Goal: Task Accomplishment & Management: Manage account settings

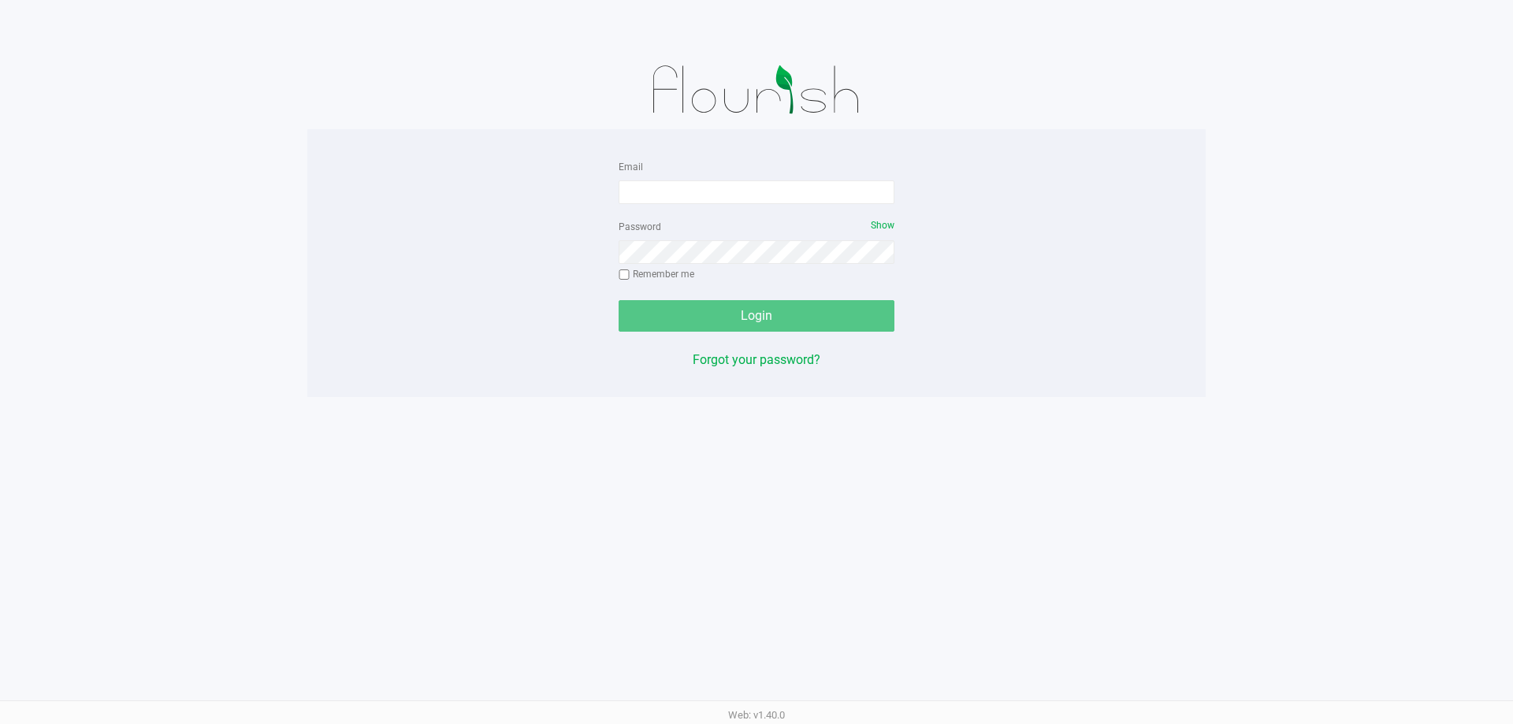
click at [606, 213] on div "Email Password Show Remember me Login Forgot your password?" at bounding box center [756, 263] width 898 height 213
click at [735, 192] on input "Email" at bounding box center [757, 192] width 276 height 24
type input "kriccI@liveparallel.com"
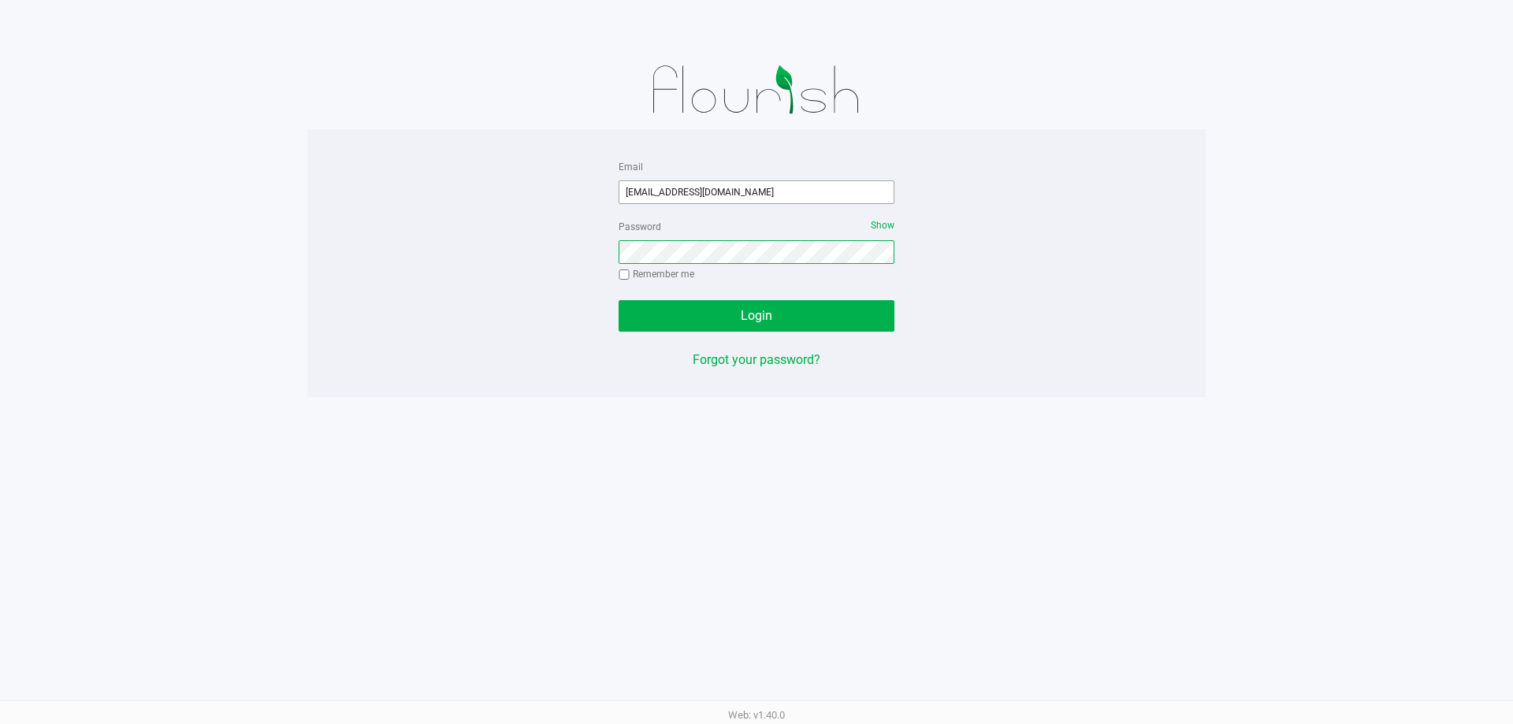
click at [619, 300] on button "Login" at bounding box center [757, 316] width 276 height 32
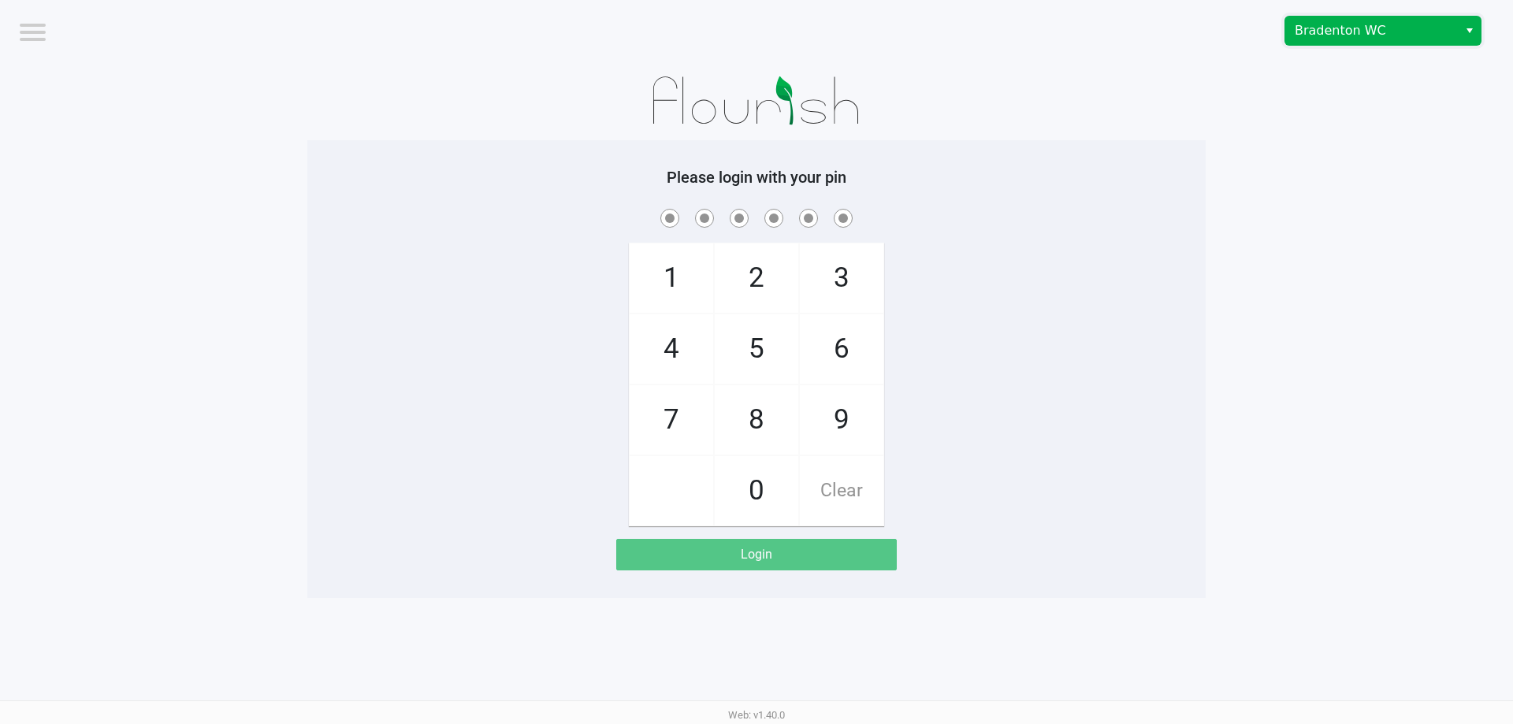
click at [1315, 38] on span "Bradenton WC" at bounding box center [1372, 30] width 154 height 19
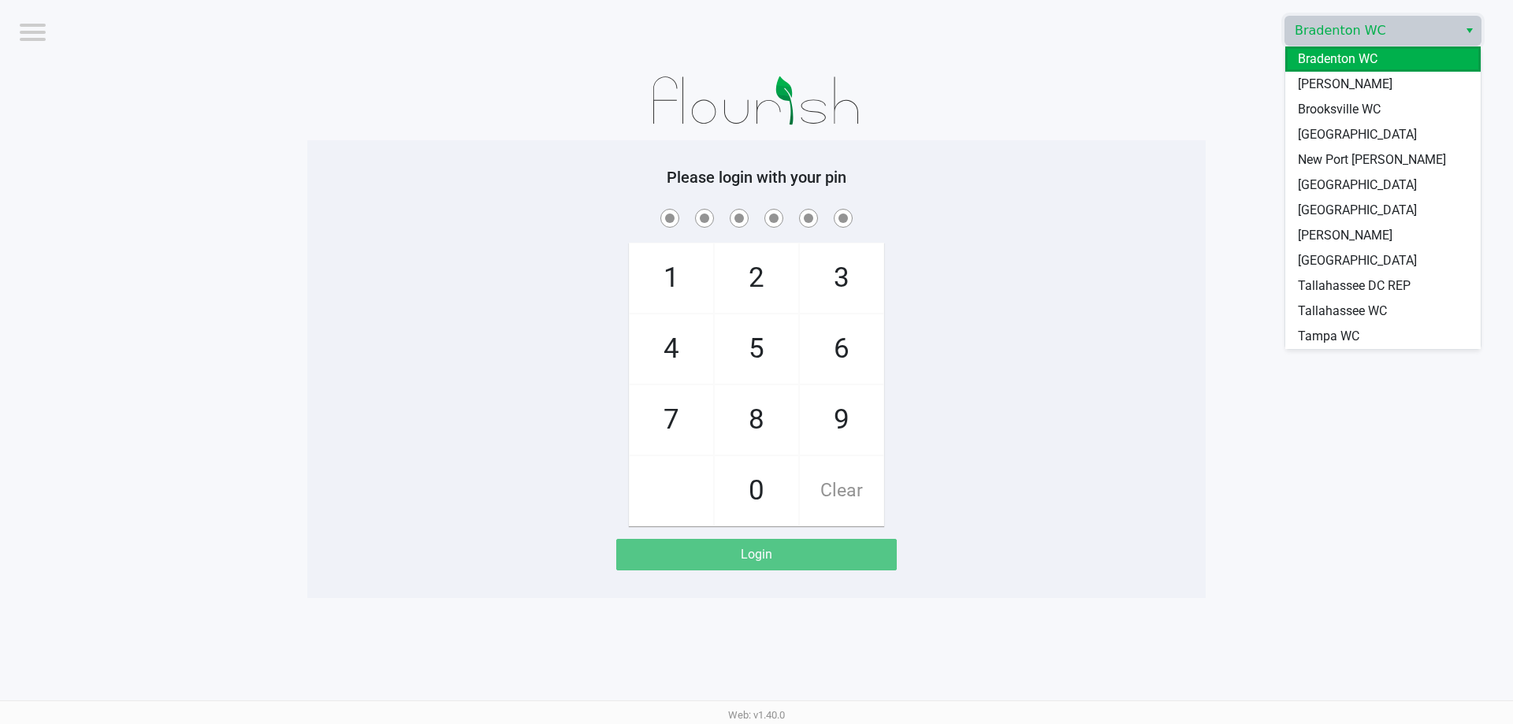
drag, startPoint x: 1317, startPoint y: 84, endPoint x: 1187, endPoint y: 147, distance: 144.5
click at [1317, 85] on span "[PERSON_NAME]" at bounding box center [1345, 84] width 95 height 19
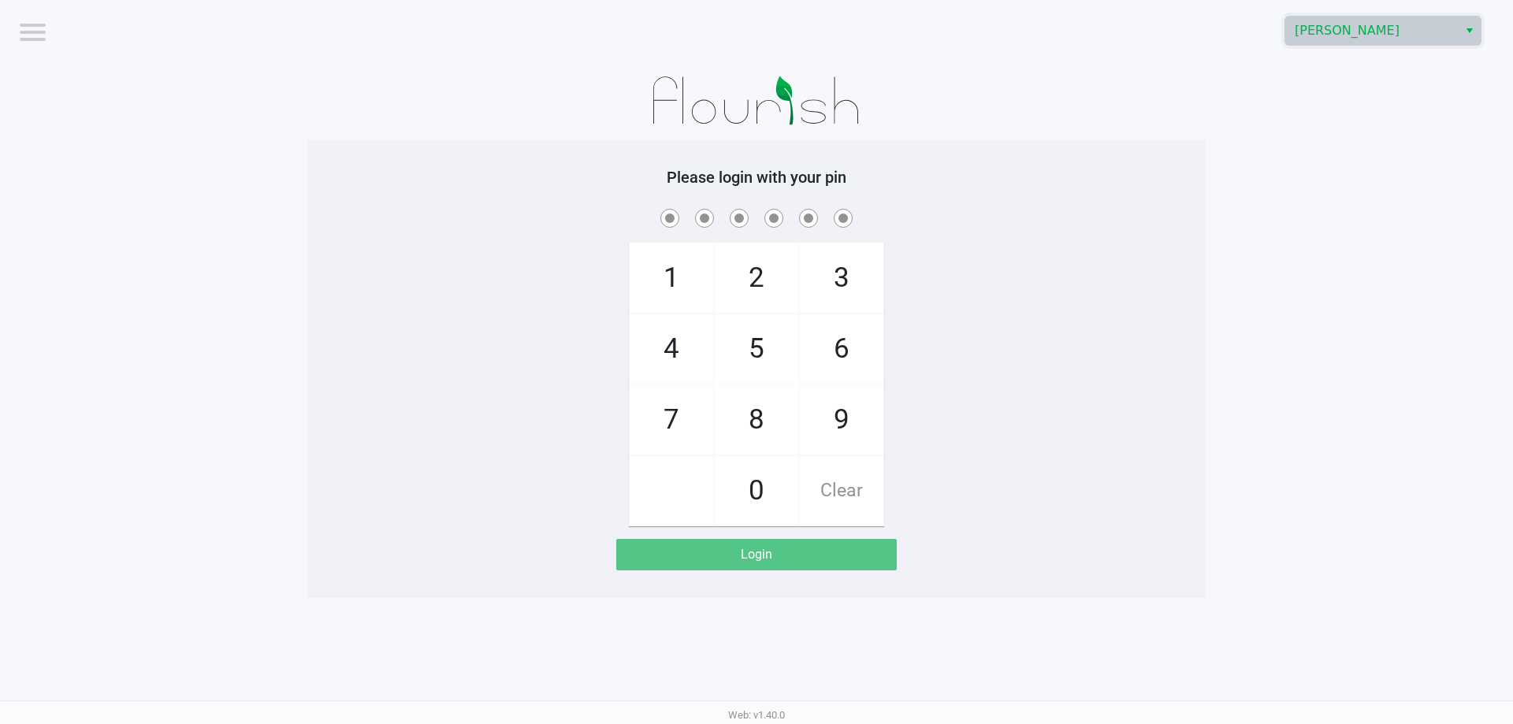
click at [1185, 151] on div "Please login with your pin 1 4 7 2 5 8 0 3 6 9 Clear Login" at bounding box center [756, 369] width 898 height 458
checkbox input "true"
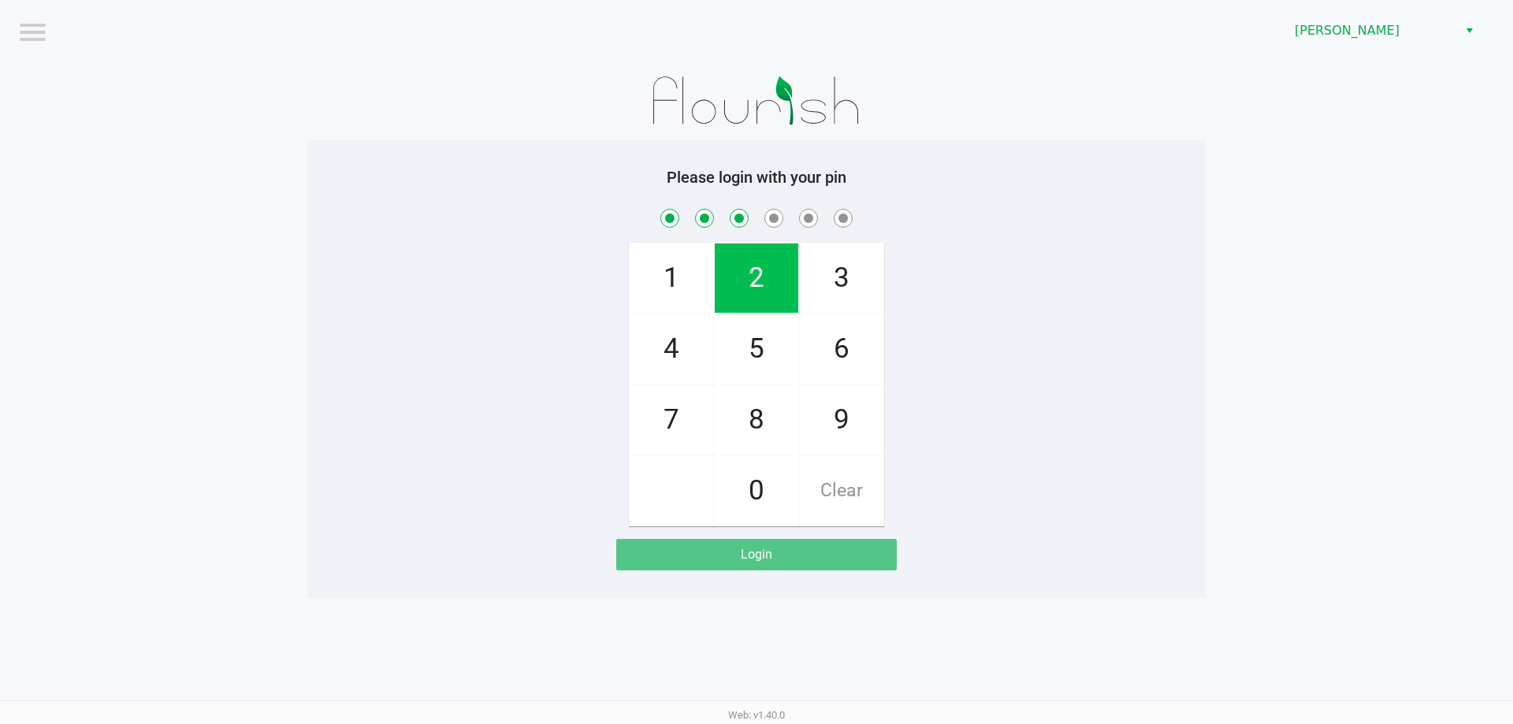
checkbox input "true"
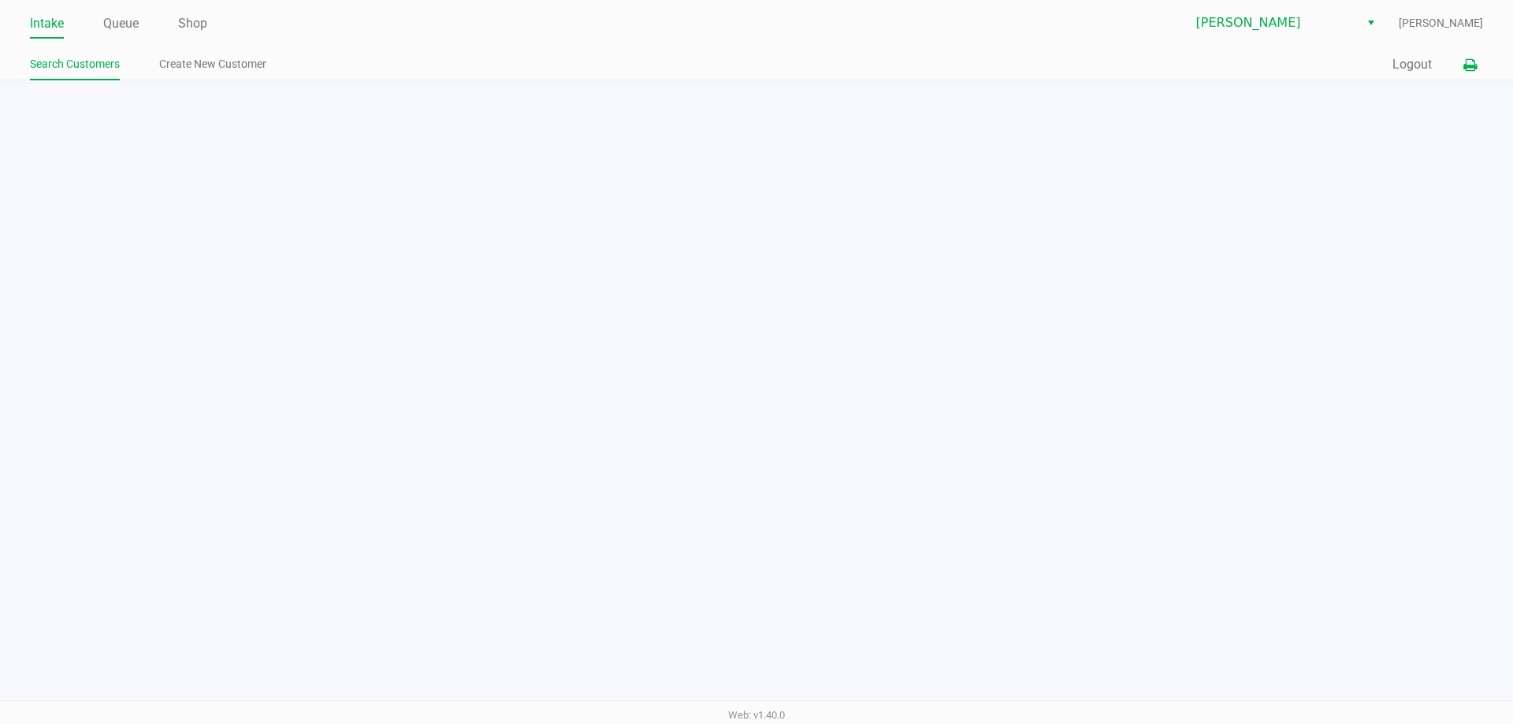
click at [1473, 66] on icon at bounding box center [1470, 65] width 13 height 11
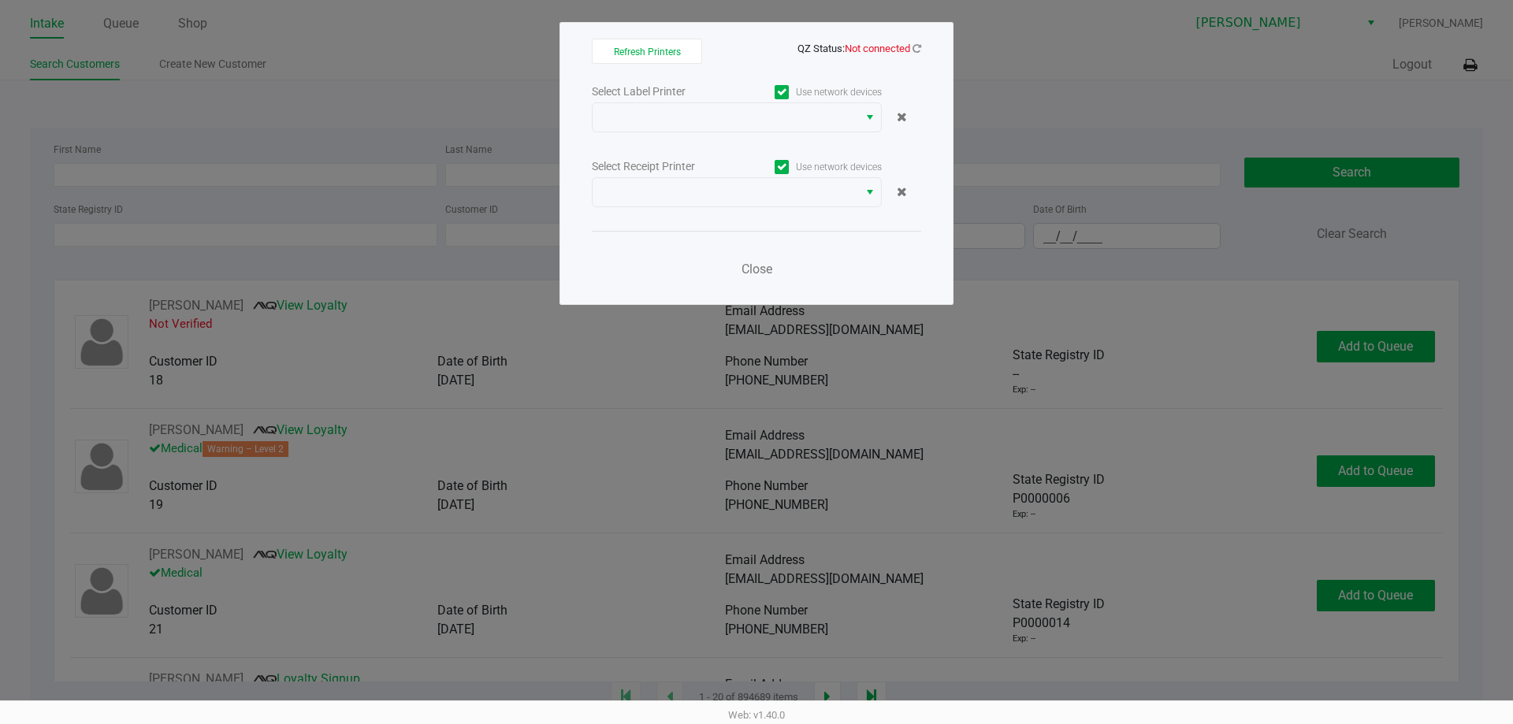
click at [923, 50] on div "Refresh Printers QZ Status: Not connected Select Label Printer Use network devi…" at bounding box center [757, 163] width 394 height 283
click at [917, 50] on icon at bounding box center [917, 48] width 9 height 10
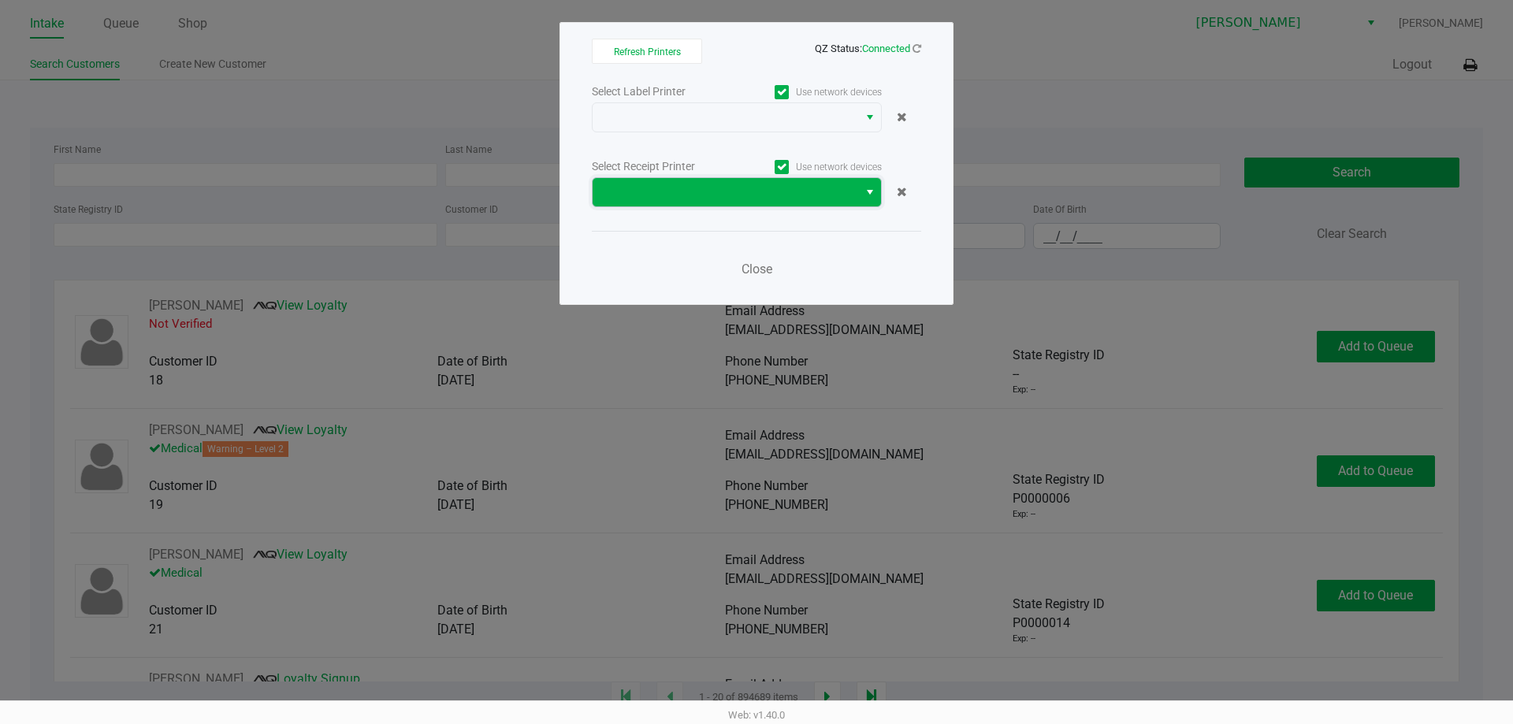
click at [841, 189] on span at bounding box center [725, 192] width 247 height 19
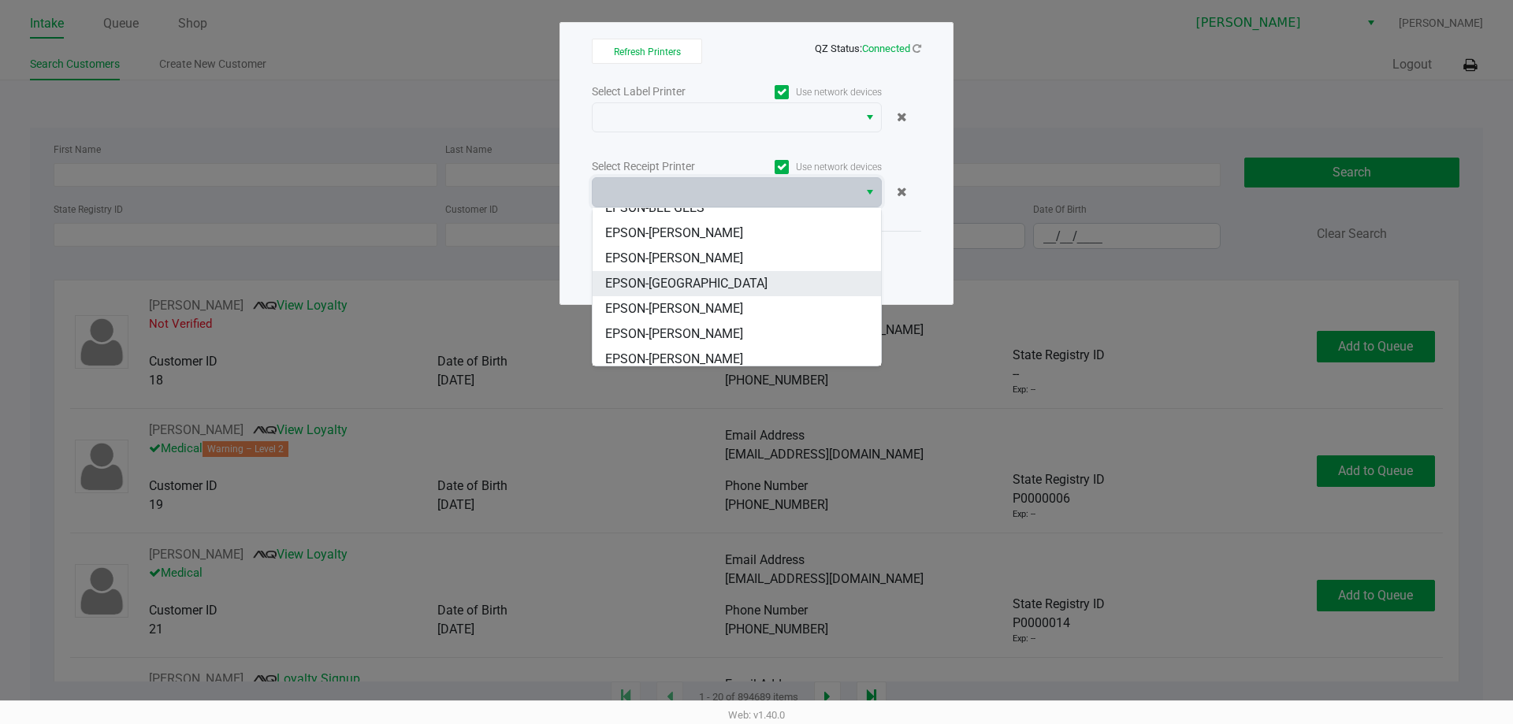
scroll to position [69, 0]
click at [712, 303] on span "EPSON-DAVID BOWIE" at bounding box center [674, 302] width 138 height 19
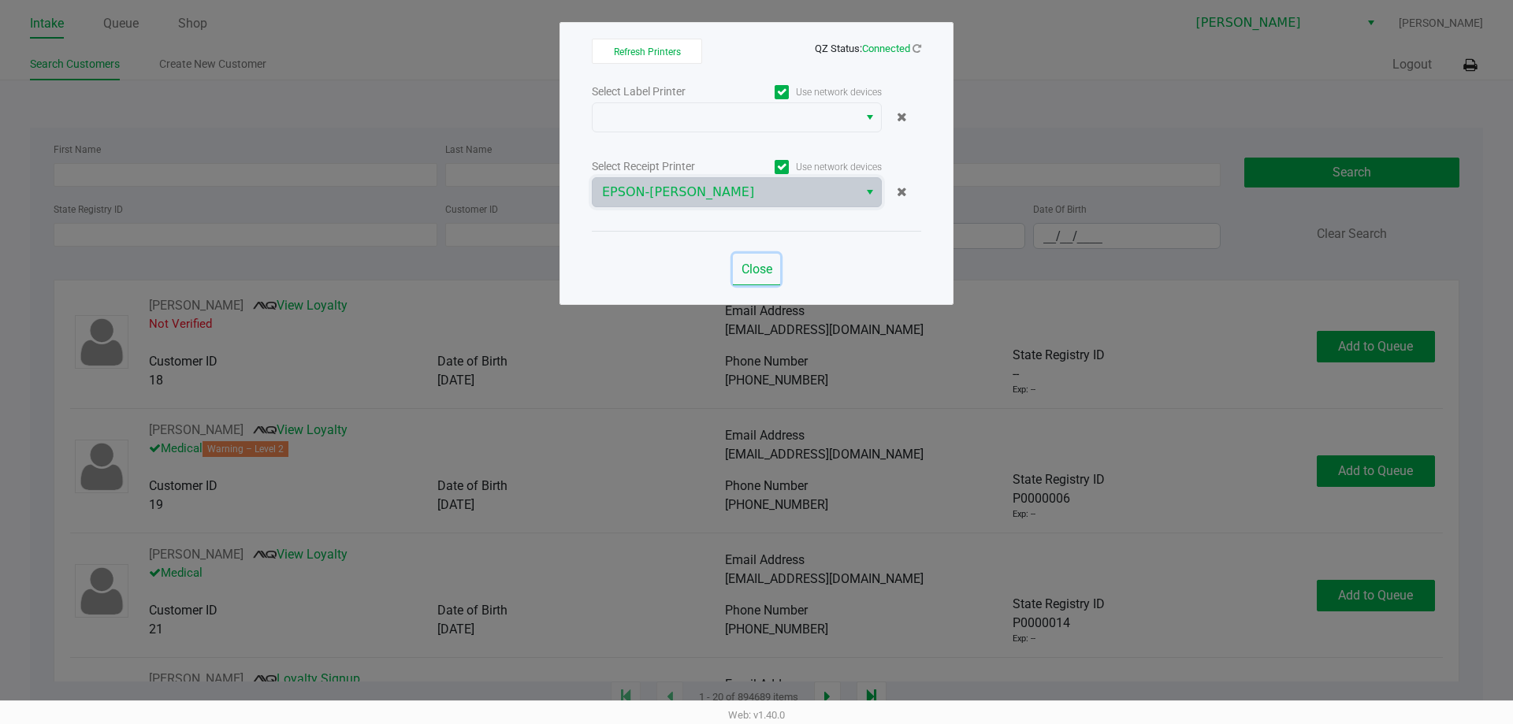
drag, startPoint x: 762, startPoint y: 270, endPoint x: 711, endPoint y: 240, distance: 59.7
click at [759, 268] on span "Close" at bounding box center [757, 269] width 31 height 15
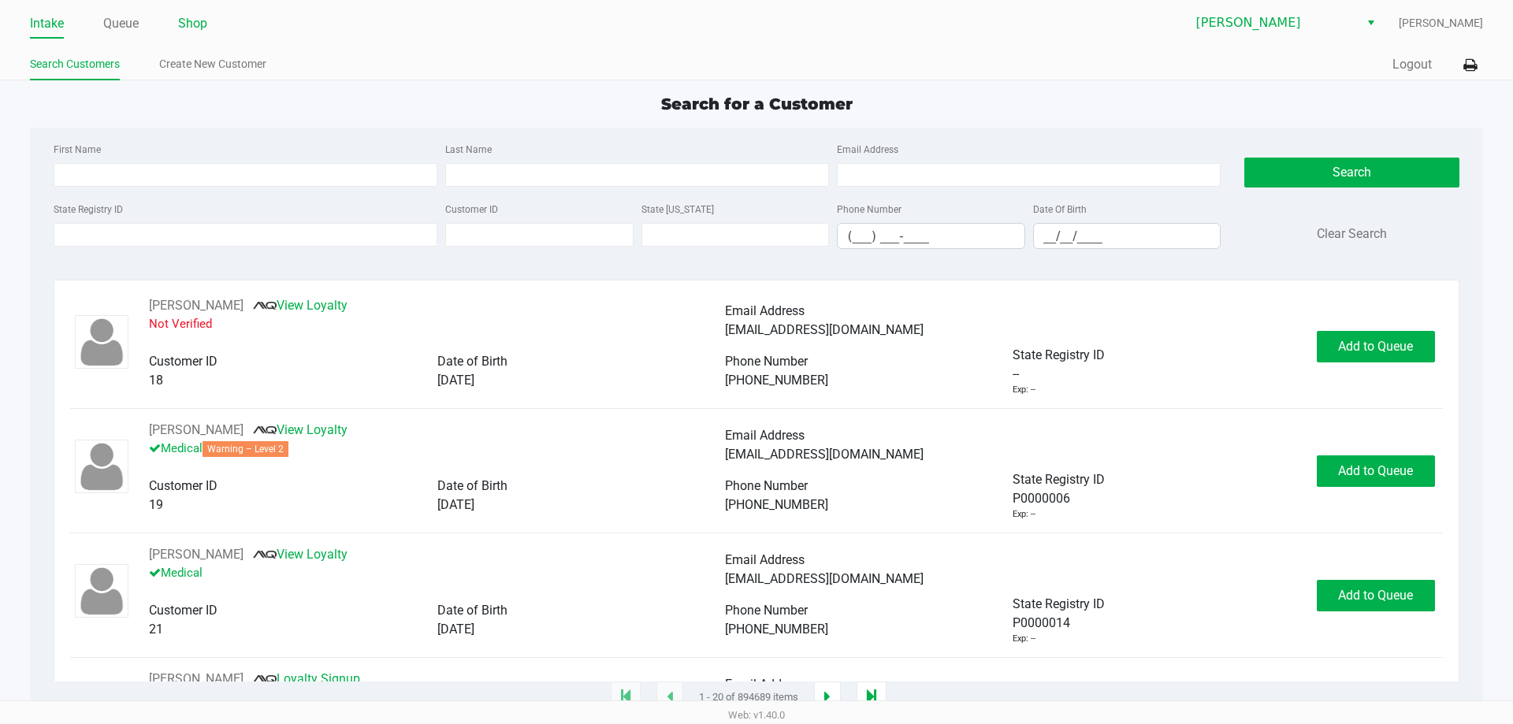
click at [192, 14] on link "Shop" at bounding box center [192, 24] width 29 height 22
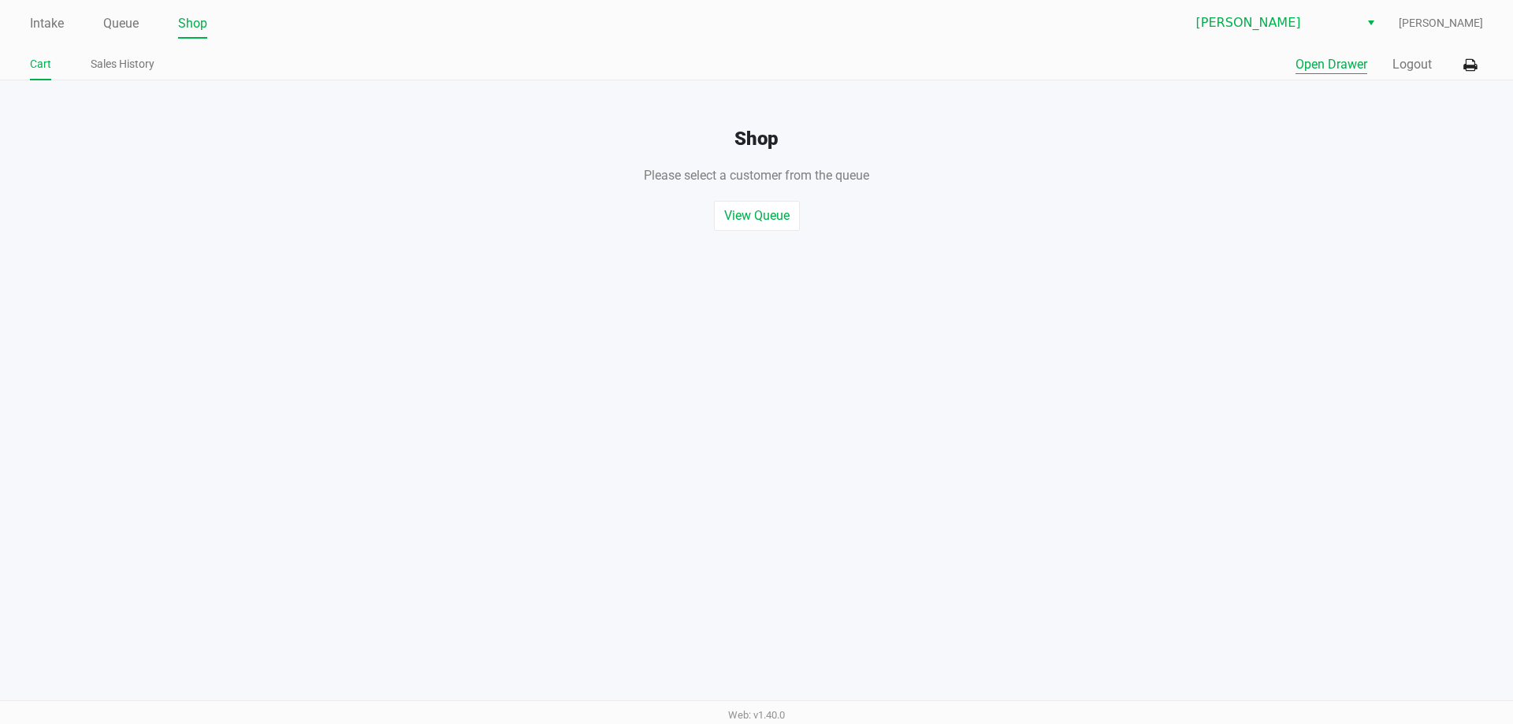
click at [1336, 68] on button "Open Drawer" at bounding box center [1332, 64] width 72 height 19
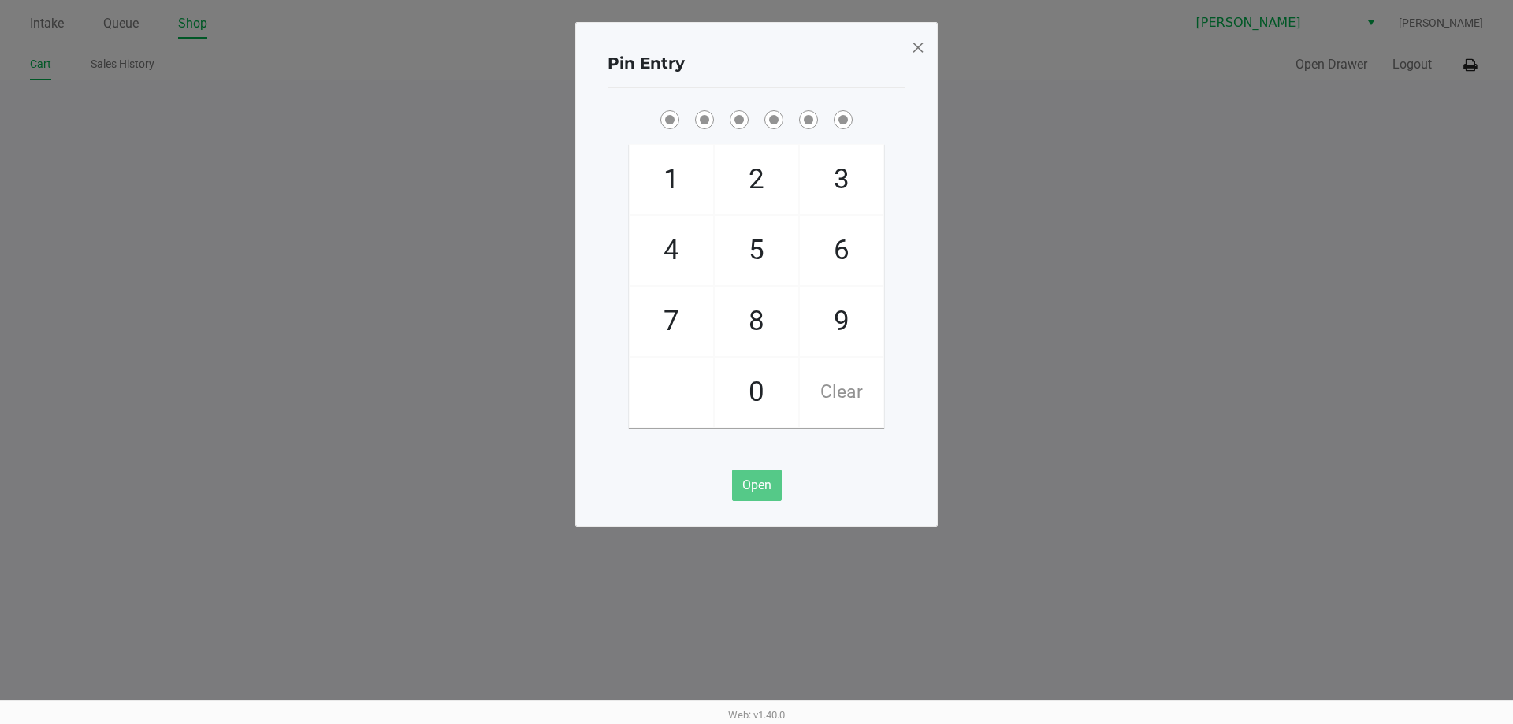
click at [722, 84] on div "Pin Entry" at bounding box center [757, 64] width 298 height 50
checkbox input "true"
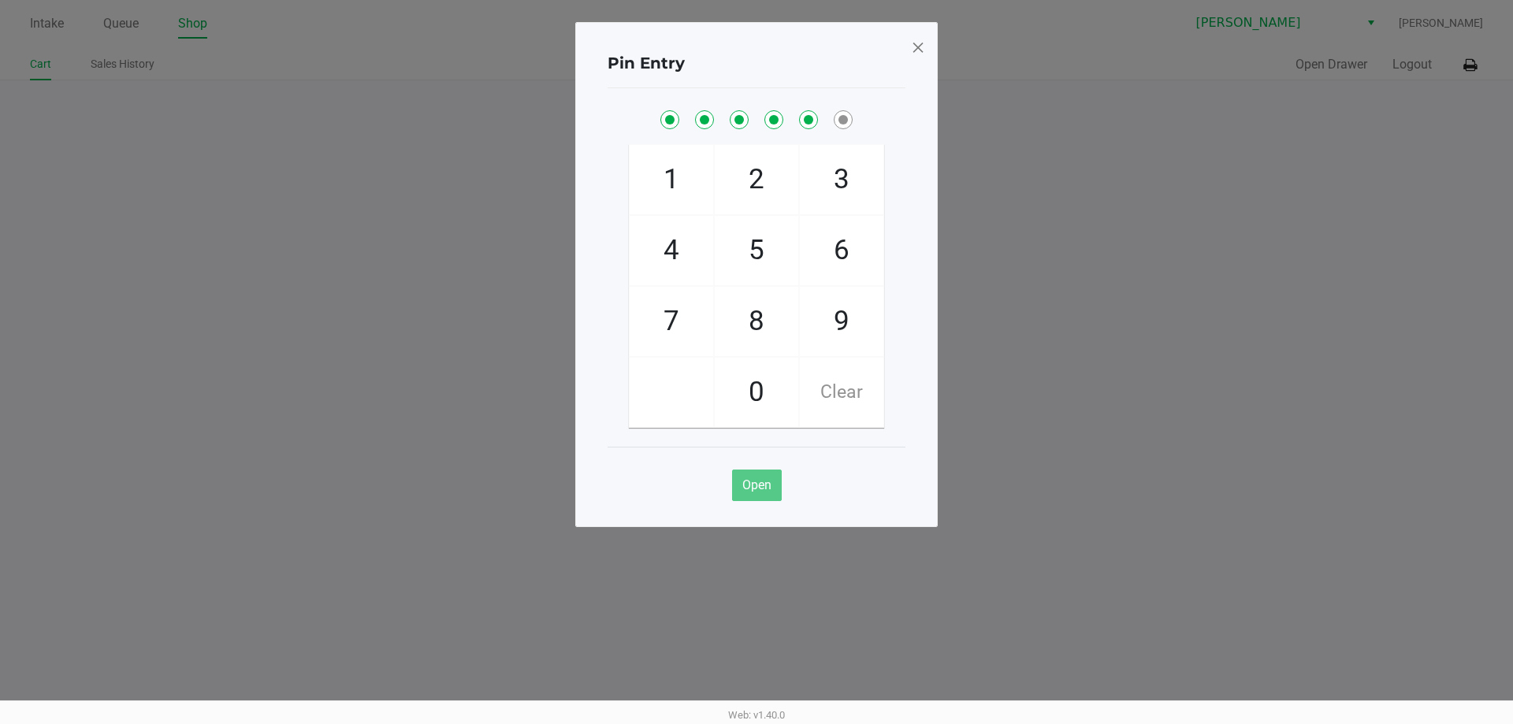
checkbox input "true"
checkbox input "false"
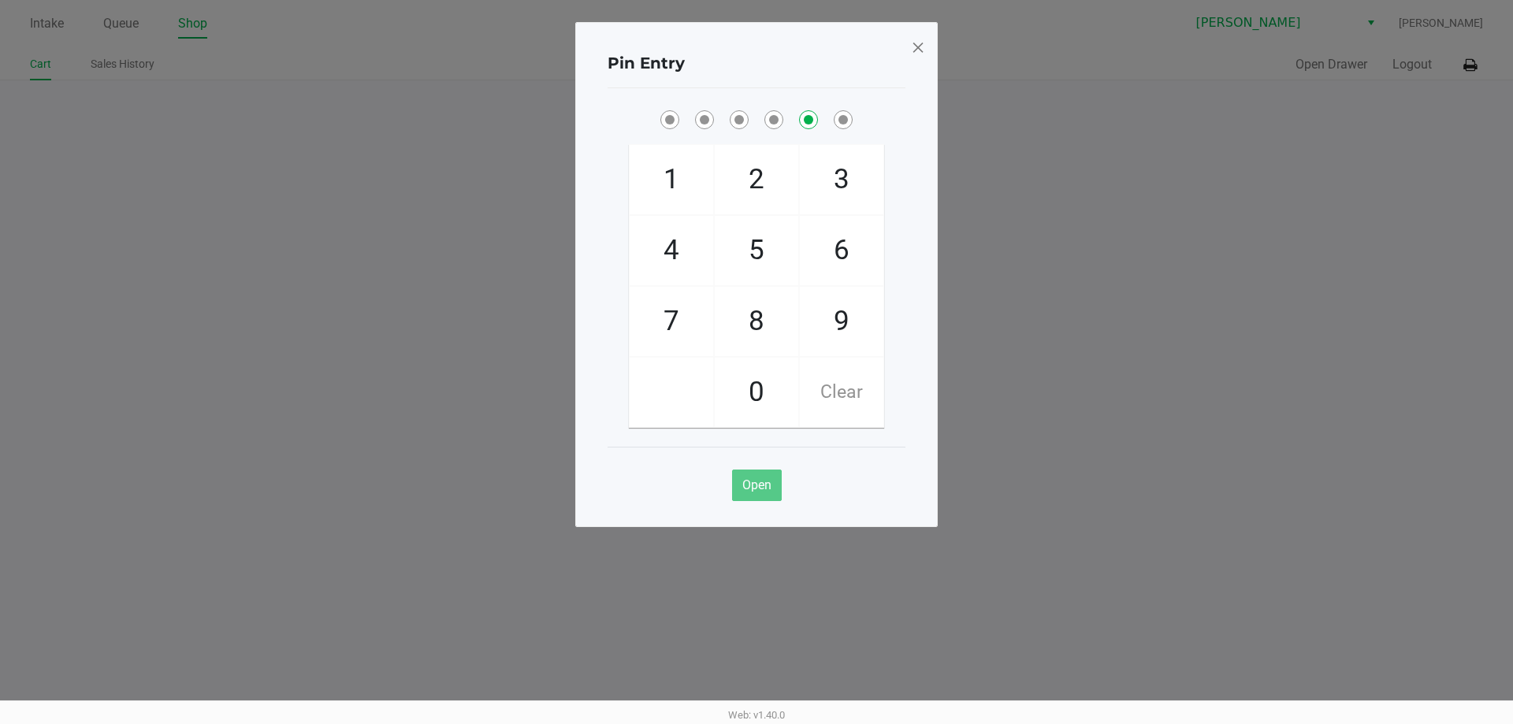
checkbox input "false"
checkbox input "true"
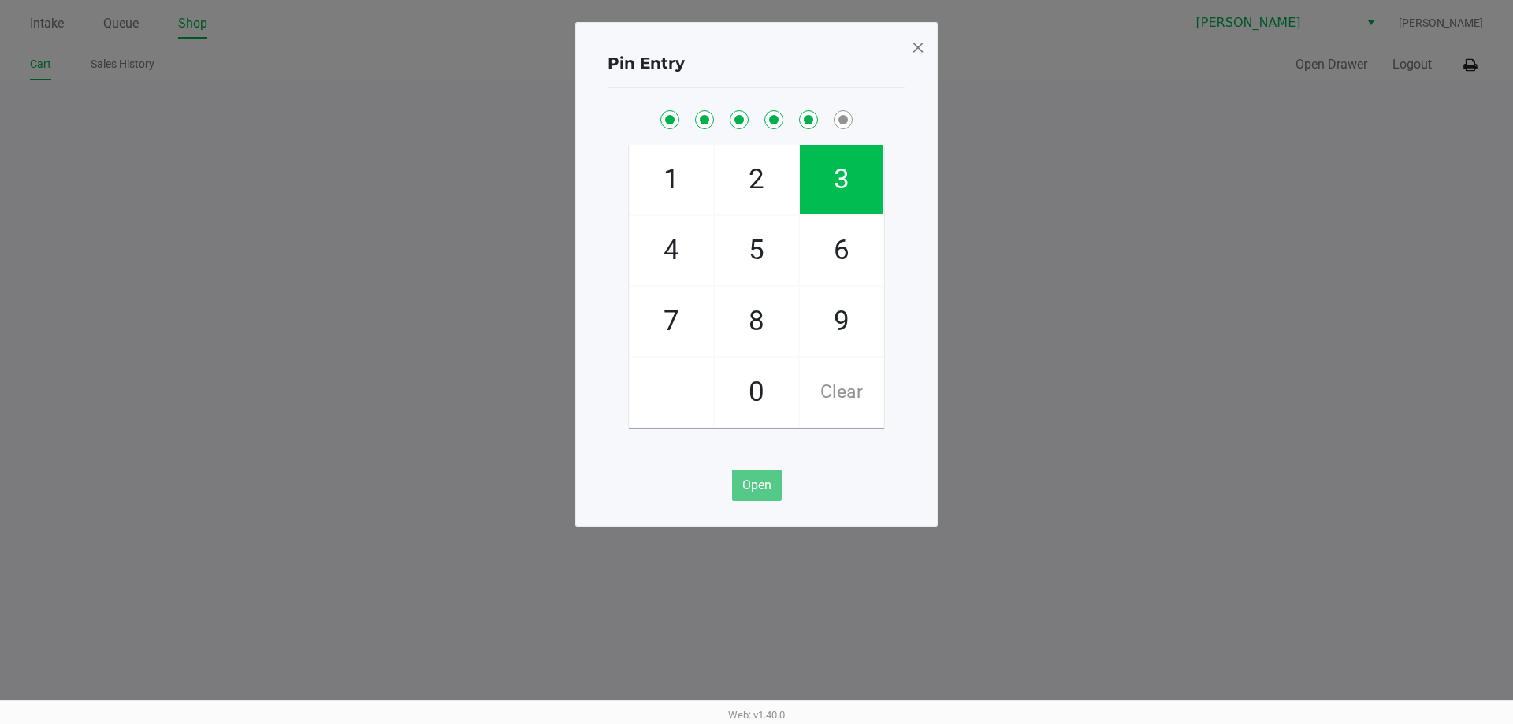
checkbox input "true"
click at [919, 51] on span at bounding box center [918, 47] width 14 height 25
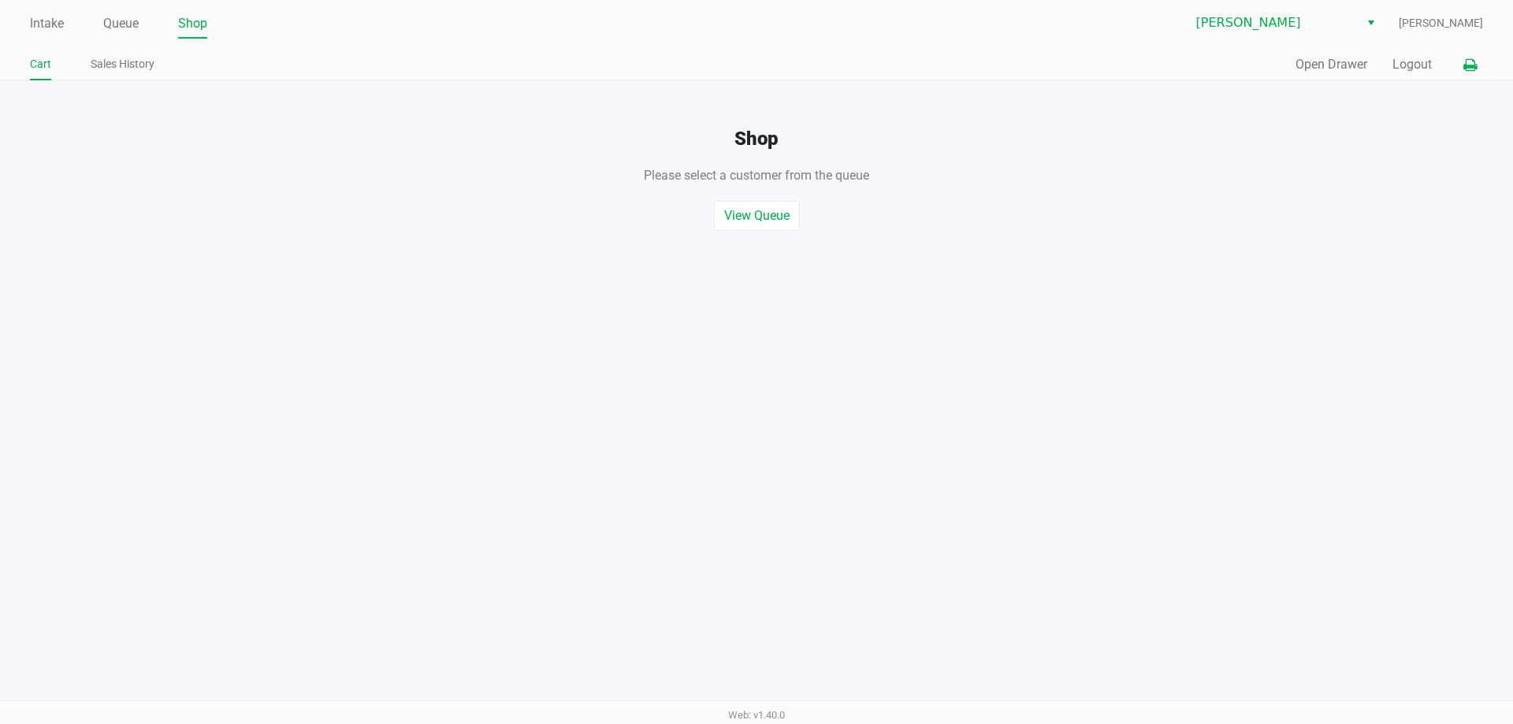
click at [1469, 69] on icon at bounding box center [1470, 65] width 13 height 11
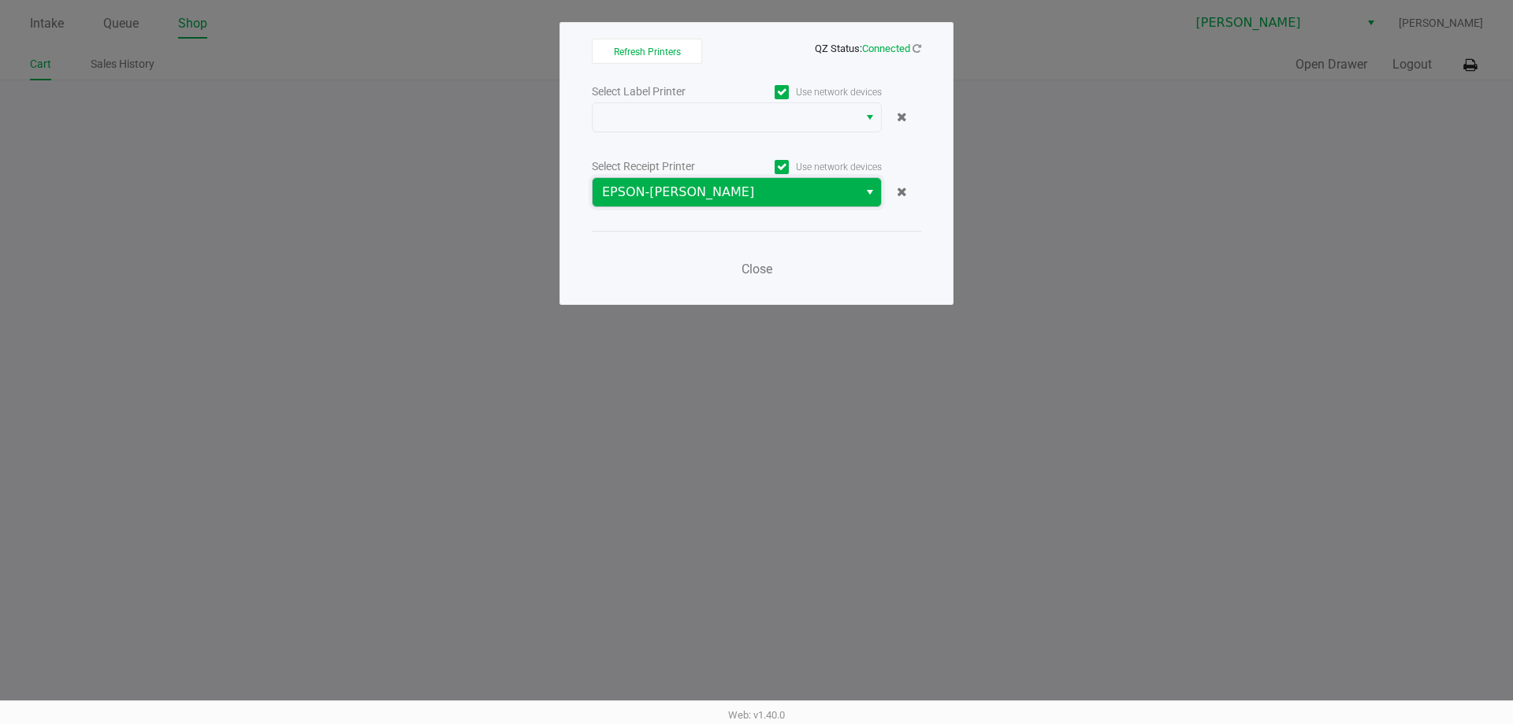
click at [716, 183] on span "EPSON-DAVID BOWIE" at bounding box center [725, 192] width 247 height 19
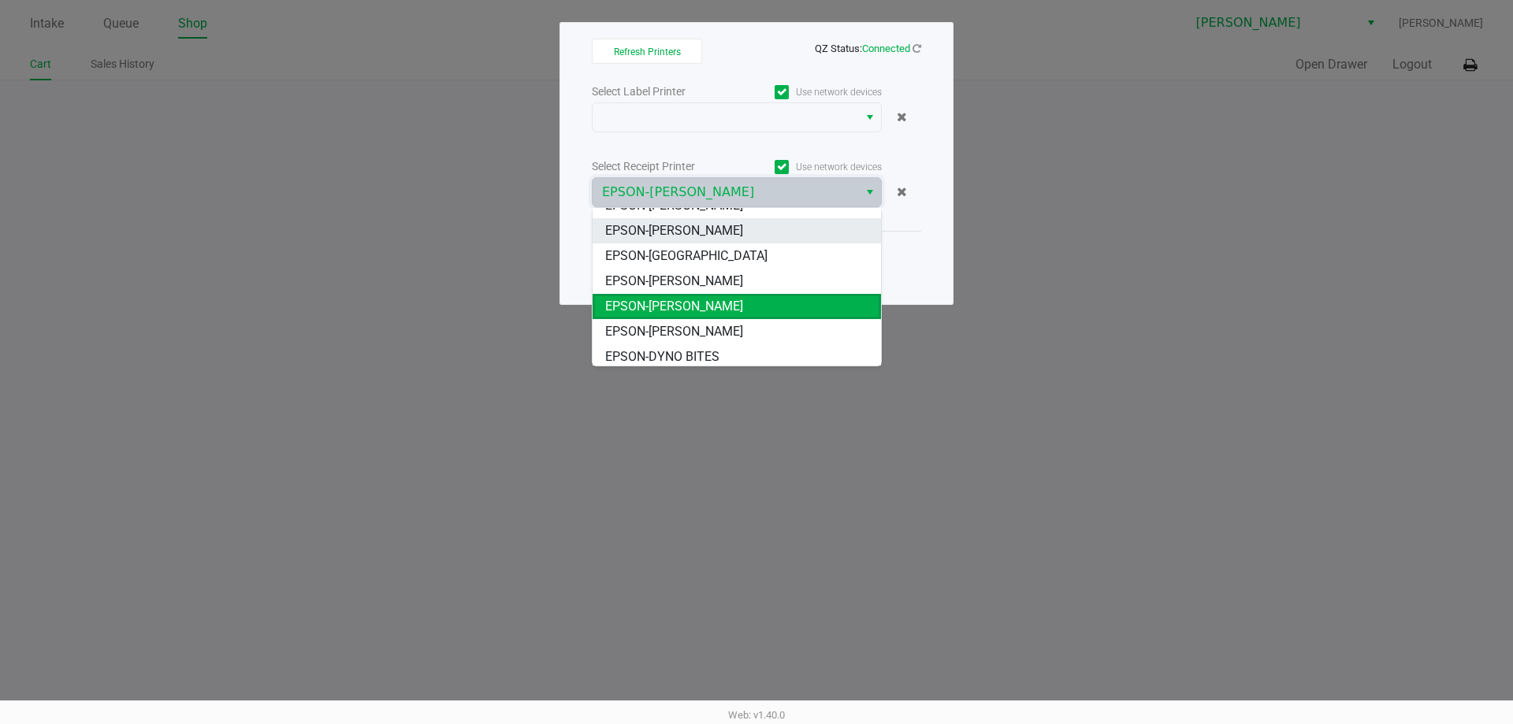
scroll to position [69, 0]
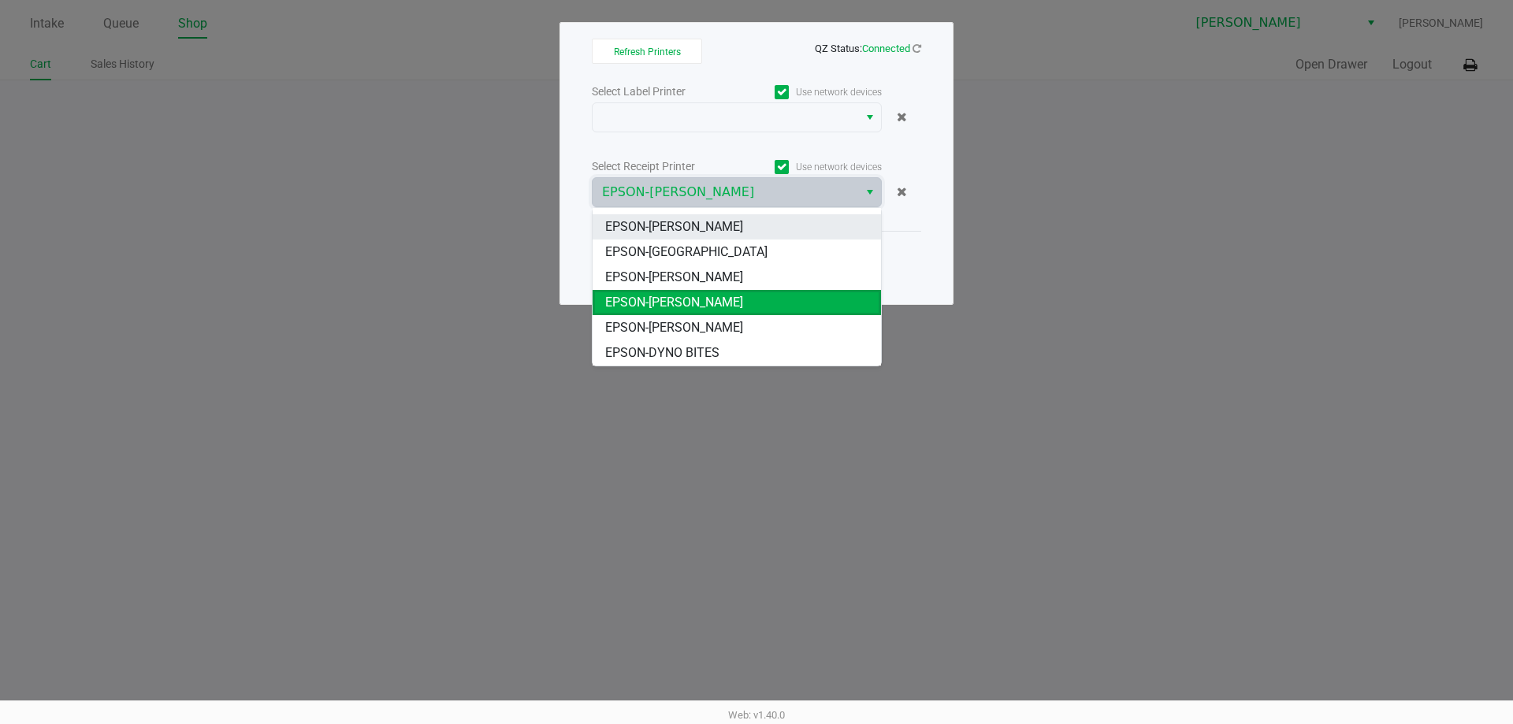
click at [685, 280] on span "EPSON-CONNIE SMITH" at bounding box center [674, 277] width 138 height 19
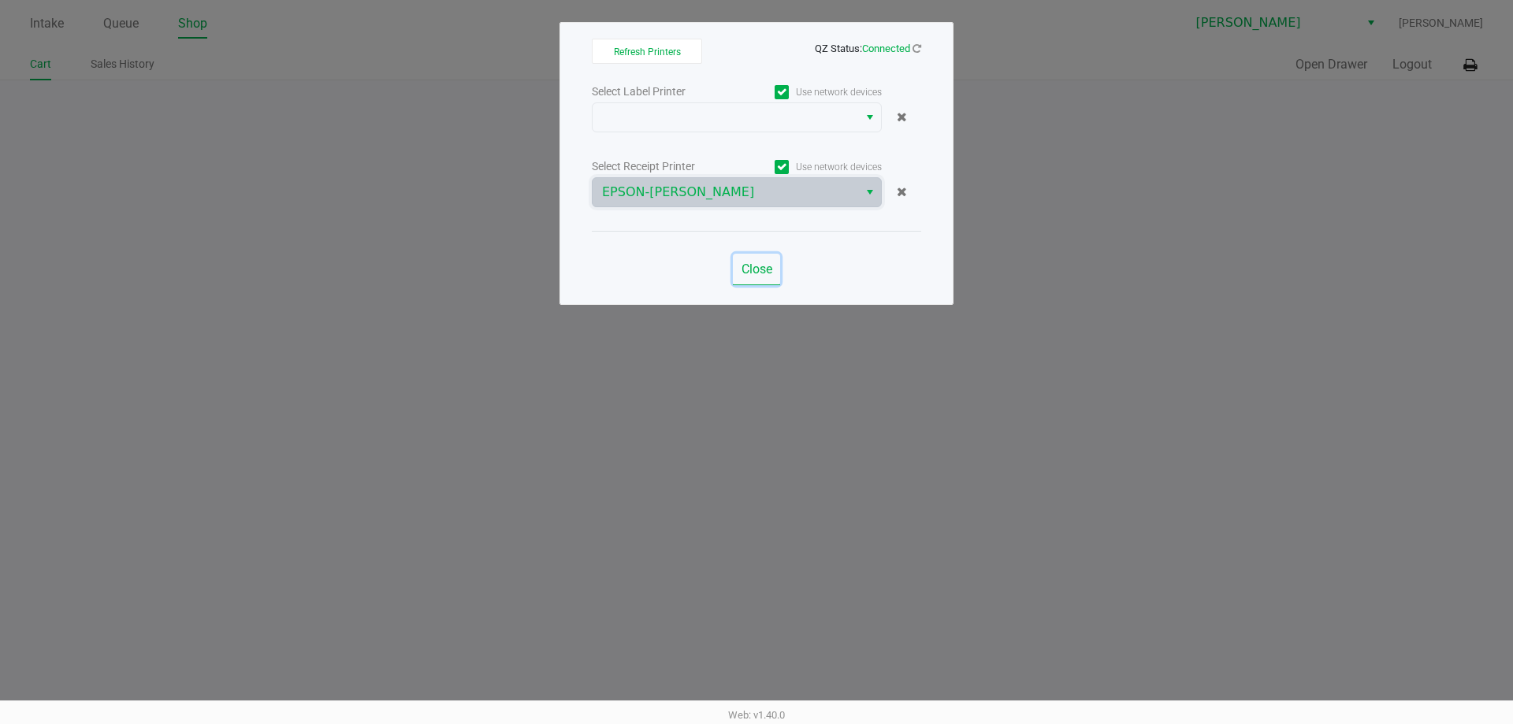
click at [757, 272] on span "Close" at bounding box center [757, 269] width 31 height 15
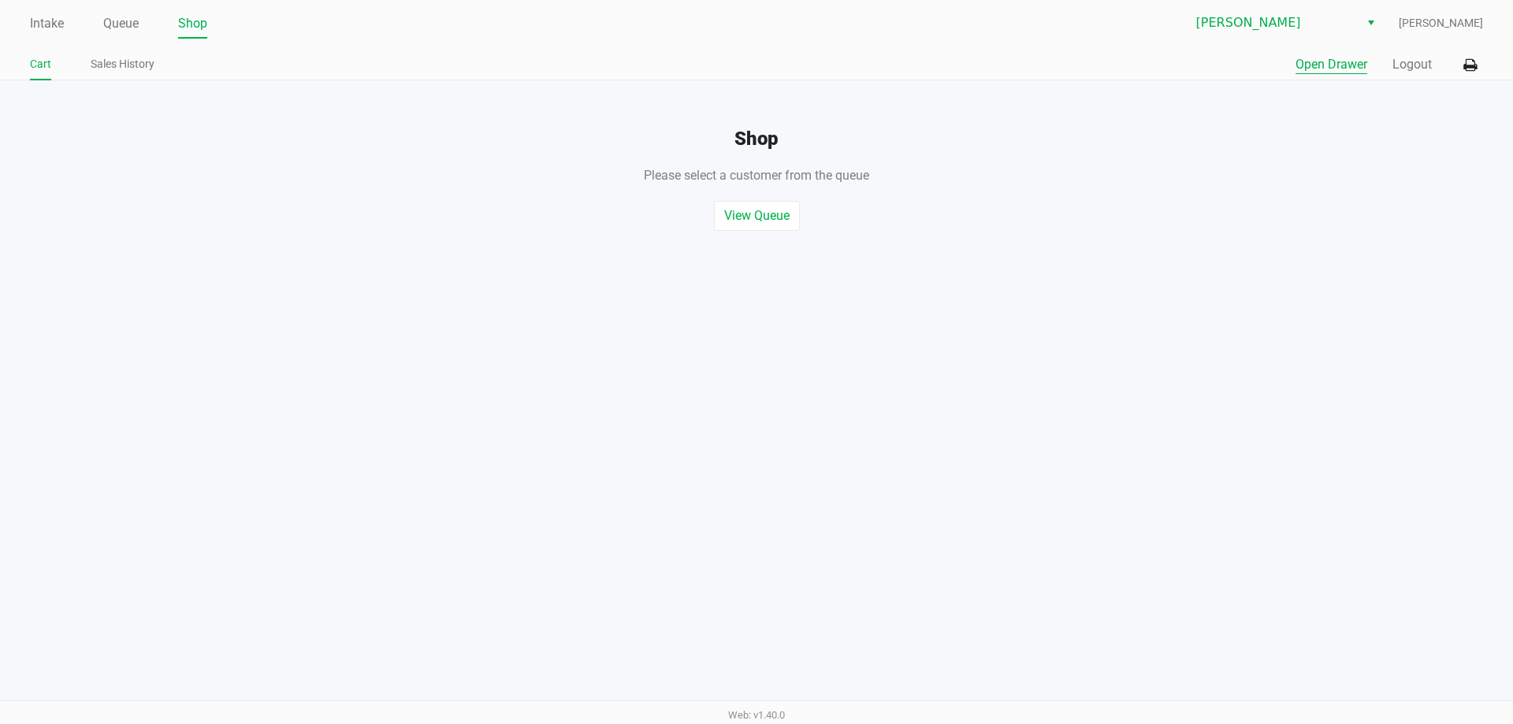
click at [1315, 65] on button "Open Drawer" at bounding box center [1332, 64] width 72 height 19
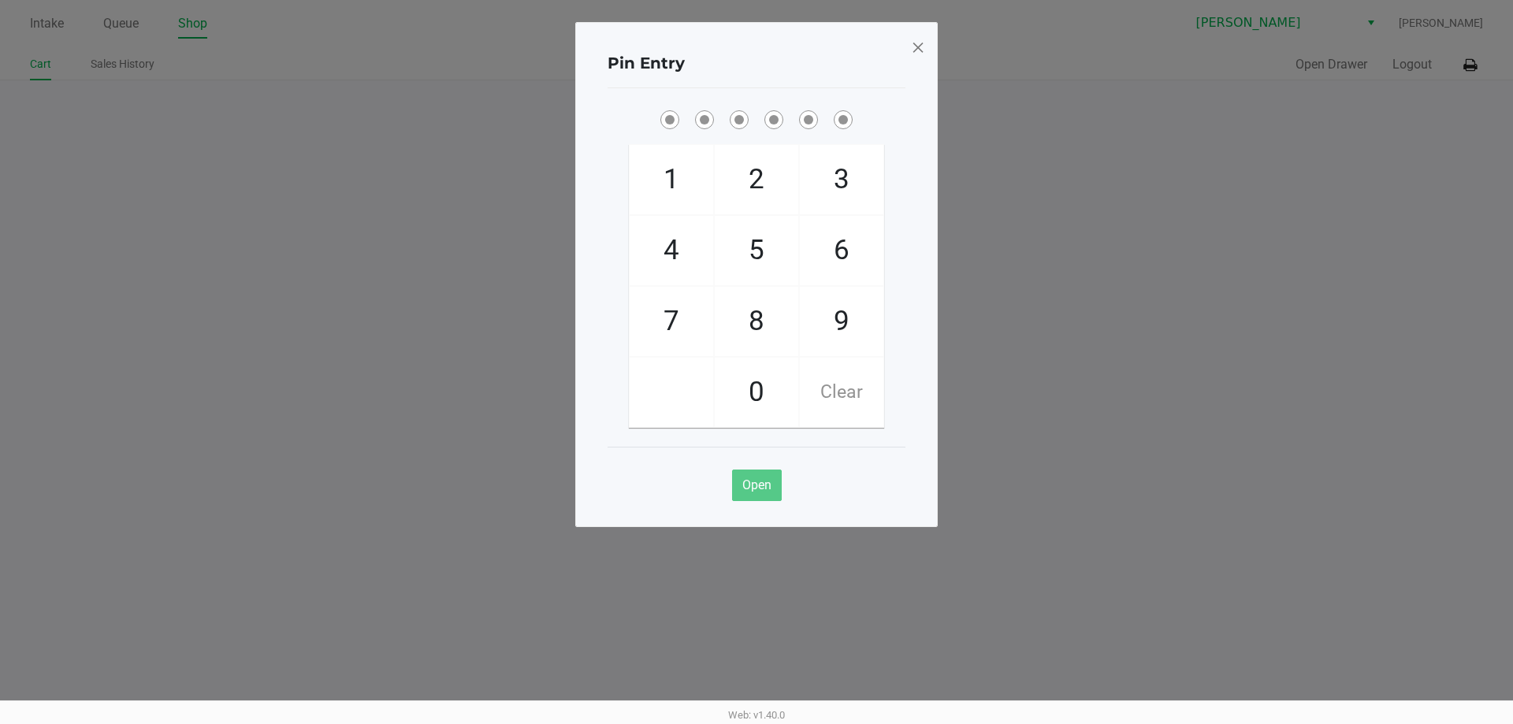
click at [876, 133] on div "1 4 7 2 5 8 0 3 6 9 Clear" at bounding box center [757, 267] width 298 height 321
checkbox input "true"
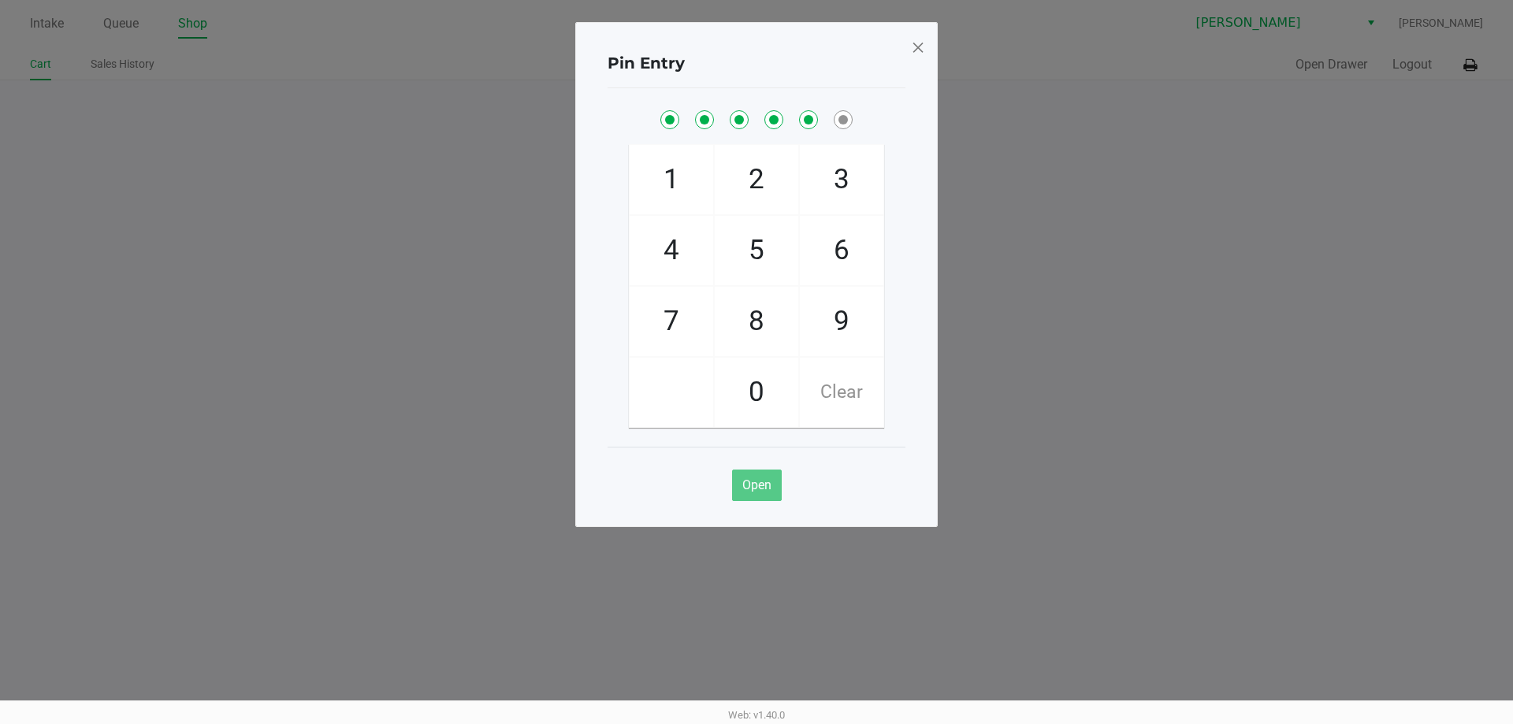
checkbox input "true"
click at [925, 50] on div "Pin Entry 1 4 7 2 5 8 0 3 6 9 Clear Open" at bounding box center [756, 274] width 363 height 505
click at [919, 46] on span at bounding box center [918, 47] width 14 height 25
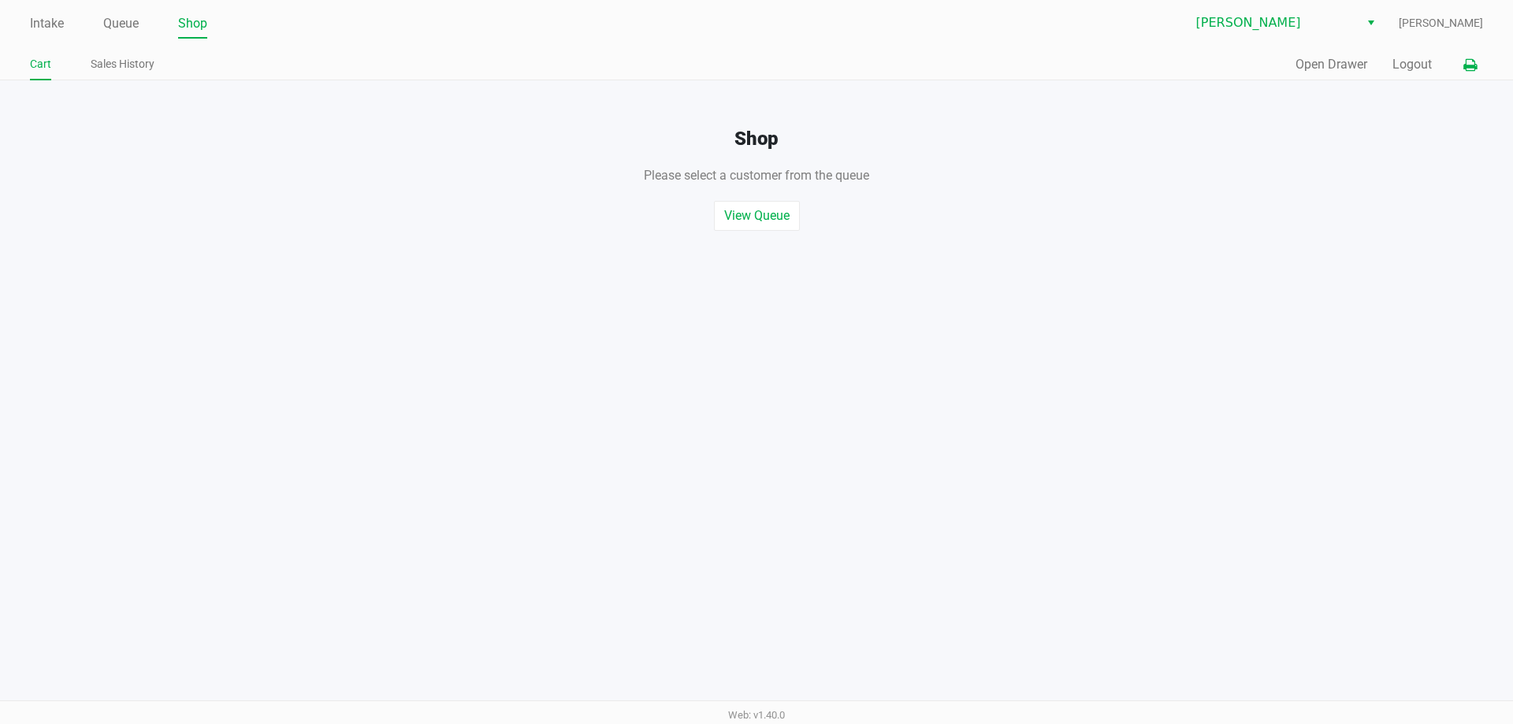
click at [1468, 63] on icon at bounding box center [1470, 65] width 13 height 11
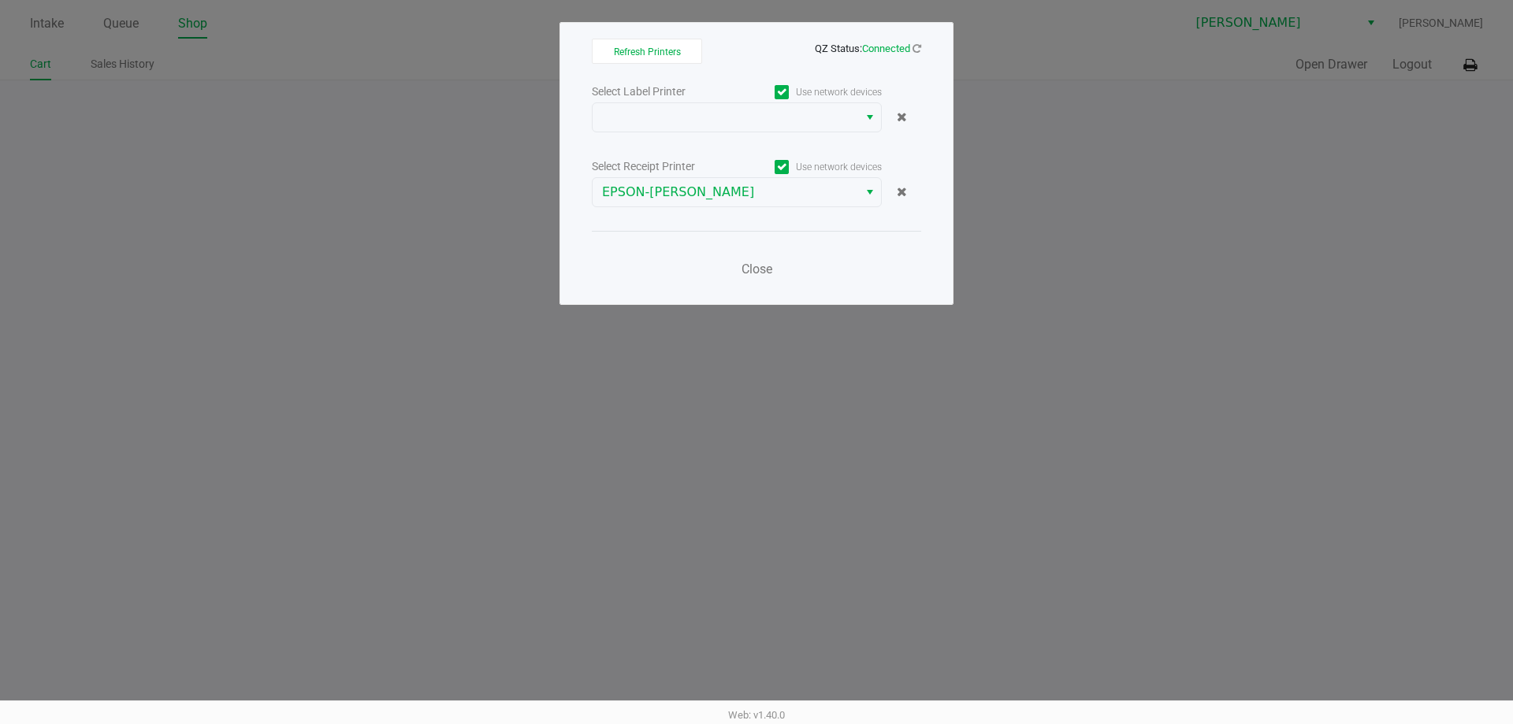
click at [726, 210] on div "Select Label Printer Use network devices Select Receipt Printer Use network dev…" at bounding box center [756, 184] width 329 height 207
click at [726, 192] on span "EPSON-CONNIE SMITH" at bounding box center [725, 192] width 247 height 19
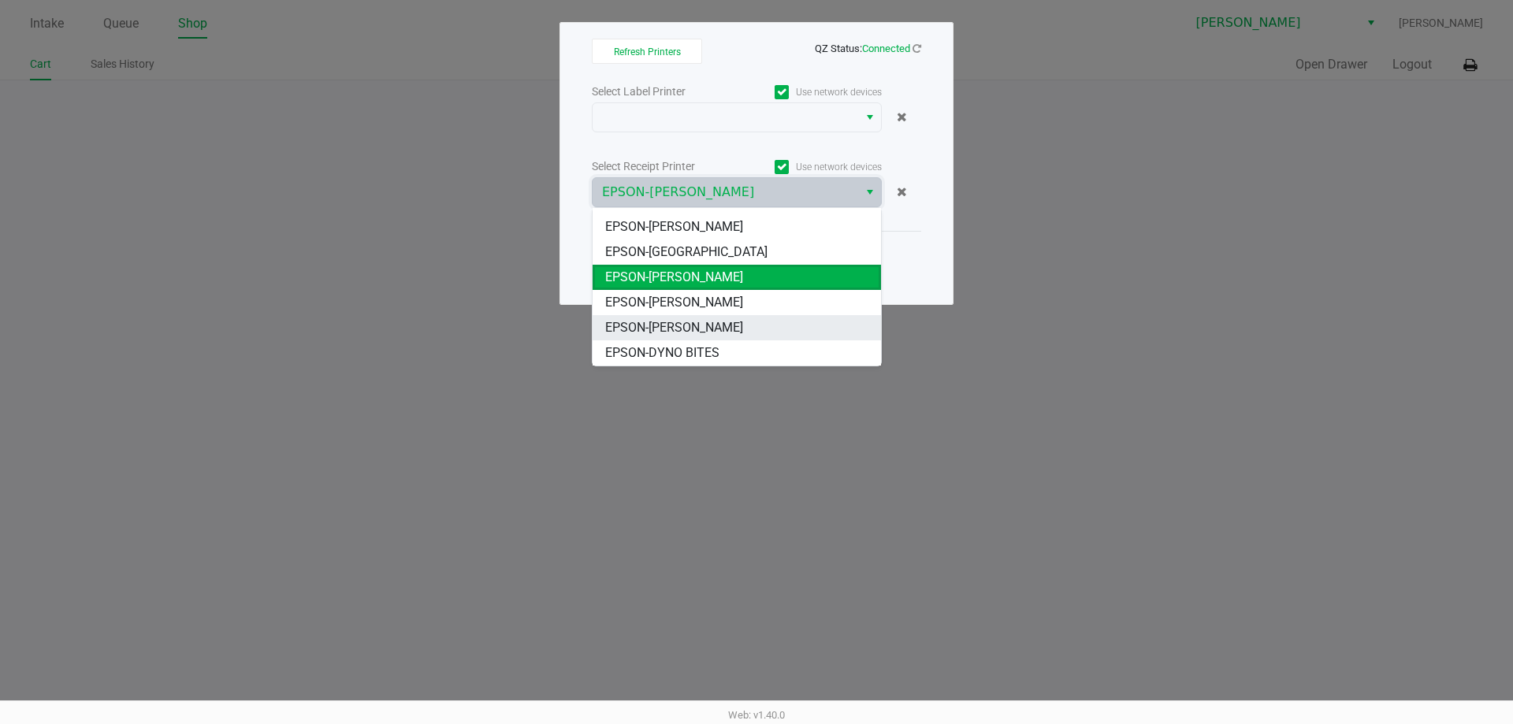
click at [713, 318] on span "EPSON-DWIGHT YOAKAM" at bounding box center [674, 327] width 138 height 19
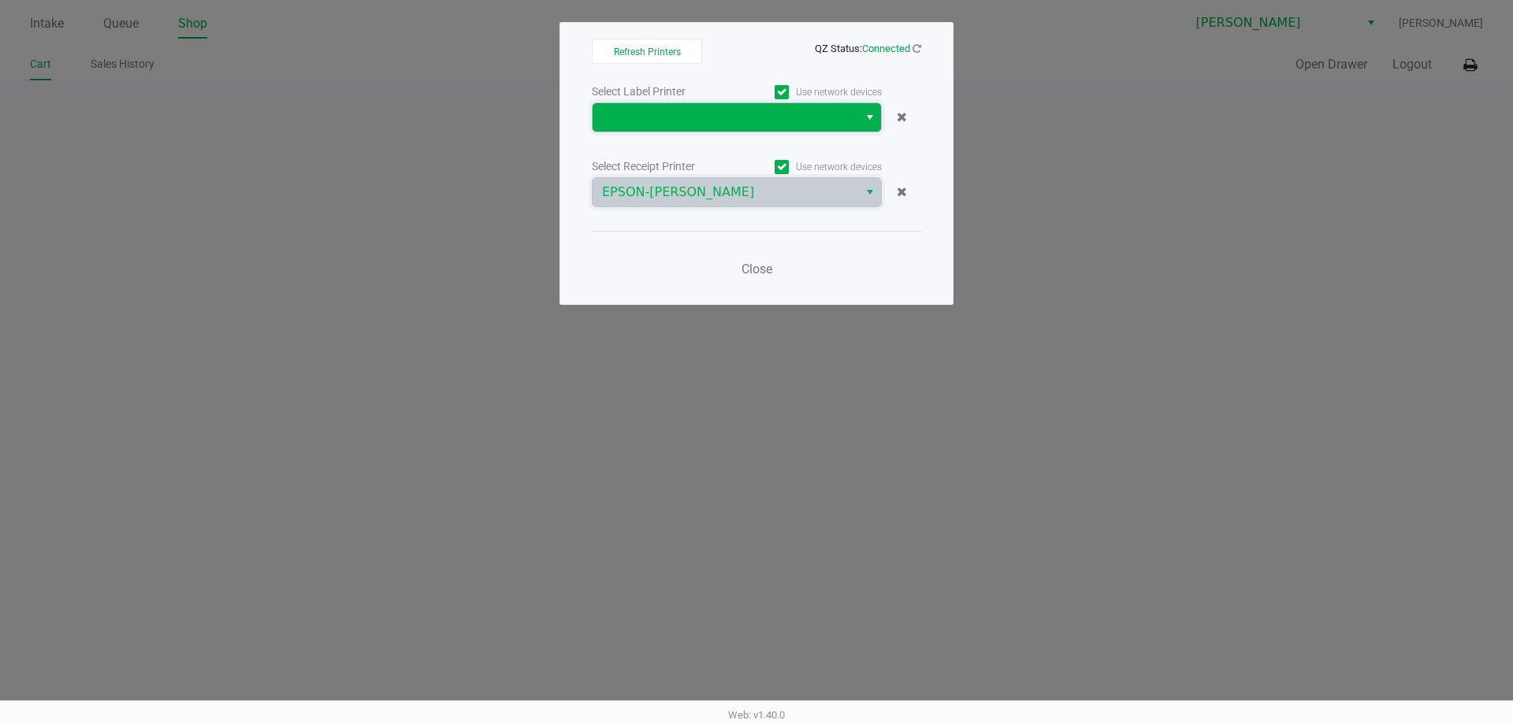
click at [701, 118] on span at bounding box center [725, 117] width 247 height 19
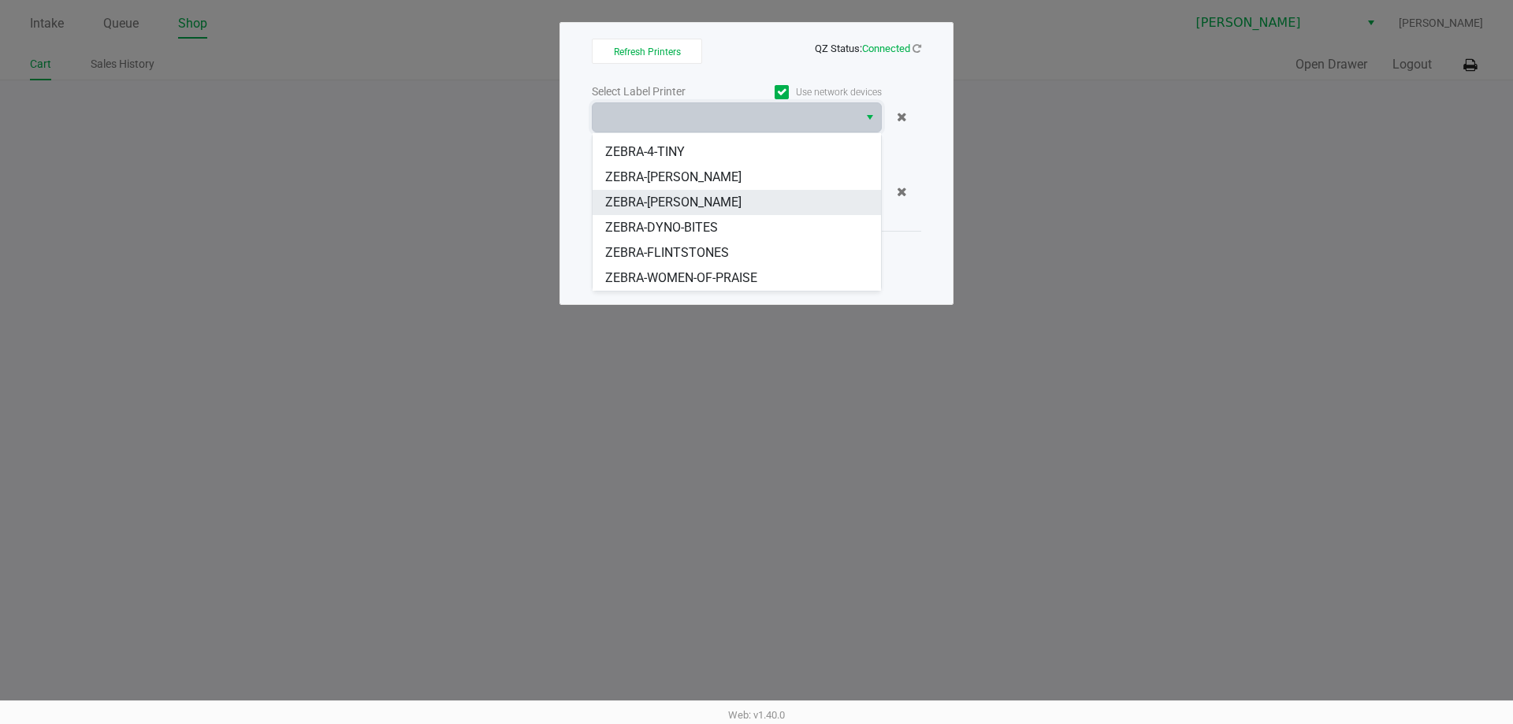
click at [708, 199] on span "ZEBRA-DWIGHT-YOAKAM" at bounding box center [673, 202] width 136 height 19
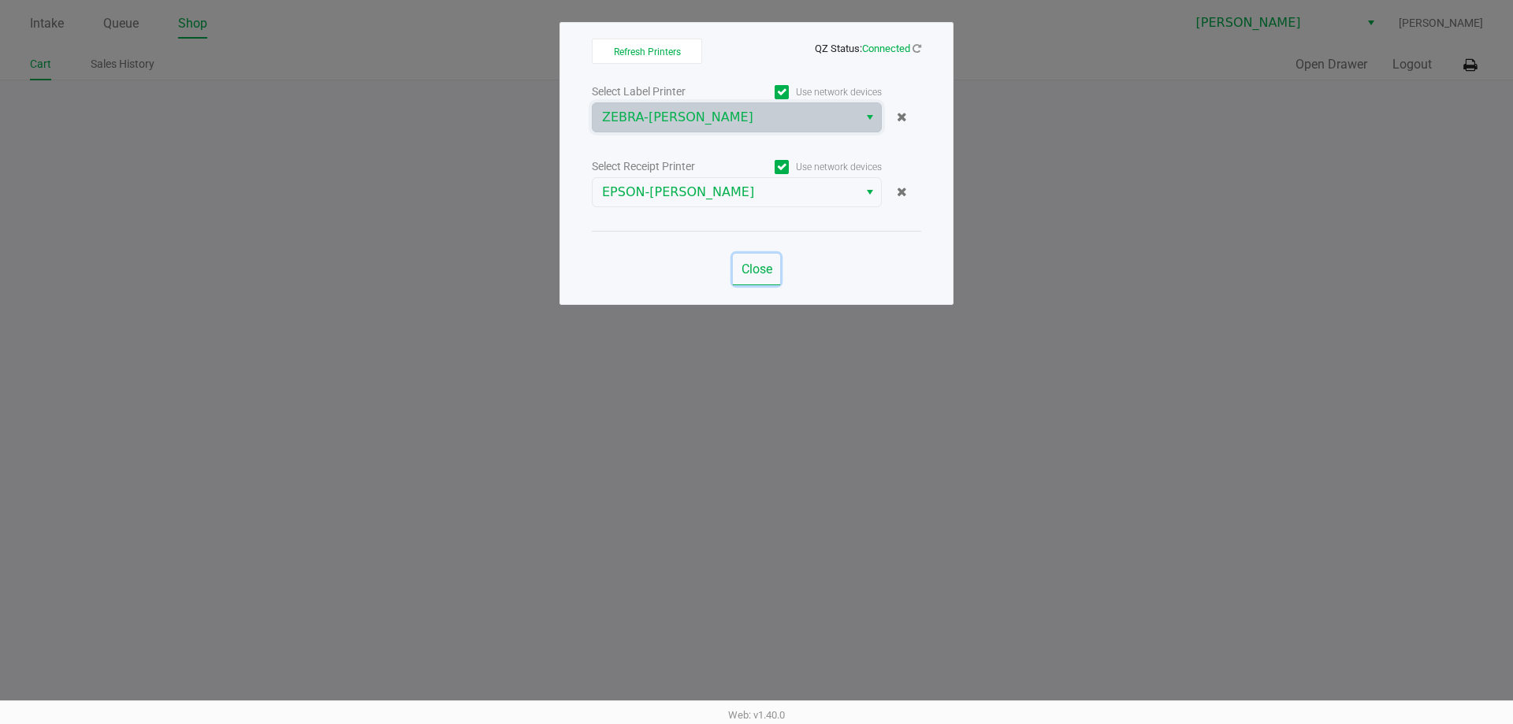
click at [757, 270] on span "Close" at bounding box center [757, 269] width 31 height 15
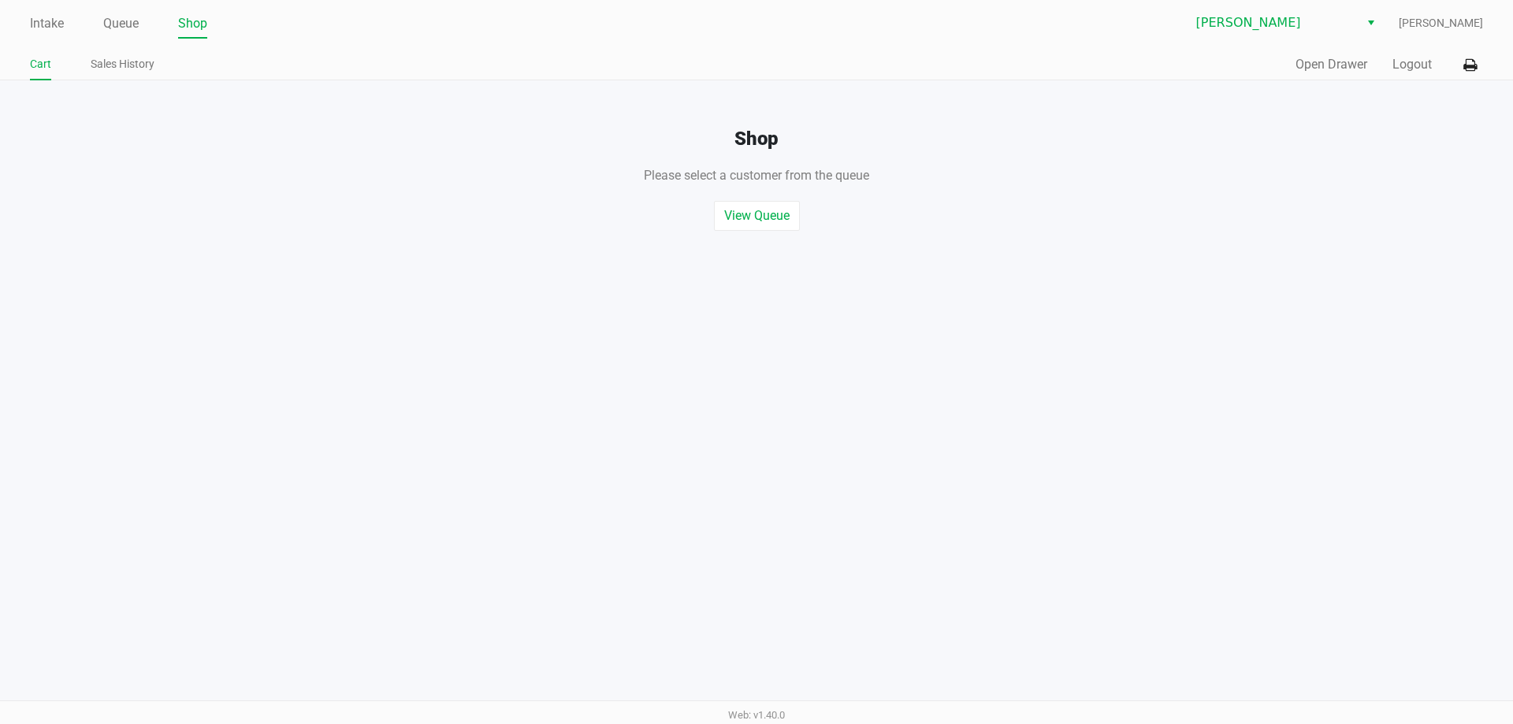
click at [612, 288] on div "Intake Queue Shop Brandon WC Kaleb Ricci Cart Sales History Quick Sale Open Dra…" at bounding box center [756, 362] width 1513 height 724
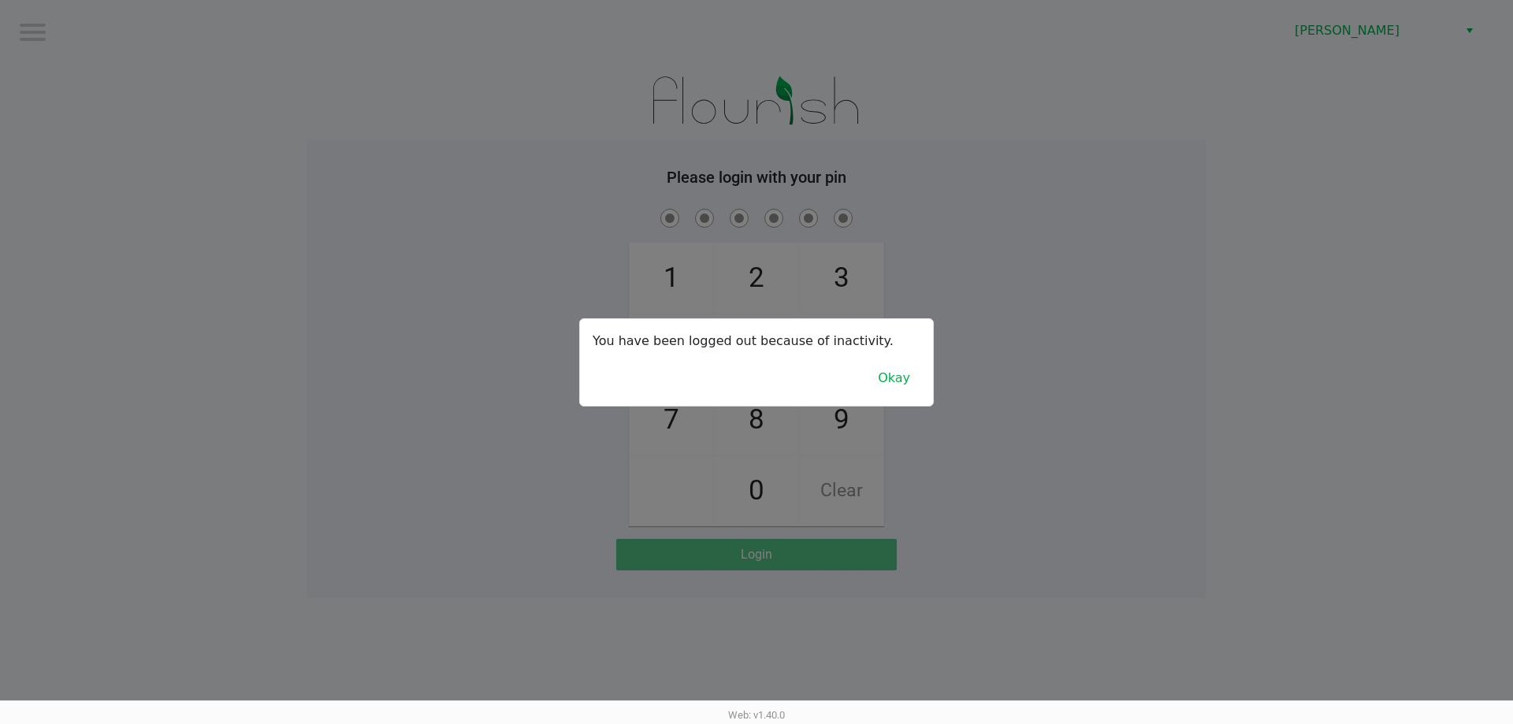
click at [919, 363] on div "You have been logged out because of inactivity. Okay" at bounding box center [756, 362] width 353 height 87
click at [1008, 266] on div at bounding box center [756, 362] width 1513 height 724
click at [912, 375] on button "Okay" at bounding box center [894, 378] width 53 height 30
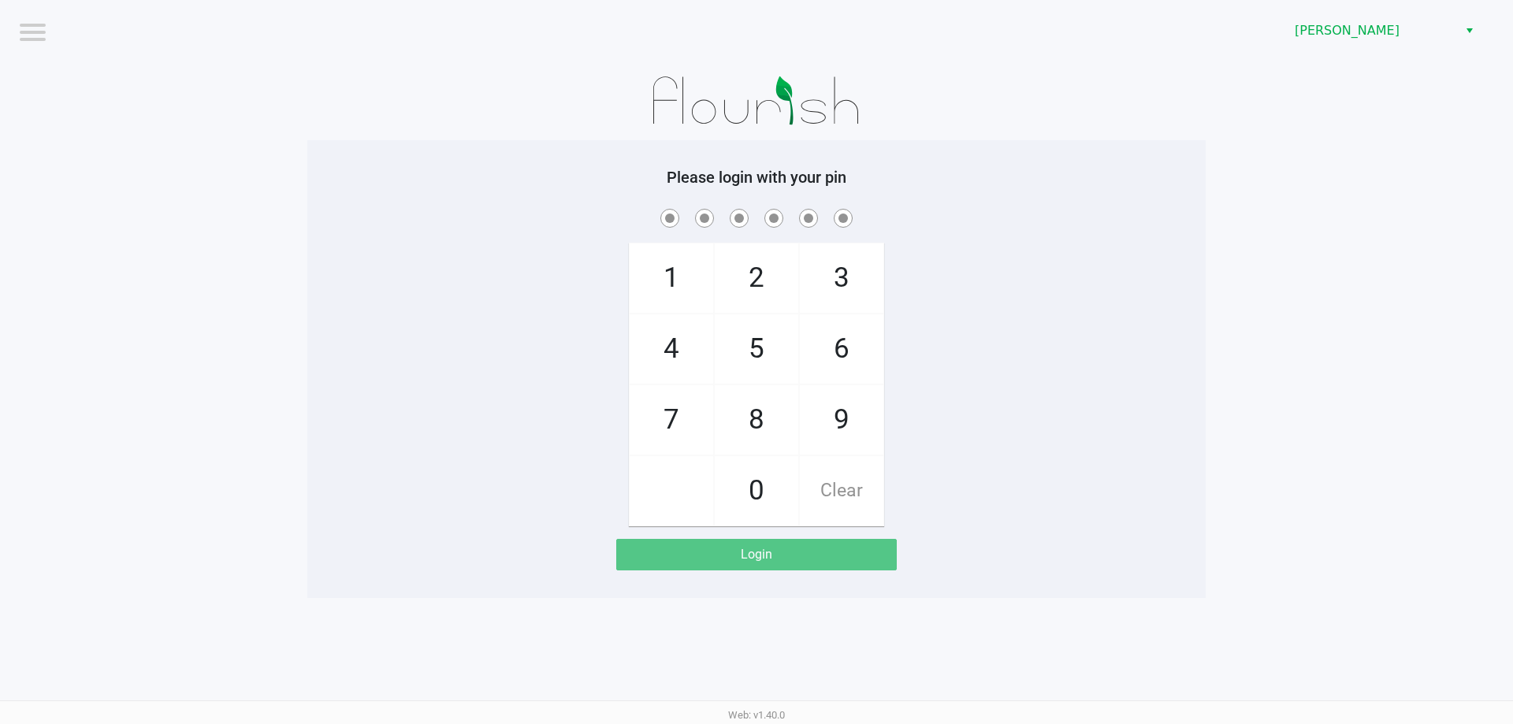
click at [975, 343] on div "1 4 7 2 5 8 0 3 6 9 Clear" at bounding box center [756, 366] width 898 height 321
checkbox input "true"
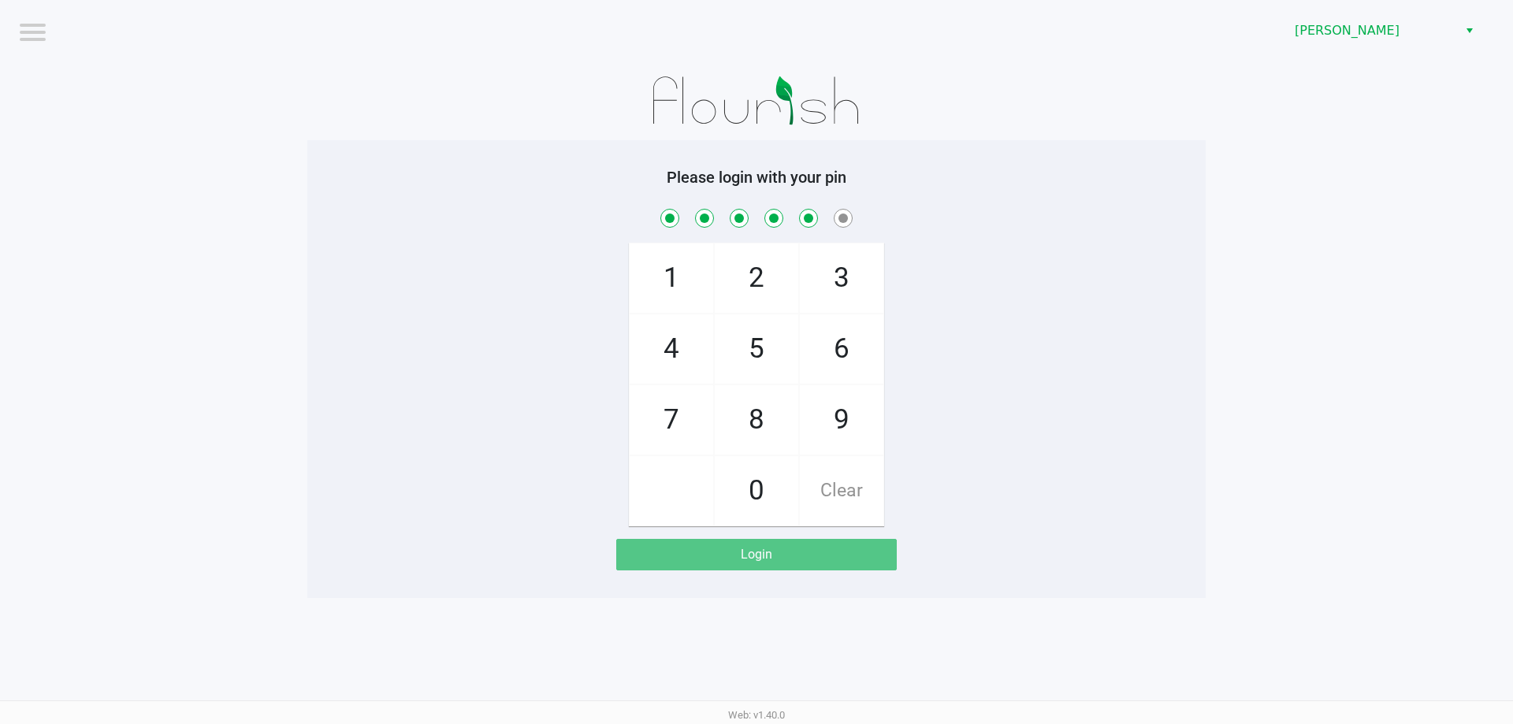
checkbox input "true"
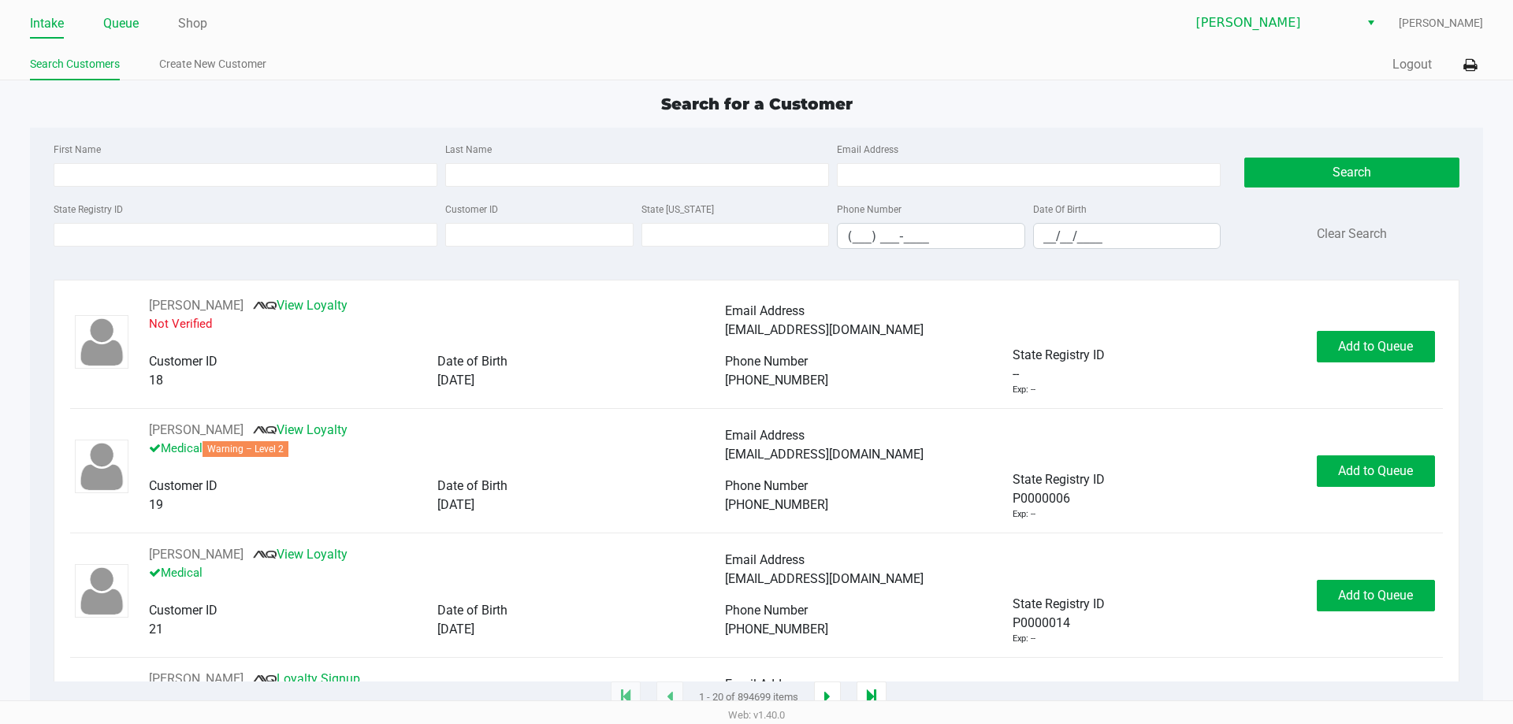
click at [131, 18] on link "Queue" at bounding box center [120, 24] width 35 height 22
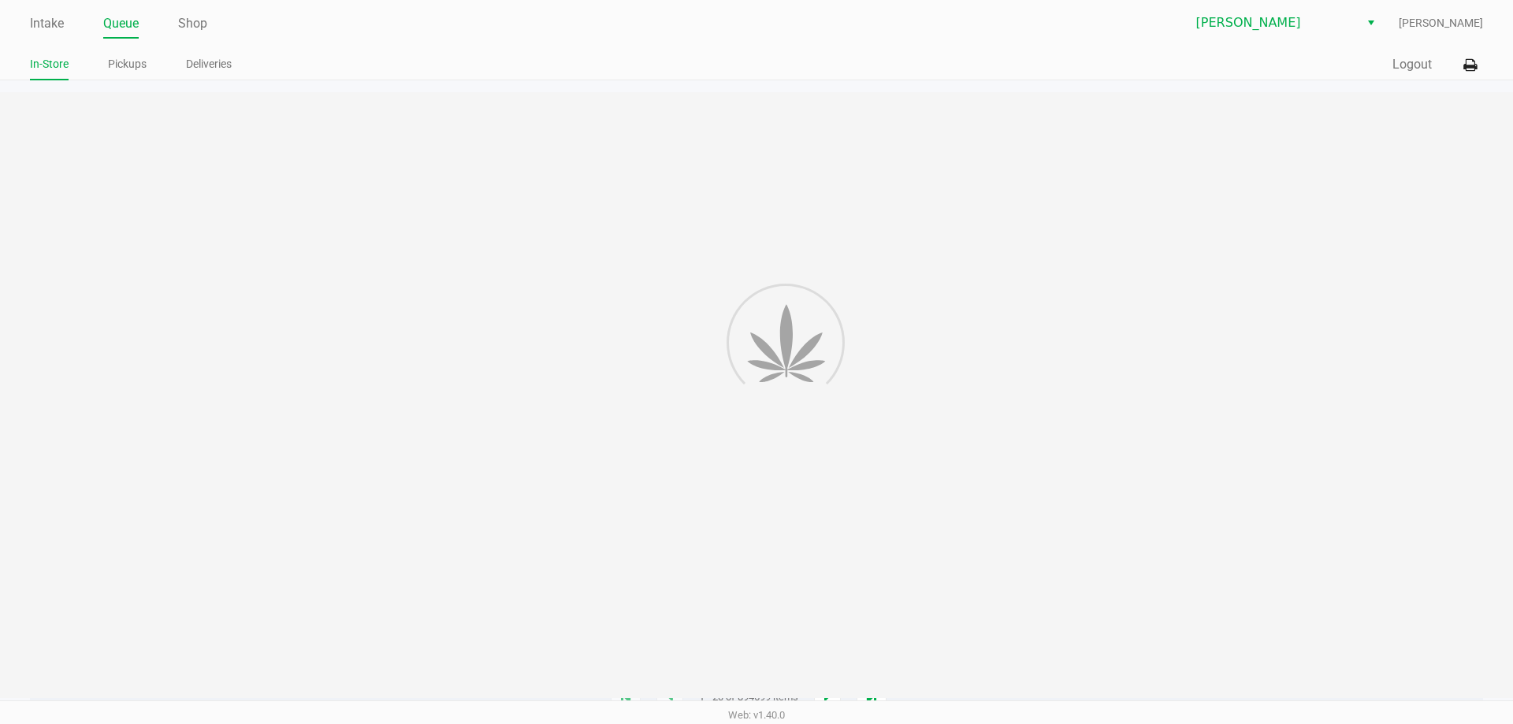
click at [120, 32] on link "Queue" at bounding box center [120, 24] width 35 height 22
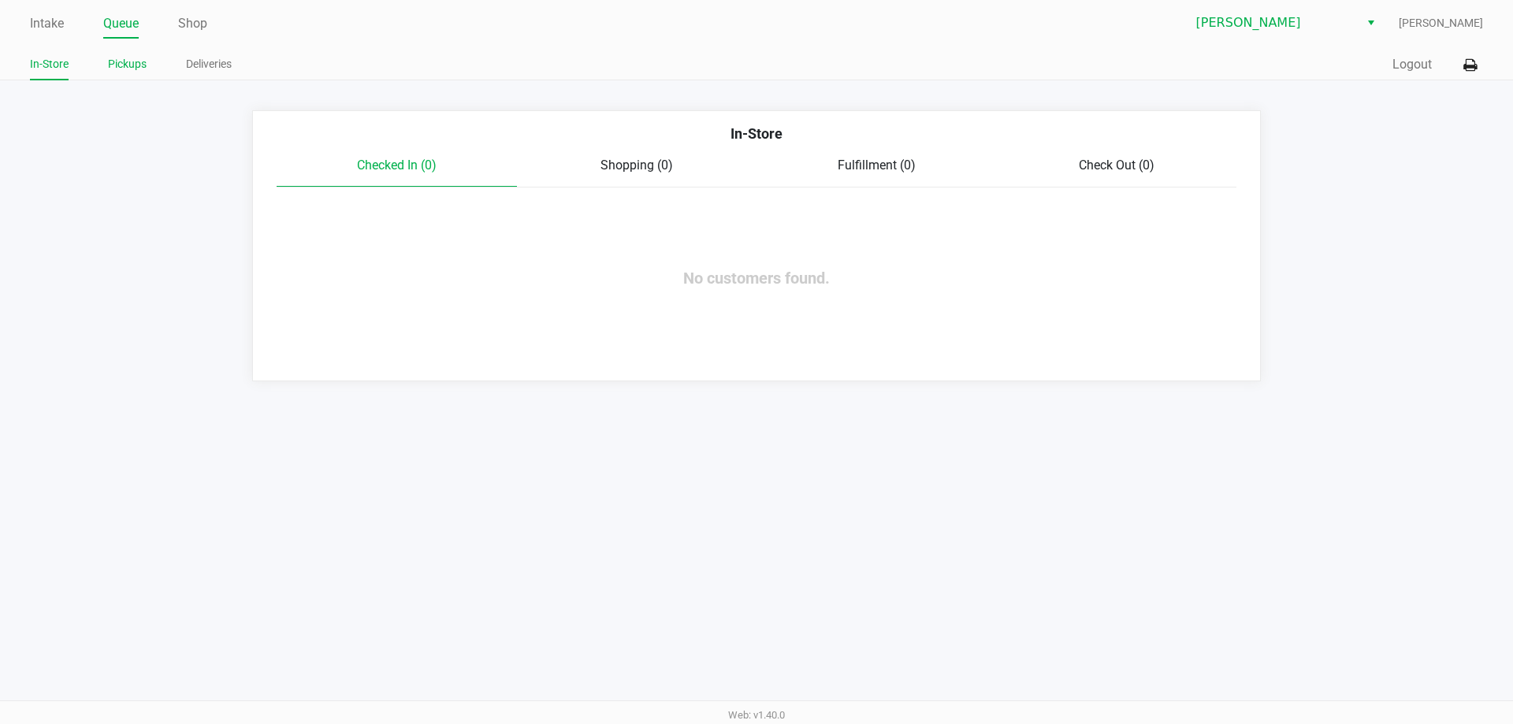
click at [140, 73] on link "Pickups" at bounding box center [127, 64] width 39 height 20
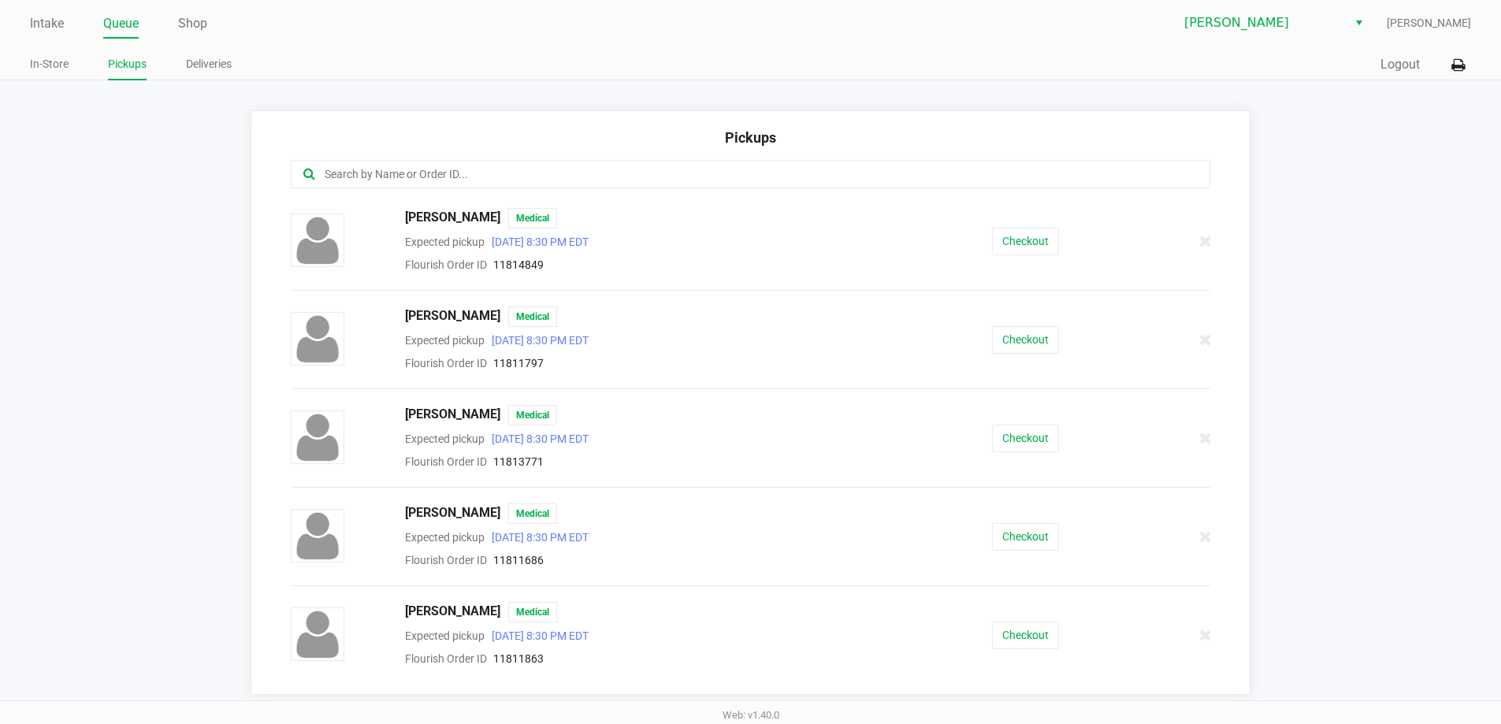
click at [319, 151] on div "Pickups" at bounding box center [751, 143] width 921 height 33
click at [340, 180] on input "text" at bounding box center [725, 175] width 805 height 18
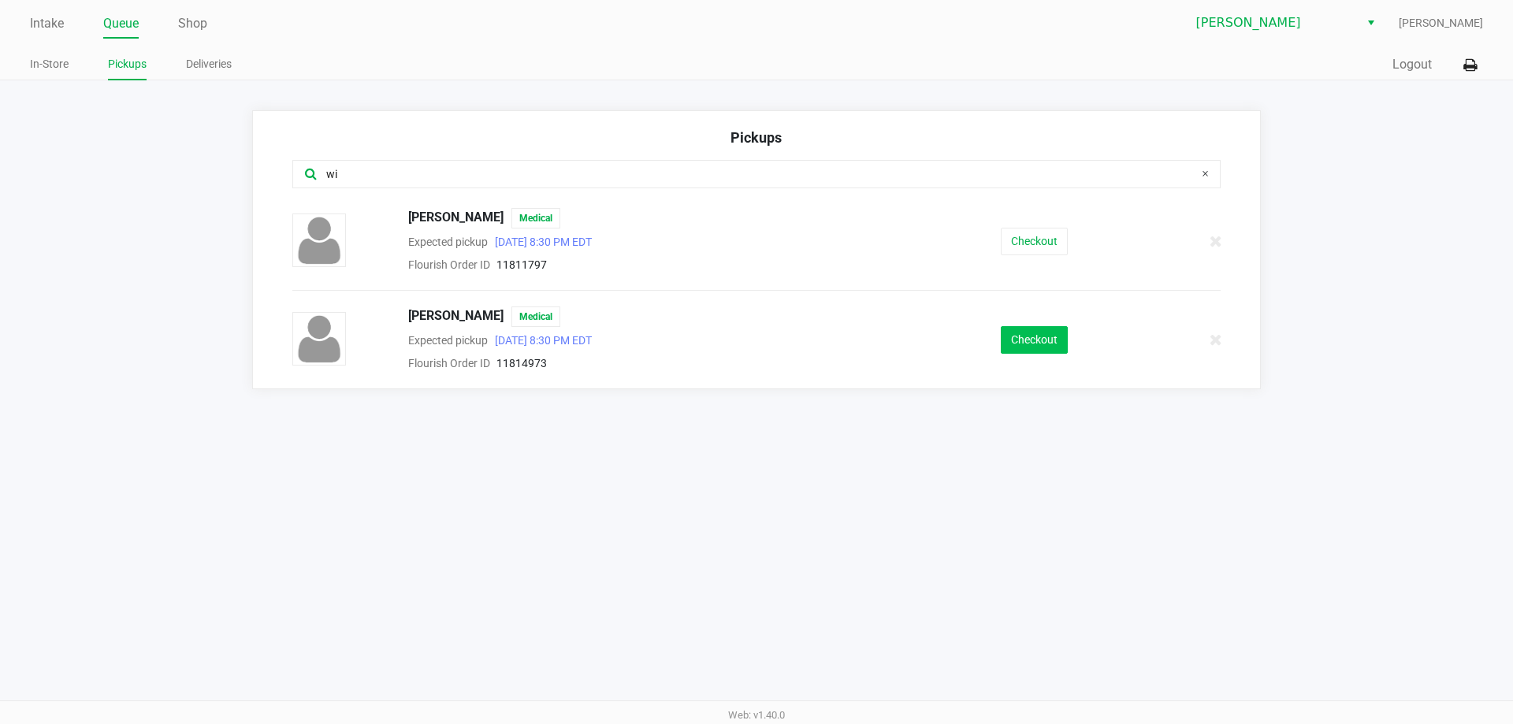
type input "wi"
click at [1005, 334] on button "Checkout" at bounding box center [1034, 340] width 67 height 28
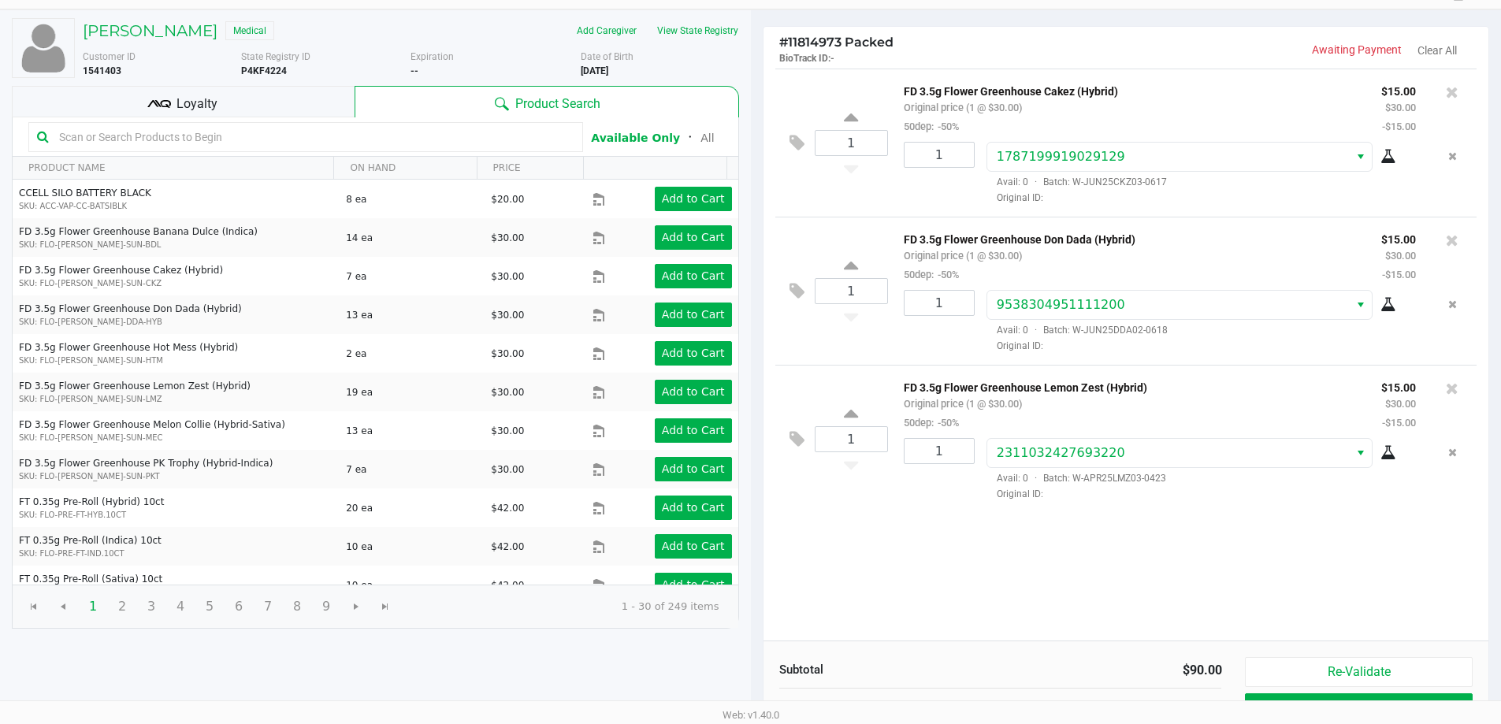
scroll to position [162, 0]
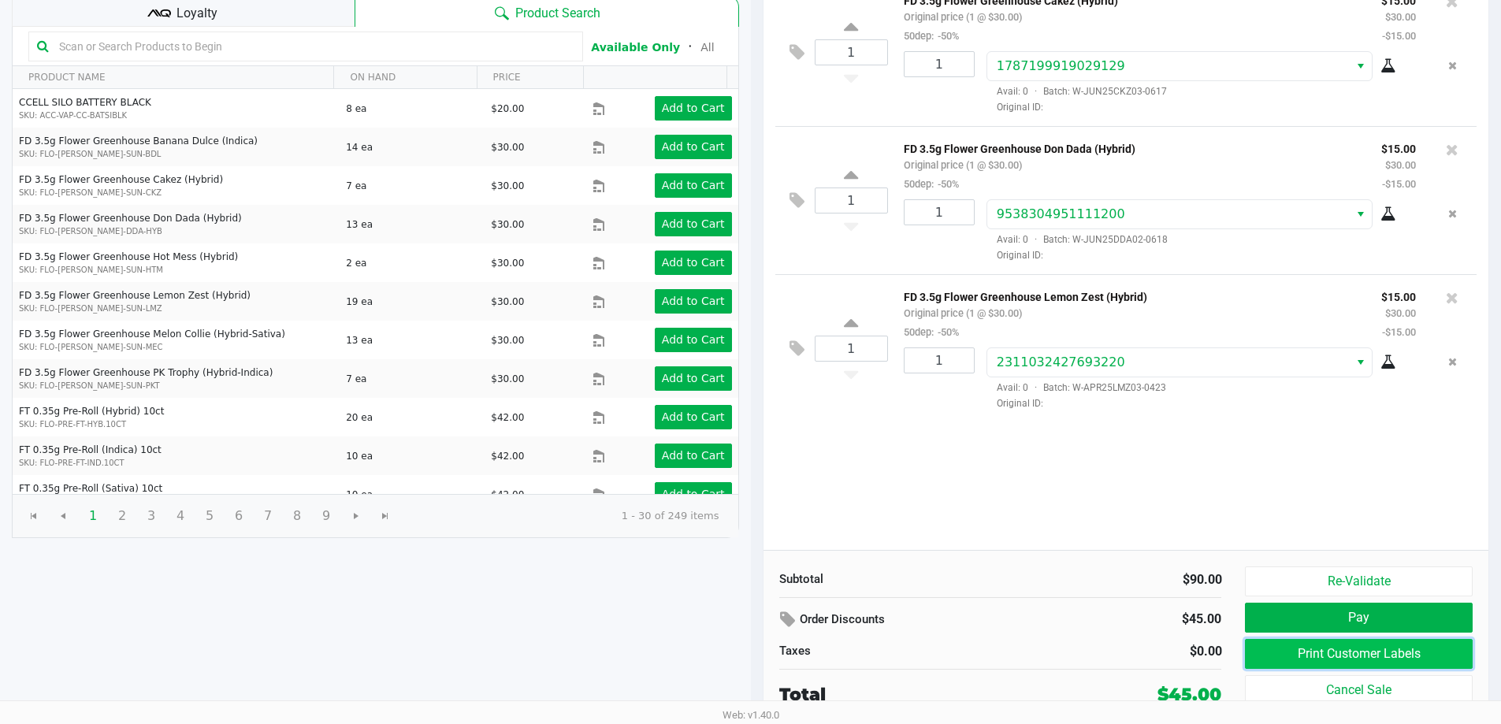
click at [1388, 643] on button "Print Customer Labels" at bounding box center [1358, 654] width 227 height 30
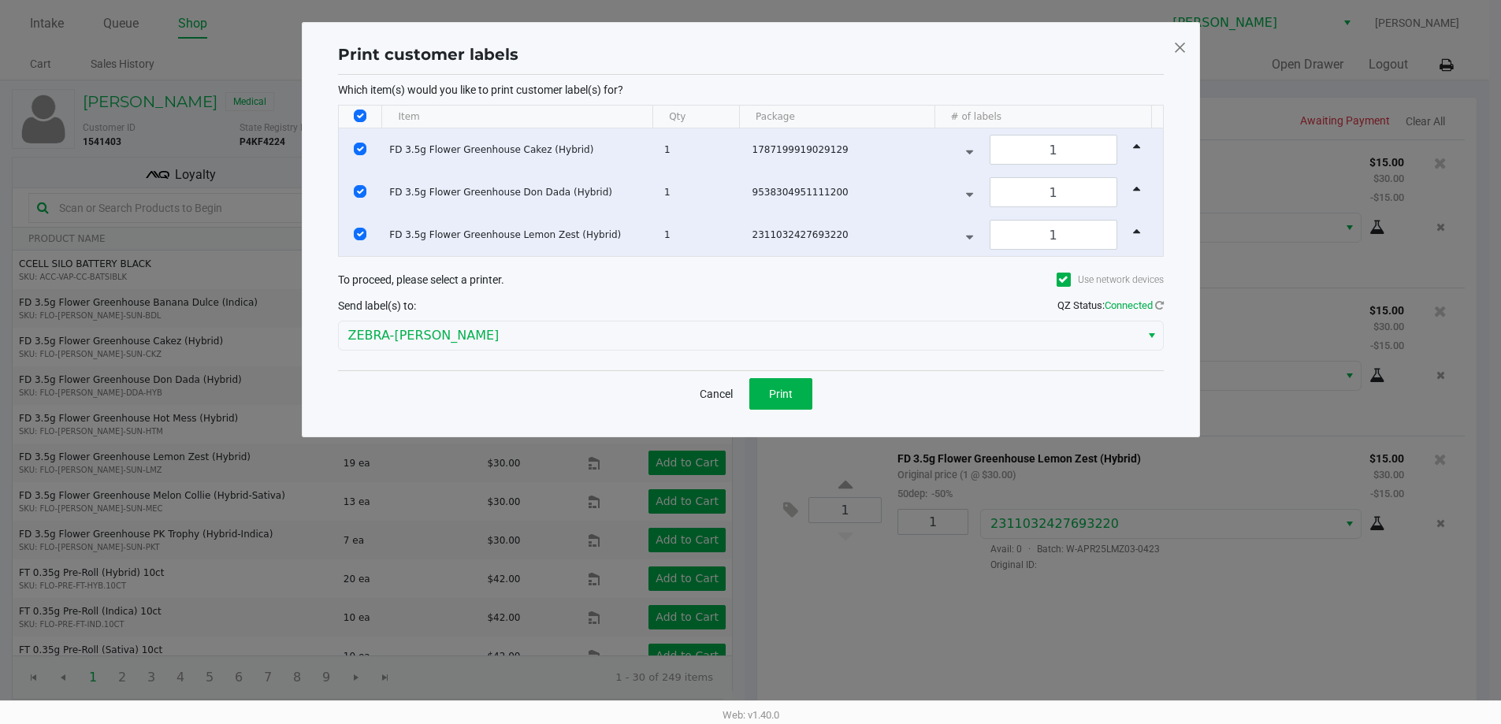
scroll to position [0, 0]
click at [795, 383] on button "Print" at bounding box center [786, 394] width 63 height 32
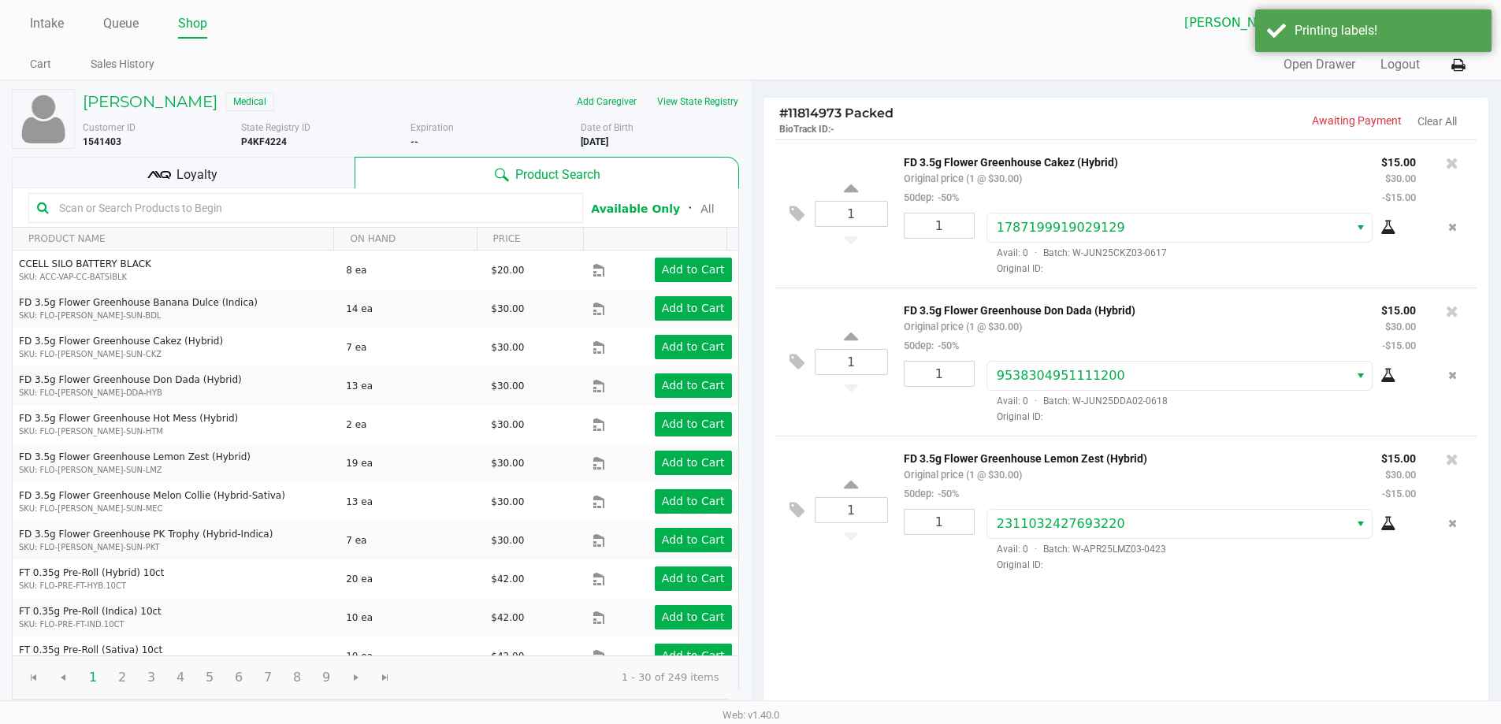
click at [951, 682] on ngb-modal-window "Print customer labels Which item(s) would you like to print customer label(s) f…" at bounding box center [750, 362] width 1501 height 724
click at [166, 174] on icon at bounding box center [159, 175] width 24 height 24
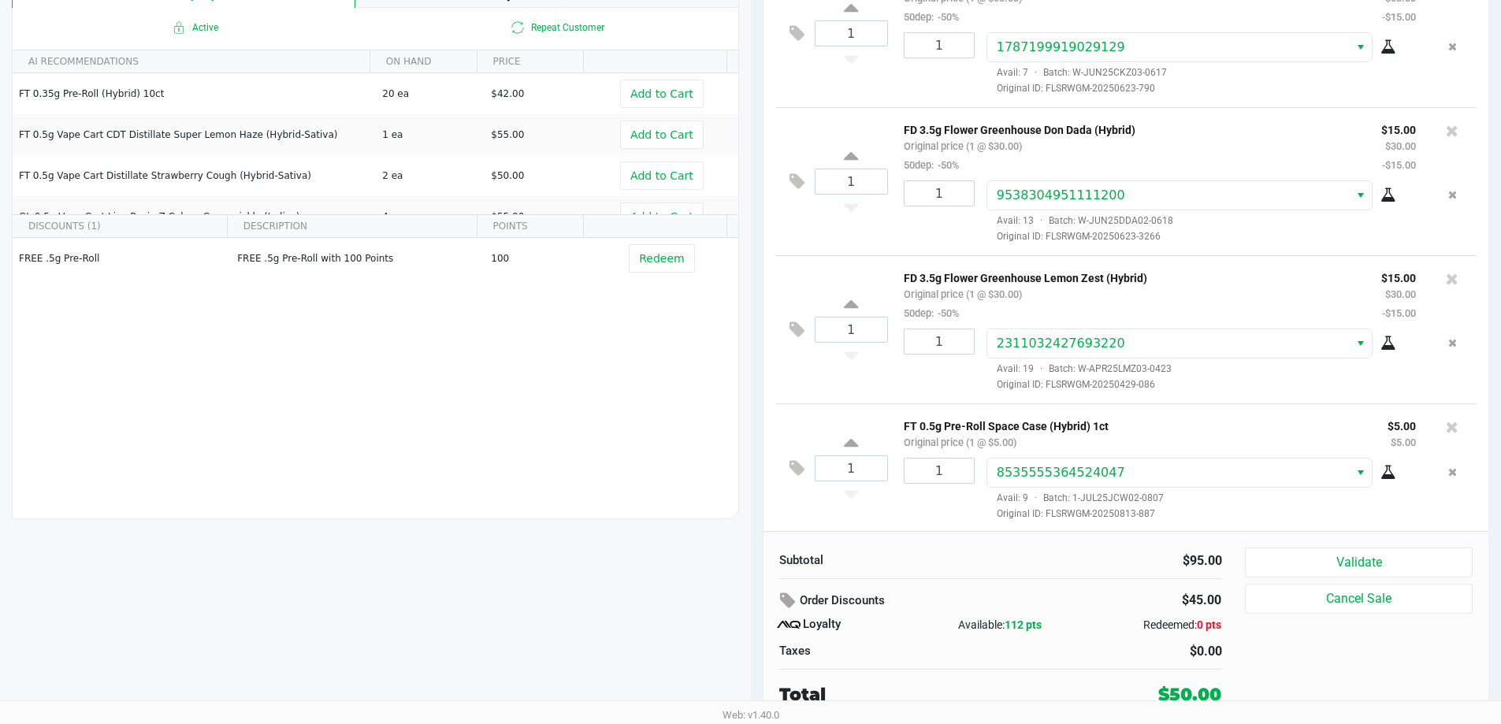
scroll to position [5, 0]
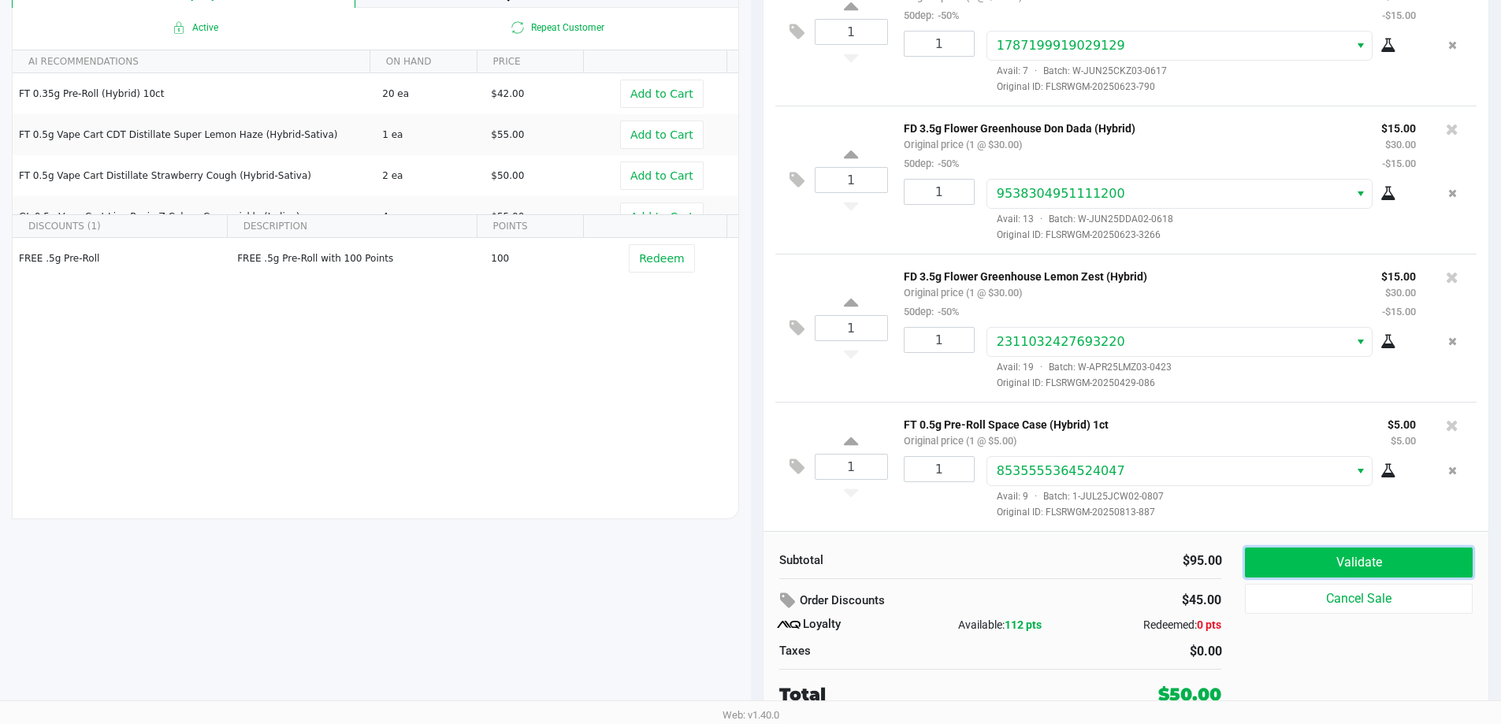
click at [1278, 559] on button "Validate" at bounding box center [1358, 563] width 227 height 30
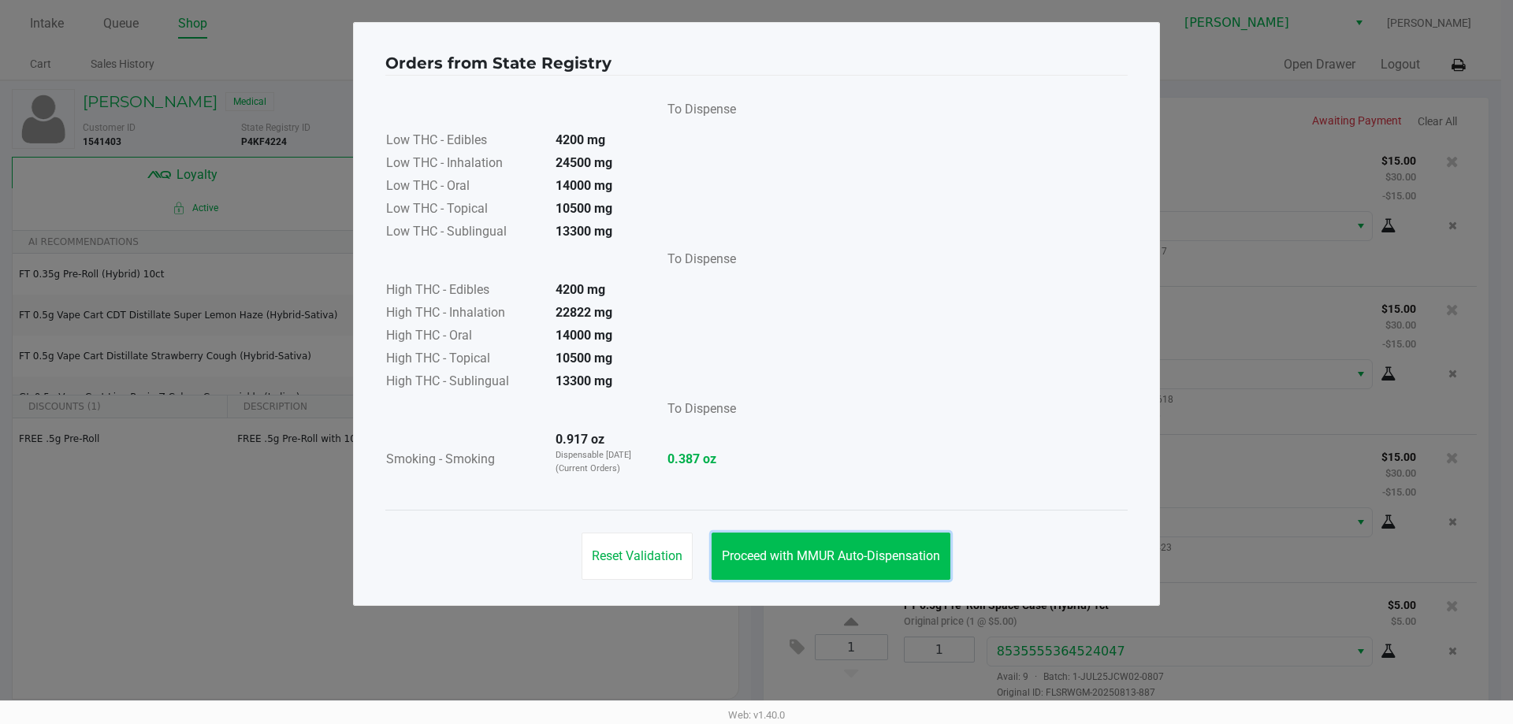
click at [849, 542] on button "Proceed with MMUR Auto-Dispensation" at bounding box center [831, 556] width 239 height 47
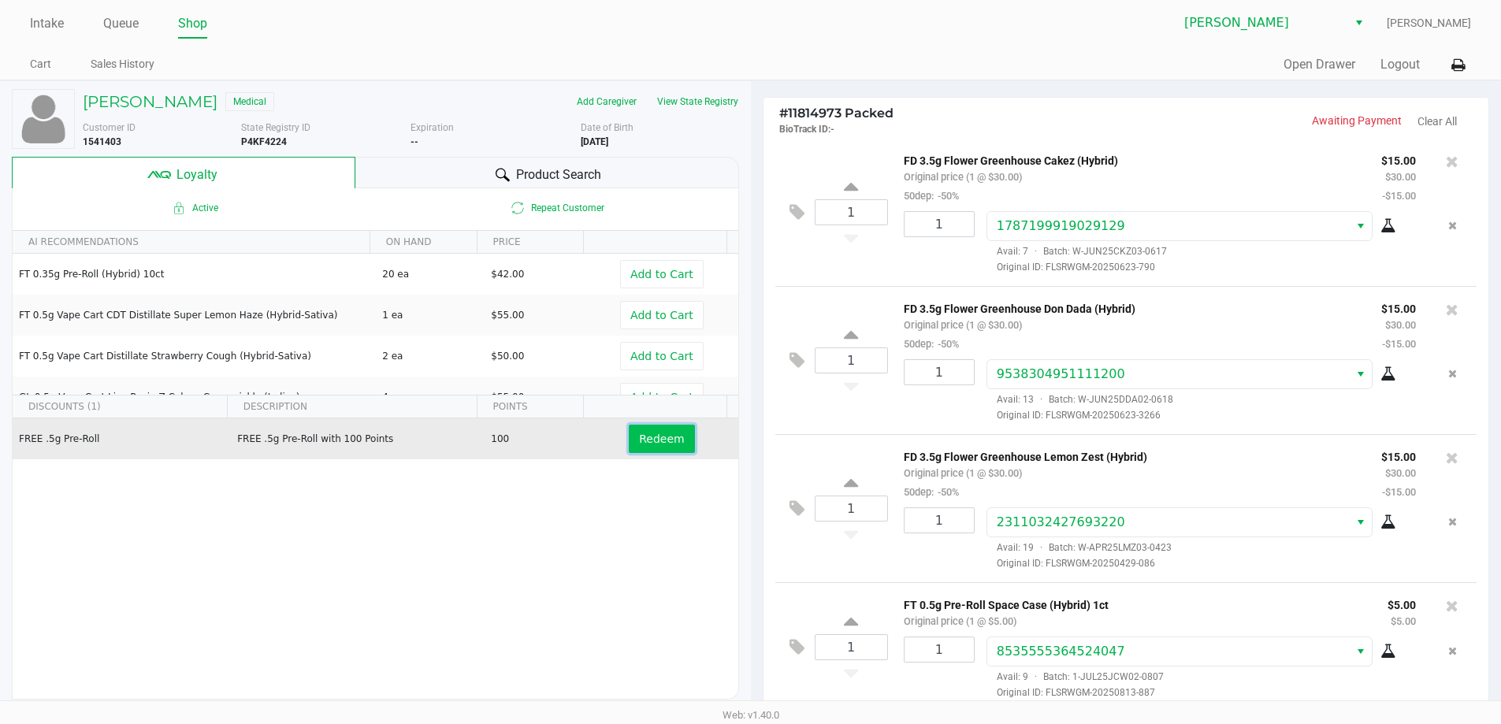
click at [657, 445] on span "Redeem" at bounding box center [661, 439] width 45 height 13
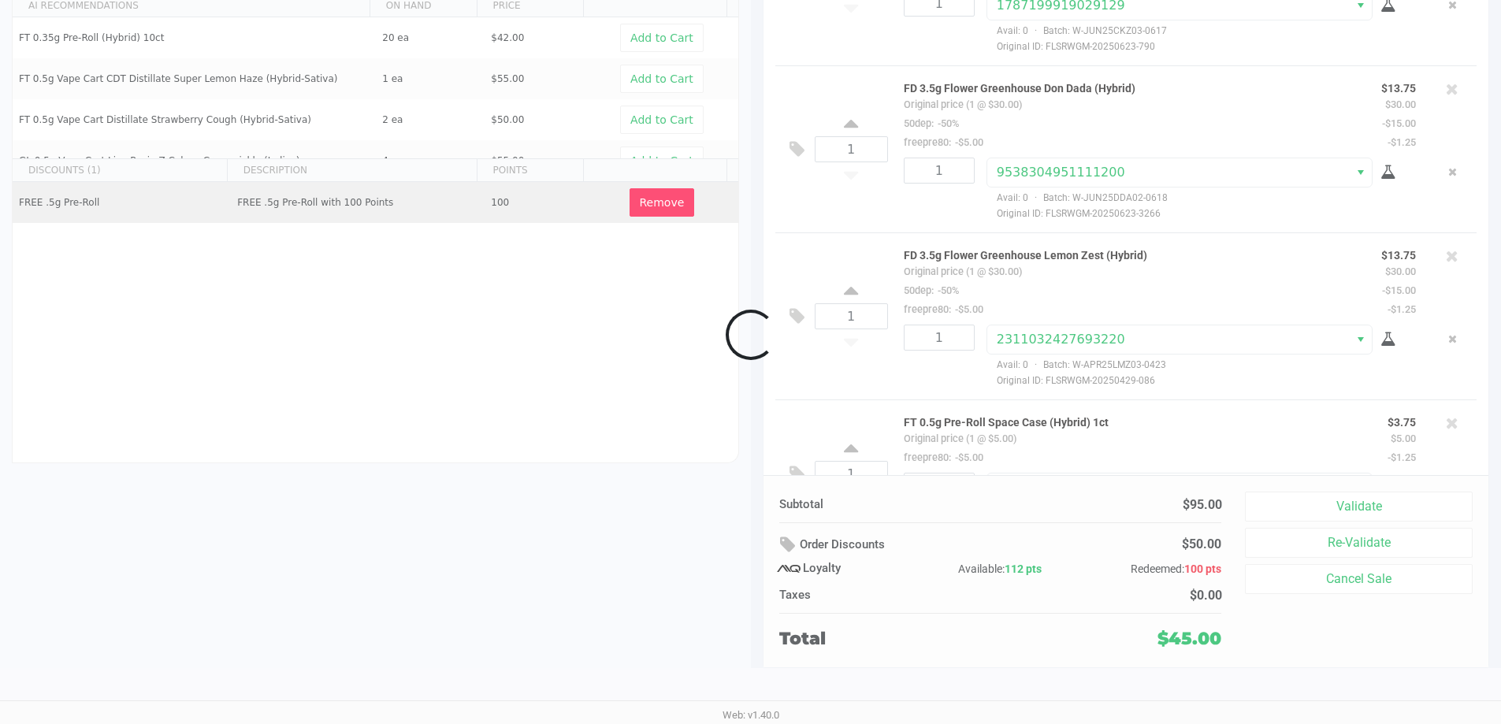
scroll to position [180, 0]
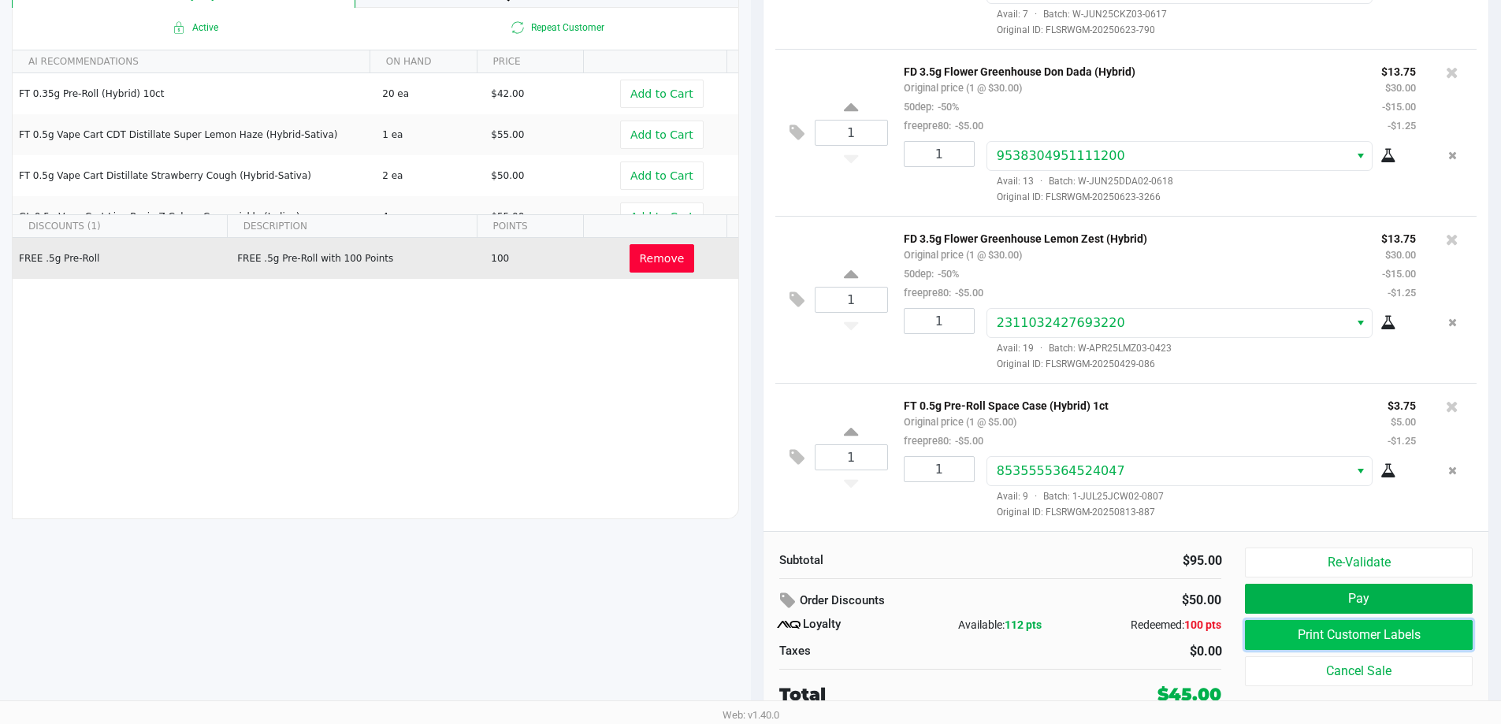
click at [1273, 632] on button "Print Customer Labels" at bounding box center [1358, 635] width 227 height 30
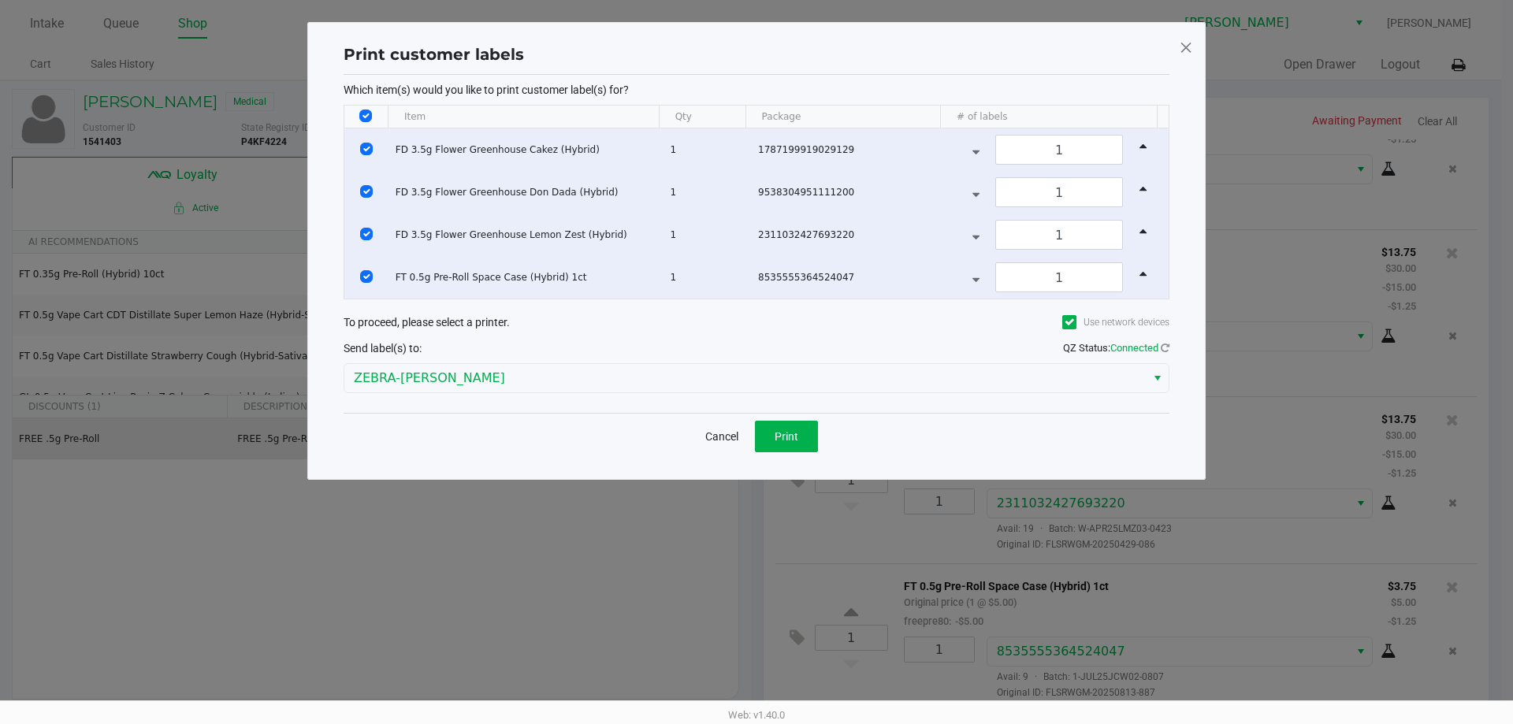
click at [779, 418] on div "Cancel Print" at bounding box center [757, 436] width 826 height 46
click at [788, 444] on button "Print" at bounding box center [786, 437] width 63 height 32
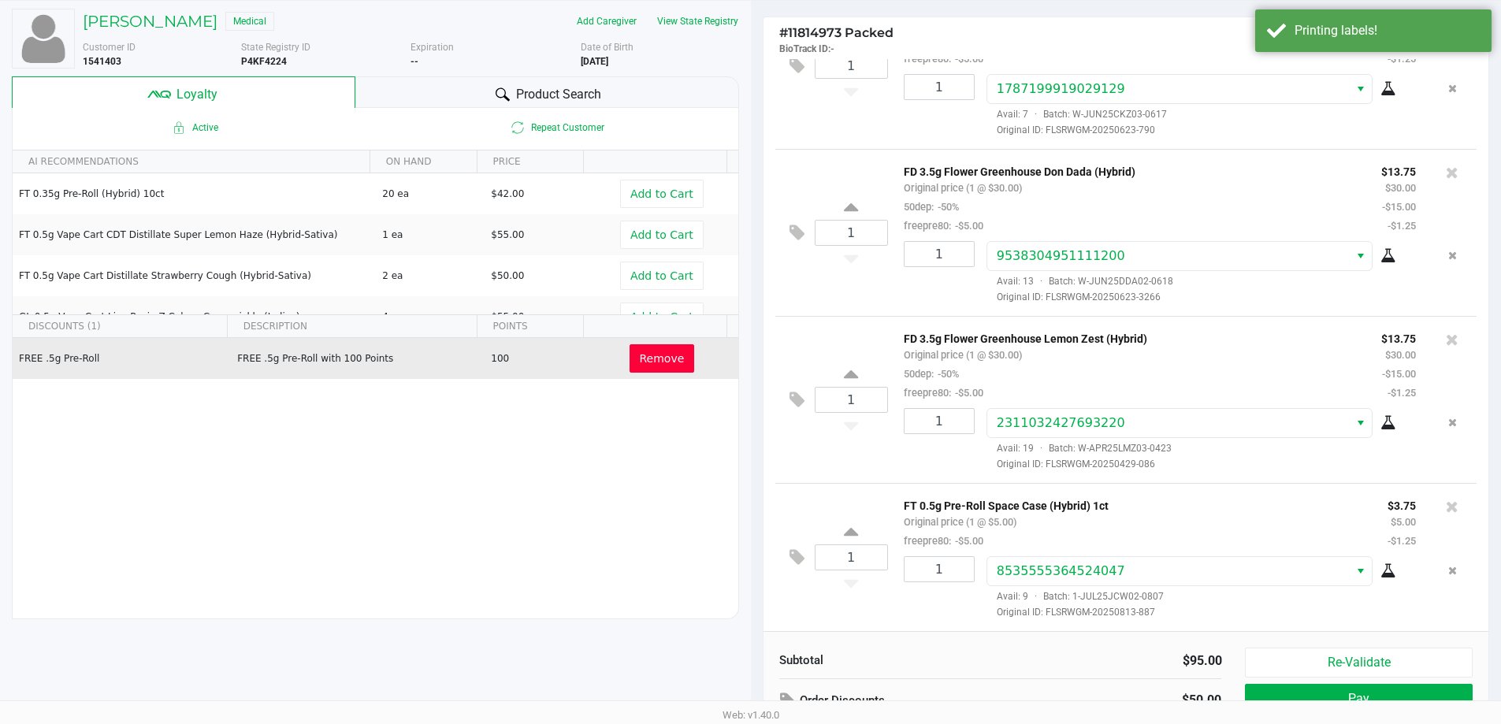
scroll to position [102, 0]
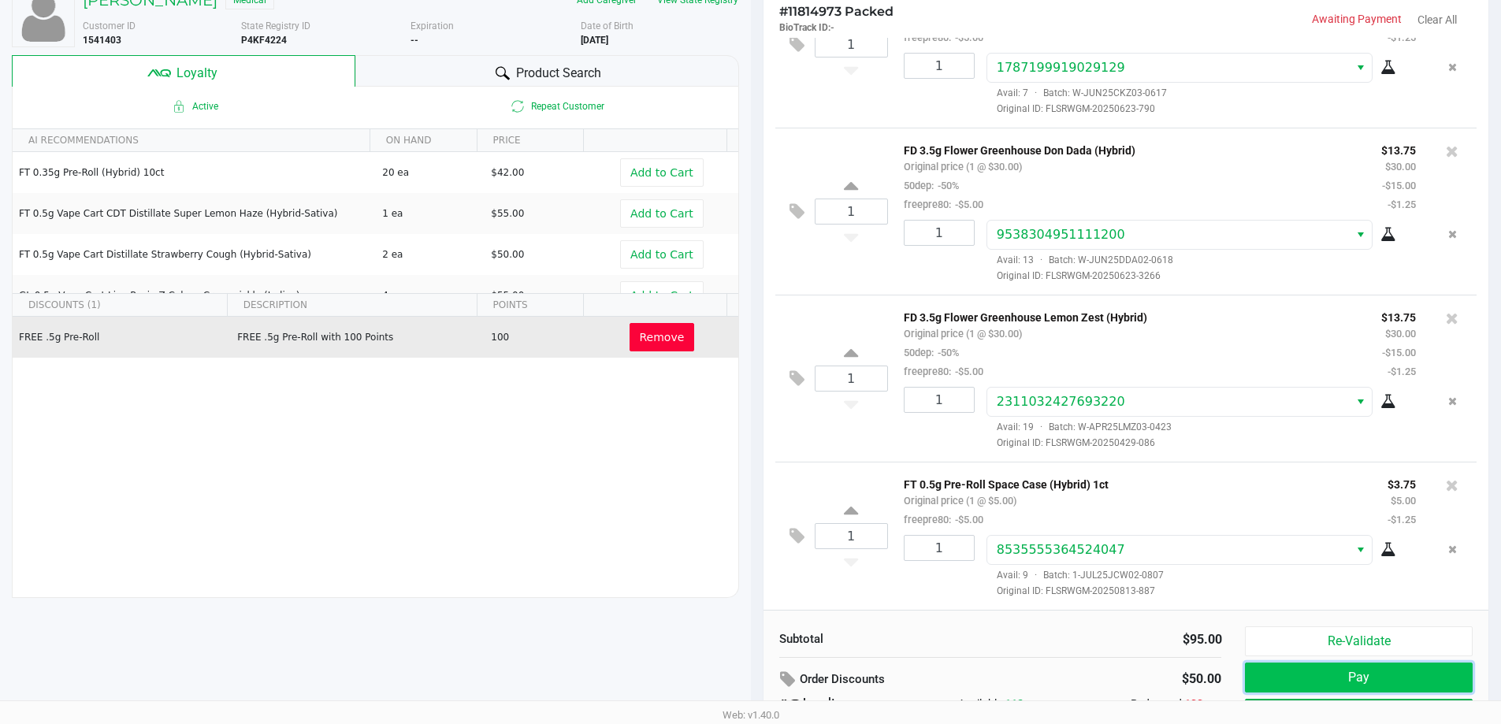
click at [1429, 679] on button "Pay" at bounding box center [1358, 678] width 227 height 30
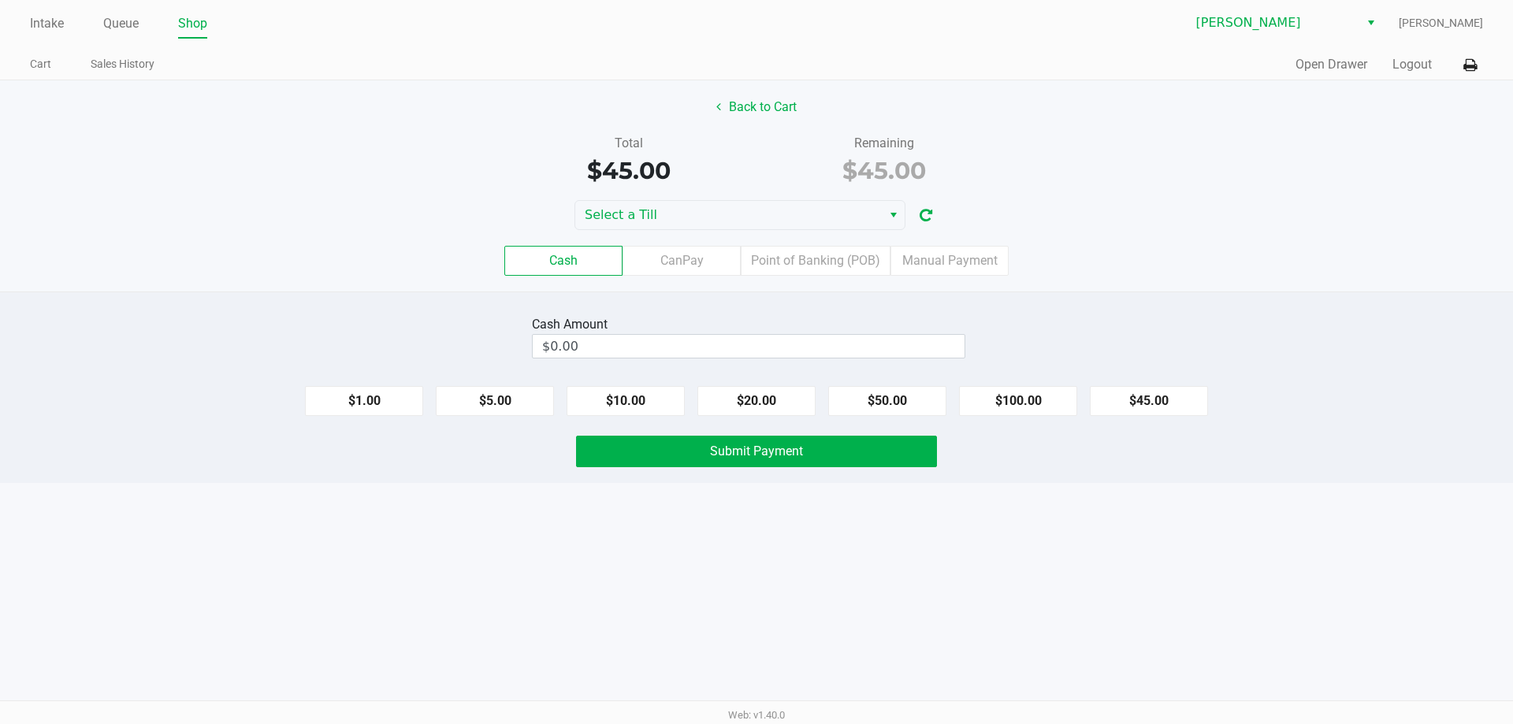
click at [817, 280] on div "Cash CanPay Point of Banking (POB) Manual Payment" at bounding box center [756, 260] width 1537 height 61
click at [815, 270] on label "Point of Banking (POB)" at bounding box center [816, 261] width 150 height 30
click at [0, 0] on 7 "Point of Banking (POB)" at bounding box center [0, 0] width 0 height 0
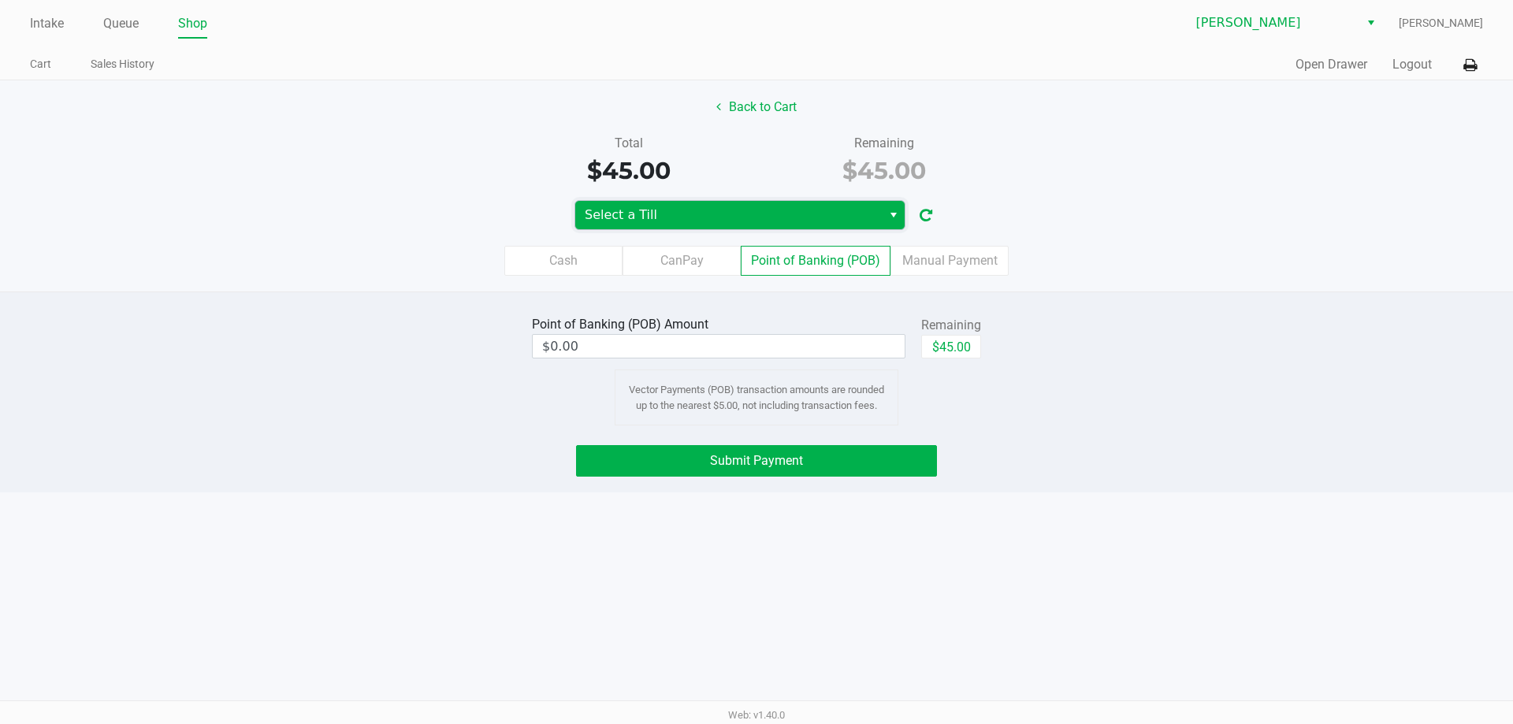
click at [783, 203] on span "Select a Till" at bounding box center [728, 215] width 307 height 28
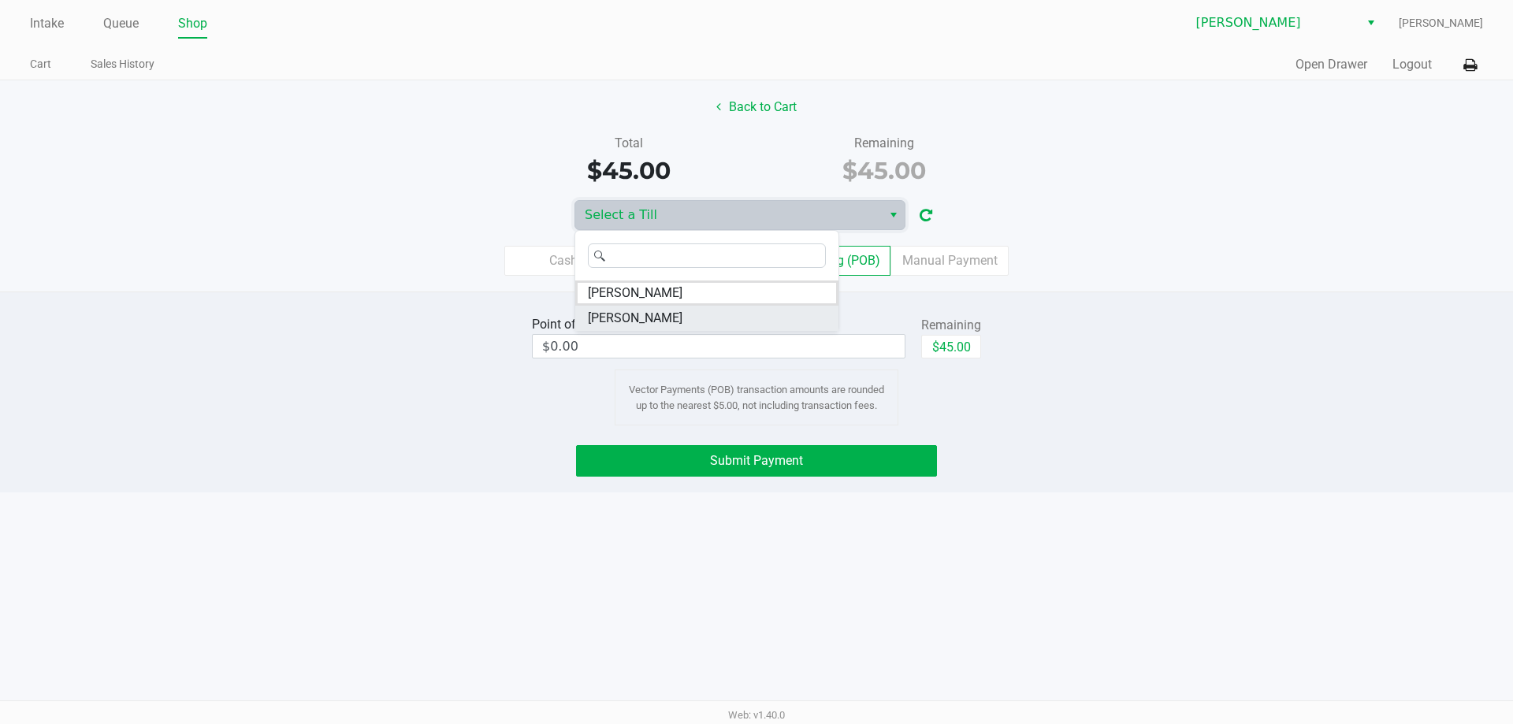
click at [645, 318] on span "DWIGHT-YOAKAM" at bounding box center [635, 318] width 95 height 19
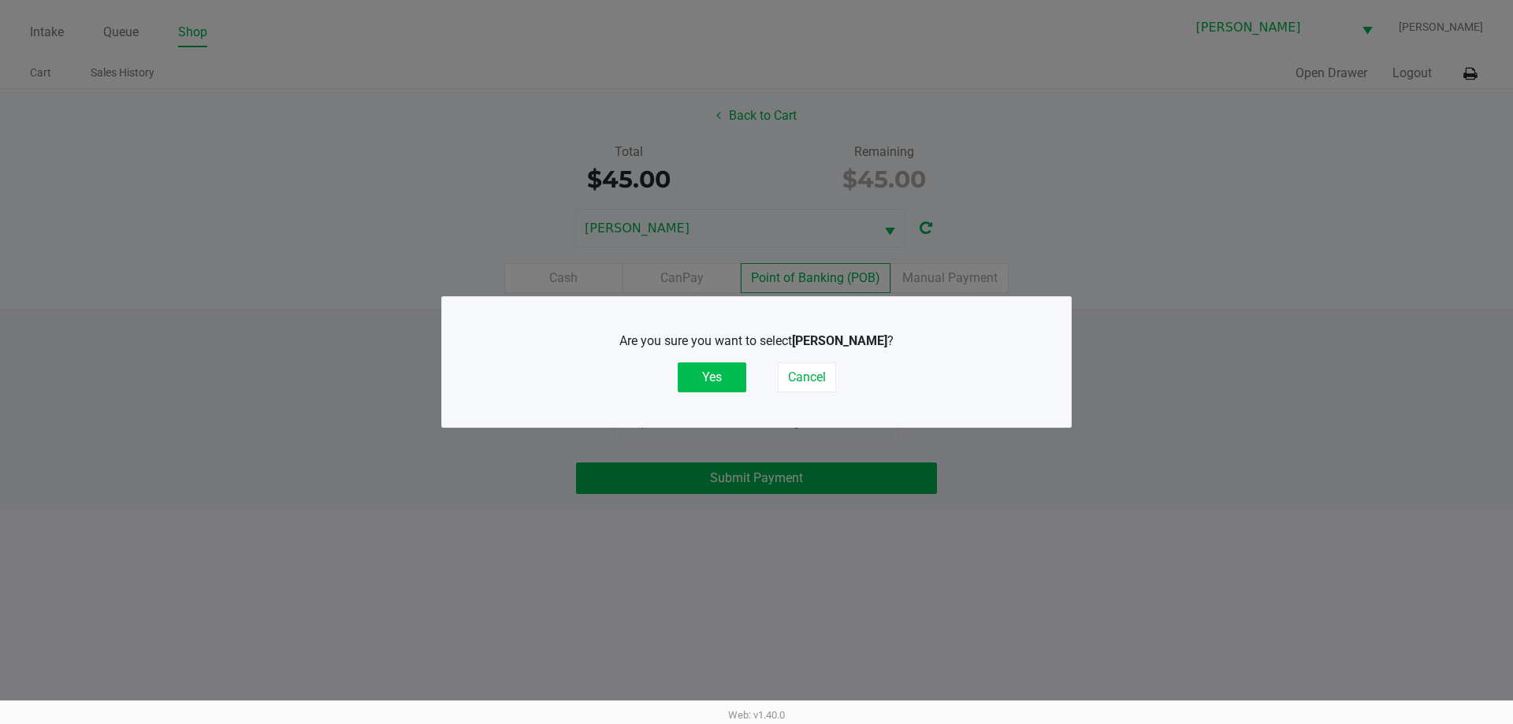
click at [712, 366] on button "Yes" at bounding box center [712, 378] width 69 height 30
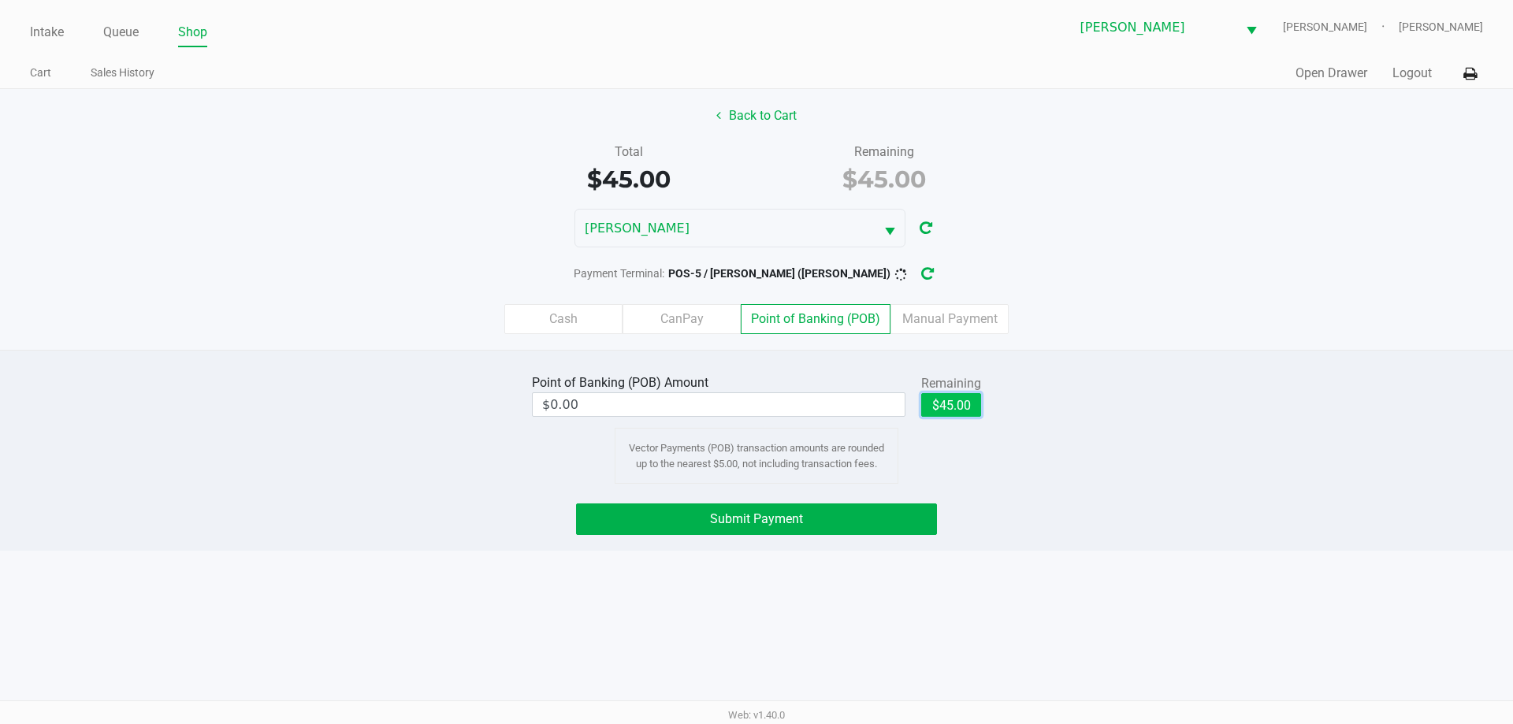
click at [947, 399] on button "$45.00" at bounding box center [951, 405] width 60 height 24
type input "$45.00"
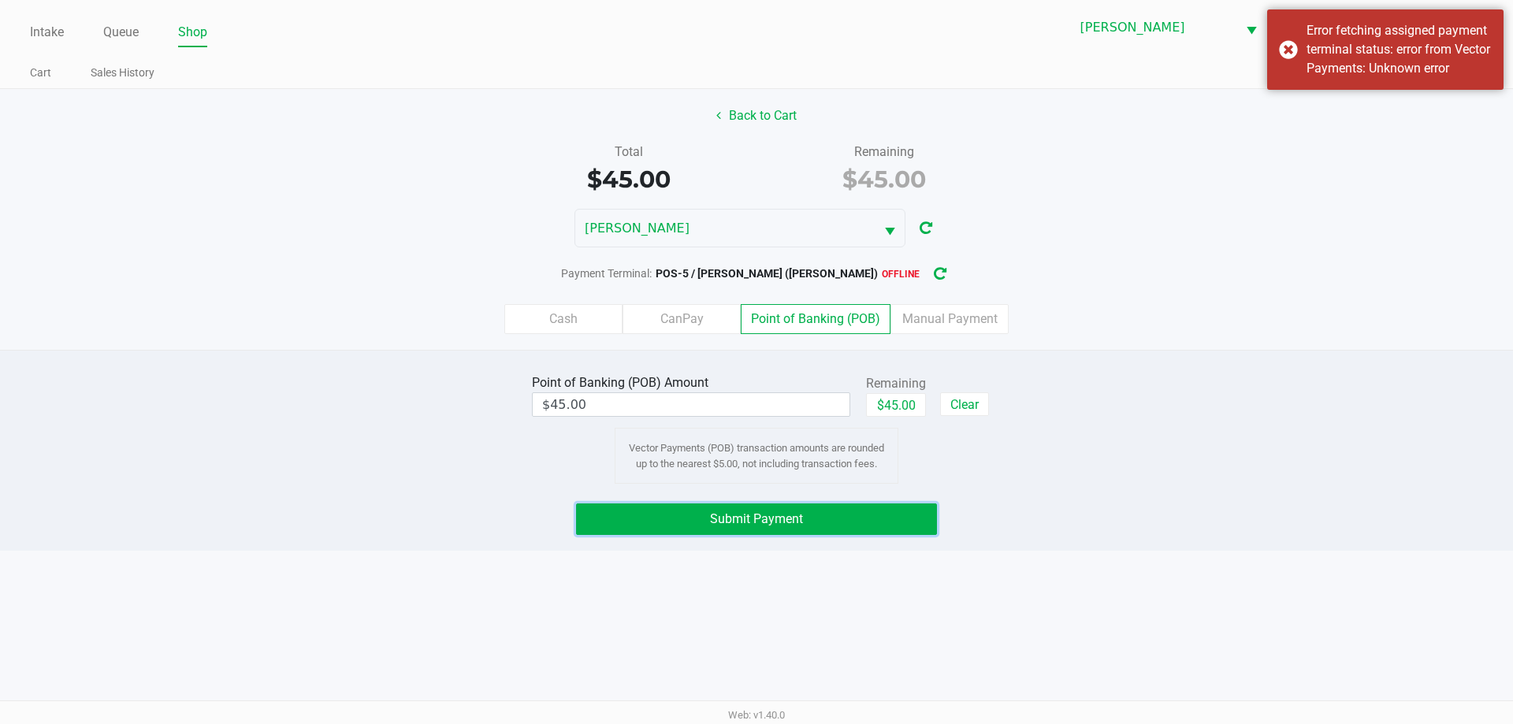
drag, startPoint x: 888, startPoint y: 519, endPoint x: 896, endPoint y: 521, distance: 8.2
click at [888, 520] on button "Submit Payment" at bounding box center [756, 520] width 361 height 32
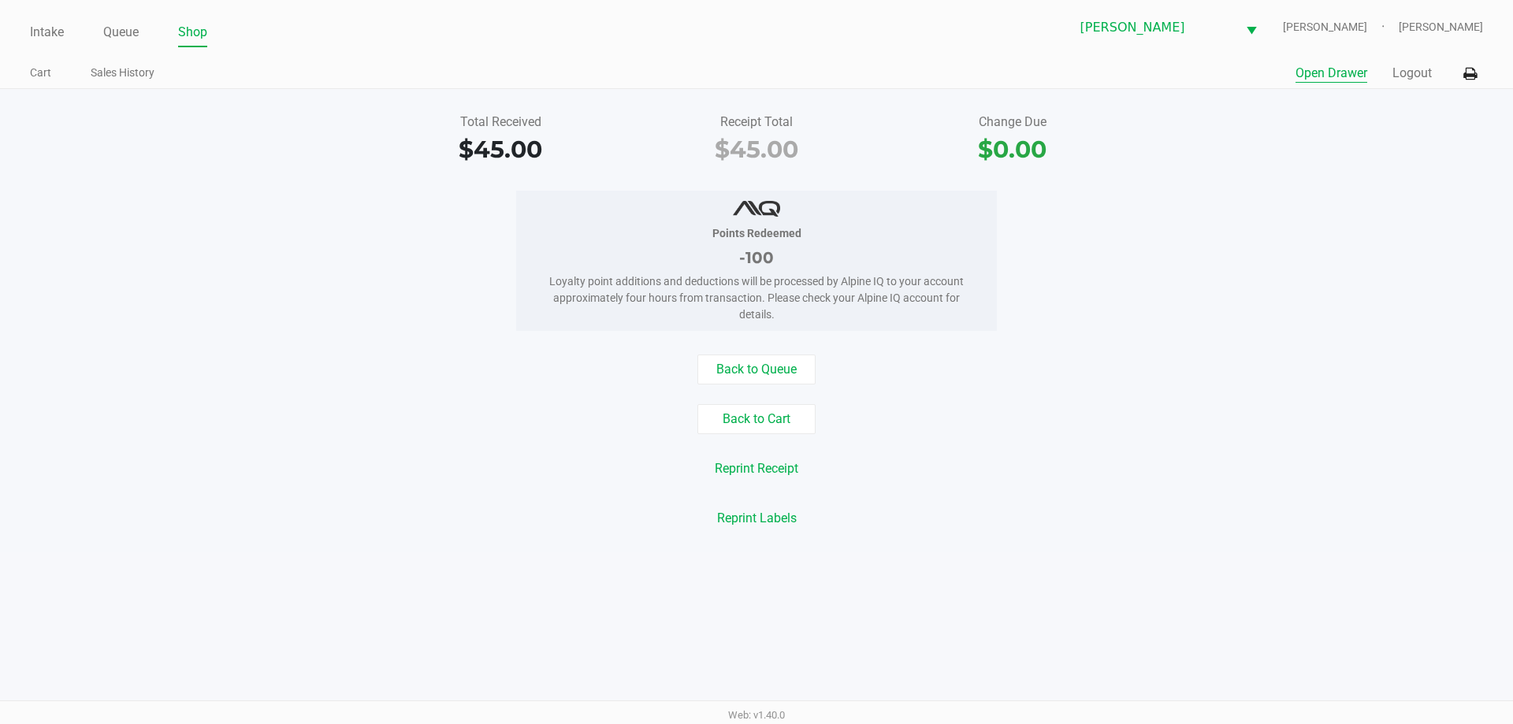
click at [1322, 78] on button "Open Drawer" at bounding box center [1332, 73] width 72 height 19
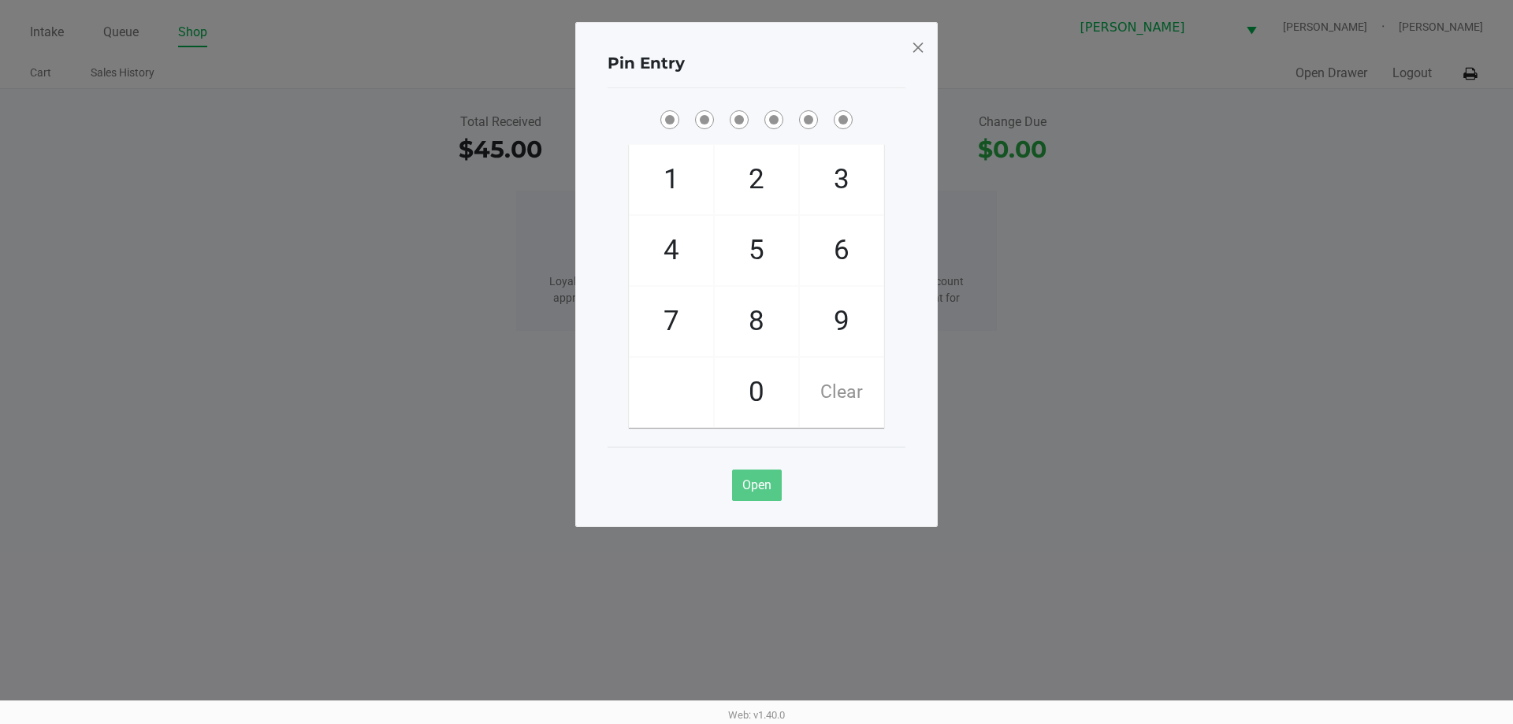
click at [735, 61] on div "Pin Entry" at bounding box center [757, 64] width 298 height 50
checkbox input "true"
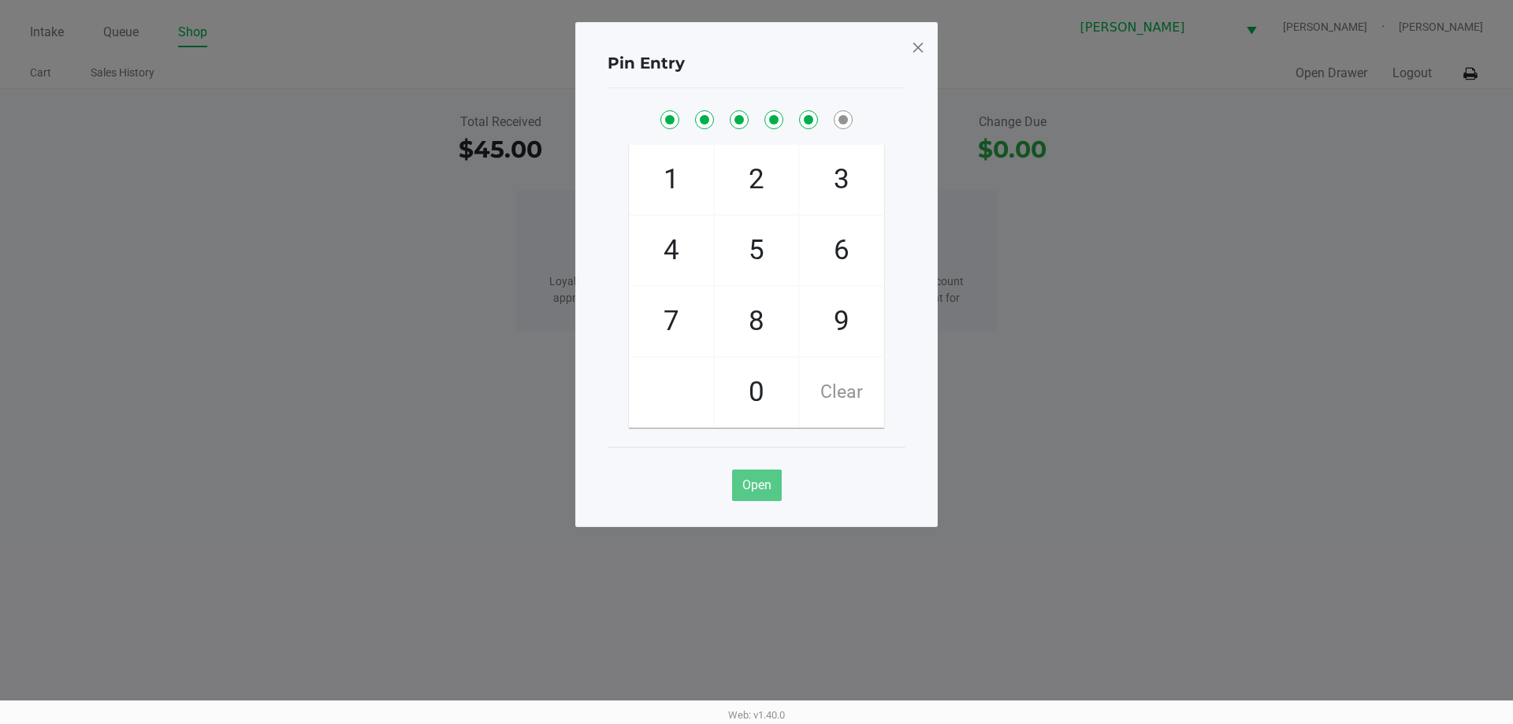
checkbox input "true"
click at [913, 49] on span at bounding box center [918, 47] width 14 height 25
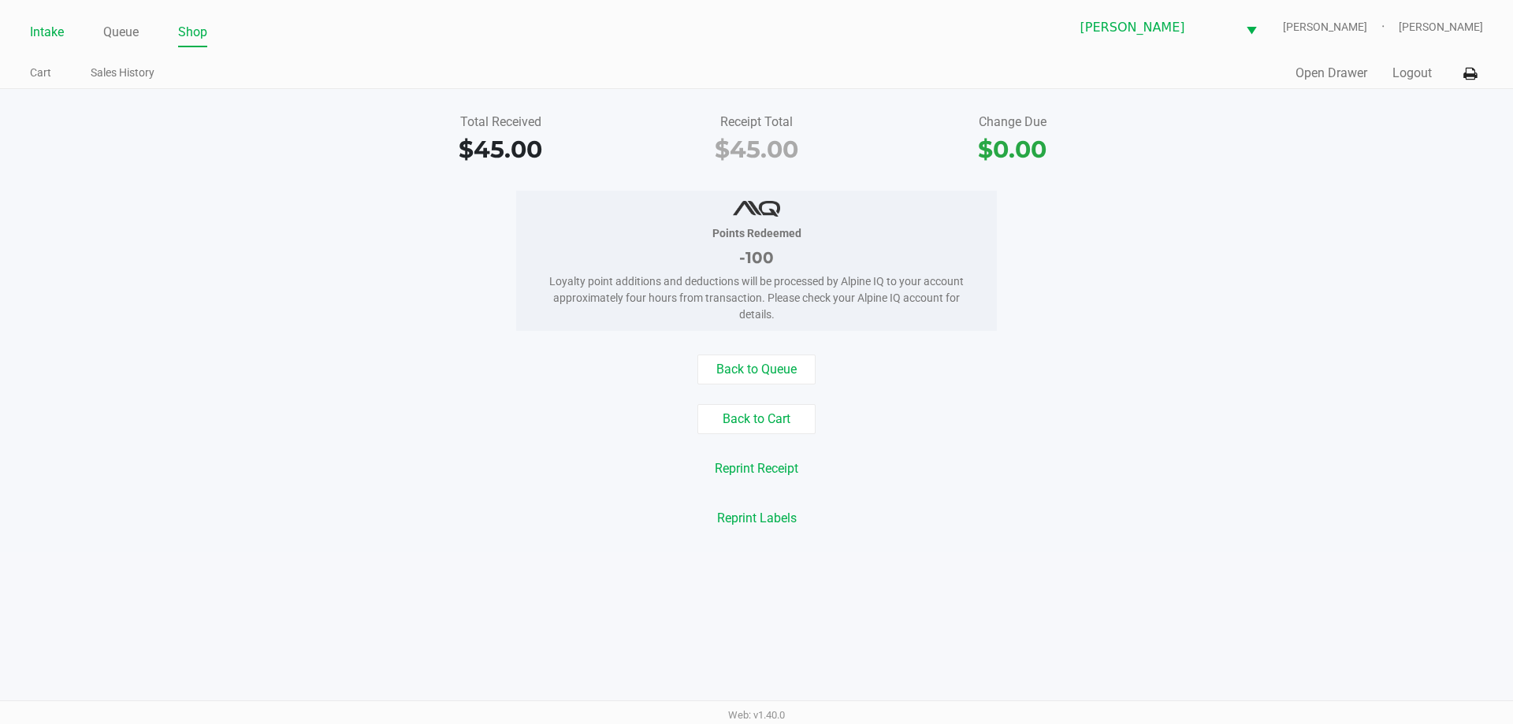
click at [43, 35] on link "Intake" at bounding box center [47, 32] width 34 height 22
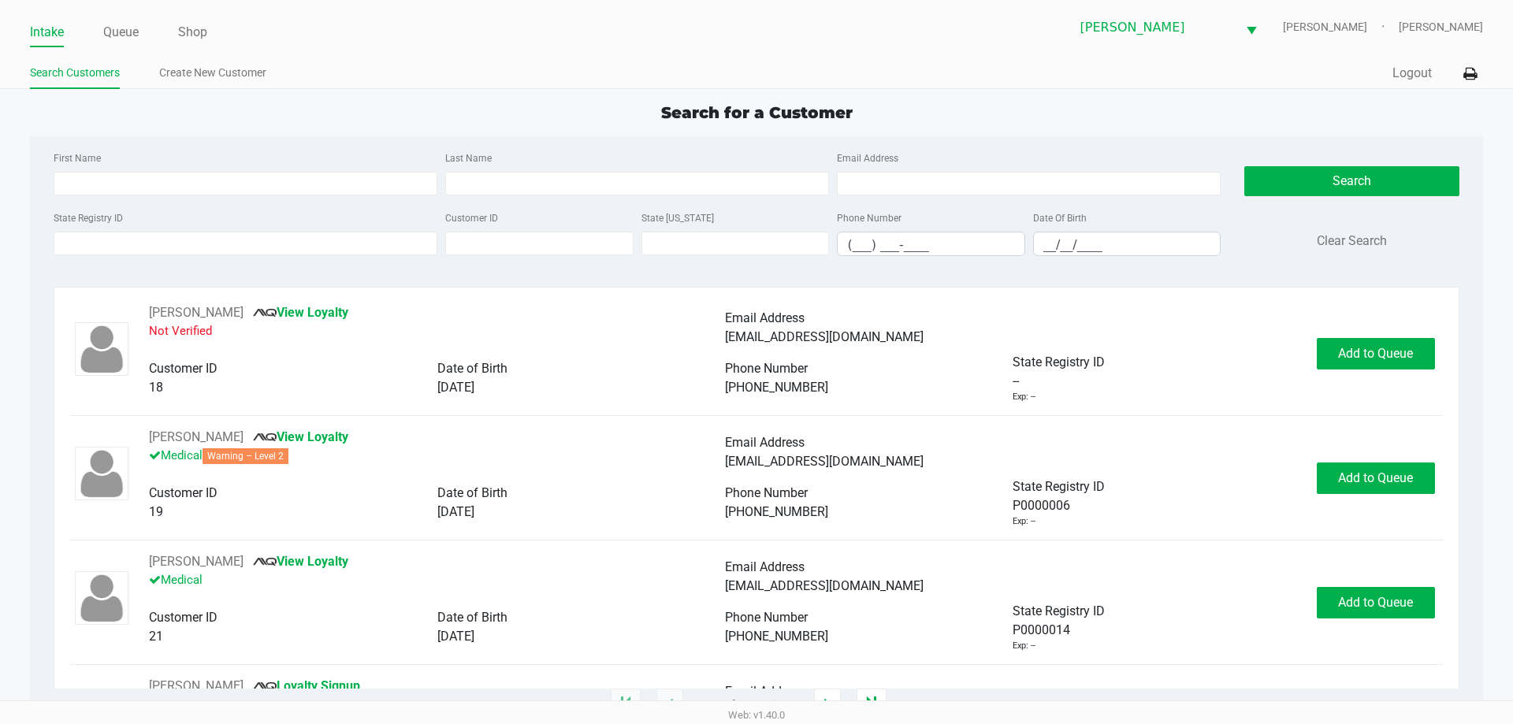
click at [418, 60] on div "Search Customers Create New Customer" at bounding box center [393, 73] width 727 height 29
click at [113, 32] on link "Queue" at bounding box center [120, 32] width 35 height 22
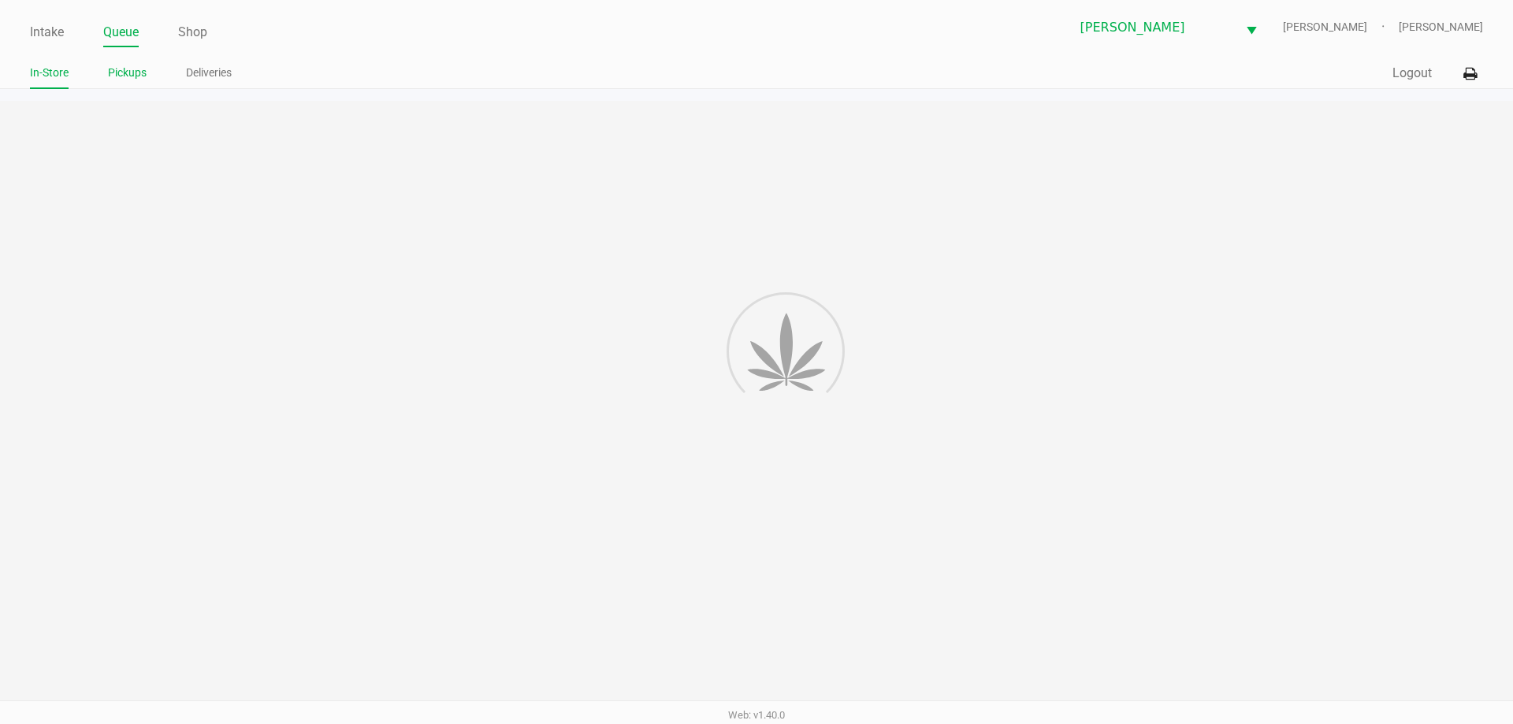
click at [135, 74] on link "Pickups" at bounding box center [127, 73] width 39 height 20
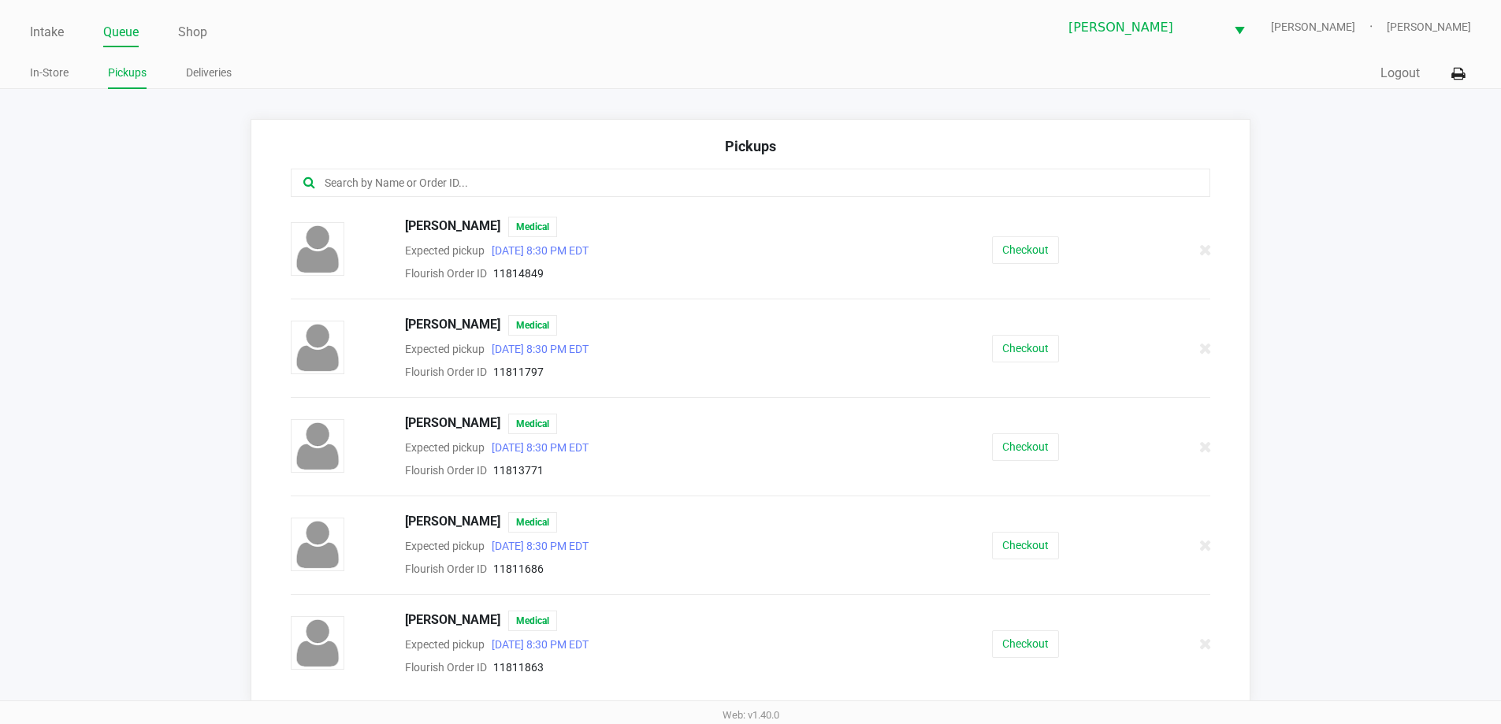
click at [377, 180] on input "text" at bounding box center [725, 183] width 805 height 18
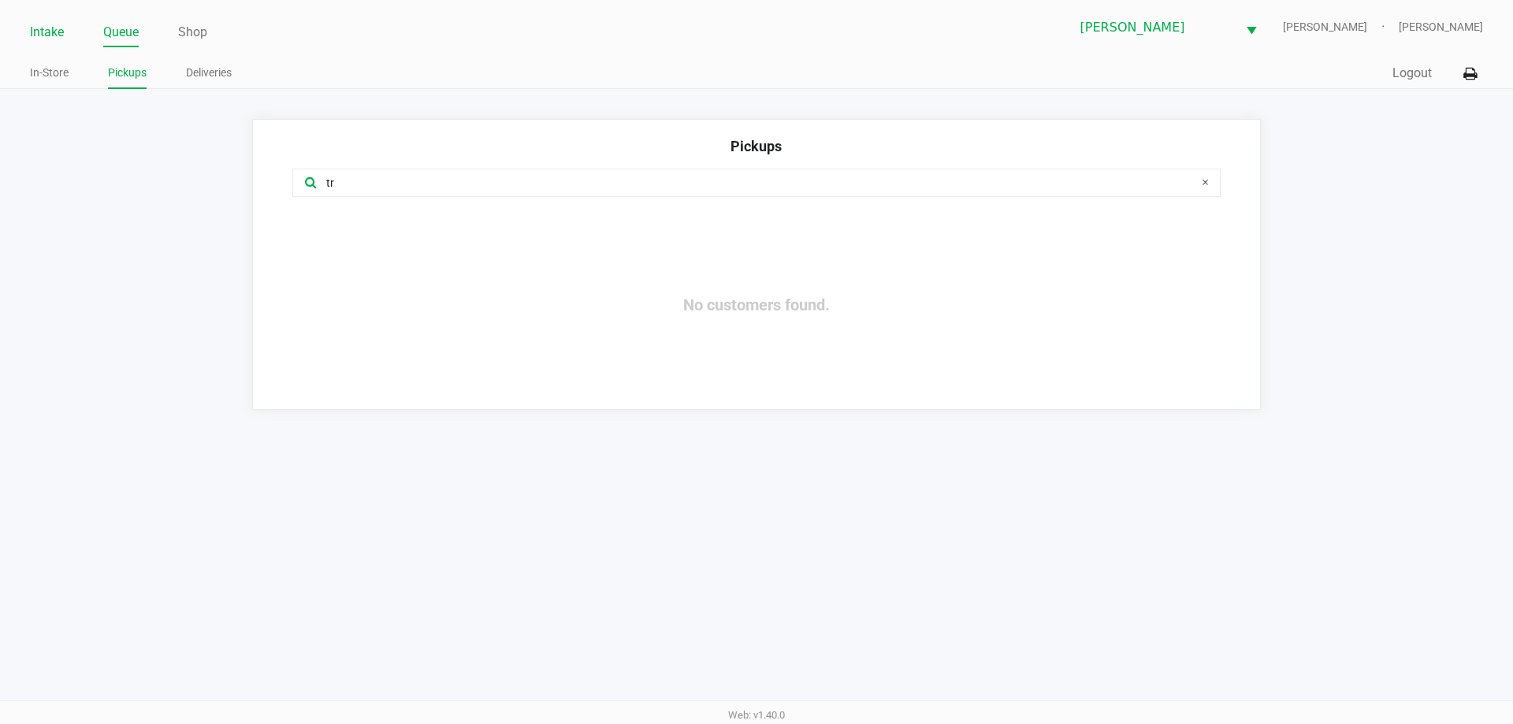
type input "tr"
click at [48, 31] on link "Intake" at bounding box center [47, 32] width 34 height 22
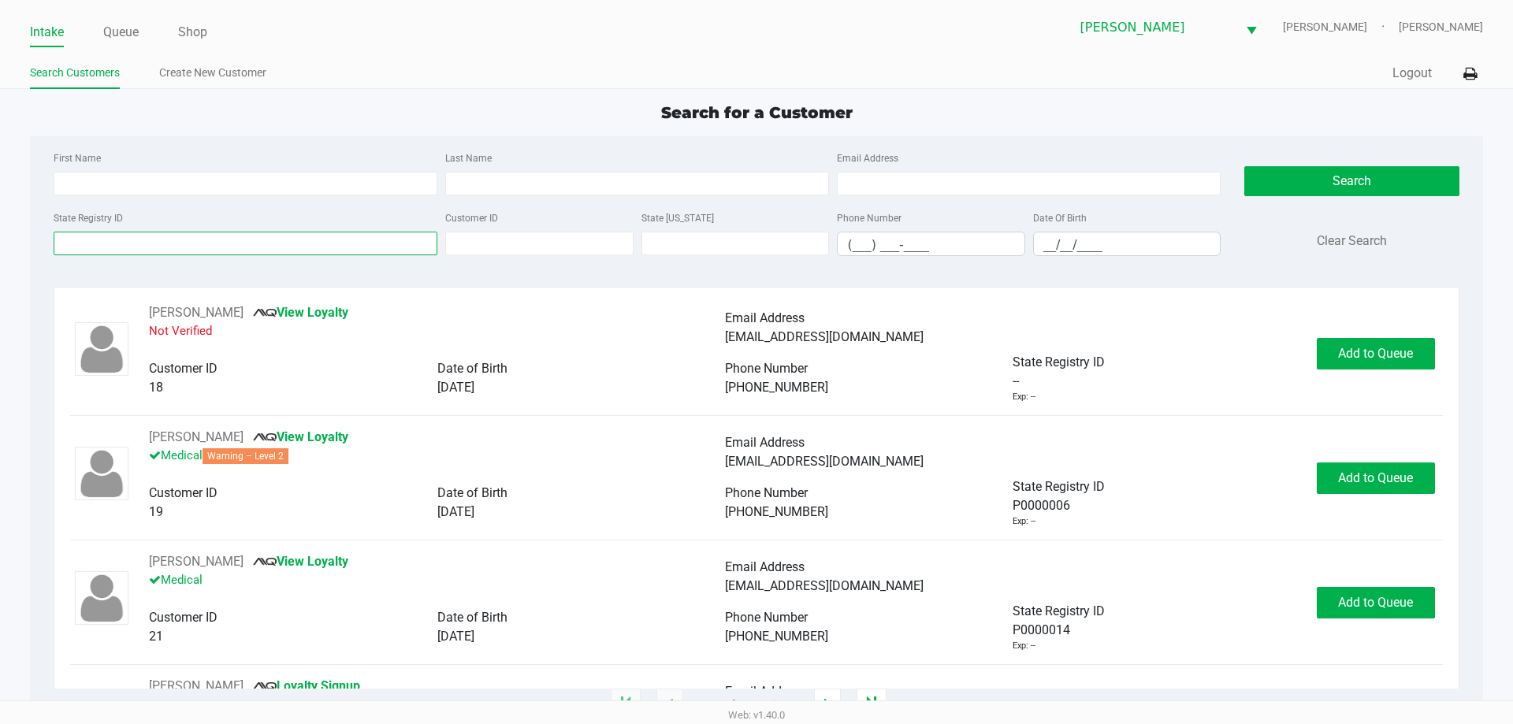
click at [134, 247] on input "State Registry ID" at bounding box center [246, 244] width 384 height 24
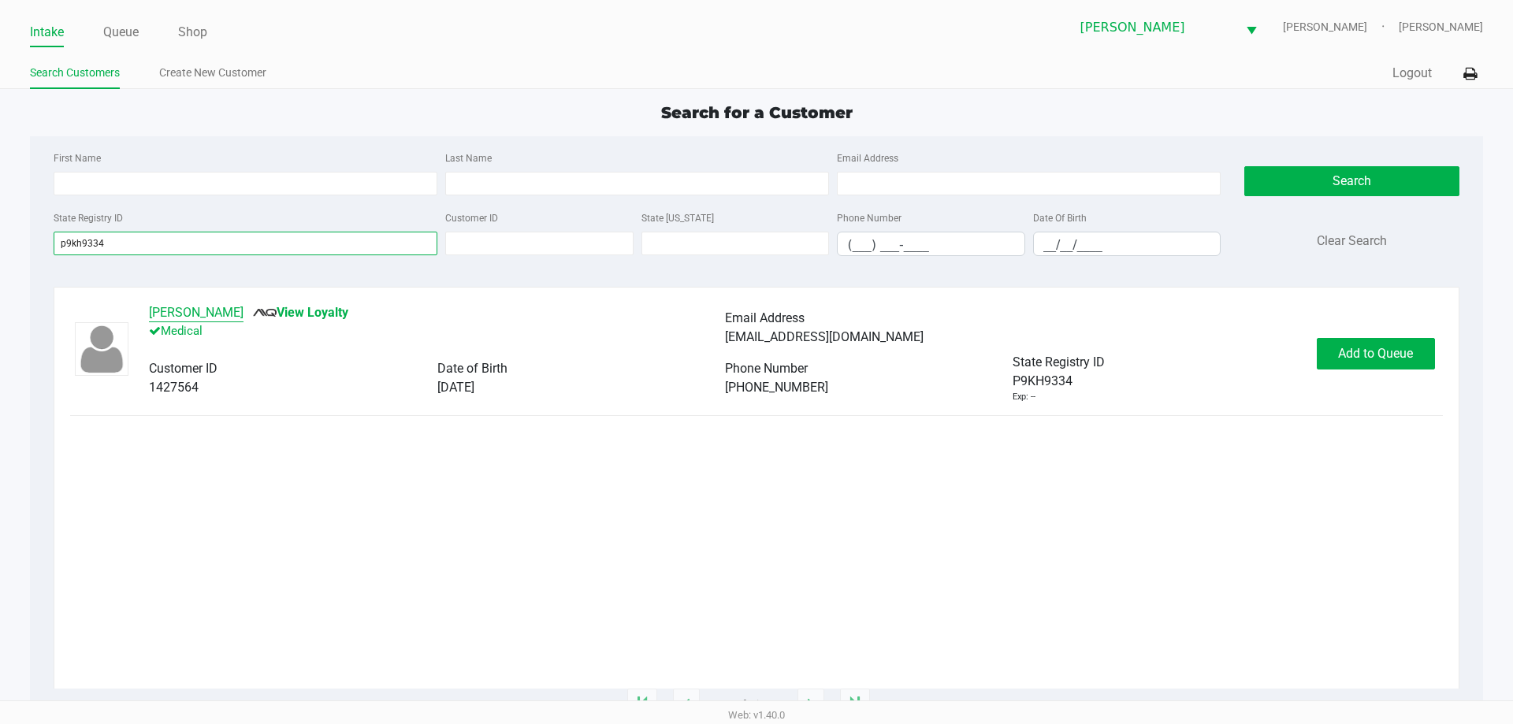
type input "p9kh9334"
click at [179, 304] on button "TRACI AMORELLI" at bounding box center [196, 312] width 95 height 19
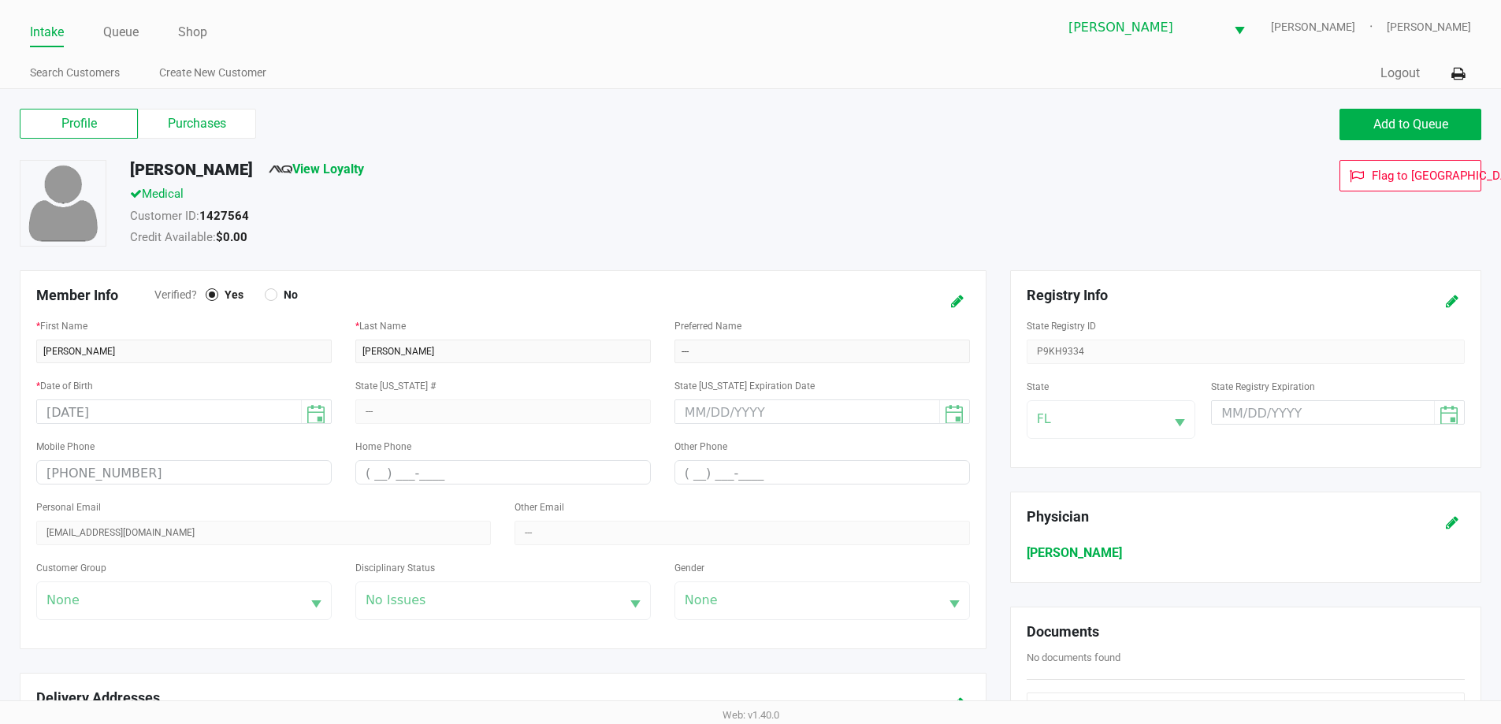
click at [193, 110] on label "Purchases" at bounding box center [197, 124] width 118 height 30
click at [0, 0] on 1 "Purchases" at bounding box center [0, 0] width 0 height 0
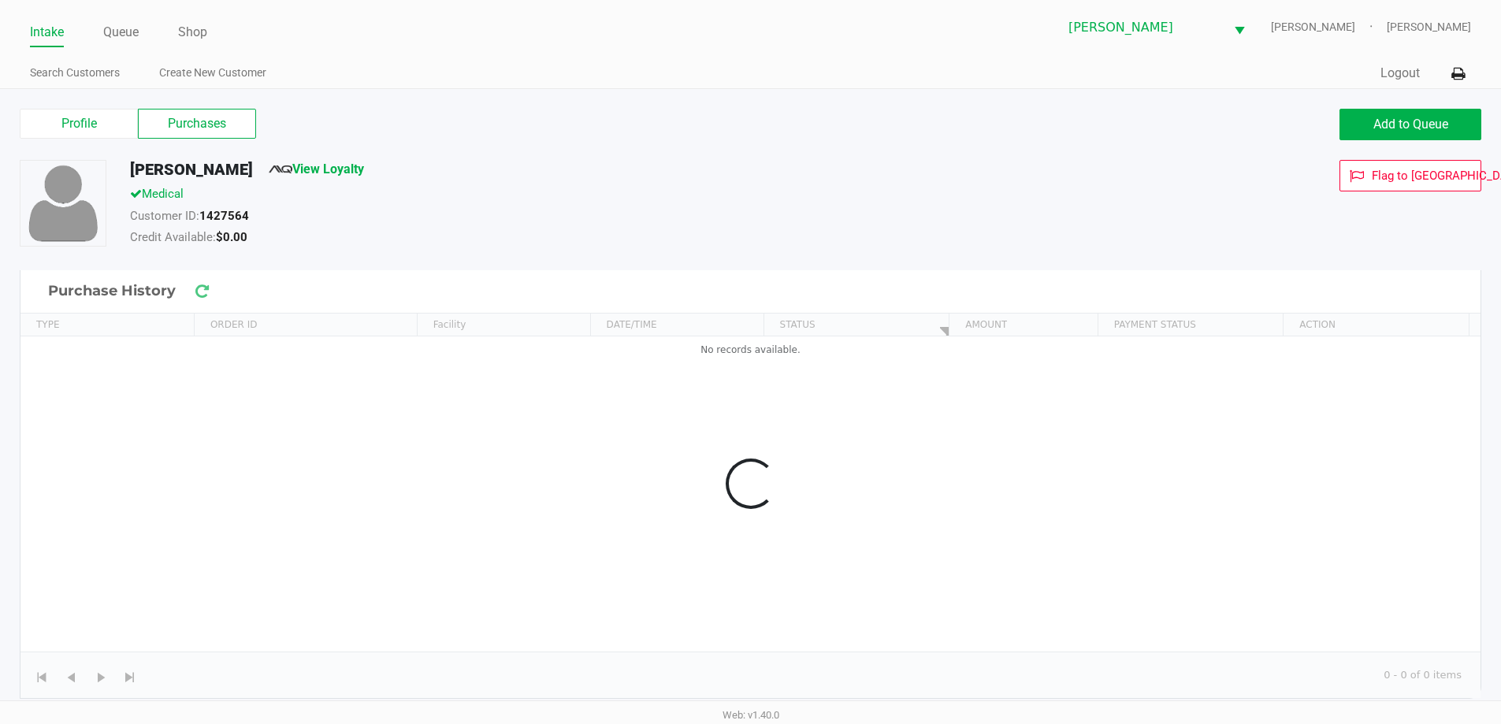
click at [476, 177] on div "TRACI AMORELLI View Loyalty" at bounding box center [576, 172] width 917 height 25
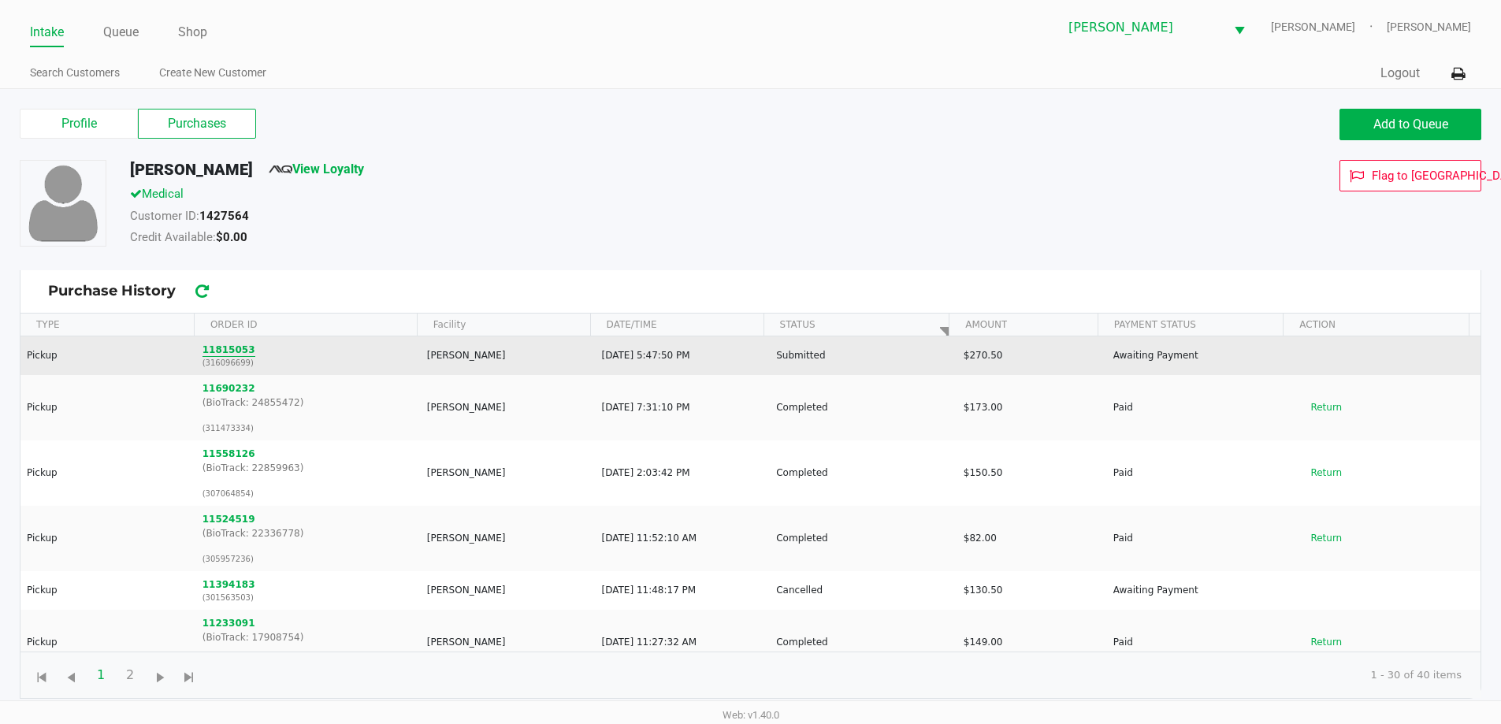
click at [229, 352] on button "11815053" at bounding box center [229, 350] width 53 height 14
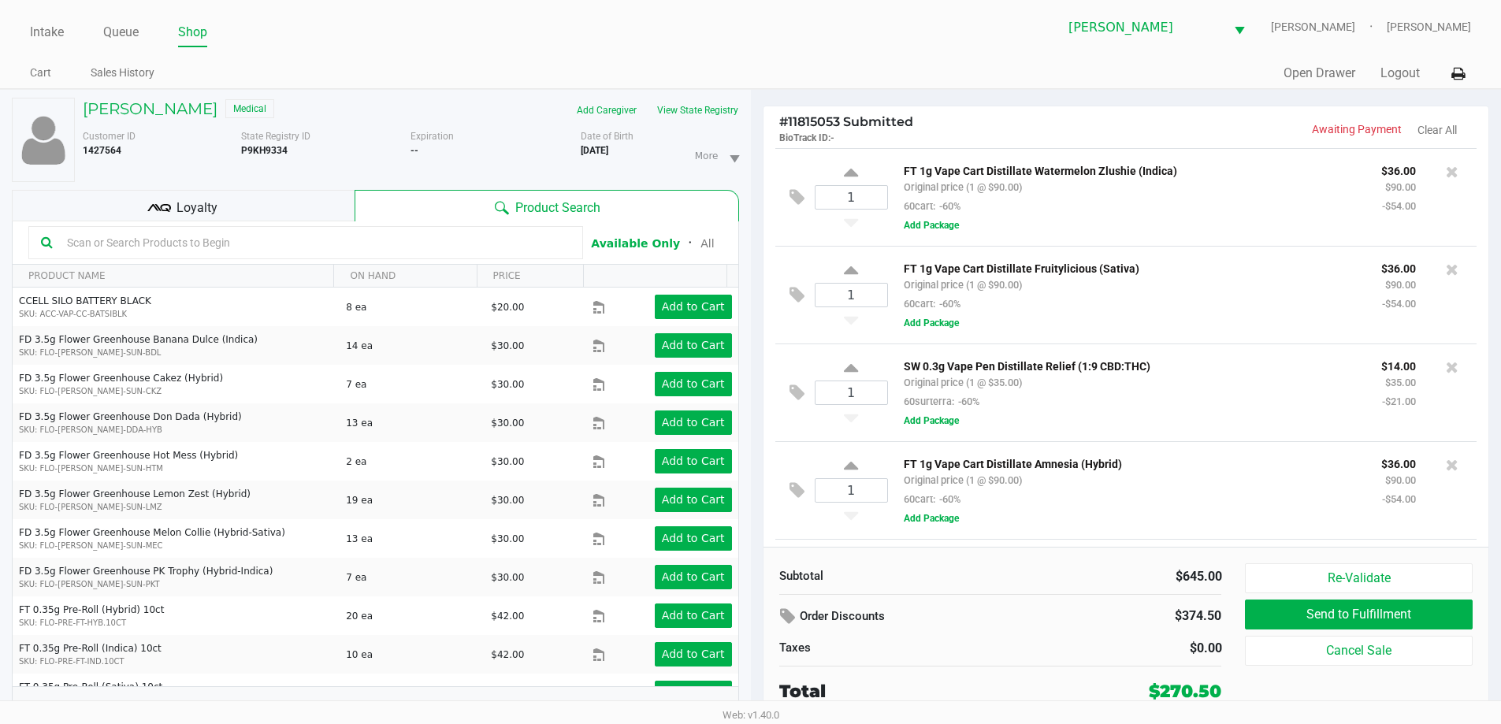
click at [179, 214] on span "Loyalty" at bounding box center [197, 208] width 41 height 19
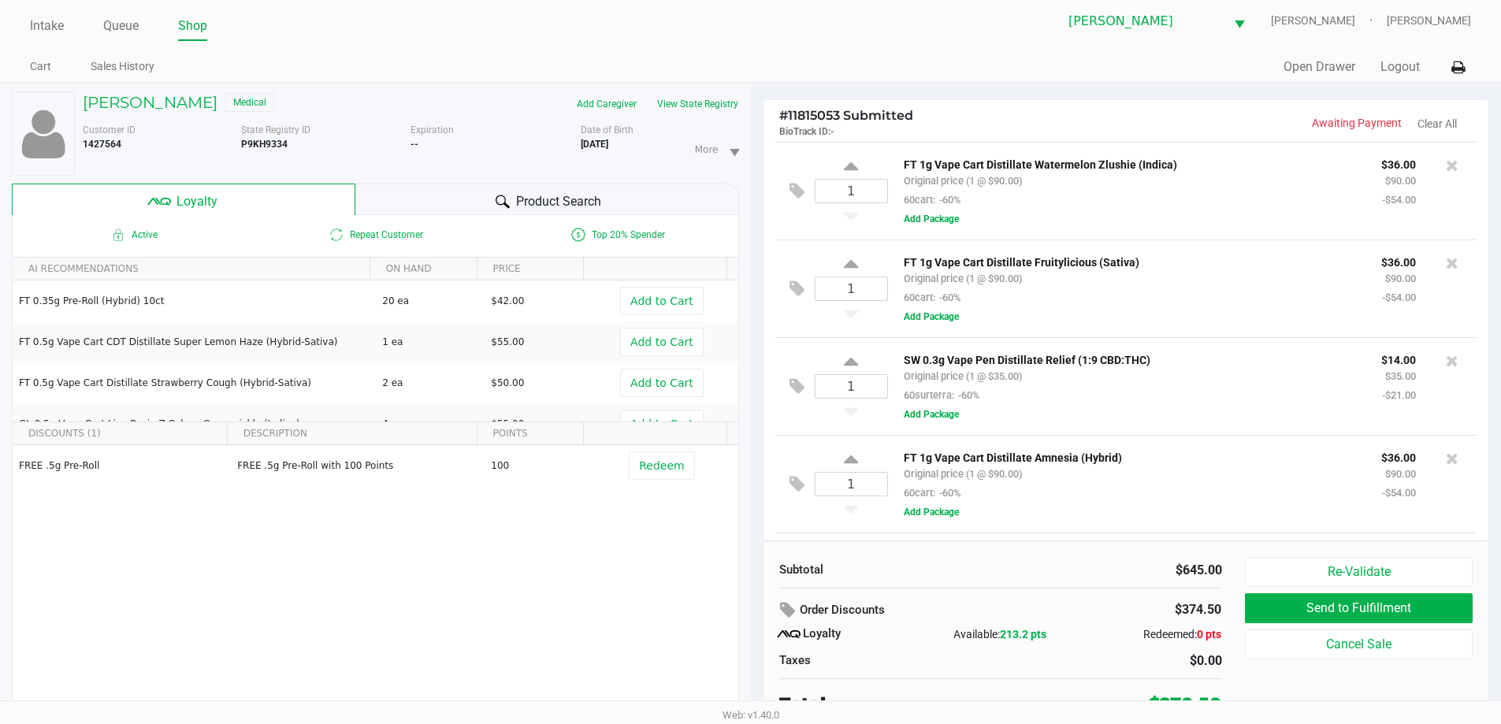
scroll to position [17, 0]
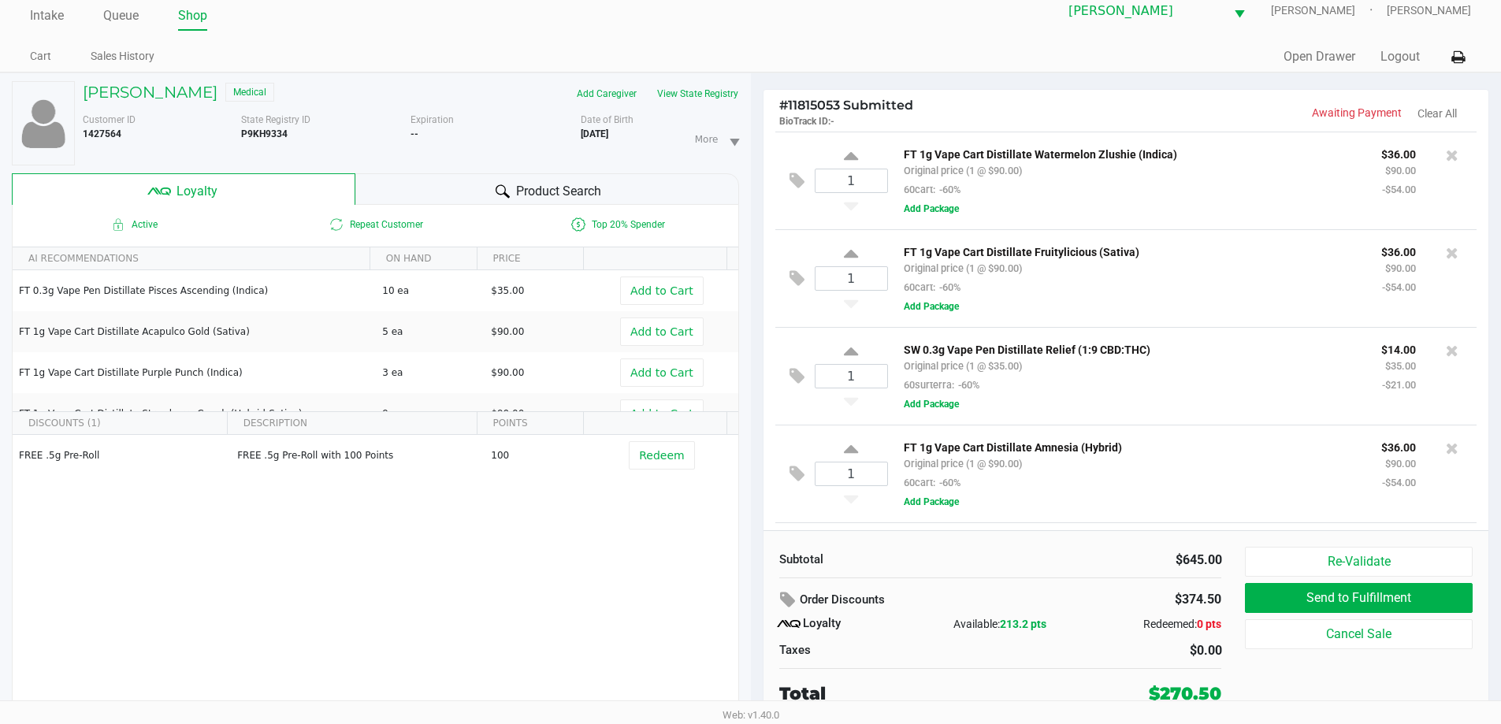
click at [508, 195] on div at bounding box center [502, 191] width 19 height 19
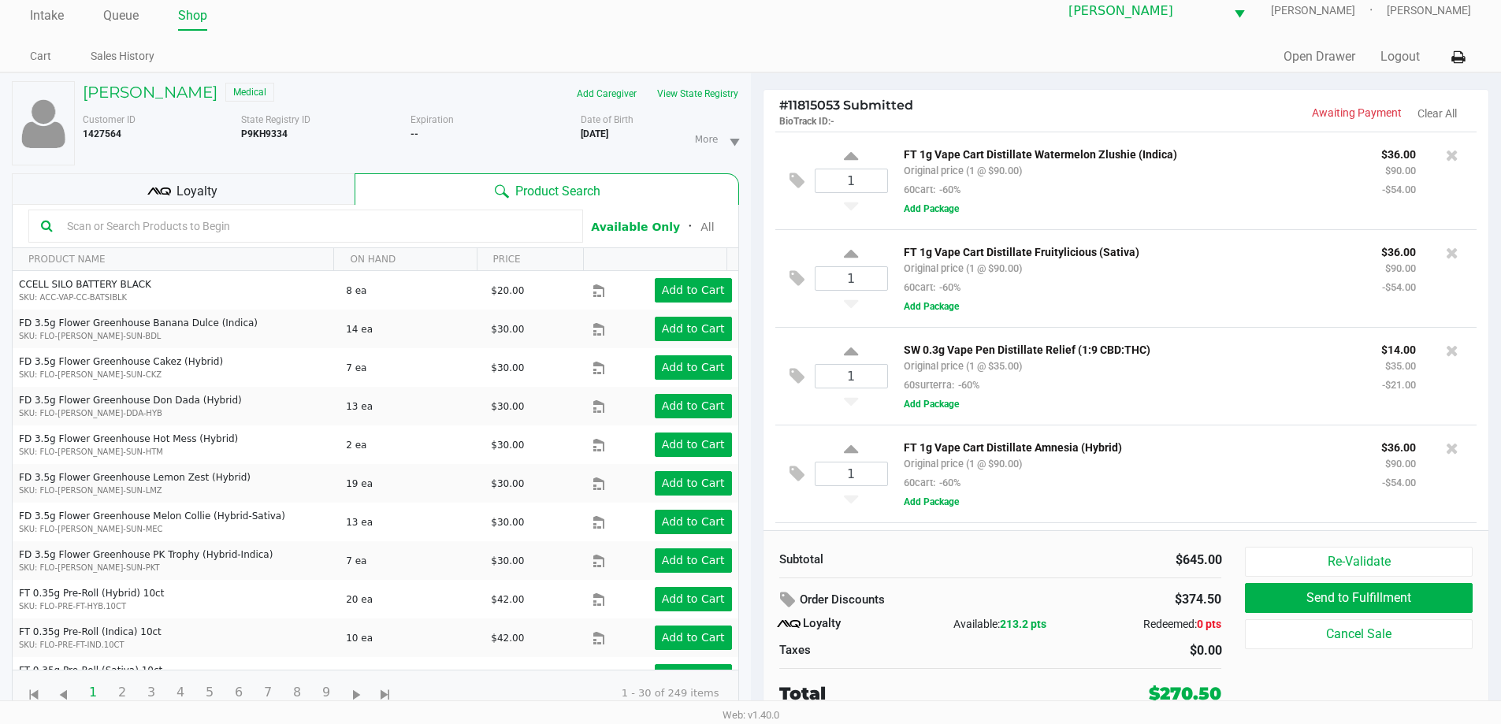
click at [474, 73] on div "TRACI AMORELLI Medical Add Caregiver View State Registry Customer ID 1427564 St…" at bounding box center [375, 398] width 727 height 651
click at [461, 84] on div "Add Caregiver View State Registry" at bounding box center [581, 93] width 340 height 25
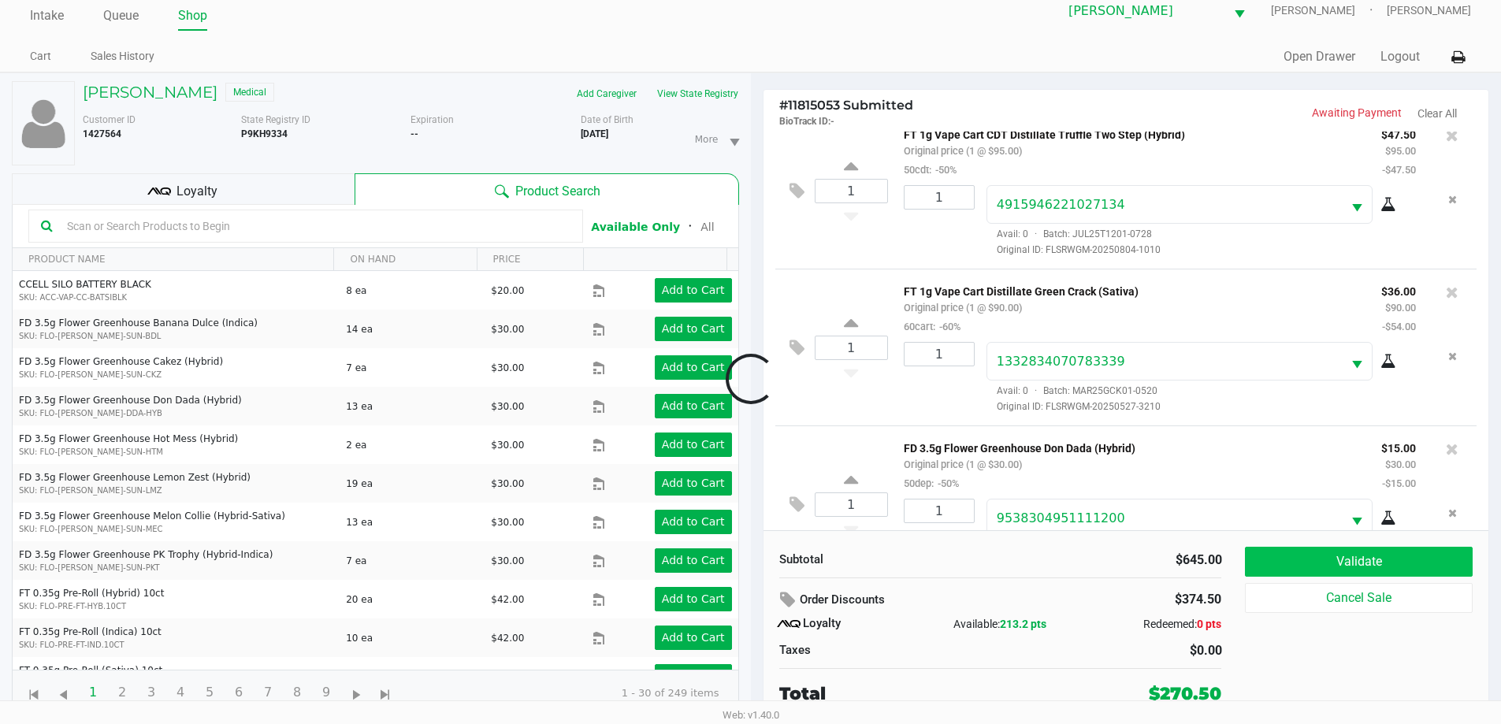
scroll to position [1020, 0]
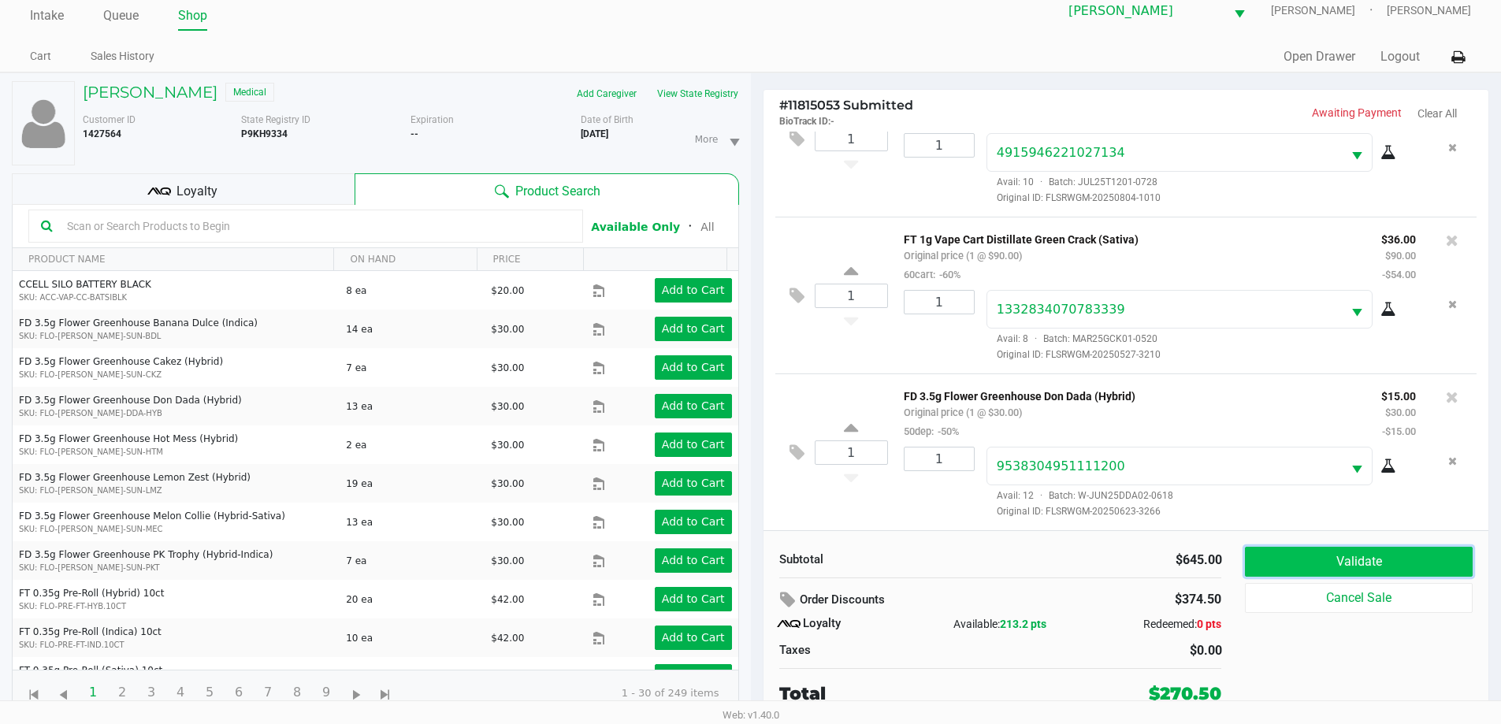
click at [1407, 564] on button "Validate" at bounding box center [1358, 562] width 227 height 30
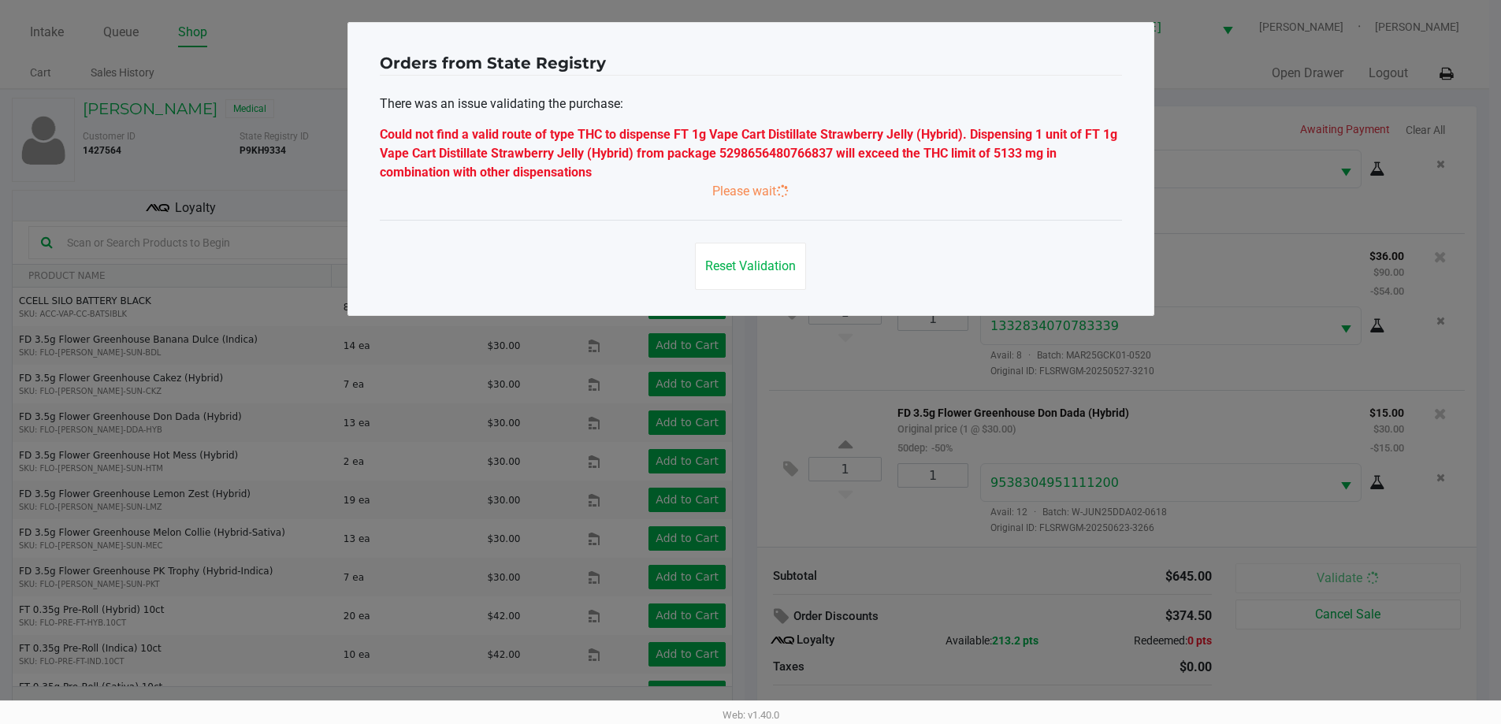
scroll to position [0, 0]
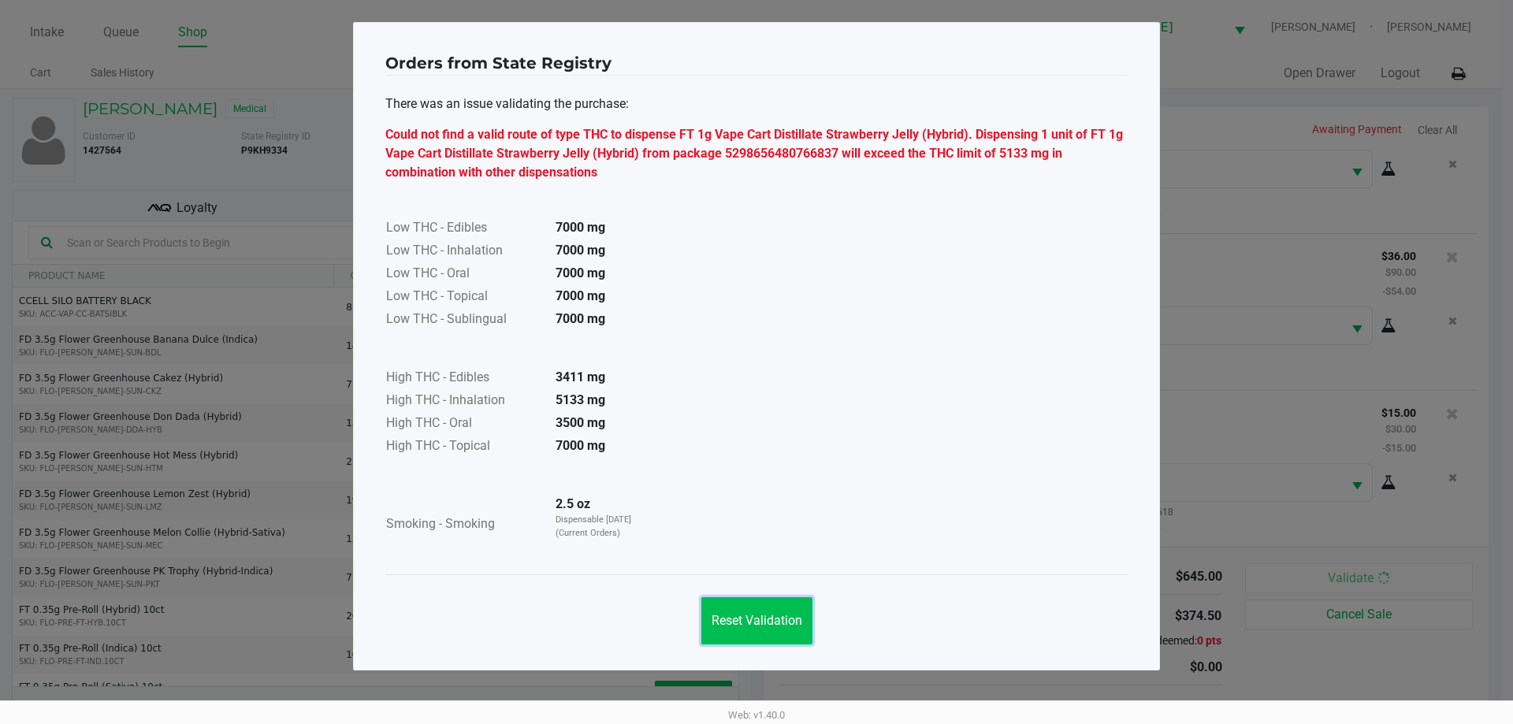
click at [750, 616] on span "Reset Validation" at bounding box center [757, 620] width 91 height 15
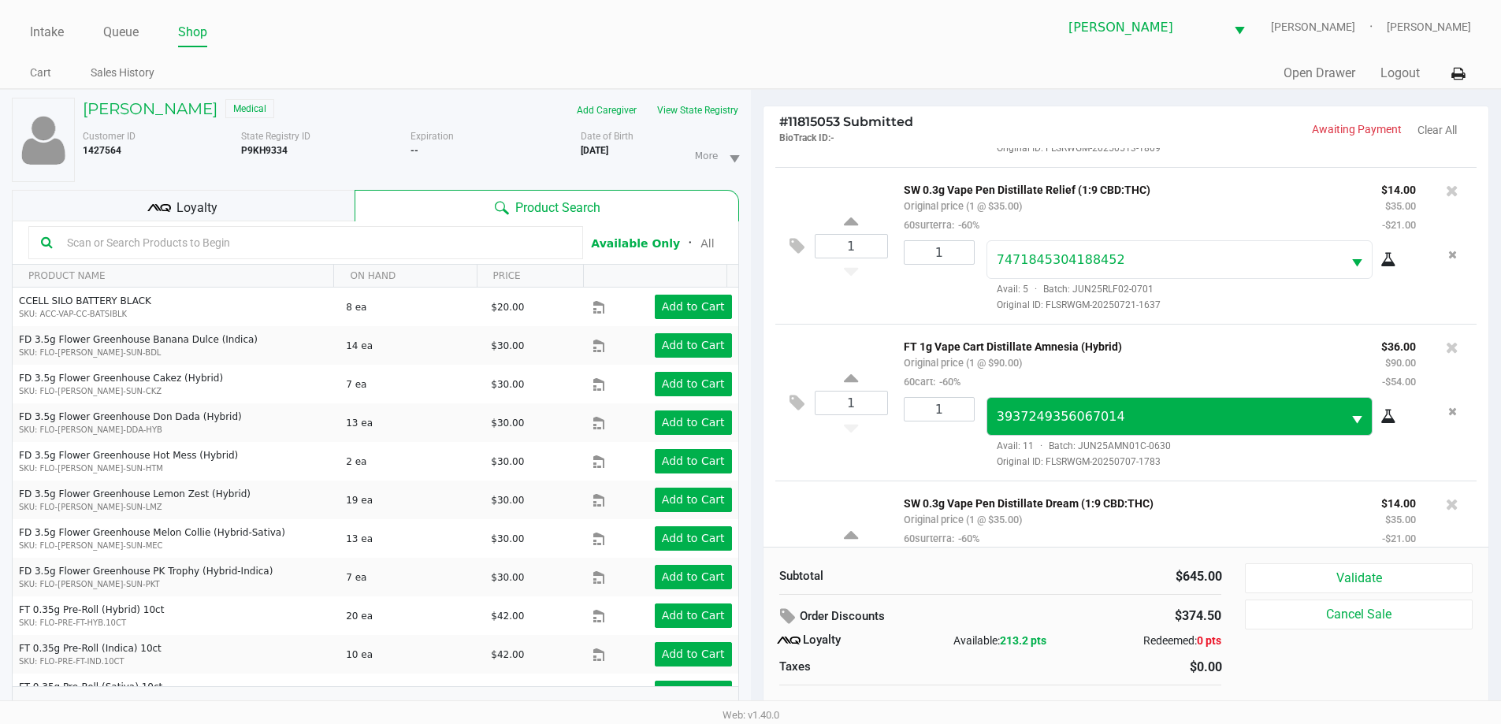
scroll to position [315, 0]
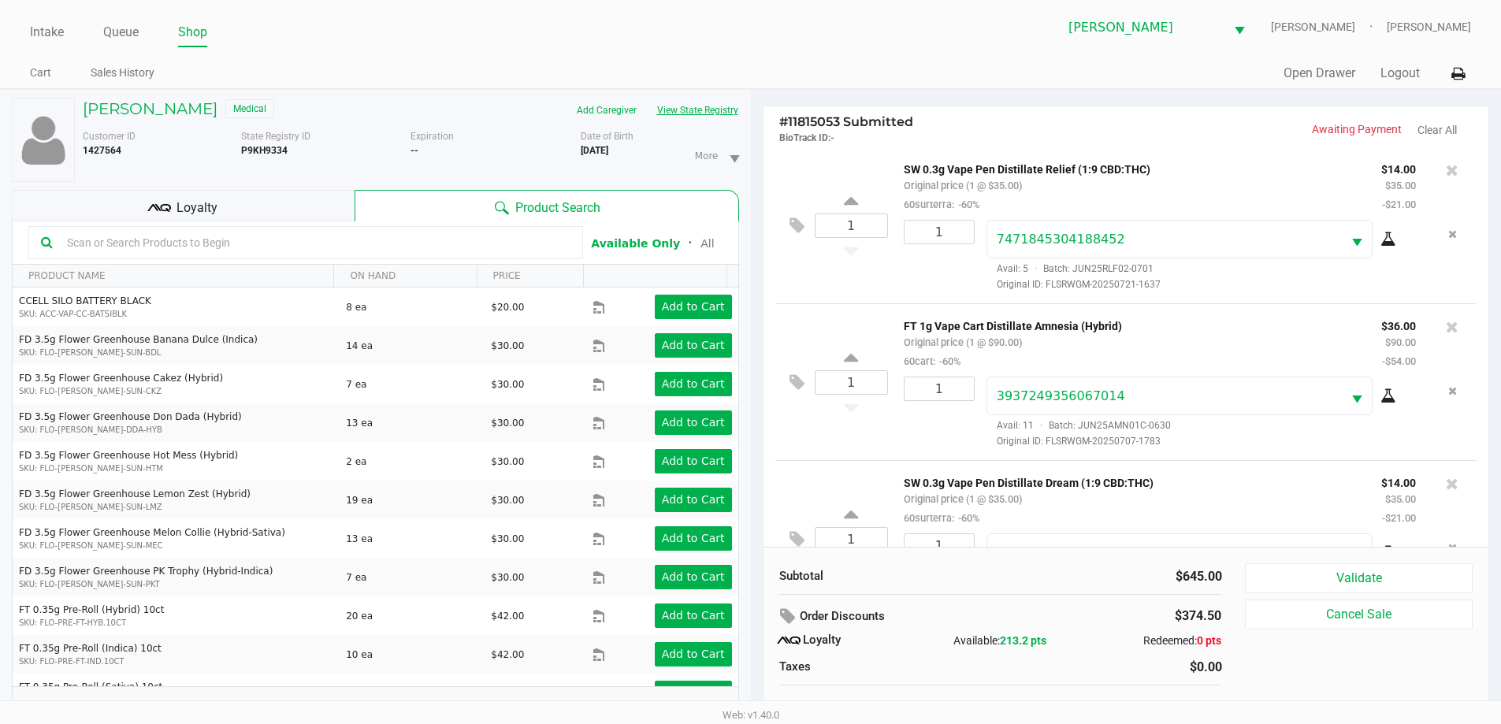
click at [707, 112] on button "View State Registry" at bounding box center [693, 110] width 92 height 25
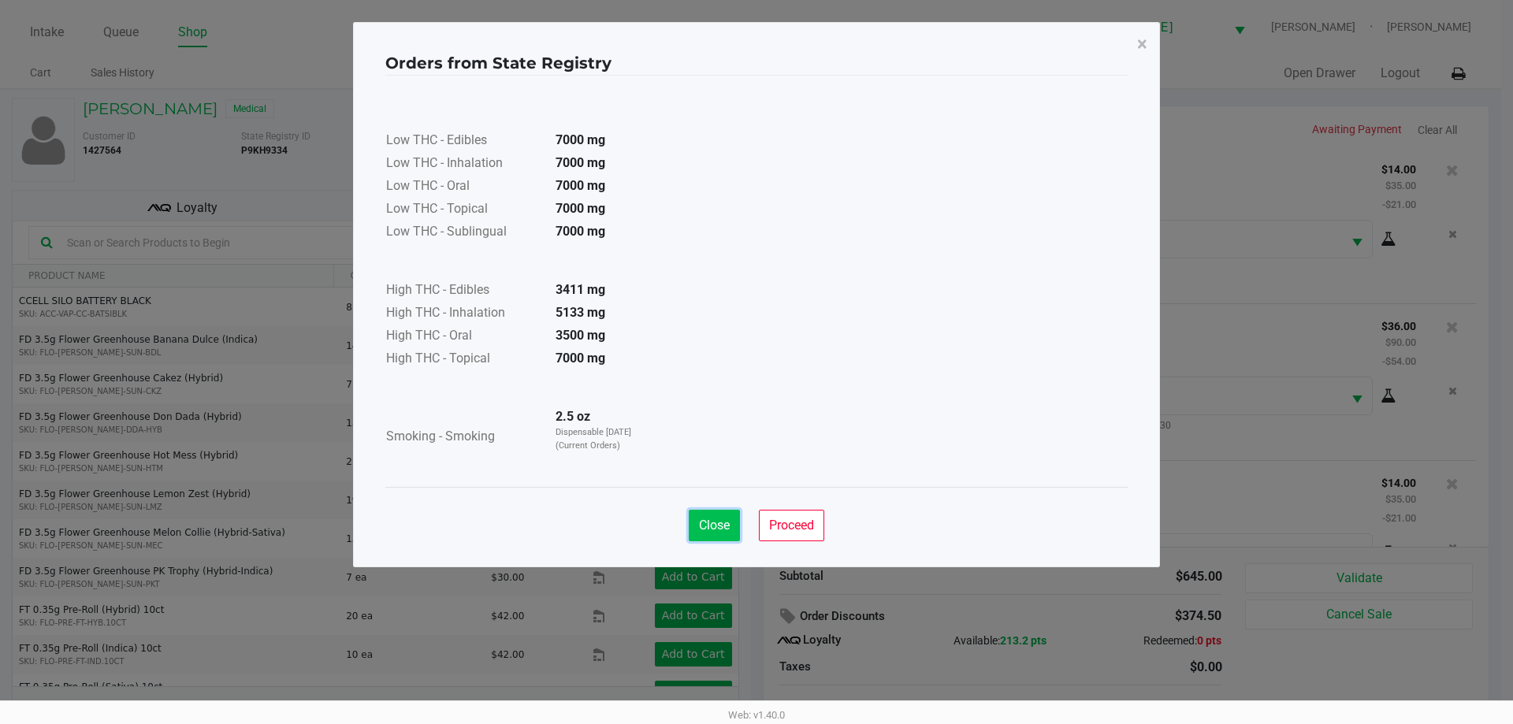
click at [697, 521] on button "Close" at bounding box center [714, 526] width 51 height 32
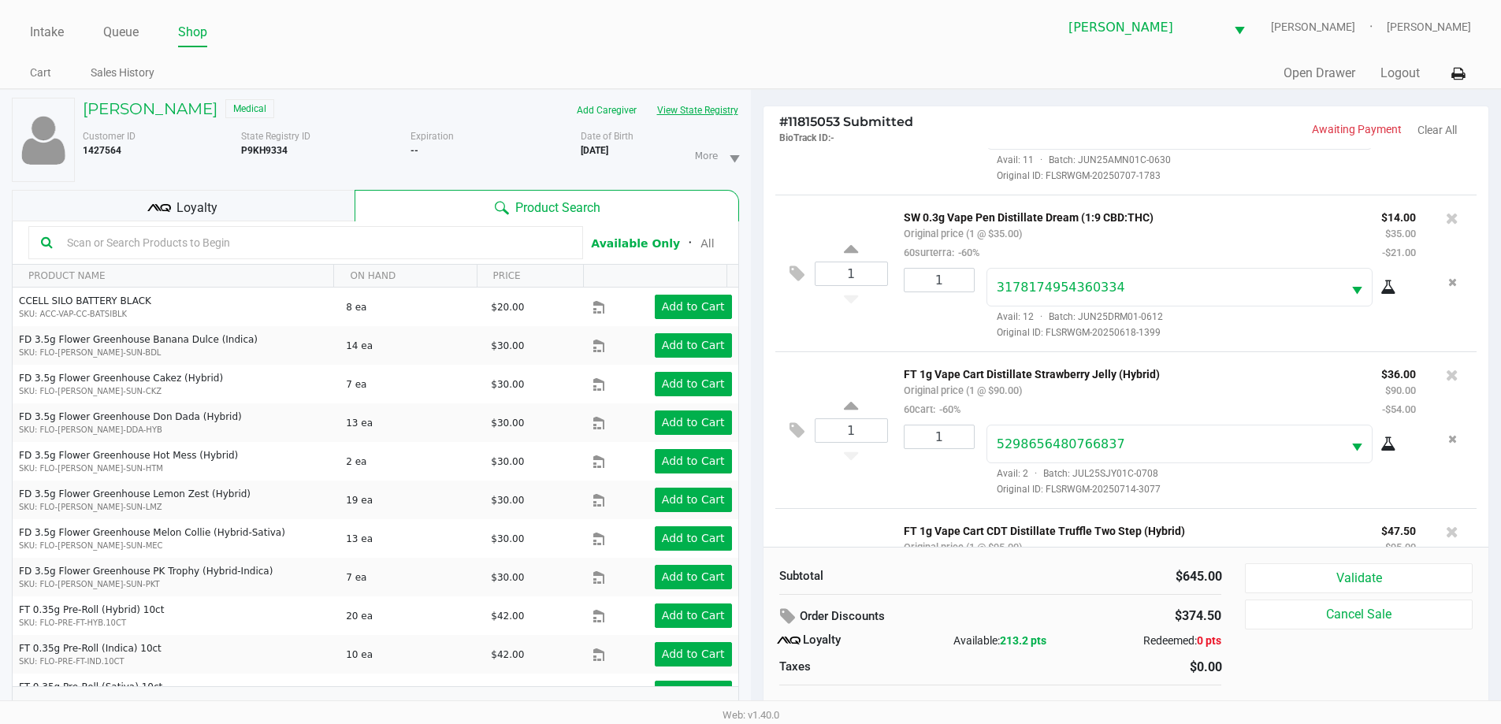
scroll to position [709, 0]
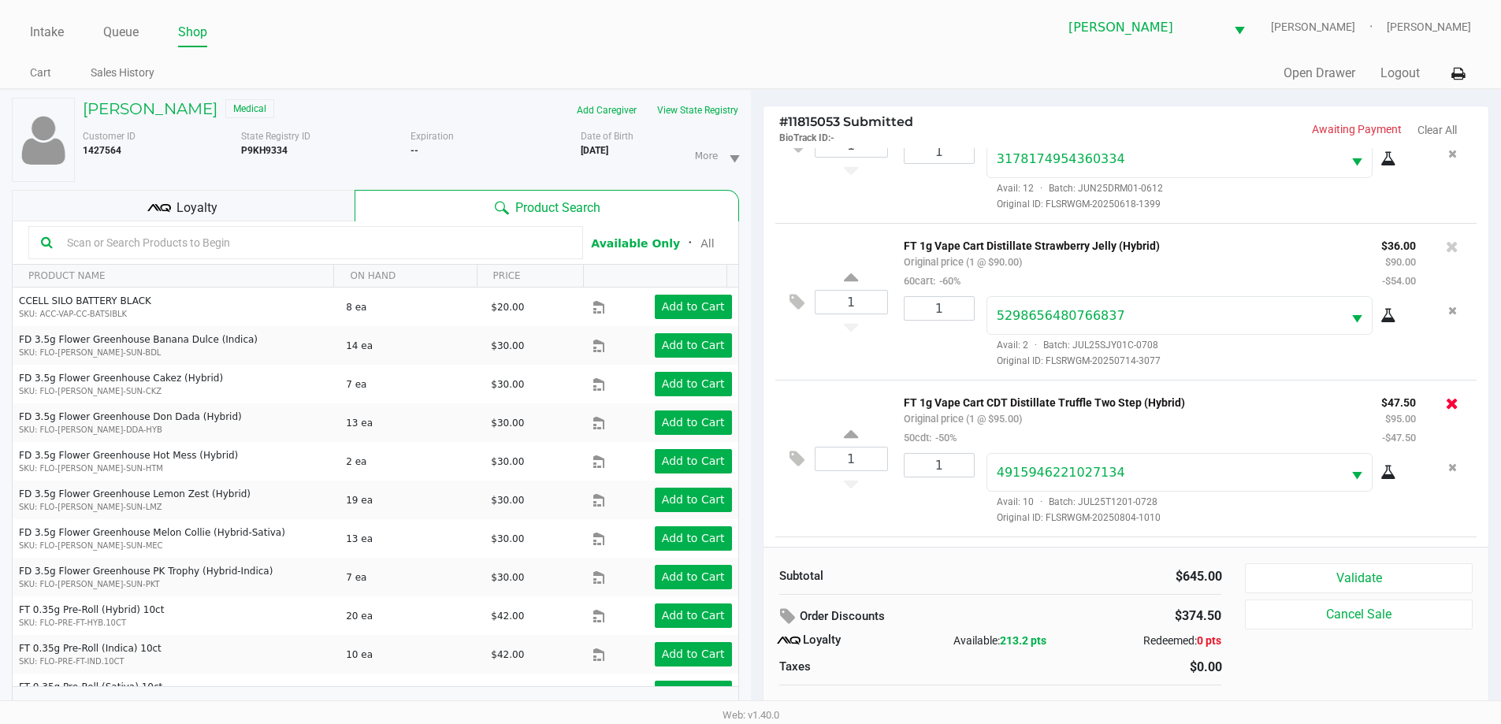
click at [1446, 404] on icon at bounding box center [1452, 404] width 13 height 16
click at [1446, 248] on icon at bounding box center [1452, 248] width 13 height 16
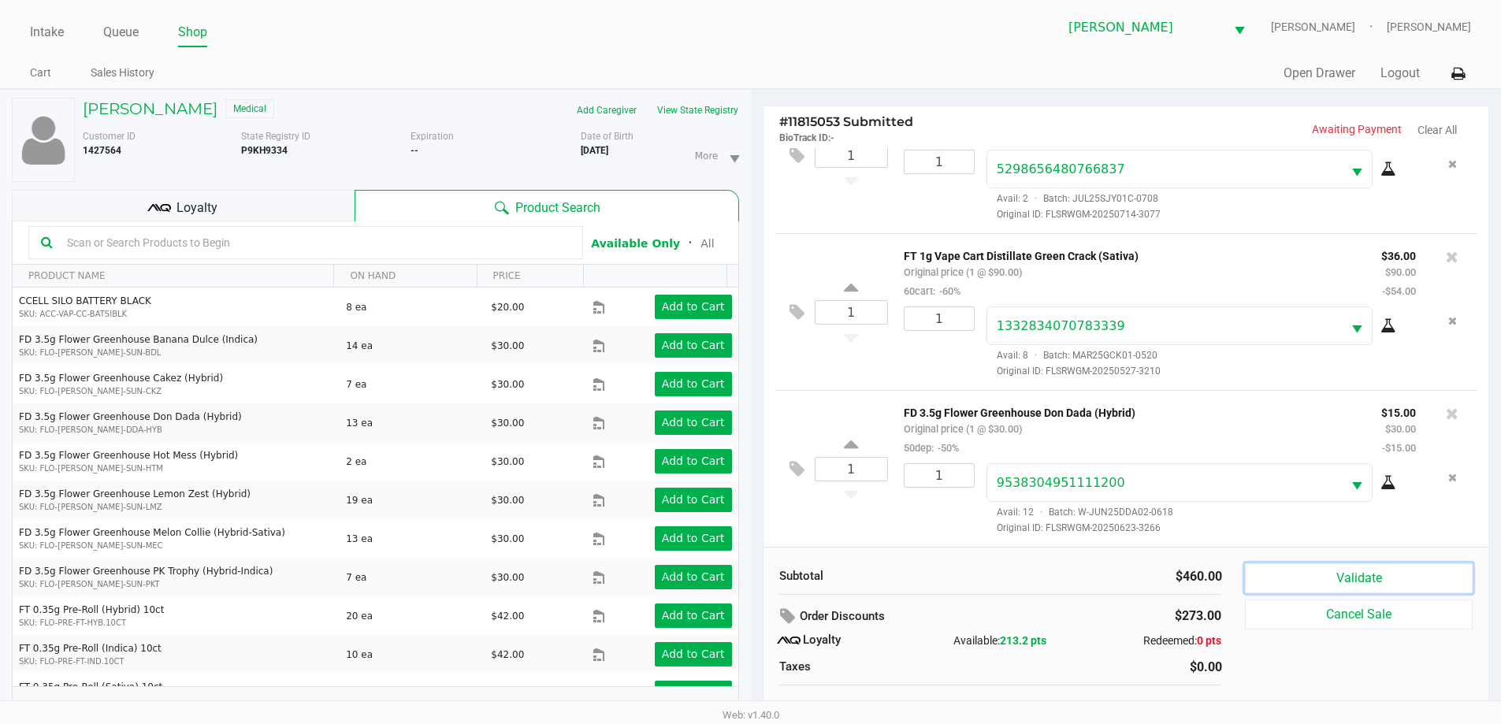
click at [1270, 573] on button "Validate" at bounding box center [1358, 579] width 227 height 30
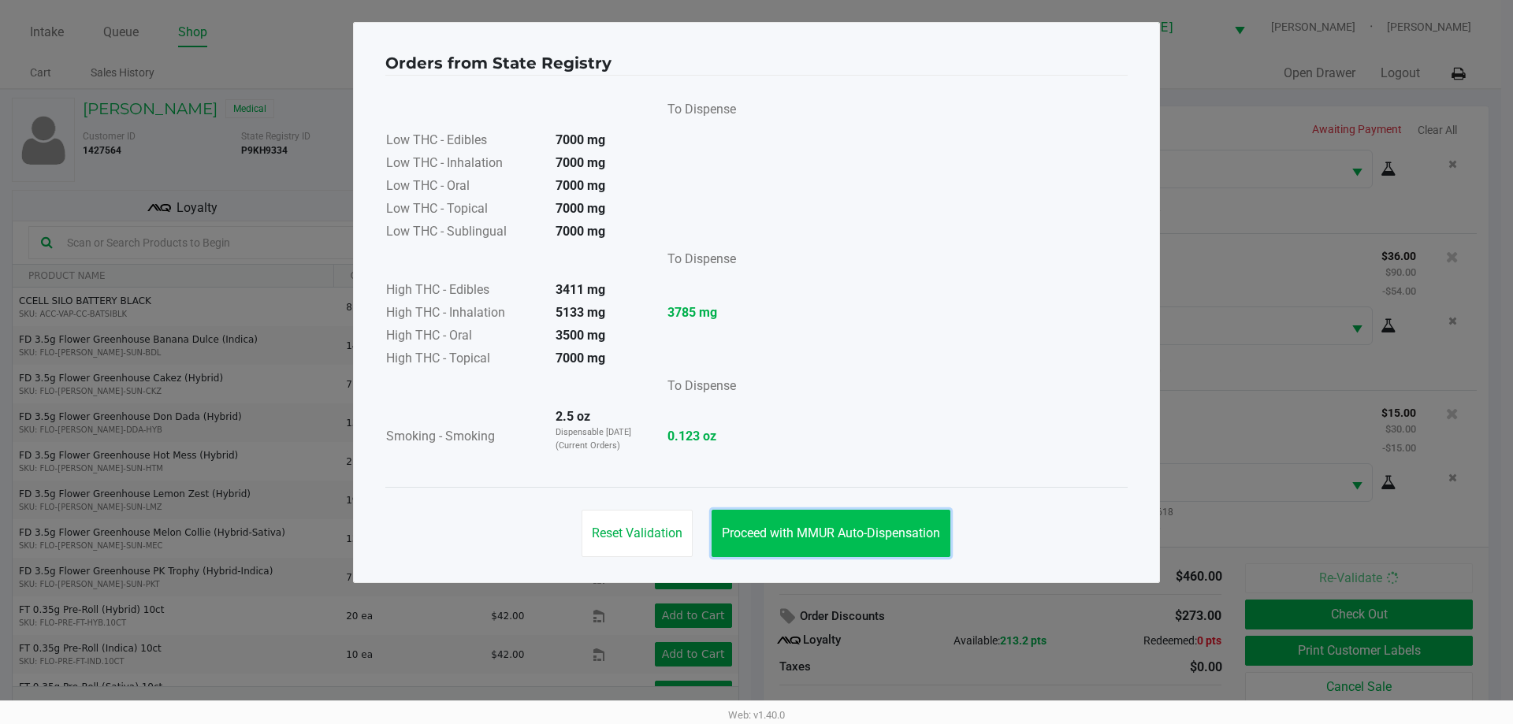
click at [891, 524] on button "Proceed with MMUR Auto-Dispensation" at bounding box center [831, 533] width 239 height 47
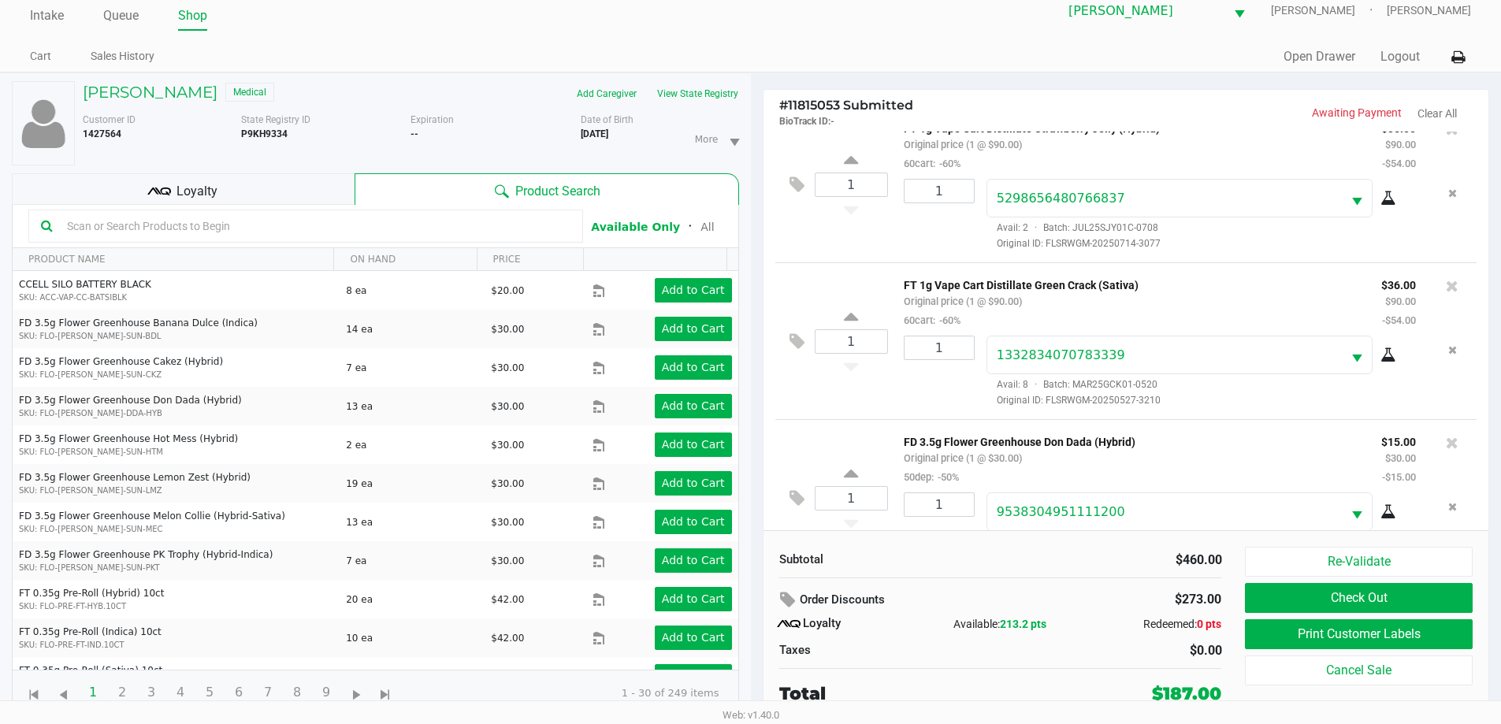
scroll to position [626, 0]
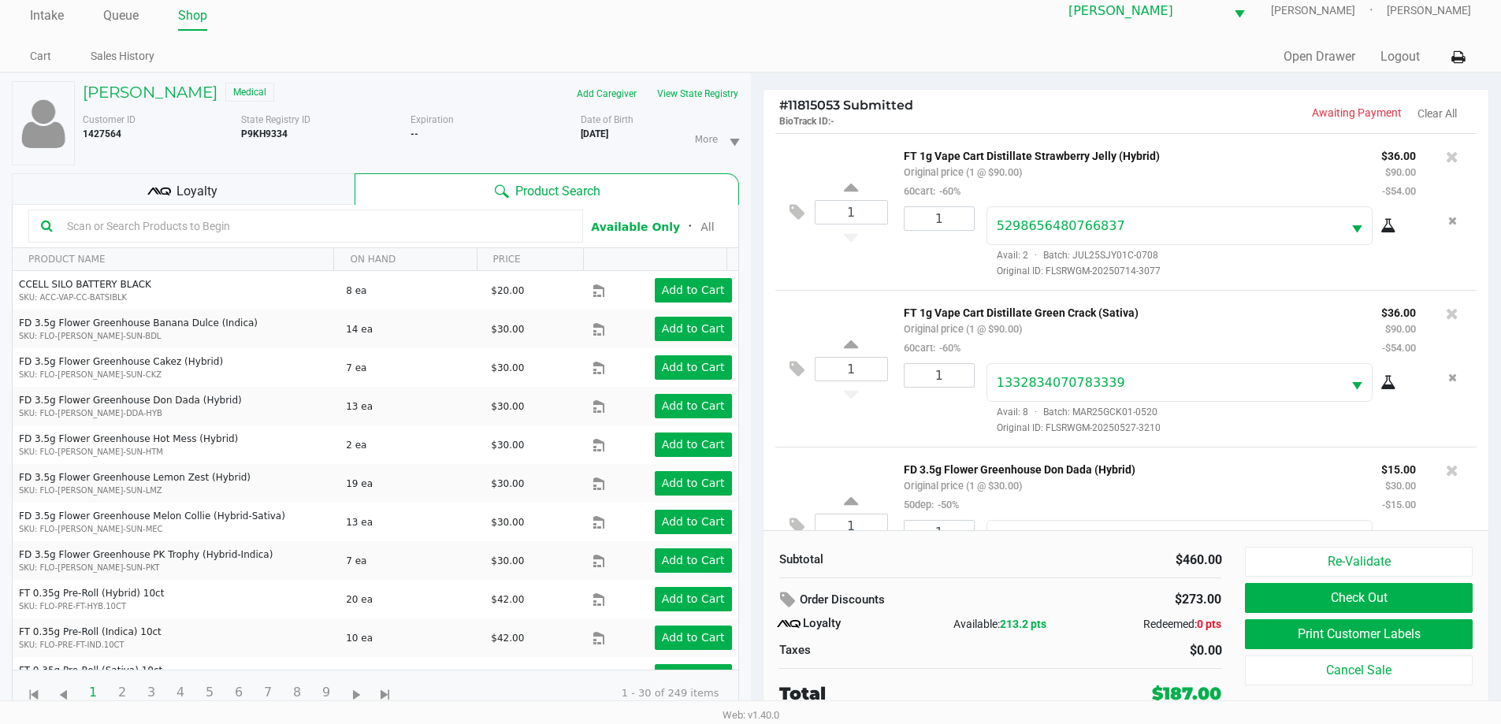
click at [924, 567] on div "Subtotal" at bounding box center [884, 560] width 210 height 18
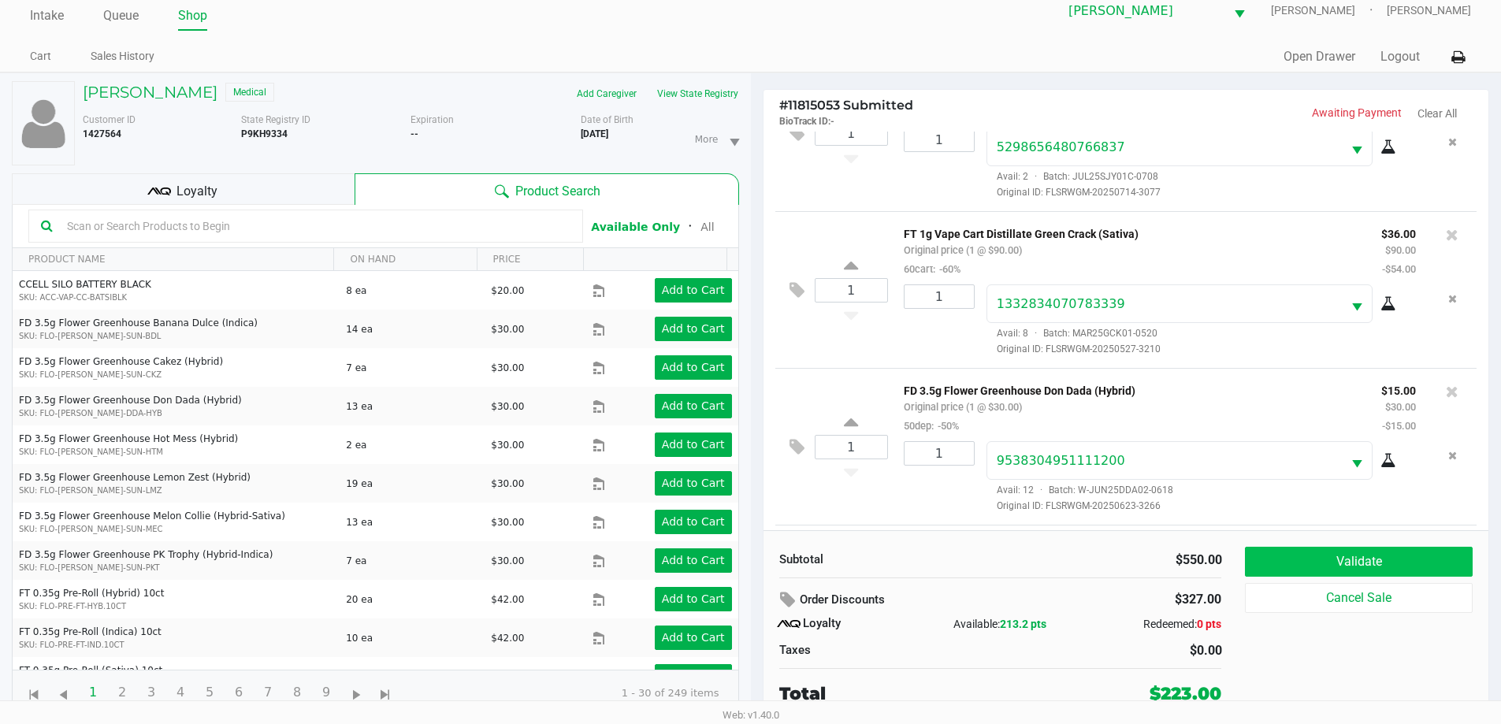
scroll to position [862, 0]
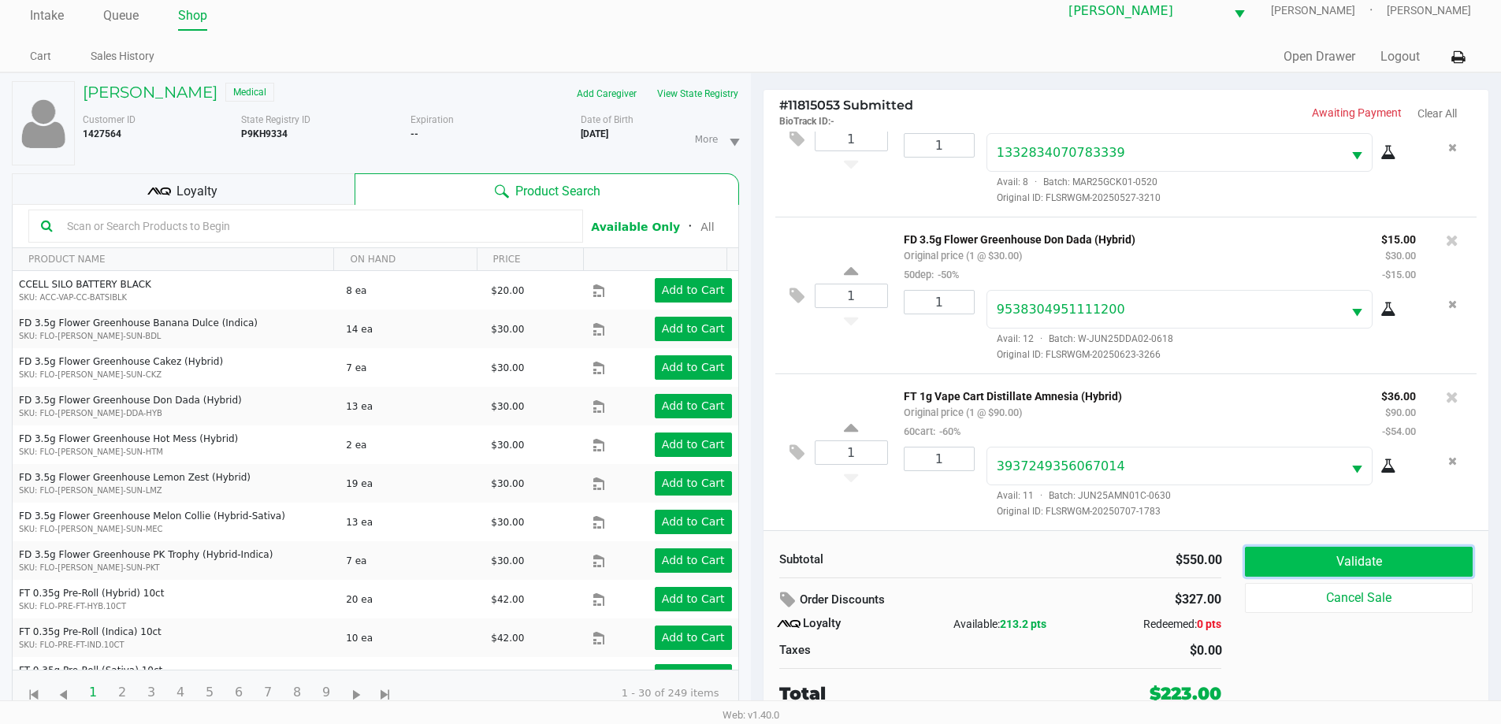
click at [1270, 549] on button "Validate" at bounding box center [1358, 562] width 227 height 30
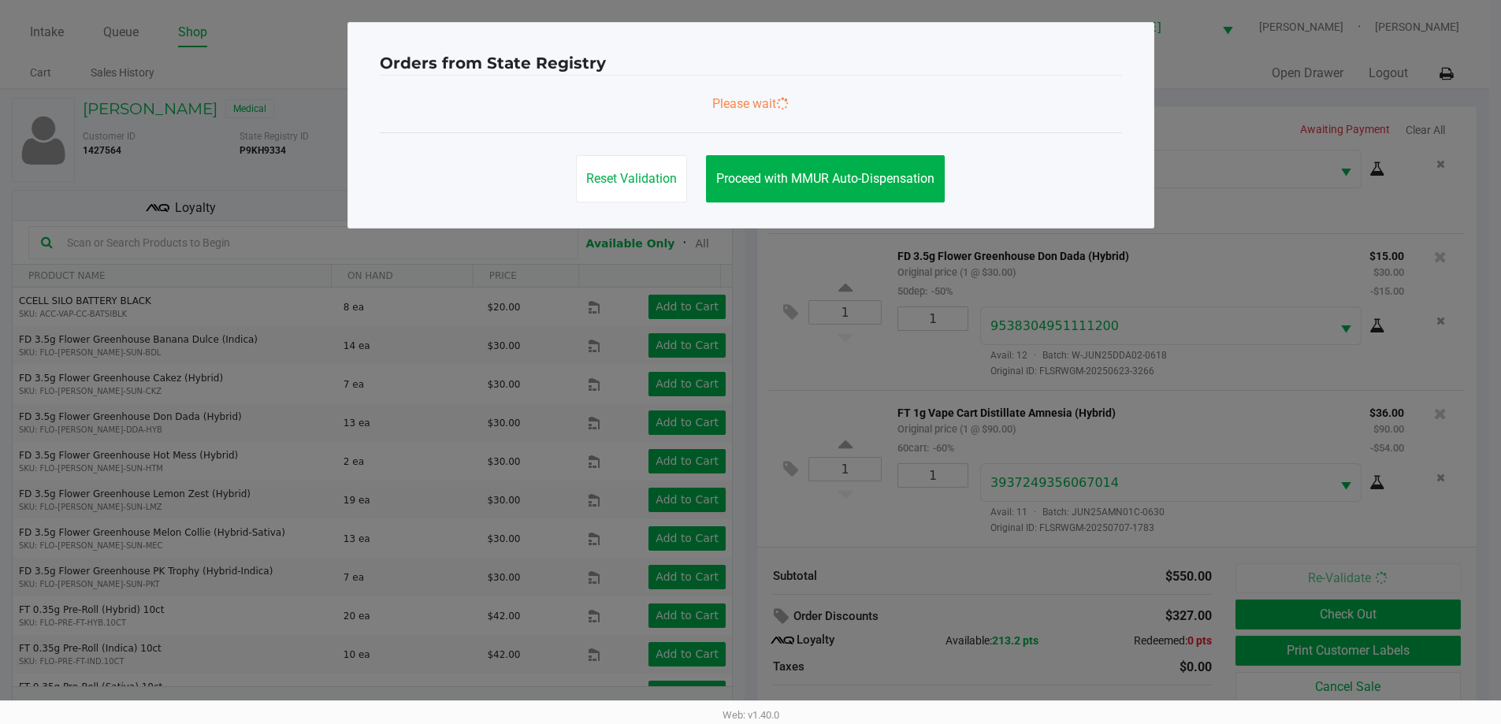
scroll to position [0, 0]
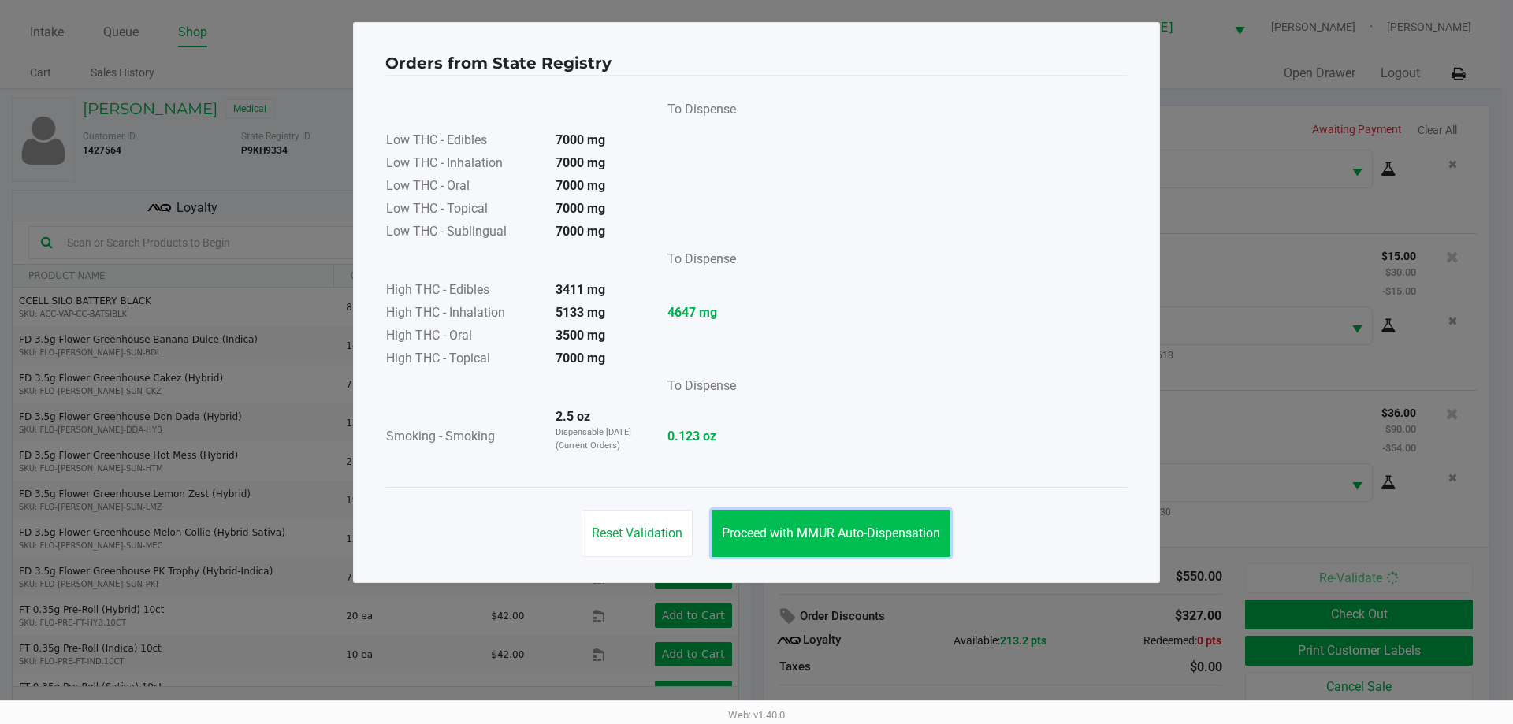
click at [783, 527] on span "Proceed with MMUR Auto-Dispensation" at bounding box center [831, 533] width 218 height 15
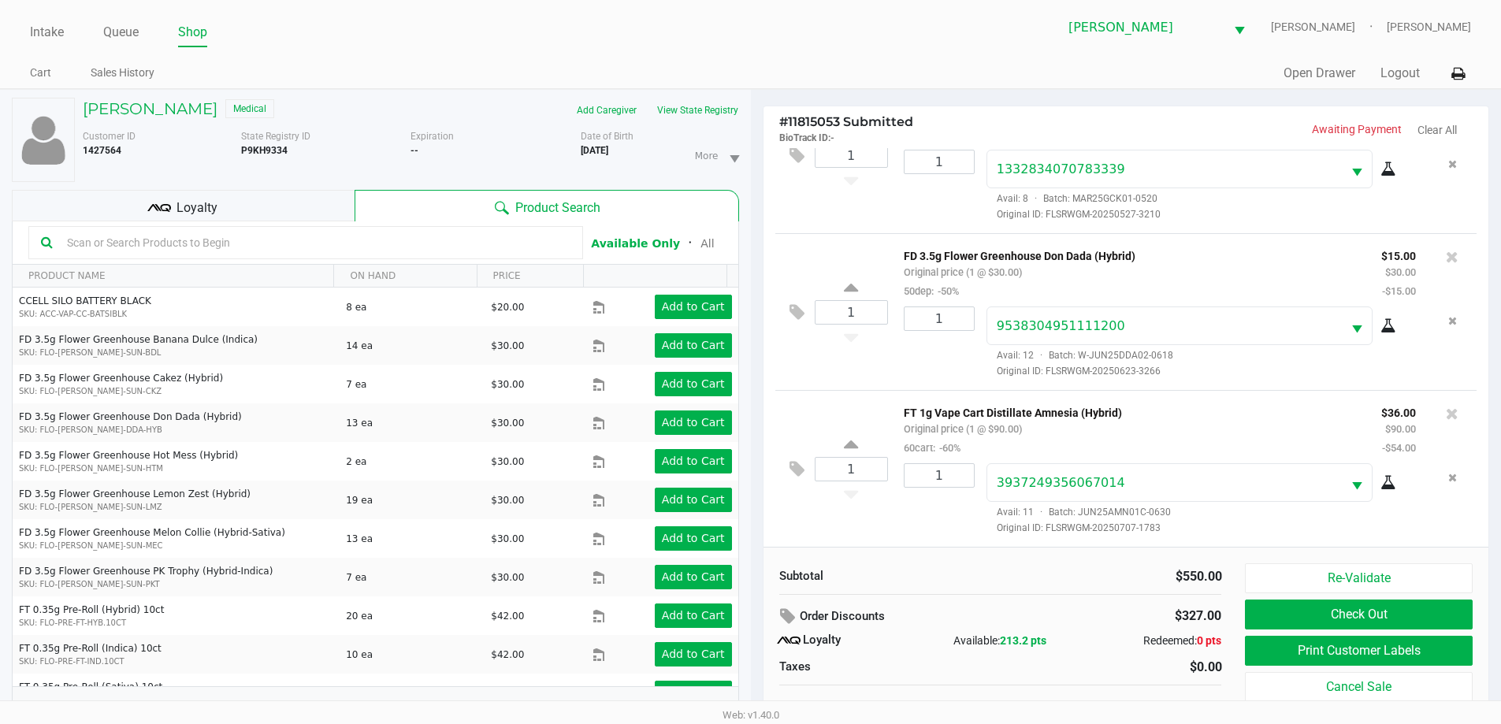
scroll to position [17, 0]
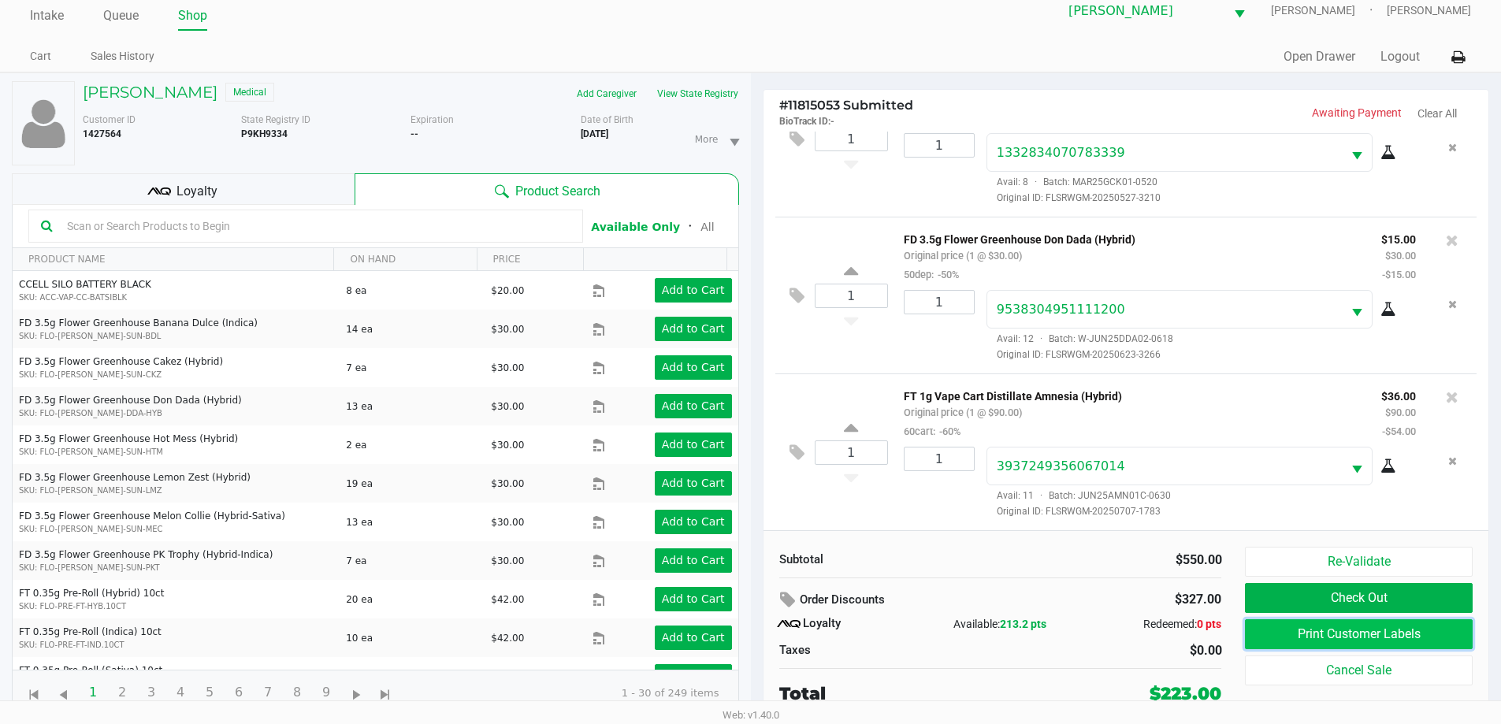
click at [1382, 632] on button "Print Customer Labels" at bounding box center [1358, 634] width 227 height 30
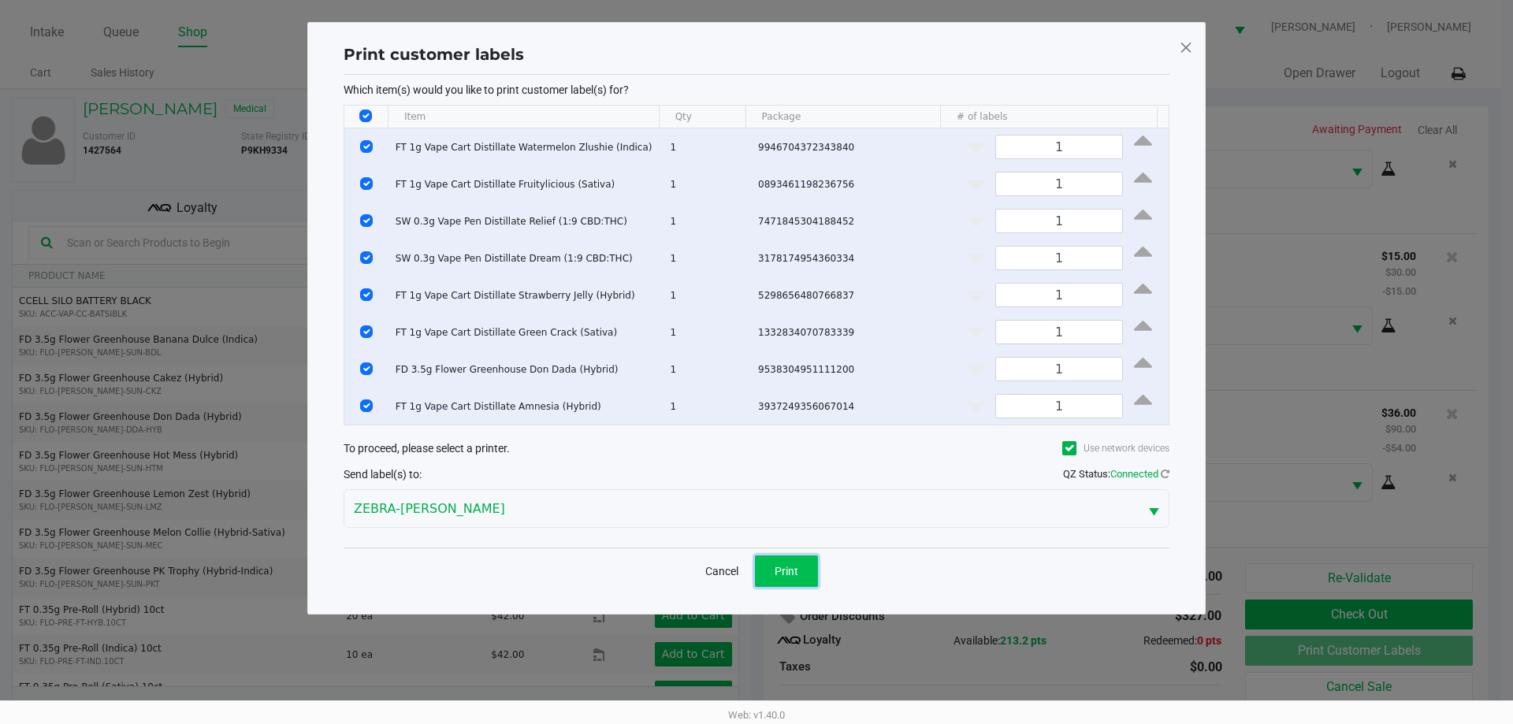
click at [817, 575] on button "Print" at bounding box center [786, 572] width 63 height 32
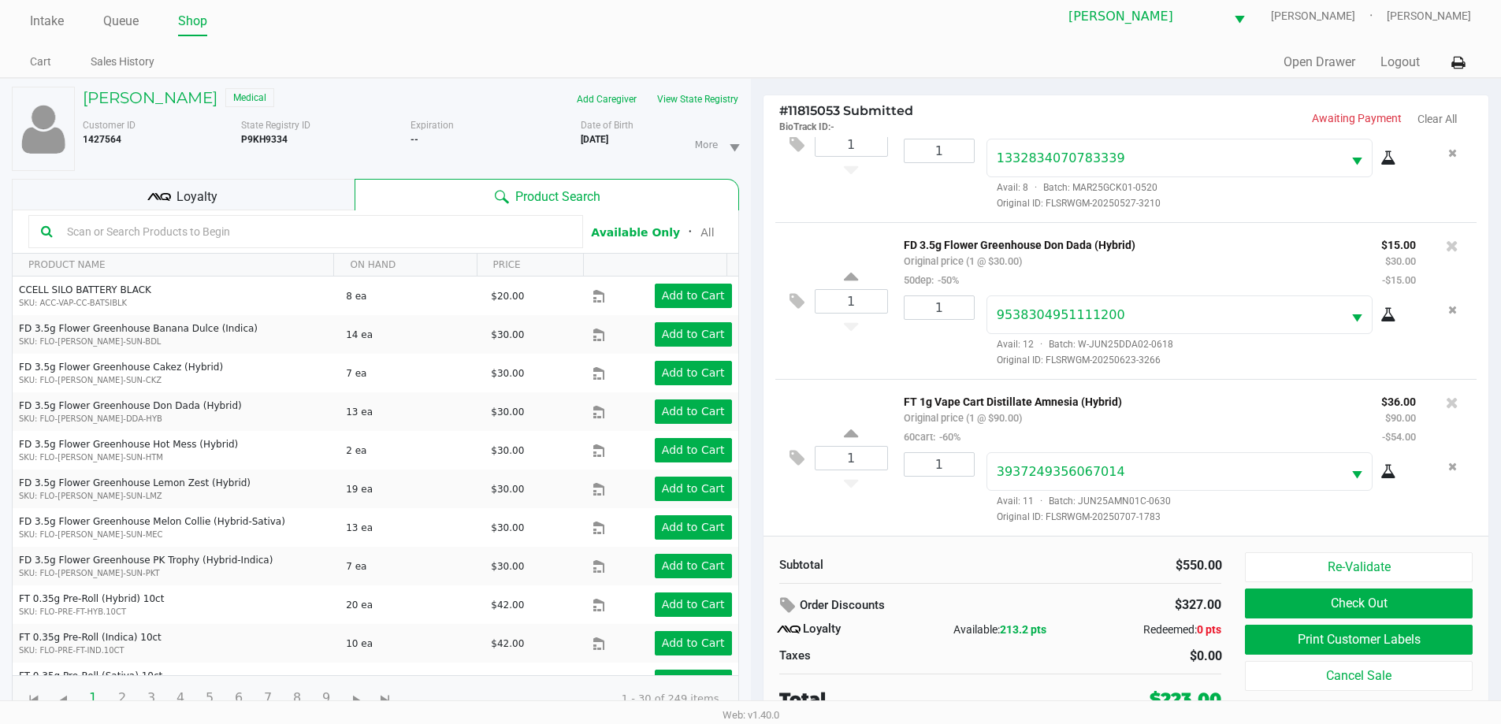
scroll to position [17, 0]
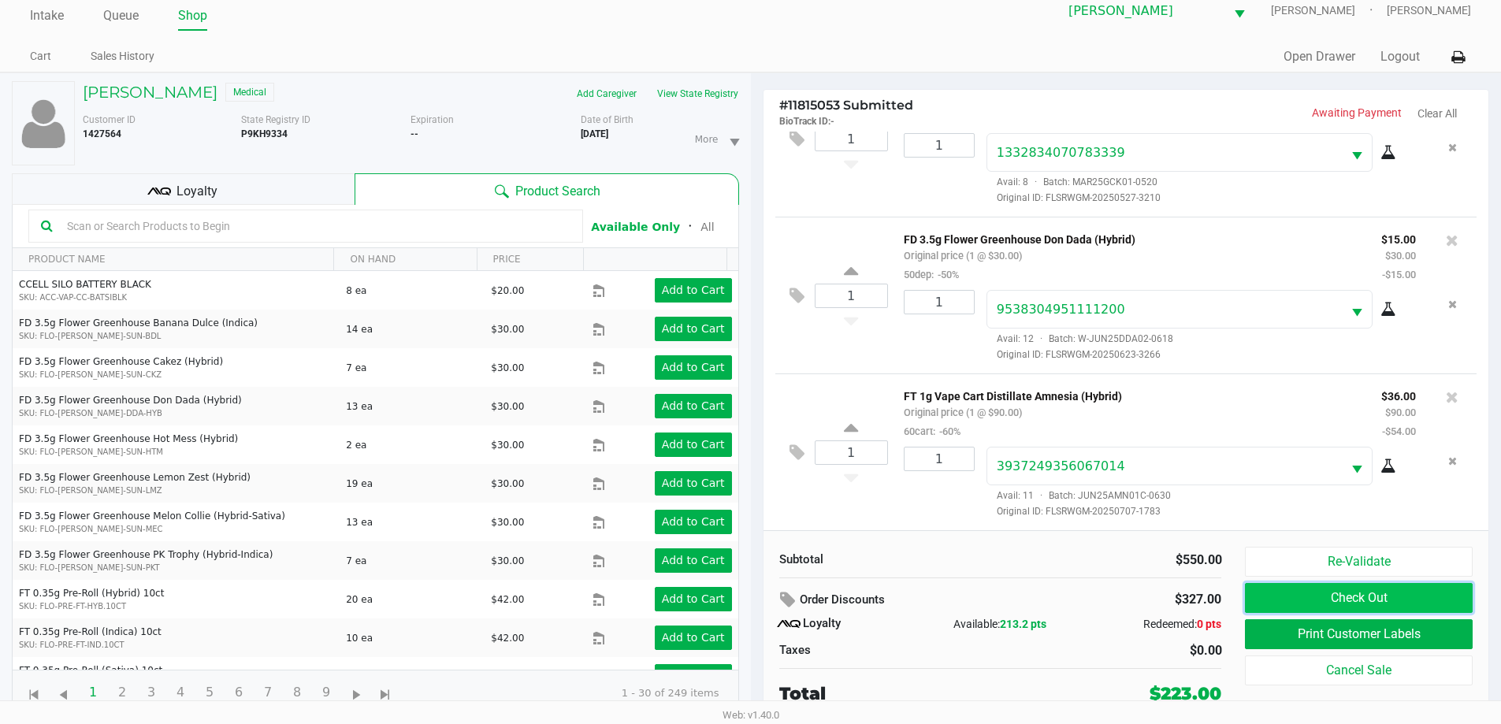
click at [1263, 601] on button "Check Out" at bounding box center [1358, 598] width 227 height 30
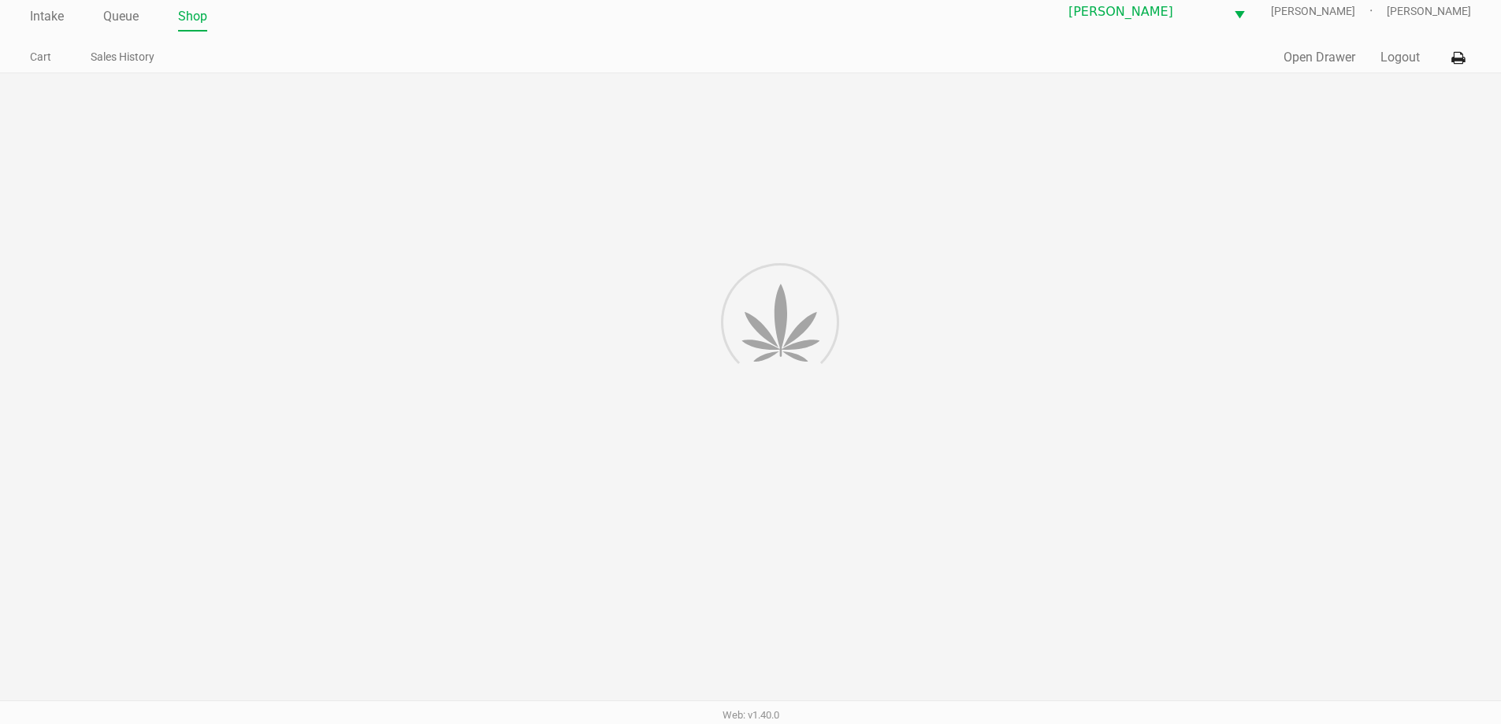
scroll to position [16, 0]
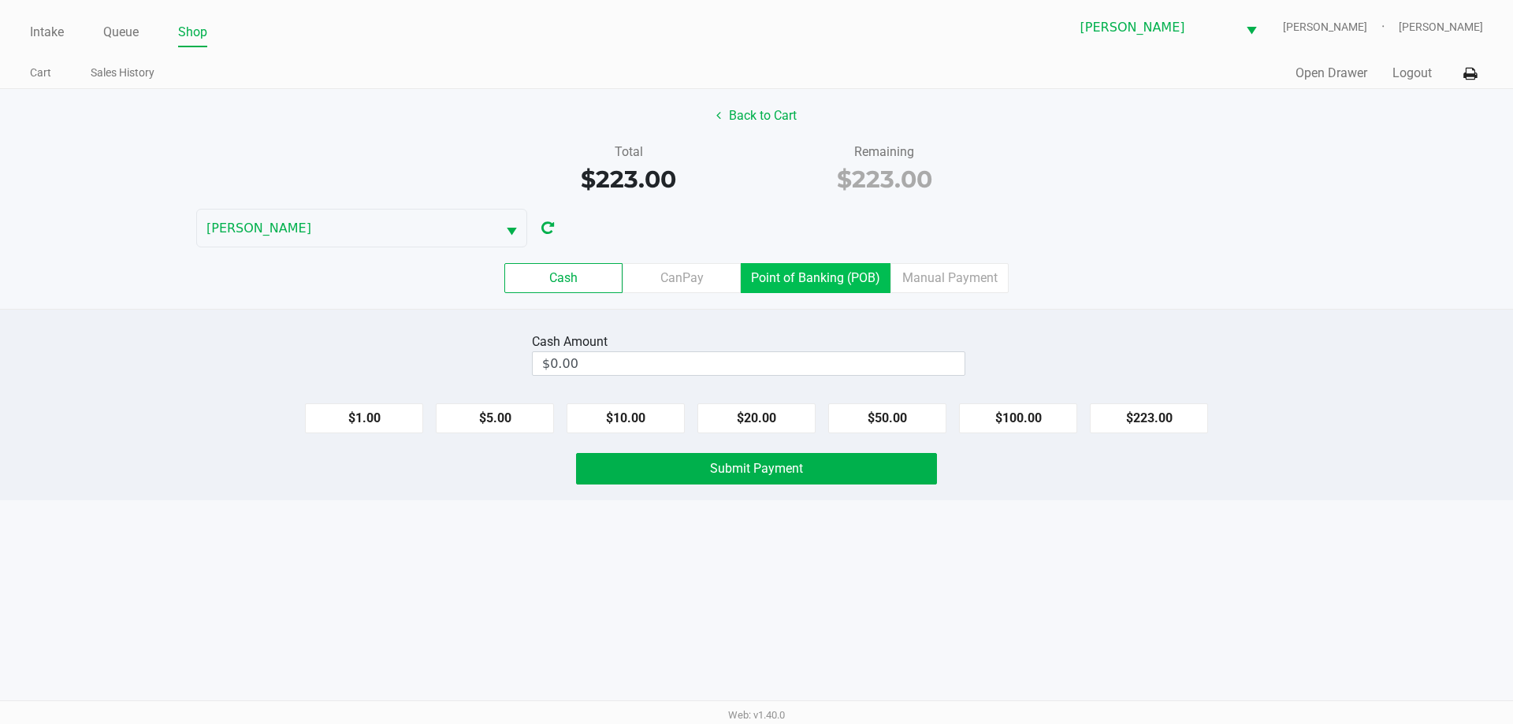
click at [797, 277] on label "Point of Banking (POB)" at bounding box center [816, 278] width 150 height 30
click at [0, 0] on 7 "Point of Banking (POB)" at bounding box center [0, 0] width 0 height 0
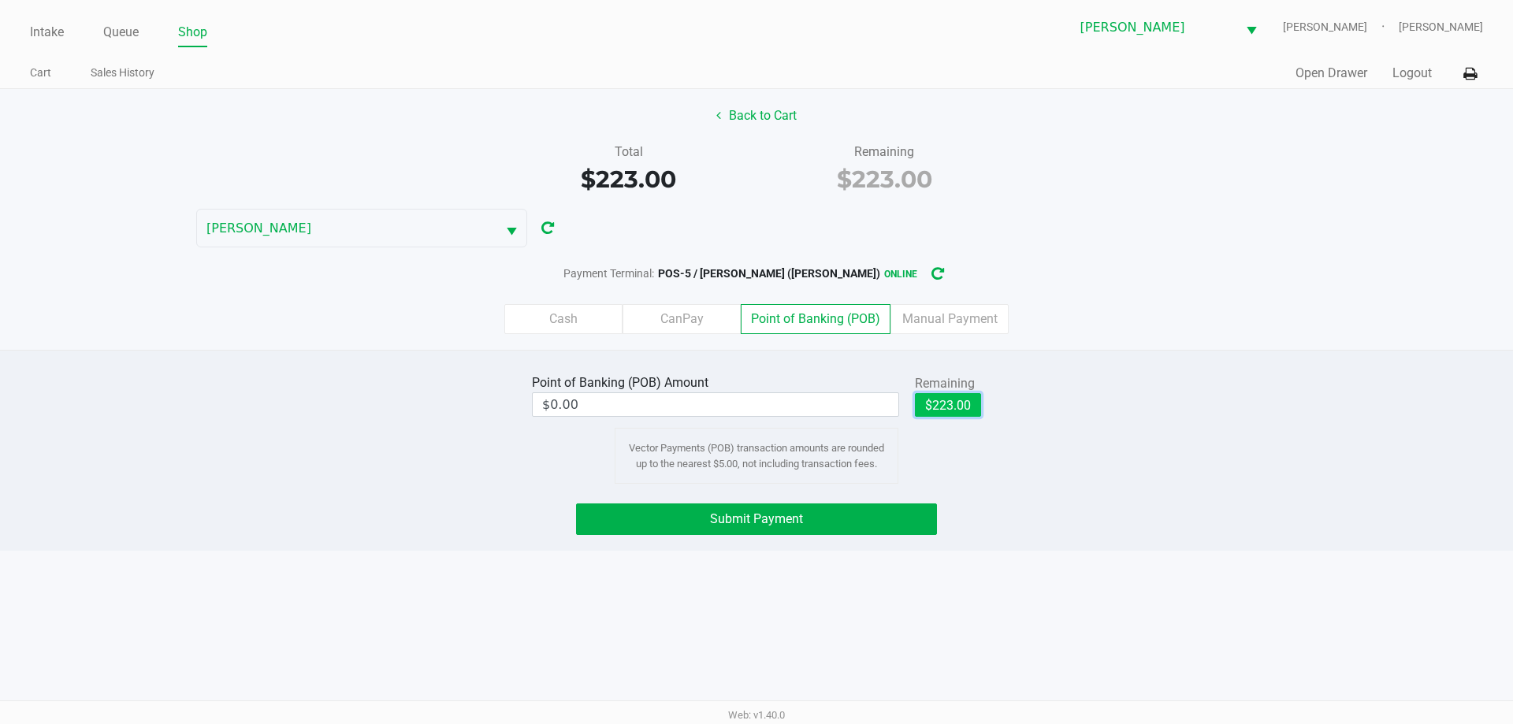
click at [932, 400] on button "$223.00" at bounding box center [948, 405] width 66 height 24
type input "$223.00"
click at [817, 513] on button "Submit Payment" at bounding box center [756, 520] width 361 height 32
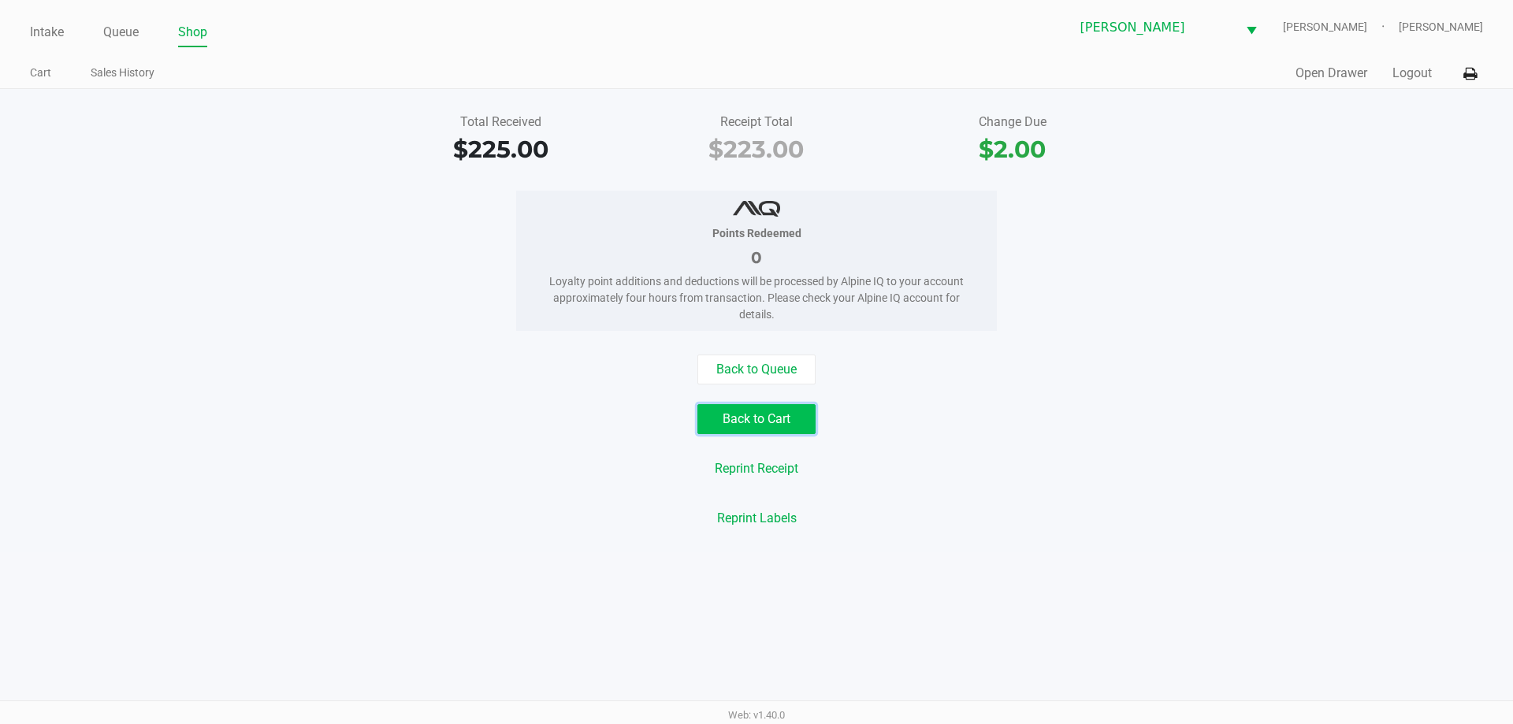
click at [748, 415] on button "Back to Cart" at bounding box center [756, 419] width 118 height 30
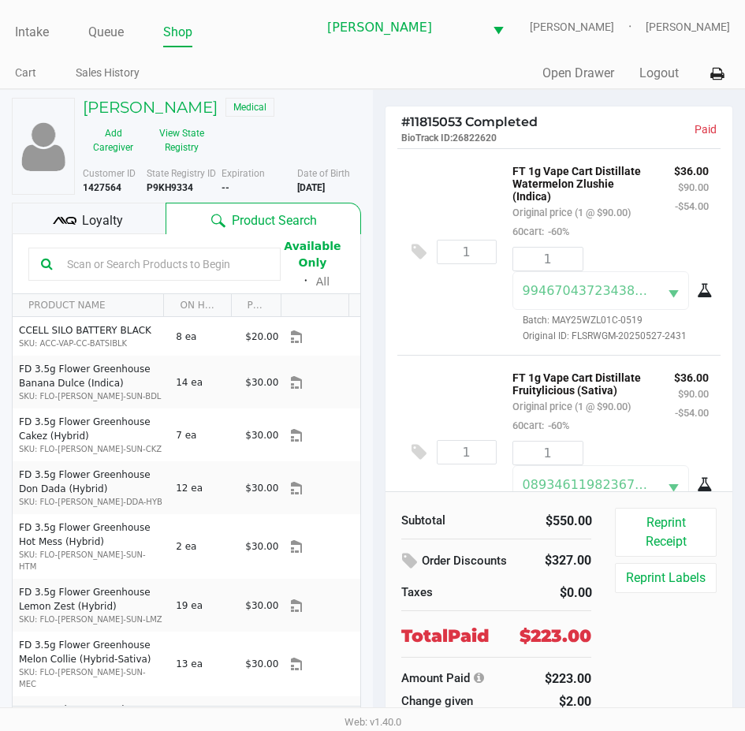
click at [179, 191] on b "P9KH9334" at bounding box center [170, 187] width 46 height 11
drag, startPoint x: 179, startPoint y: 191, endPoint x: 165, endPoint y: 191, distance: 14.2
click at [173, 191] on b "P9KH9334" at bounding box center [170, 187] width 46 height 11
click at [188, 136] on button "View State Registry" at bounding box center [176, 140] width 66 height 39
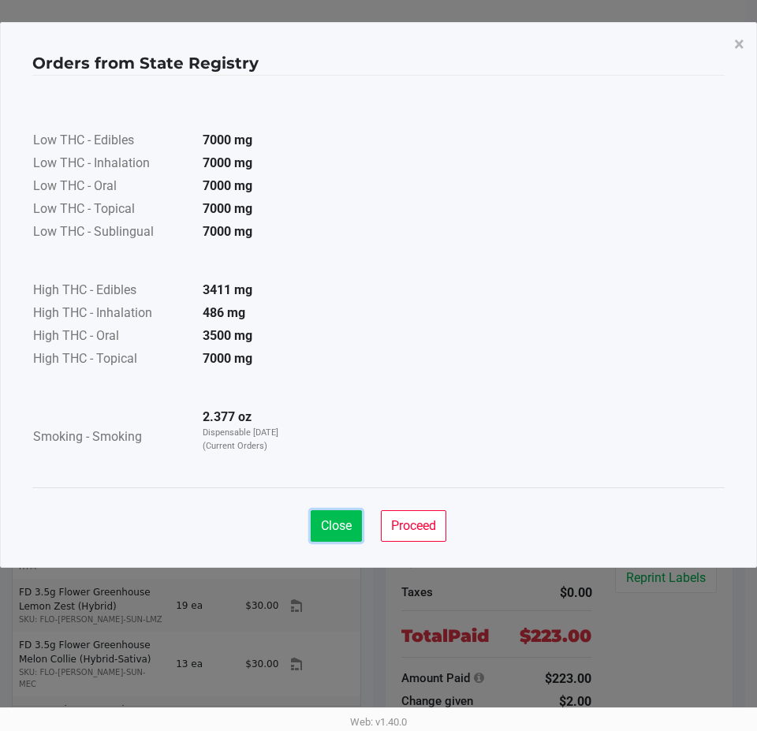
click at [323, 516] on button "Close" at bounding box center [336, 526] width 51 height 32
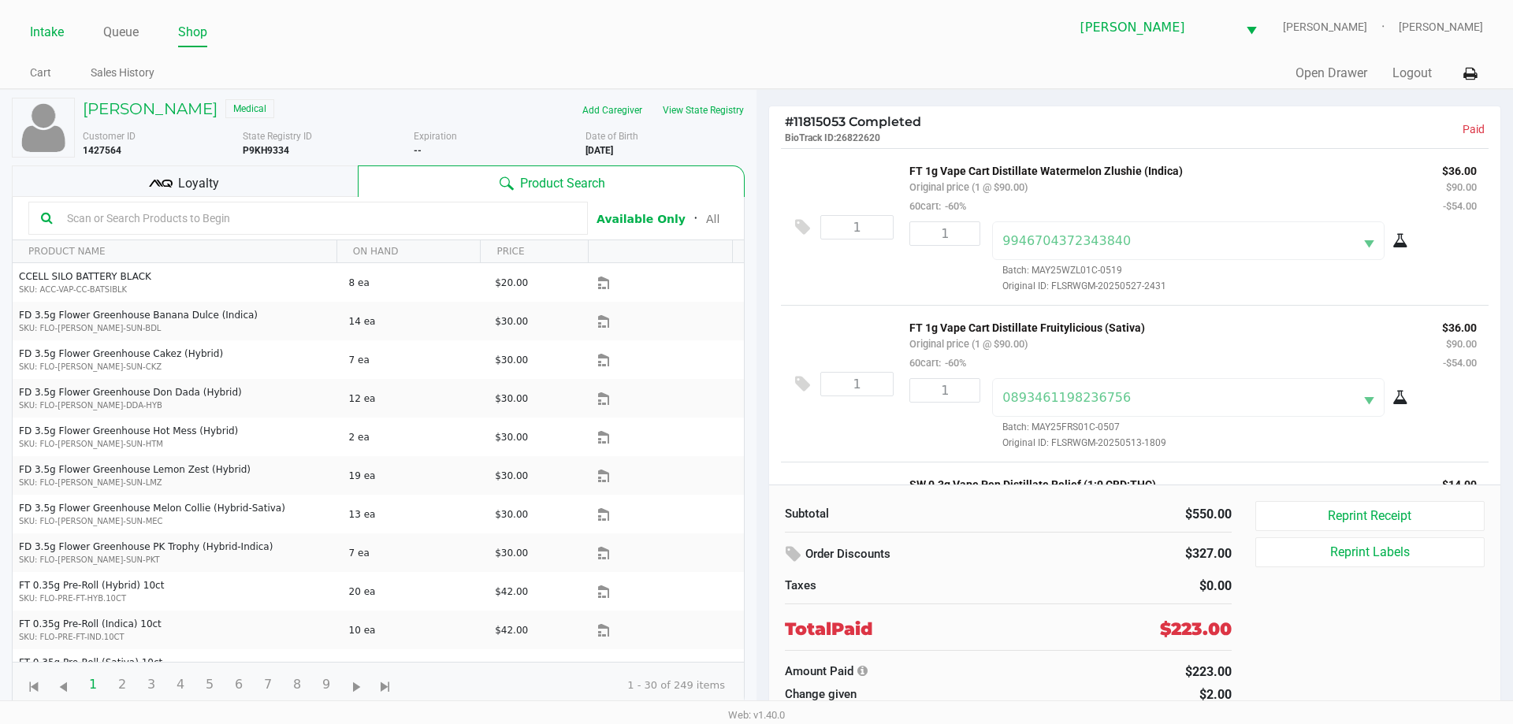
click at [53, 24] on link "Intake" at bounding box center [47, 32] width 34 height 22
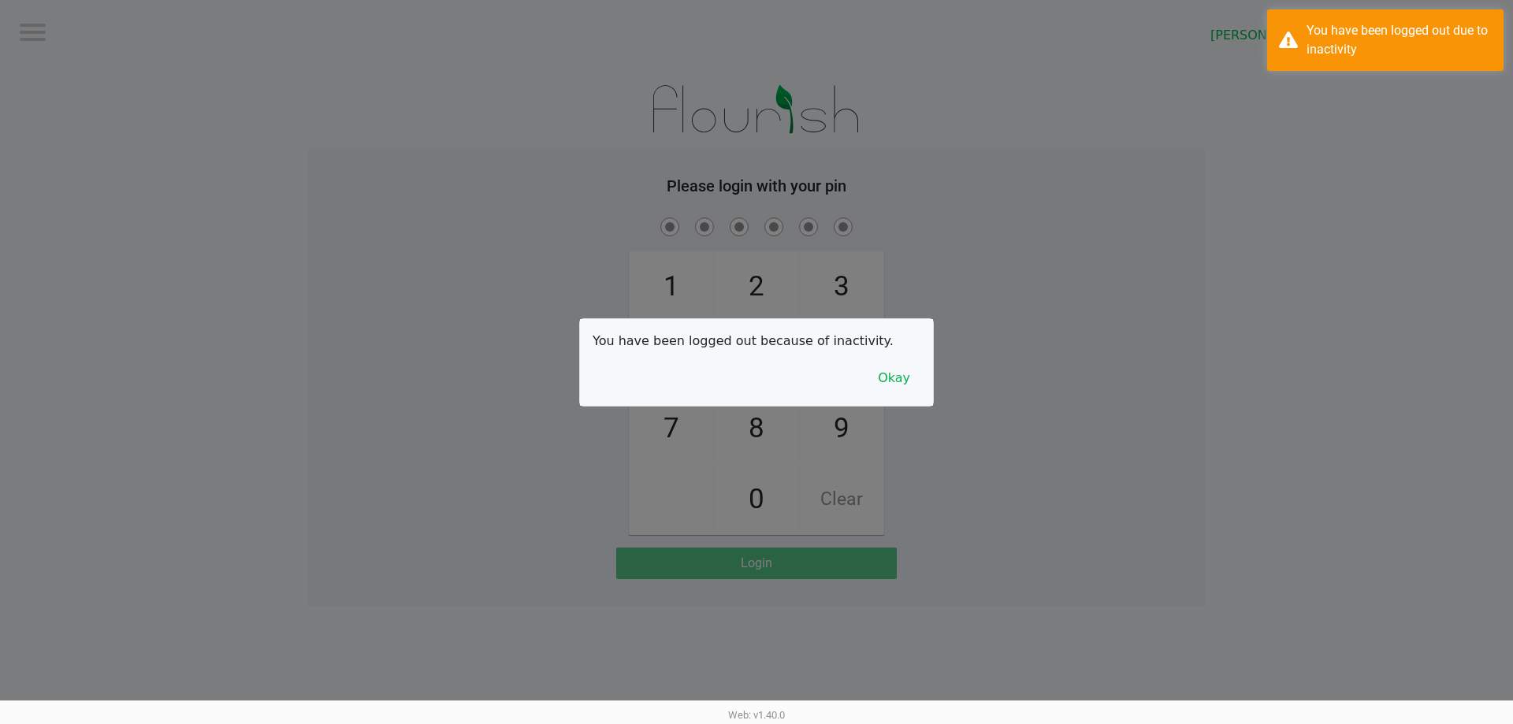
click at [428, 73] on div at bounding box center [756, 362] width 1513 height 724
drag, startPoint x: 875, startPoint y: 373, endPoint x: 893, endPoint y: 343, distance: 35.0
click at [875, 373] on button "Okay" at bounding box center [894, 378] width 53 height 30
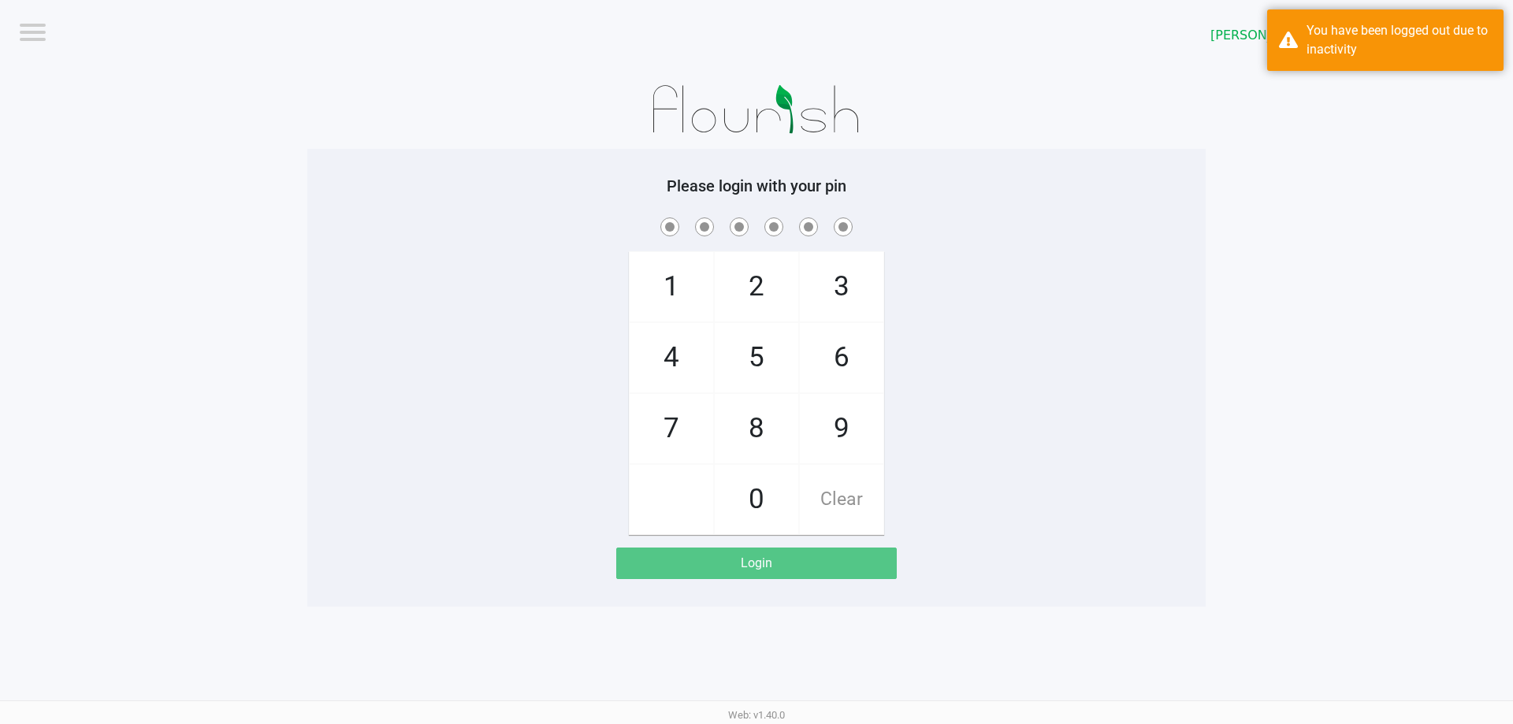
click at [909, 316] on div "1 4 7 2 5 8 0 3 6 9 Clear" at bounding box center [756, 374] width 898 height 321
checkbox input "true"
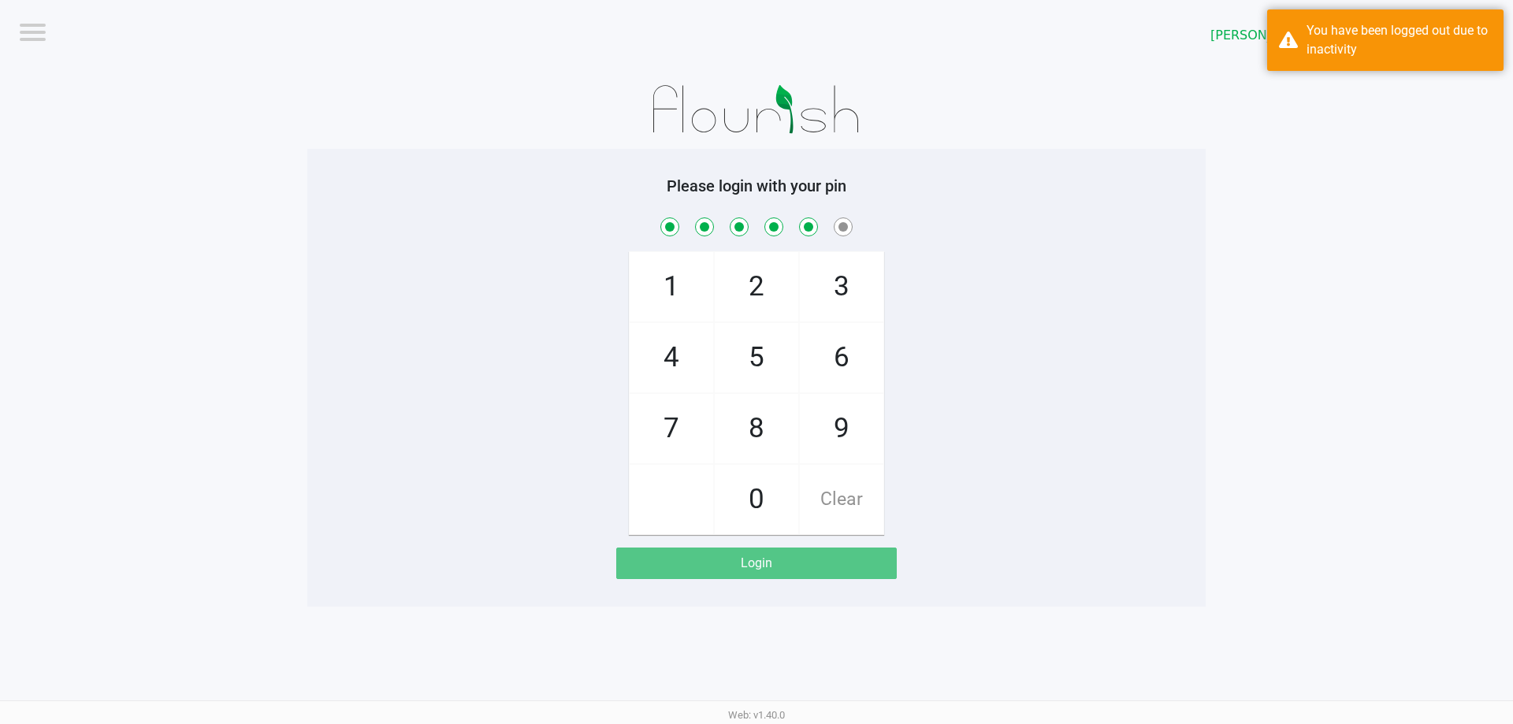
checkbox input "true"
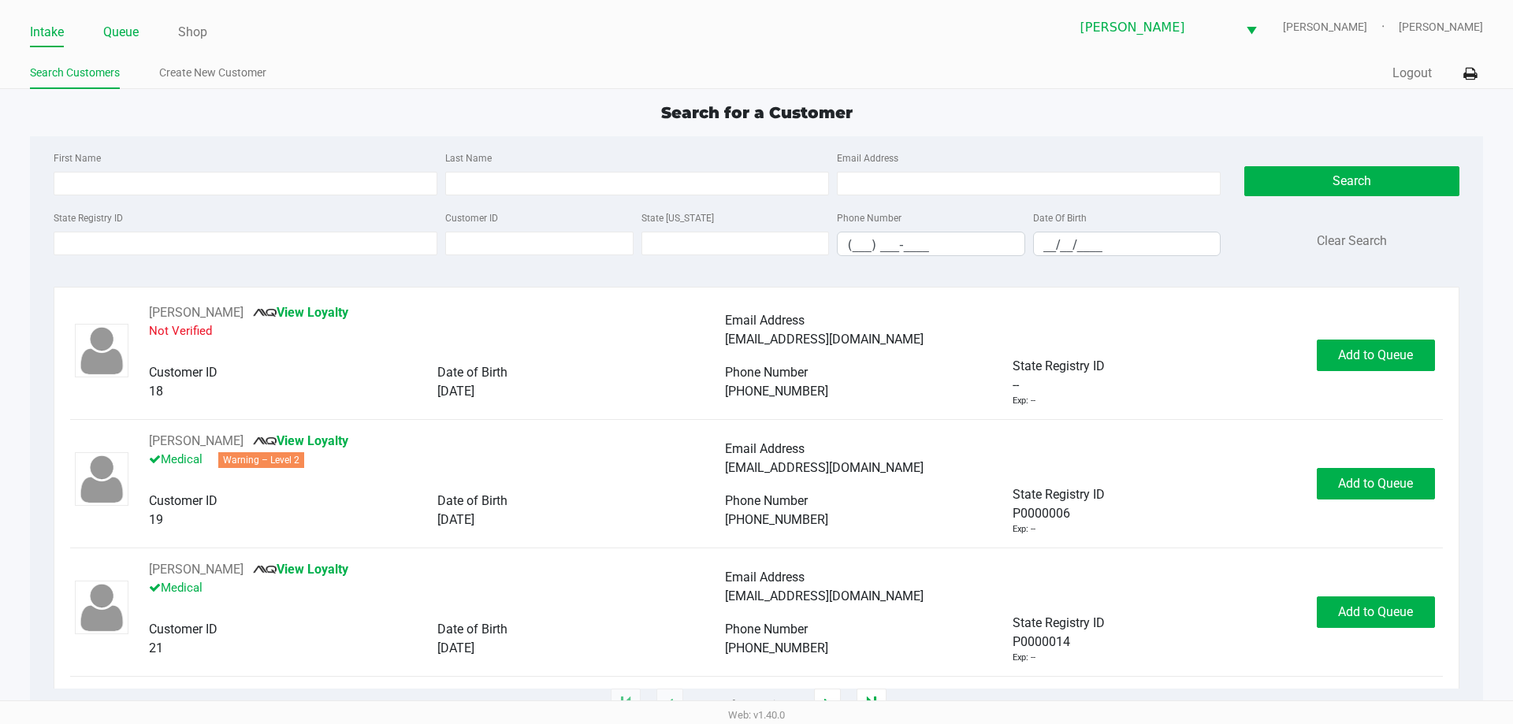
click at [125, 27] on link "Queue" at bounding box center [120, 32] width 35 height 22
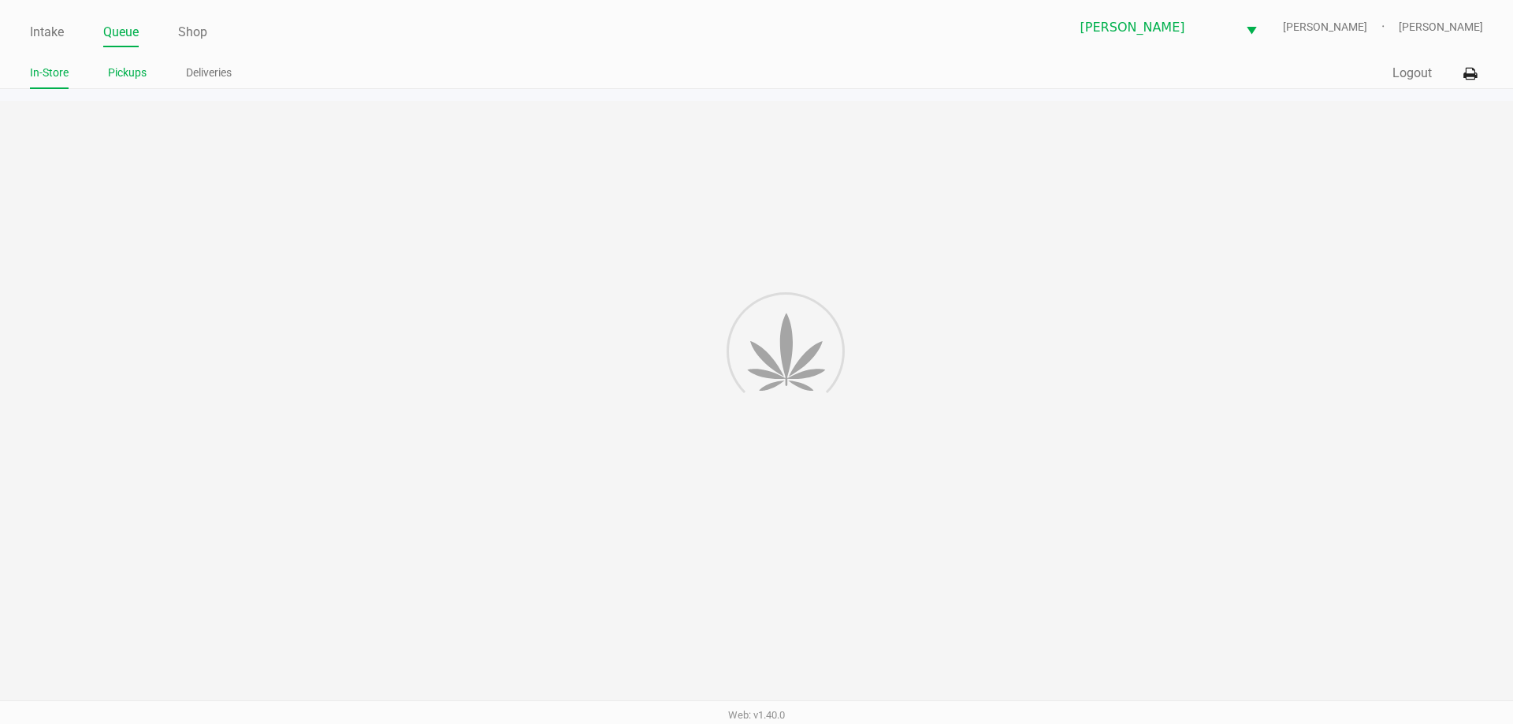
click at [127, 73] on link "Pickups" at bounding box center [127, 73] width 39 height 20
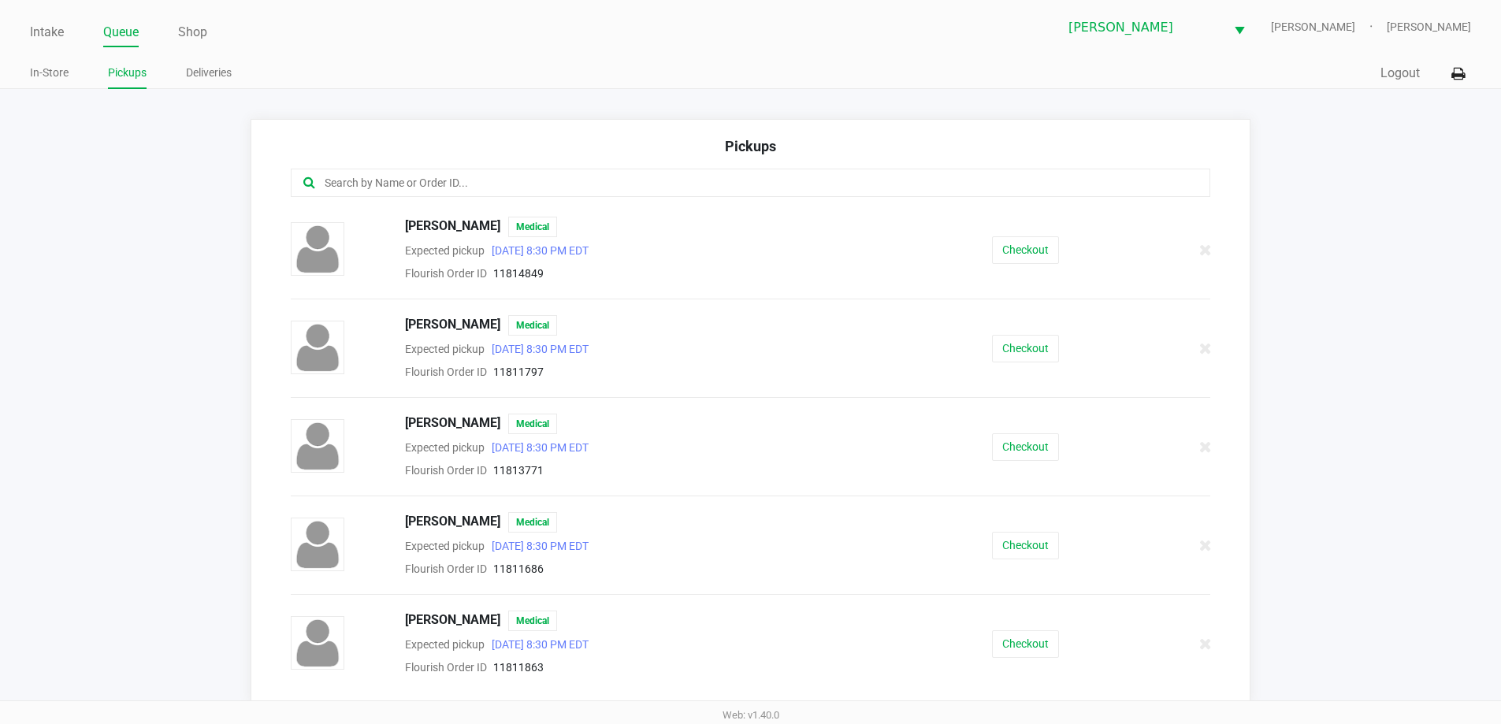
click at [348, 177] on input "text" at bounding box center [725, 183] width 805 height 18
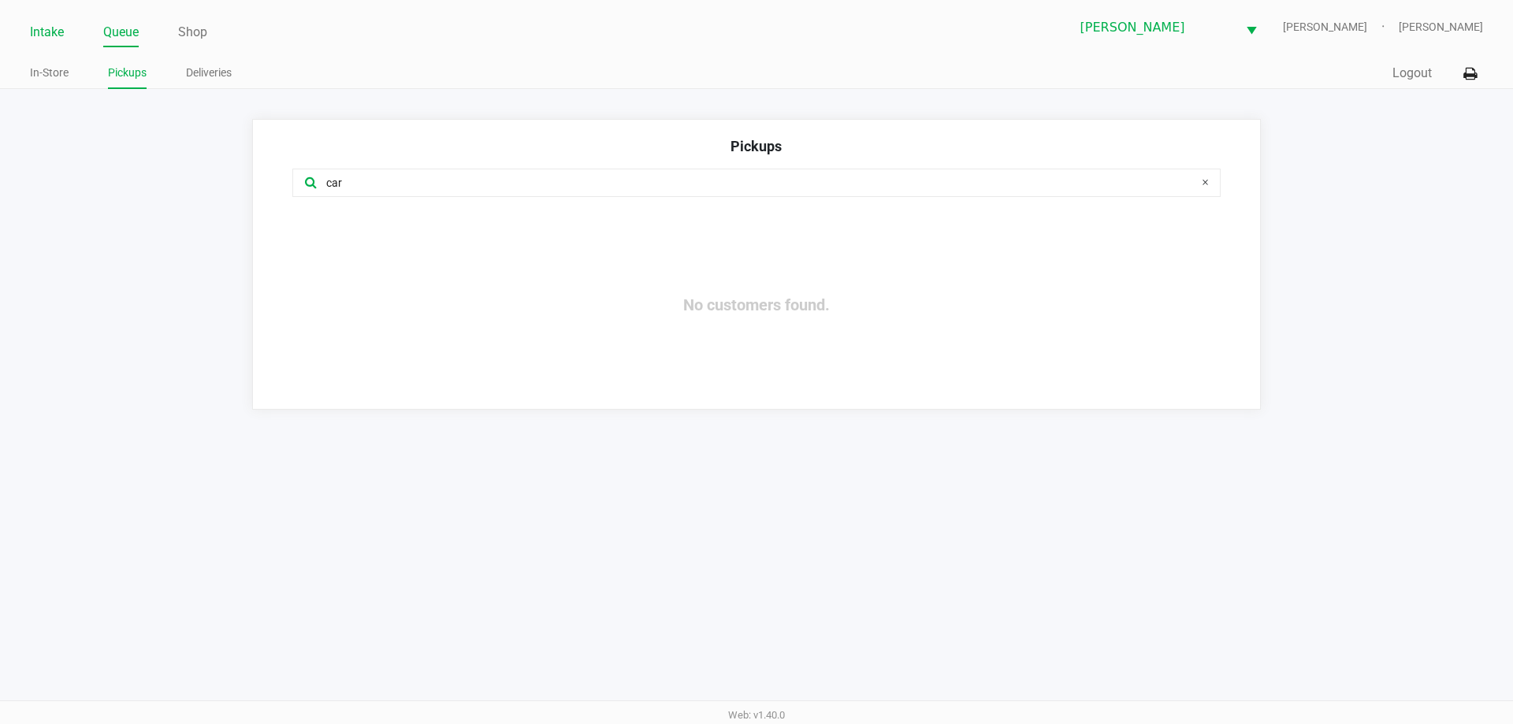
type input "car"
click at [41, 30] on link "Intake" at bounding box center [47, 32] width 34 height 22
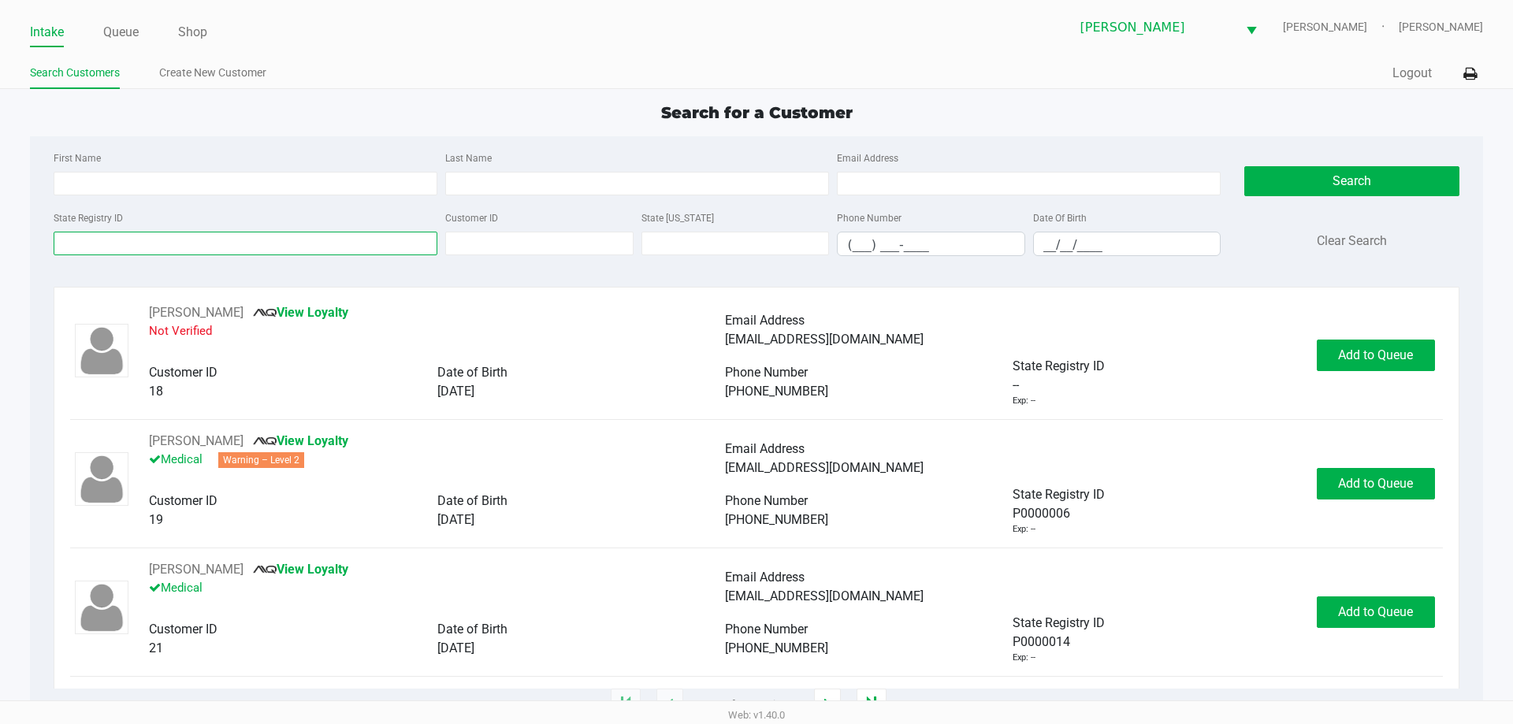
click at [102, 244] on input "State Registry ID" at bounding box center [246, 244] width 384 height 24
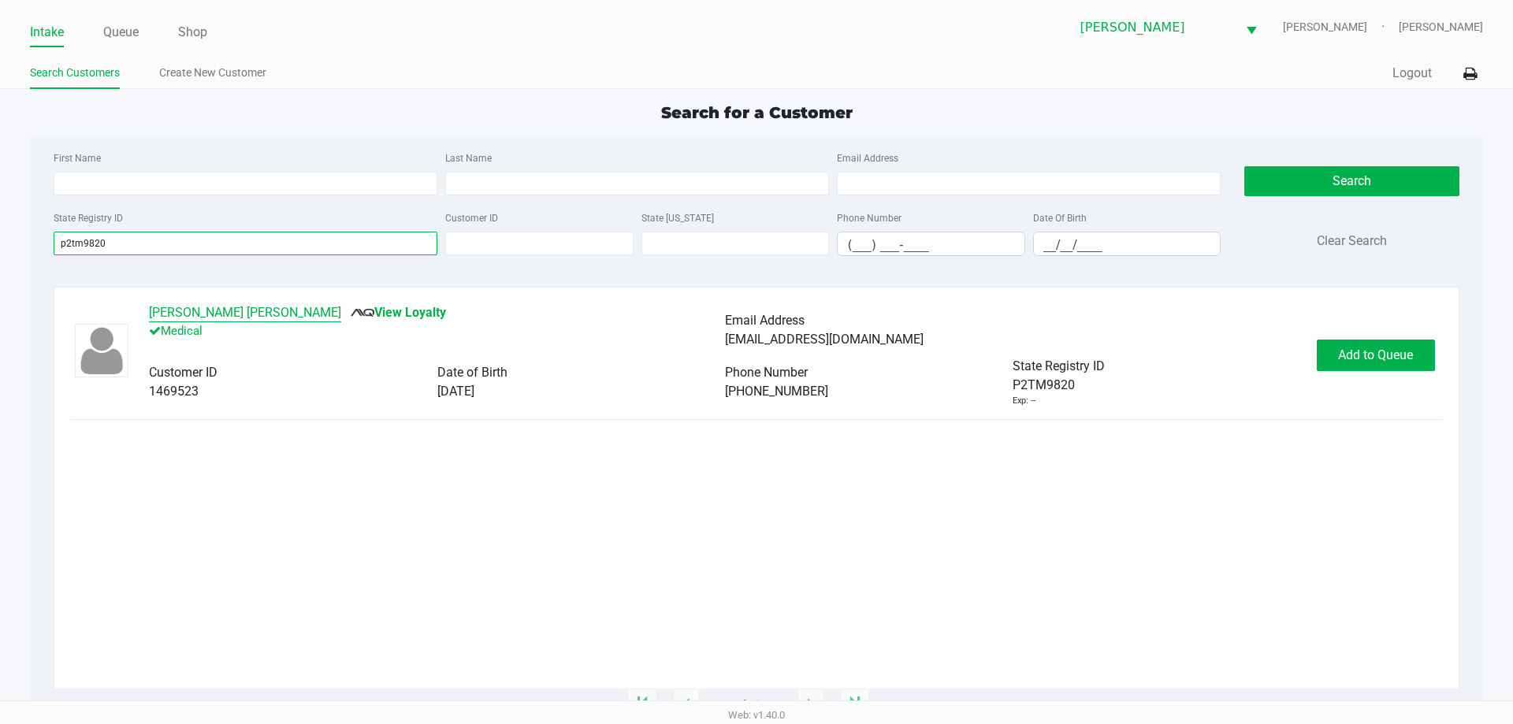
type input "p2tm9820"
click at [185, 317] on button "Carlos Vigo Montalvo" at bounding box center [245, 312] width 192 height 19
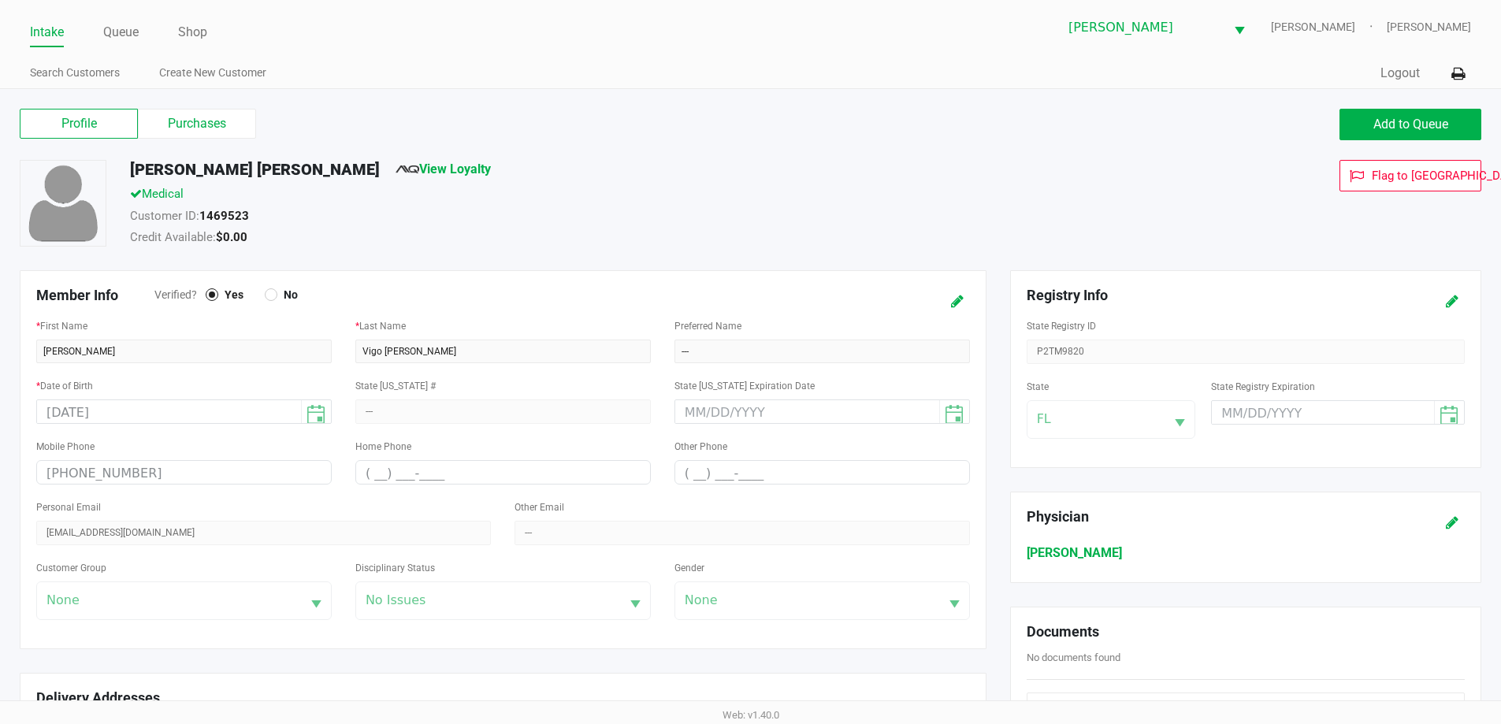
click at [203, 117] on label "Purchases" at bounding box center [197, 124] width 118 height 30
click at [0, 0] on 1 "Purchases" at bounding box center [0, 0] width 0 height 0
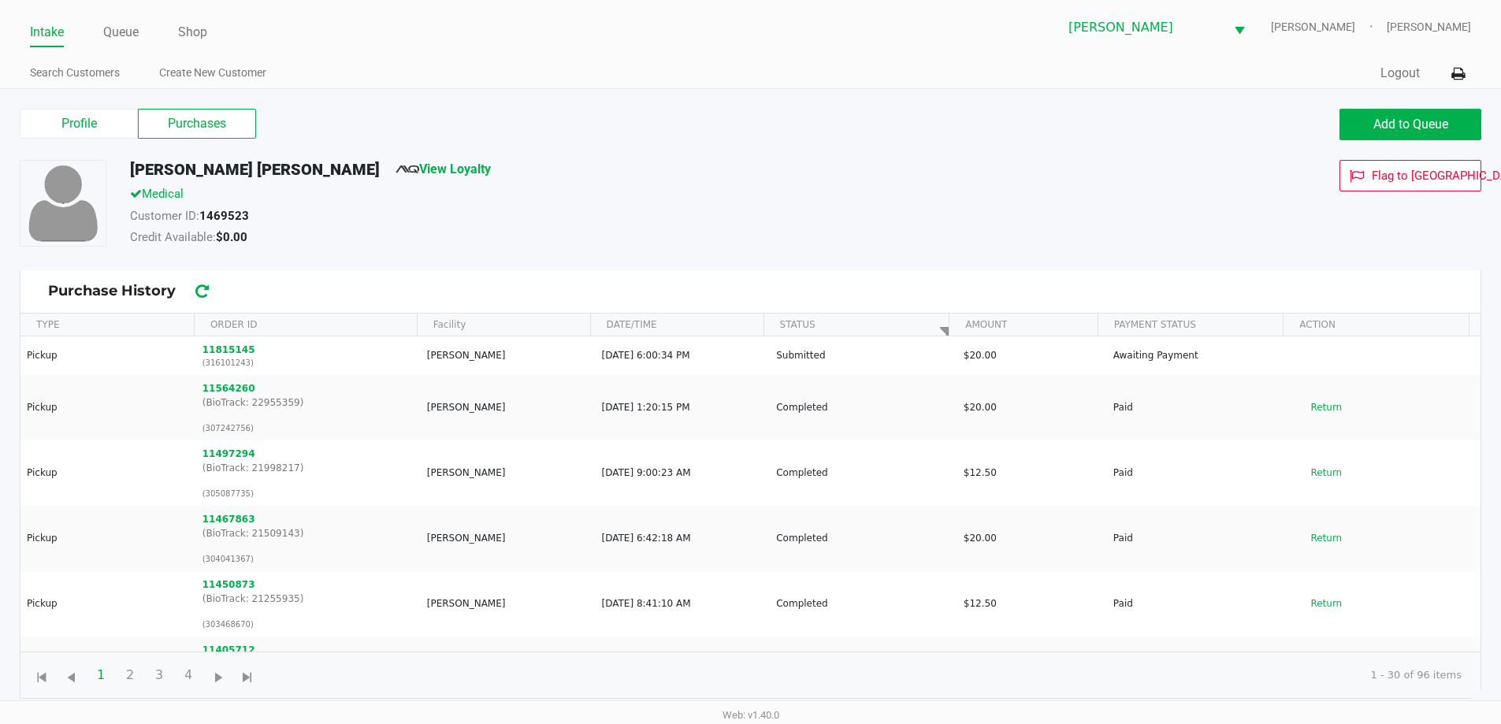
click at [634, 193] on div "Medical" at bounding box center [576, 196] width 917 height 22
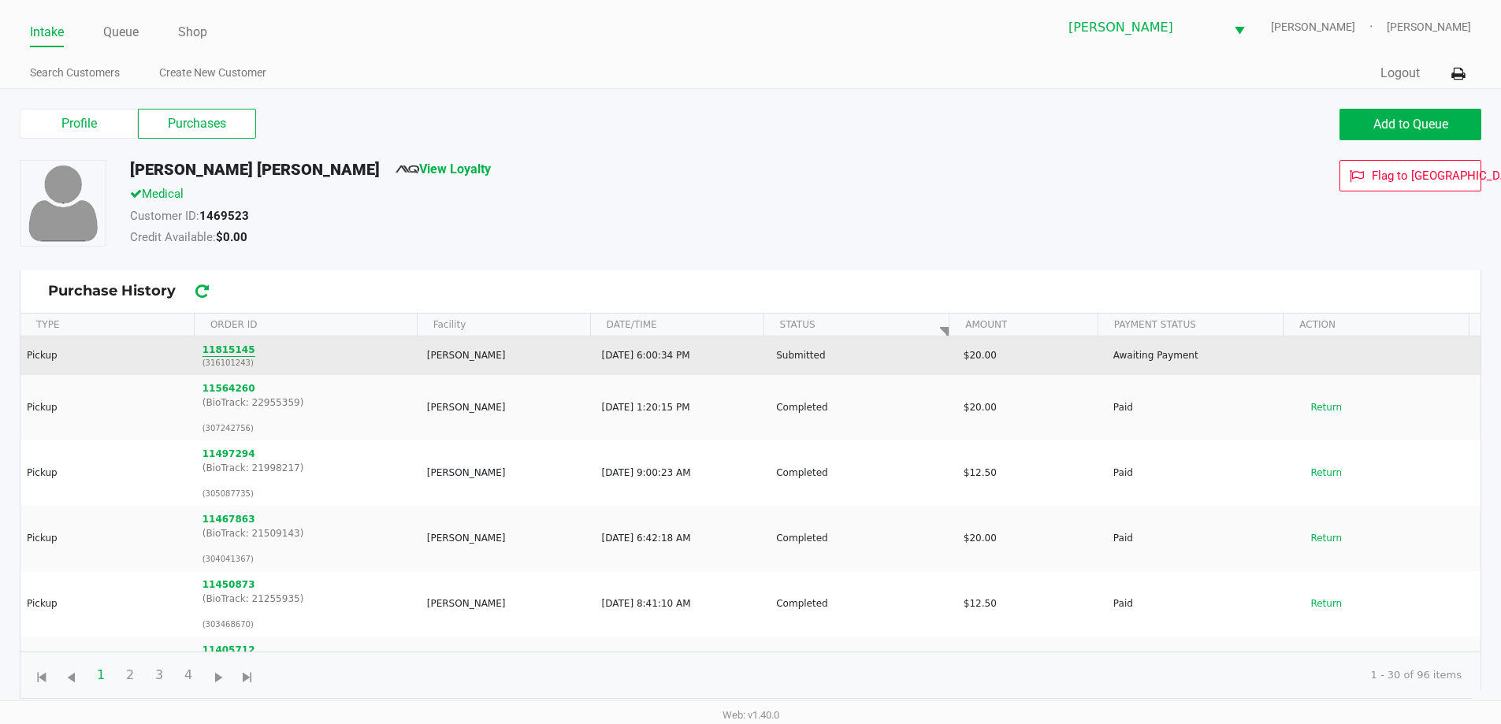
click at [230, 348] on button "11815145" at bounding box center [229, 350] width 53 height 14
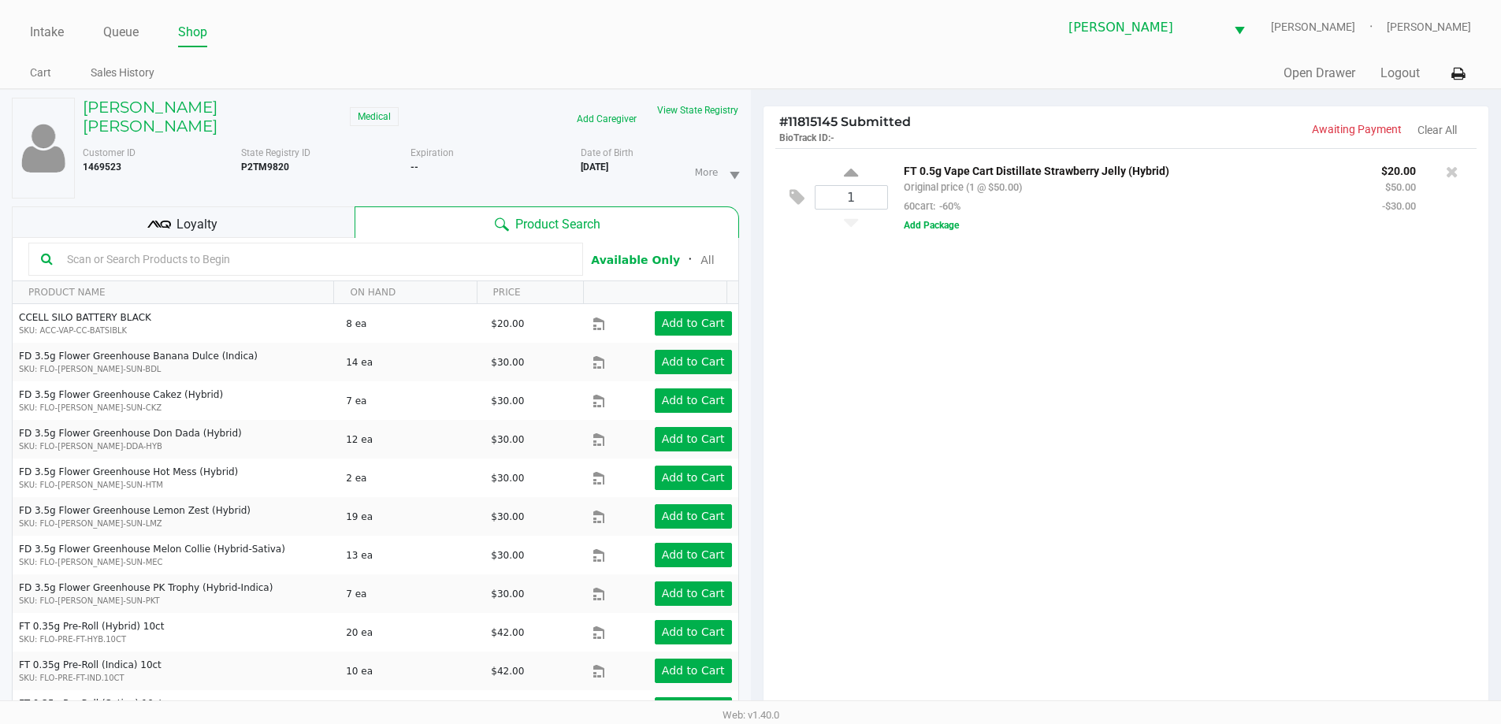
click at [1047, 430] on div "1 FT 0.5g Vape Cart Distillate Strawberry Jelly (Hybrid) Original price (1 @ $5…" at bounding box center [1127, 434] width 726 height 572
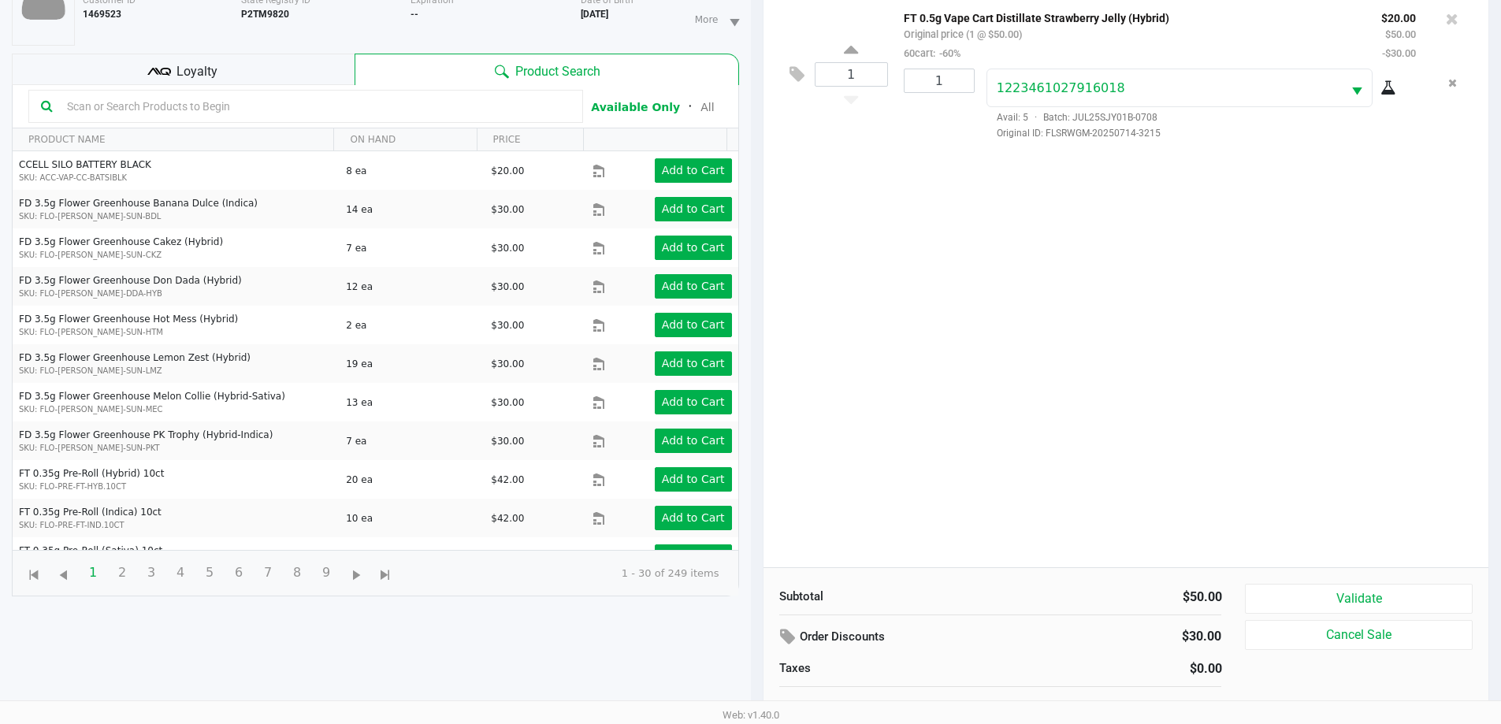
scroll to position [158, 0]
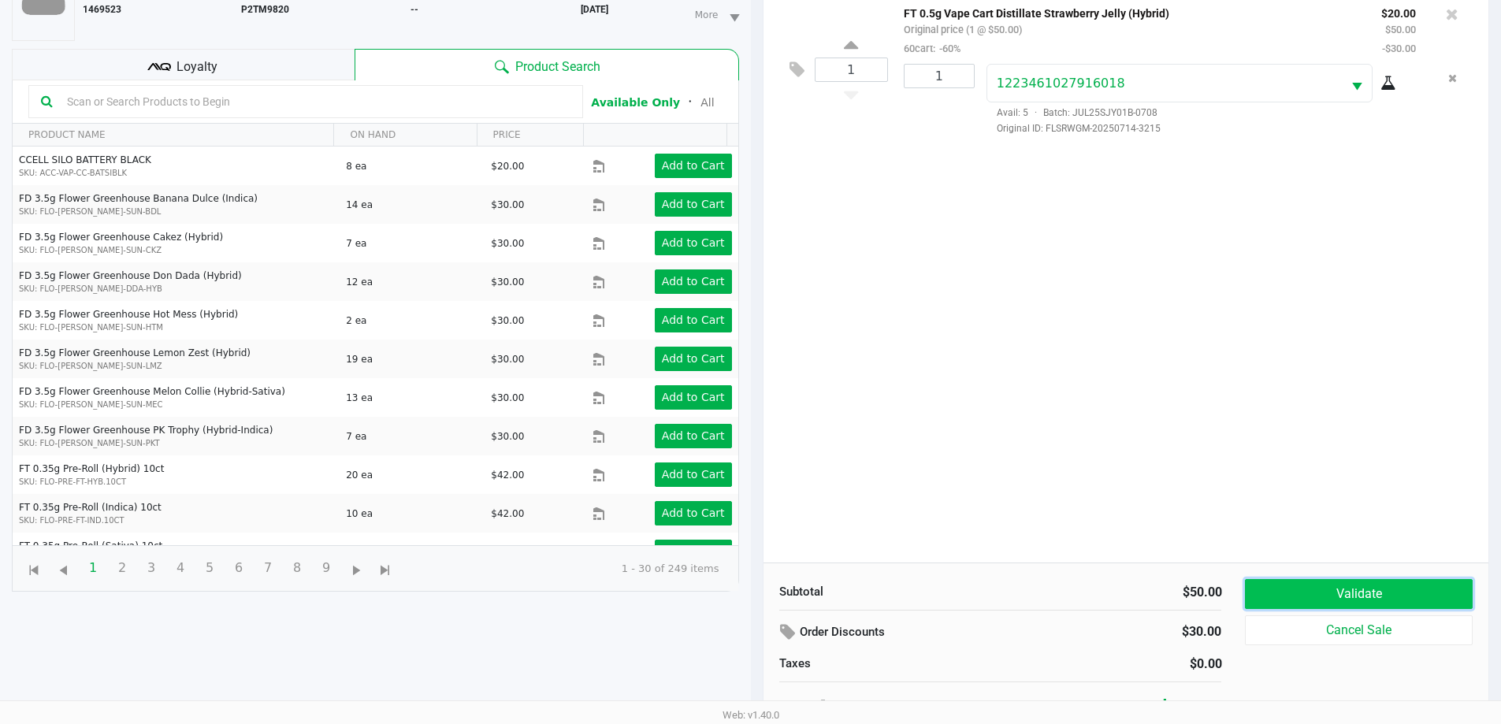
click at [1355, 601] on button "Validate" at bounding box center [1358, 594] width 227 height 30
click at [1356, 474] on div "1 FT 0.5g Vape Cart Distillate Strawberry Jelly (Hybrid) Original price (1 @ $5…" at bounding box center [1127, 277] width 726 height 572
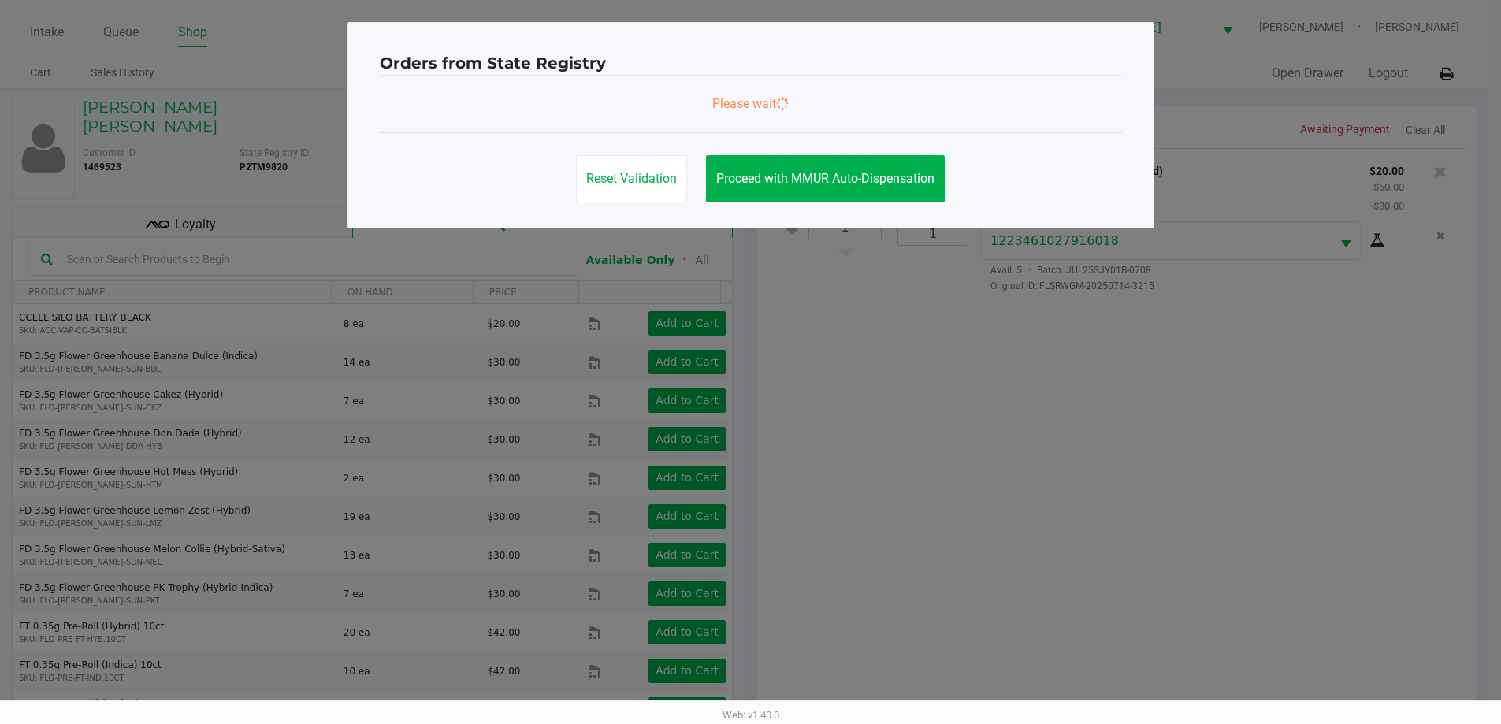
scroll to position [0, 0]
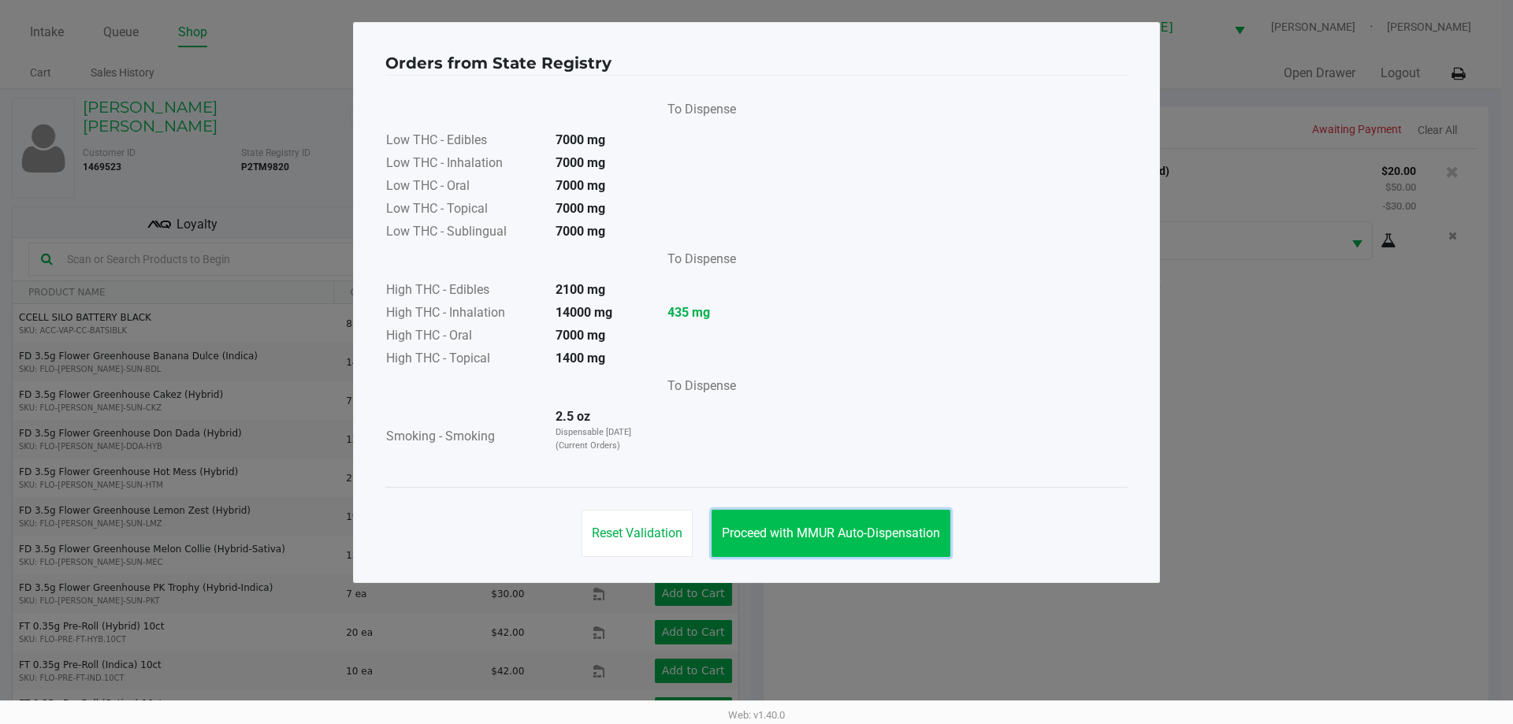
click at [895, 545] on button "Proceed with MMUR Auto-Dispensation" at bounding box center [831, 533] width 239 height 47
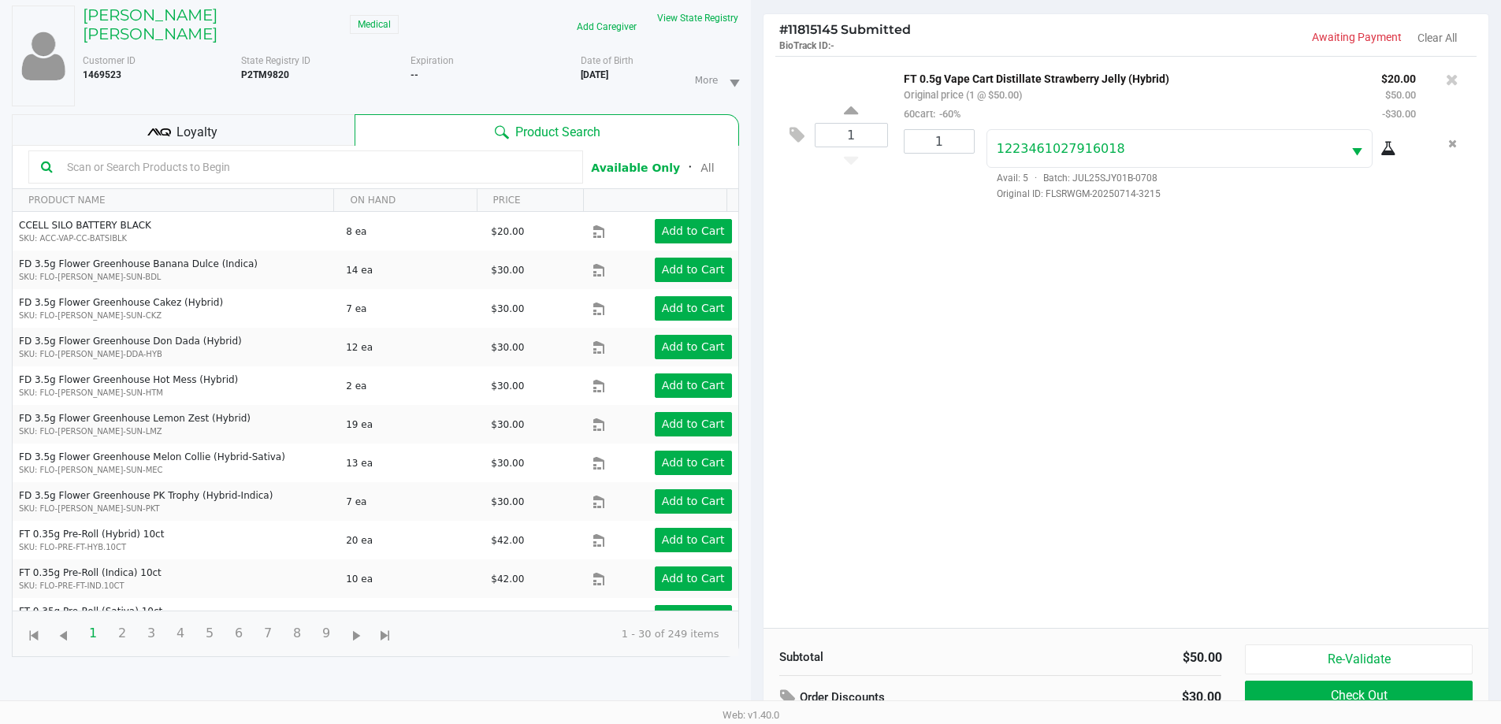
scroll to position [158, 0]
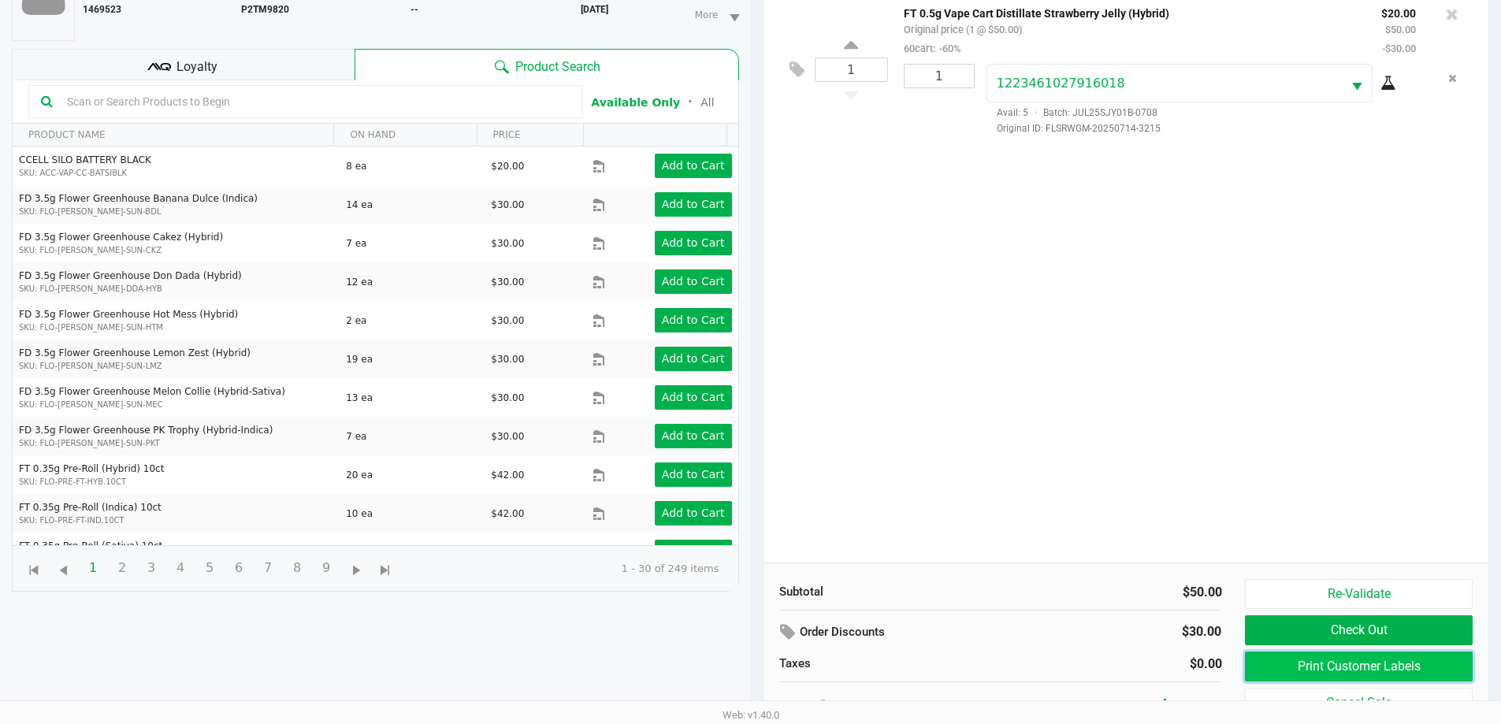
click at [1373, 663] on button "Print Customer Labels" at bounding box center [1358, 667] width 227 height 30
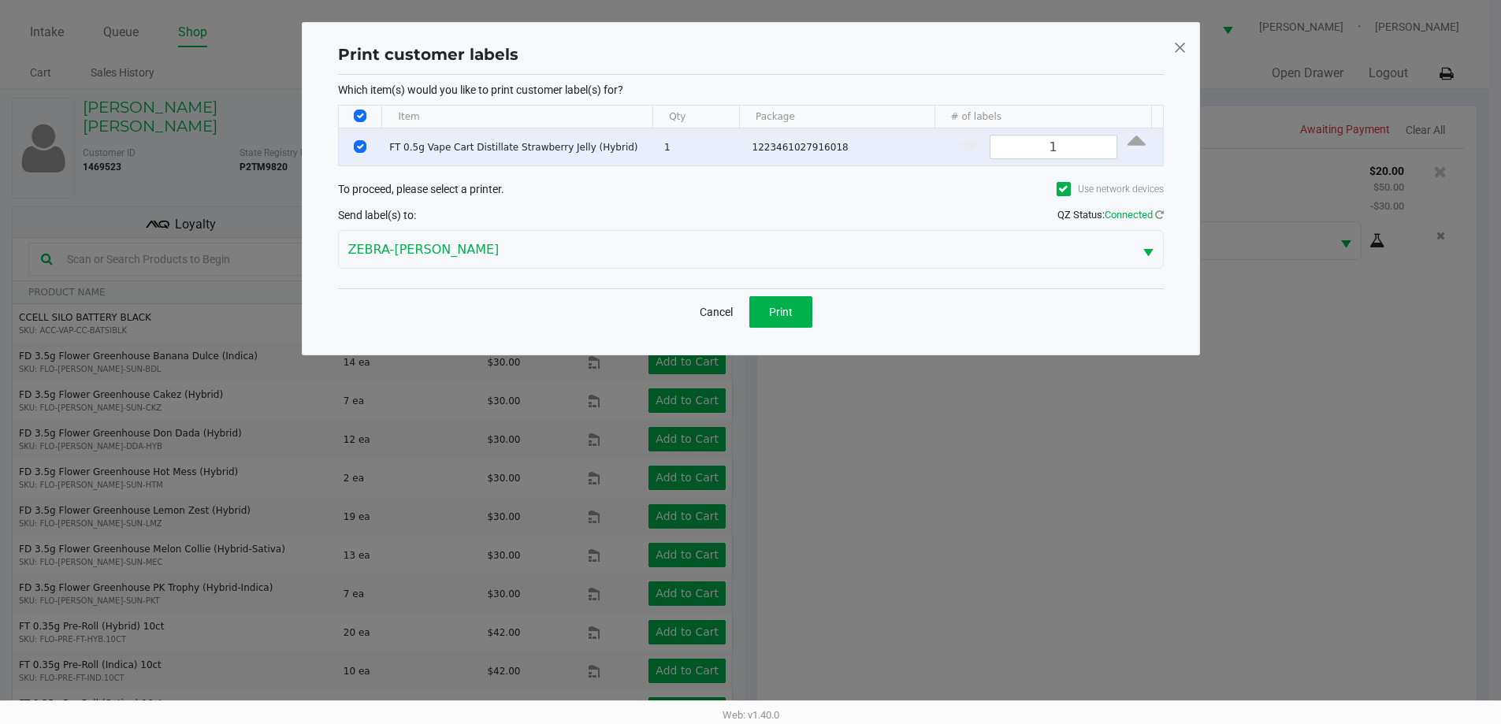
scroll to position [0, 0]
click at [814, 318] on button "Print" at bounding box center [786, 312] width 63 height 32
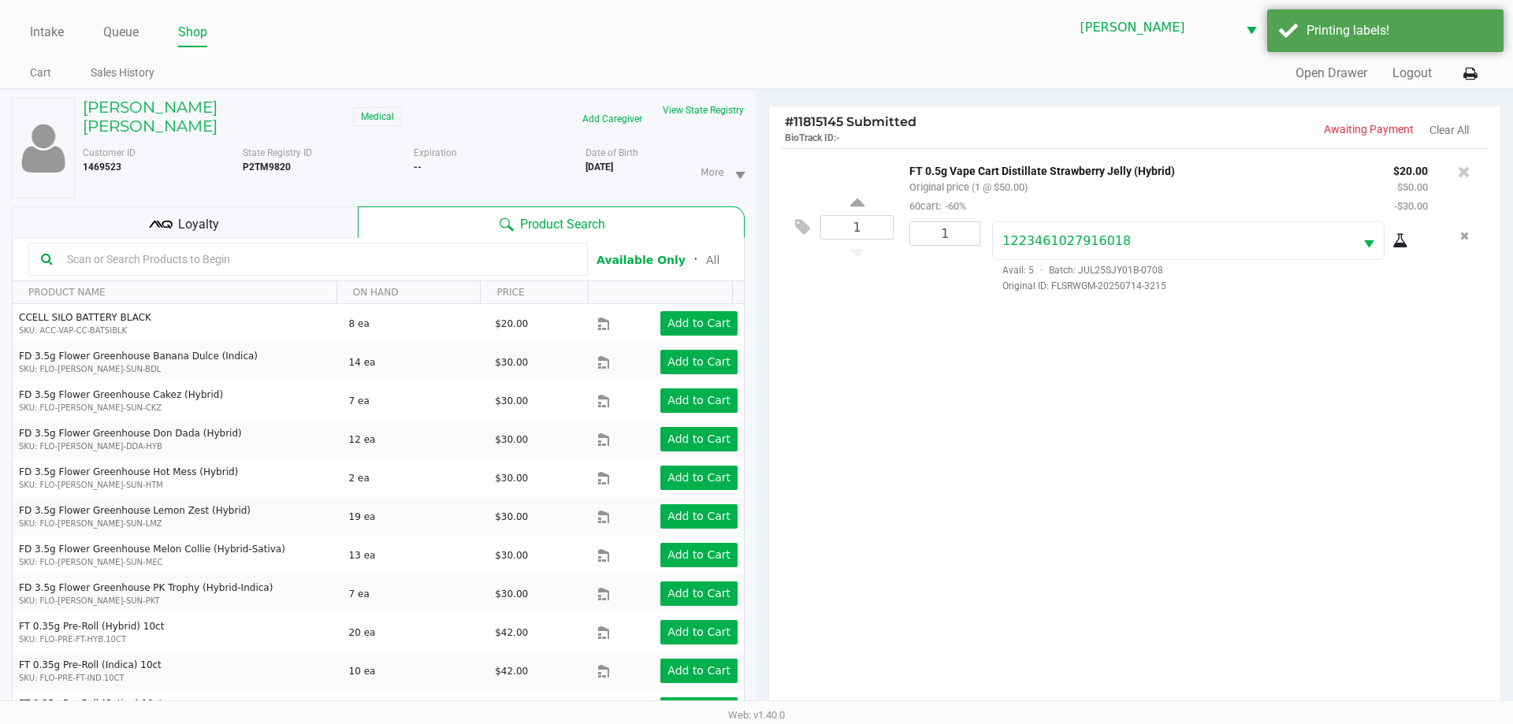
drag, startPoint x: 819, startPoint y: 326, endPoint x: 831, endPoint y: 378, distance: 52.6
click at [824, 296] on div "Cancel Print" at bounding box center [757, 272] width 826 height 46
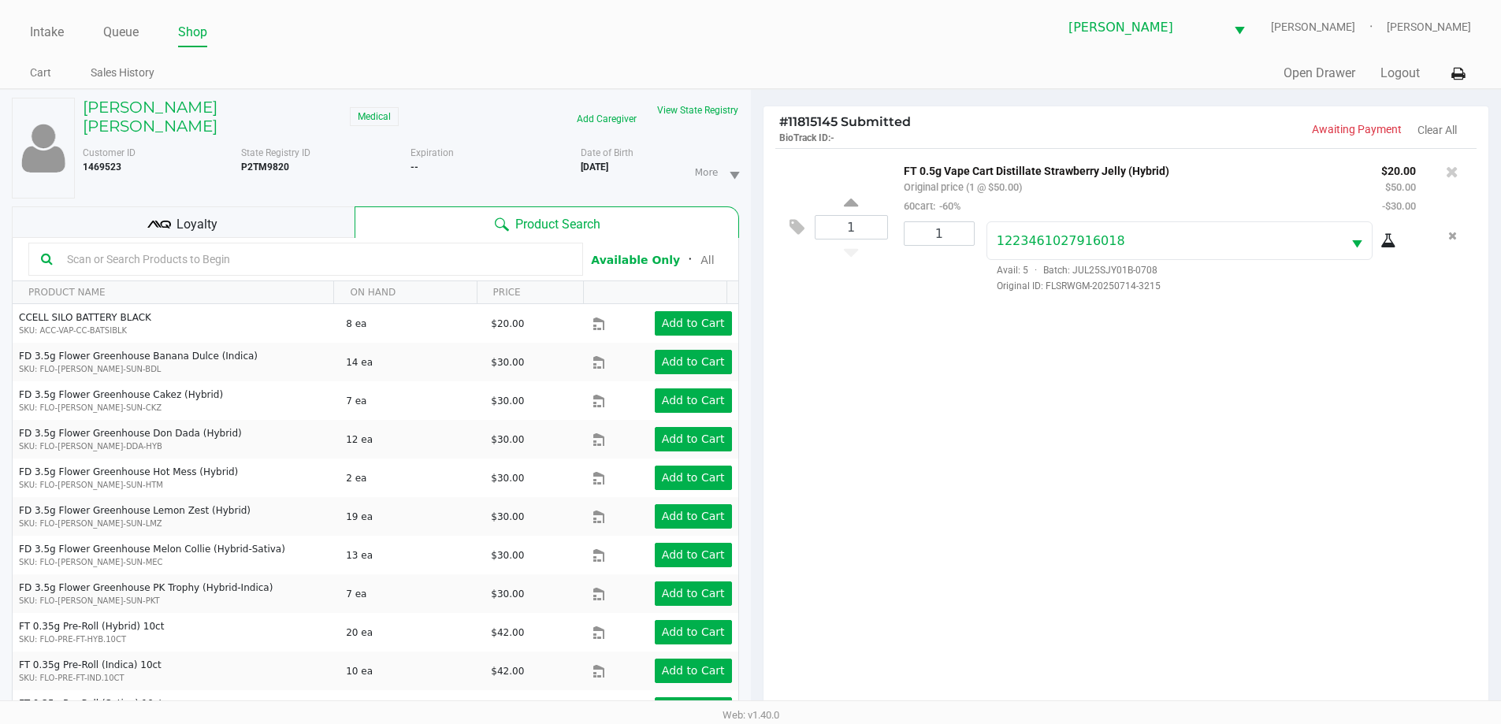
scroll to position [106, 0]
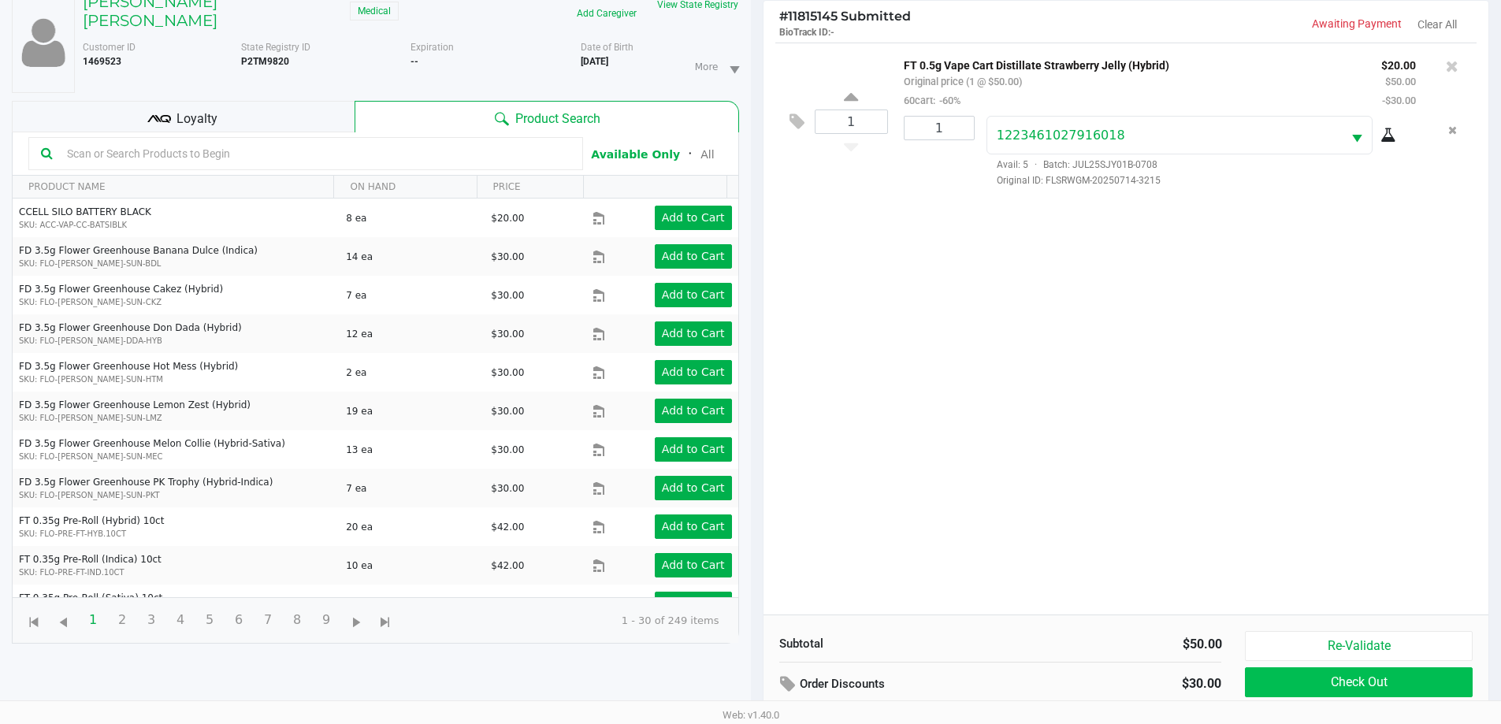
click at [1271, 689] on button "Check Out" at bounding box center [1358, 683] width 227 height 30
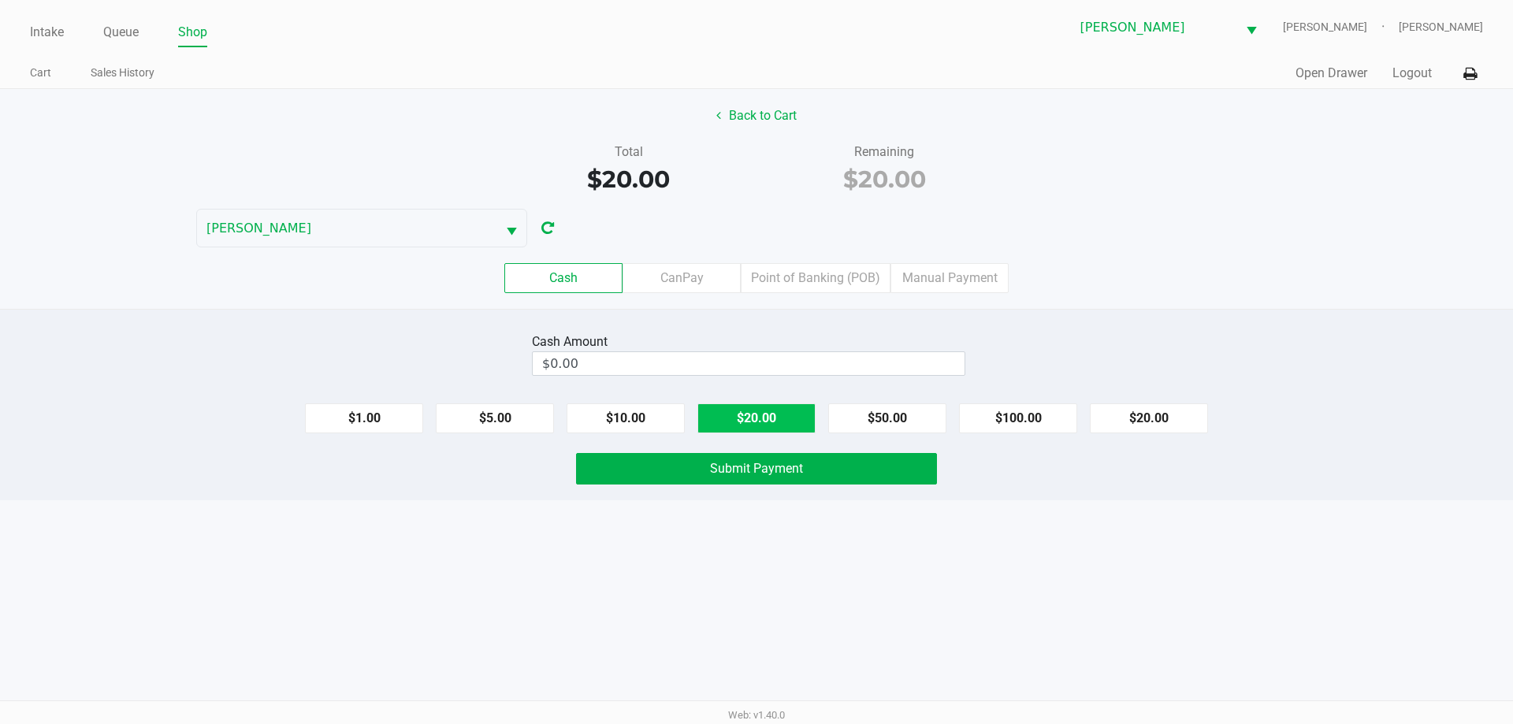
click at [735, 418] on button "$20.00" at bounding box center [756, 419] width 118 height 30
type input "$20.00"
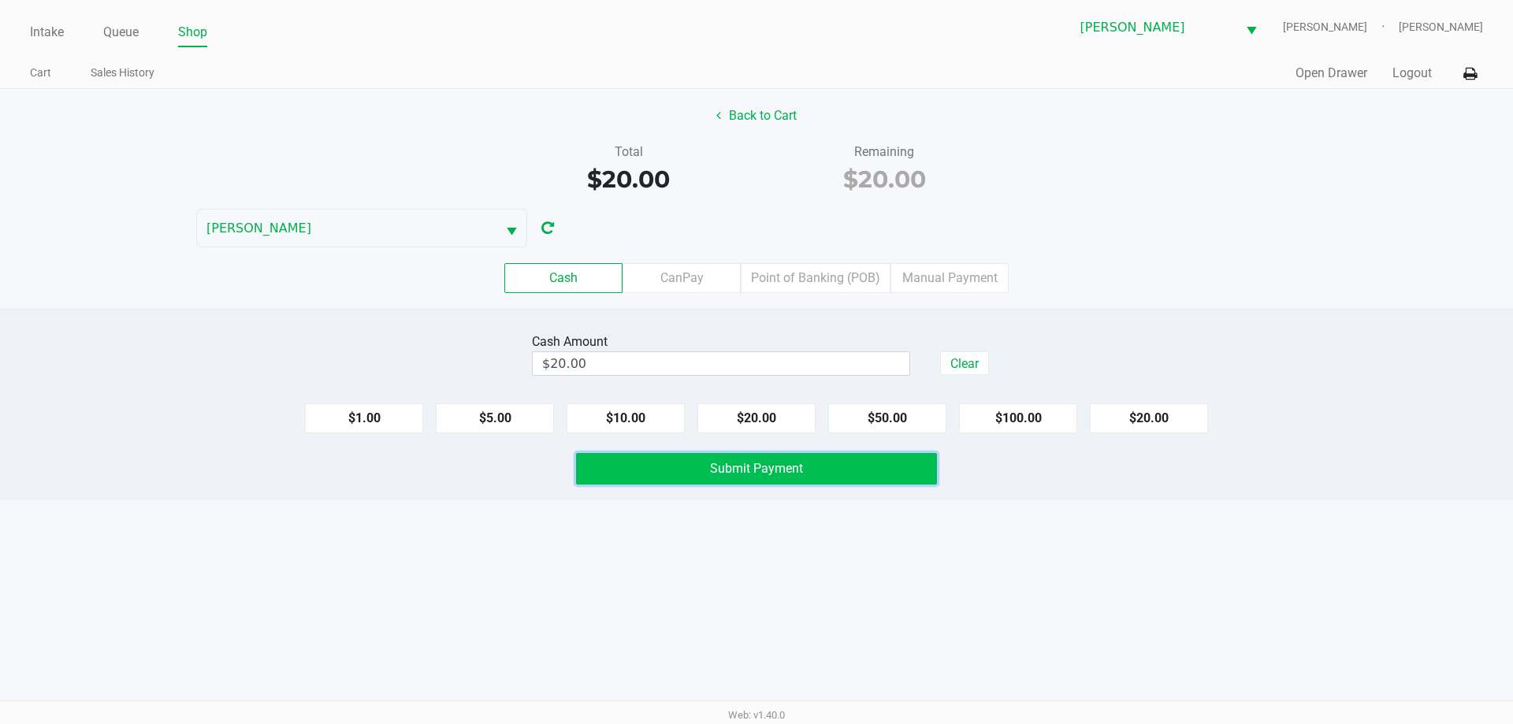
click at [750, 478] on button "Submit Payment" at bounding box center [756, 469] width 361 height 32
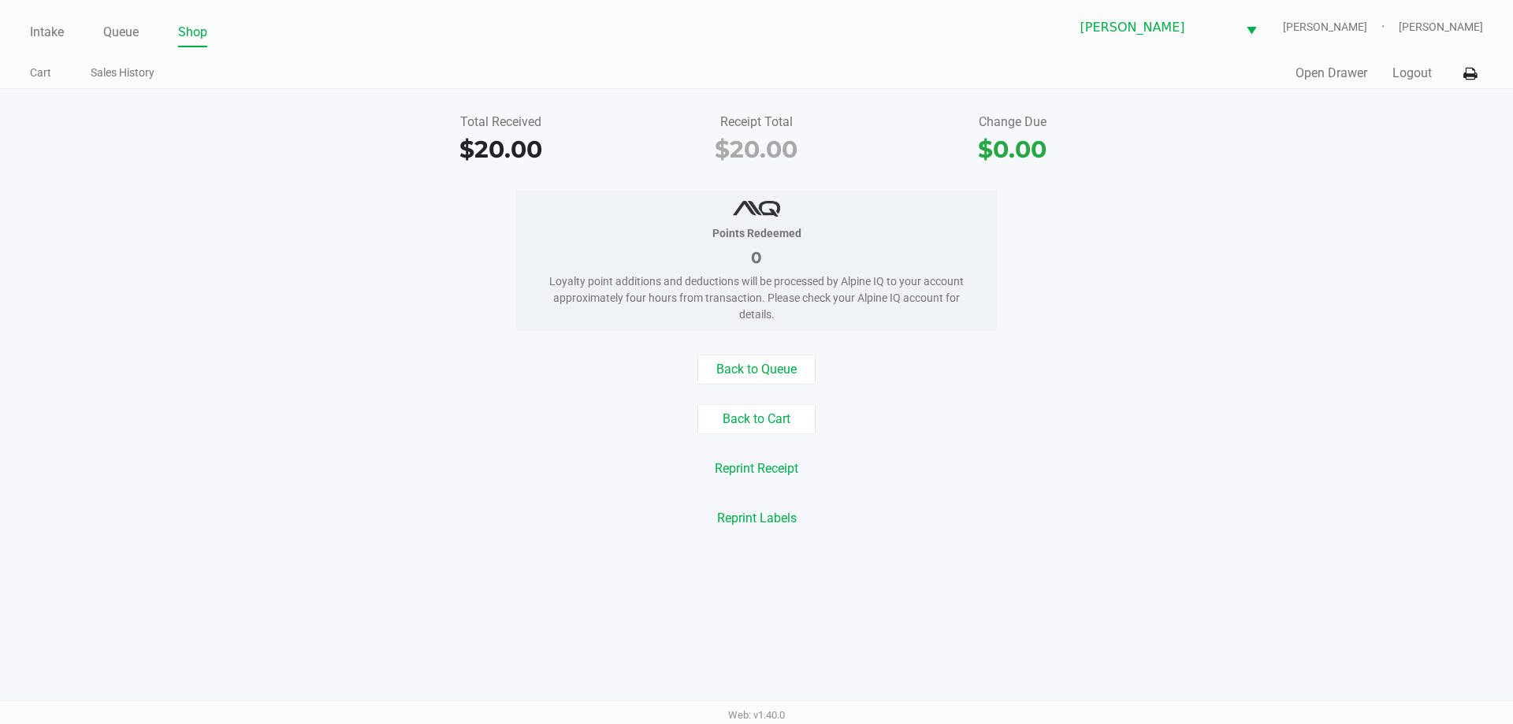
click at [17, 38] on div "Intake Queue Shop Brandon WC DWIGHT-YOAKAM Kaleb Ricci Cart Sales History Quick…" at bounding box center [756, 44] width 1513 height 89
click at [47, 27] on link "Intake" at bounding box center [47, 32] width 34 height 22
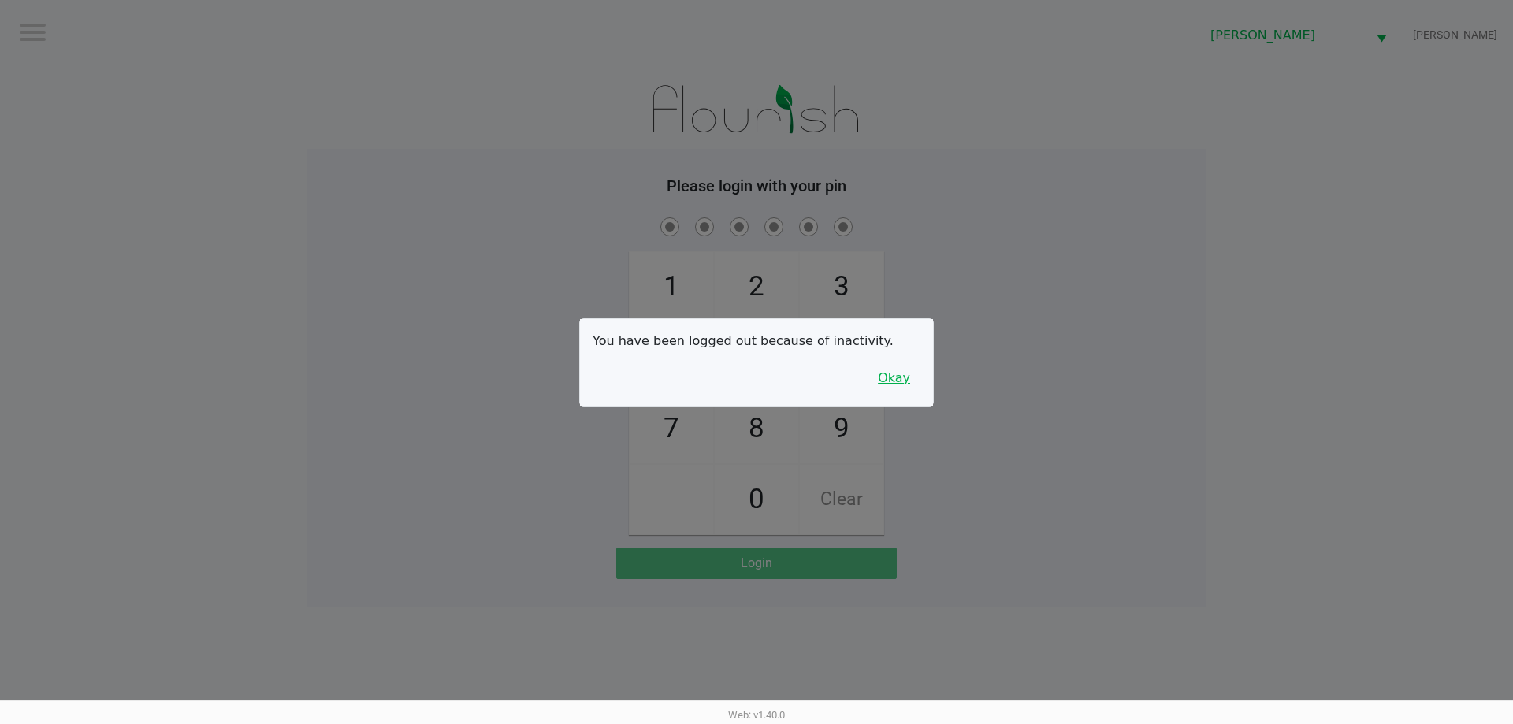
click at [900, 380] on button "Okay" at bounding box center [894, 378] width 53 height 30
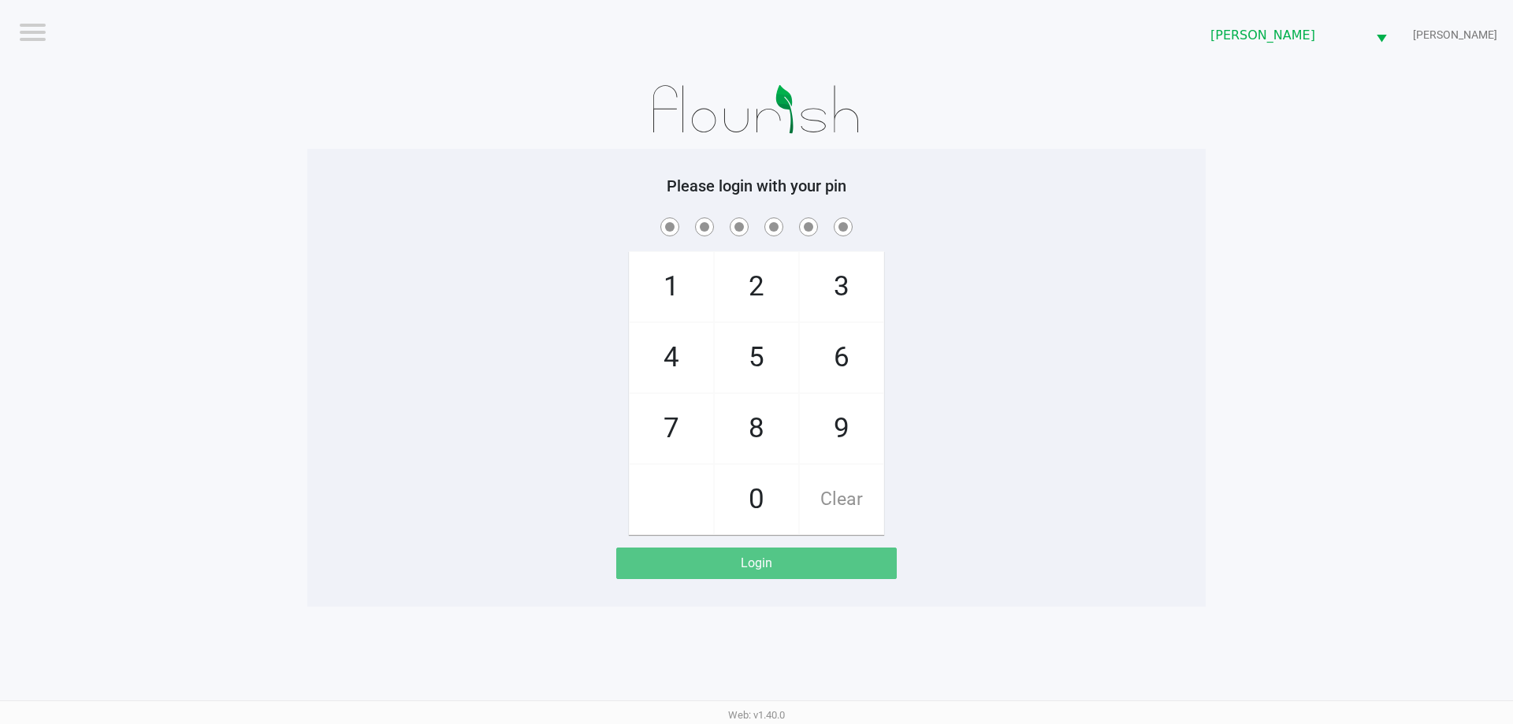
click at [953, 298] on div "1 4 7 2 5 8 0 3 6 9 Clear" at bounding box center [756, 374] width 898 height 321
checkbox input "true"
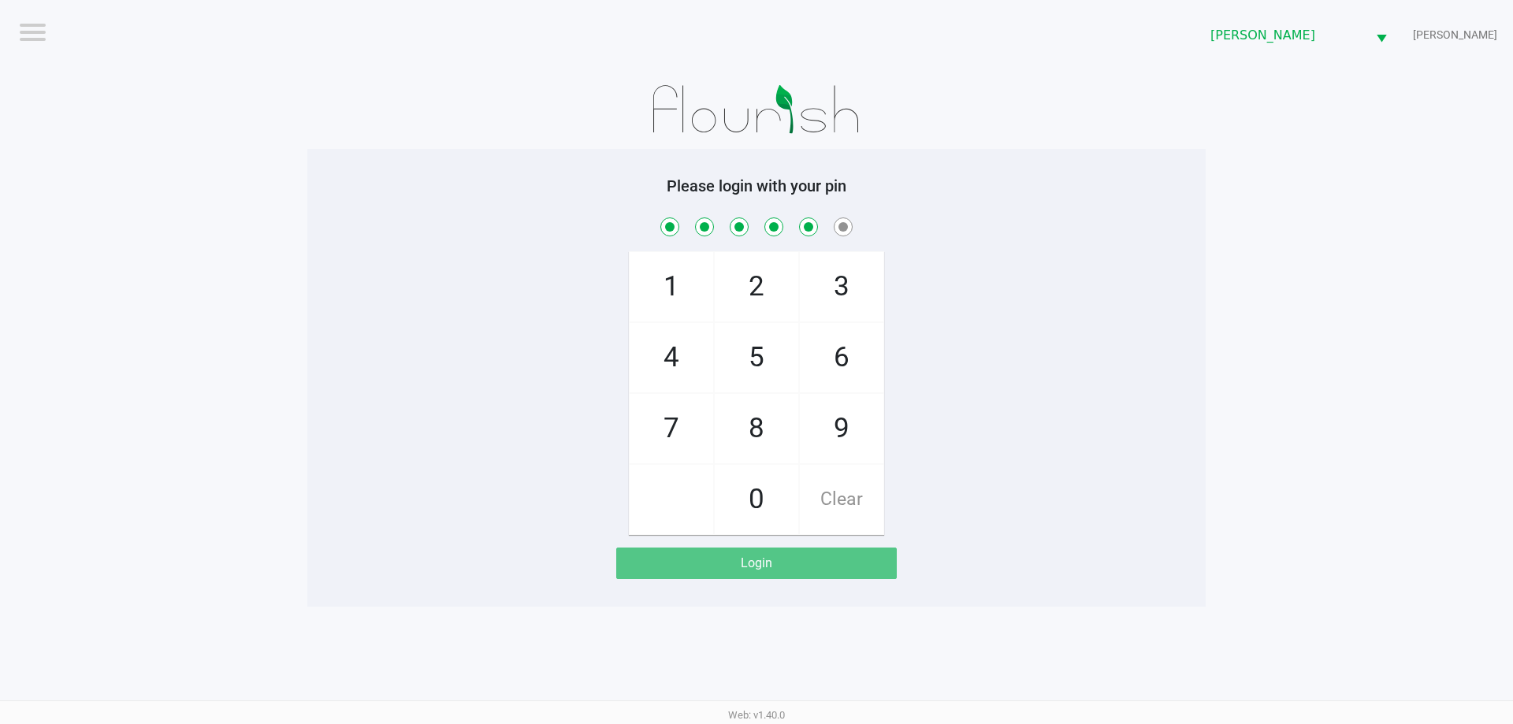
checkbox input "true"
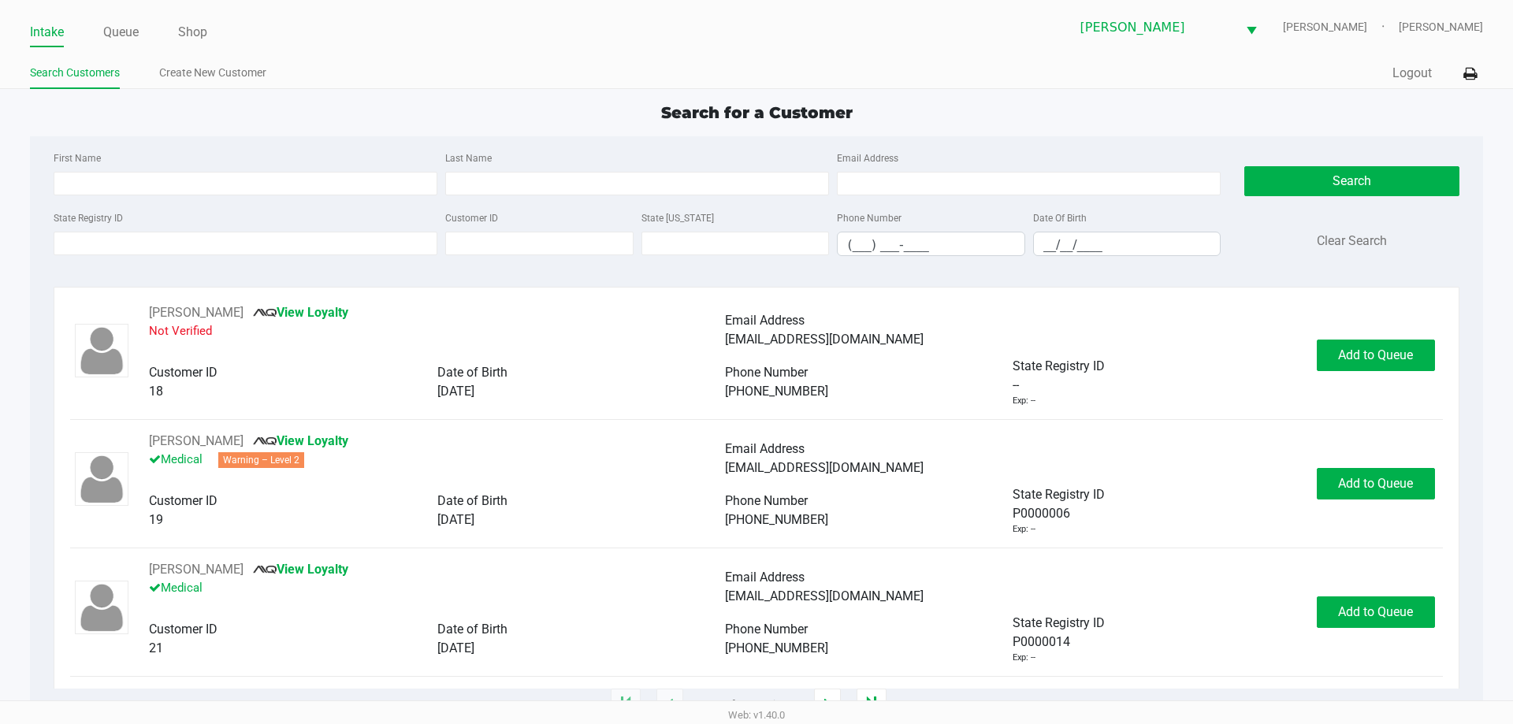
click at [106, 222] on label "State Registry ID" at bounding box center [88, 218] width 69 height 14
click at [106, 232] on input "State Registry ID" at bounding box center [246, 244] width 384 height 24
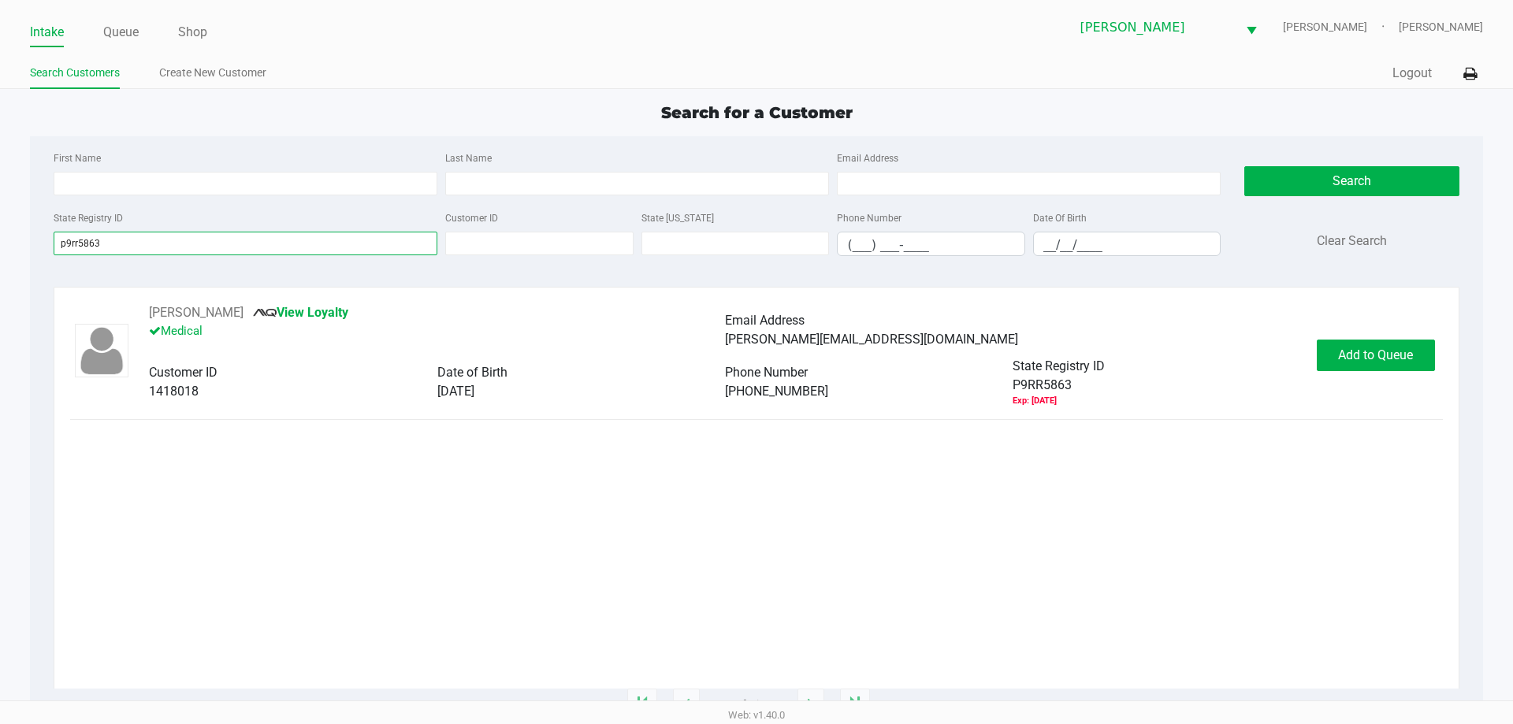
type input "p9rr5863"
drag, startPoint x: 1460, startPoint y: 415, endPoint x: 1409, endPoint y: 348, distance: 83.9
click at [1454, 406] on div "Victor fiano III View Loyalty Medical Email Address victor.fiano1@gmail.com Cus…" at bounding box center [756, 496] width 1429 height 418
click at [1400, 340] on button "Add to Queue" at bounding box center [1376, 356] width 118 height 32
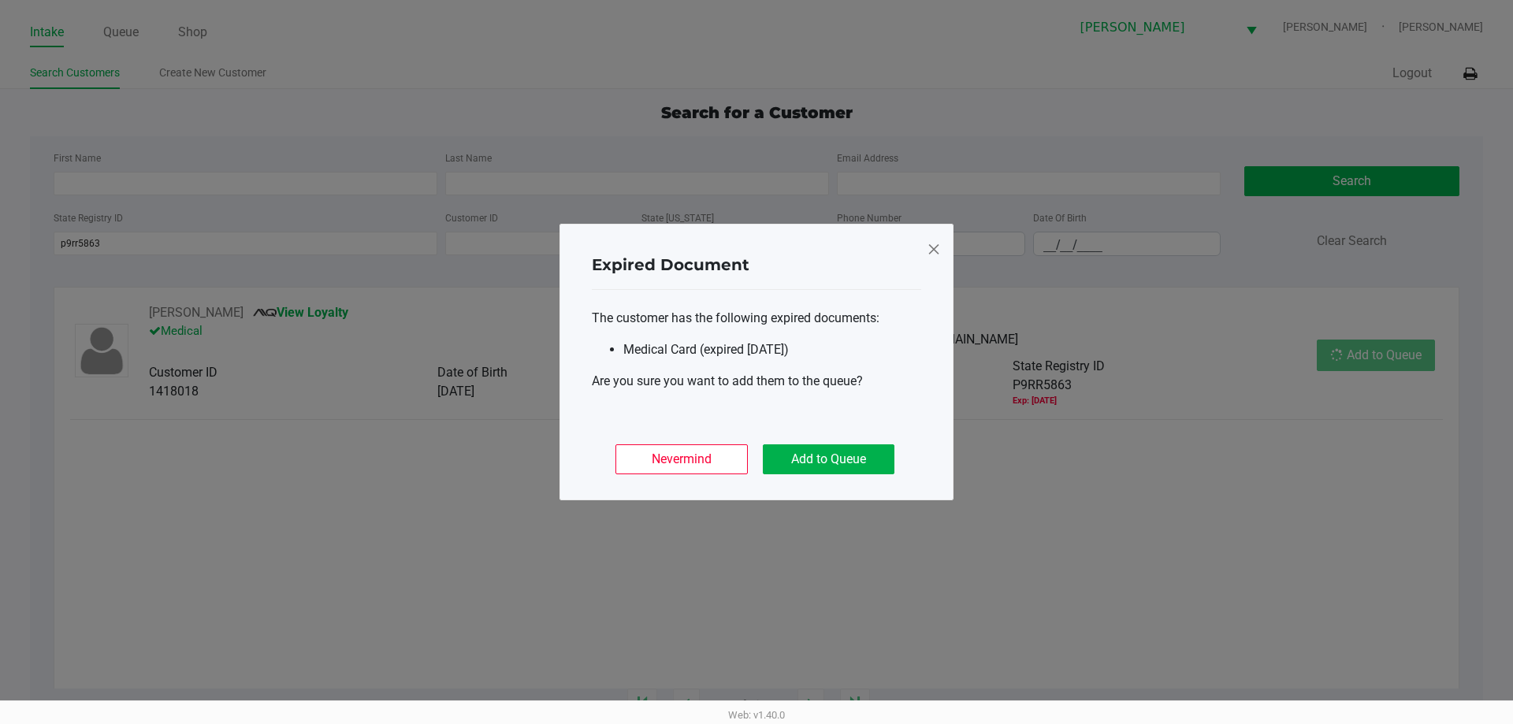
click at [833, 443] on div "Nevermind Add to Queue" at bounding box center [756, 452] width 329 height 61
click at [851, 452] on button "Add to Queue" at bounding box center [829, 460] width 132 height 30
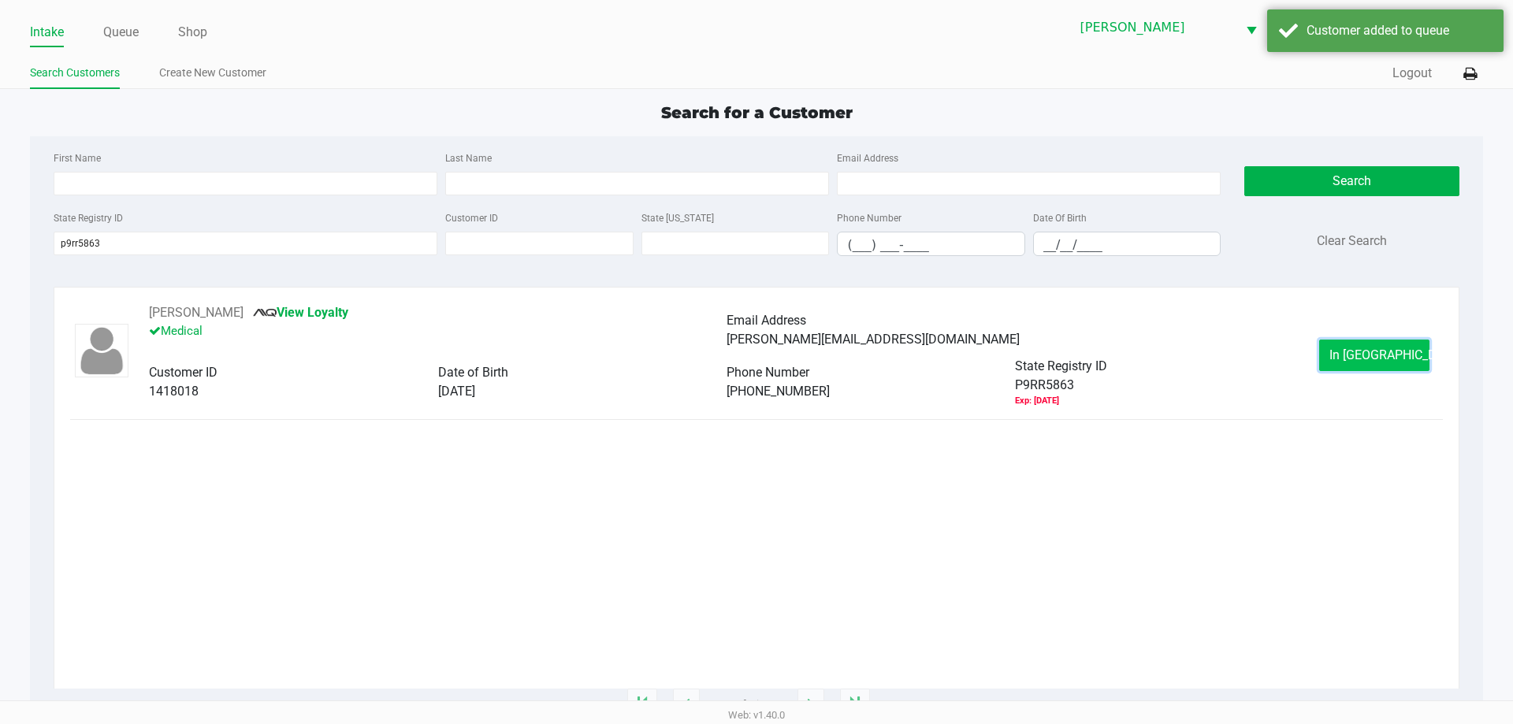
click at [1352, 355] on span "In Queue" at bounding box center [1396, 355] width 132 height 15
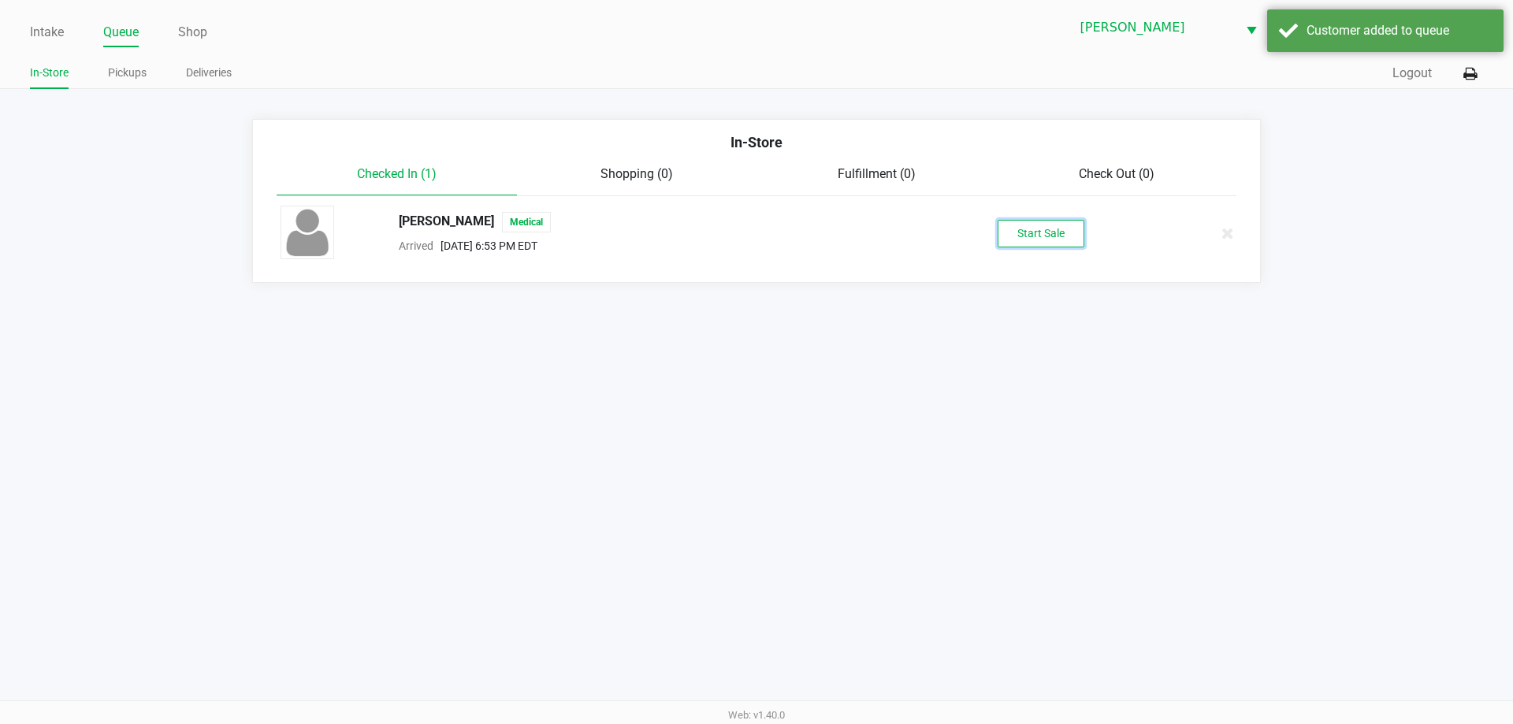
click at [1043, 245] on button "Start Sale" at bounding box center [1041, 234] width 87 height 28
click at [1140, 381] on div "Intake Queue Shop Brandon WC DWIGHT-YOAKAM Kaleb Ricci In-Store Pickups Deliver…" at bounding box center [756, 362] width 1513 height 724
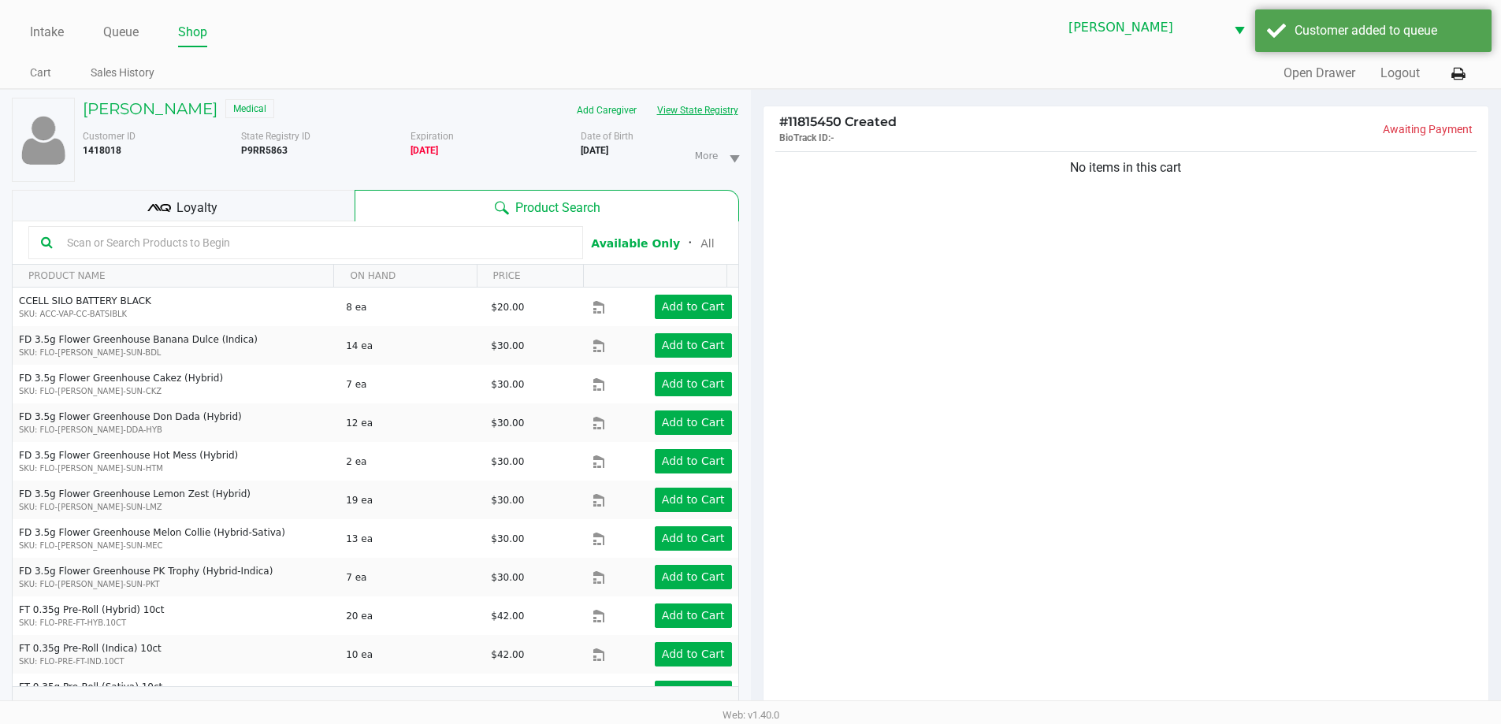
click at [728, 99] on button "View State Registry" at bounding box center [693, 110] width 92 height 25
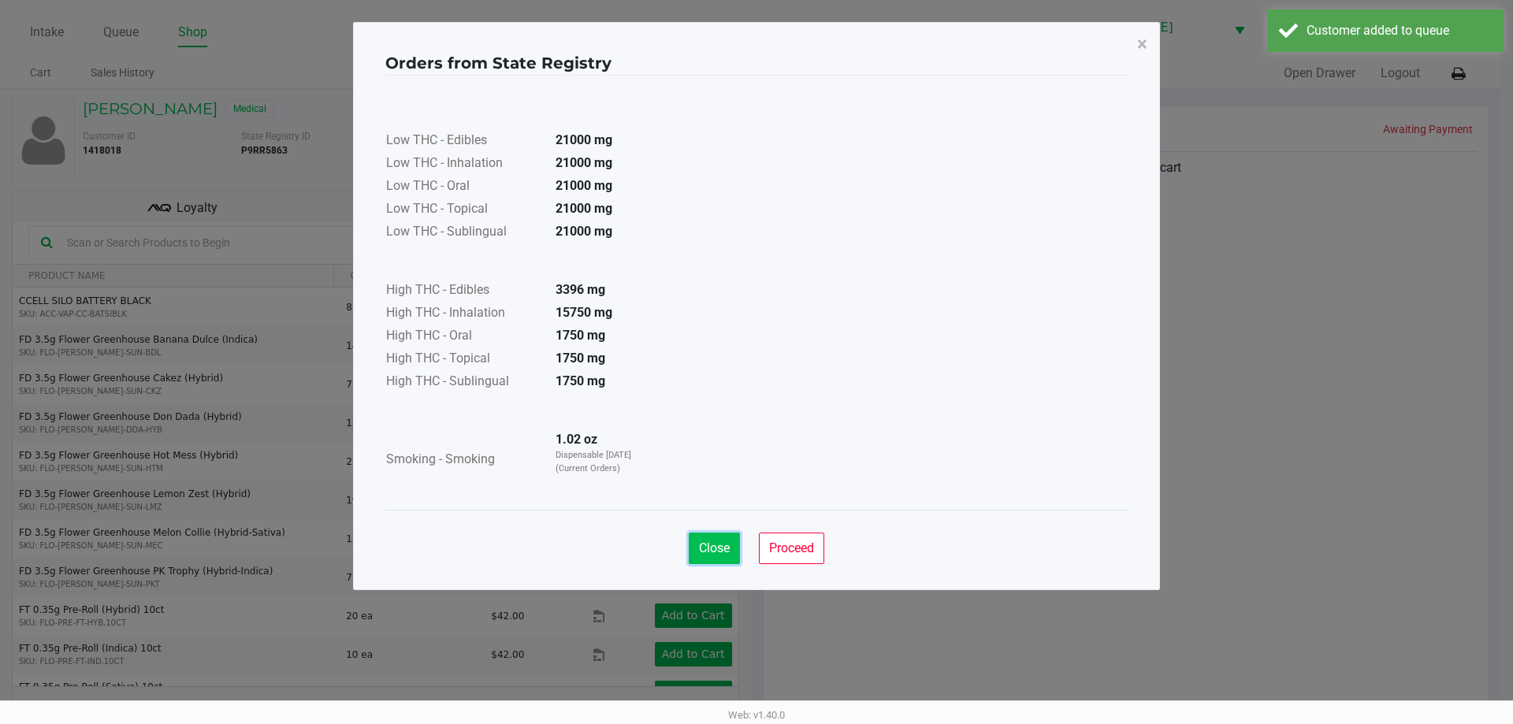
click at [697, 560] on button "Close" at bounding box center [714, 549] width 51 height 32
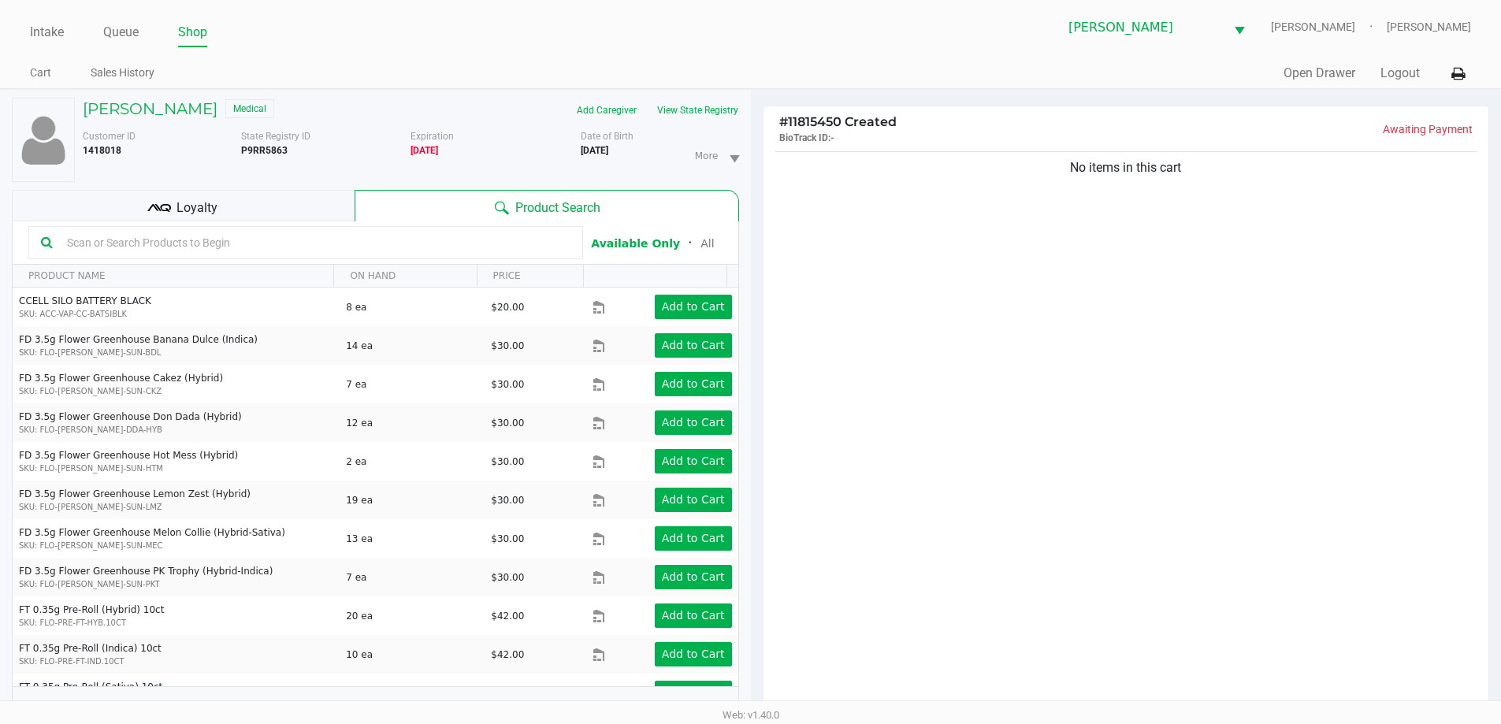
click at [441, 234] on input "text" at bounding box center [316, 243] width 510 height 24
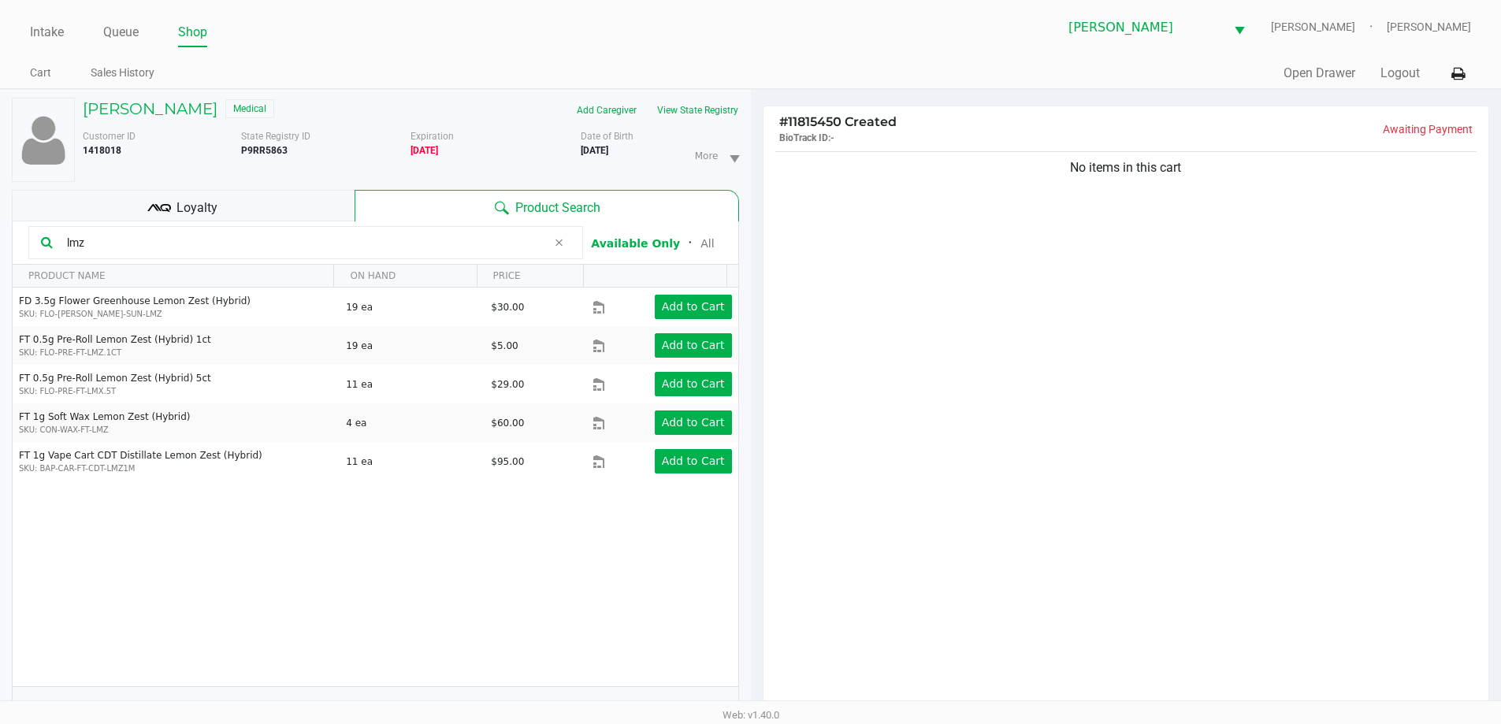
type input "lmz"
click at [657, 287] on div "PRODUCT NAME ON HAND PRICE" at bounding box center [376, 276] width 726 height 23
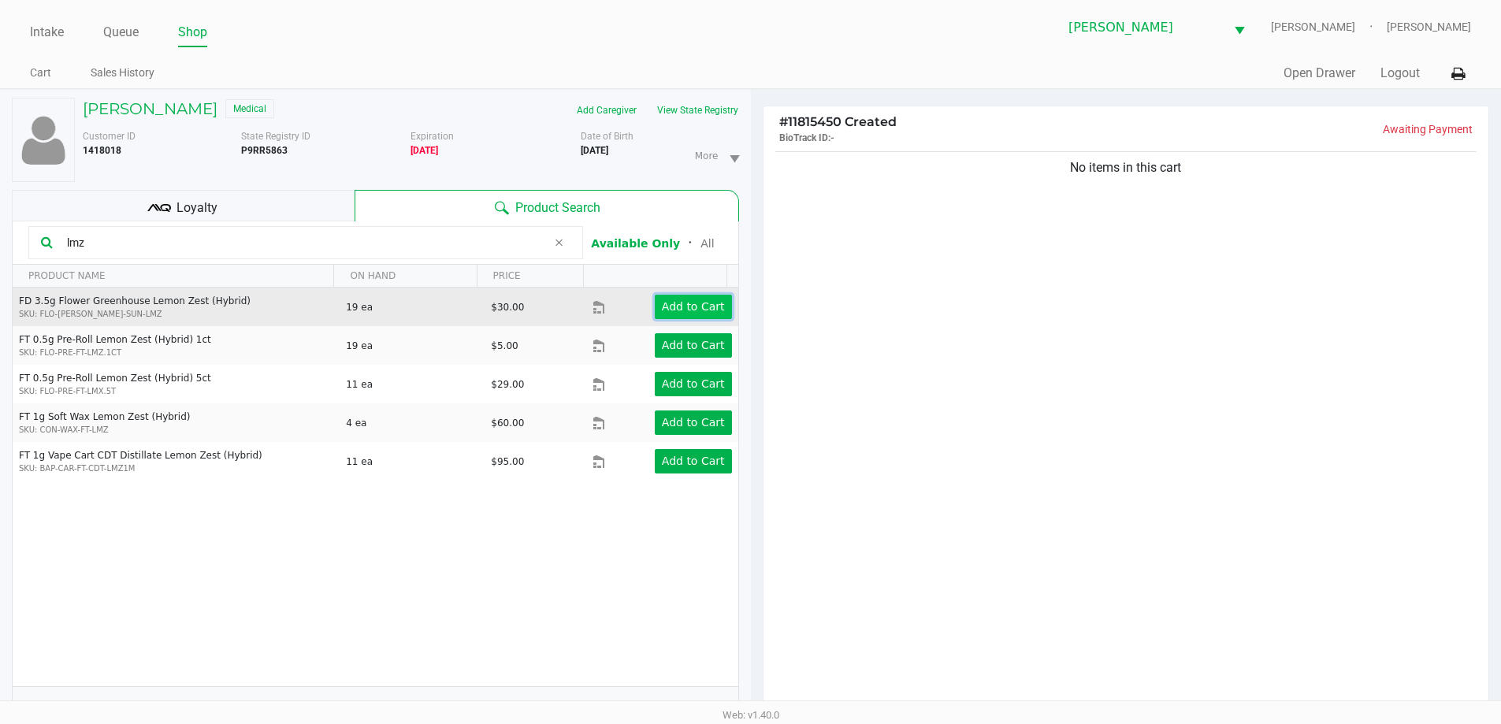
click at [671, 311] on app-button-loader "Add to Cart" at bounding box center [693, 306] width 63 height 13
click at [1150, 381] on div at bounding box center [750, 450] width 1501 height 564
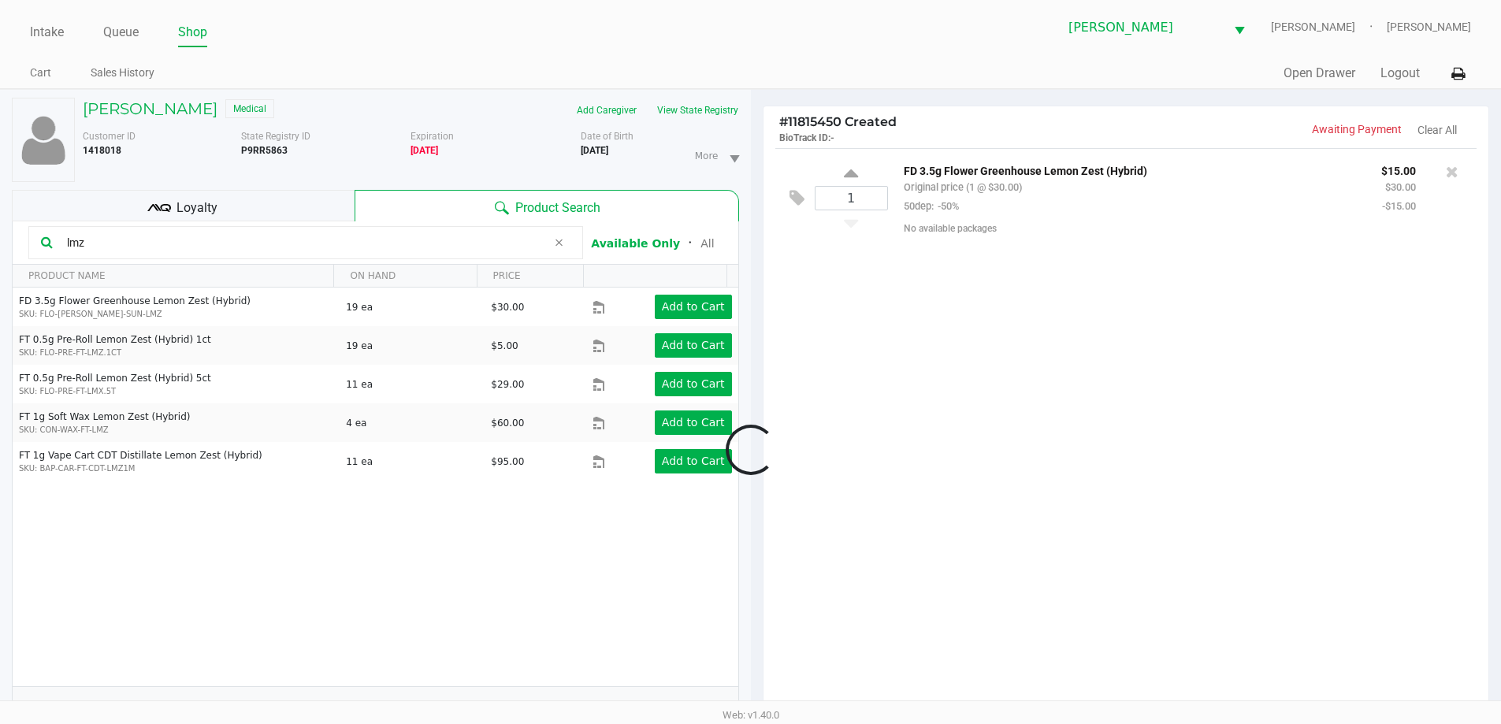
click at [1166, 419] on div at bounding box center [750, 450] width 1501 height 564
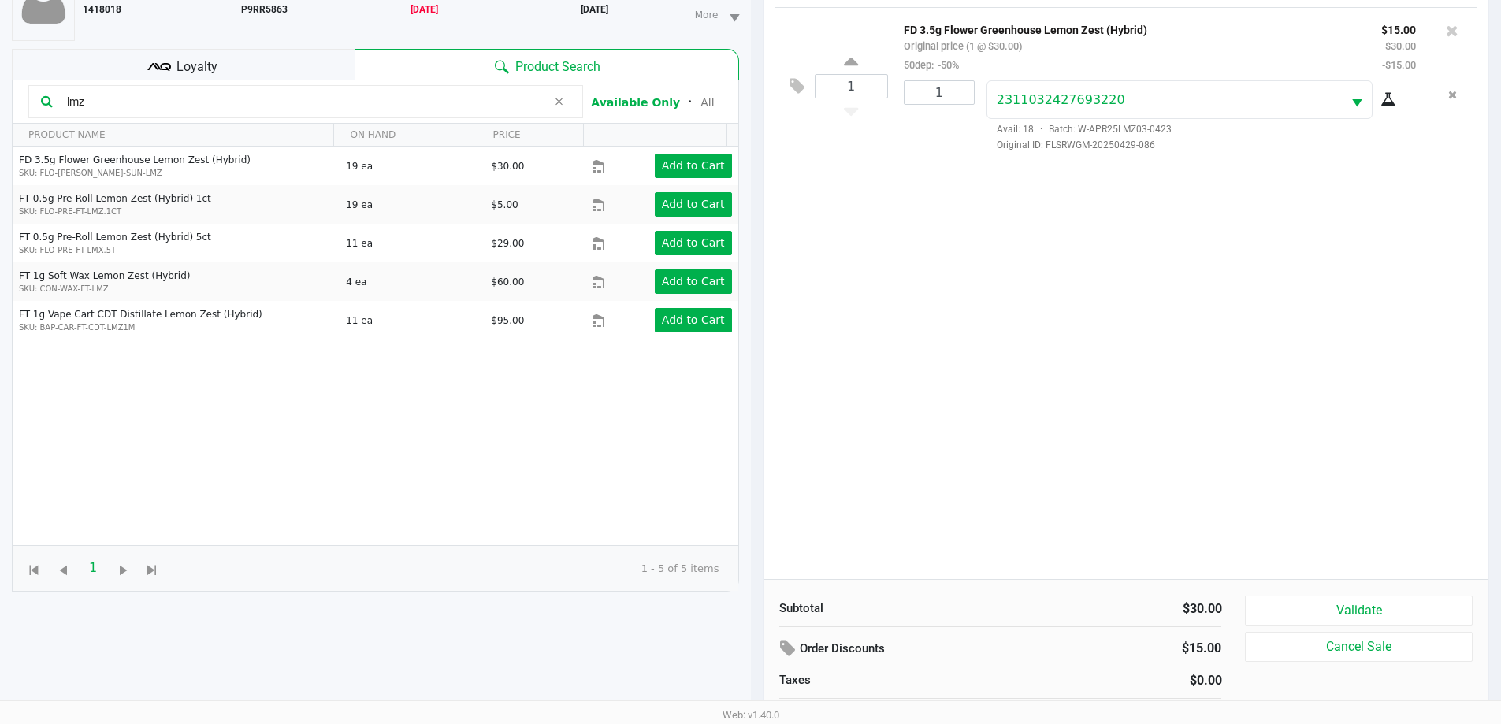
scroll to position [170, 0]
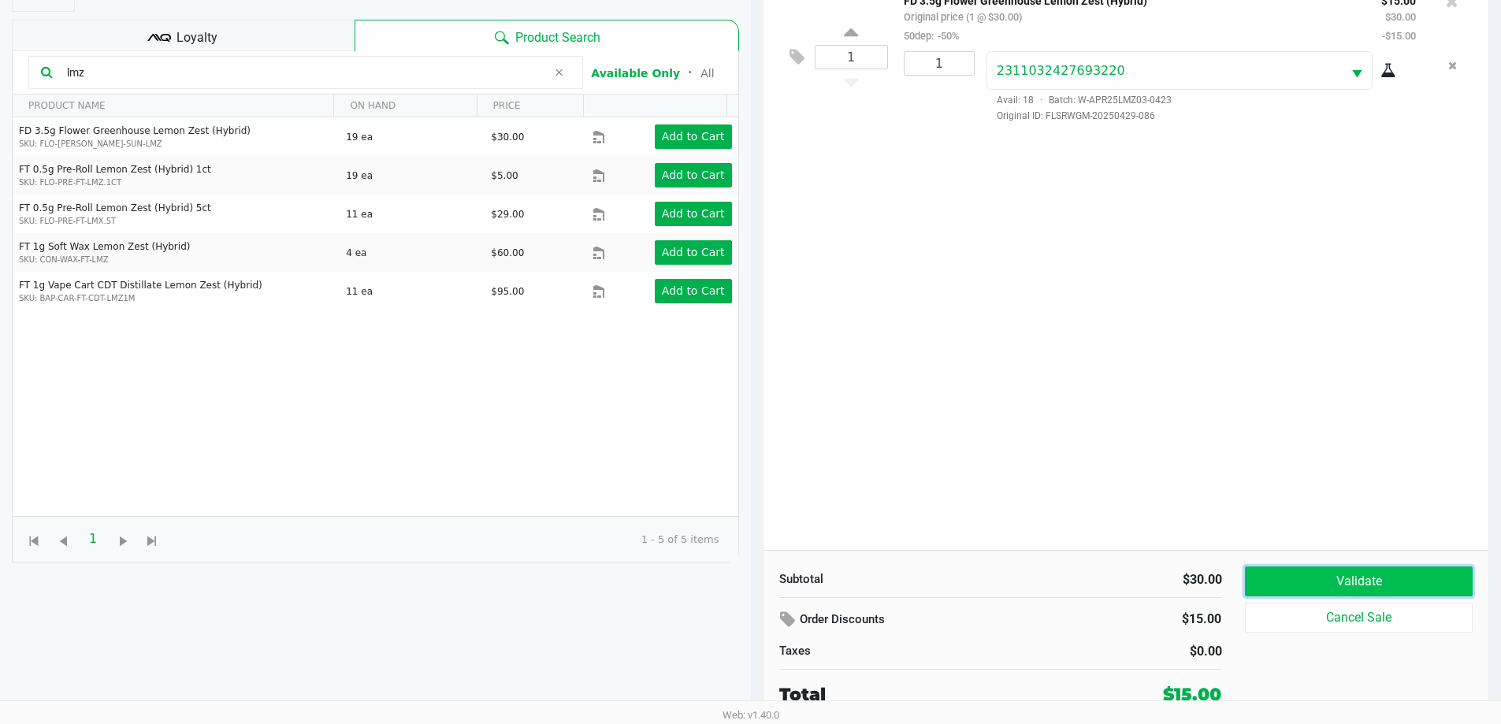
click at [1289, 571] on button "Validate" at bounding box center [1358, 582] width 227 height 30
click at [1265, 497] on body "Intake Queue Shop Brandon WC DWIGHT-YOAKAM Kaleb Ricci Cart Sales History Quick…" at bounding box center [750, 180] width 1501 height 701
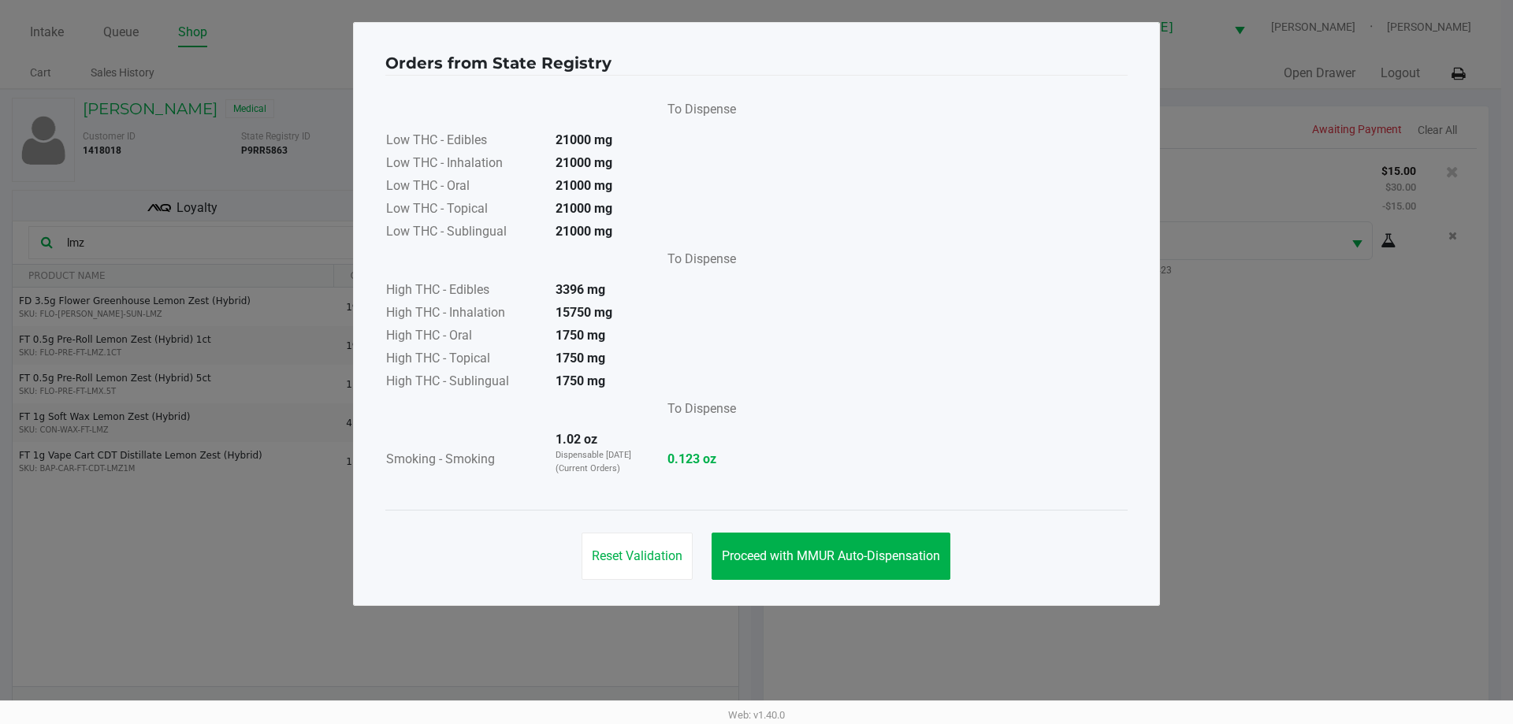
click at [876, 532] on div "Reset Validation Proceed with MMUR Auto-Dispensation" at bounding box center [756, 550] width 742 height 80
drag, startPoint x: 886, startPoint y: 552, endPoint x: 908, endPoint y: 545, distance: 23.4
click at [887, 552] on span "Proceed with MMUR Auto-Dispensation" at bounding box center [831, 556] width 218 height 15
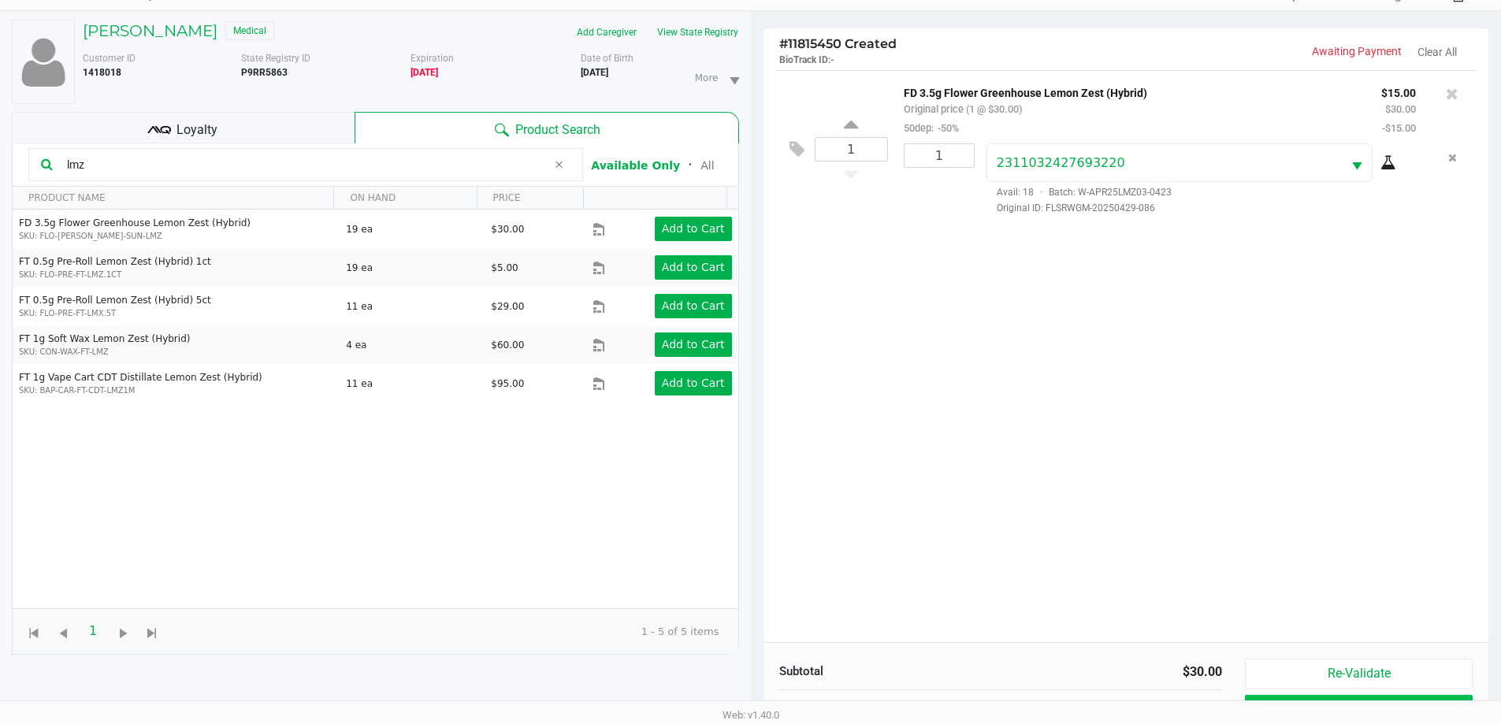
scroll to position [170, 0]
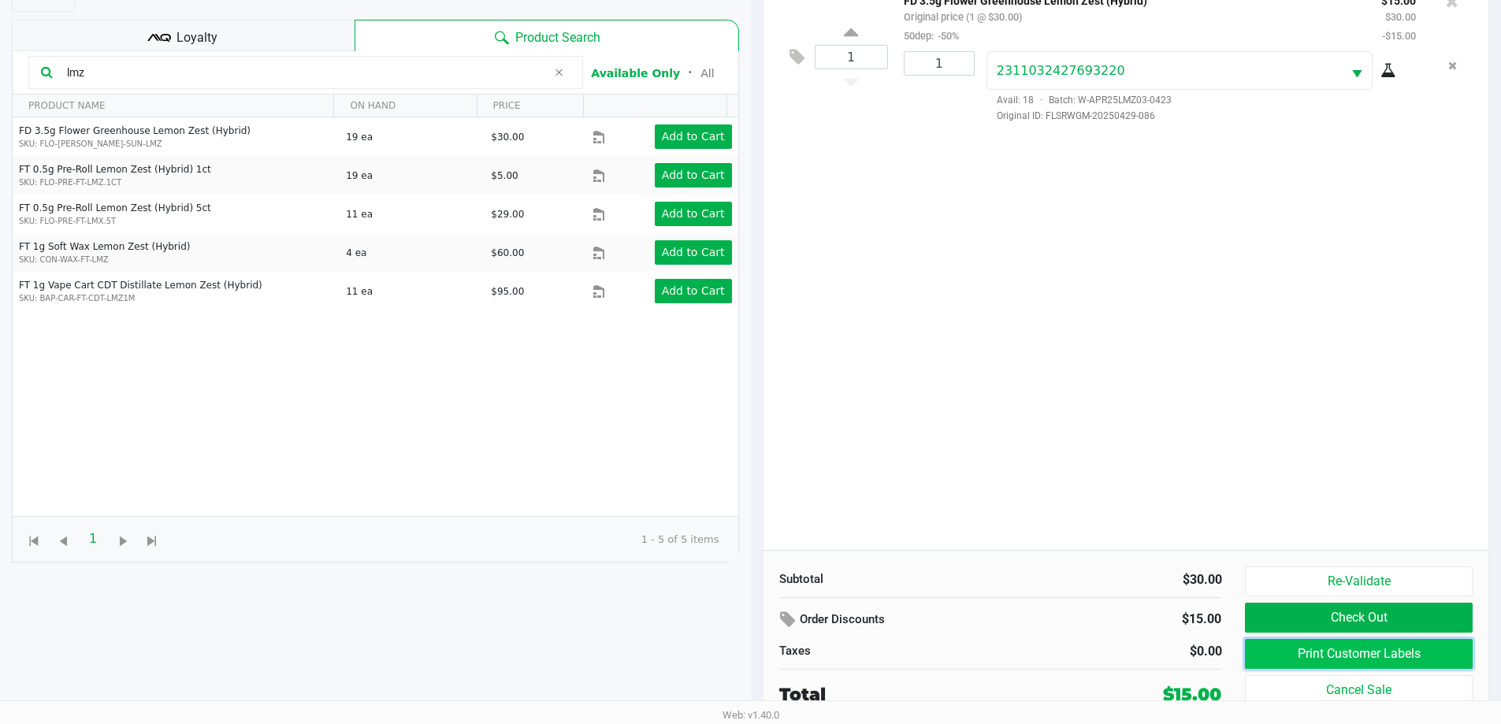
click at [1373, 664] on button "Print Customer Labels" at bounding box center [1358, 654] width 227 height 30
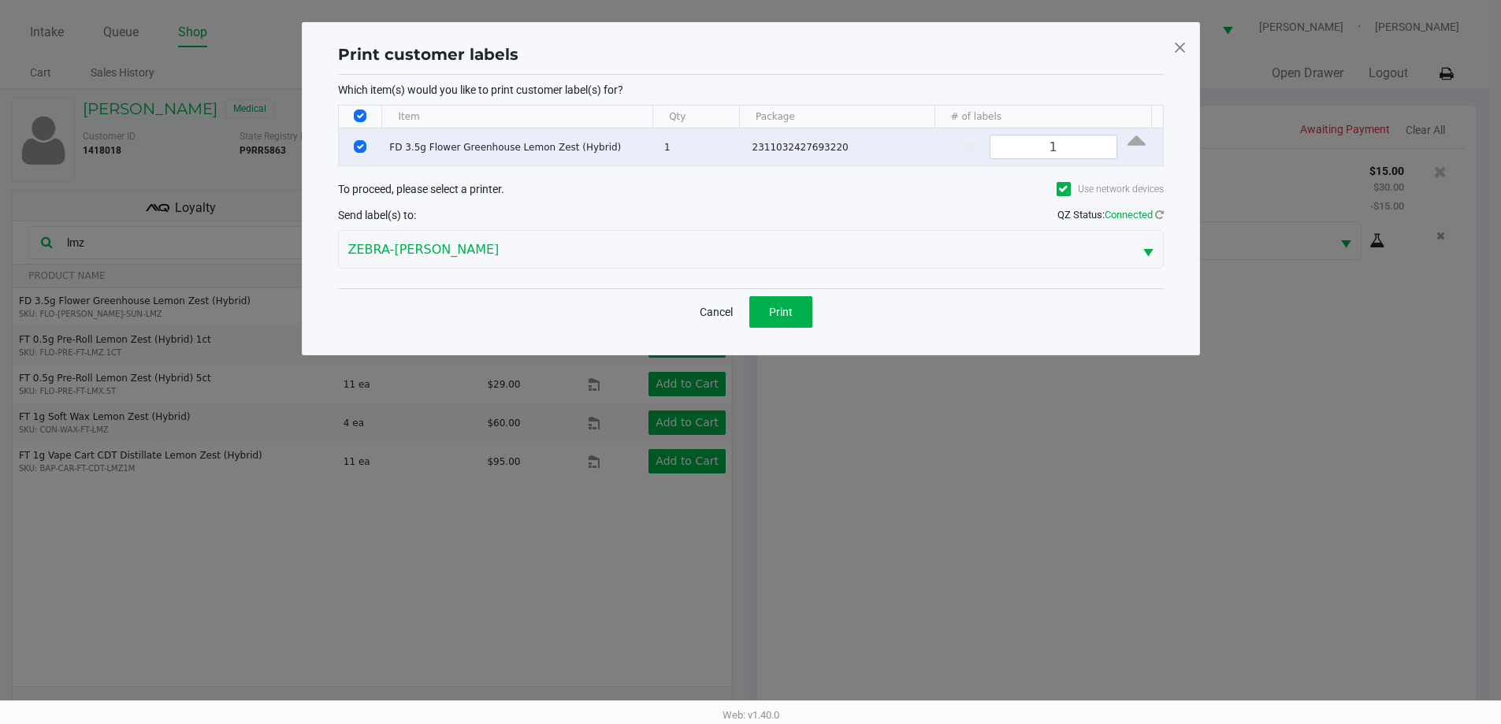
scroll to position [0, 0]
click at [812, 309] on button "Print" at bounding box center [786, 312] width 63 height 32
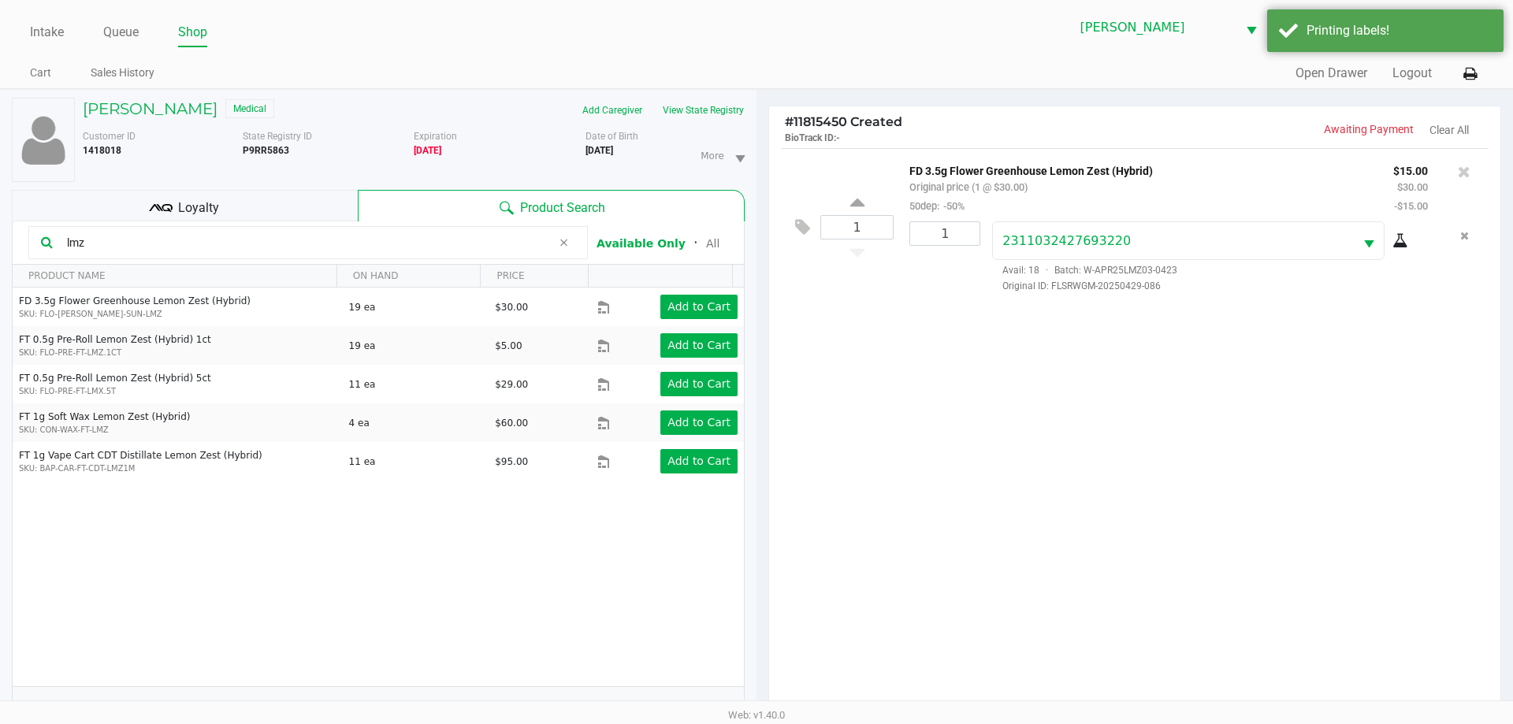
click at [908, 471] on ngb-modal-window "Print customer labels Which item(s) would you like to print customer label(s) f…" at bounding box center [756, 362] width 1513 height 724
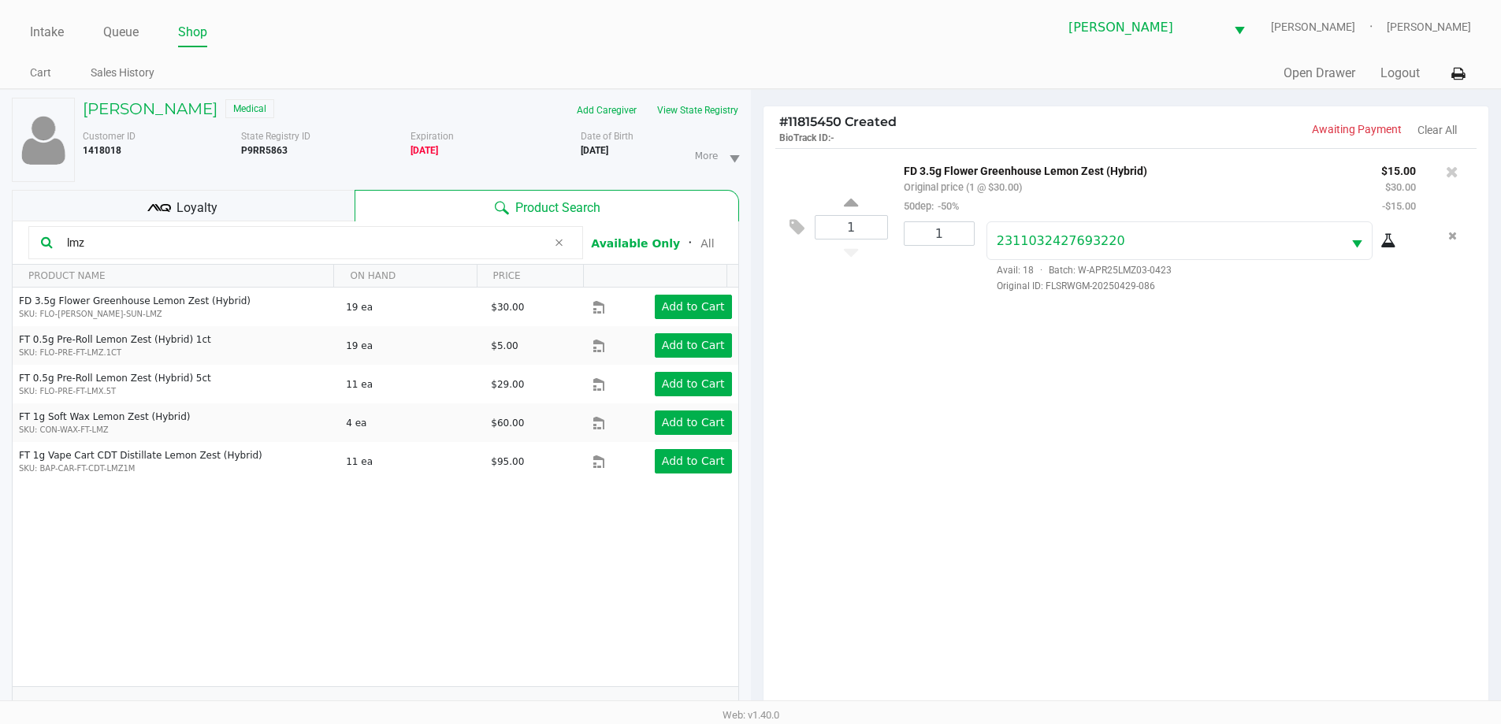
scroll to position [170, 0]
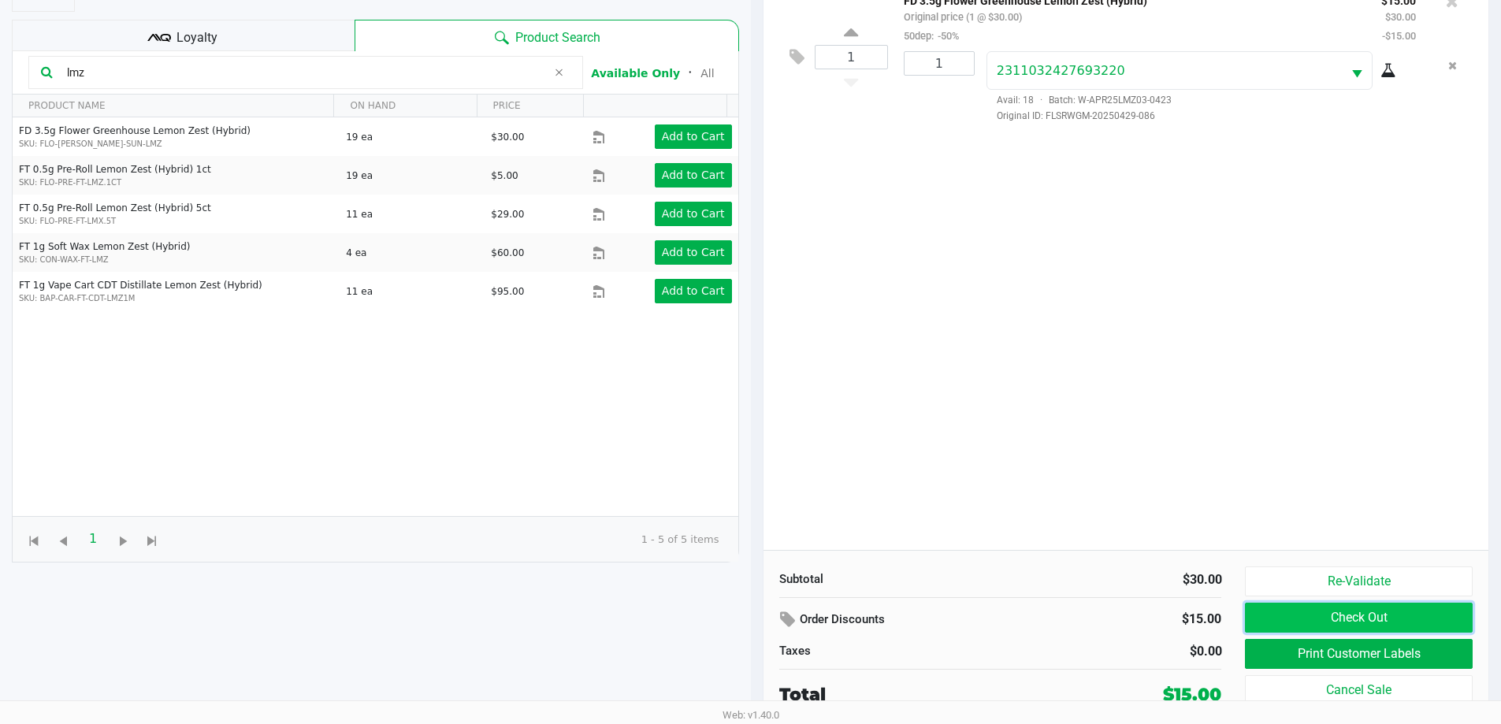
click at [1270, 608] on button "Check Out" at bounding box center [1358, 618] width 227 height 30
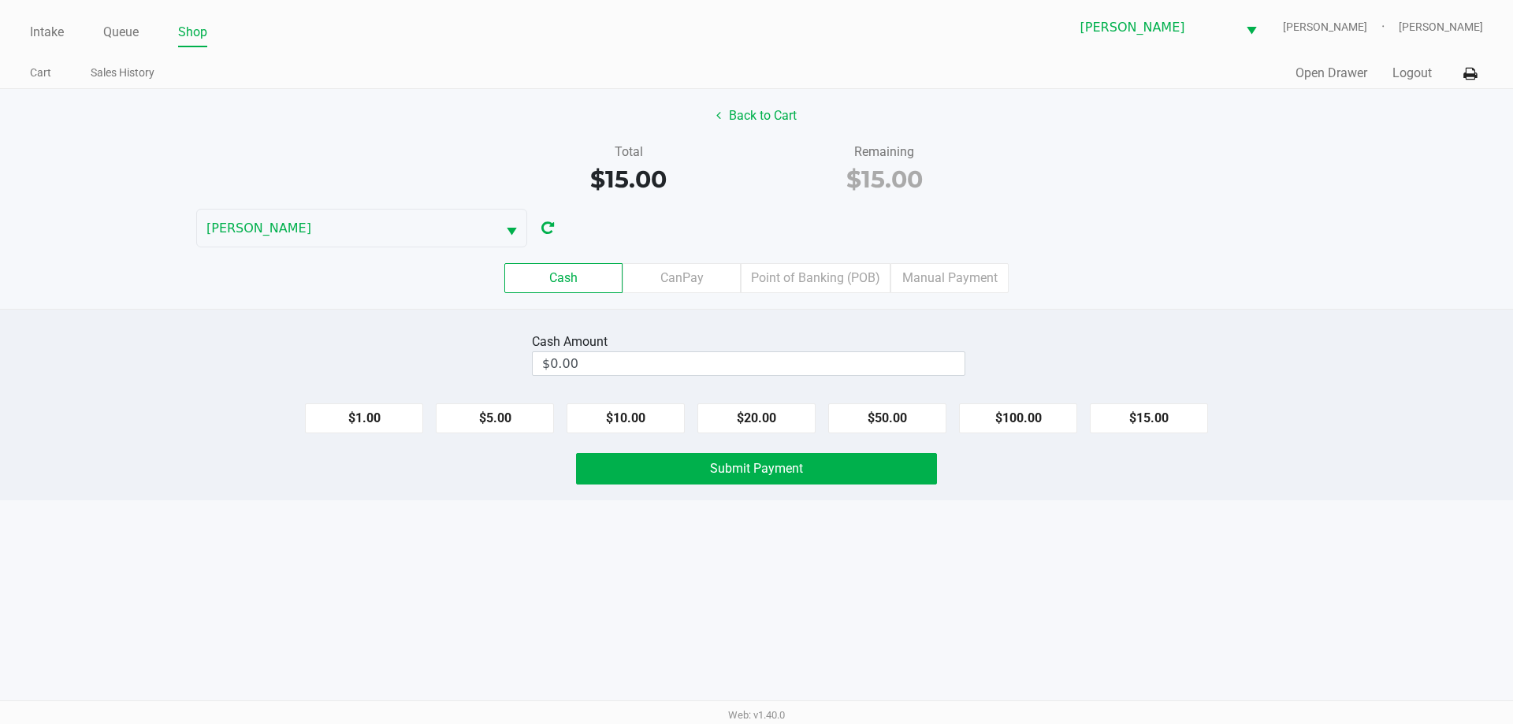
click at [1138, 425] on button "$15.00" at bounding box center [1149, 419] width 118 height 30
type input "$15.00"
click at [841, 475] on button "Submit Payment" at bounding box center [756, 469] width 361 height 32
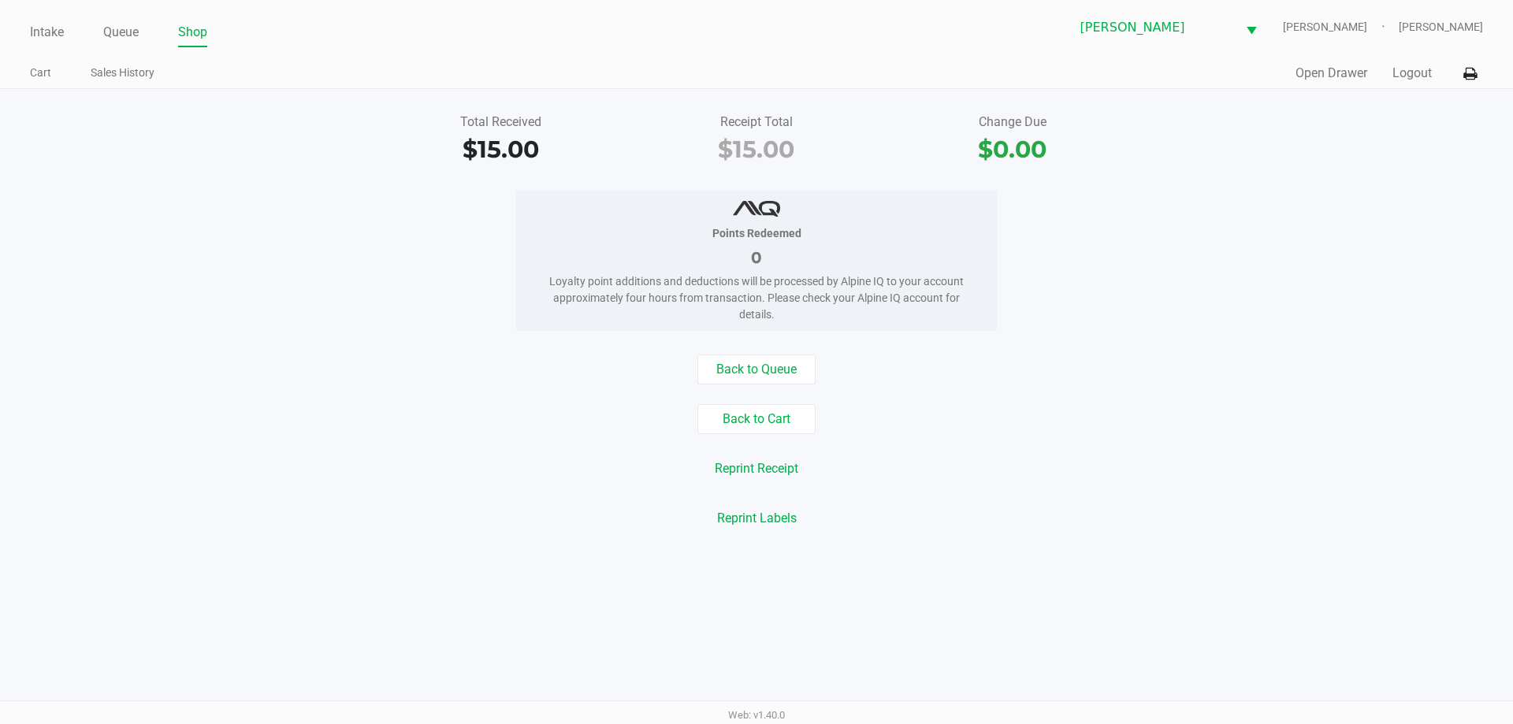
click at [33, 37] on link "Intake" at bounding box center [47, 32] width 34 height 22
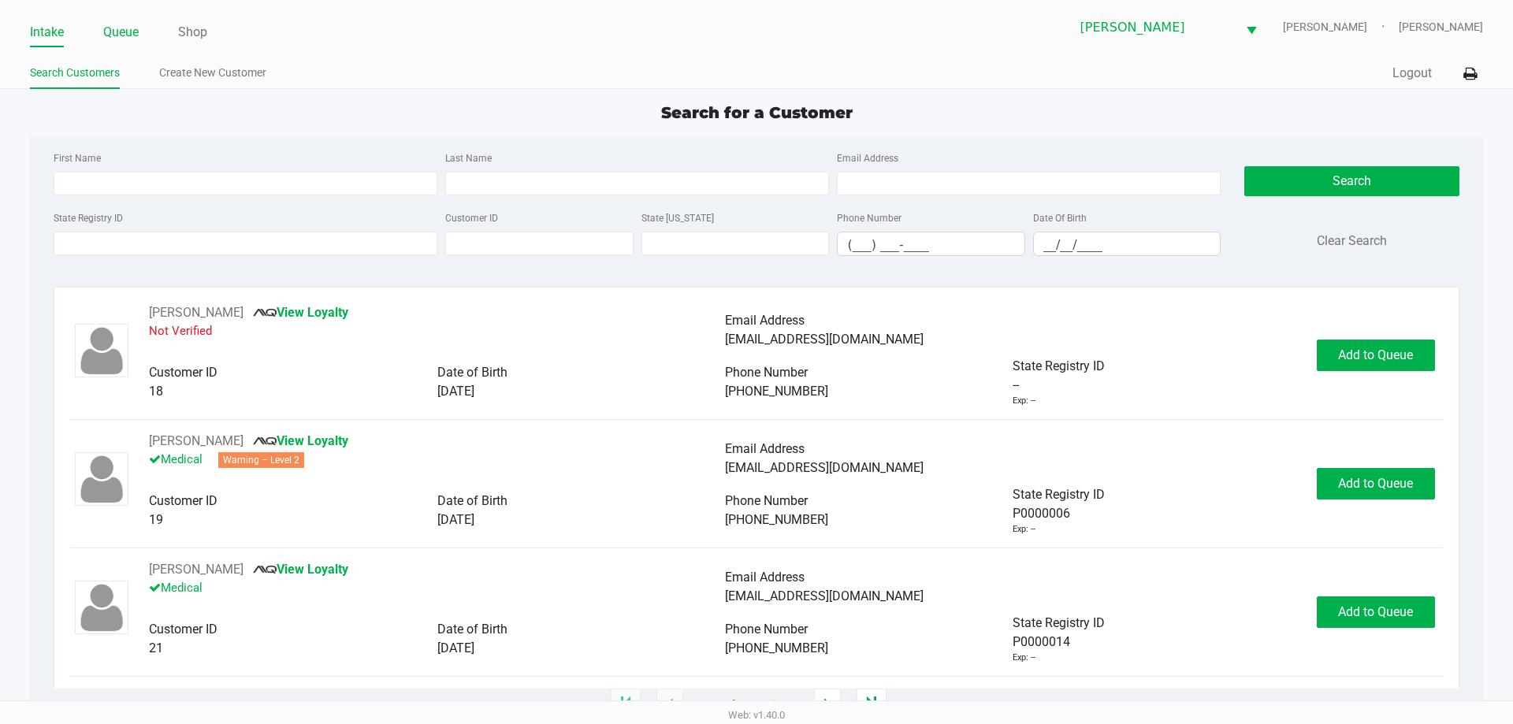
click at [131, 29] on link "Queue" at bounding box center [120, 32] width 35 height 22
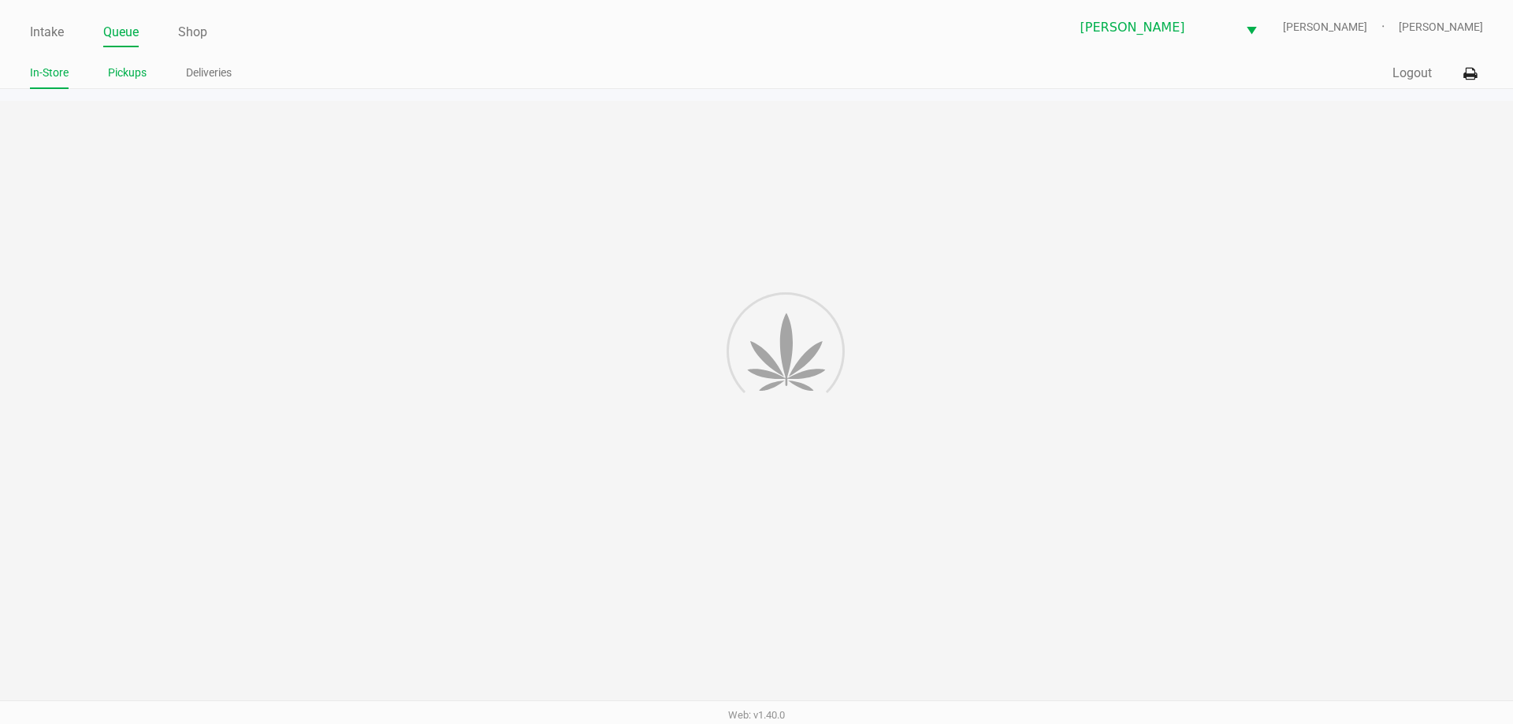
click at [134, 81] on link "Pickups" at bounding box center [127, 73] width 39 height 20
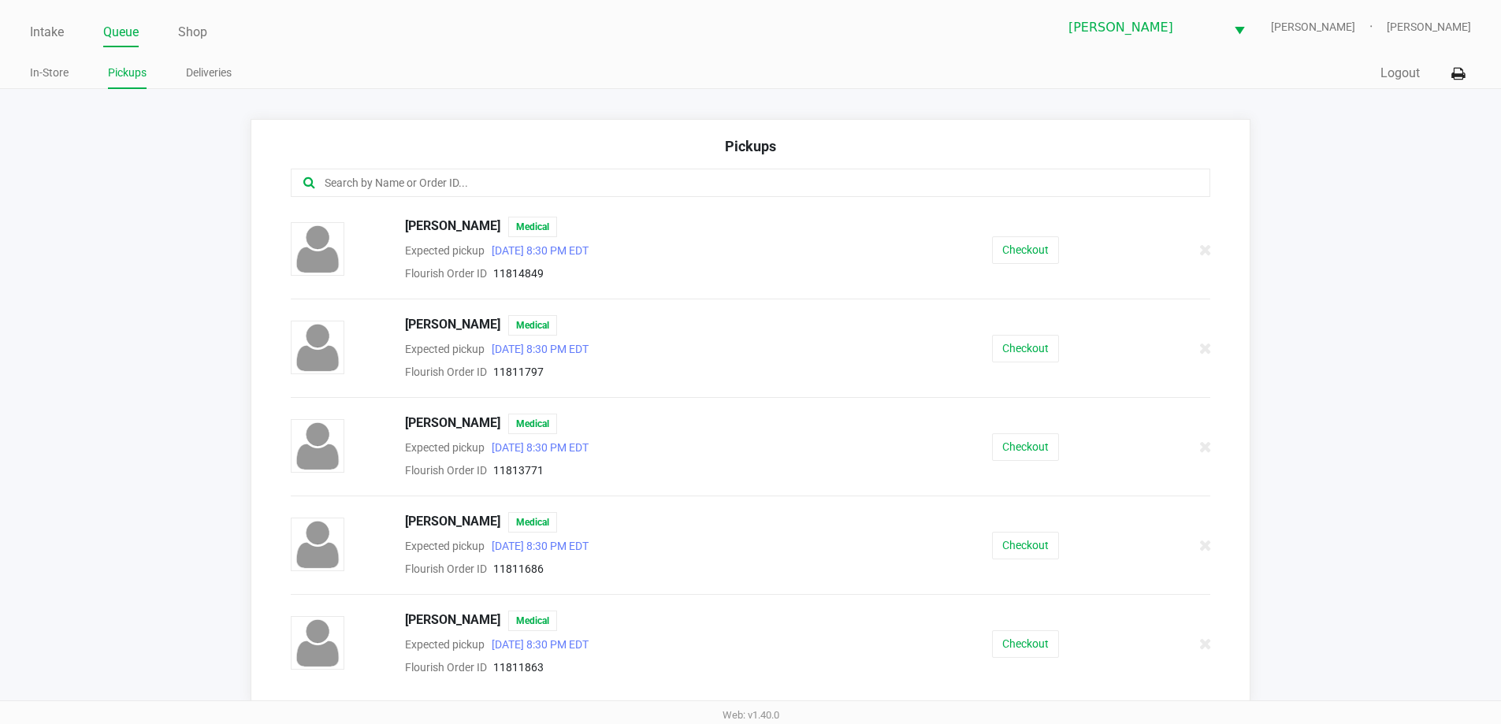
click at [436, 154] on div "Pickups" at bounding box center [751, 152] width 921 height 33
click at [337, 176] on input "text" at bounding box center [725, 183] width 805 height 18
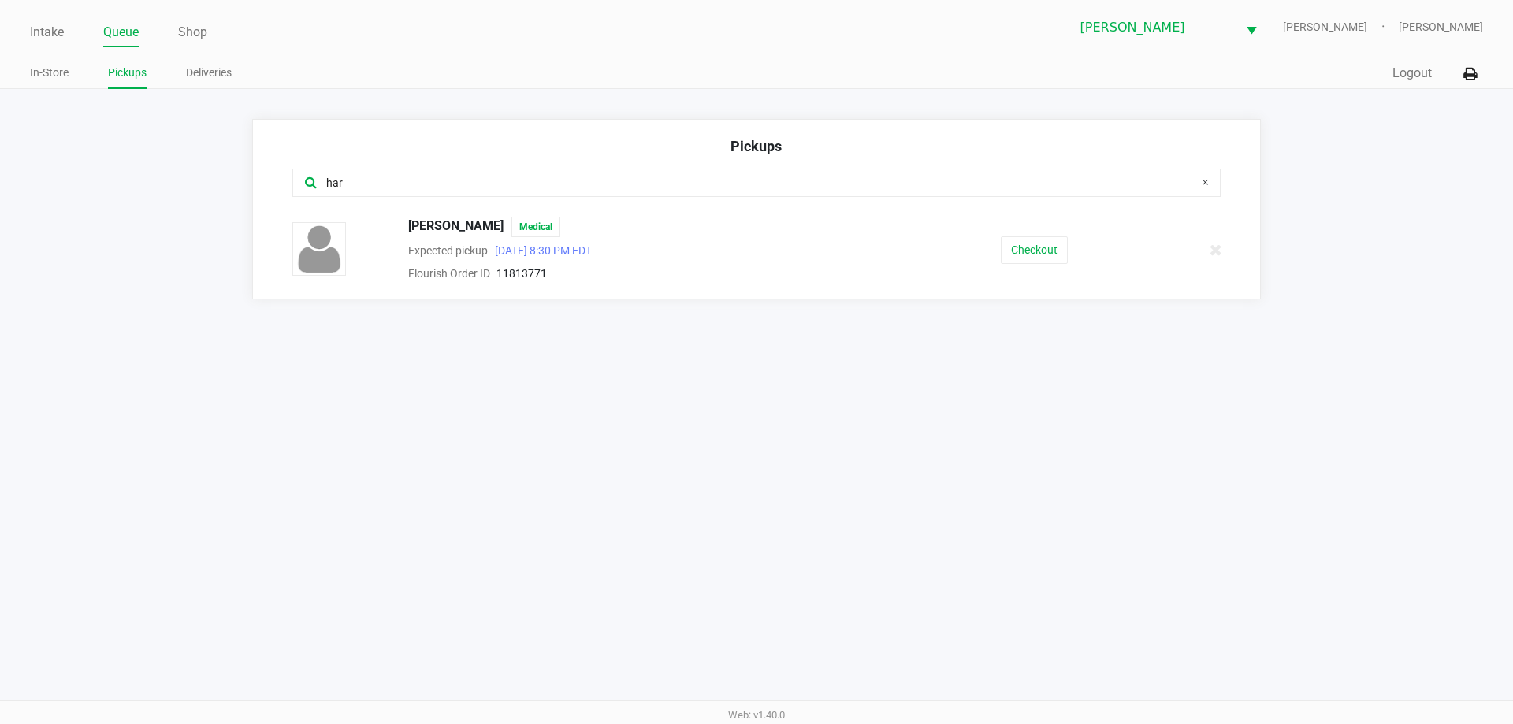
type input "har"
click at [1004, 258] on button "Checkout" at bounding box center [1034, 250] width 67 height 28
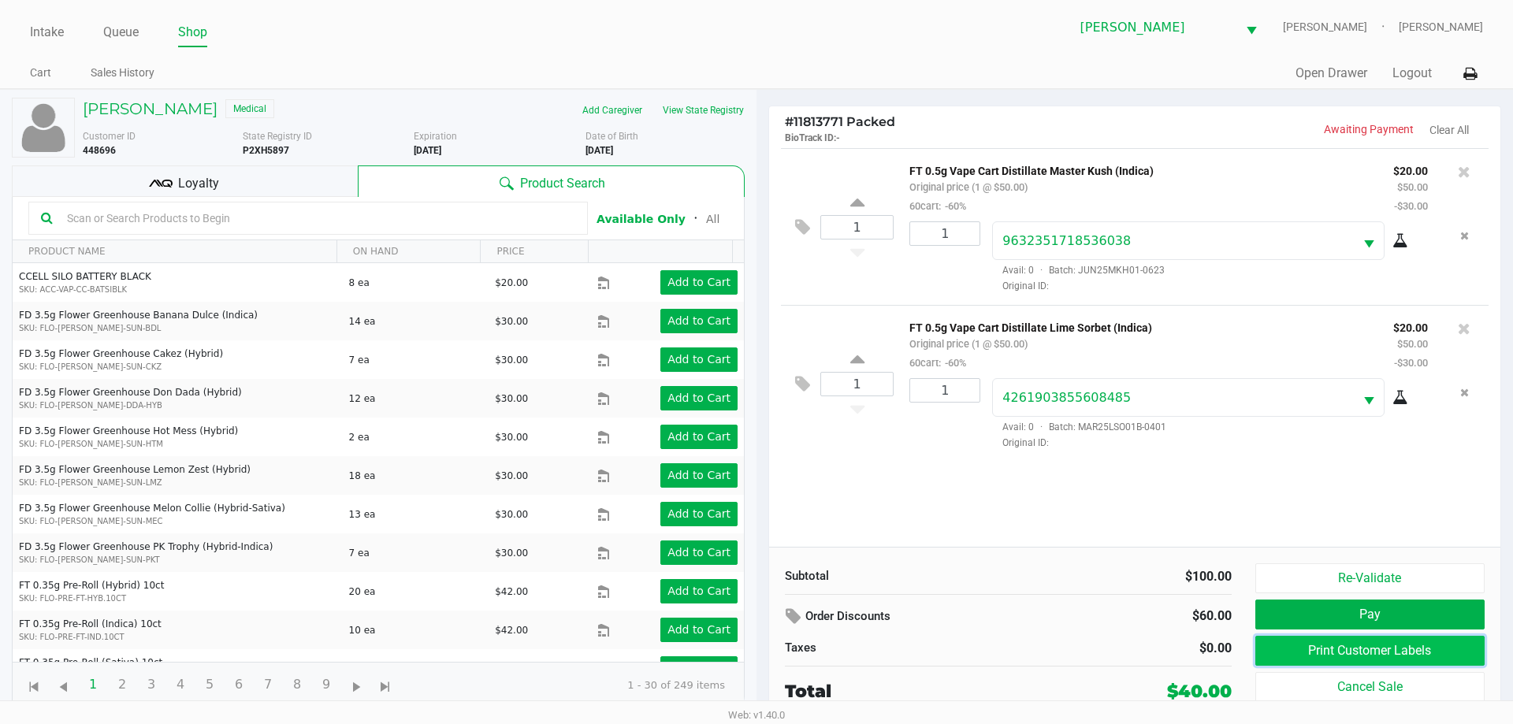
click at [1284, 660] on button "Print Customer Labels" at bounding box center [1369, 651] width 229 height 30
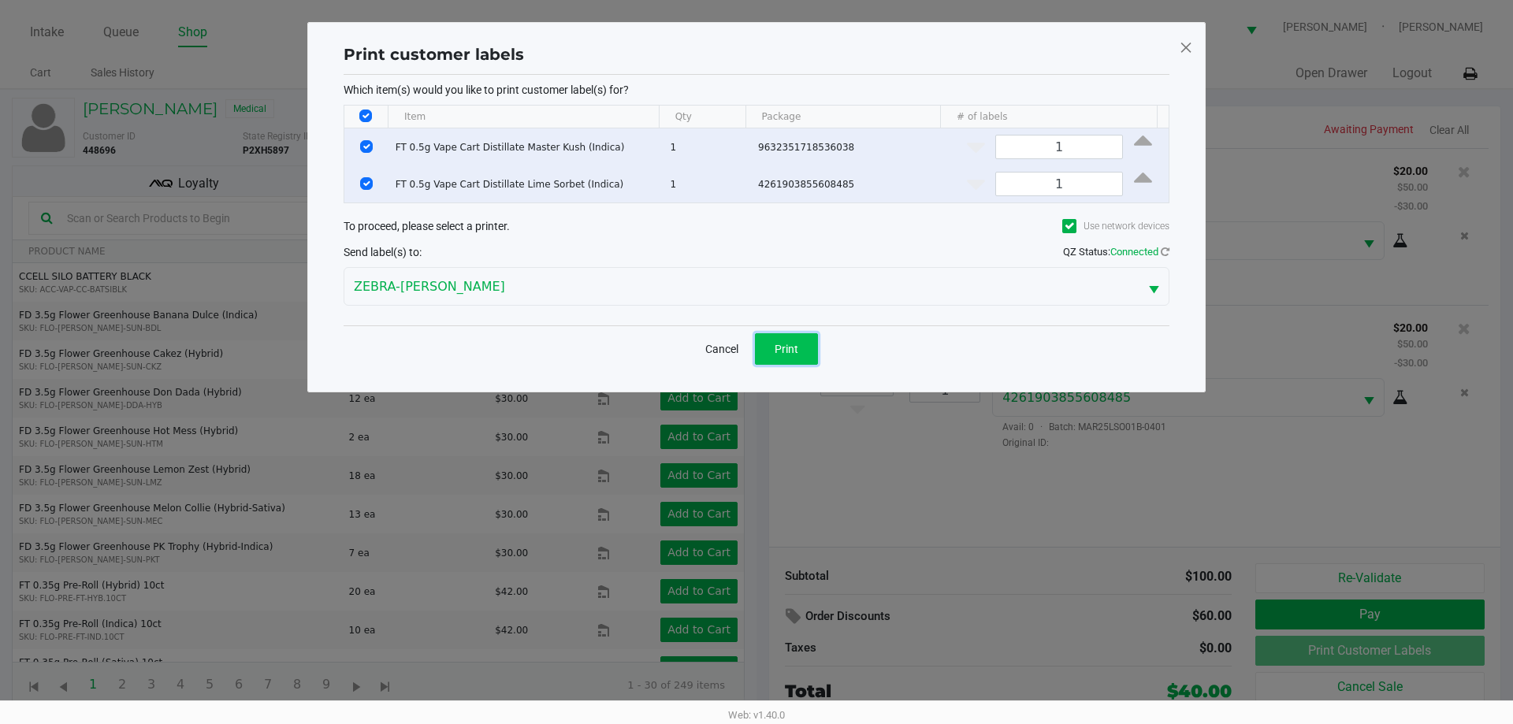
click at [761, 347] on button "Print" at bounding box center [786, 349] width 63 height 32
click at [787, 471] on ngb-modal-window "Print customer labels Which item(s) would you like to print customer label(s) f…" at bounding box center [756, 362] width 1513 height 724
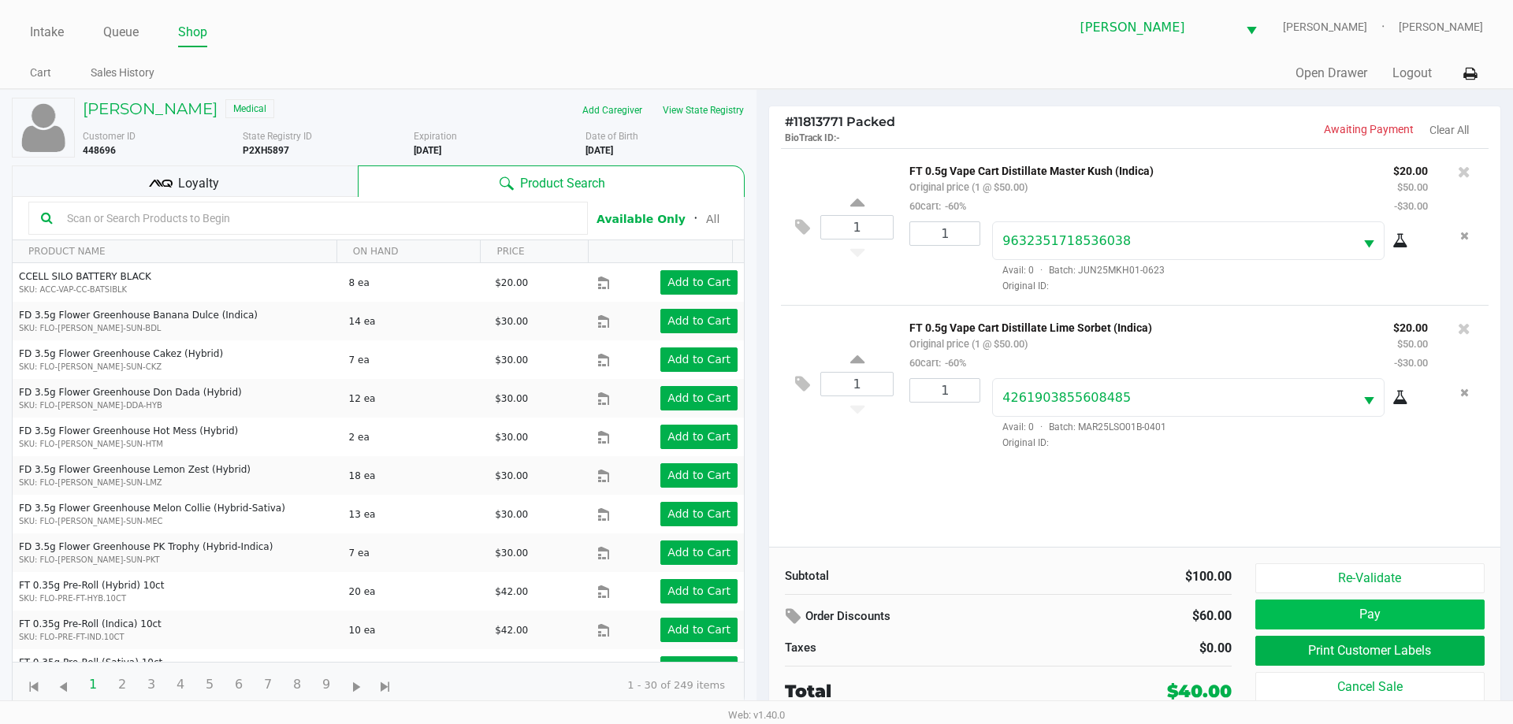
click at [1293, 613] on button "Pay" at bounding box center [1369, 615] width 229 height 30
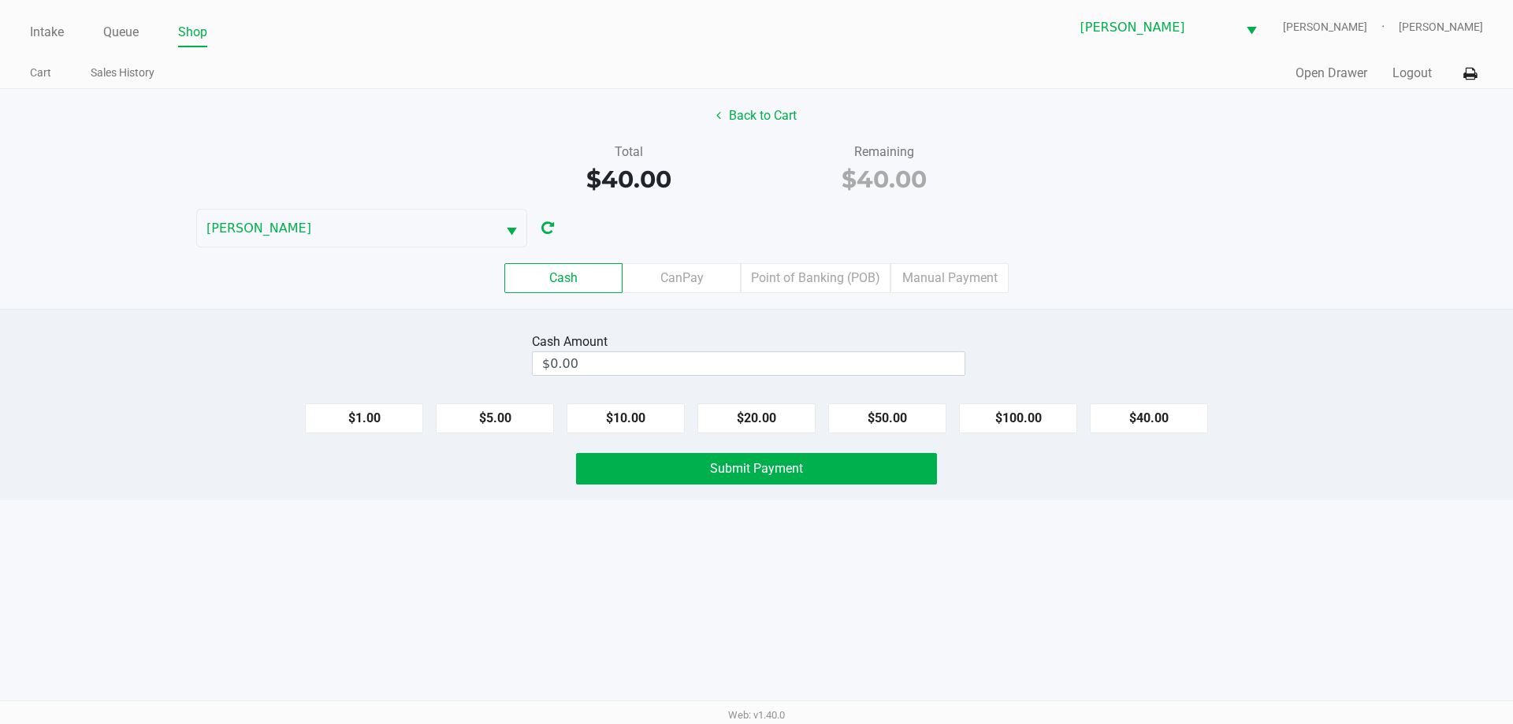
click at [1123, 408] on button "$40.00" at bounding box center [1149, 419] width 118 height 30
type input "$40.00"
click at [831, 460] on button "Submit Payment" at bounding box center [756, 469] width 361 height 32
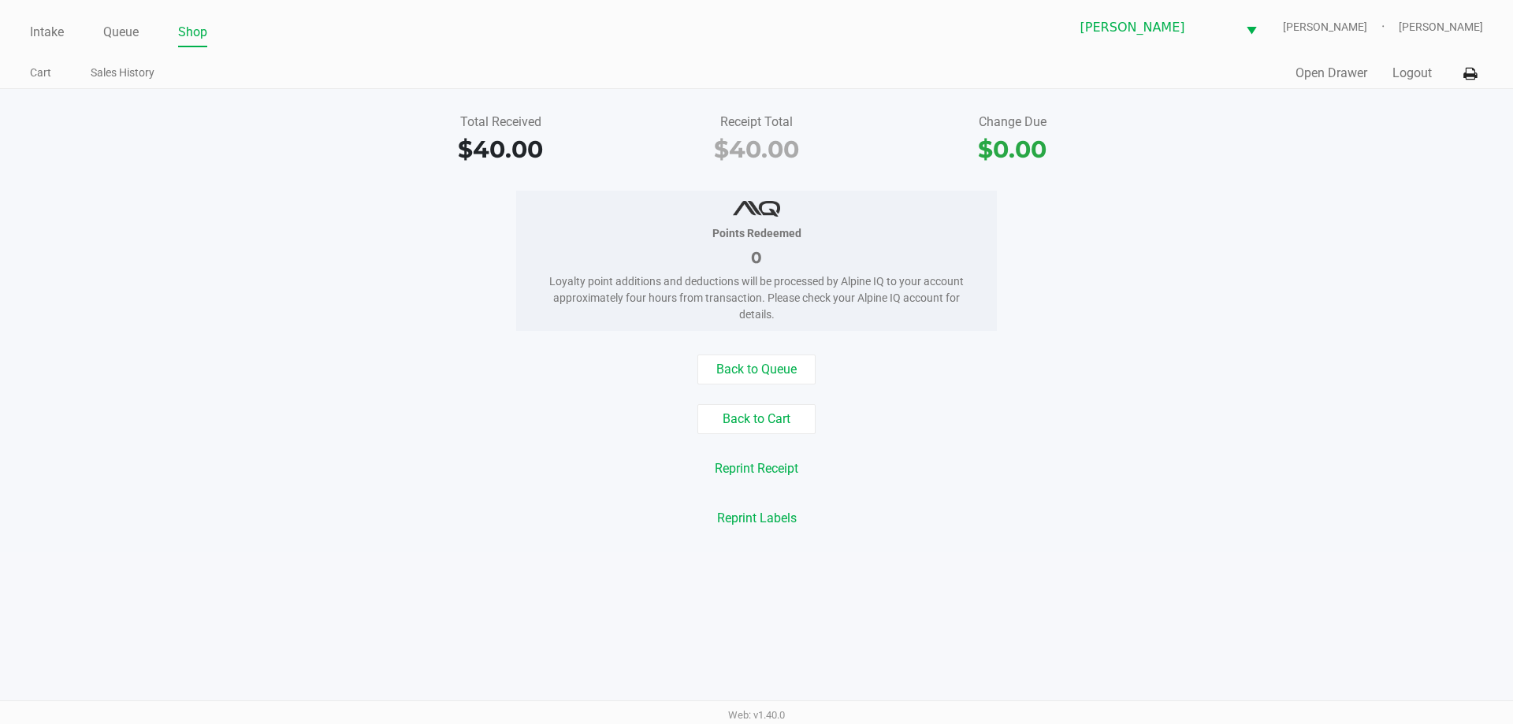
click at [39, 40] on link "Intake" at bounding box center [47, 32] width 34 height 22
click at [42, 32] on link "Intake" at bounding box center [47, 32] width 34 height 22
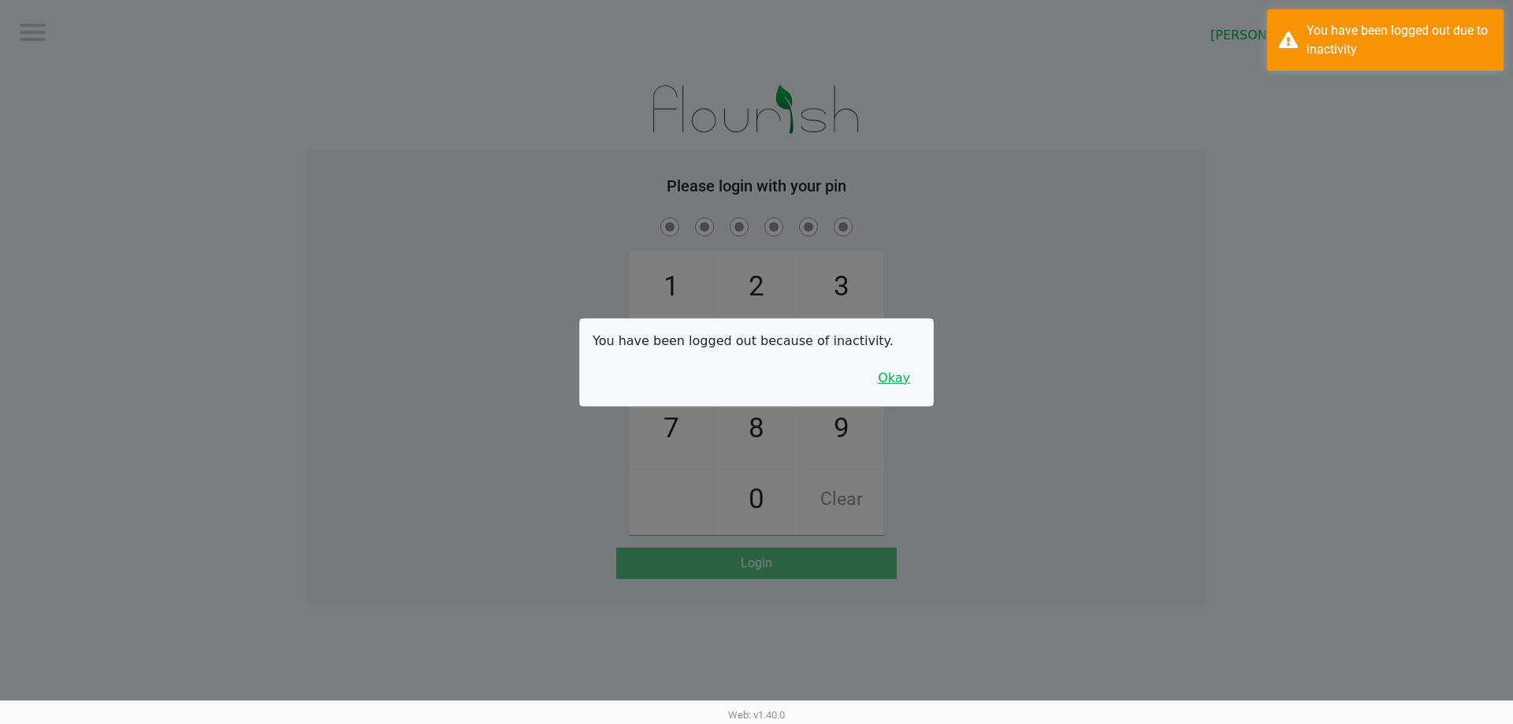
drag, startPoint x: 898, startPoint y: 365, endPoint x: 895, endPoint y: 377, distance: 12.1
click at [898, 371] on button "Okay" at bounding box center [894, 378] width 53 height 30
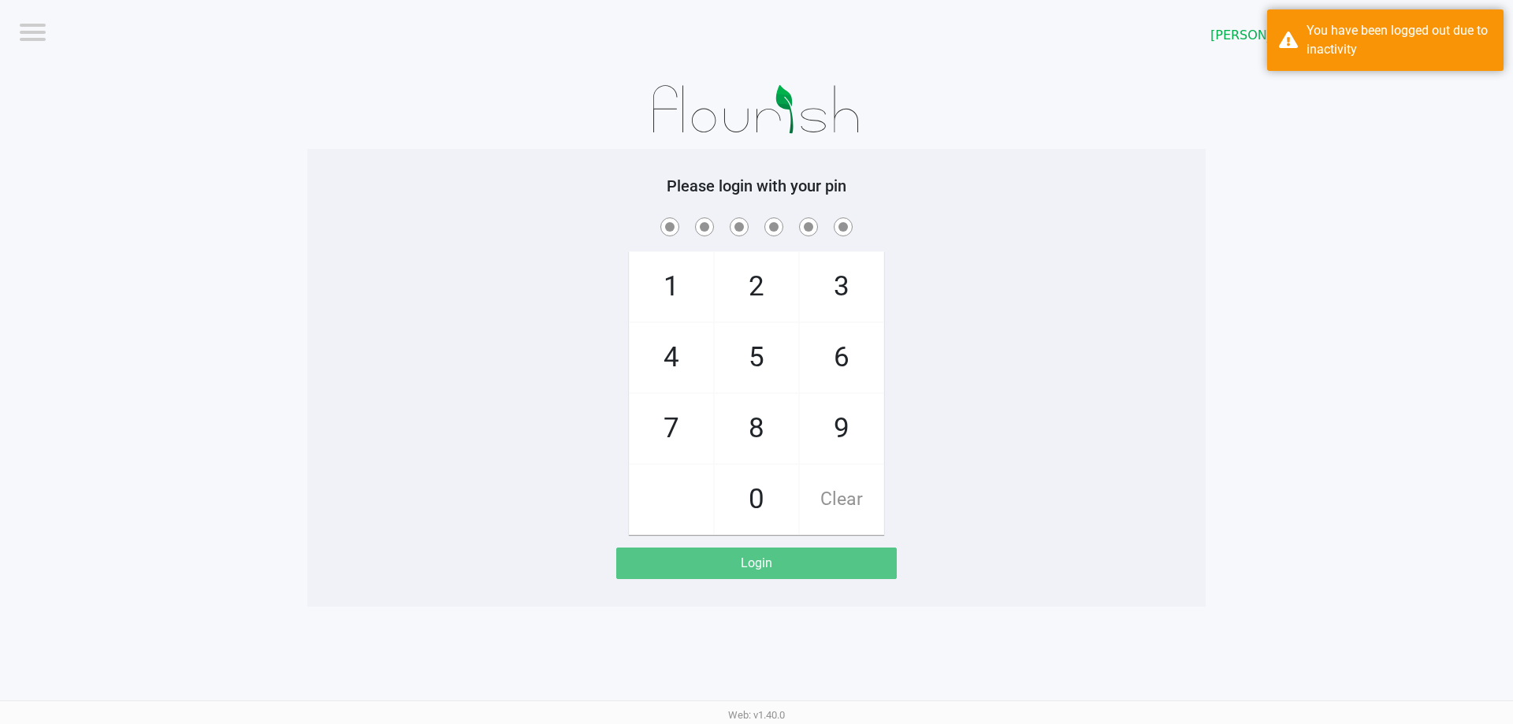
drag, startPoint x: 895, startPoint y: 377, endPoint x: 965, endPoint y: 307, distance: 98.6
click at [939, 331] on div "1 4 7 2 5 8 0 3 6 9 Clear" at bounding box center [756, 374] width 898 height 321
click at [965, 307] on div "1 4 7 2 5 8 0 3 6 9 Clear" at bounding box center [756, 374] width 898 height 321
checkbox input "true"
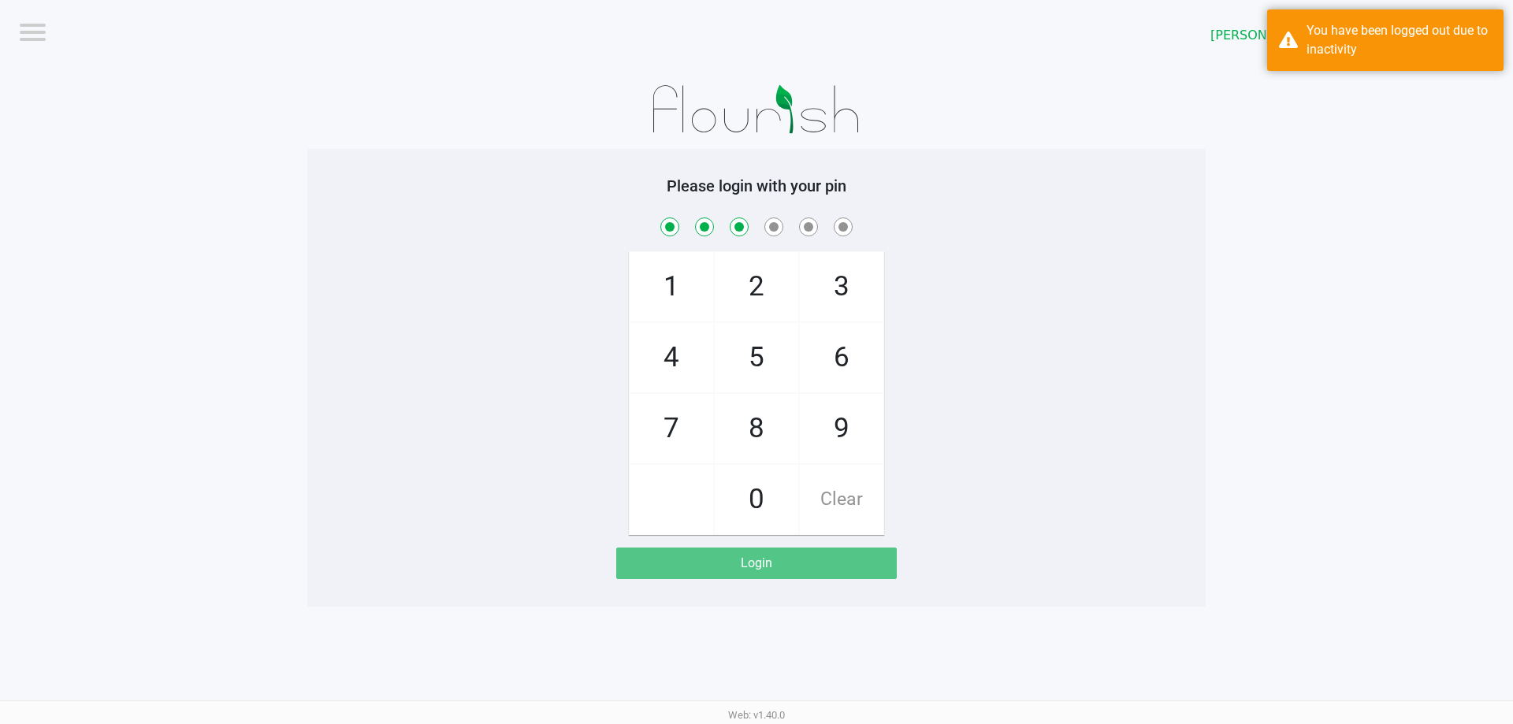
checkbox input "true"
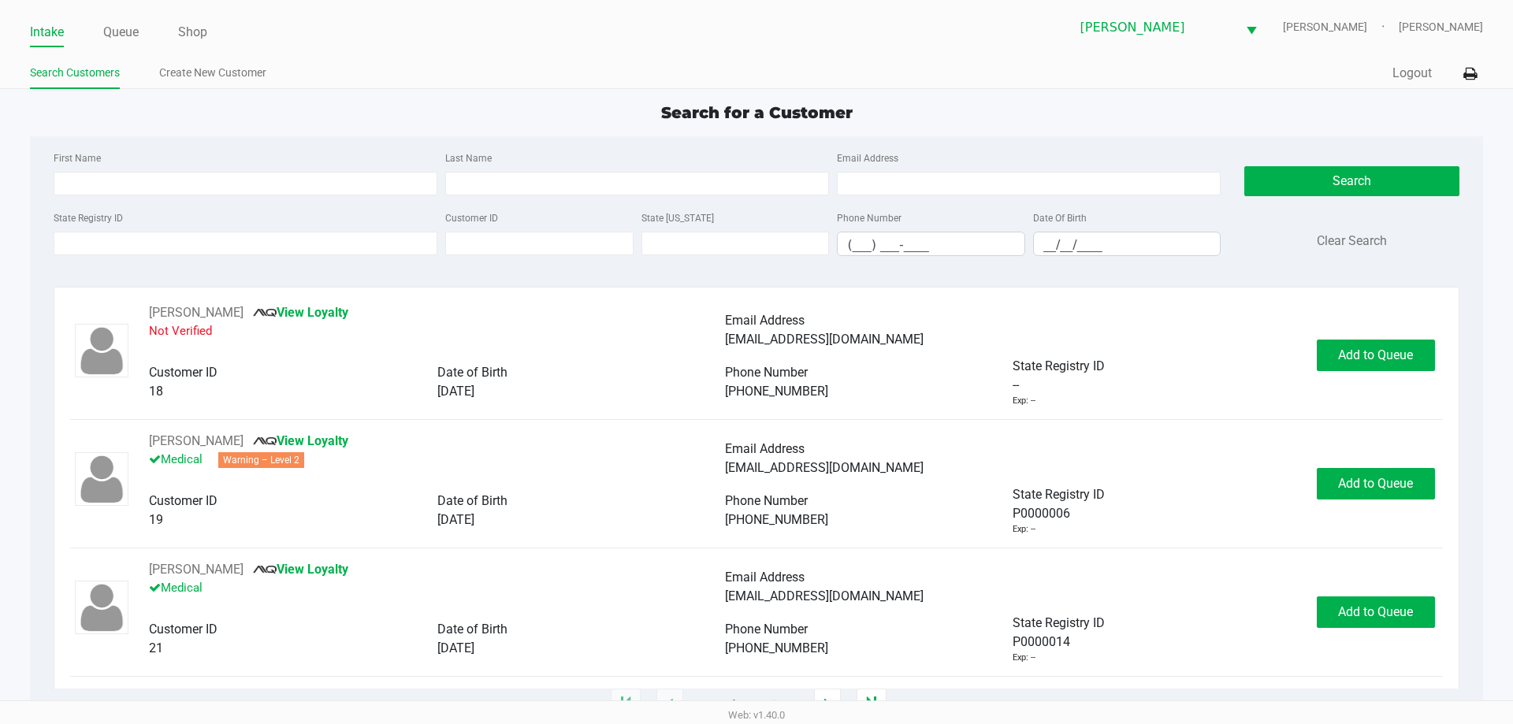
click at [1101, 220] on div "Date Of Birth __/__/____" at bounding box center [1127, 232] width 196 height 48
click at [1137, 248] on input "__/__/____" at bounding box center [1127, 244] width 187 height 24
type input "08/03/1981"
click at [492, 184] on input "Last Name" at bounding box center [637, 184] width 384 height 24
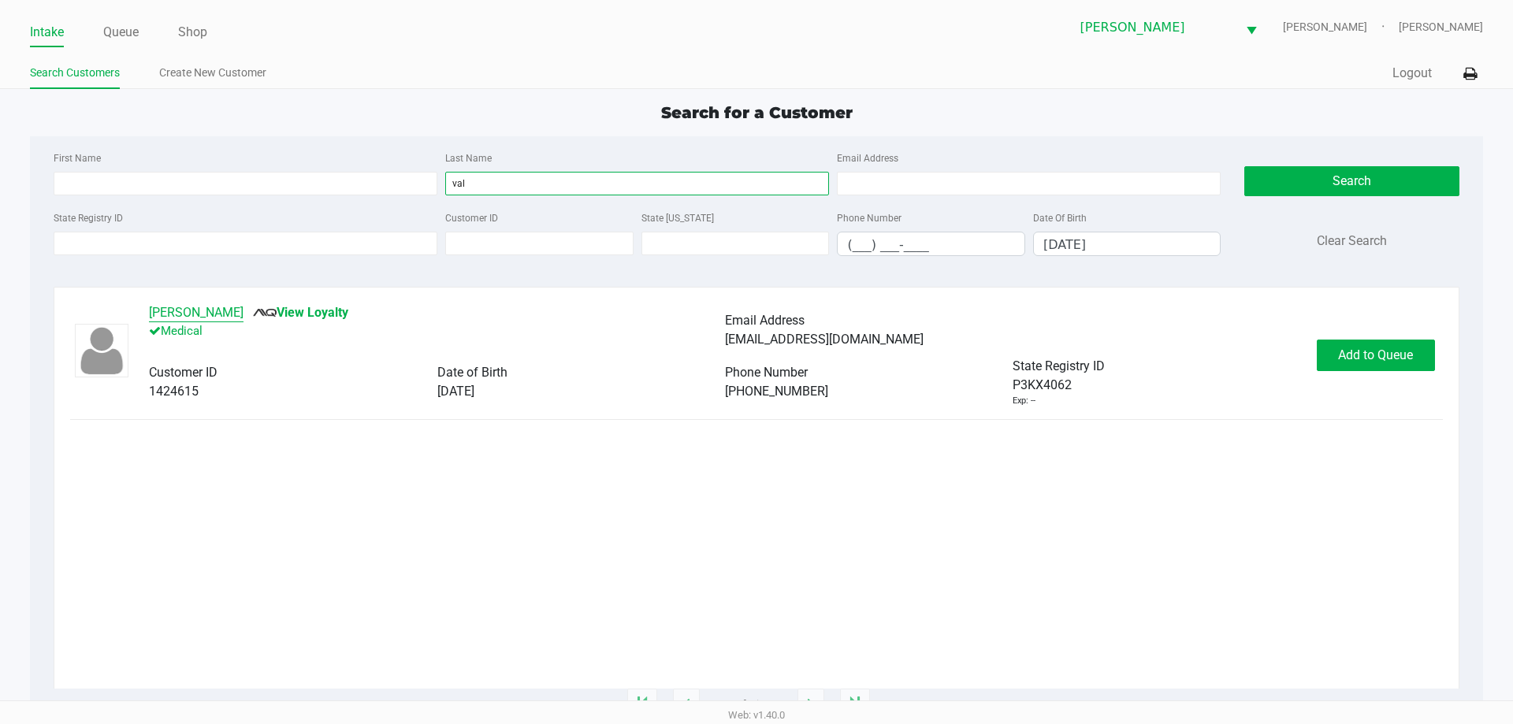
type input "val"
click at [229, 303] on button "Joyela Valentine" at bounding box center [196, 312] width 95 height 19
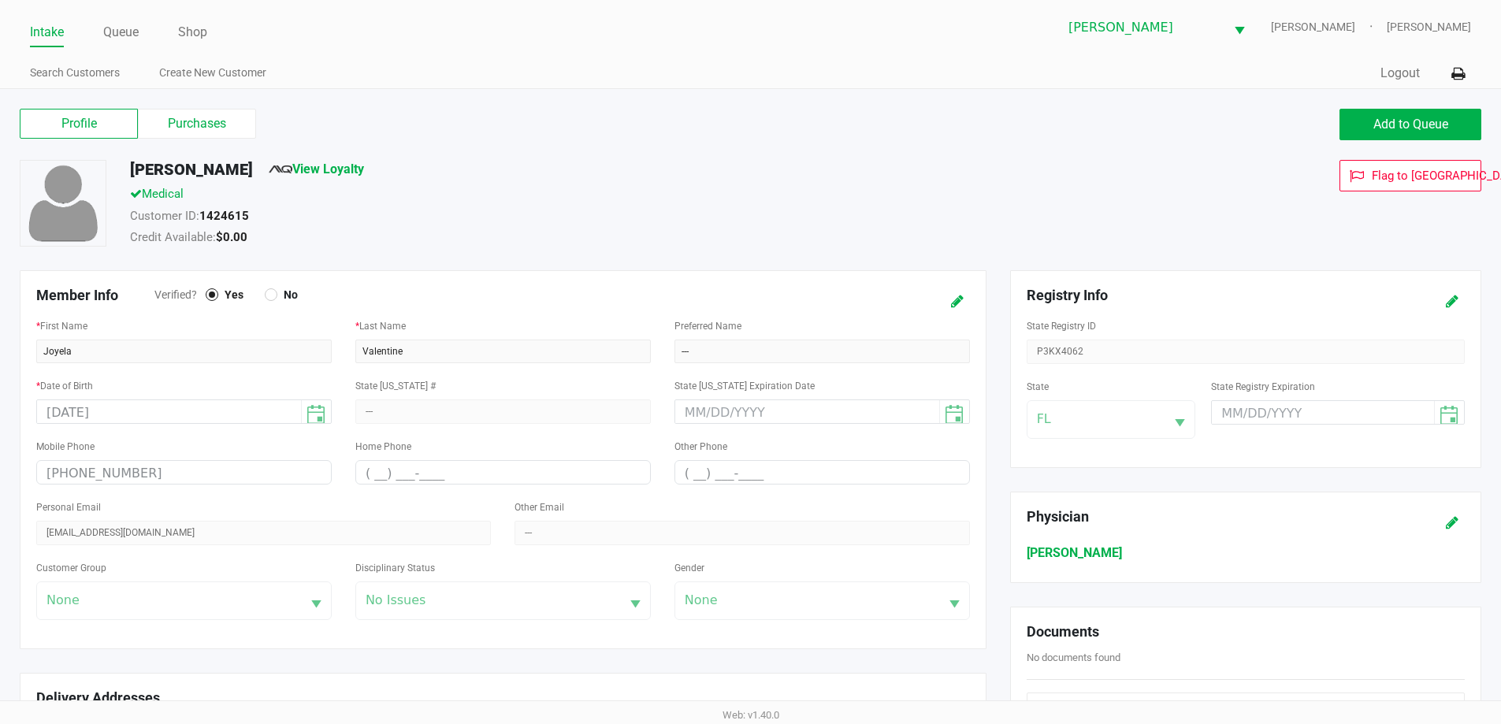
click at [232, 107] on div "Profile Purchases Add to Queue" at bounding box center [751, 132] width 1486 height 55
click at [239, 111] on label "Purchases" at bounding box center [197, 124] width 118 height 30
click at [0, 0] on 1 "Purchases" at bounding box center [0, 0] width 0 height 0
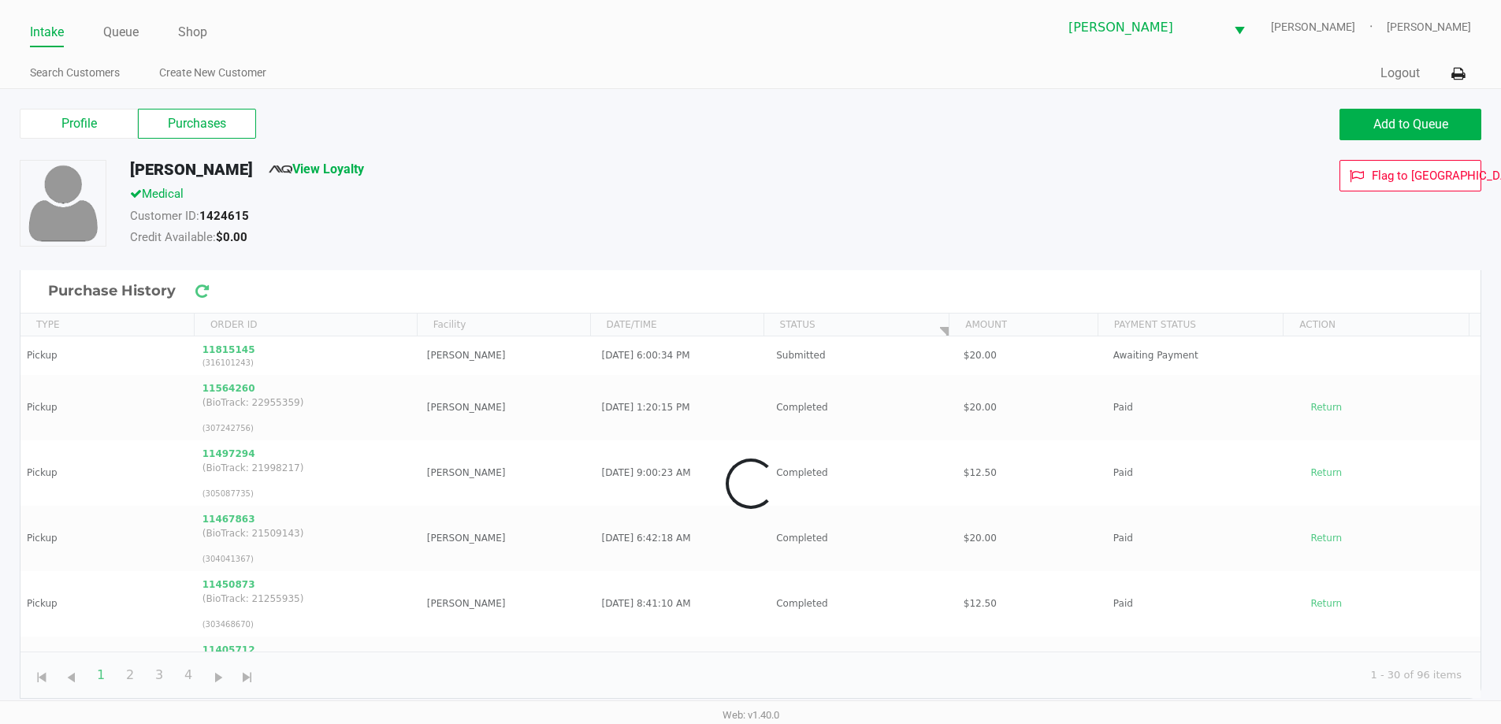
click at [538, 182] on div "Joyela Valentine View Loyalty" at bounding box center [576, 172] width 917 height 25
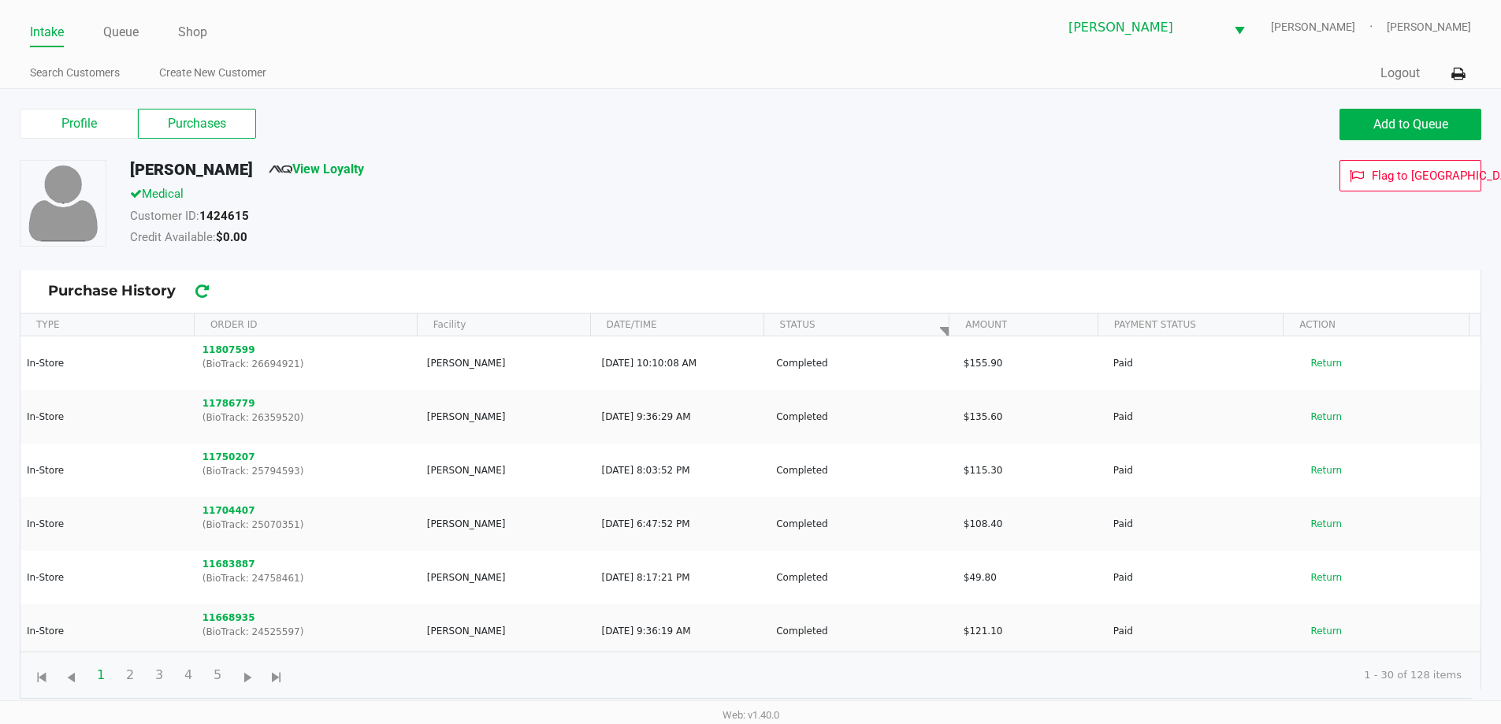
click at [52, 102] on div "Profile Purchases Add to Queue Joyela Valentine View Loyalty Medical Customer I…" at bounding box center [750, 402] width 1501 height 626
click at [52, 114] on label "Profile" at bounding box center [79, 124] width 118 height 30
click at [0, 0] on 0 "Profile" at bounding box center [0, 0] width 0 height 0
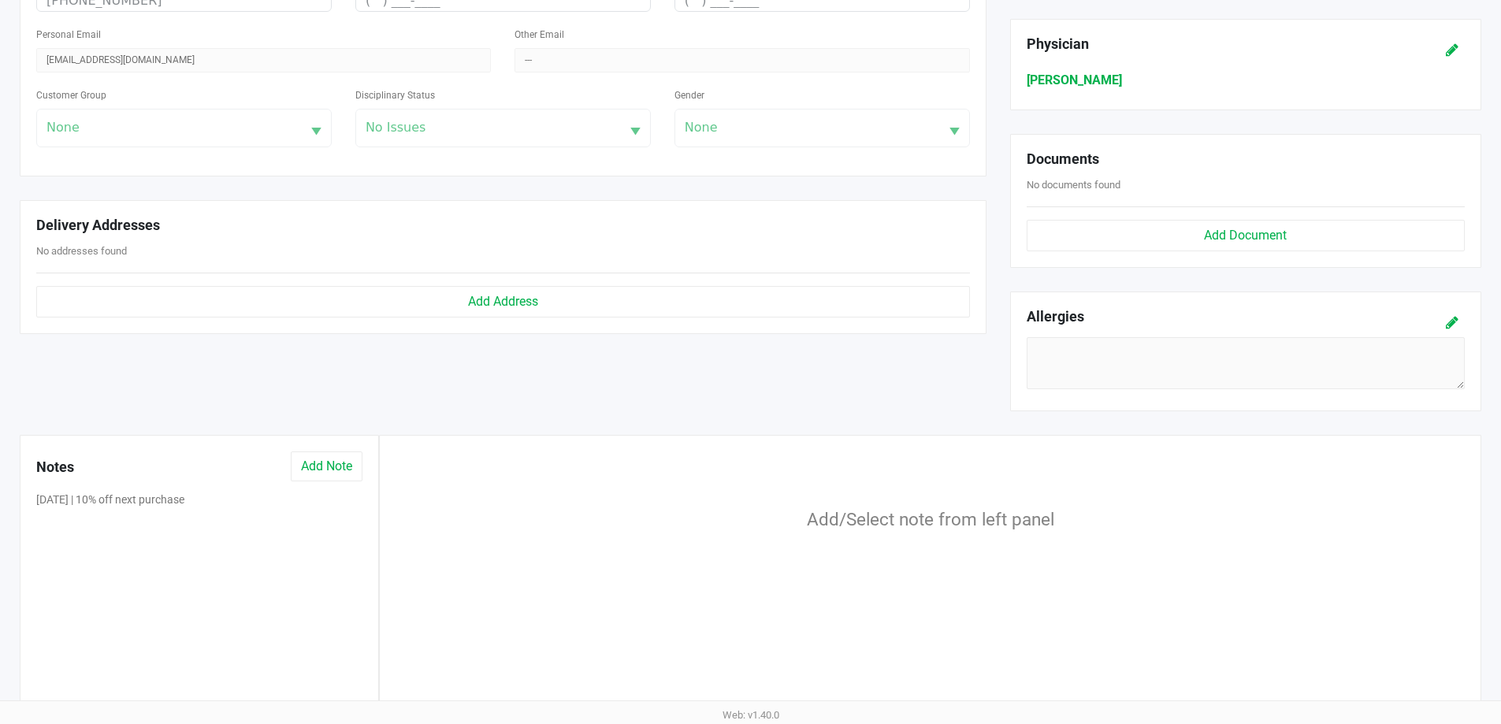
scroll to position [493, 0]
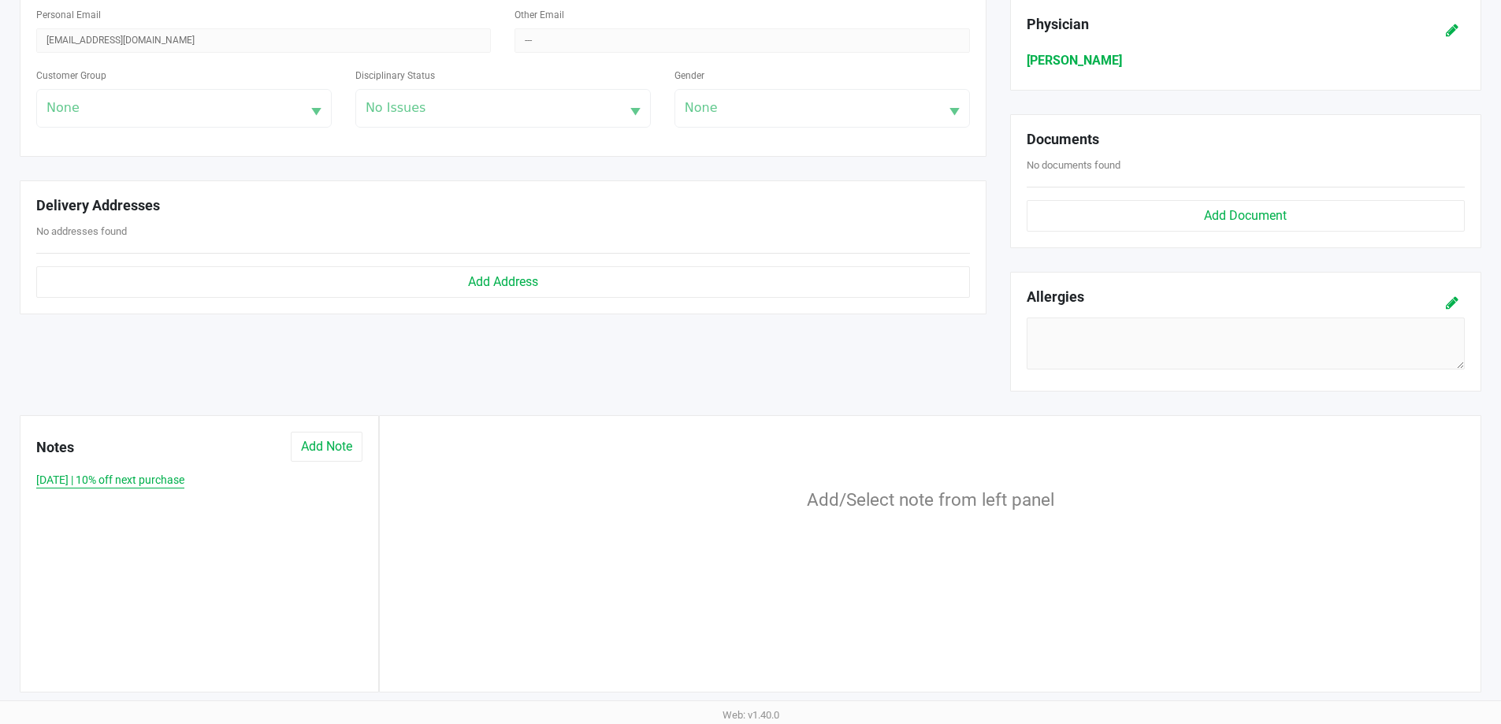
click at [141, 479] on button "3/17/2025 | 10% off next purchase" at bounding box center [110, 480] width 148 height 17
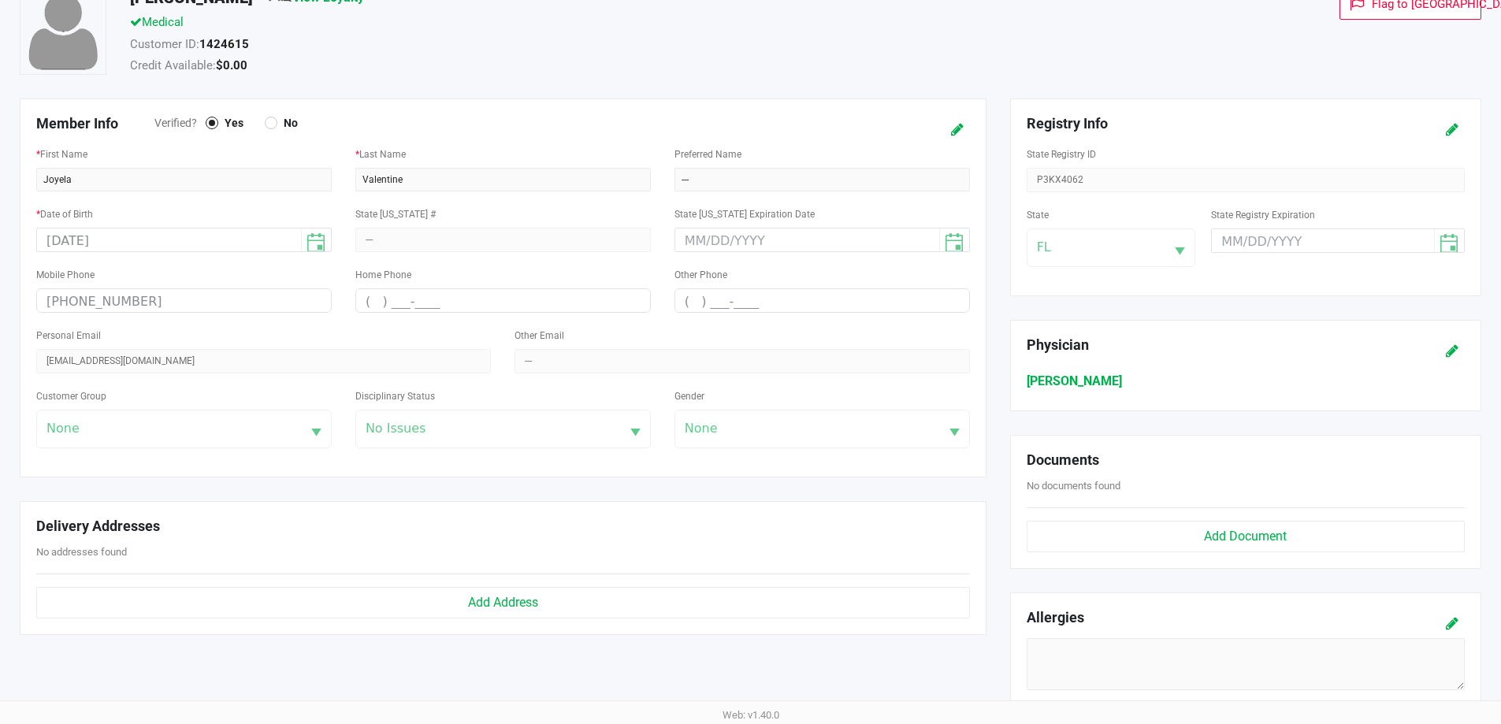
scroll to position [0, 0]
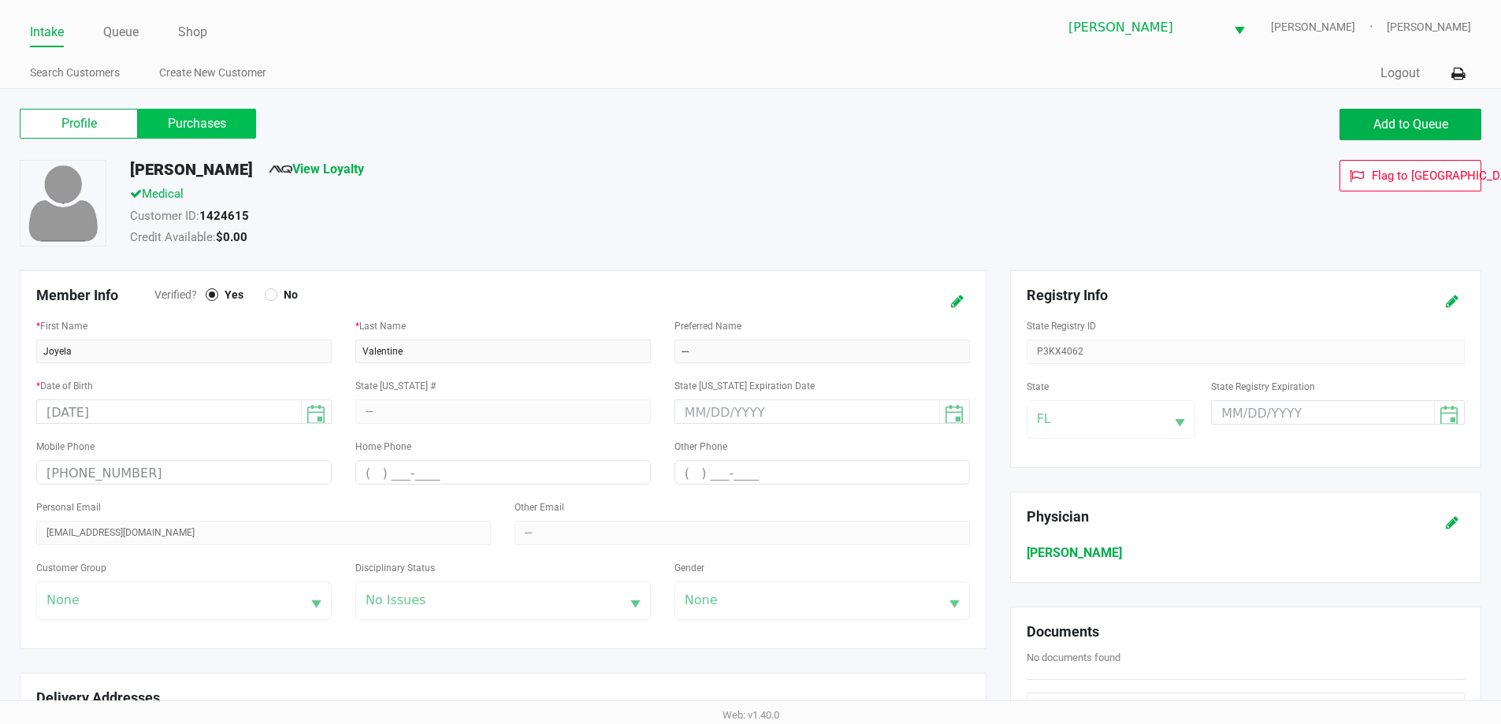
click at [192, 120] on label "Purchases" at bounding box center [197, 124] width 118 height 30
click at [0, 0] on 1 "Purchases" at bounding box center [0, 0] width 0 height 0
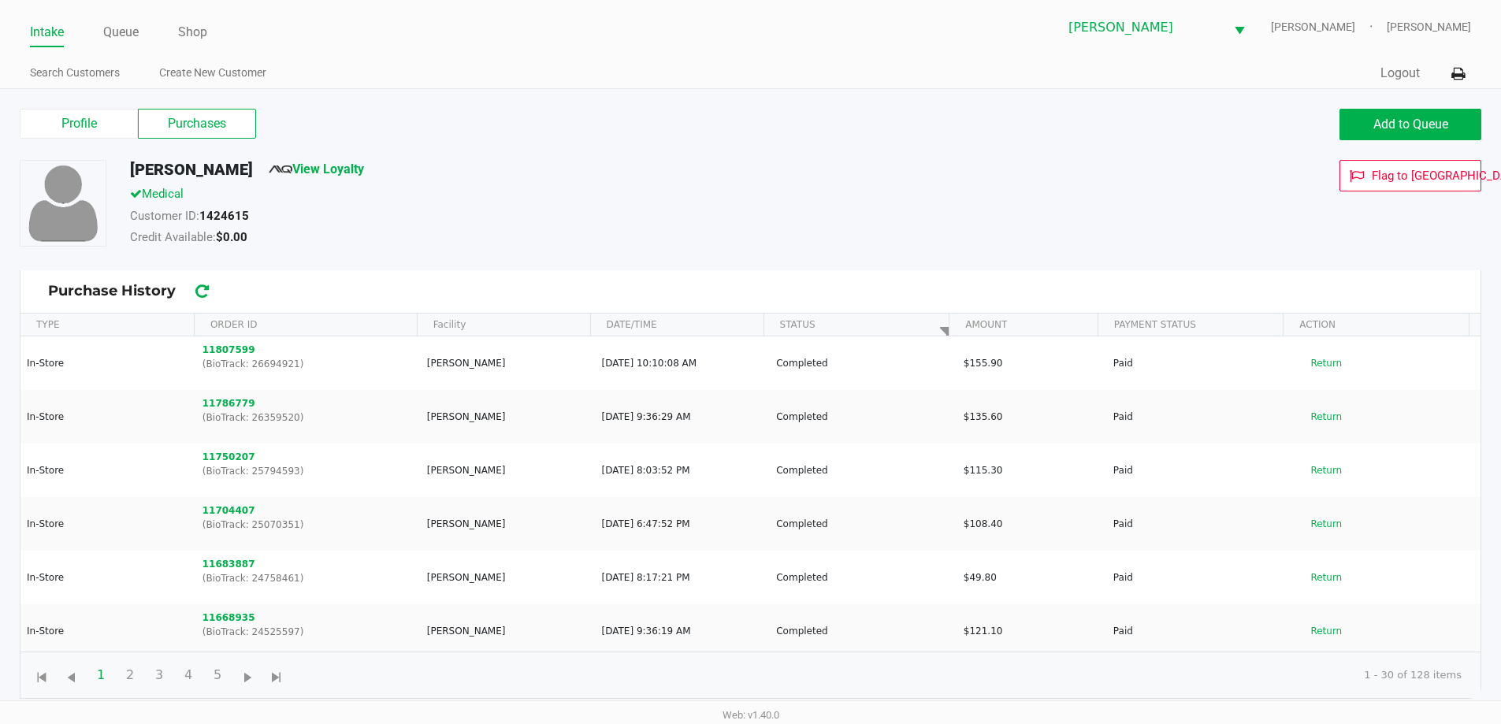
click at [748, 166] on div "Joyela Valentine View Loyalty" at bounding box center [576, 172] width 917 height 25
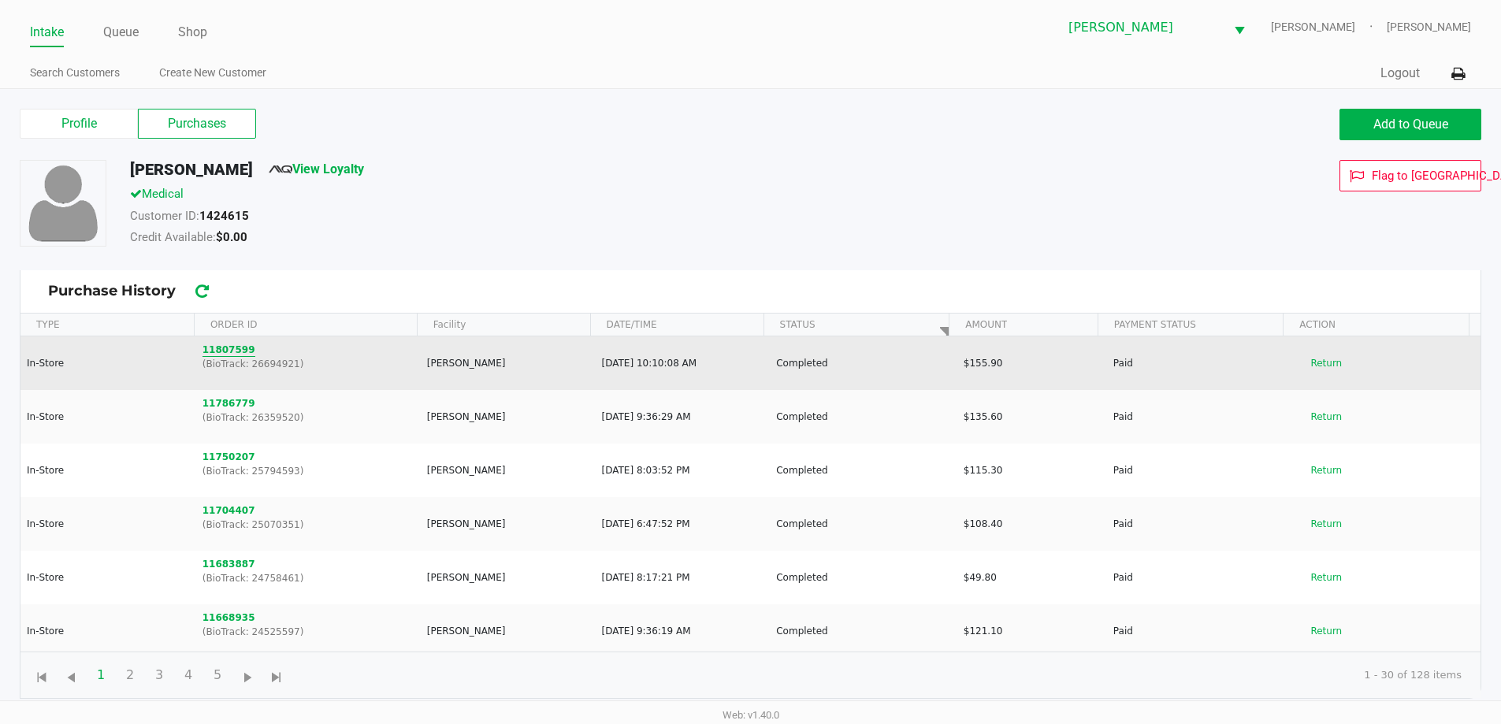
click at [233, 353] on button "11807599" at bounding box center [229, 350] width 53 height 14
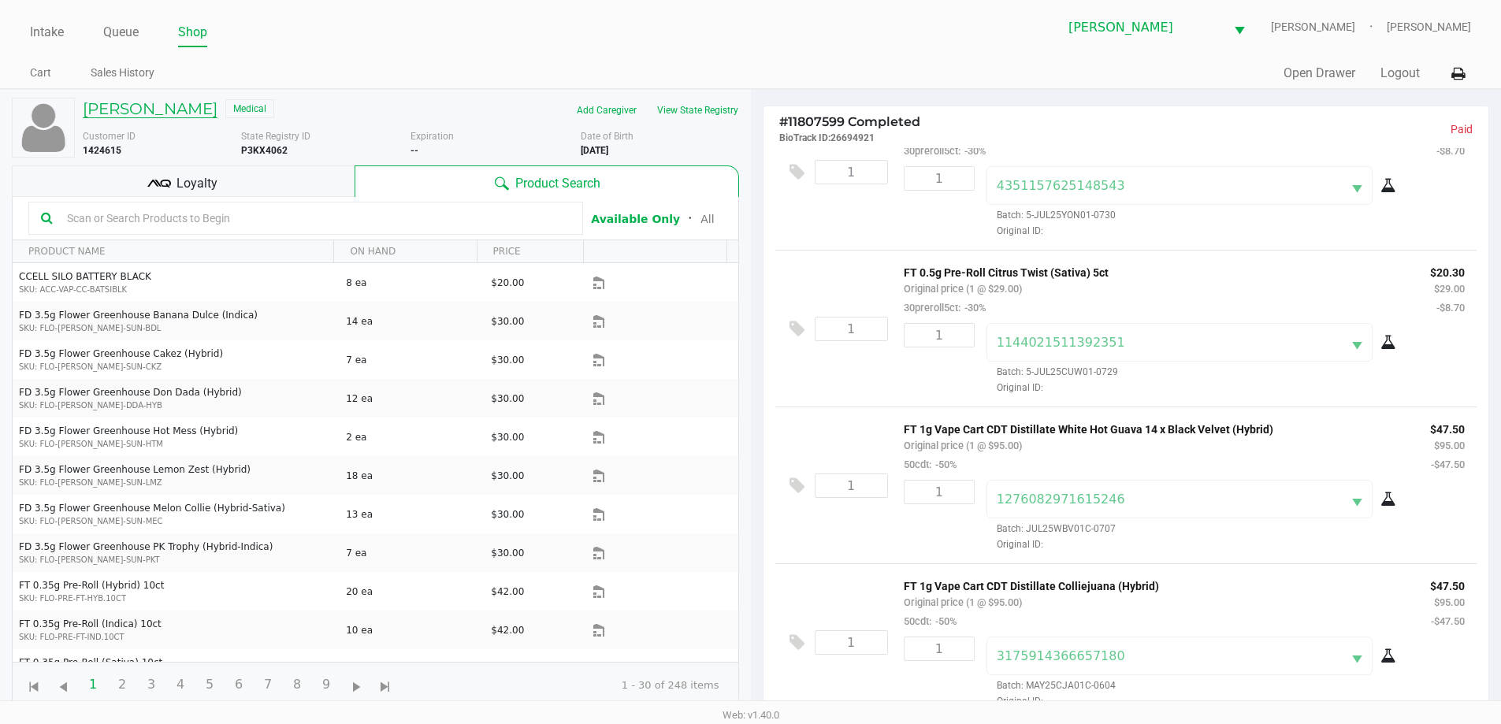
click at [169, 106] on h5 "Joyela Valentine" at bounding box center [150, 108] width 135 height 19
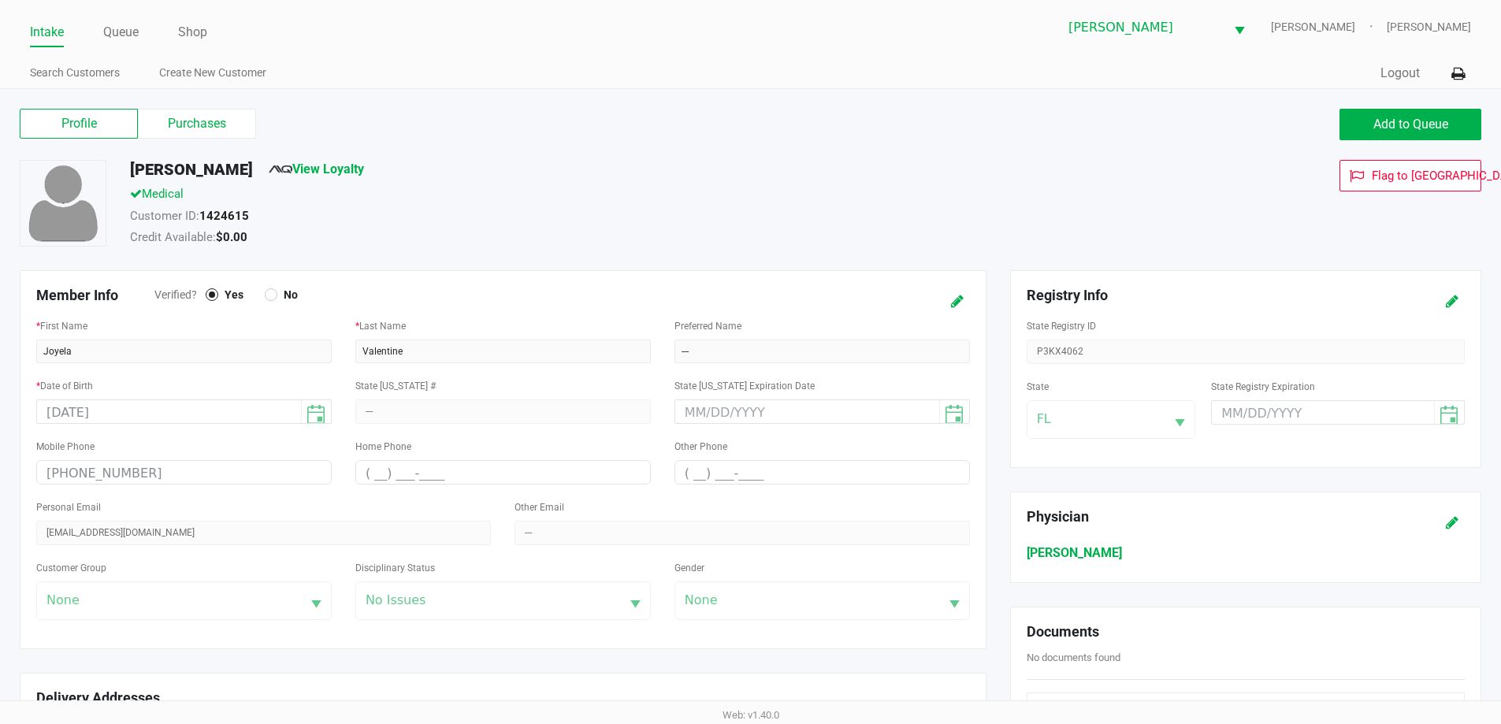
click at [214, 129] on label "Purchases" at bounding box center [197, 124] width 118 height 30
click at [0, 0] on 1 "Purchases" at bounding box center [0, 0] width 0 height 0
click at [214, 129] on label "Purchases" at bounding box center [197, 124] width 118 height 30
click at [0, 0] on 1 "Purchases" at bounding box center [0, 0] width 0 height 0
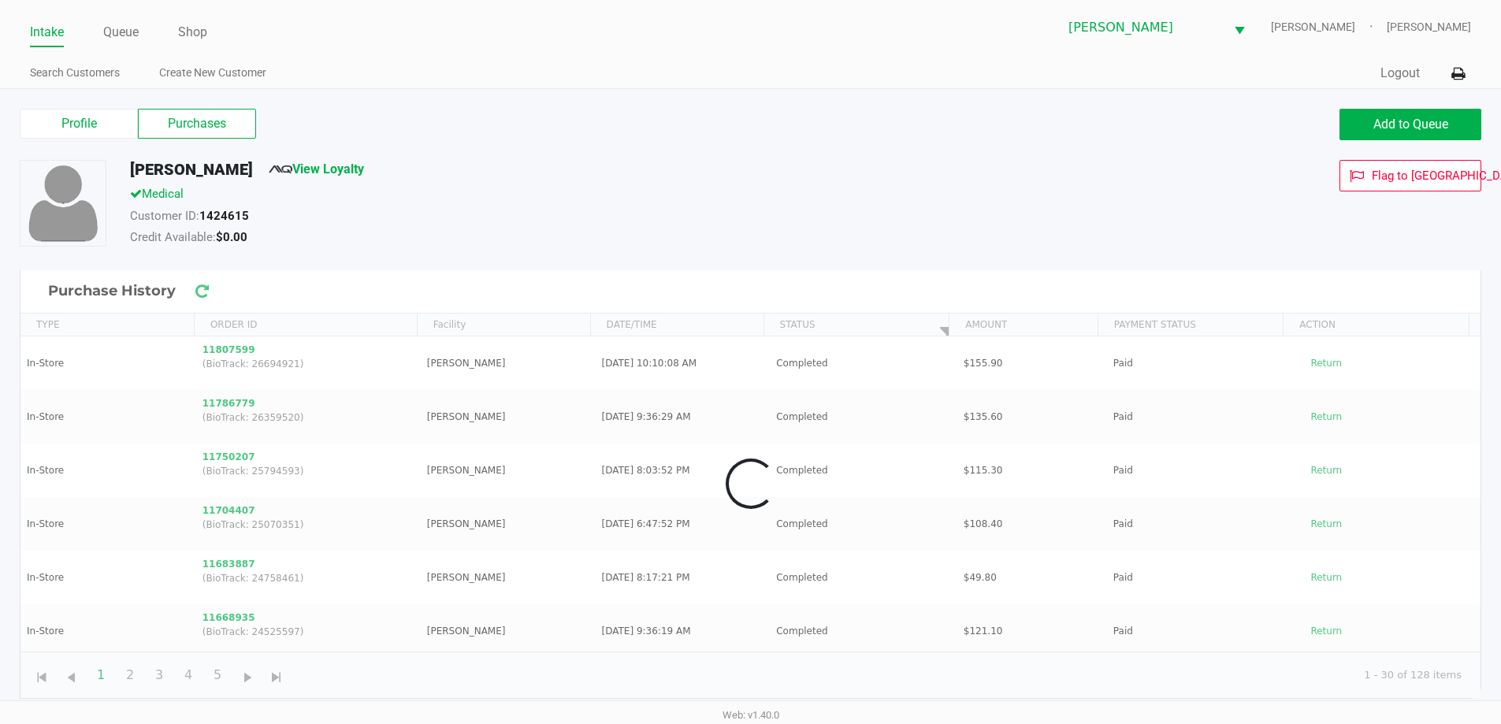
click at [645, 192] on div "Medical" at bounding box center [576, 196] width 917 height 22
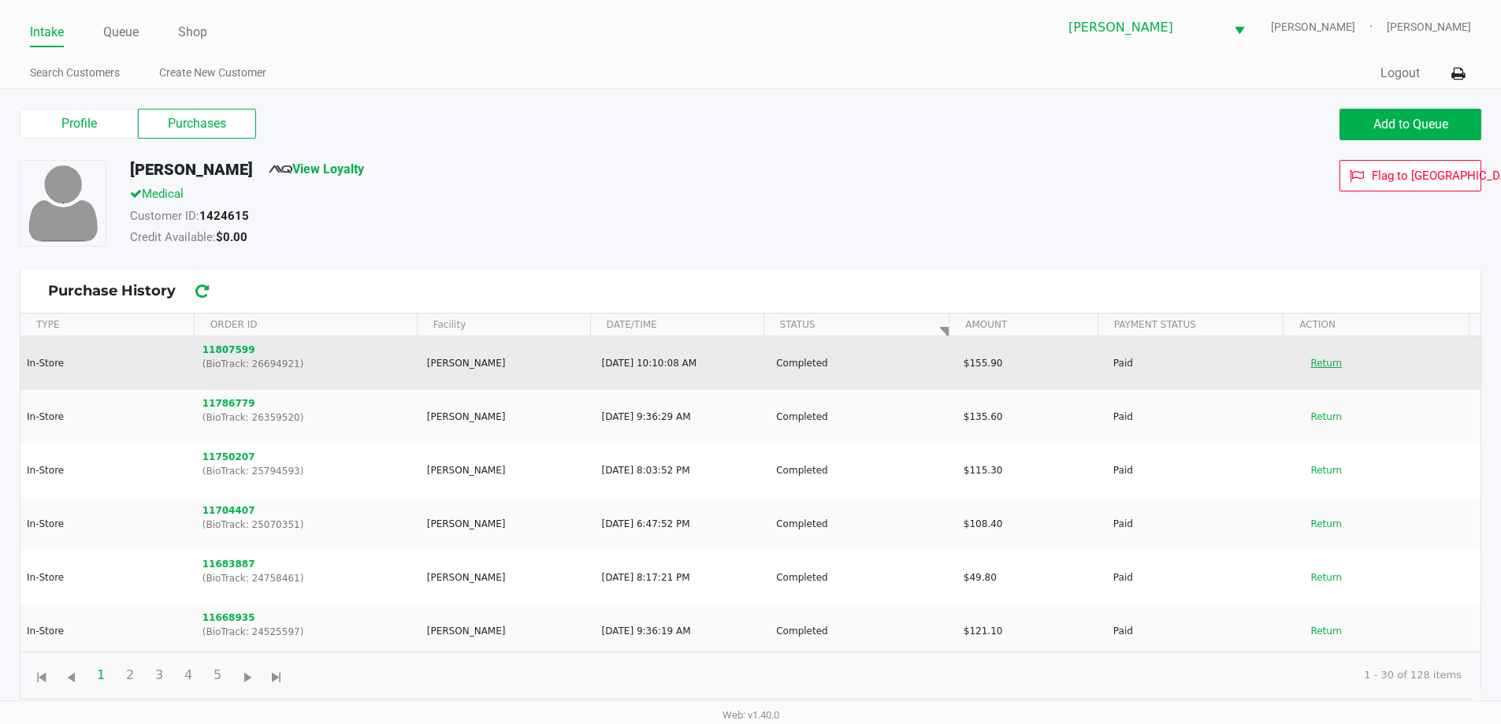
click at [1324, 363] on button "Return" at bounding box center [1326, 363] width 52 height 25
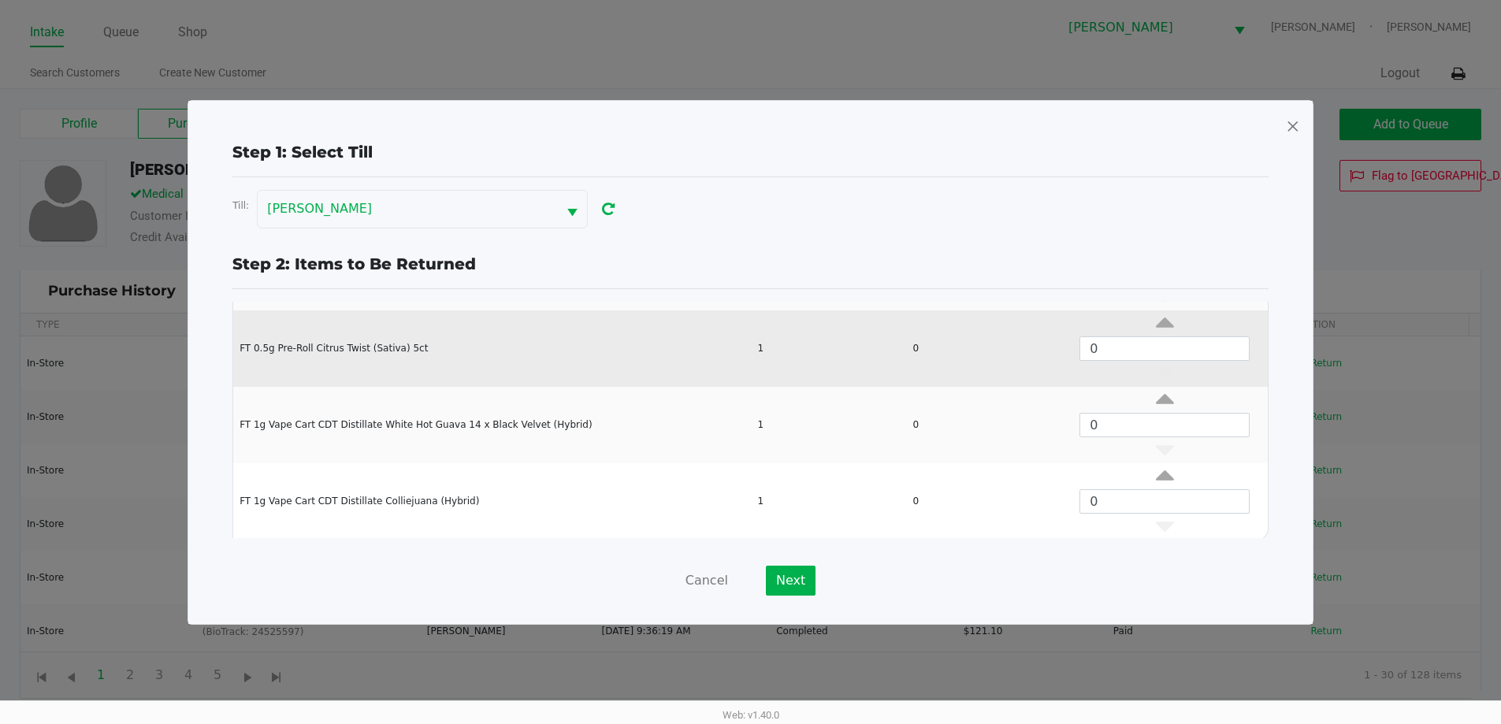
scroll to position [213, 0]
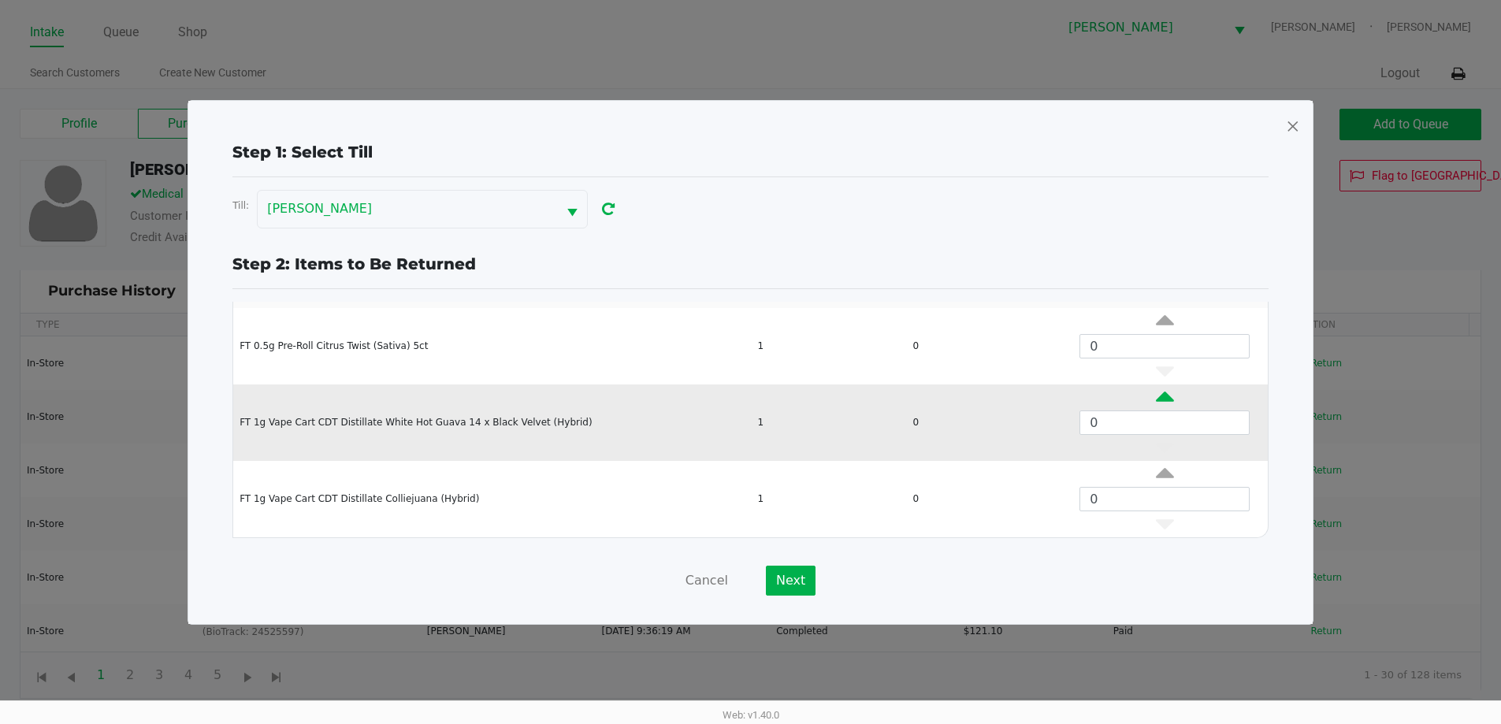
click at [1156, 393] on icon "Data table" at bounding box center [1165, 401] width 18 height 20
type input "1"
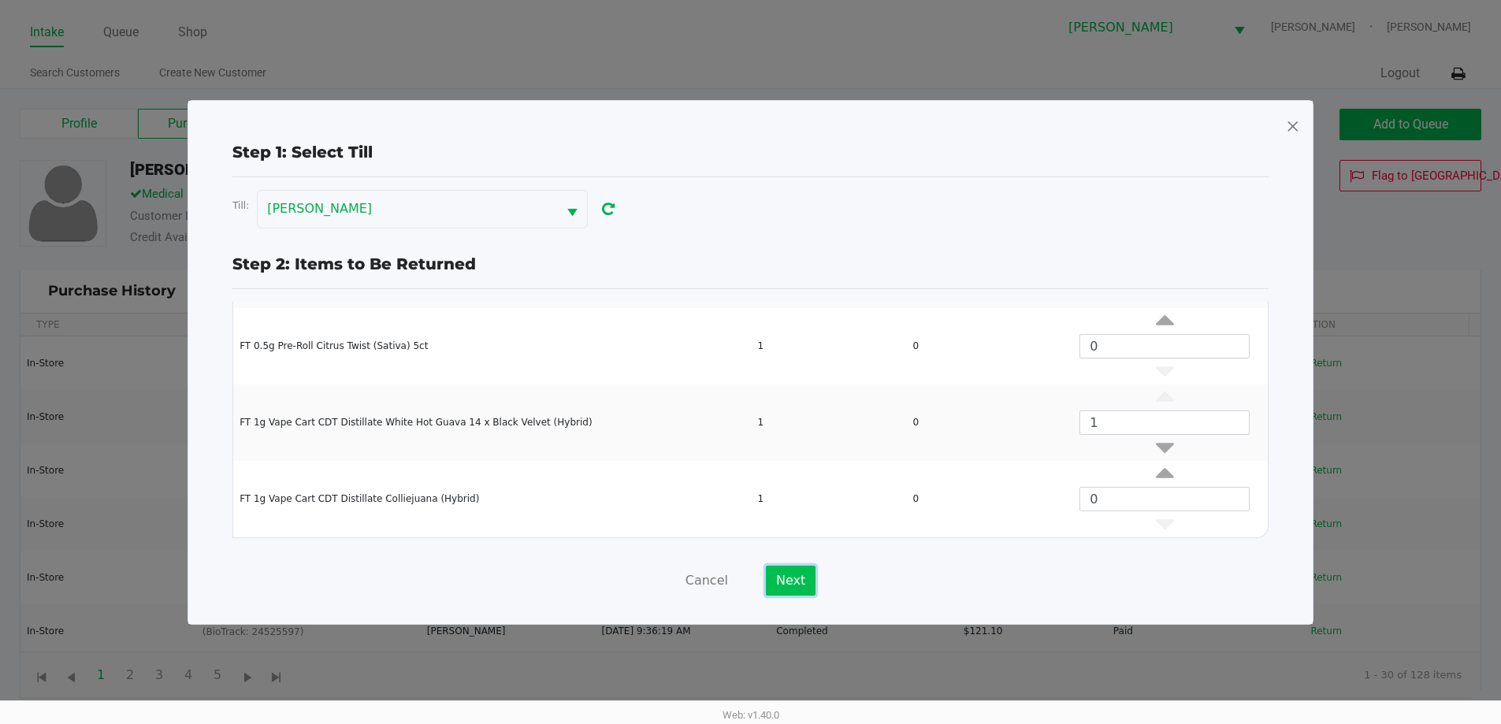
click at [779, 589] on button "Next" at bounding box center [791, 581] width 50 height 30
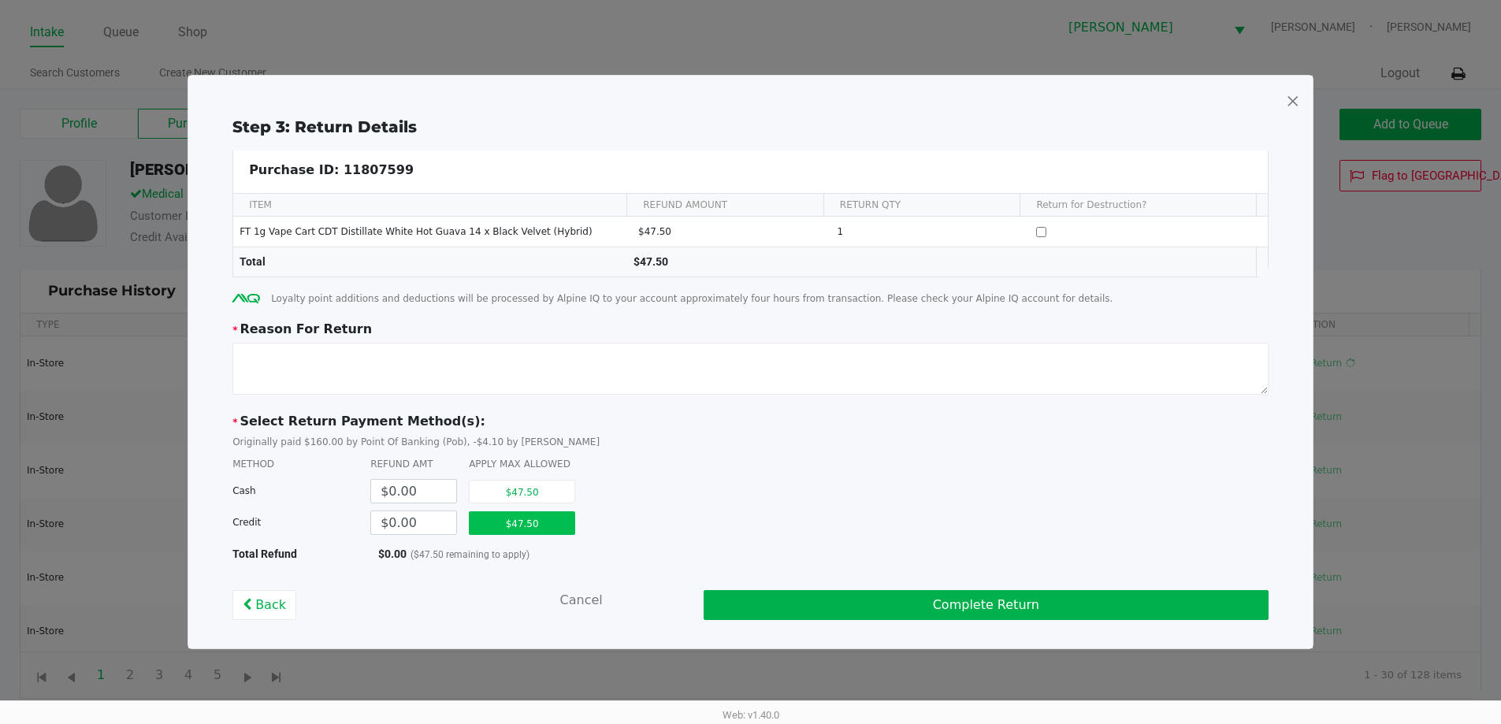
drag, startPoint x: 545, startPoint y: 537, endPoint x: 542, endPoint y: 525, distance: 12.1
click at [543, 534] on div "$47.50" at bounding box center [528, 523] width 118 height 32
click at [541, 519] on button "$47.50" at bounding box center [522, 523] width 106 height 24
type input "$47.50"
click at [552, 400] on div "Step 3: Return Details Purchase ID: 11807599 ITEM REFUND AMOUNT RETURN QTY Retu…" at bounding box center [750, 367] width 1099 height 505
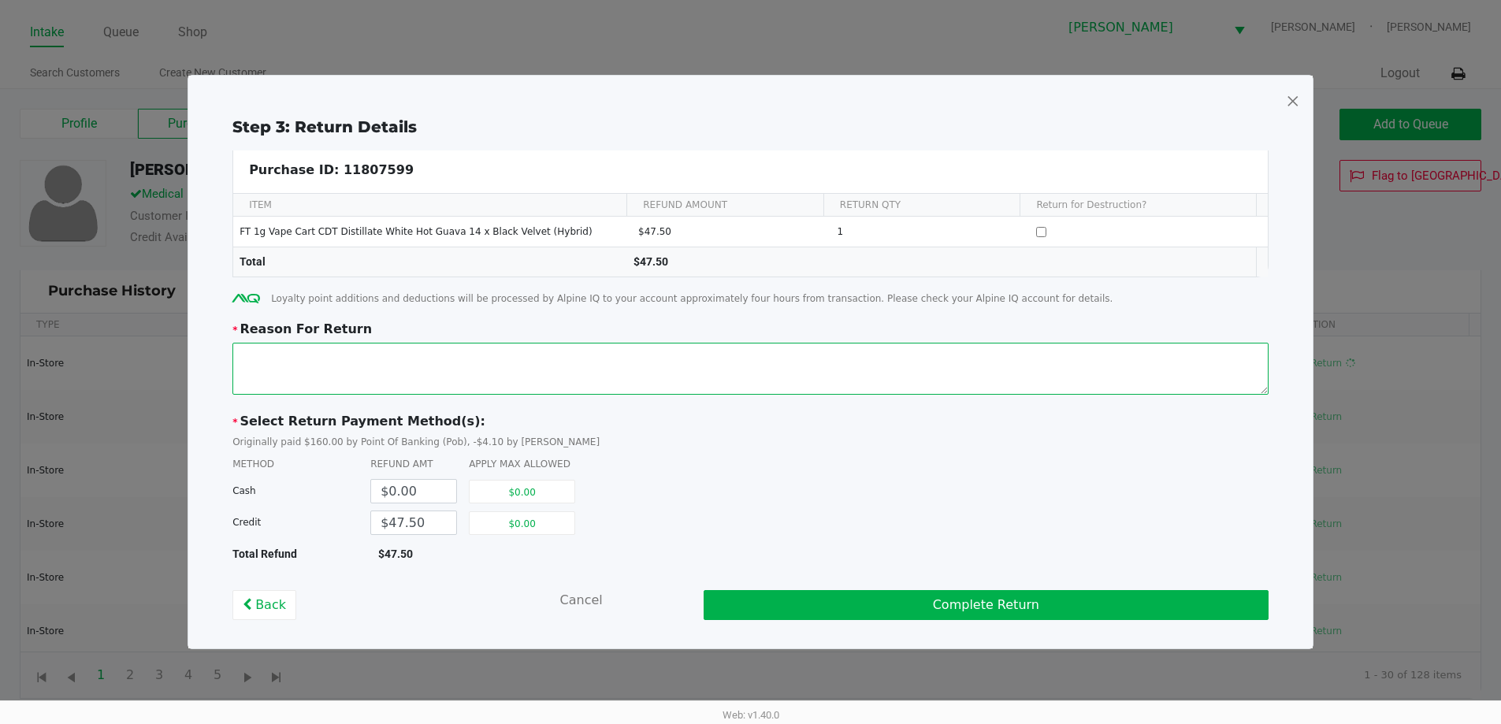
click at [551, 381] on textarea at bounding box center [750, 369] width 1036 height 52
click at [471, 348] on textarea at bounding box center [750, 369] width 1036 height 52
click at [538, 339] on div "* Reason For Return" at bounding box center [750, 360] width 1036 height 80
click at [538, 351] on textarea at bounding box center [750, 369] width 1036 height 52
click at [876, 357] on textarea at bounding box center [750, 369] width 1036 height 52
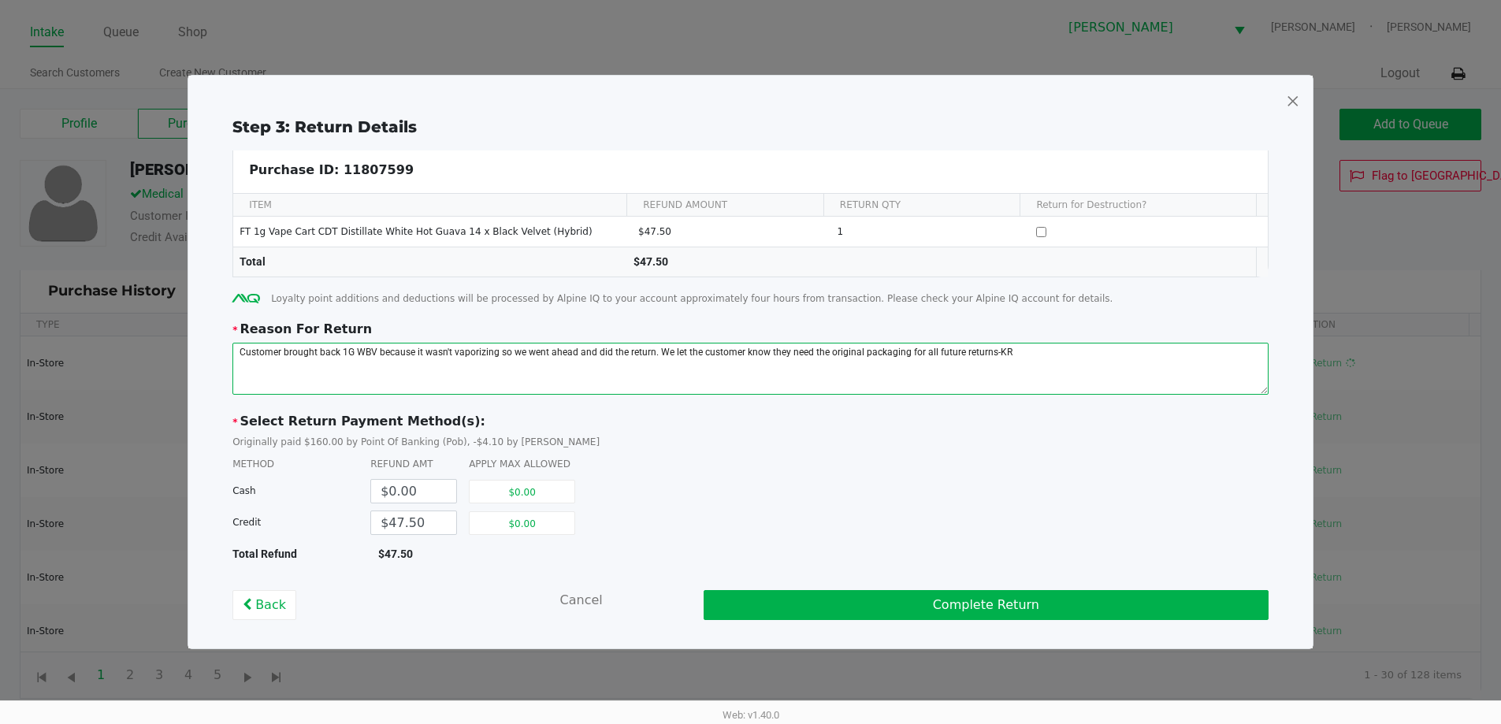
click at [869, 350] on textarea at bounding box center [750, 369] width 1036 height 52
type textarea "Customer brought back 1G WBV because it wasn't vaporizing so we went ahead and …"
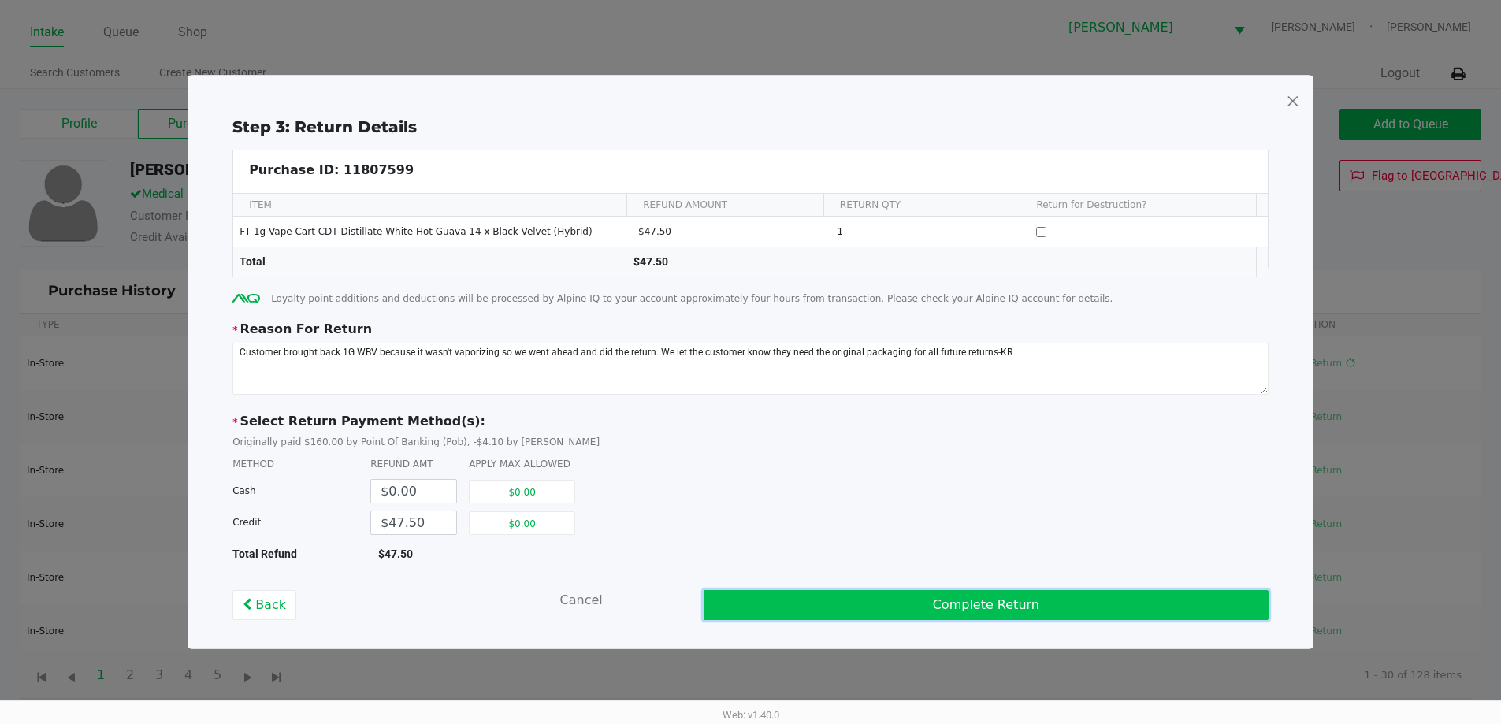
click at [869, 590] on button "Complete Return" at bounding box center [986, 605] width 565 height 30
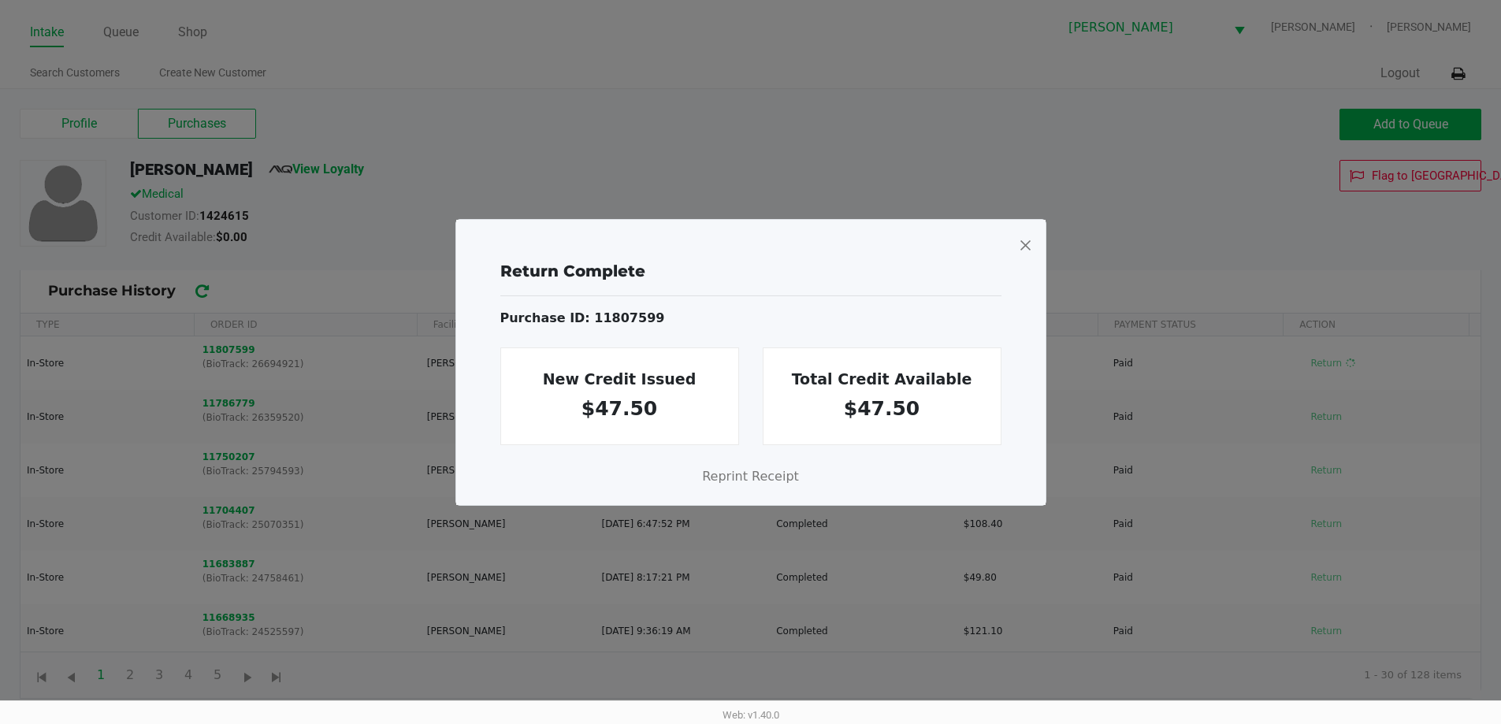
click at [1019, 251] on span at bounding box center [1025, 244] width 14 height 25
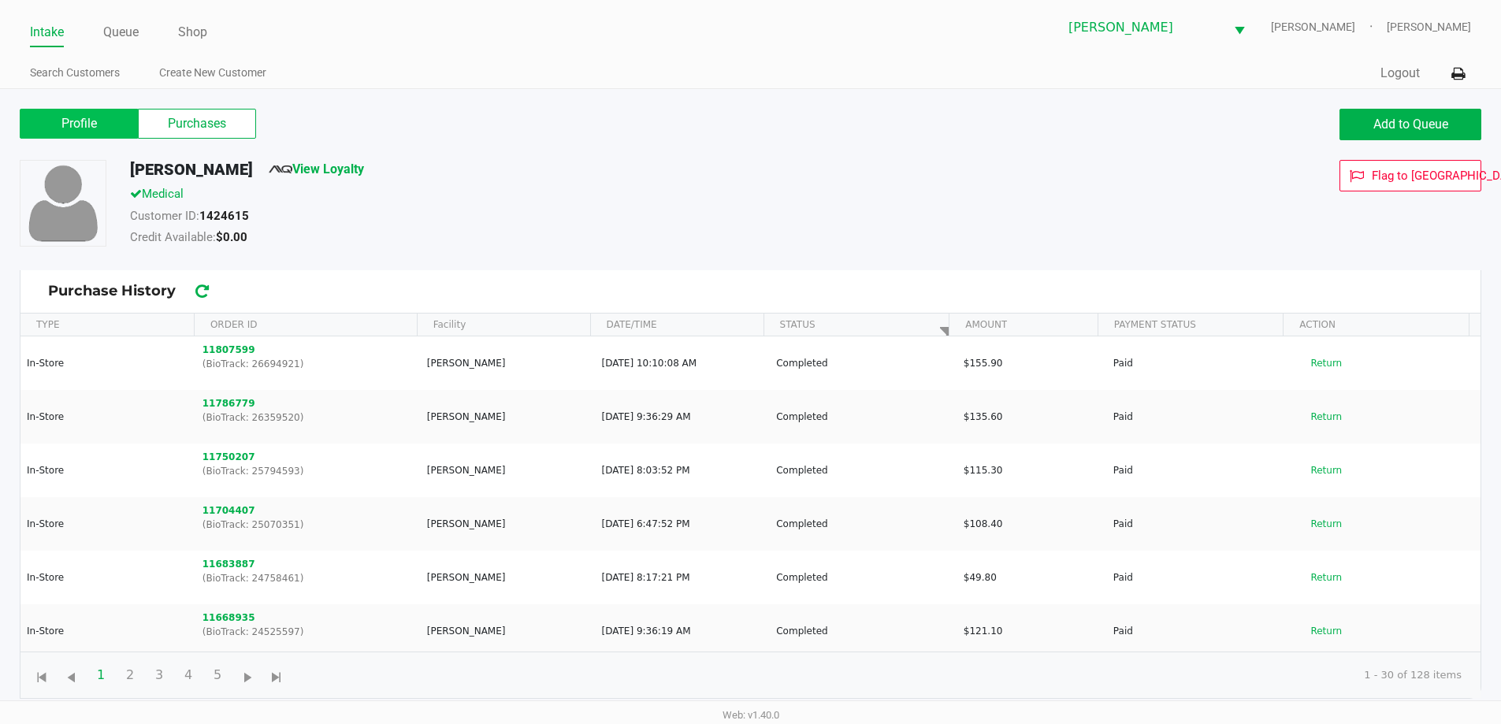
click at [30, 127] on label "Profile" at bounding box center [79, 124] width 118 height 30
click at [0, 0] on 0 "Profile" at bounding box center [0, 0] width 0 height 0
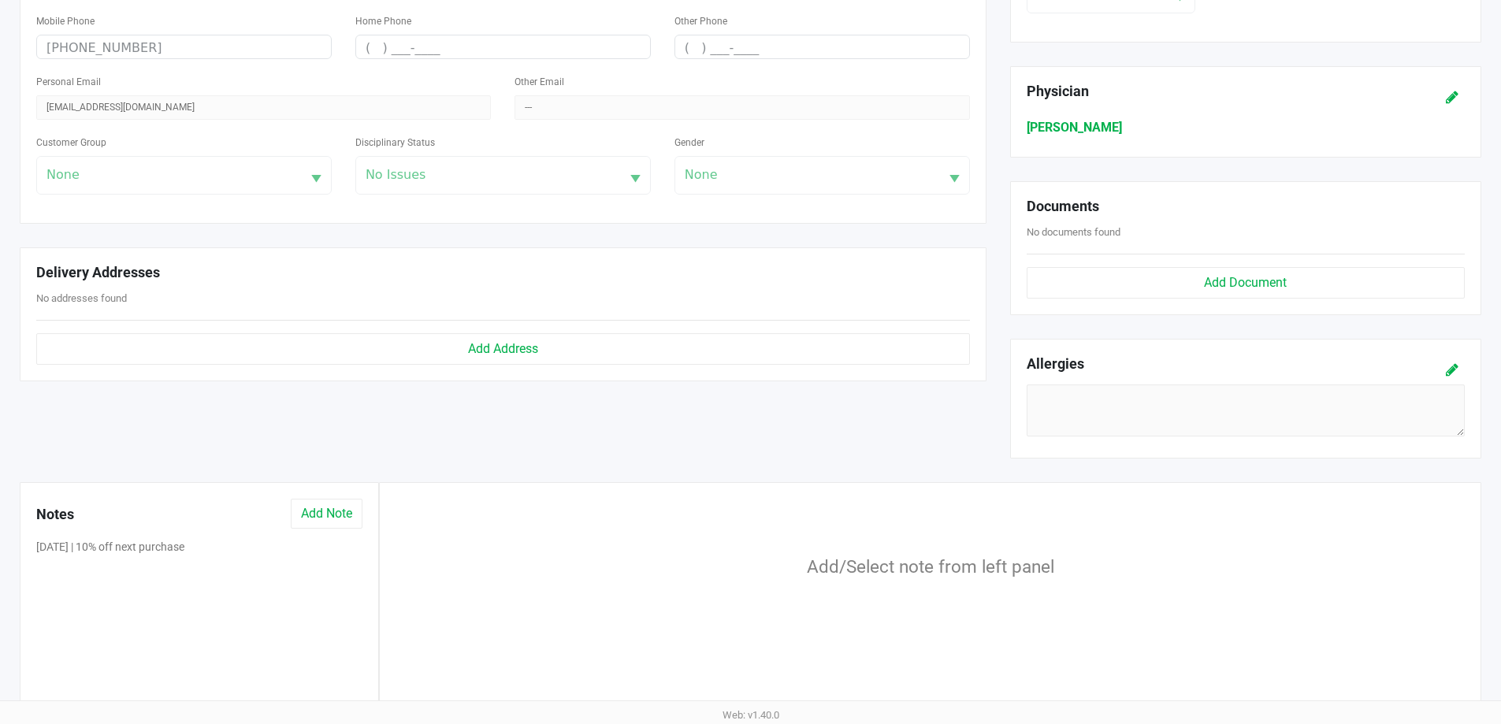
scroll to position [414, 0]
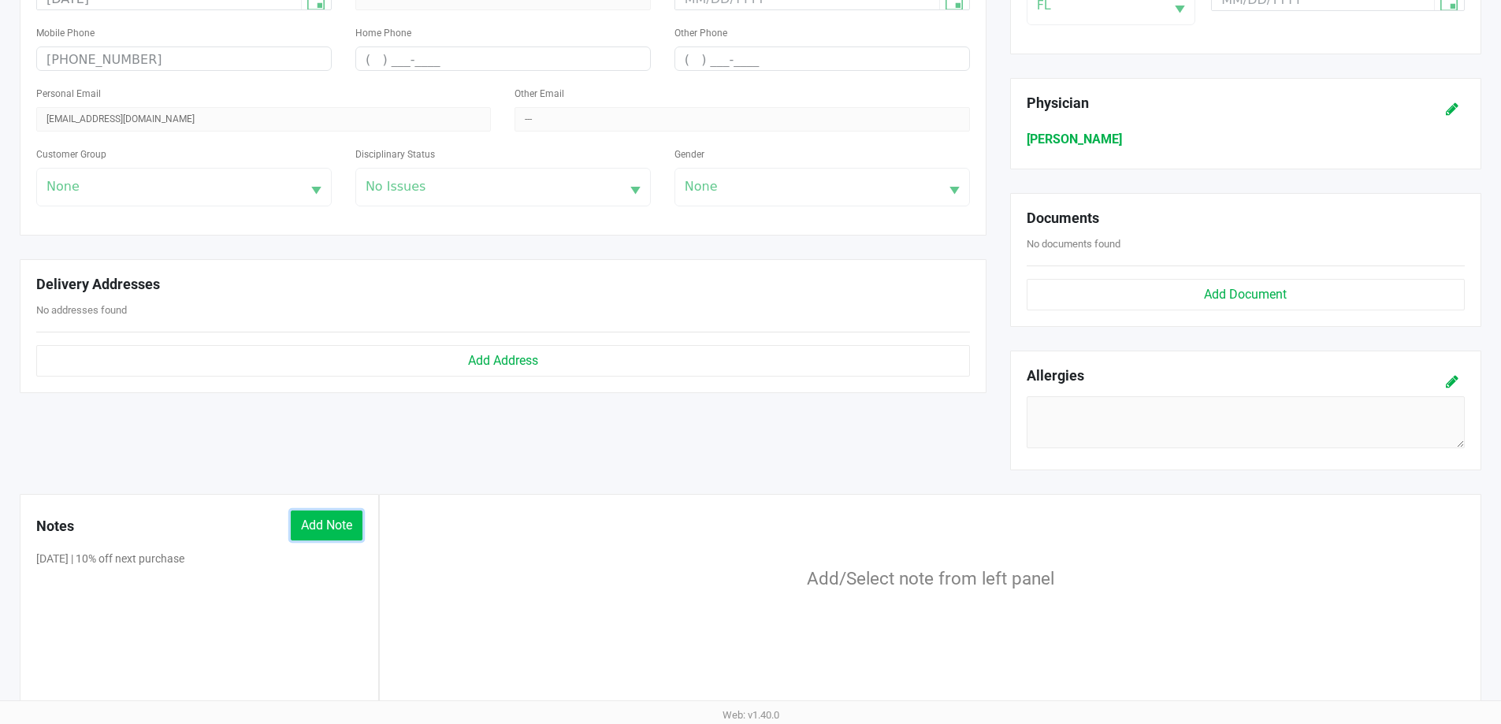
click at [320, 513] on button "Add Note" at bounding box center [327, 526] width 72 height 30
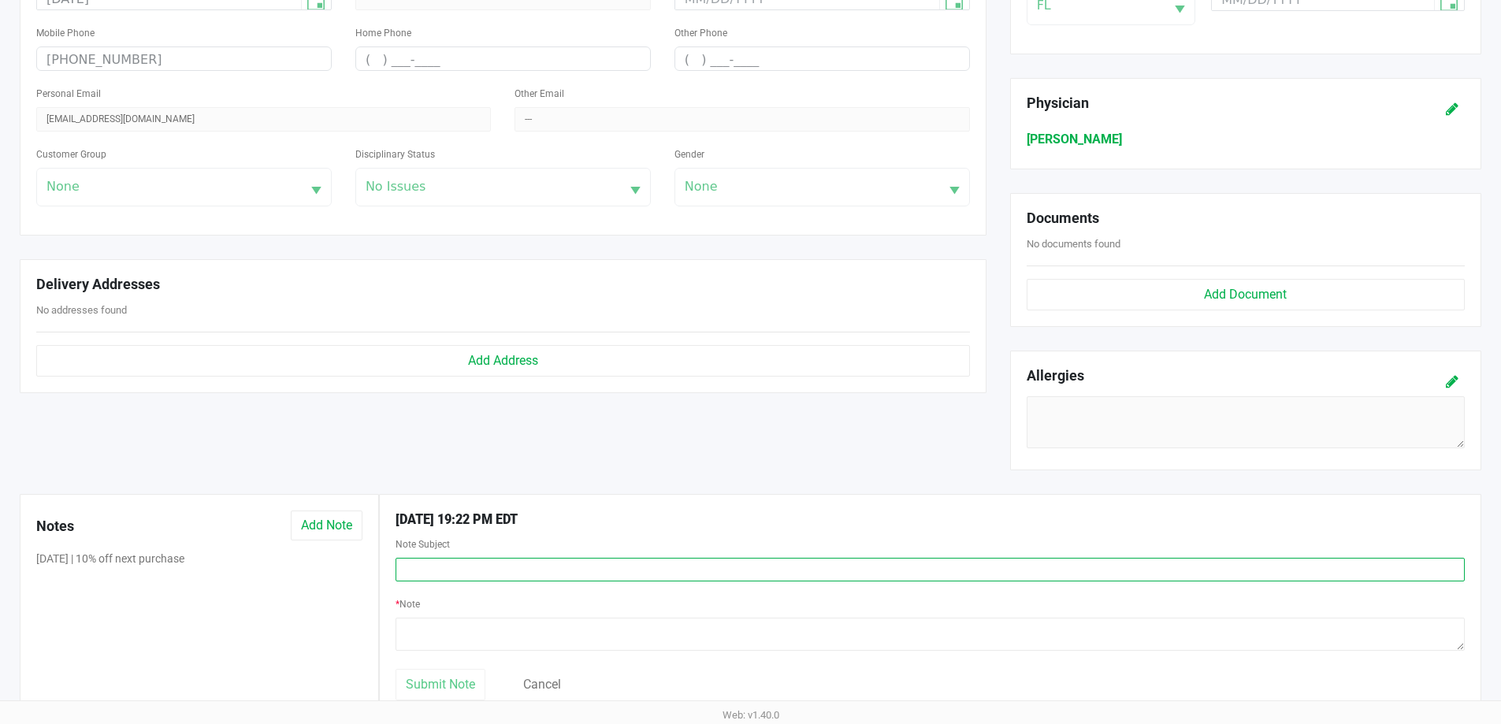
click at [418, 562] on input "text" at bounding box center [930, 570] width 1069 height 24
type input "1G WBV credit"
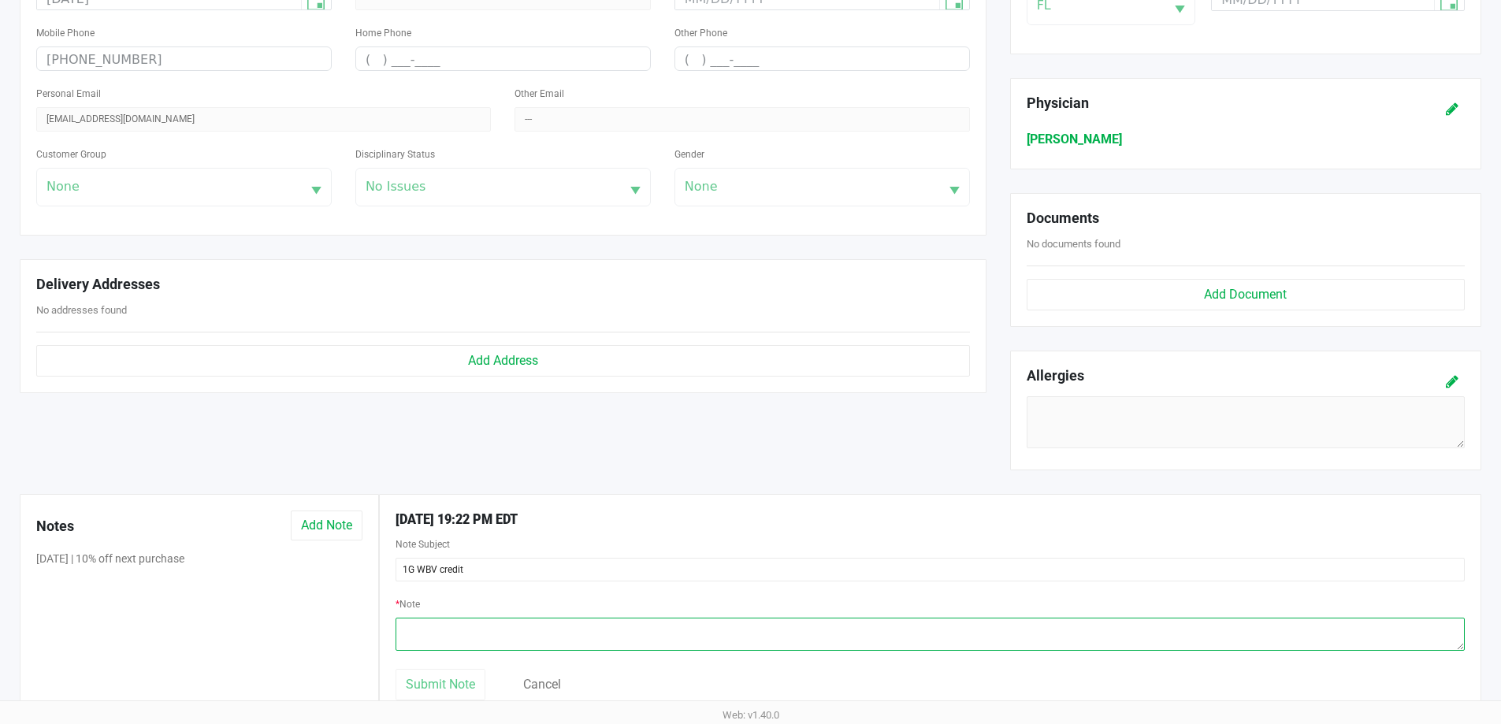
click at [466, 640] on textarea at bounding box center [930, 634] width 1069 height 33
paste textarea "Customer brought back 1G WBV because it wasn't vaporizing so we went ahead and …"
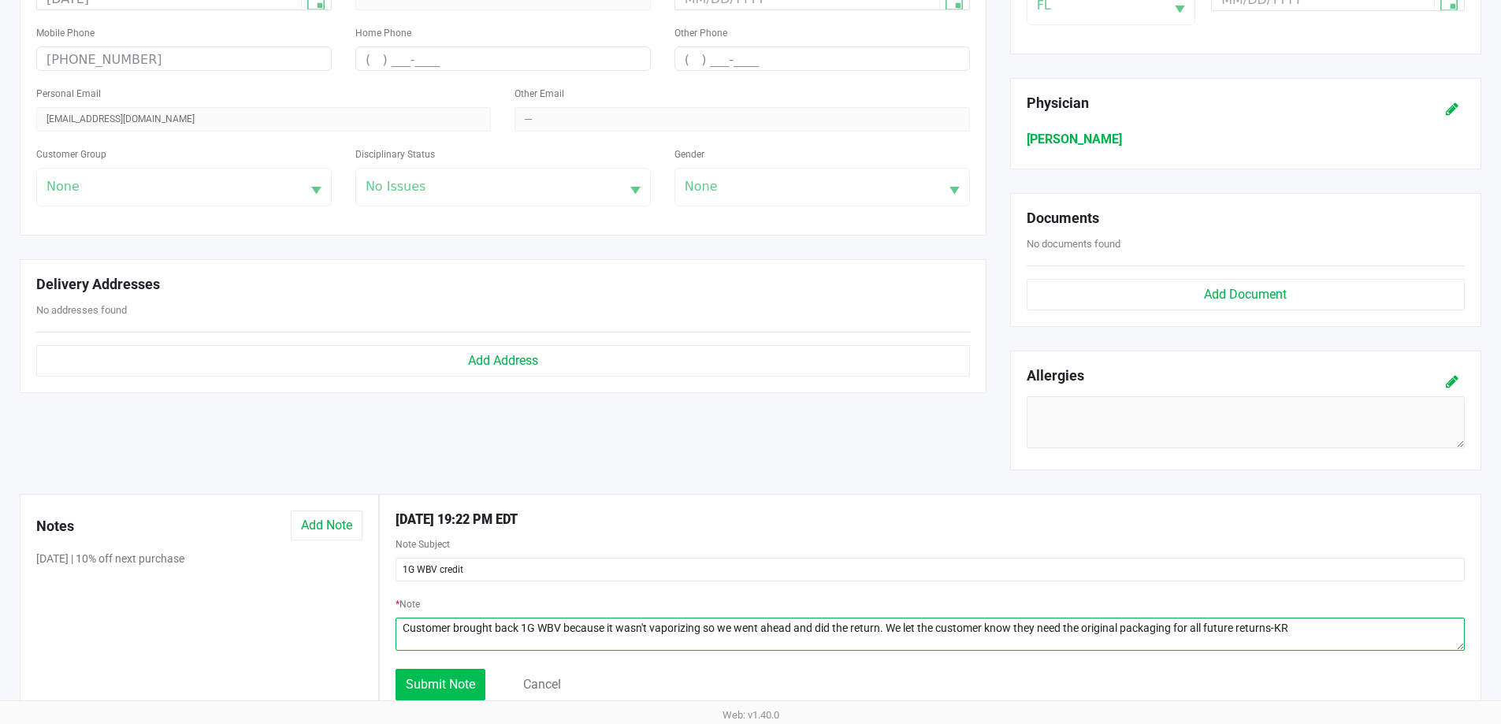
type textarea "Customer brought back 1G WBV because it wasn't vaporizing so we went ahead and …"
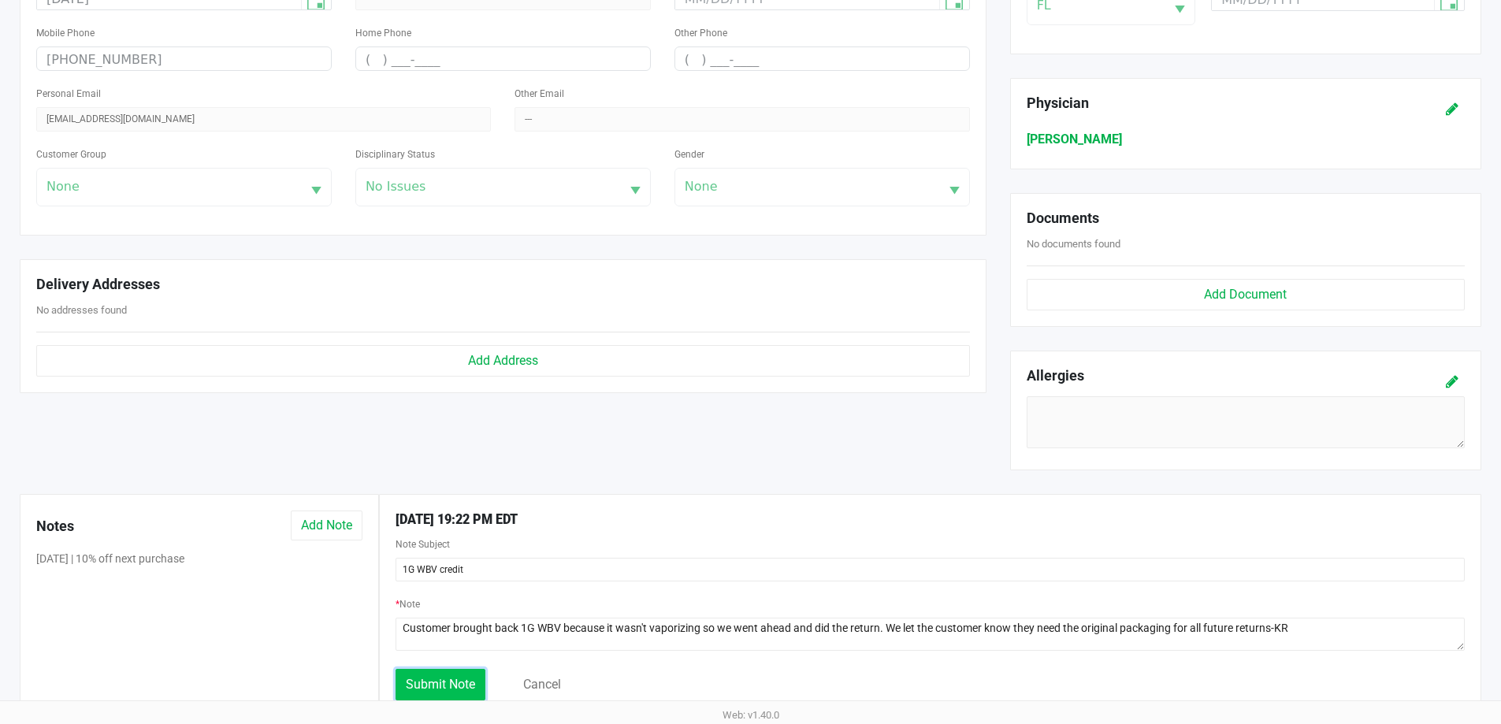
click at [471, 691] on span "Submit Note" at bounding box center [440, 684] width 69 height 15
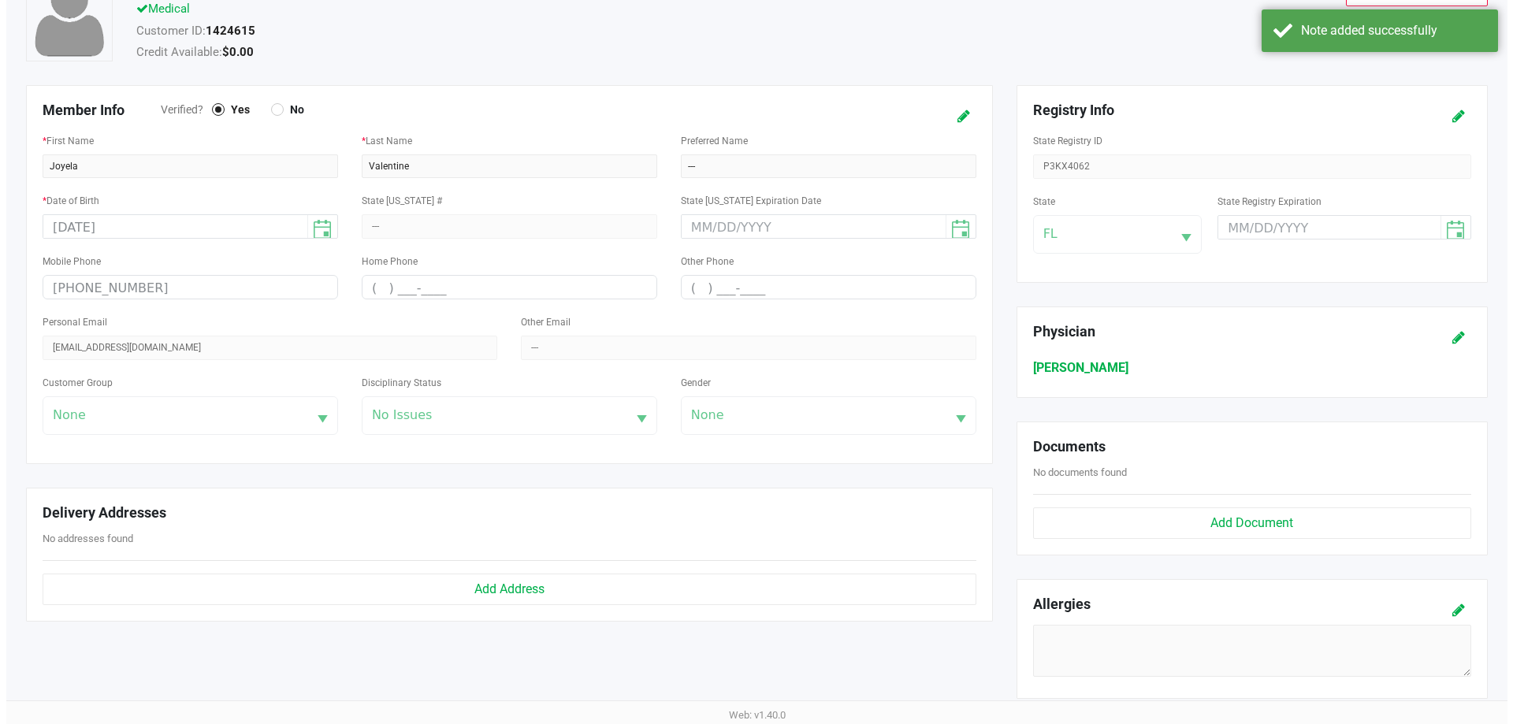
scroll to position [0, 0]
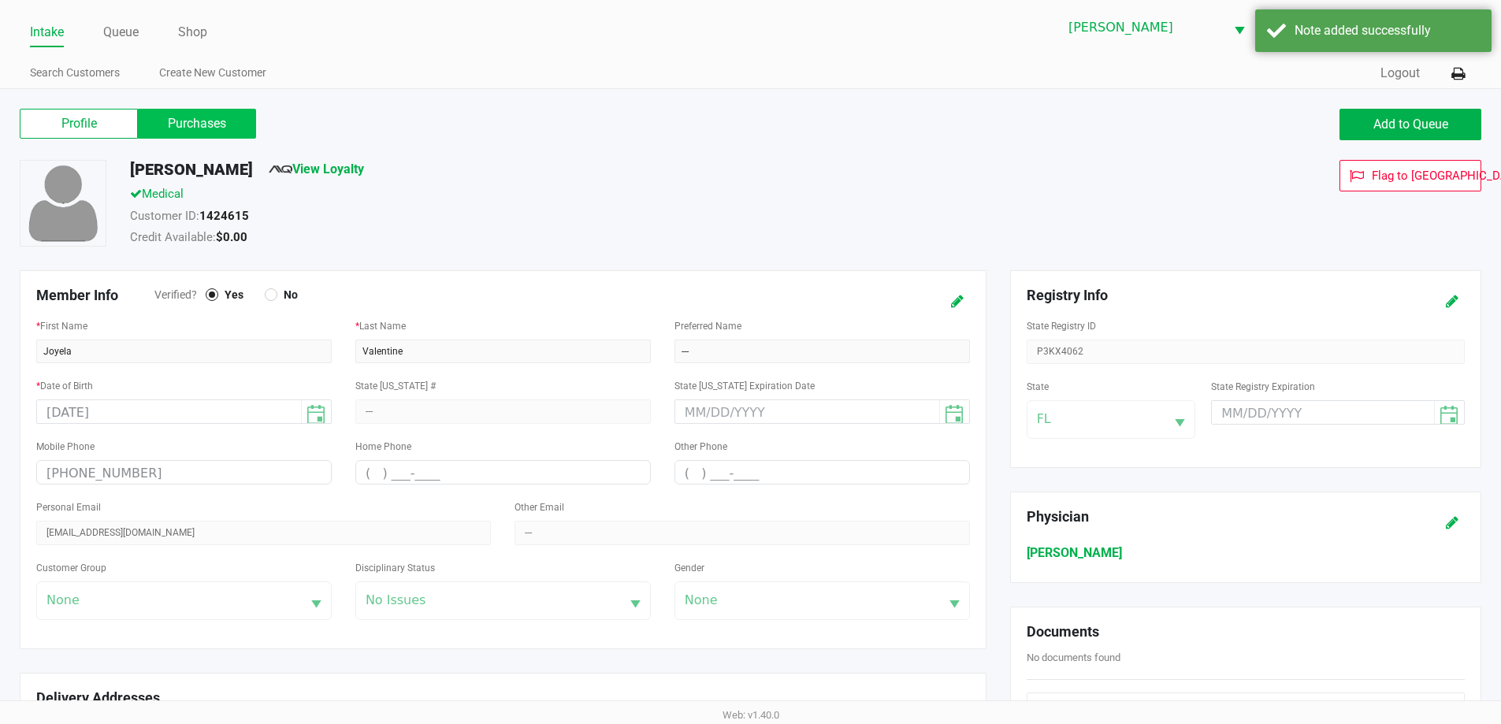
click at [173, 123] on label "Purchases" at bounding box center [197, 124] width 118 height 30
click at [0, 0] on 1 "Purchases" at bounding box center [0, 0] width 0 height 0
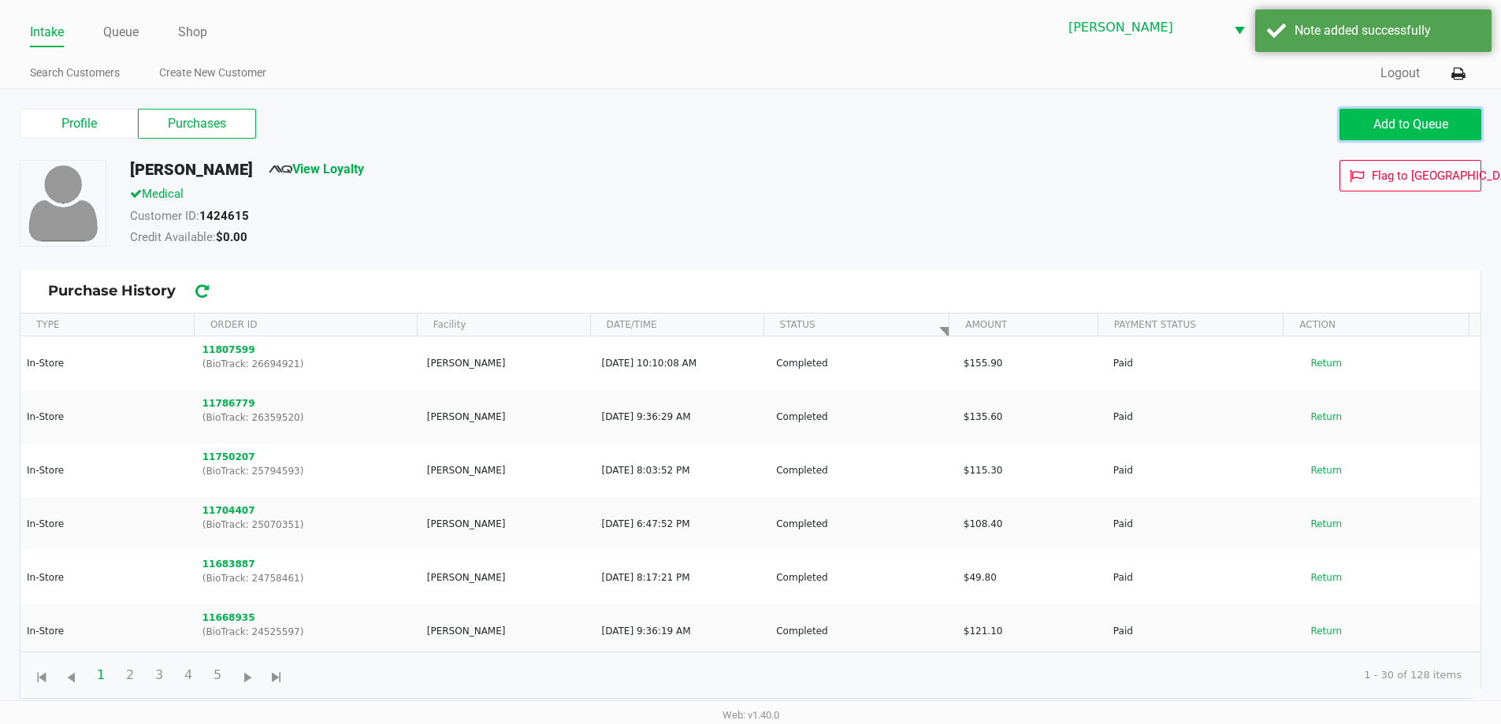
click at [1374, 117] on span "Add to Queue" at bounding box center [1411, 124] width 75 height 15
drag, startPoint x: 1170, startPoint y: 169, endPoint x: 1153, endPoint y: 170, distance: 17.4
click at [1167, 170] on div "Flag to Delete" at bounding box center [1264, 205] width 459 height 91
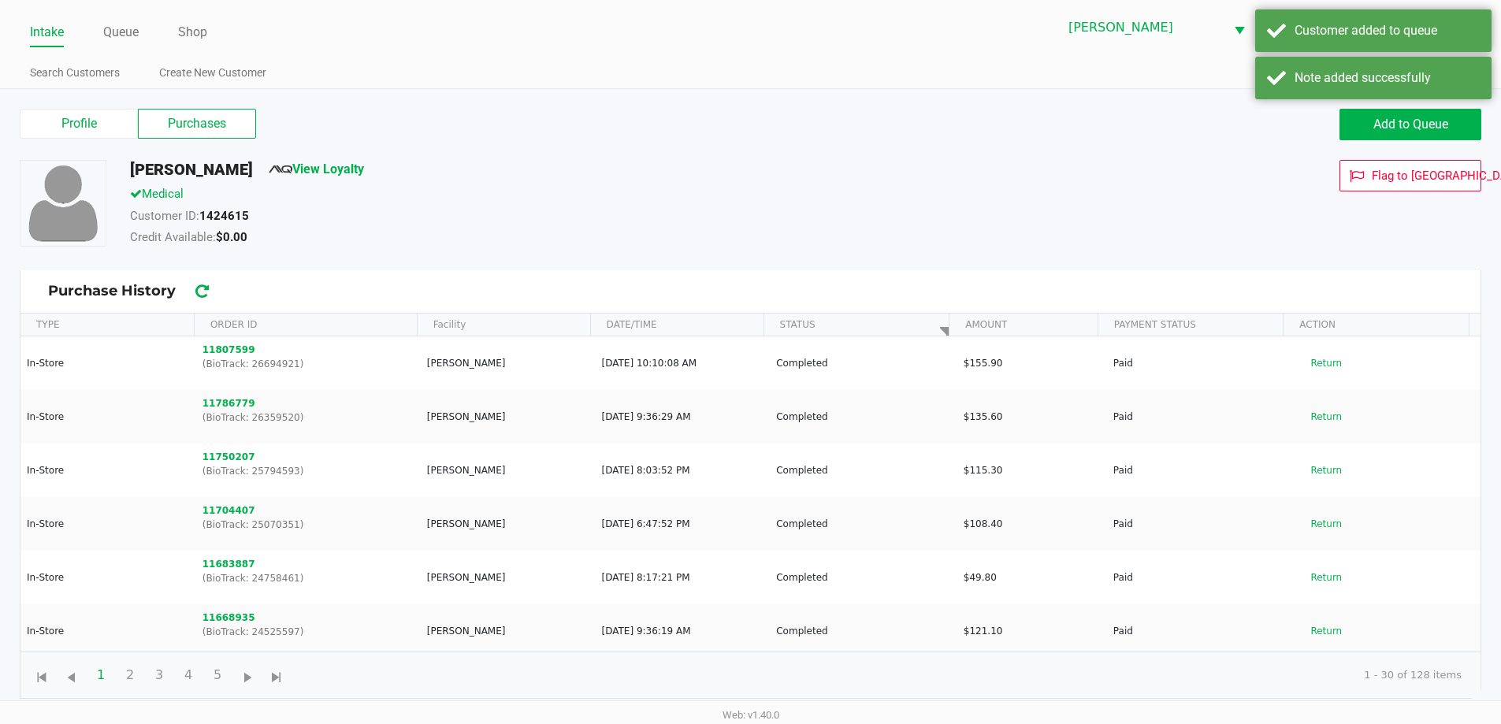
click at [94, 25] on ul "Intake Queue Shop" at bounding box center [390, 33] width 720 height 27
click at [113, 31] on link "Queue" at bounding box center [120, 32] width 35 height 22
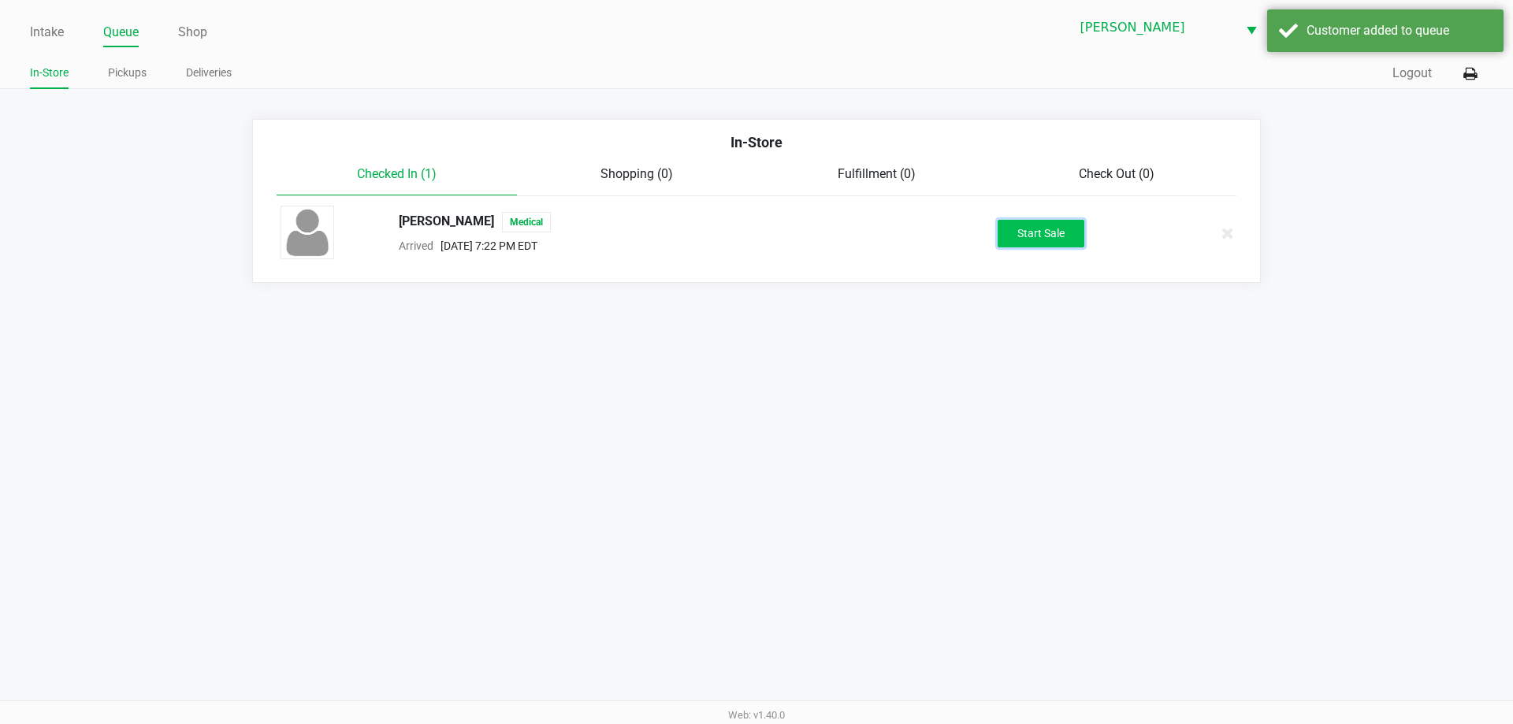
click at [1003, 220] on button "Start Sale" at bounding box center [1041, 234] width 87 height 28
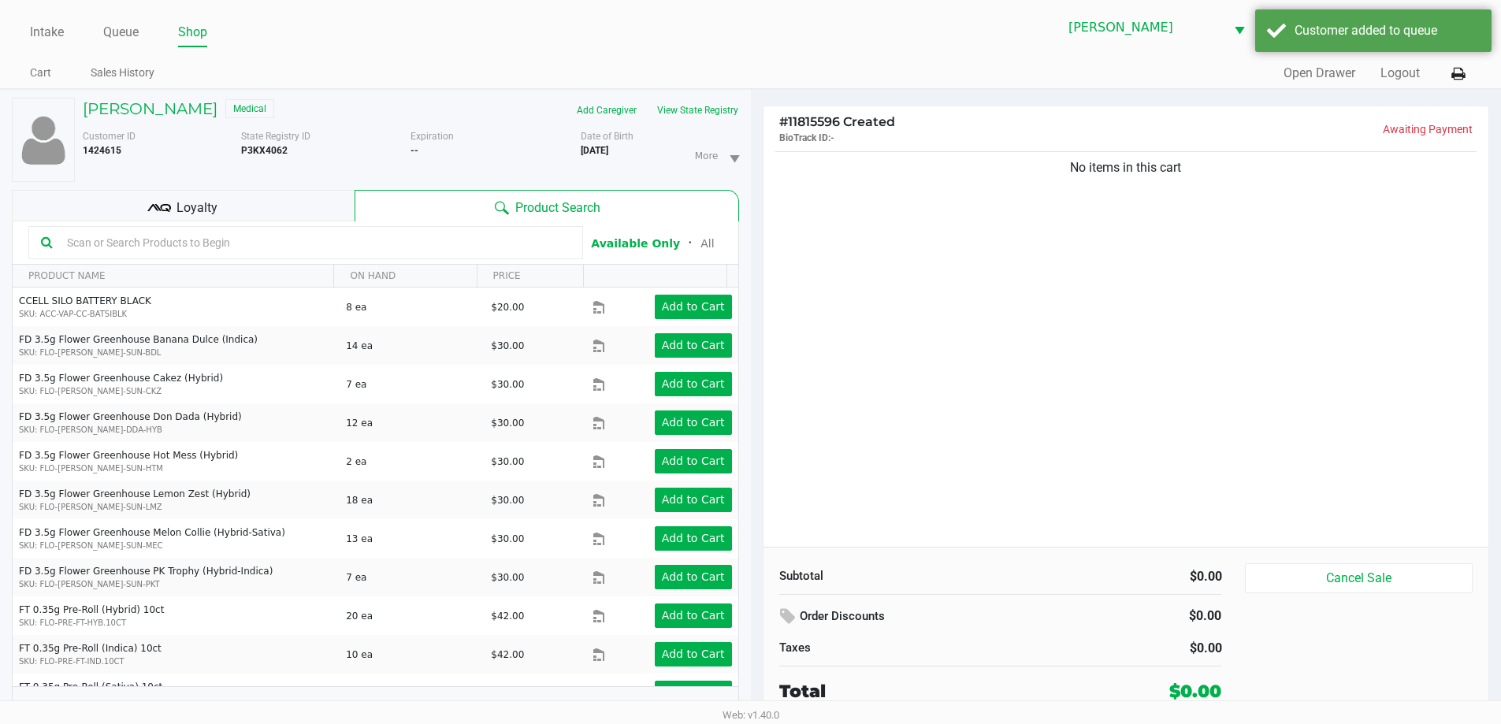
click at [256, 244] on input "text" at bounding box center [316, 243] width 510 height 24
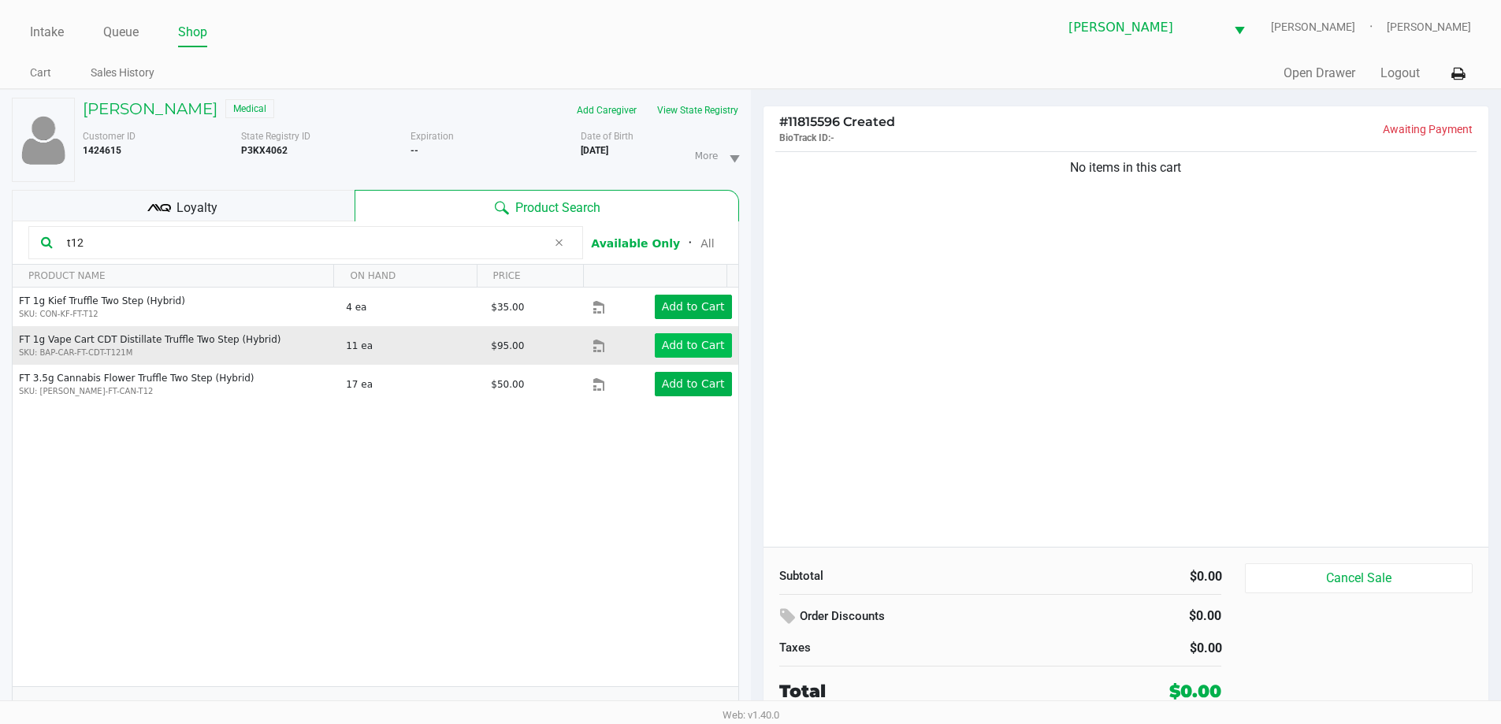
type input "t12"
click at [705, 352] on app-button-loader "Add to Cart" at bounding box center [693, 345] width 63 height 13
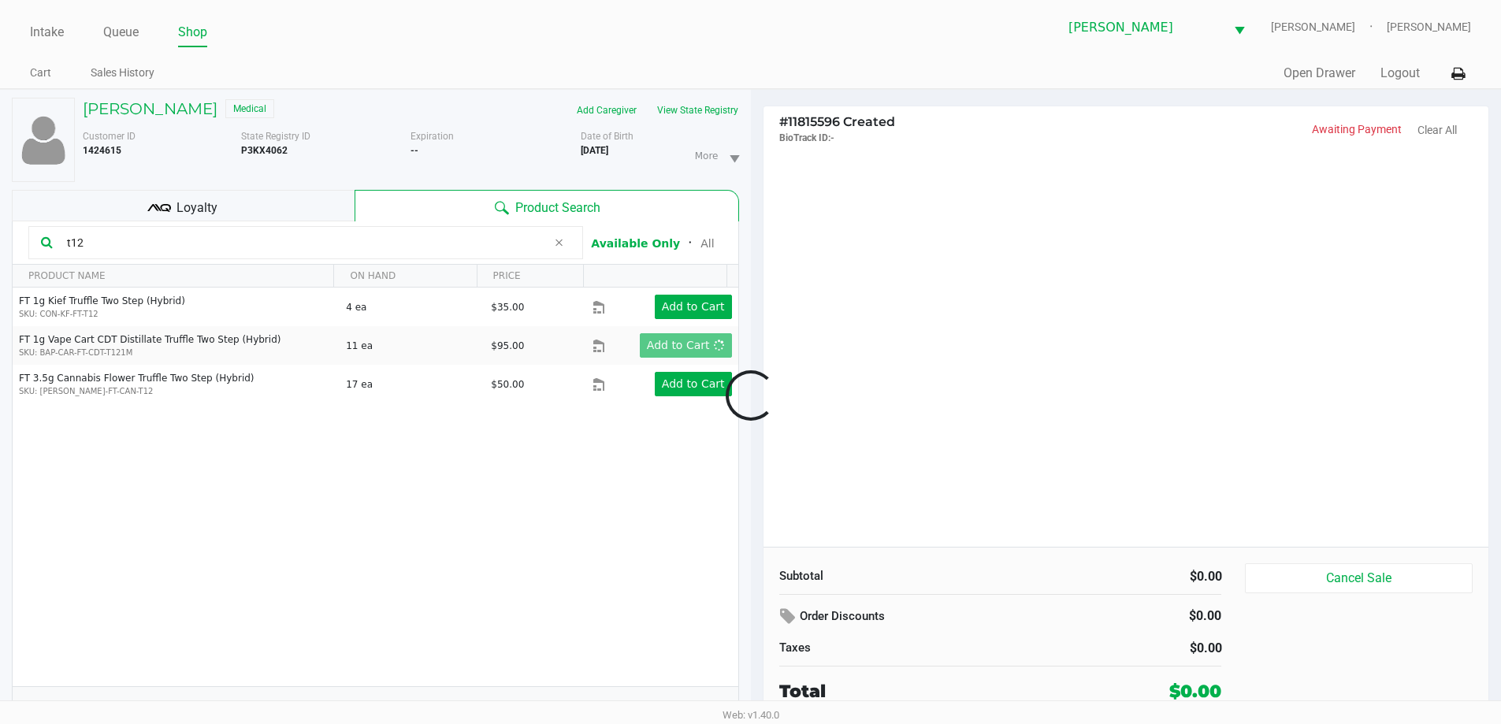
click at [1236, 412] on div at bounding box center [750, 396] width 1501 height 456
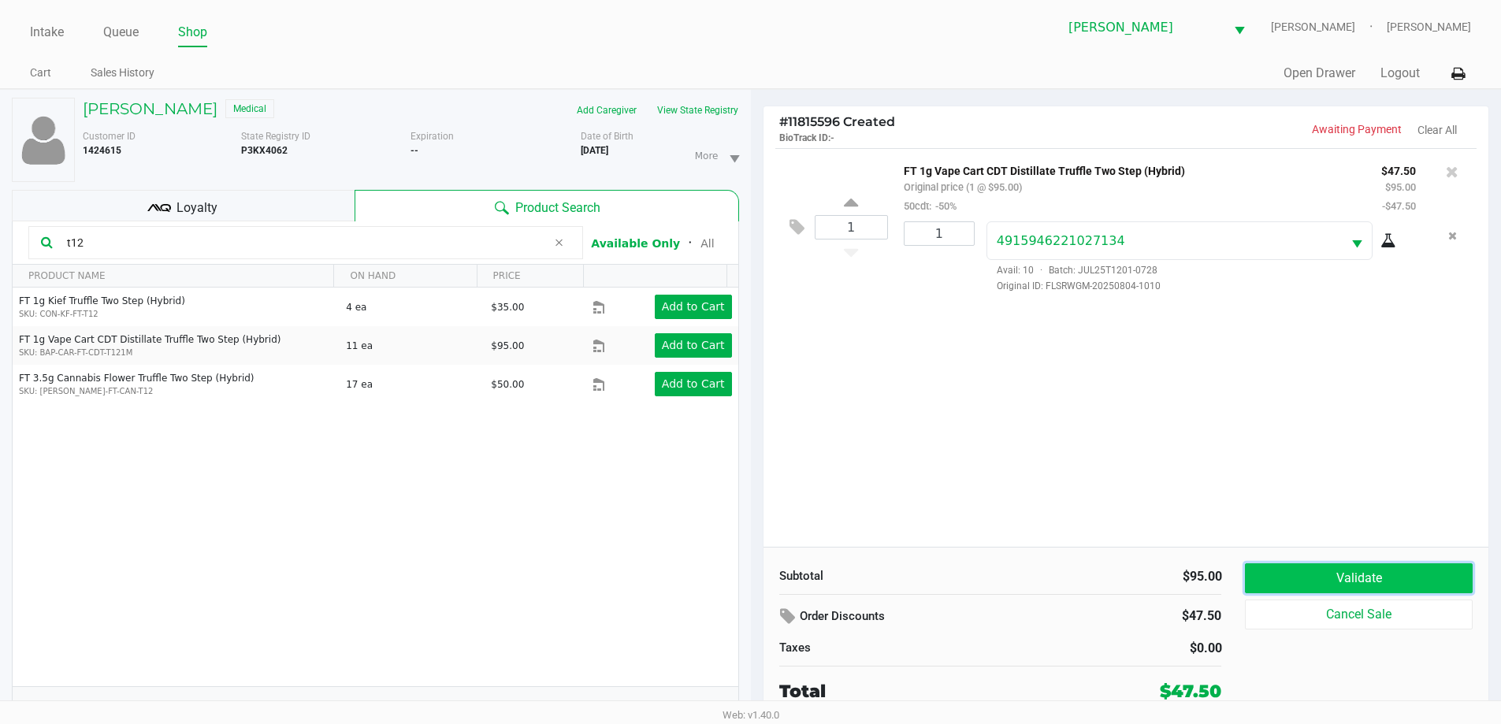
click at [1307, 586] on button "Validate" at bounding box center [1358, 579] width 227 height 30
click at [1258, 485] on div "1 FT 1g Vape Cart CDT Distillate Truffle Two Step (Hybrid) Original price (1 @ …" at bounding box center [1127, 347] width 726 height 399
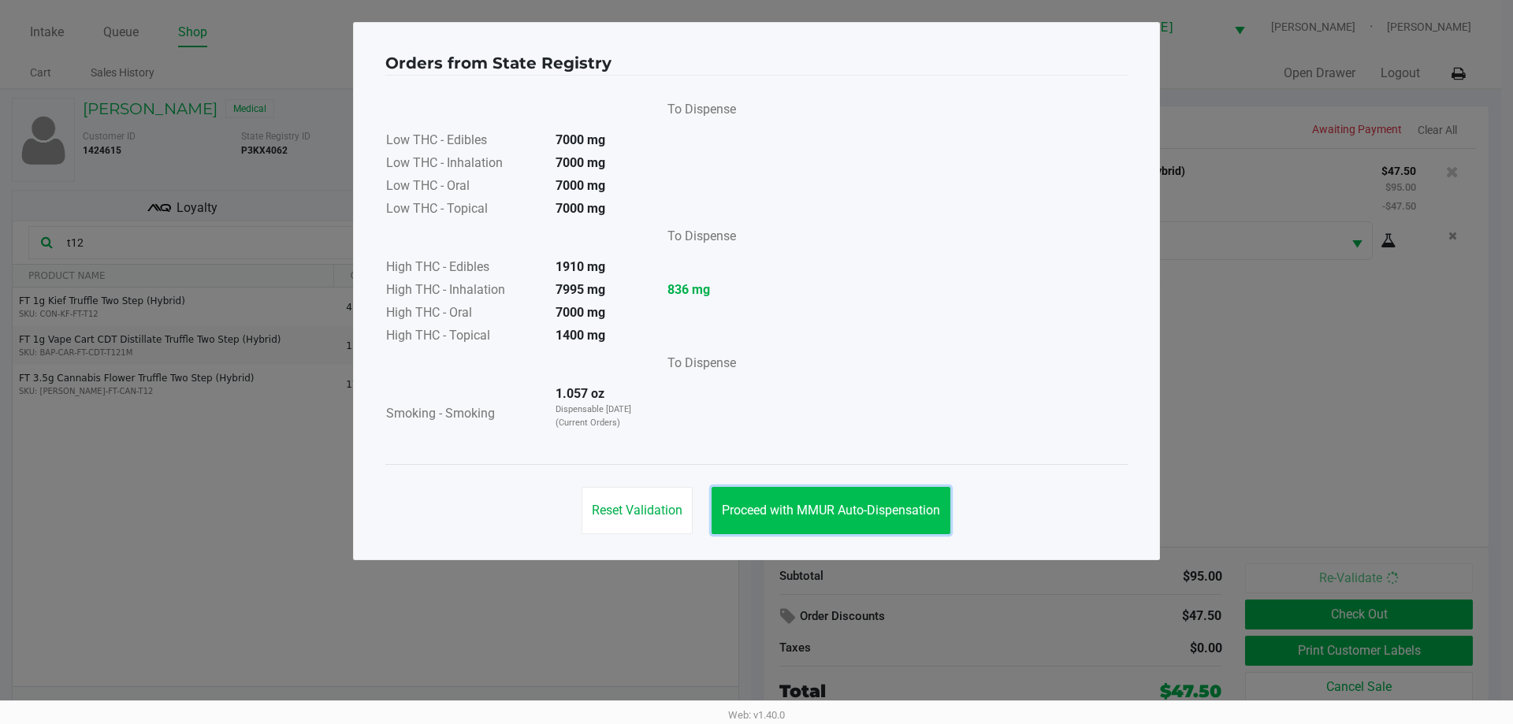
click at [802, 519] on button "Proceed with MMUR Auto-Dispensation" at bounding box center [831, 510] width 239 height 47
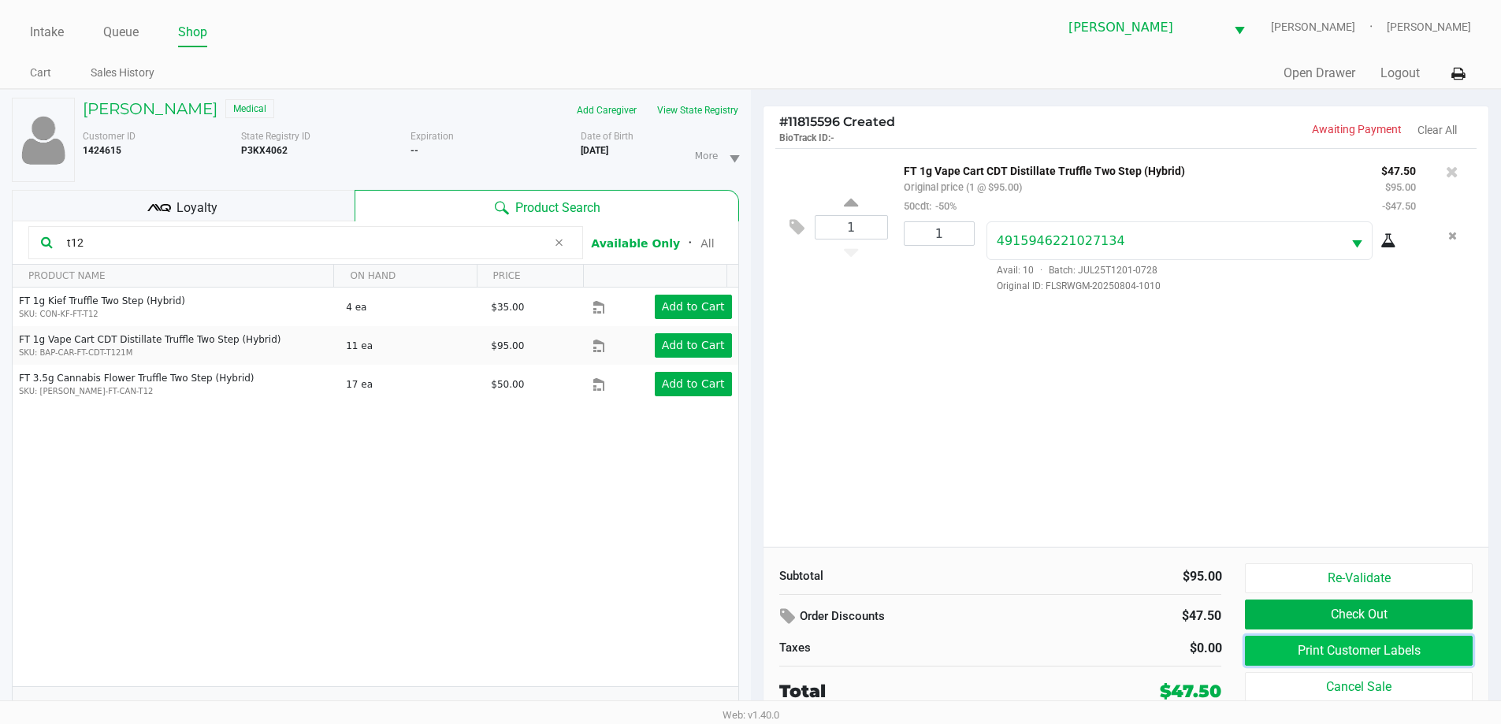
click at [1386, 649] on button "Print Customer Labels" at bounding box center [1358, 651] width 227 height 30
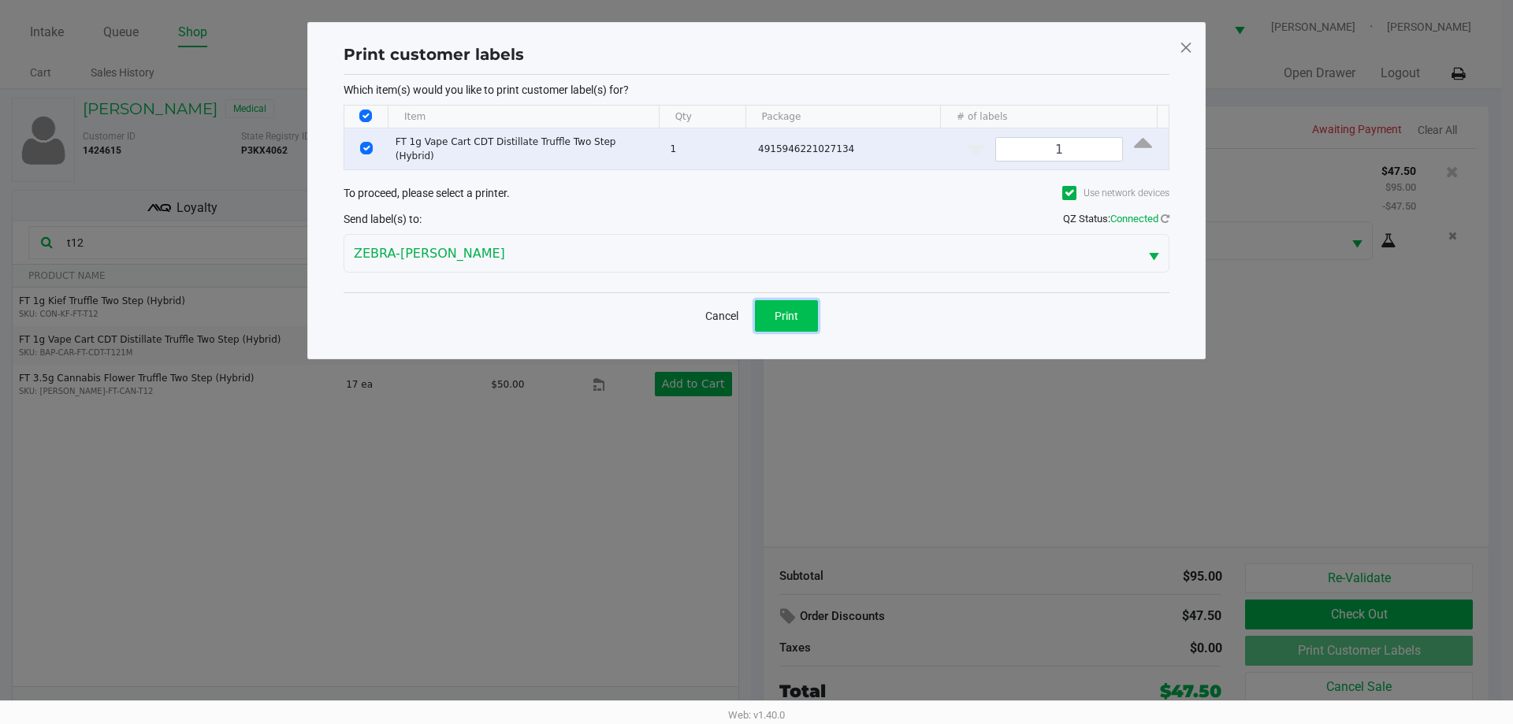
click at [783, 310] on span "Print" at bounding box center [787, 316] width 24 height 13
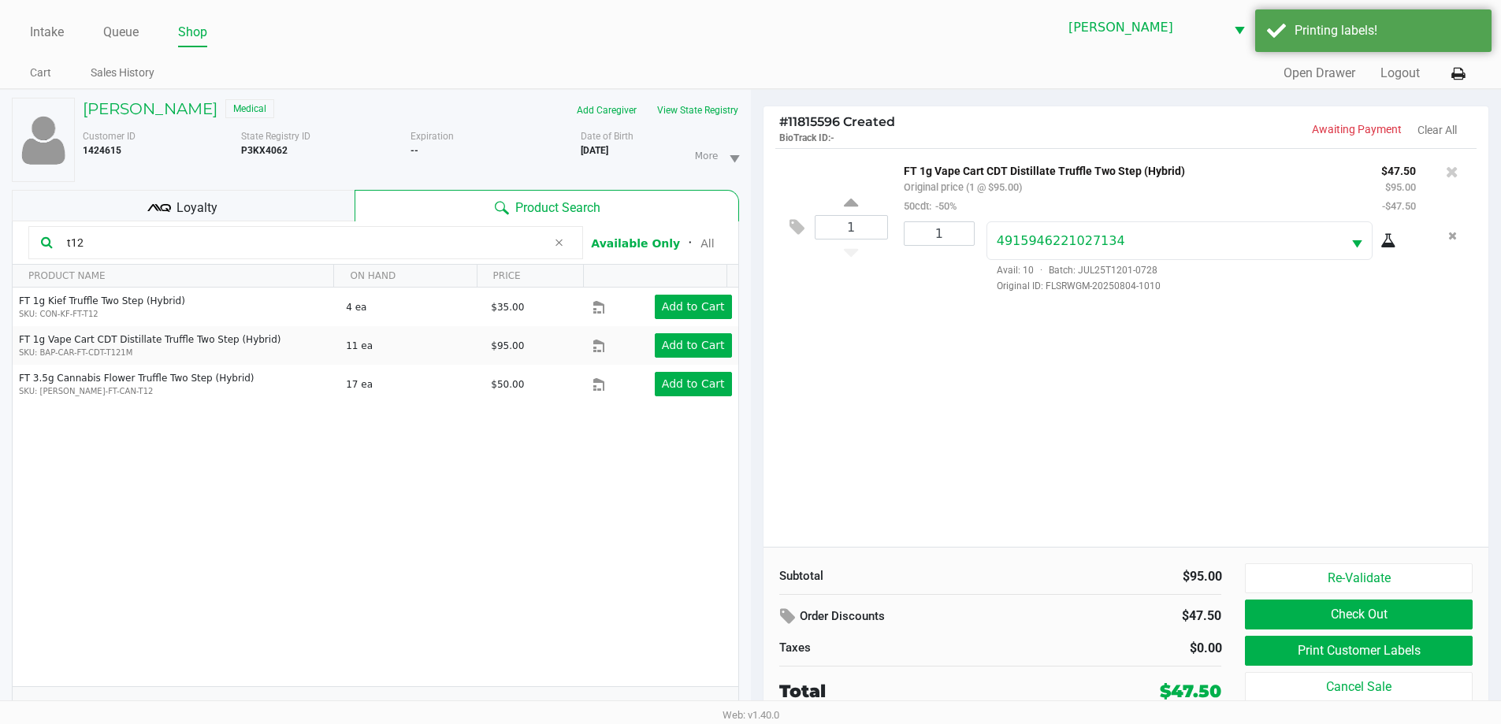
click at [1280, 429] on div "1 FT 1g Vape Cart CDT Distillate Truffle Two Step (Hybrid) Original price (1 @ …" at bounding box center [1127, 347] width 726 height 399
click at [1444, 623] on button "Check Out" at bounding box center [1358, 615] width 227 height 30
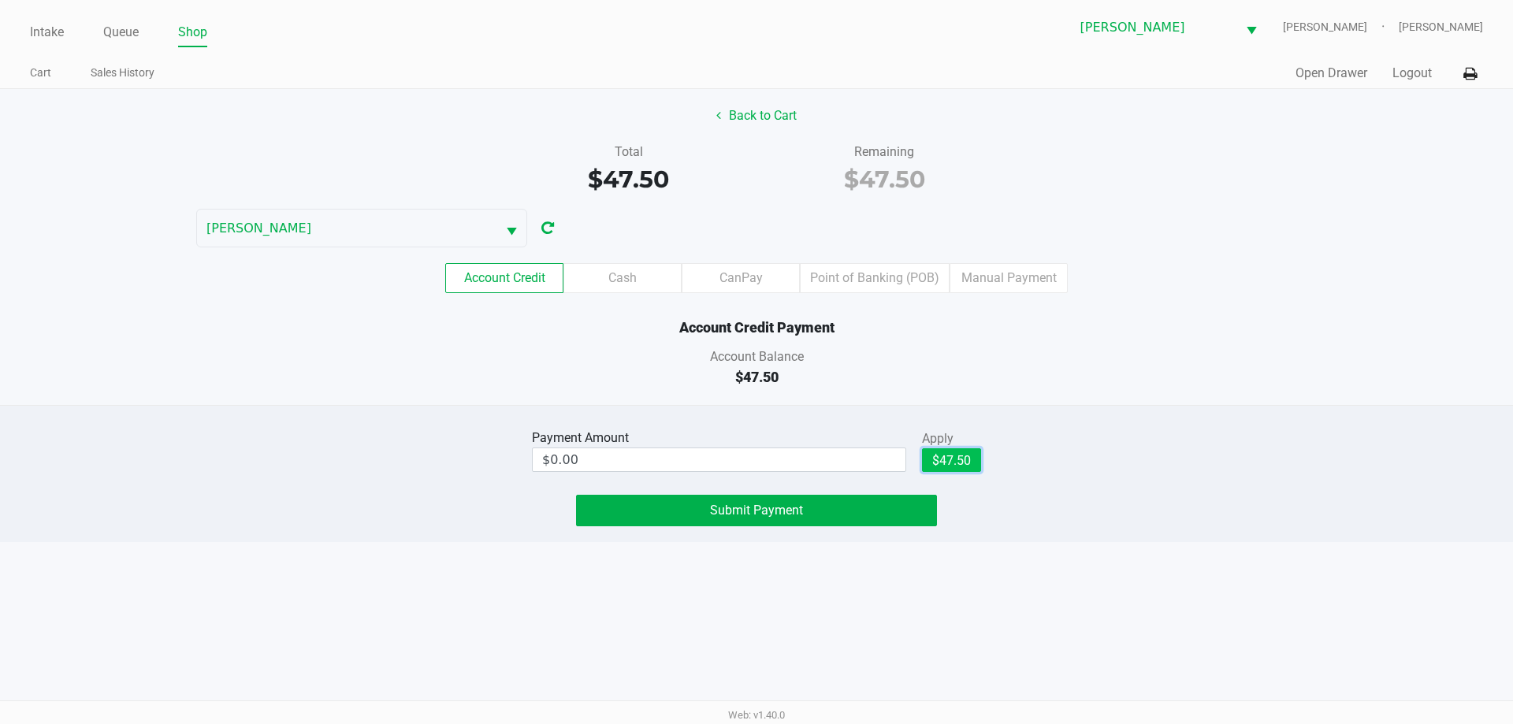
click at [968, 453] on button "$47.50" at bounding box center [951, 460] width 59 height 24
type input "$47.50"
click at [869, 515] on button "Submit Payment" at bounding box center [756, 511] width 361 height 32
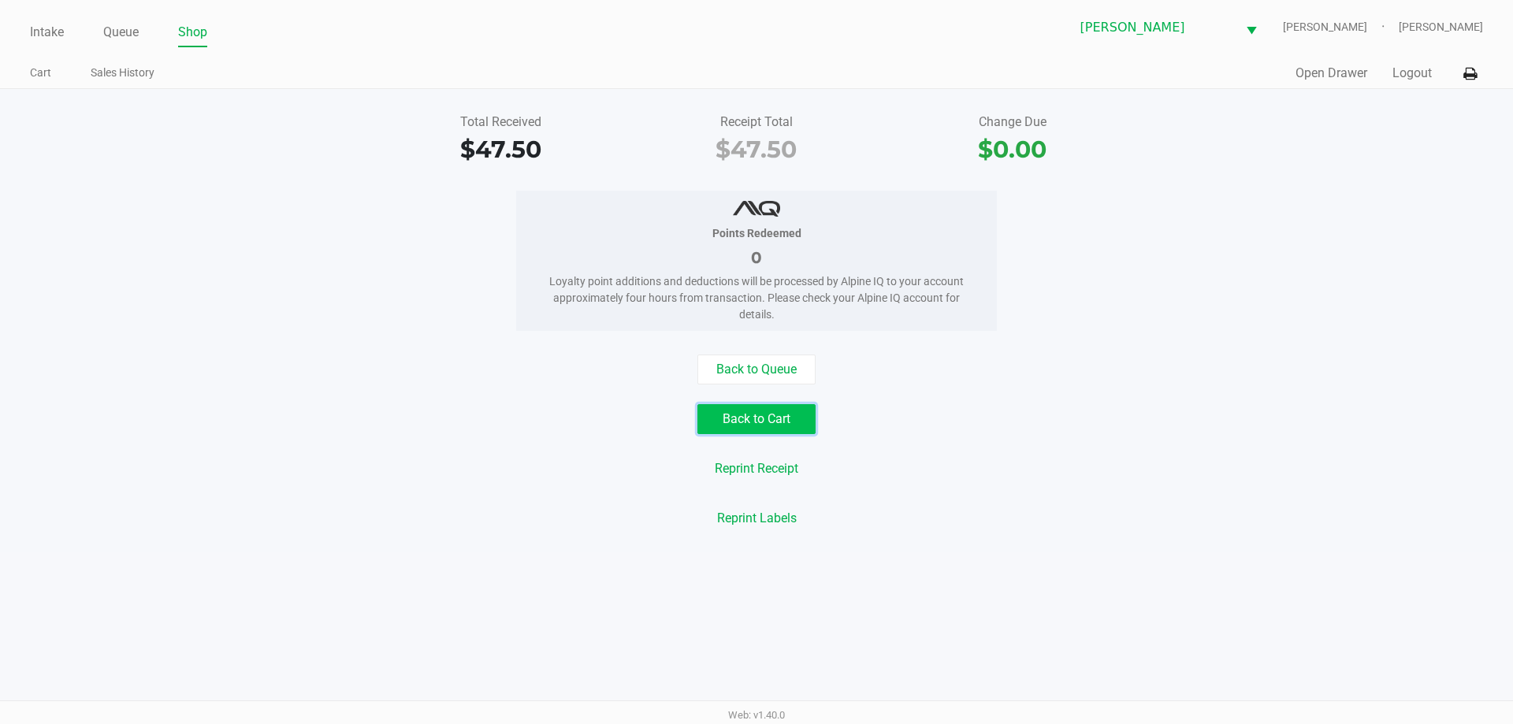
click at [703, 414] on button "Back to Cart" at bounding box center [756, 419] width 118 height 30
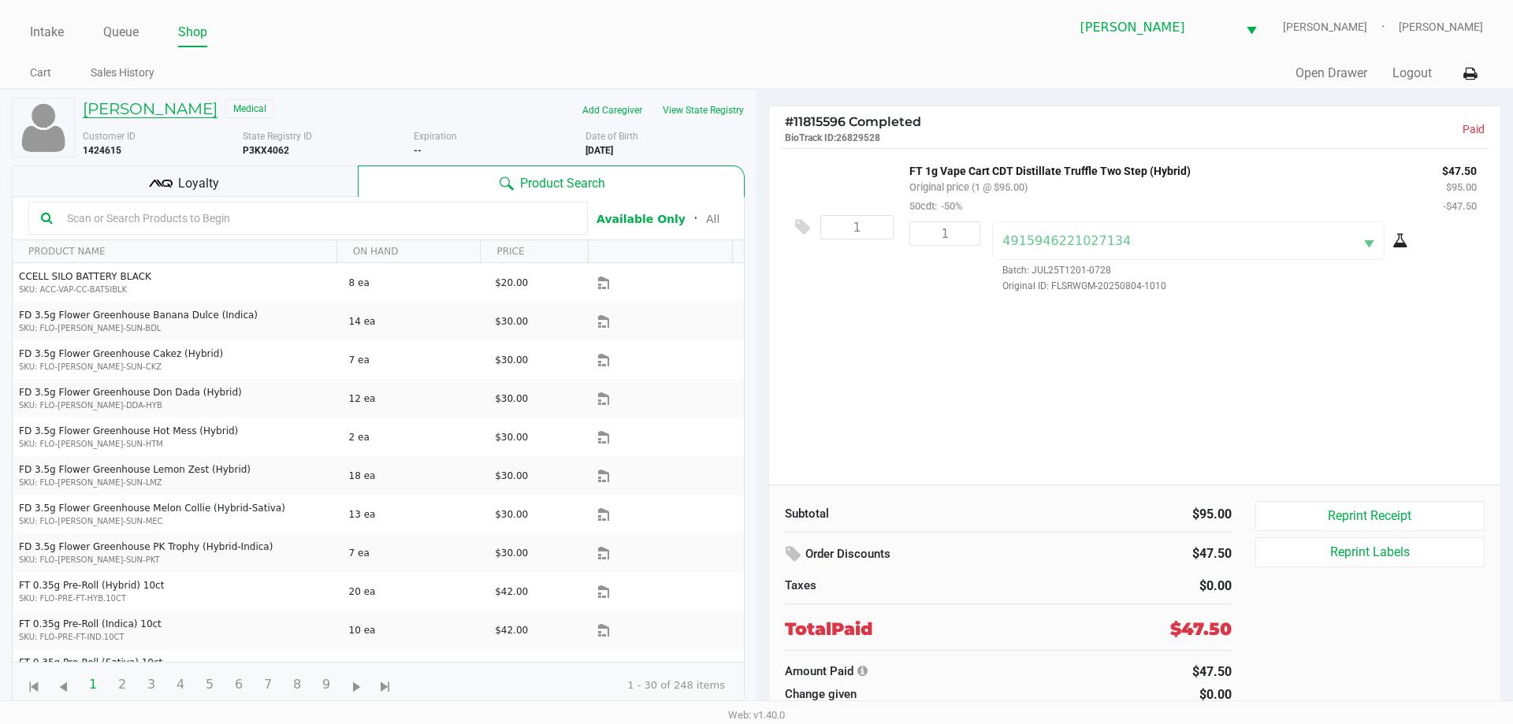
click at [162, 106] on h5 "Joyela Valentine" at bounding box center [150, 108] width 135 height 19
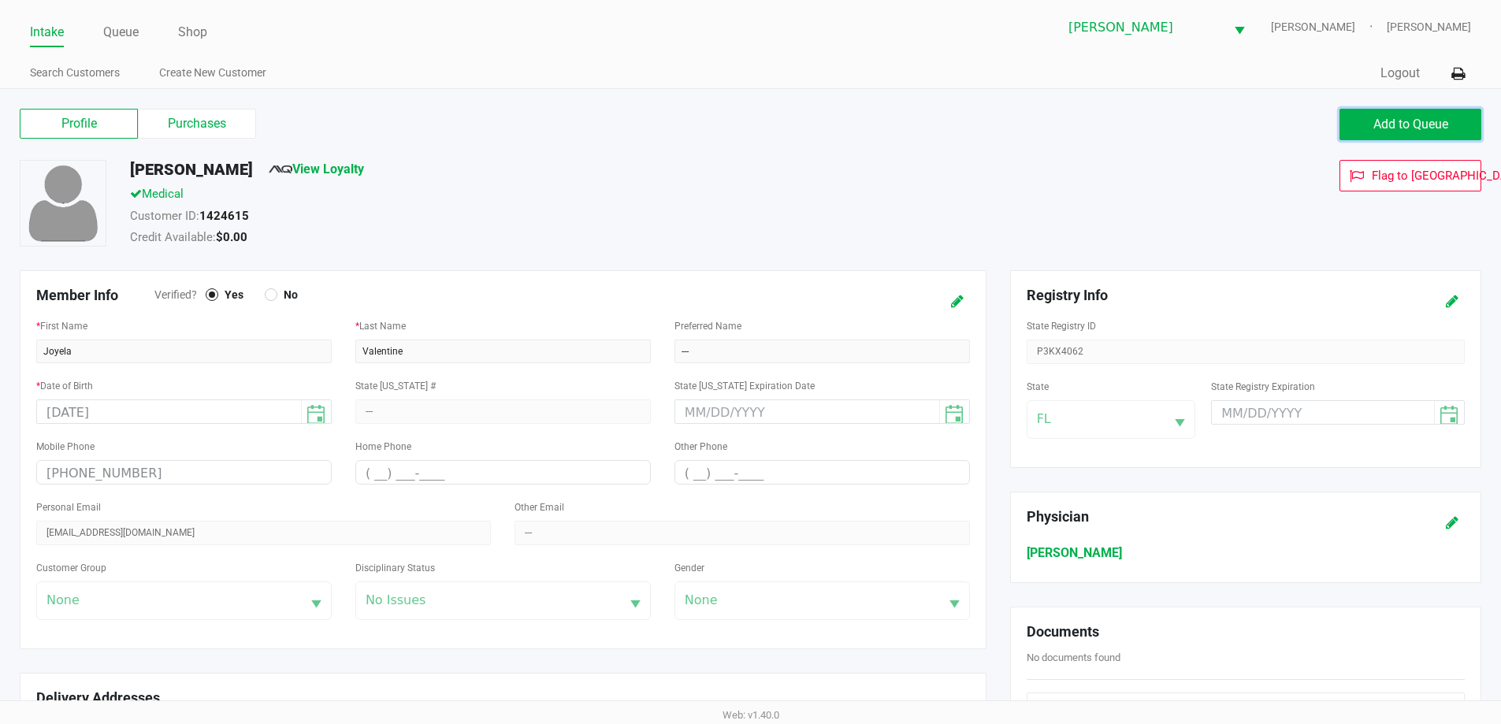
drag, startPoint x: 1417, startPoint y: 121, endPoint x: 1348, endPoint y: 133, distance: 69.6
click at [1416, 122] on span "Add to Queue" at bounding box center [1411, 124] width 75 height 15
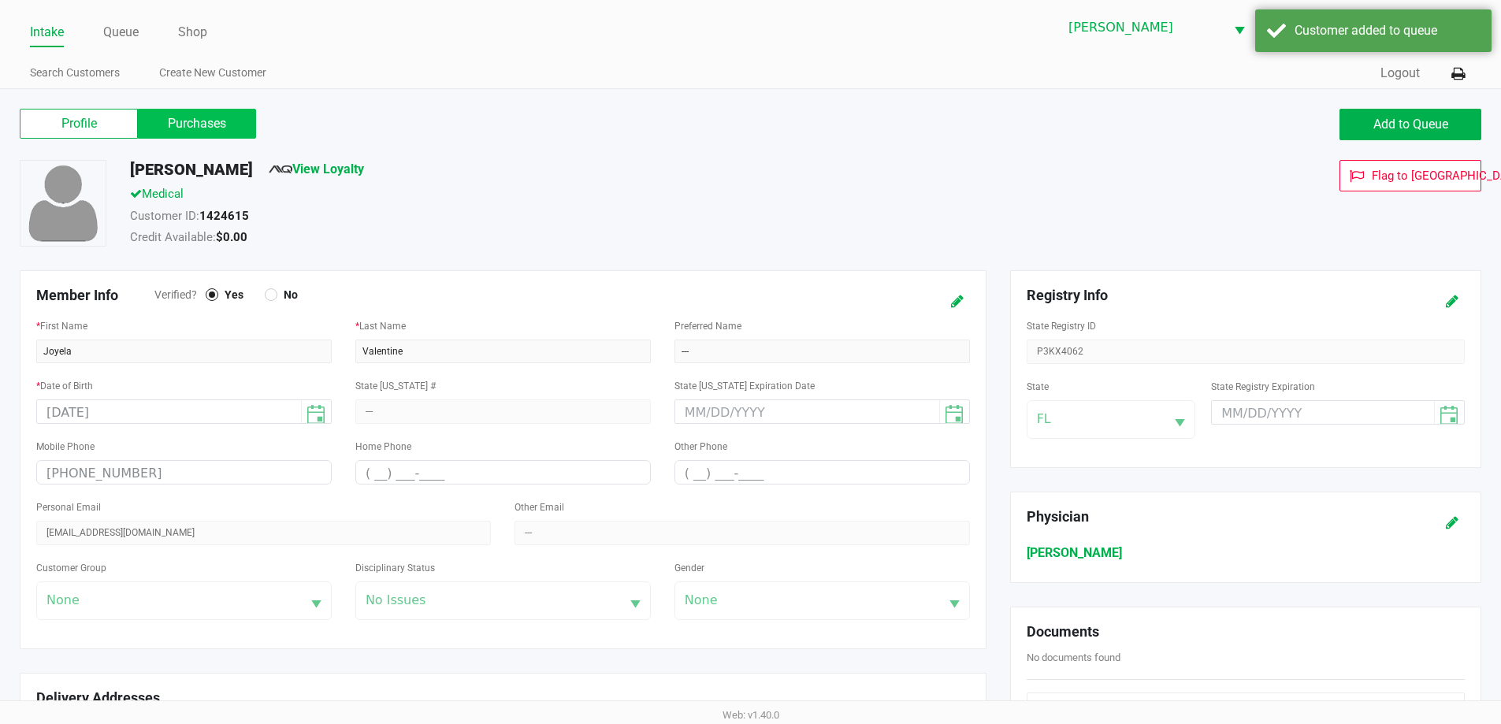
click at [251, 123] on label "Purchases" at bounding box center [197, 124] width 118 height 30
click at [0, 0] on 1 "Purchases" at bounding box center [0, 0] width 0 height 0
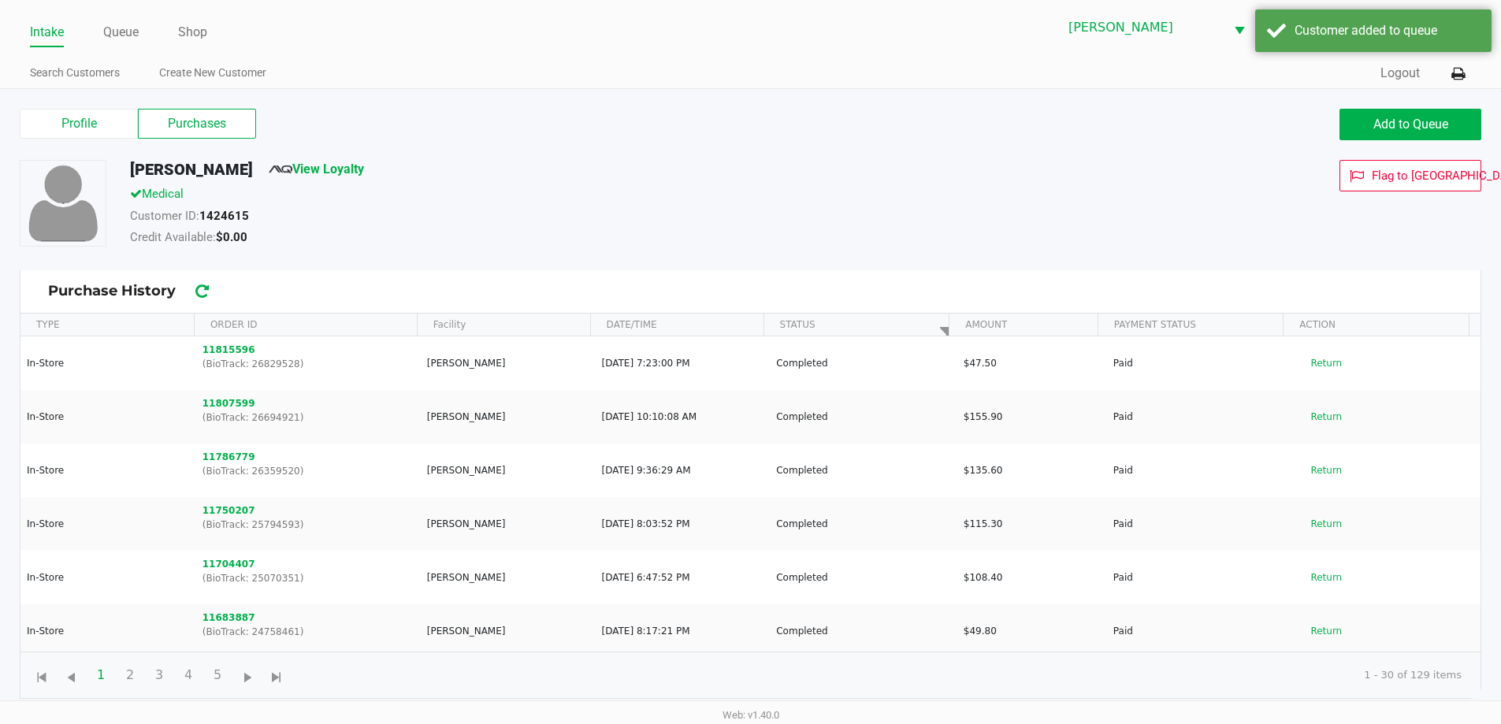
click at [644, 240] on div "Credit Available: $0.00" at bounding box center [576, 240] width 917 height 22
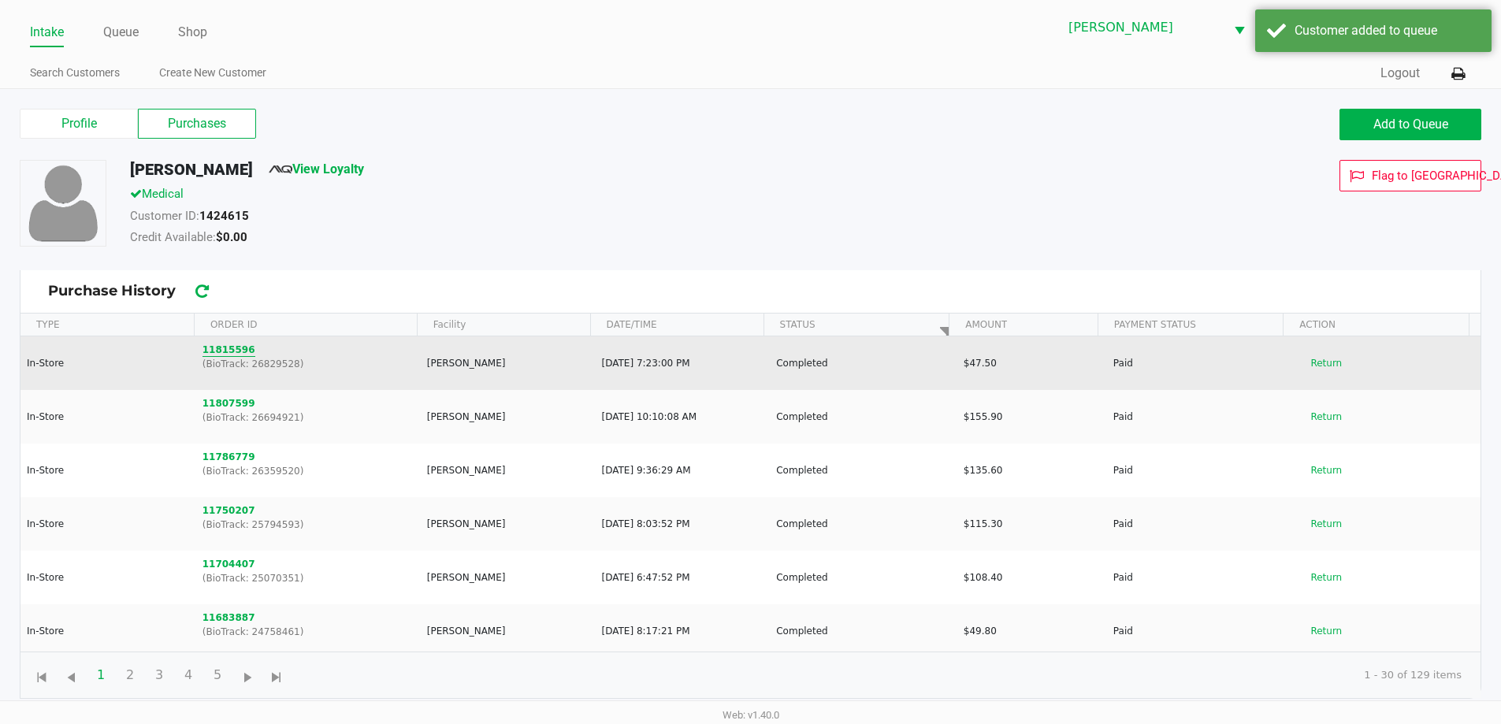
click at [221, 353] on button "11815596" at bounding box center [229, 350] width 53 height 14
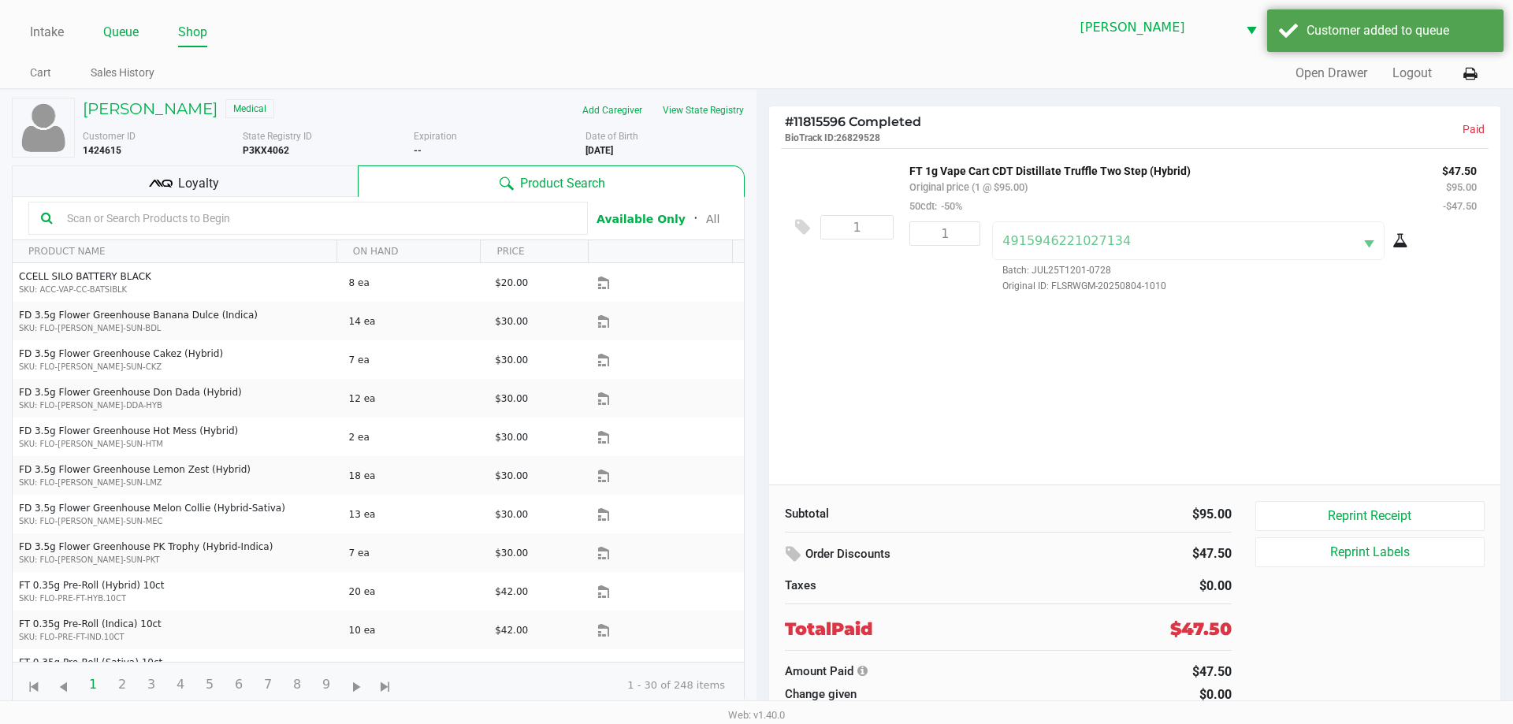
click at [111, 32] on link "Queue" at bounding box center [120, 32] width 35 height 22
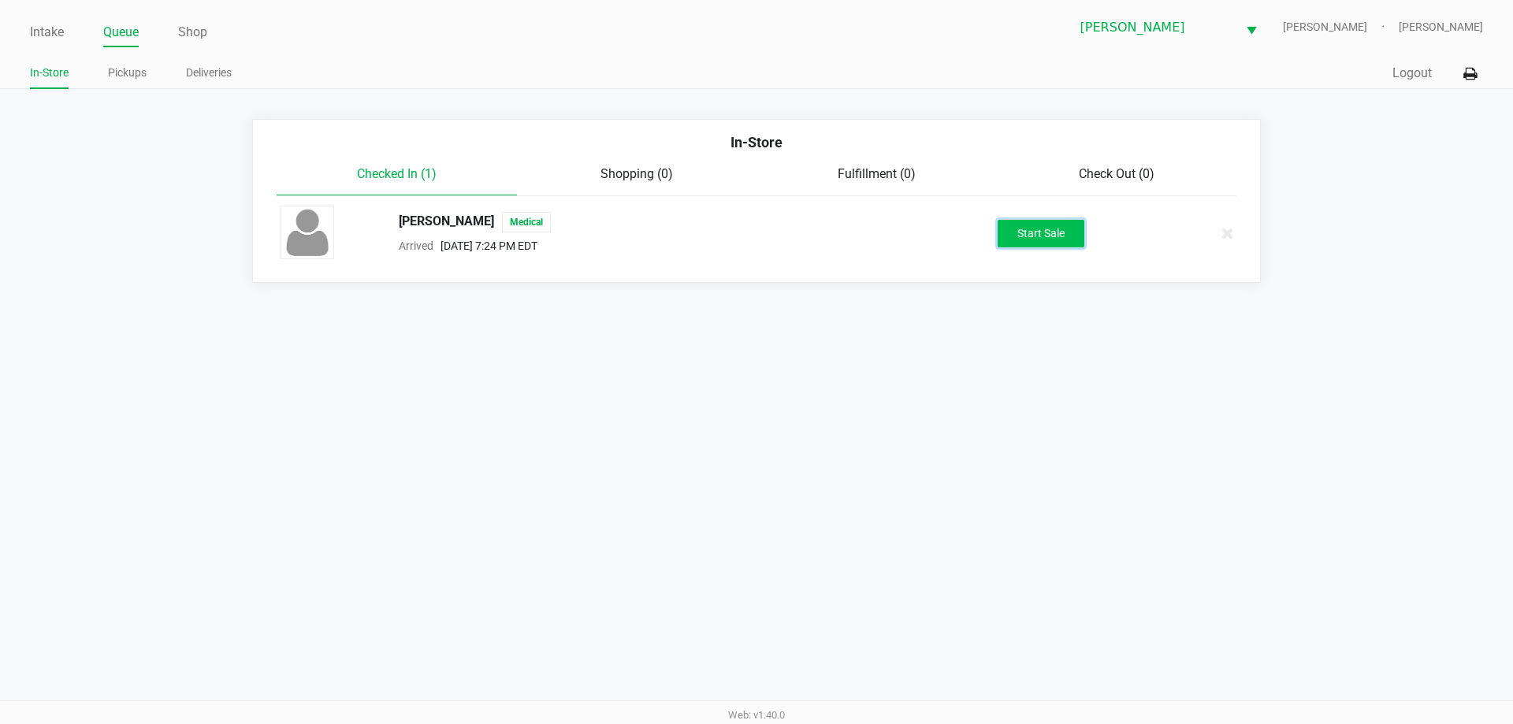
click at [1041, 234] on button "Start Sale" at bounding box center [1041, 234] width 87 height 28
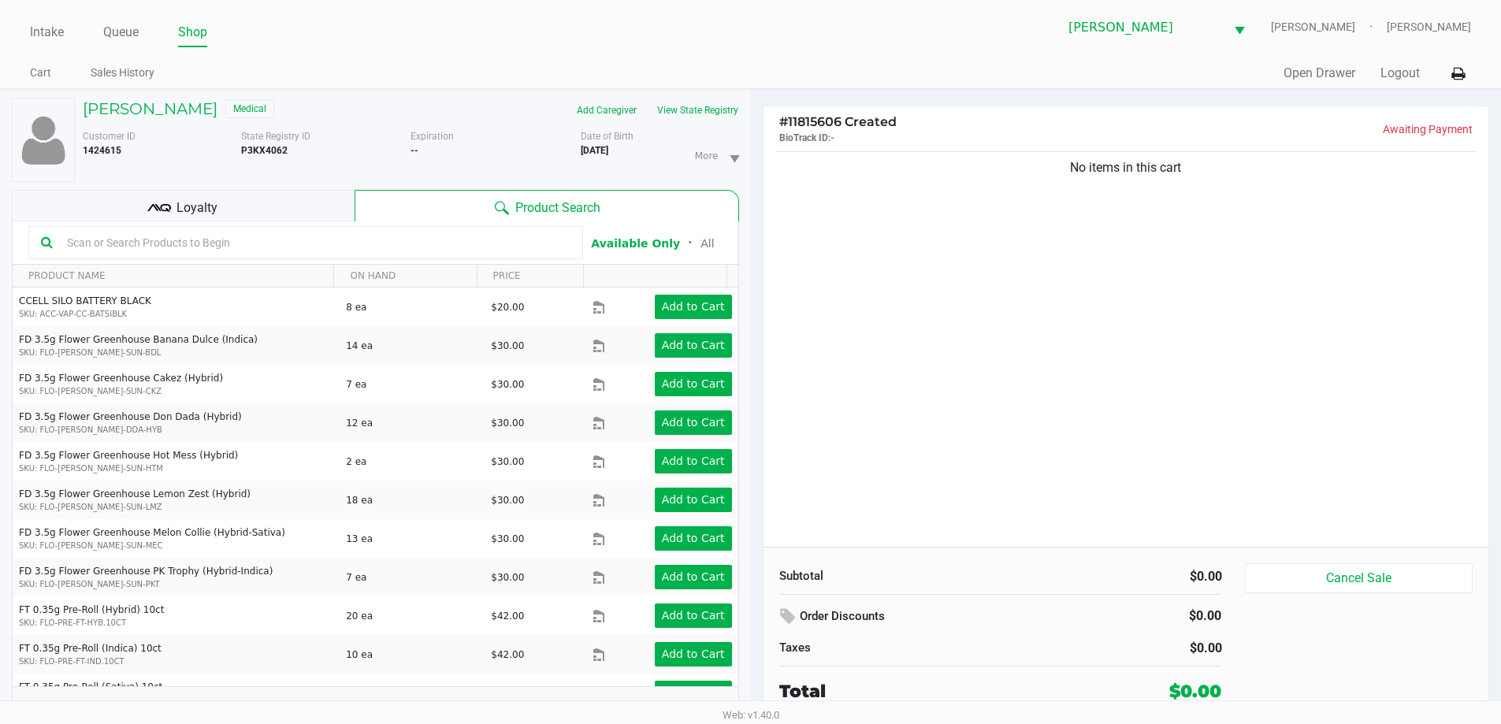
click at [392, 247] on input "text" at bounding box center [316, 243] width 510 height 24
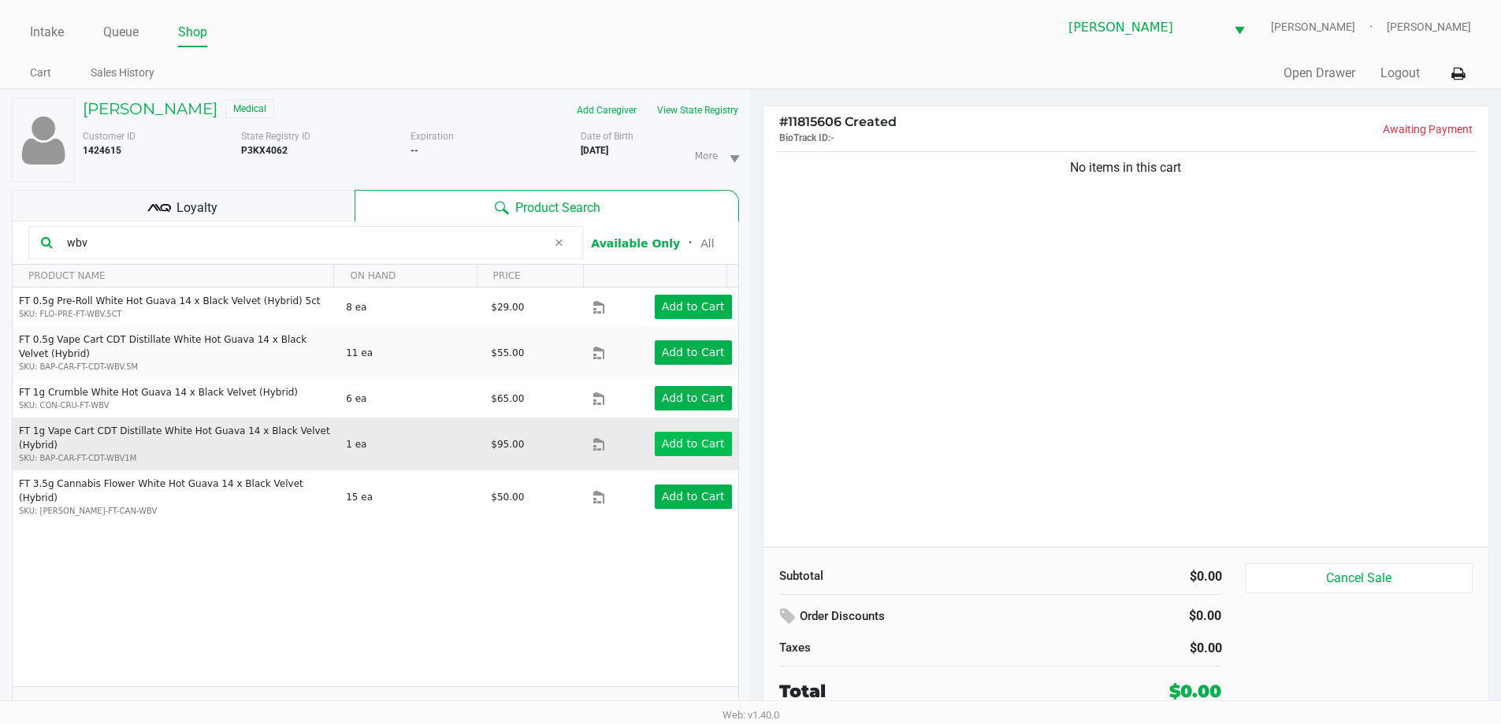
type input "wbv"
click at [681, 445] on button "Add to Cart" at bounding box center [693, 444] width 77 height 24
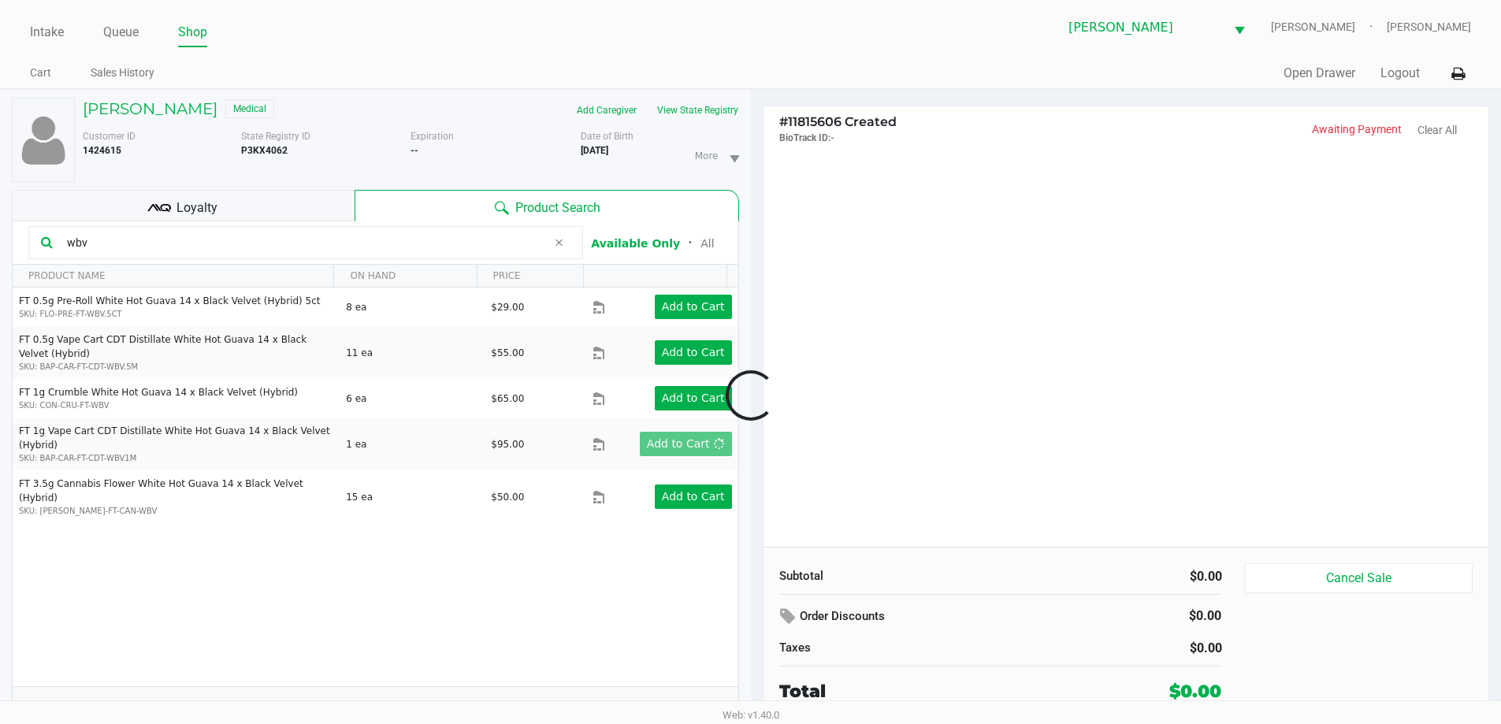
click at [1113, 440] on div at bounding box center [750, 396] width 1501 height 456
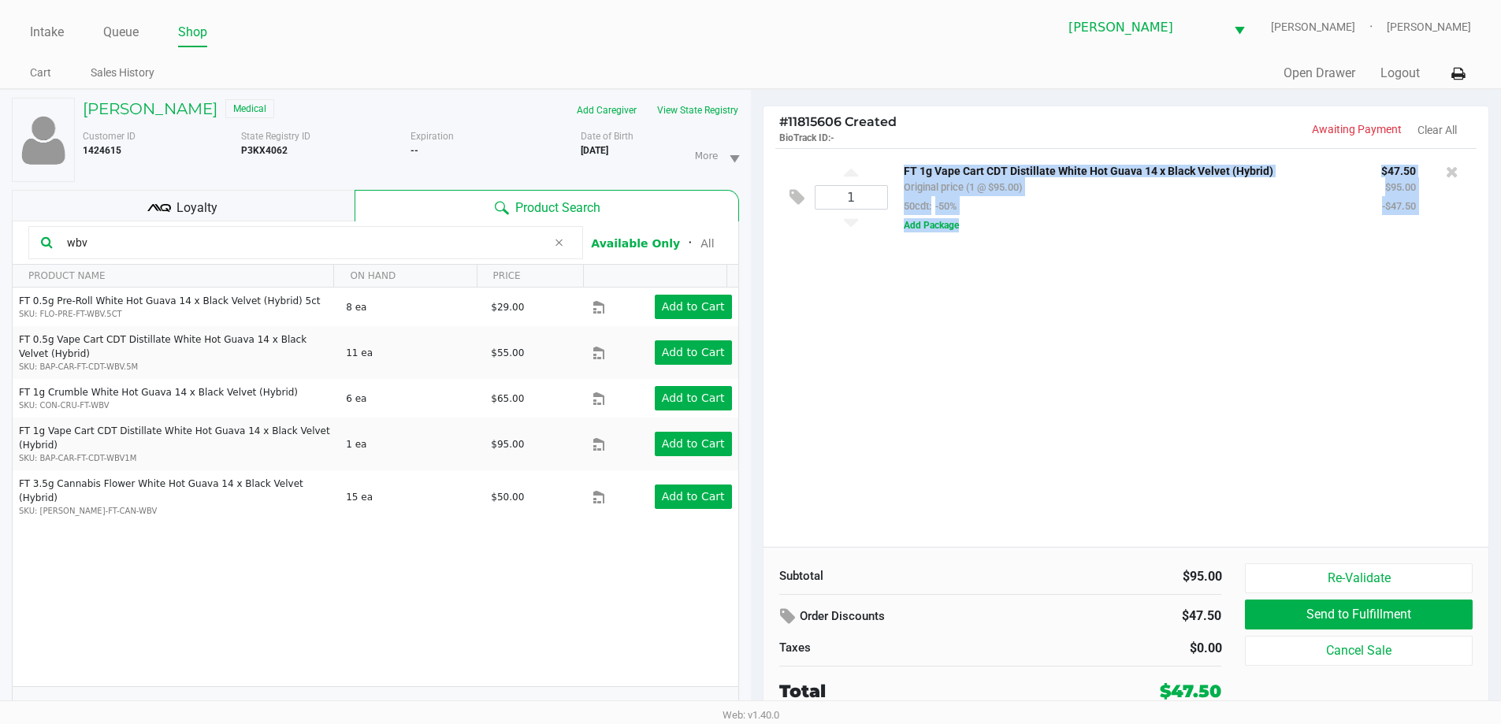
click at [1113, 437] on div "1 FT 1g Vape Cart CDT Distillate White Hot Guava 14 x Black Velvet (Hybrid) Ori…" at bounding box center [1127, 347] width 726 height 399
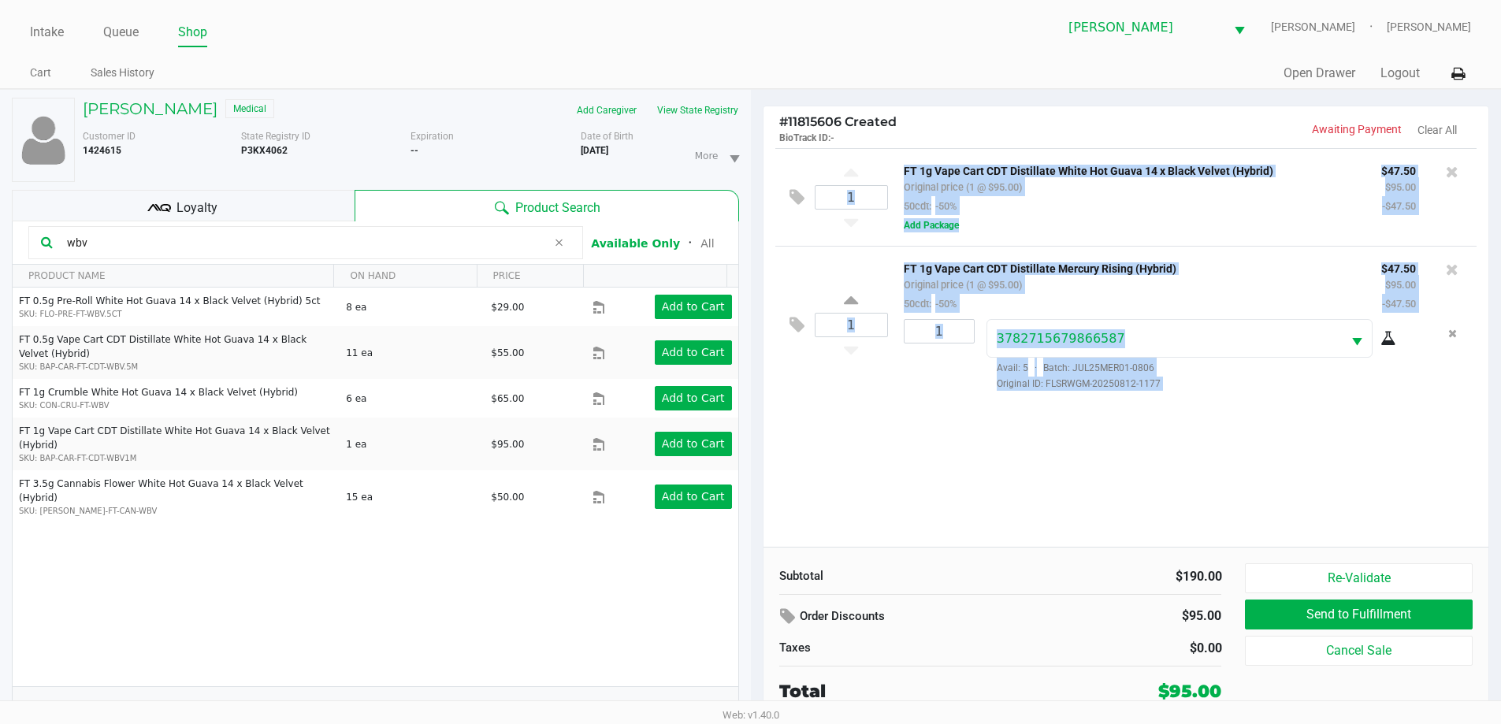
click at [1179, 484] on div "1 FT 1g Vape Cart CDT Distillate White Hot Guava 14 x Black Velvet (Hybrid) Ori…" at bounding box center [1127, 347] width 726 height 399
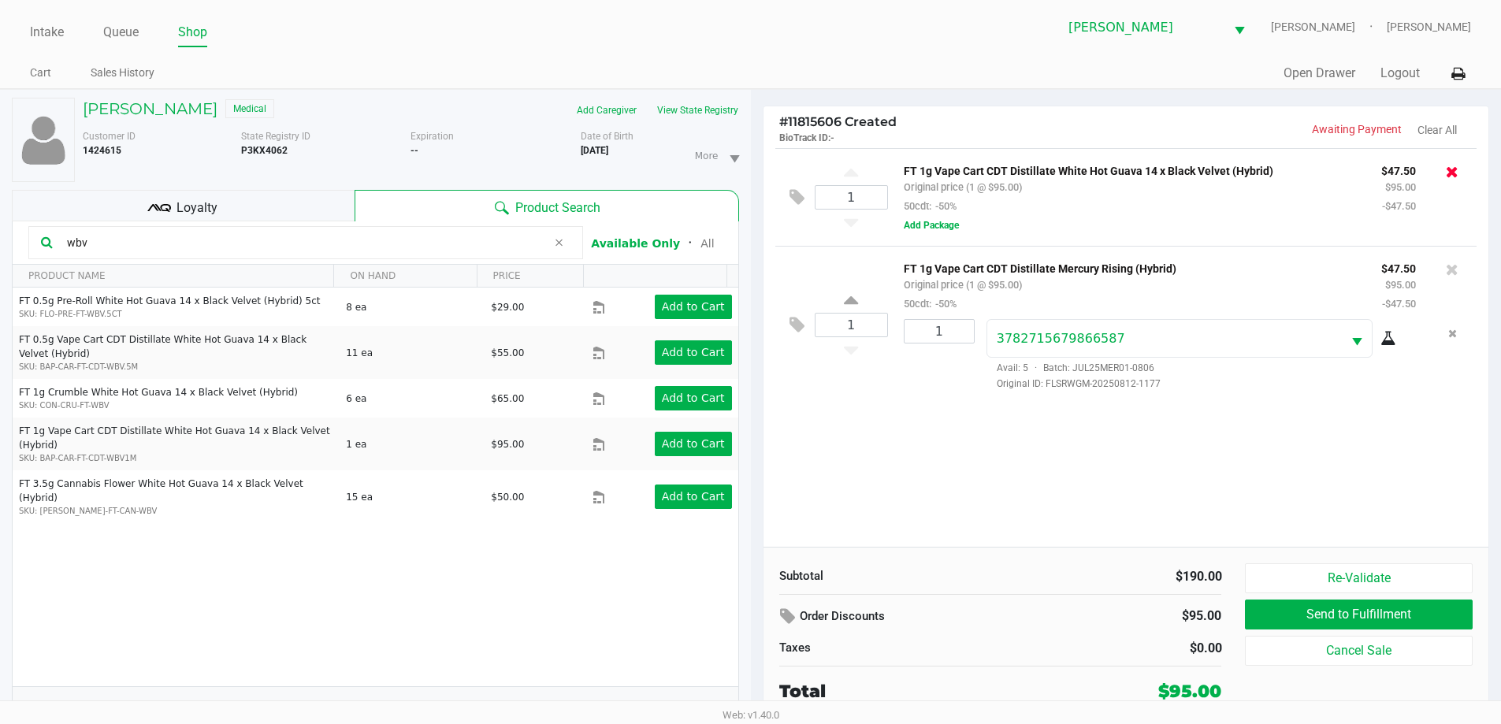
click at [1455, 173] on icon at bounding box center [1452, 172] width 13 height 16
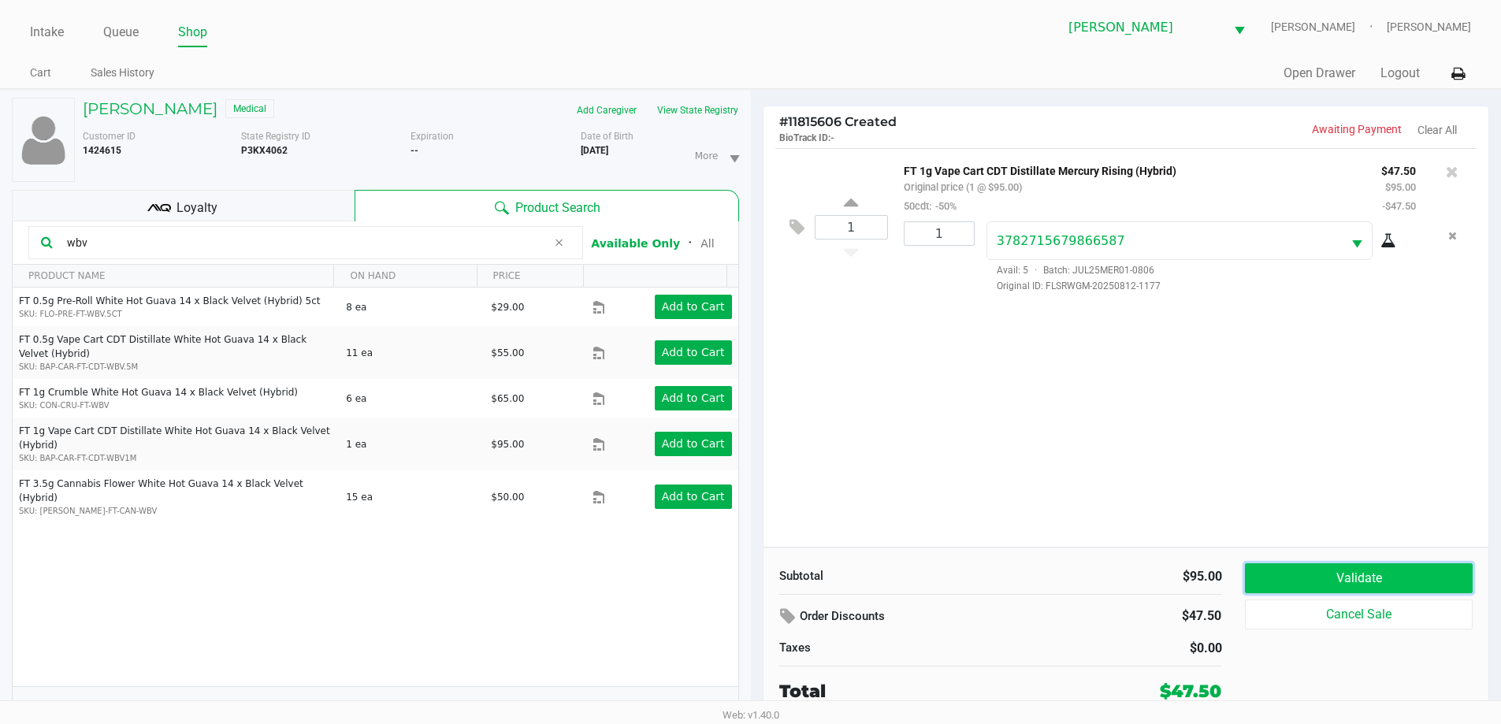
click at [1290, 578] on button "Validate" at bounding box center [1358, 579] width 227 height 30
click at [1250, 508] on div "1 FT 1g Vape Cart CDT Distillate Mercury Rising (Hybrid) Original price (1 @ $9…" at bounding box center [1127, 347] width 726 height 399
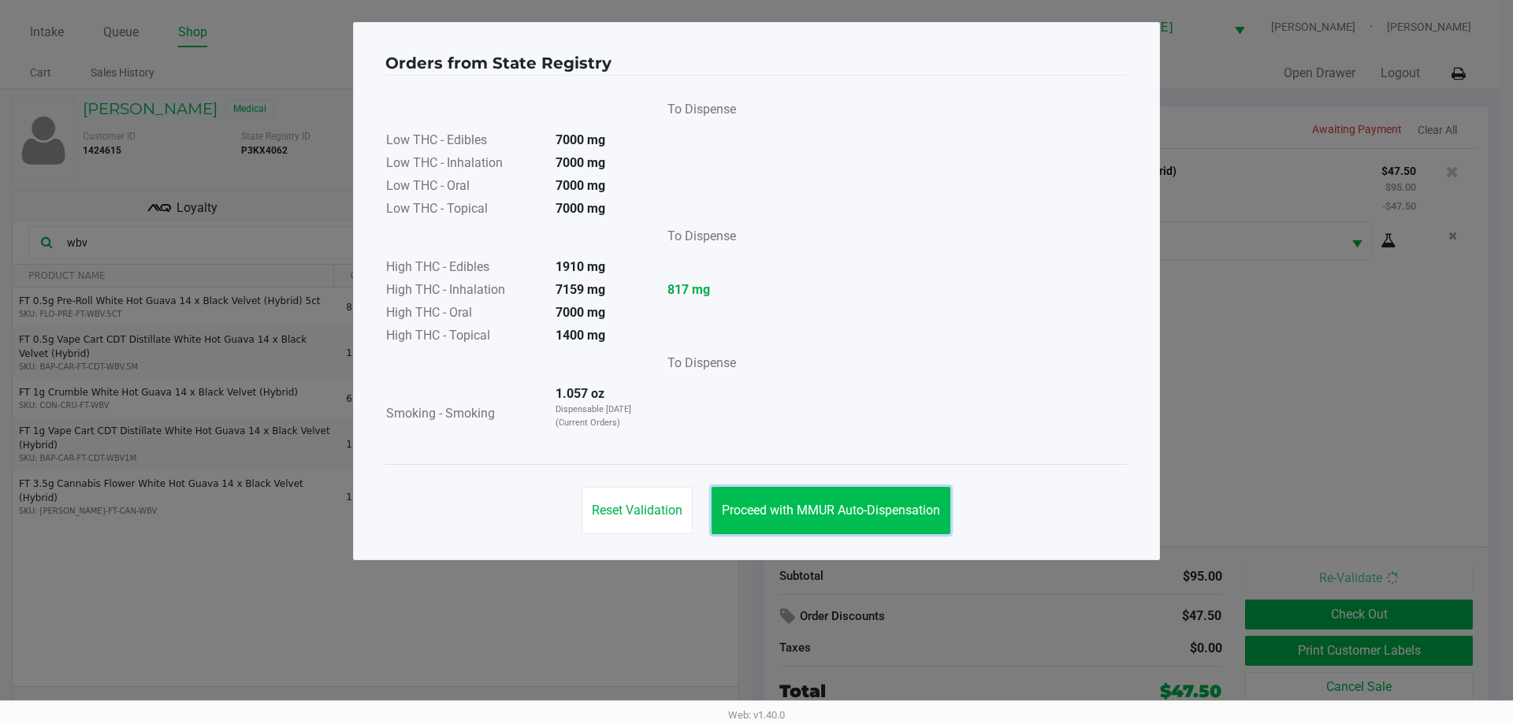
click at [895, 503] on span "Proceed with MMUR Auto-Dispensation" at bounding box center [831, 510] width 218 height 15
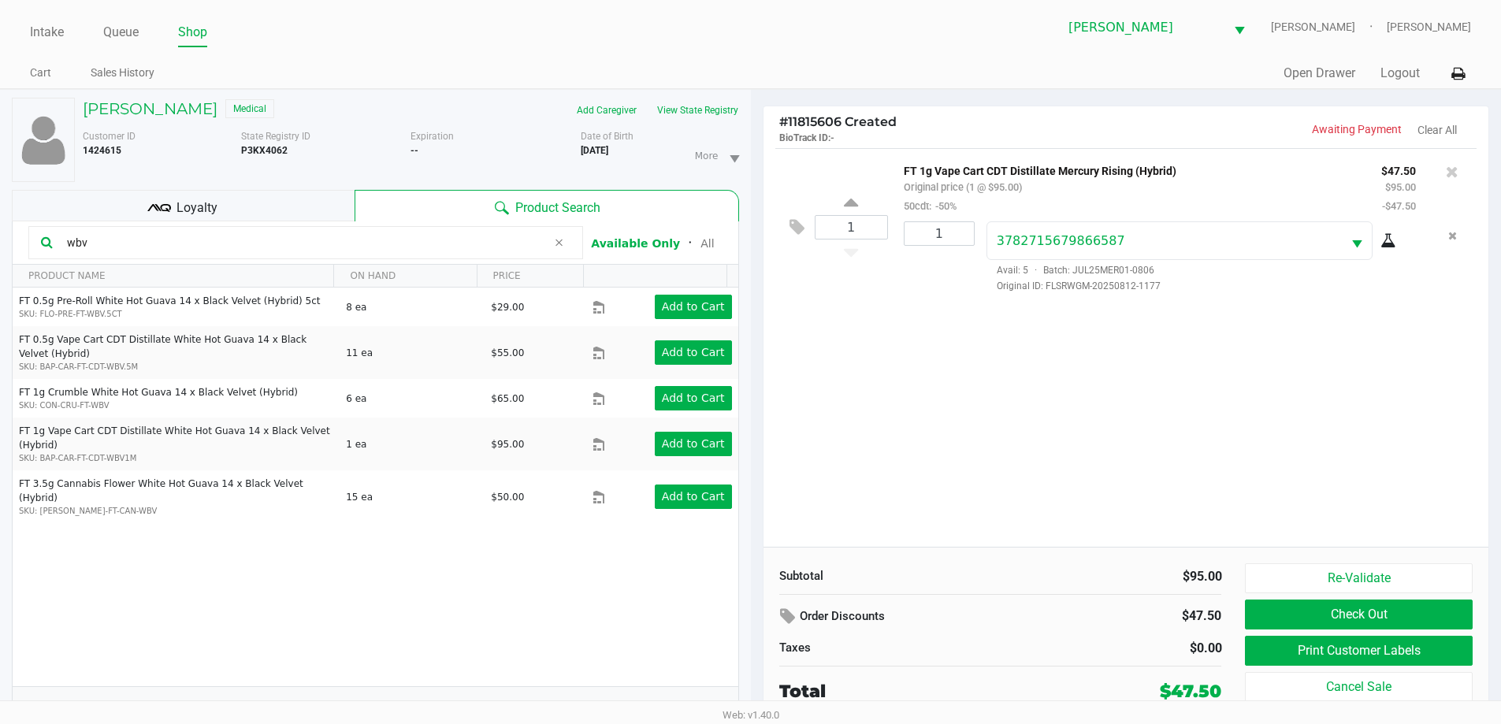
click at [1242, 638] on div "Subtotal $95.00 Order Discounts $47.50 Taxes $0.00 Total $47.50" at bounding box center [1007, 634] width 478 height 141
drag, startPoint x: 1268, startPoint y: 657, endPoint x: 1265, endPoint y: 648, distance: 9.2
click at [1265, 648] on button "Print Customer Labels" at bounding box center [1358, 651] width 227 height 30
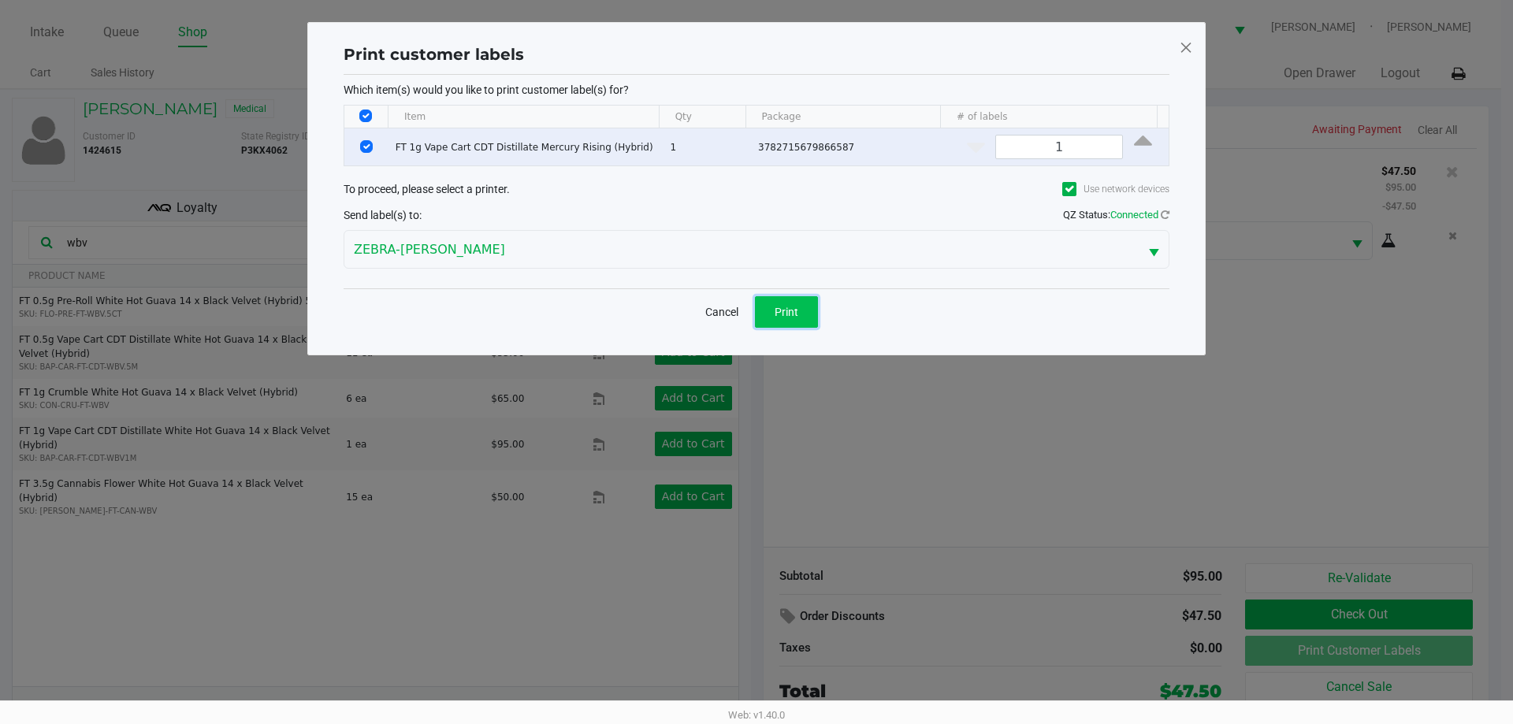
click at [798, 314] on button "Print" at bounding box center [786, 312] width 63 height 32
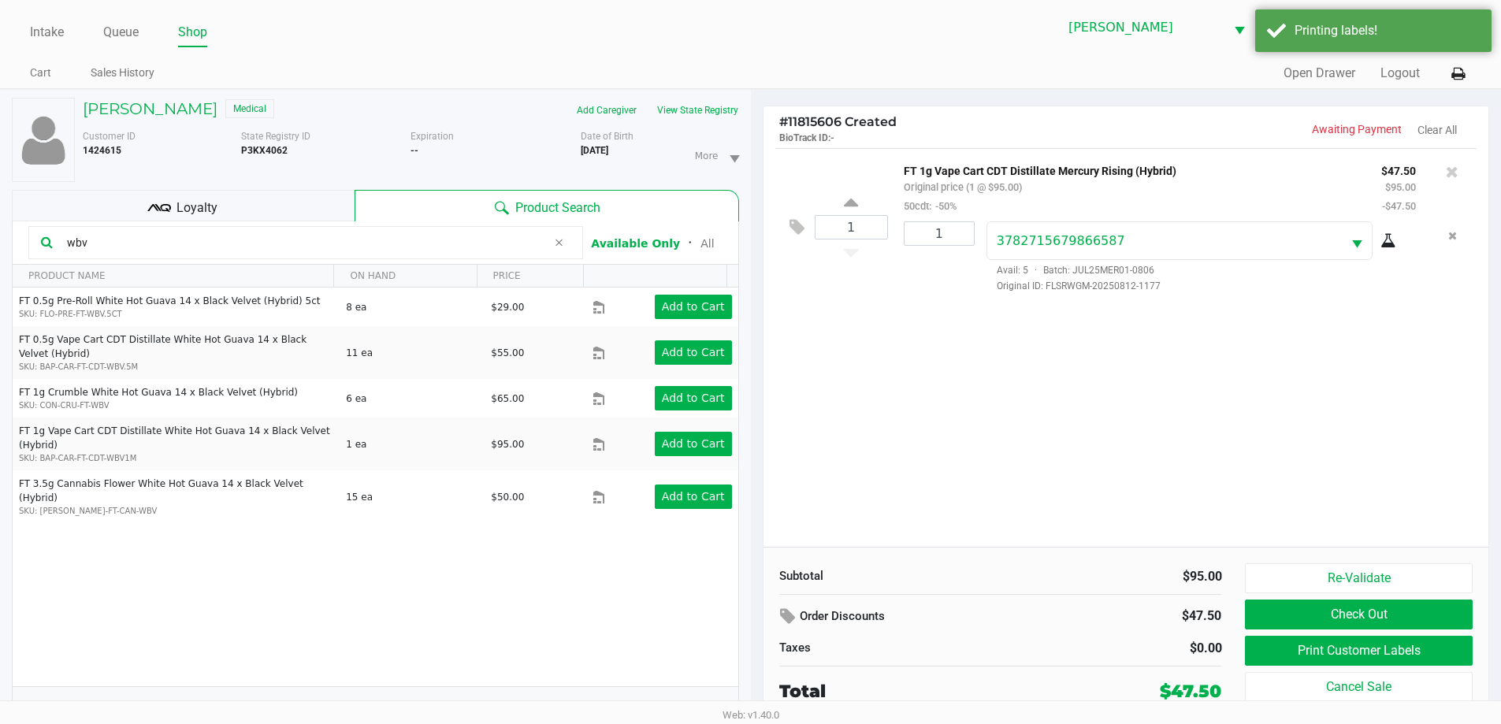
click at [878, 426] on ngb-modal-window "Print customer labels Which item(s) would you like to print customer label(s) f…" at bounding box center [750, 362] width 1501 height 724
click at [1423, 620] on button "Check Out" at bounding box center [1358, 615] width 227 height 30
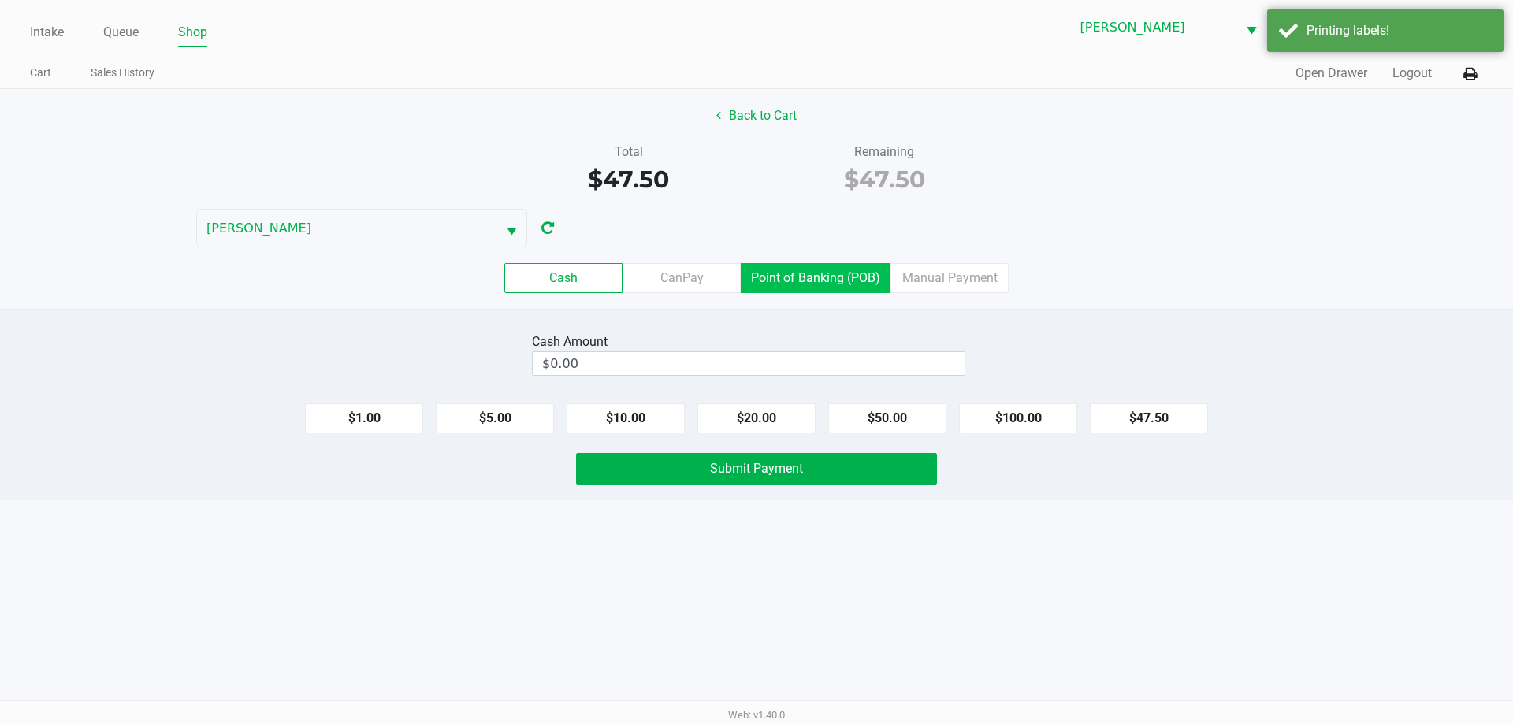
click at [779, 289] on label "Point of Banking (POB)" at bounding box center [816, 278] width 150 height 30
click at [0, 0] on 7 "Point of Banking (POB)" at bounding box center [0, 0] width 0 height 0
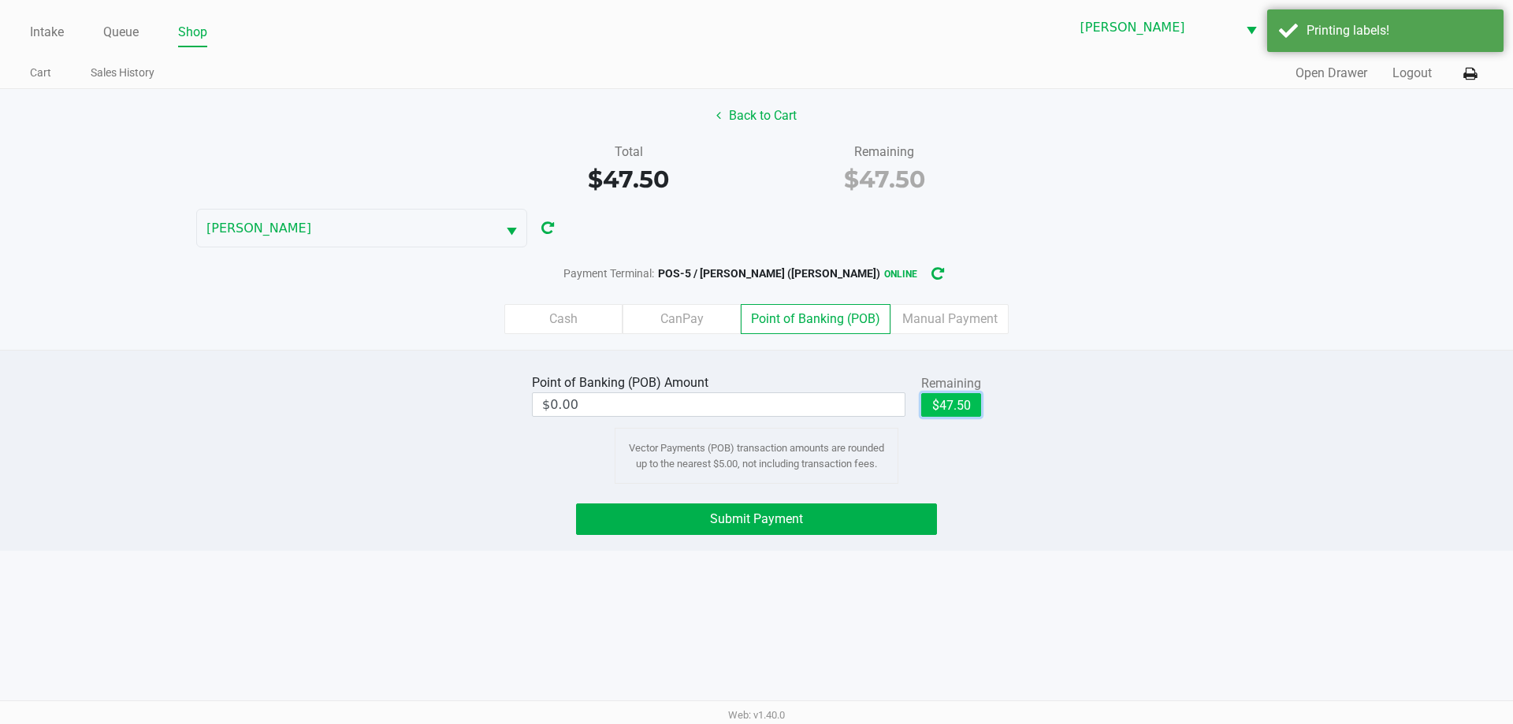
click at [971, 411] on button "$47.50" at bounding box center [951, 405] width 60 height 24
type input "$47.50"
click at [890, 536] on div "Point of Banking (POB) Amount $47.50 Remaining $47.50 Clear Vector Payments (PO…" at bounding box center [756, 450] width 1513 height 201
click at [888, 530] on button "Submit Payment" at bounding box center [756, 520] width 361 height 32
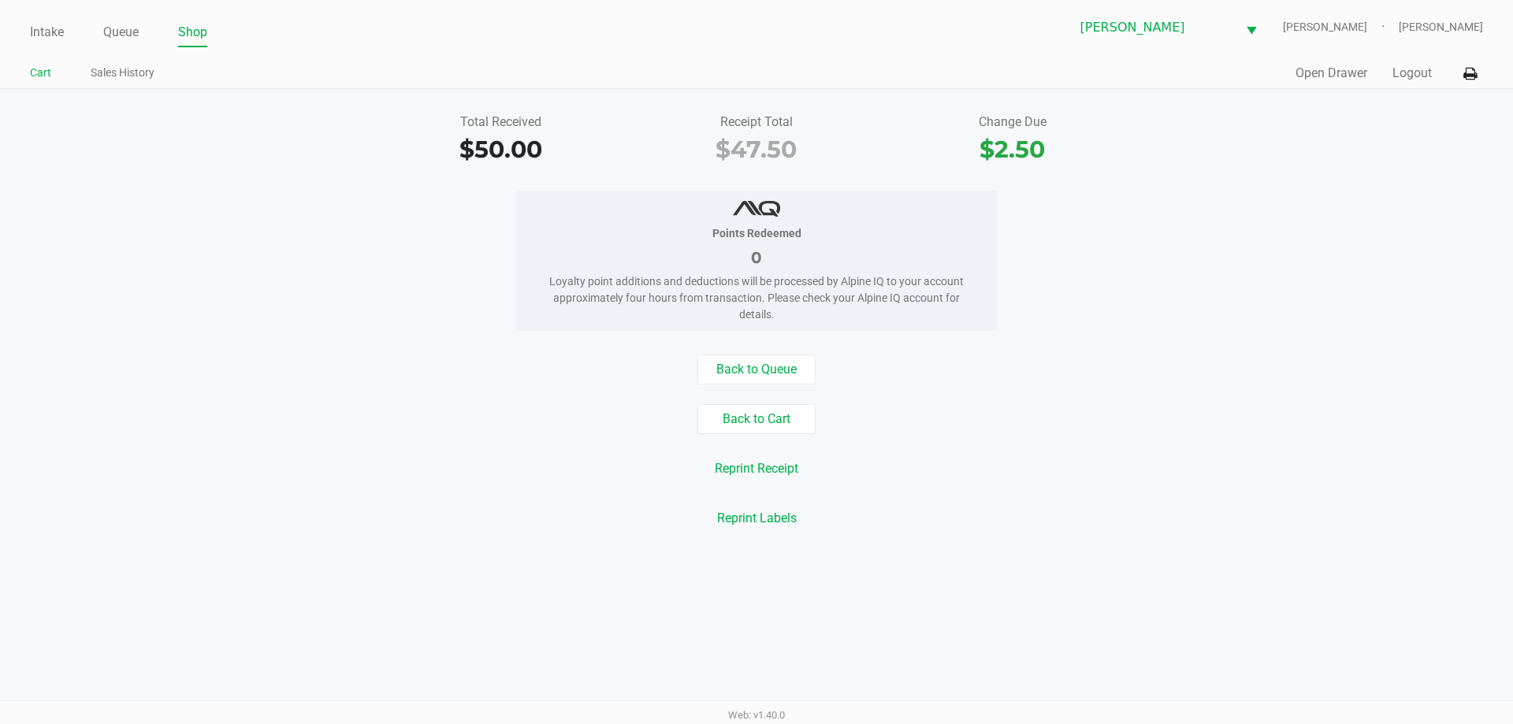
click at [39, 67] on link "Cart" at bounding box center [40, 73] width 21 height 20
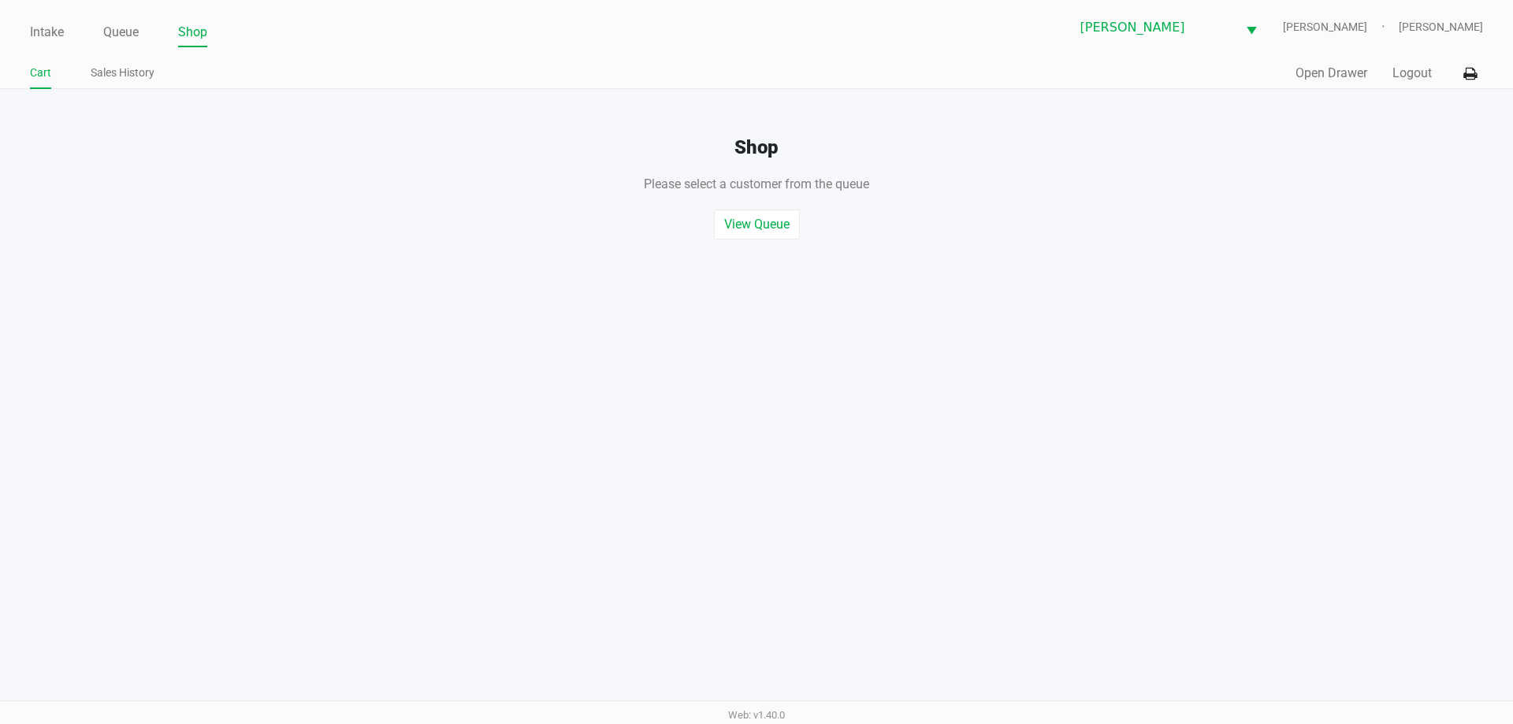
click at [40, 67] on link "Cart" at bounding box center [40, 73] width 21 height 20
click at [58, 32] on link "Intake" at bounding box center [47, 32] width 34 height 22
click at [87, 29] on ul "Intake Queue Shop" at bounding box center [393, 33] width 727 height 27
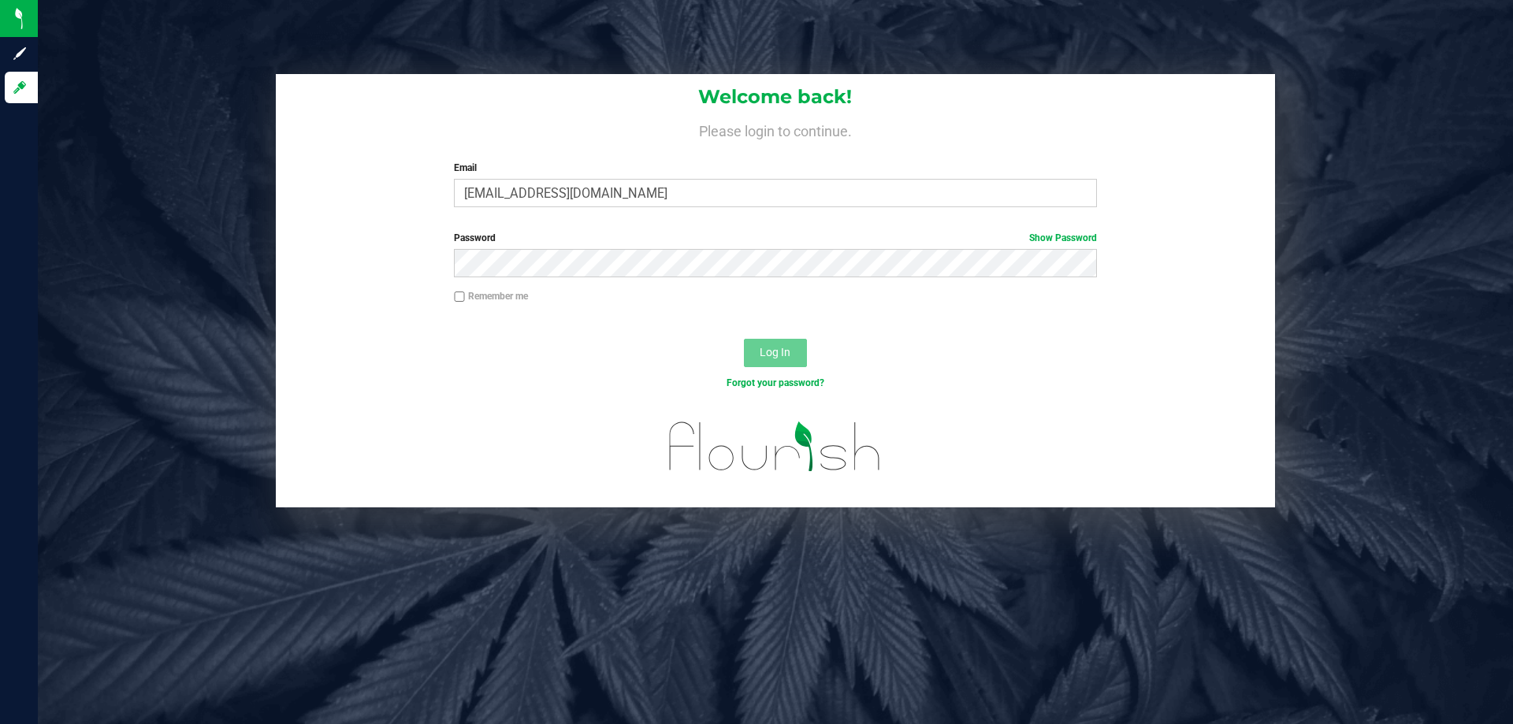
type input "[EMAIL_ADDRESS][DOMAIN_NAME]"
click at [744, 339] on button "Log In" at bounding box center [775, 353] width 63 height 28
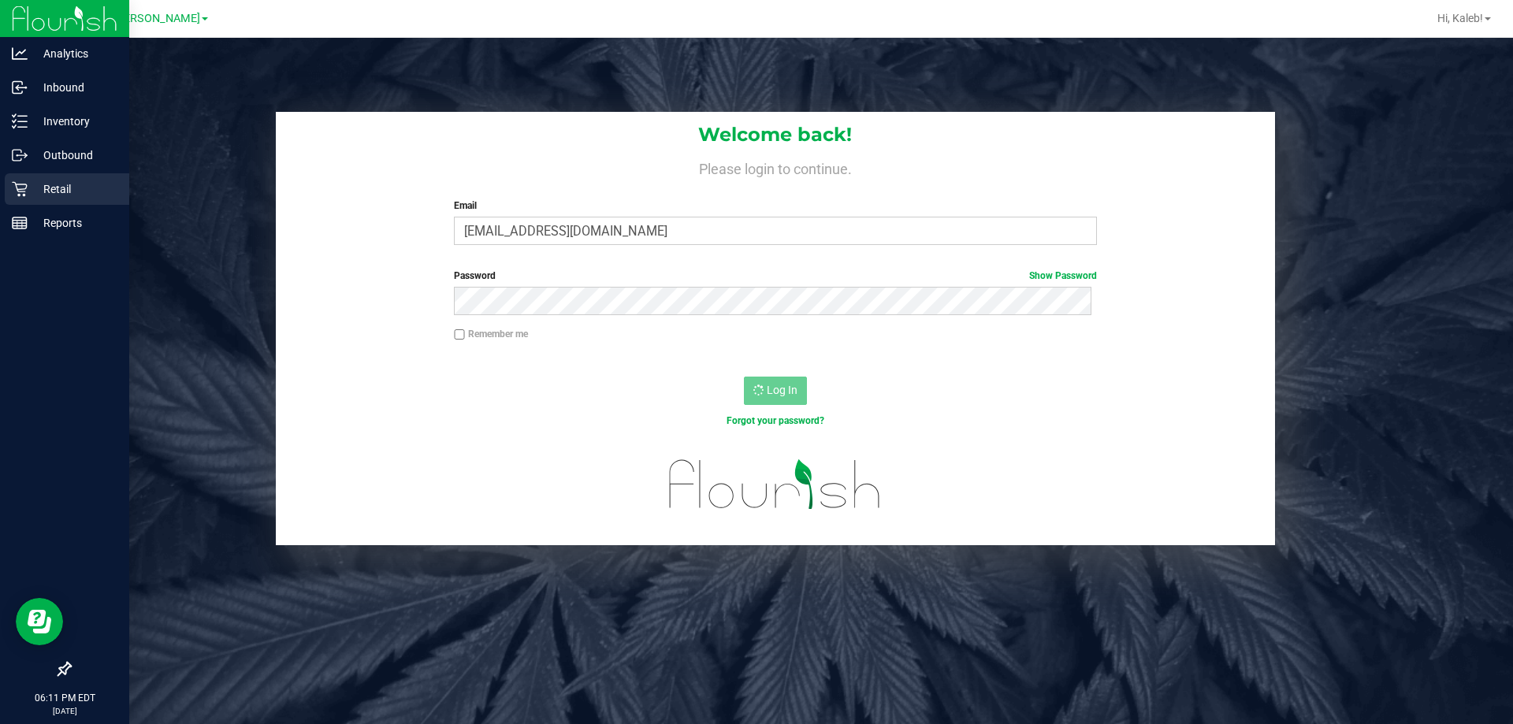
click at [26, 180] on div "Retail" at bounding box center [67, 189] width 125 height 32
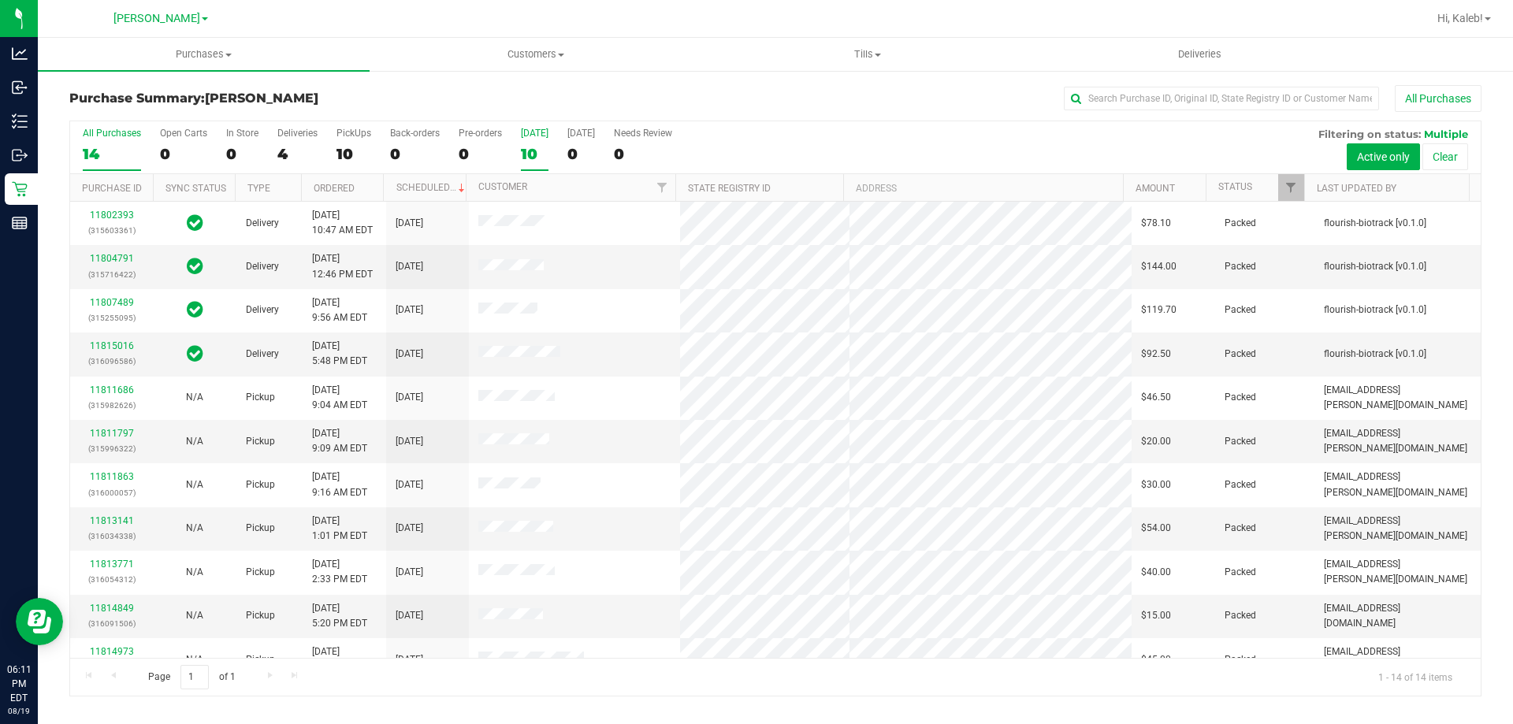
click at [539, 136] on div "[DATE]" at bounding box center [535, 133] width 28 height 11
click at [0, 0] on input "Today 10" at bounding box center [0, 0] width 0 height 0
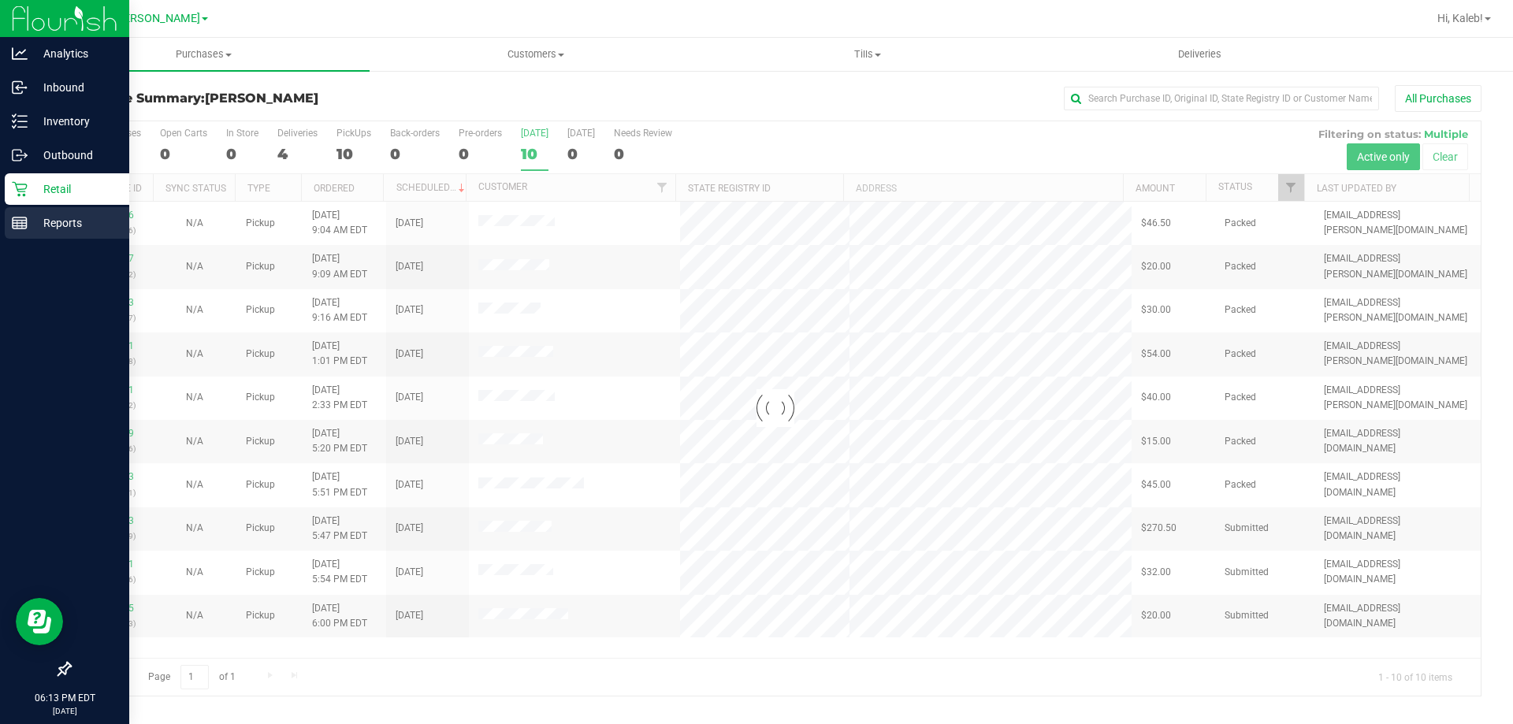
click at [21, 215] on icon at bounding box center [20, 223] width 16 height 16
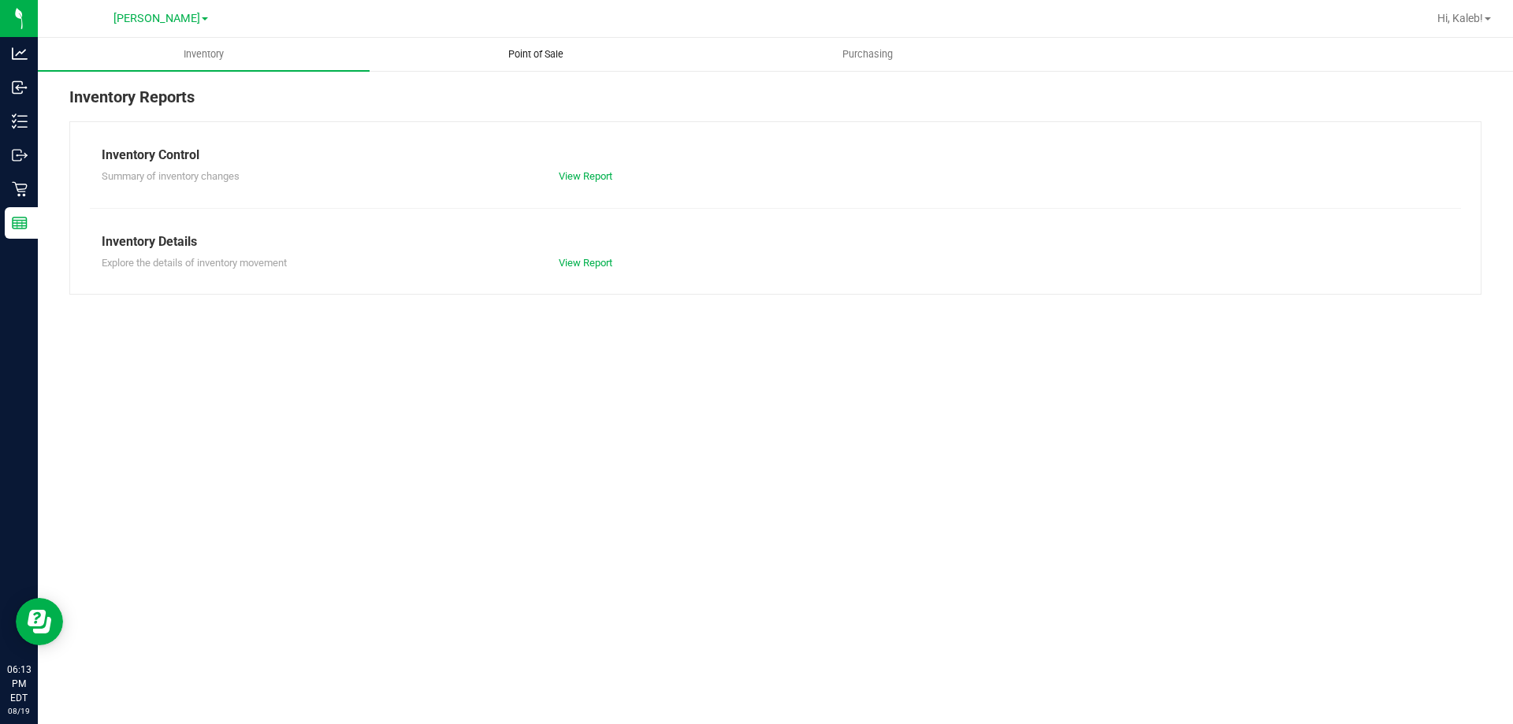
click at [508, 58] on span "Point of Sale" at bounding box center [536, 54] width 98 height 14
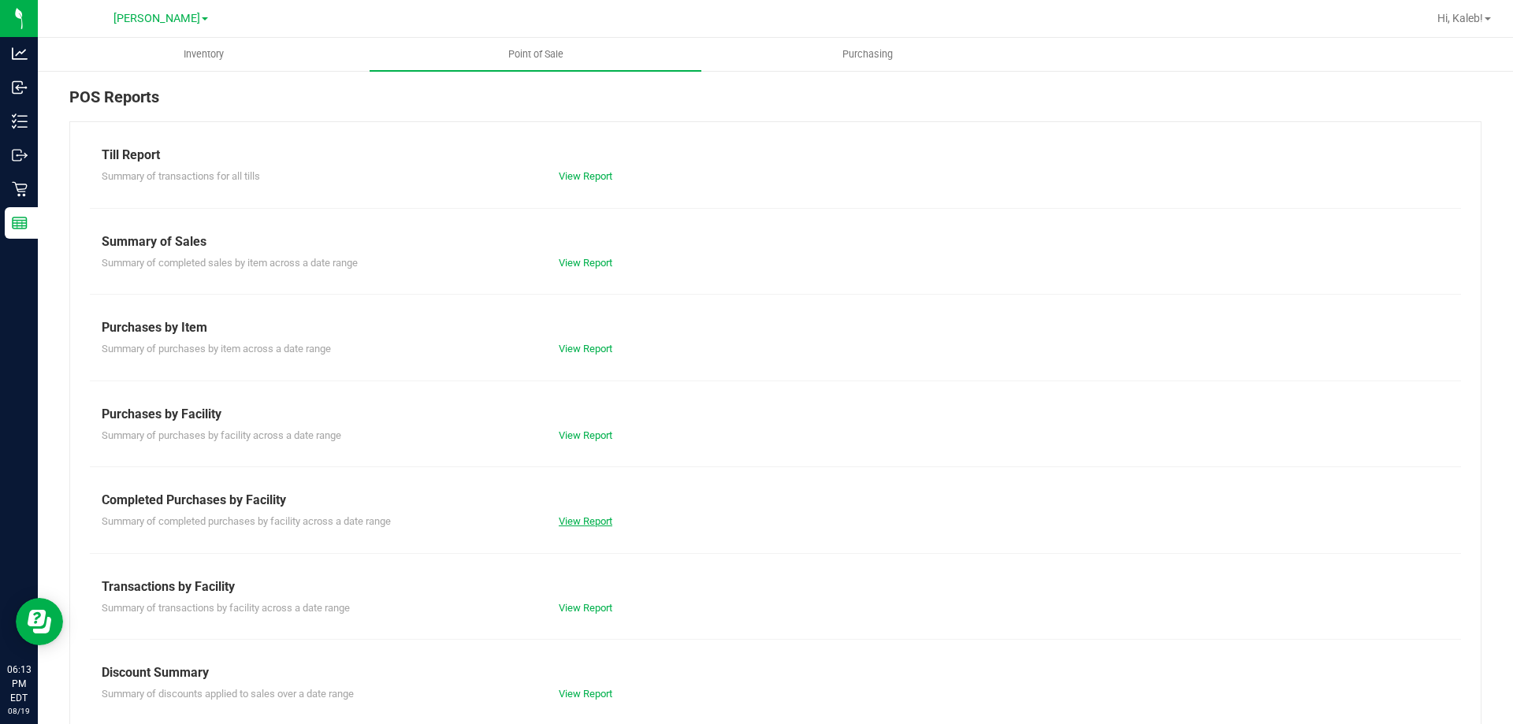
click at [559, 523] on link "View Report" at bounding box center [586, 521] width 54 height 12
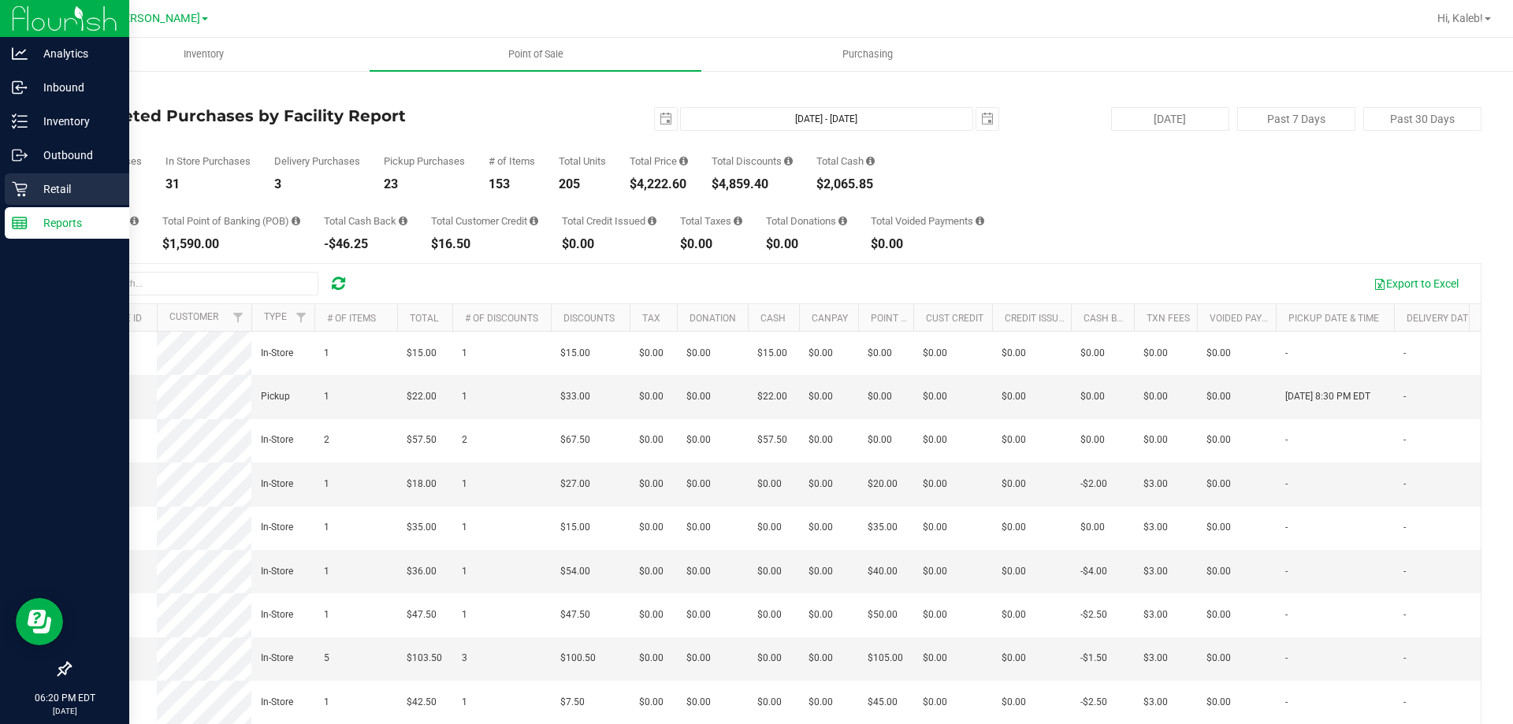
click at [39, 192] on p "Retail" at bounding box center [75, 189] width 95 height 19
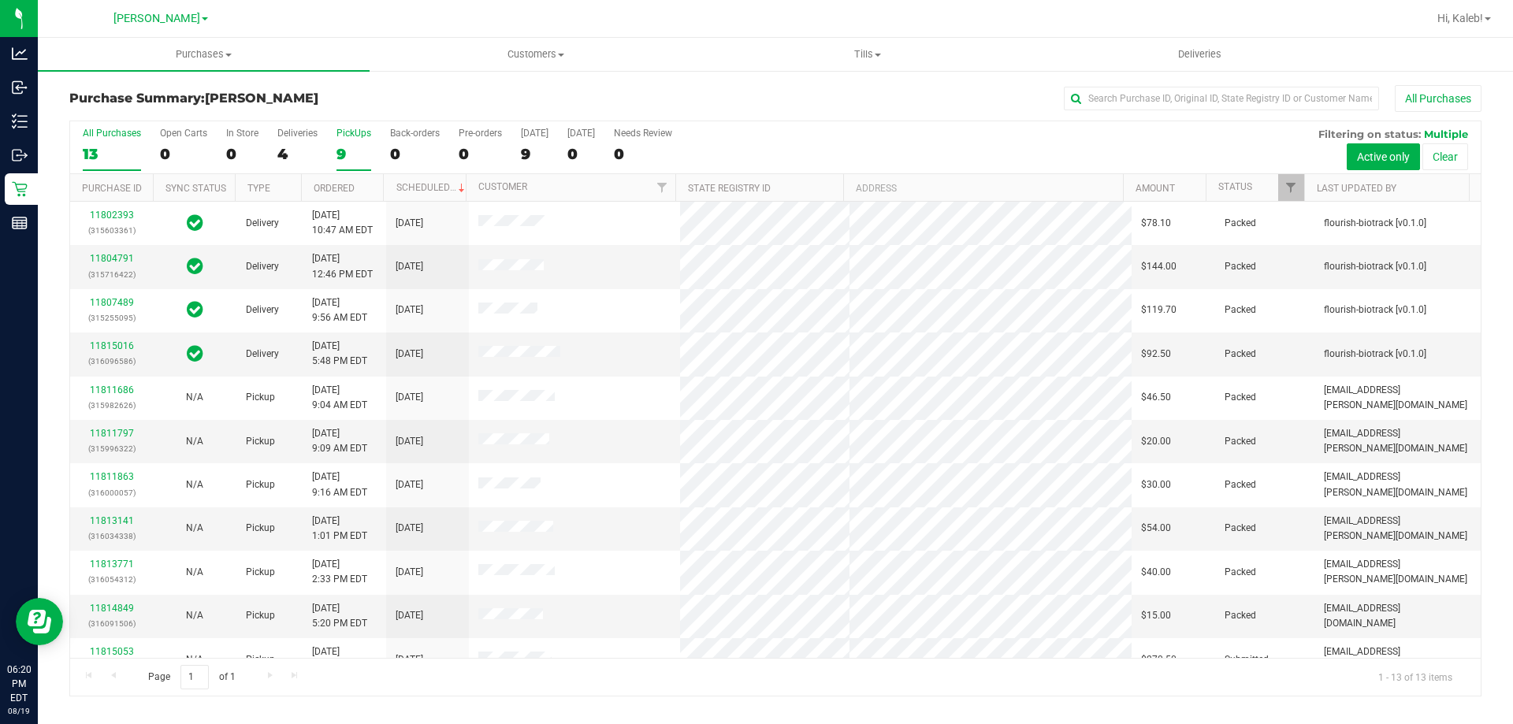
click at [351, 147] on div "9" at bounding box center [354, 154] width 35 height 18
click at [0, 0] on input "PickUps 9" at bounding box center [0, 0] width 0 height 0
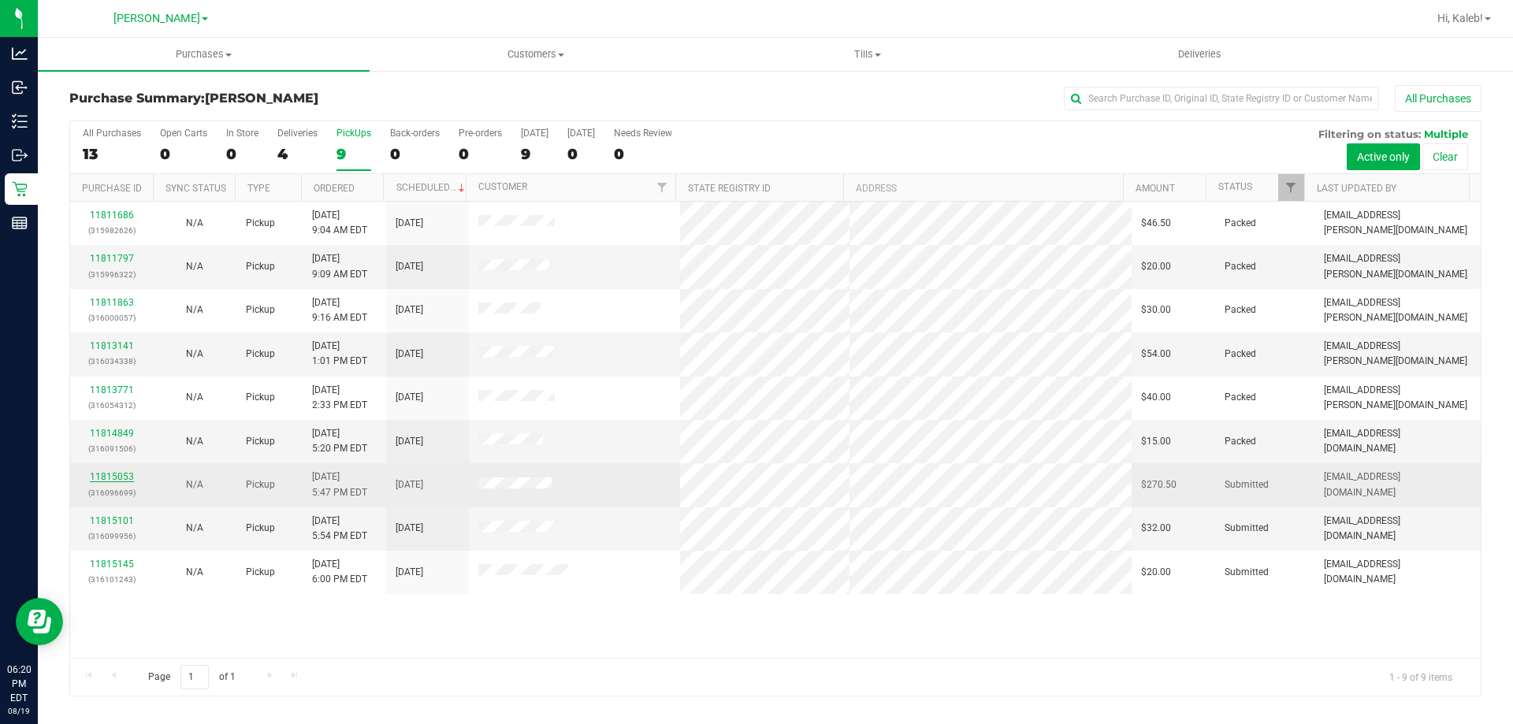
click at [116, 478] on link "11815053" at bounding box center [112, 476] width 44 height 11
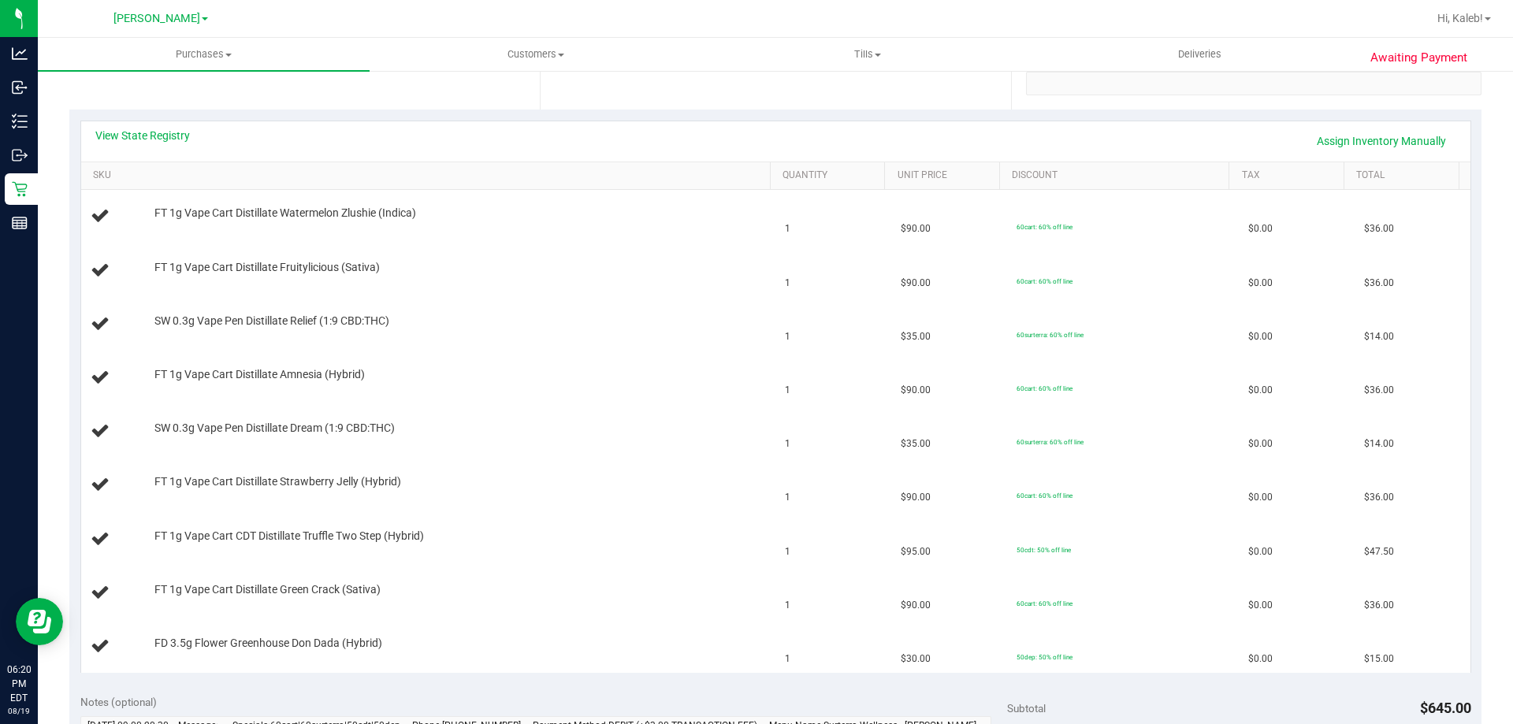
scroll to position [709, 0]
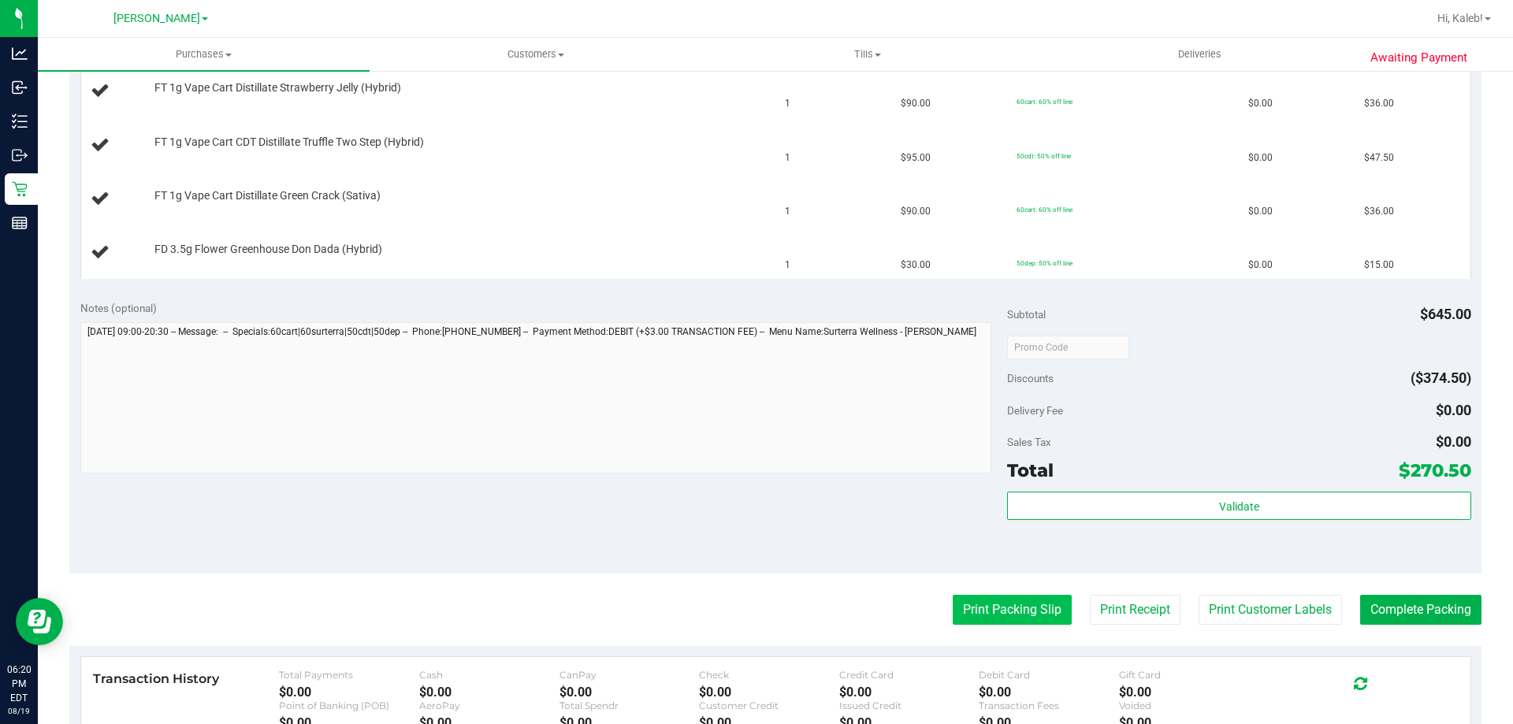
click at [984, 601] on button "Print Packing Slip" at bounding box center [1012, 610] width 119 height 30
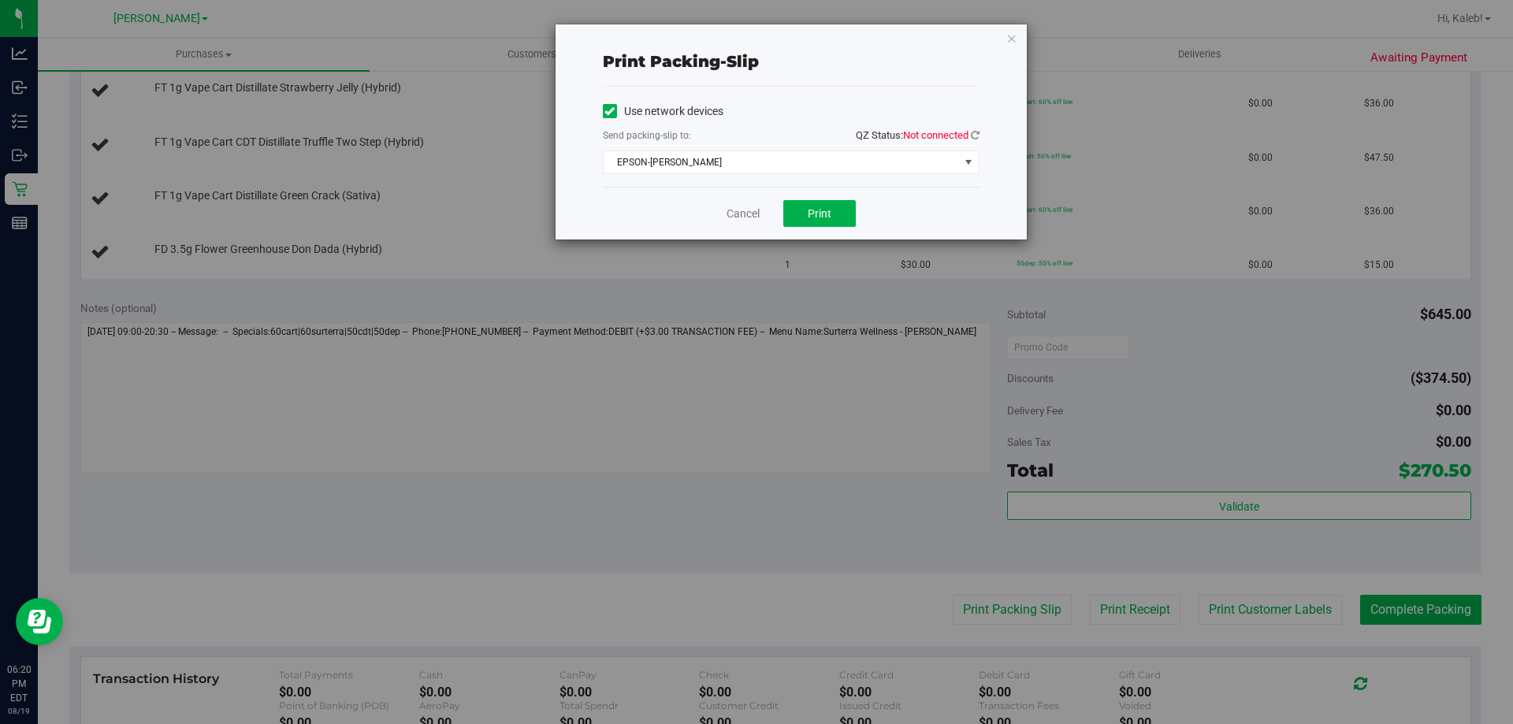
click at [805, 143] on div "Send packing-slip to: QZ Status: Not connected" at bounding box center [791, 137] width 377 height 20
click at [799, 157] on span "EPSON-BECK" at bounding box center [781, 162] width 355 height 22
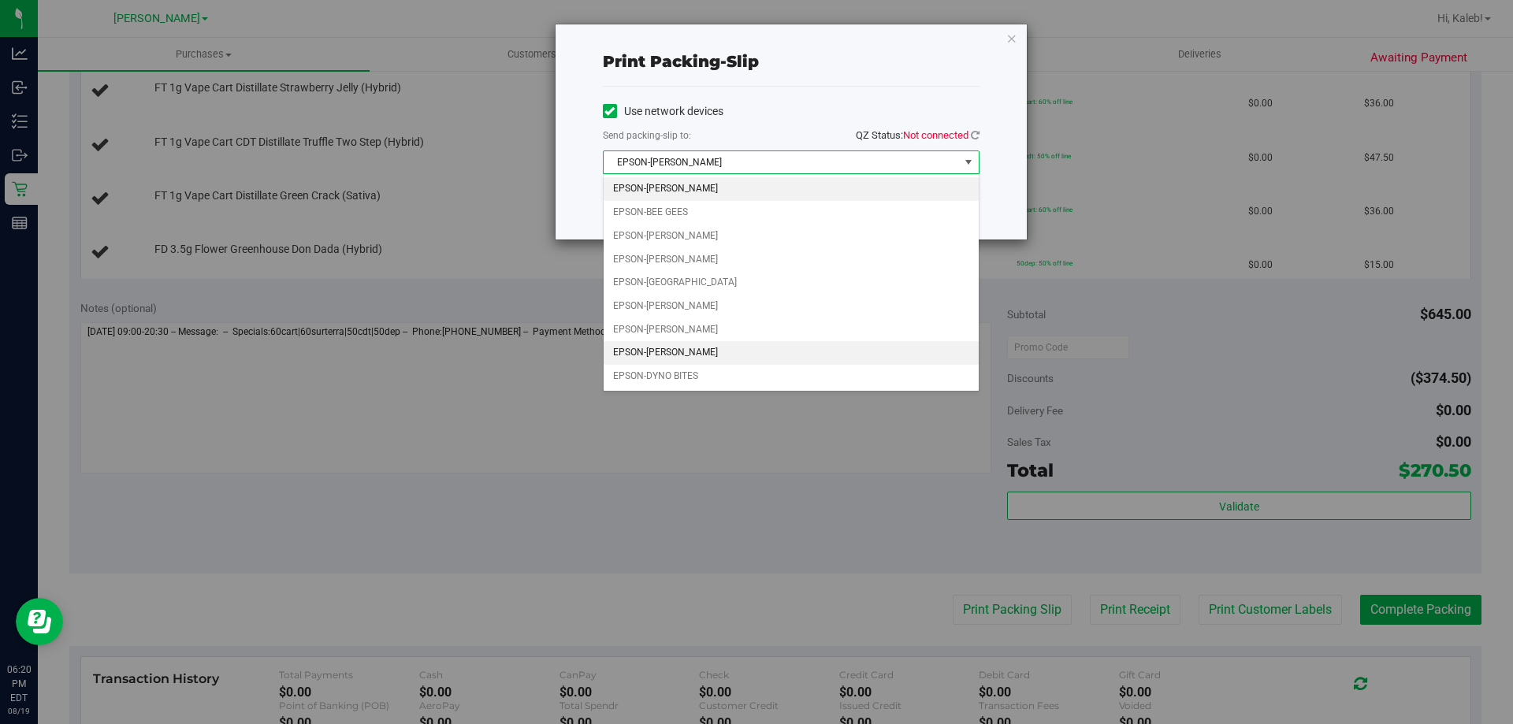
click at [702, 348] on li "EPSON-DWIGHT YOAKAM" at bounding box center [791, 353] width 375 height 24
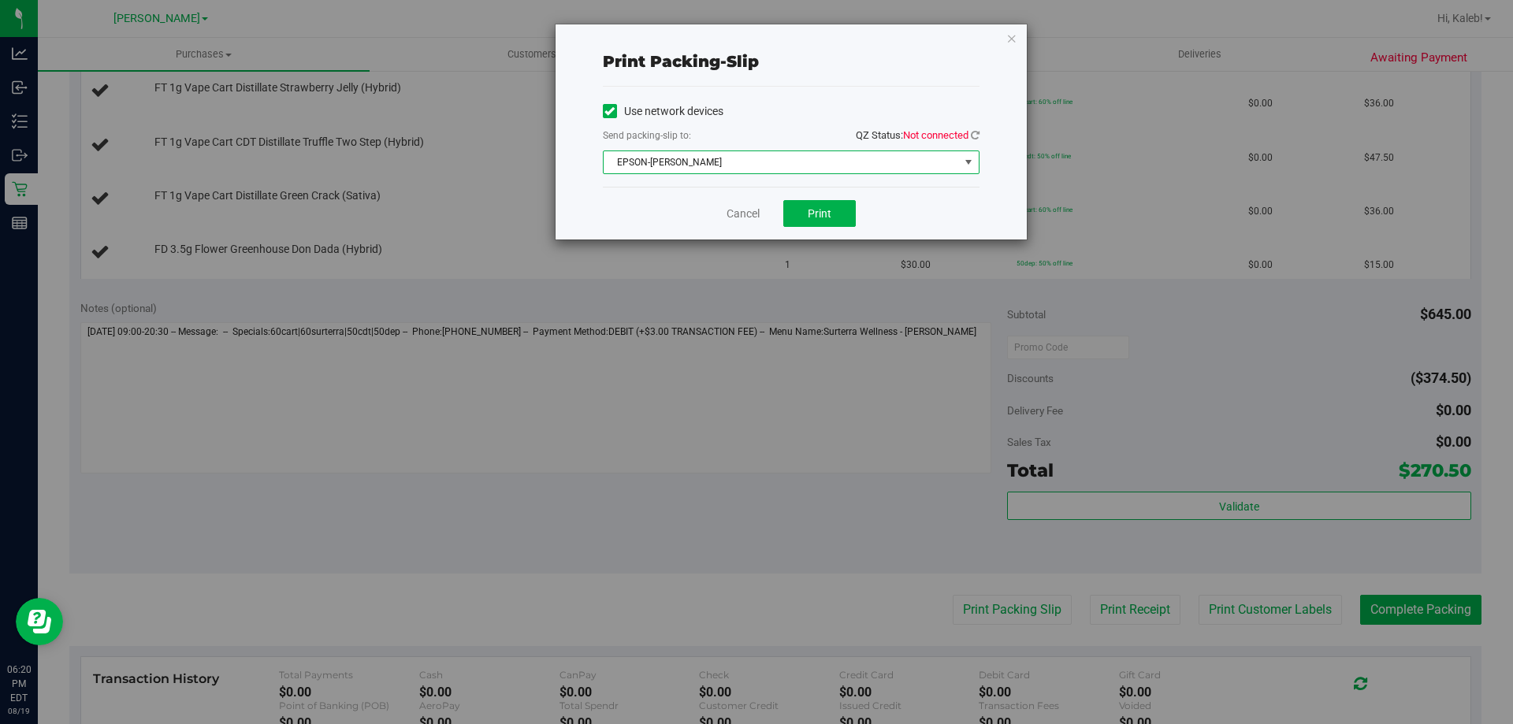
click at [969, 131] on span "QZ Status: Not connected" at bounding box center [918, 135] width 124 height 12
click at [970, 142] on span "QZ Status: Not connected" at bounding box center [918, 135] width 124 height 17
click at [972, 137] on icon at bounding box center [975, 135] width 9 height 10
drag, startPoint x: 828, startPoint y: 226, endPoint x: 868, endPoint y: 299, distance: 83.6
click at [828, 226] on button "Print" at bounding box center [819, 213] width 73 height 27
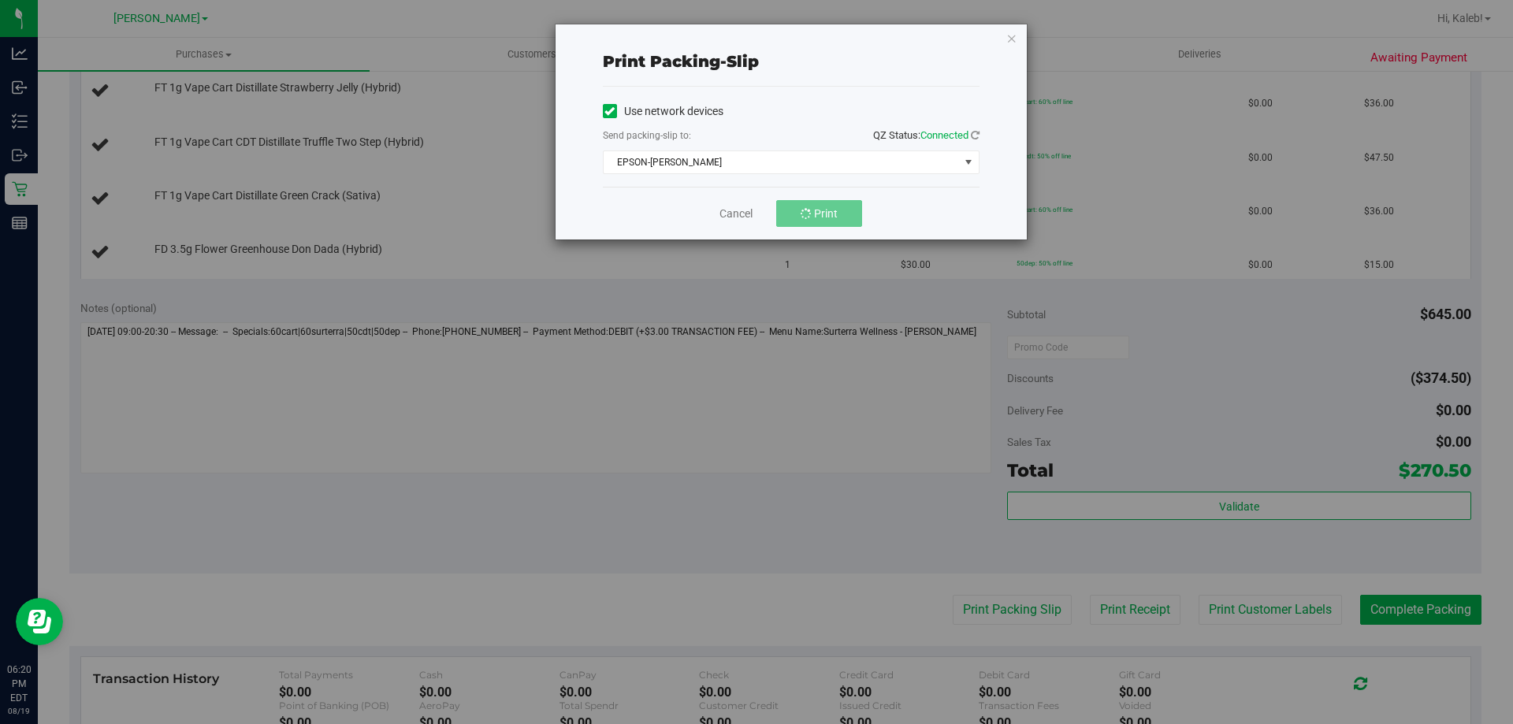
drag, startPoint x: 899, startPoint y: 374, endPoint x: 897, endPoint y: 366, distance: 9.0
click at [899, 375] on div "Print packing-slip Use network devices Send packing-slip to: QZ Status: Connect…" at bounding box center [762, 362] width 1525 height 724
click at [738, 211] on link "Cancel" at bounding box center [743, 214] width 33 height 17
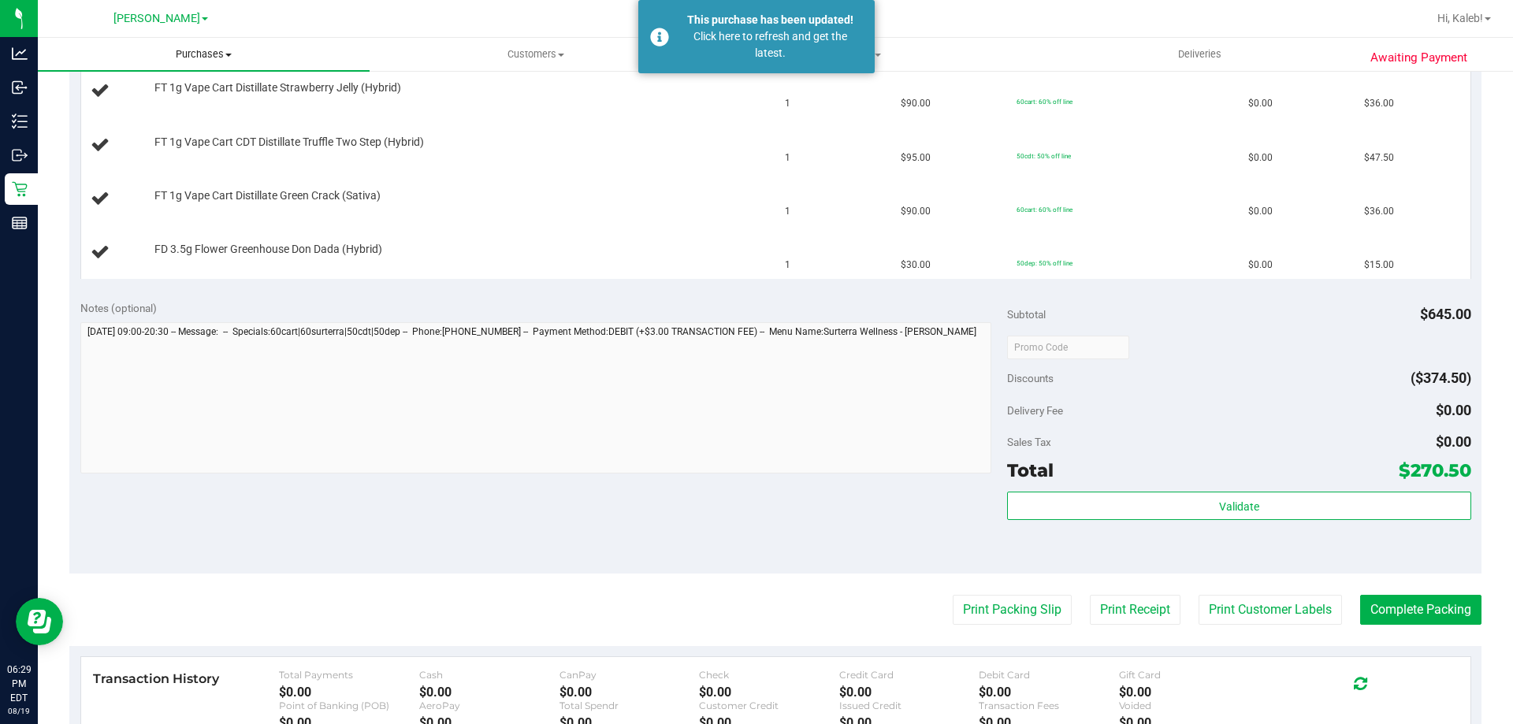
click at [201, 44] on uib-tab-heading "Purchases Summary of purchases Fulfillment All purchases" at bounding box center [204, 54] width 332 height 33
click at [117, 130] on span "All purchases" at bounding box center [94, 132] width 112 height 13
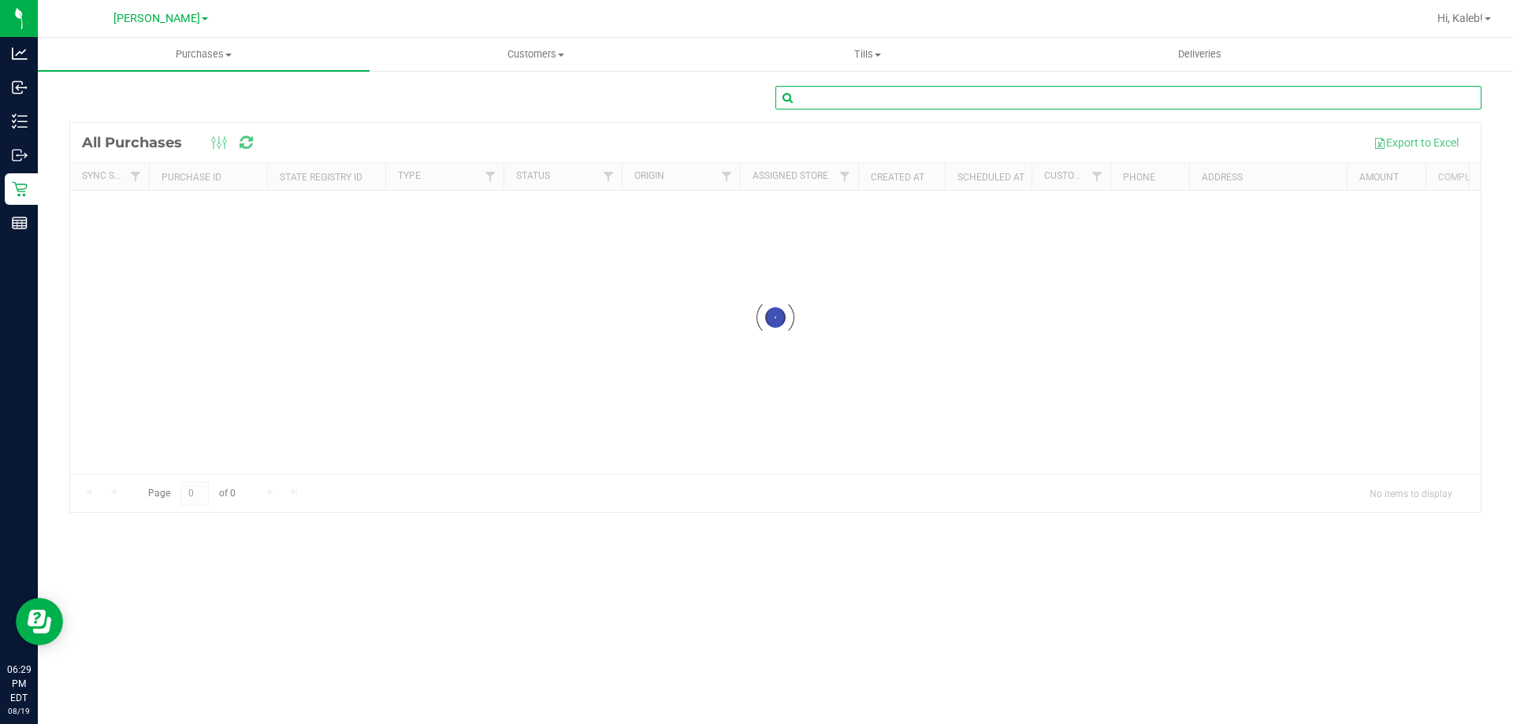
click at [922, 101] on input "text" at bounding box center [1129, 98] width 706 height 24
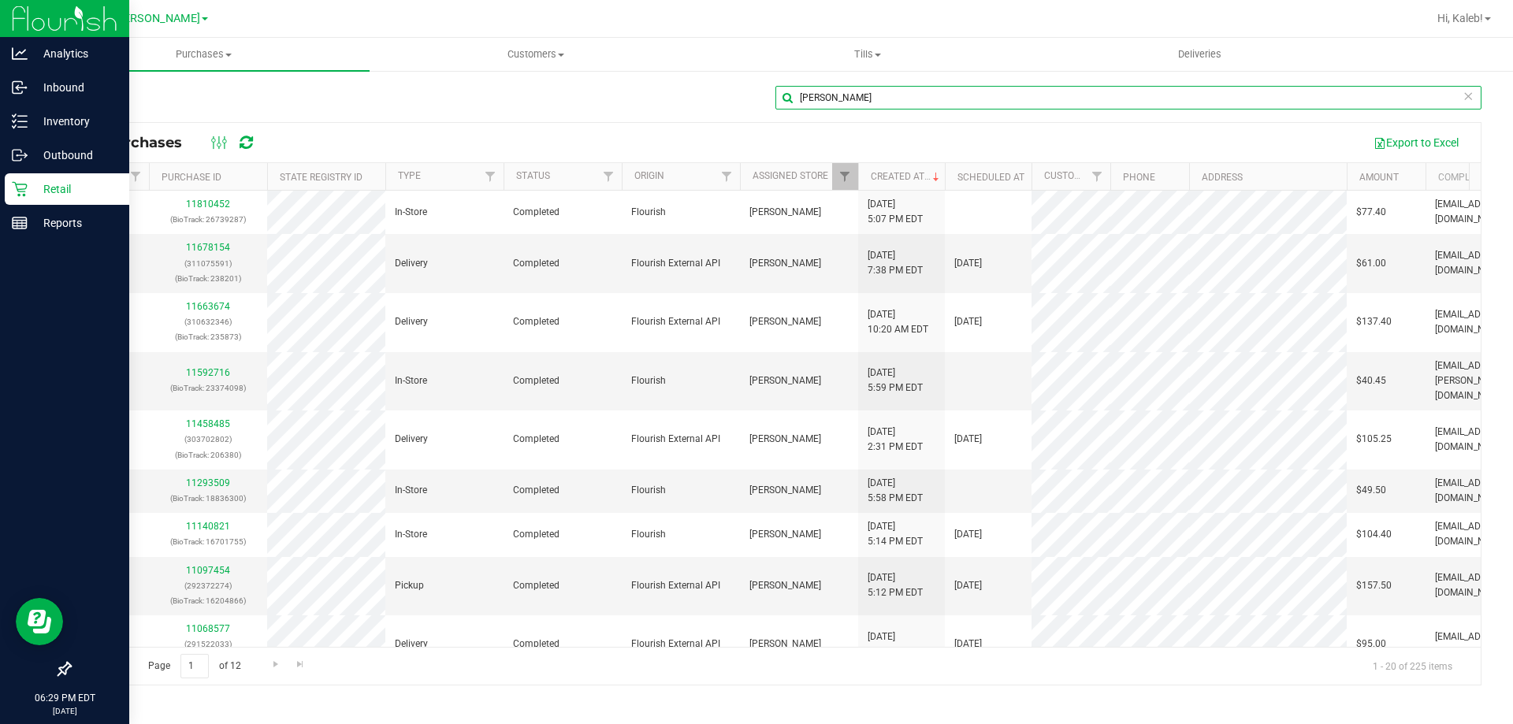
type input "leslie"
click at [67, 186] on p "Retail" at bounding box center [75, 189] width 95 height 19
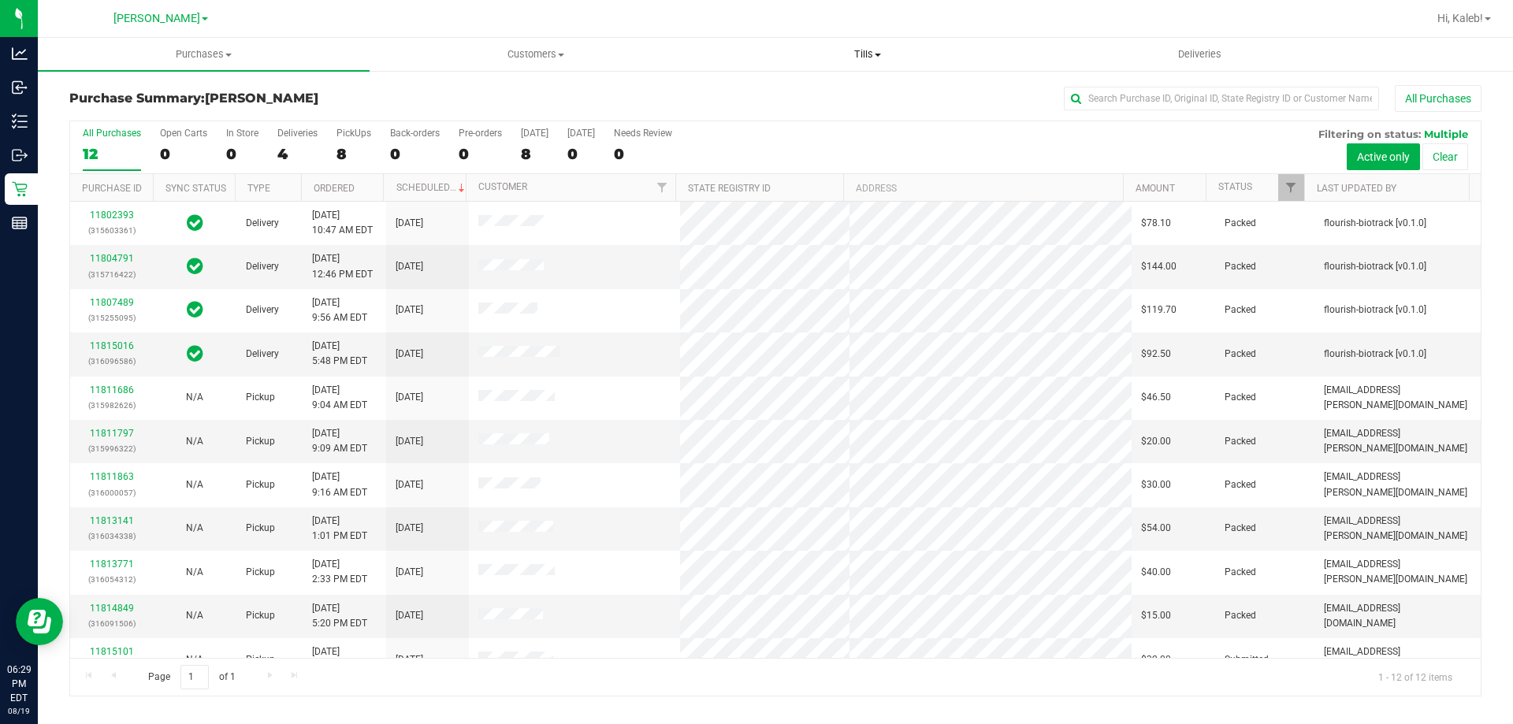
click at [889, 61] on uib-tab-heading "Tills Manage tills Reconcile e-payments" at bounding box center [867, 55] width 330 height 32
click at [818, 90] on li "Manage tills" at bounding box center [867, 95] width 332 height 19
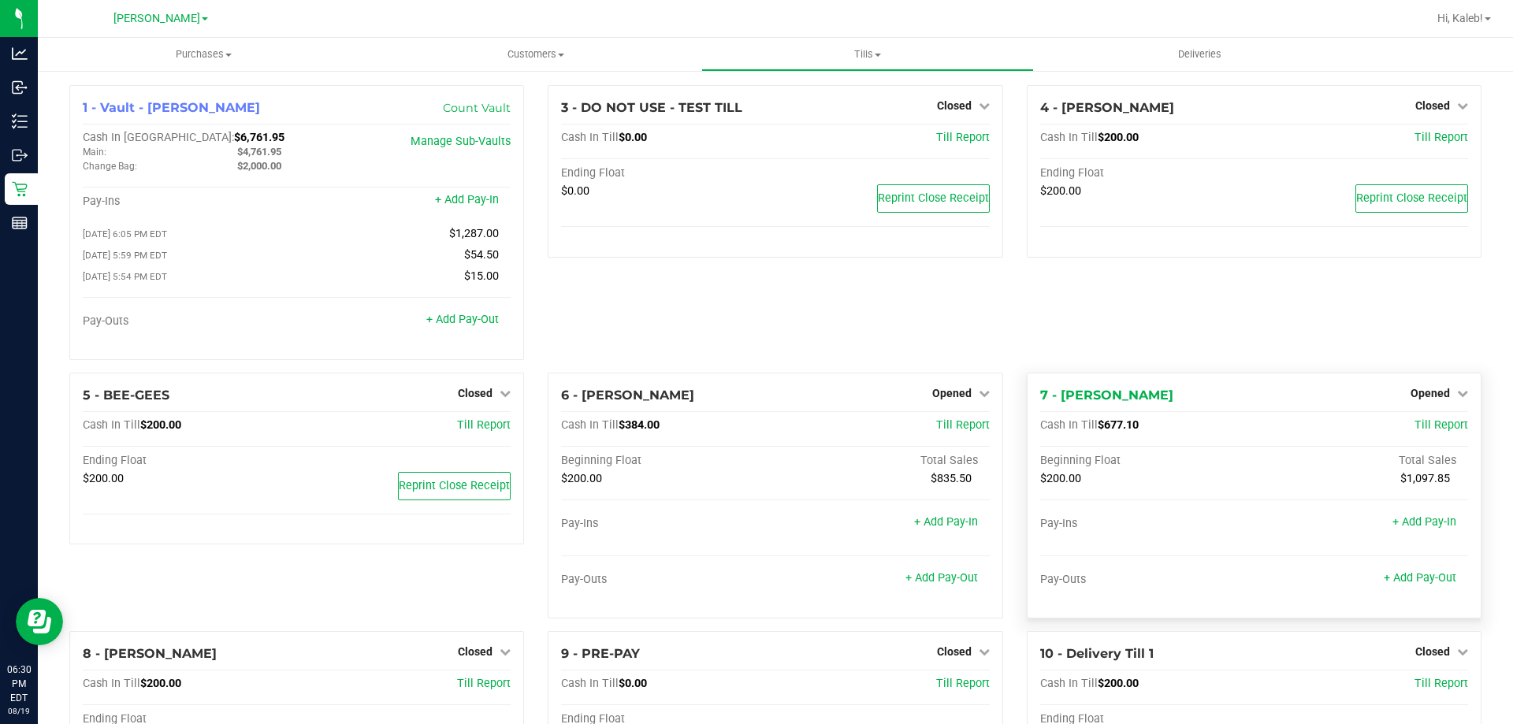
click at [1098, 431] on span "$677.10" at bounding box center [1118, 424] width 41 height 13
click at [1110, 396] on span "7 - DWIGHT-YOAKAM" at bounding box center [1106, 395] width 133 height 15
click at [1423, 430] on span "Till Report" at bounding box center [1442, 424] width 54 height 13
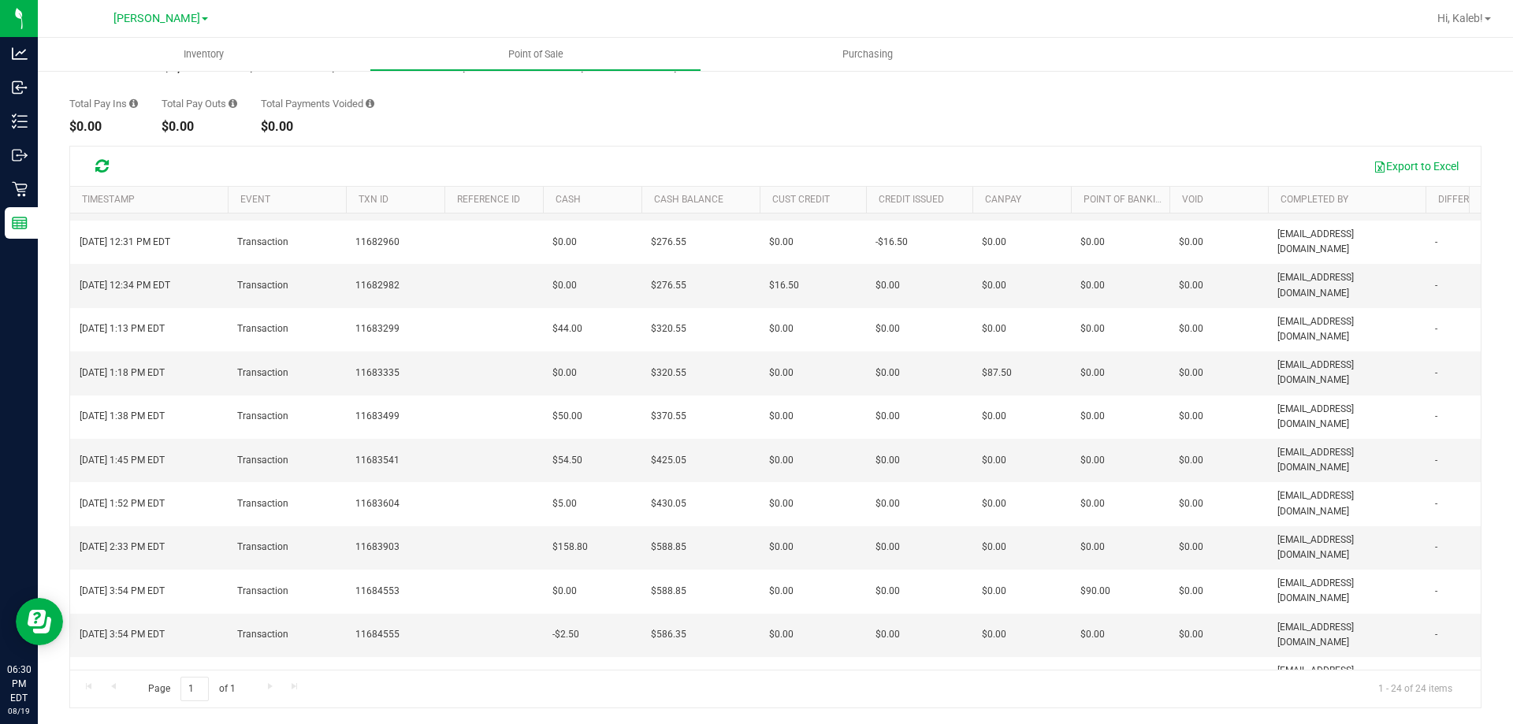
scroll to position [0, 934]
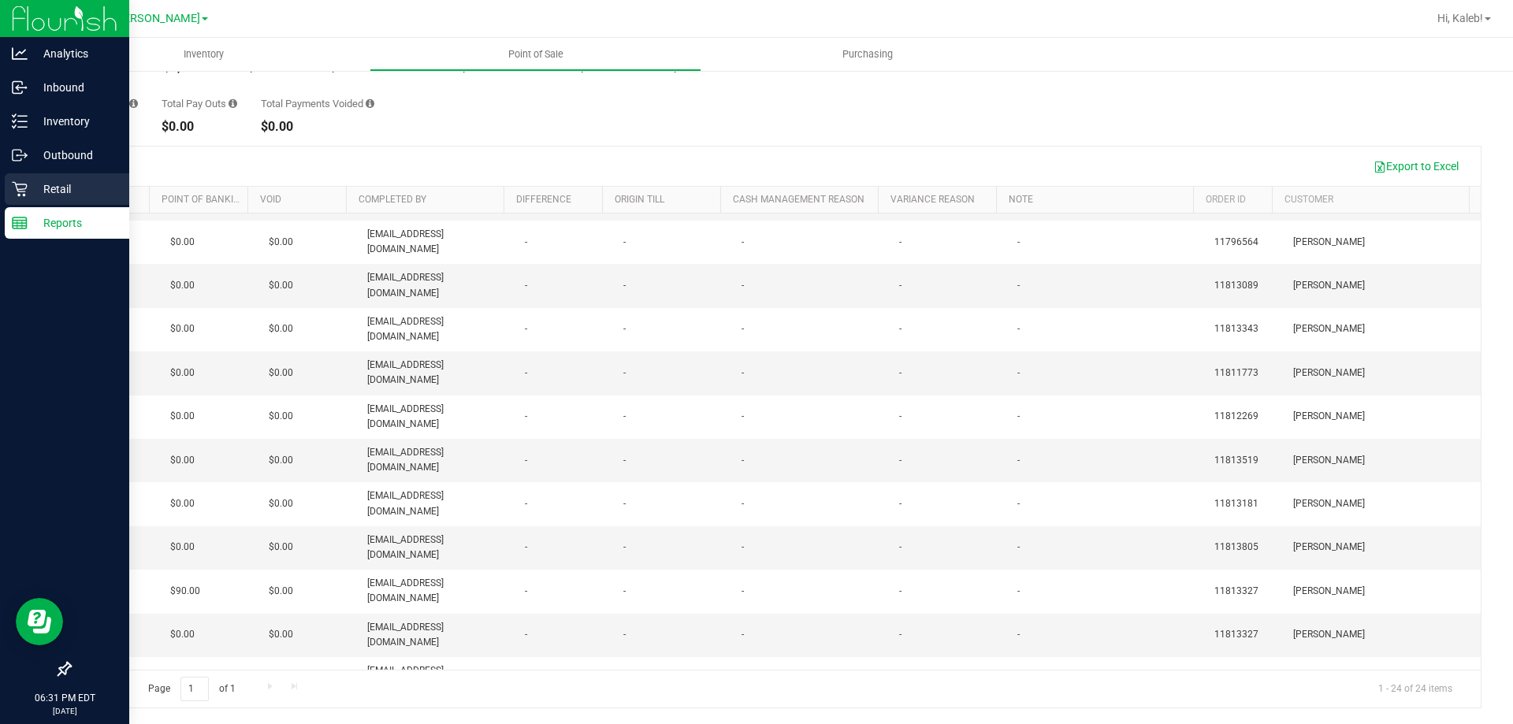
click at [62, 173] on div "Retail" at bounding box center [67, 189] width 125 height 32
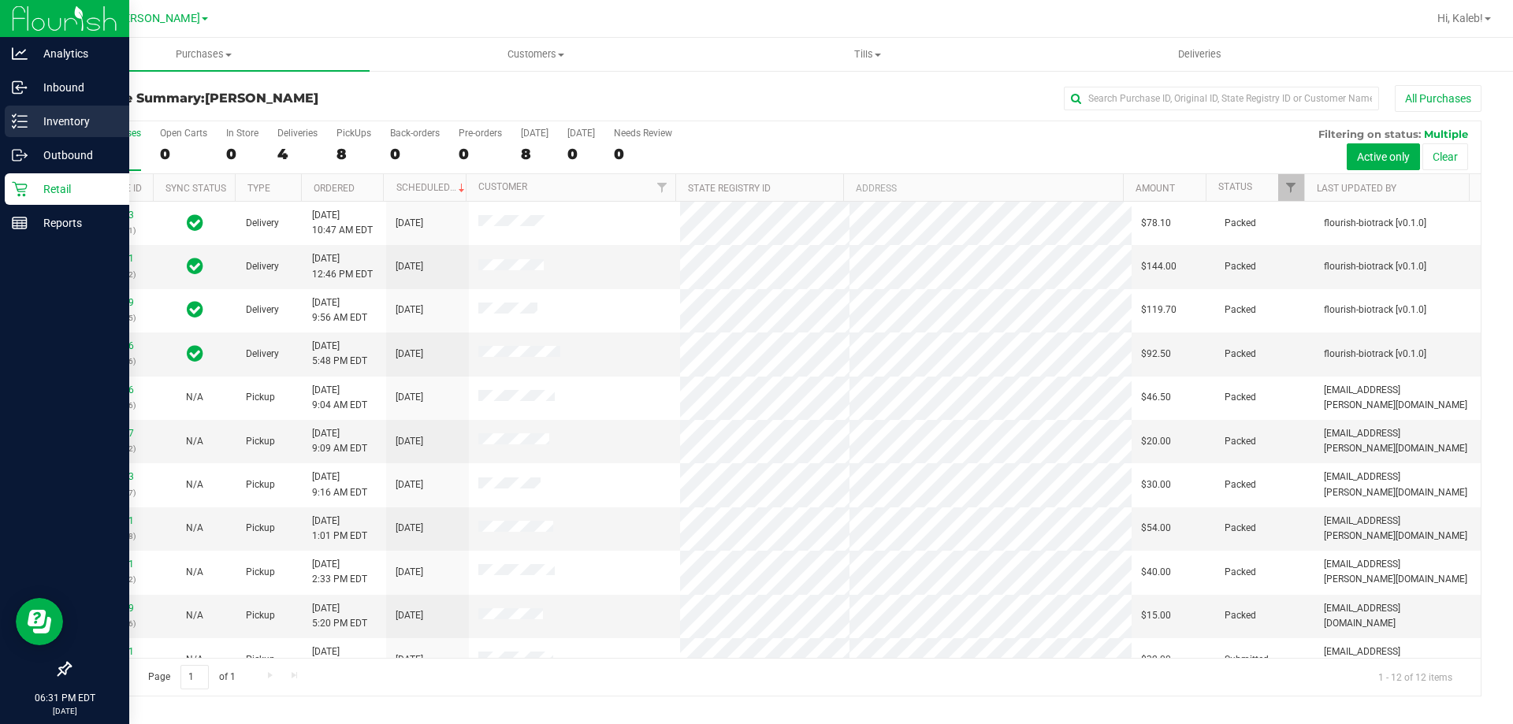
click at [12, 114] on icon at bounding box center [20, 121] width 16 height 16
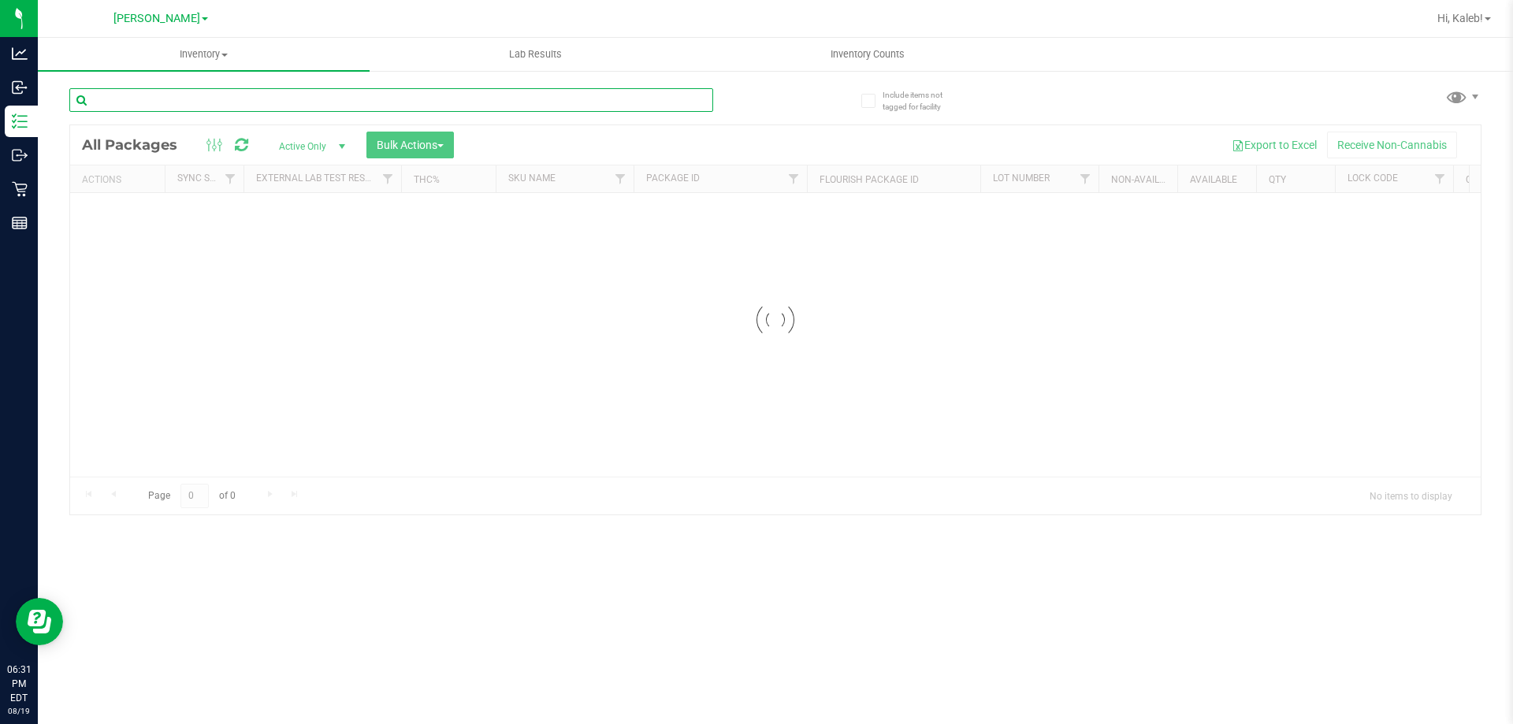
click at [230, 88] on input "text" at bounding box center [391, 100] width 644 height 24
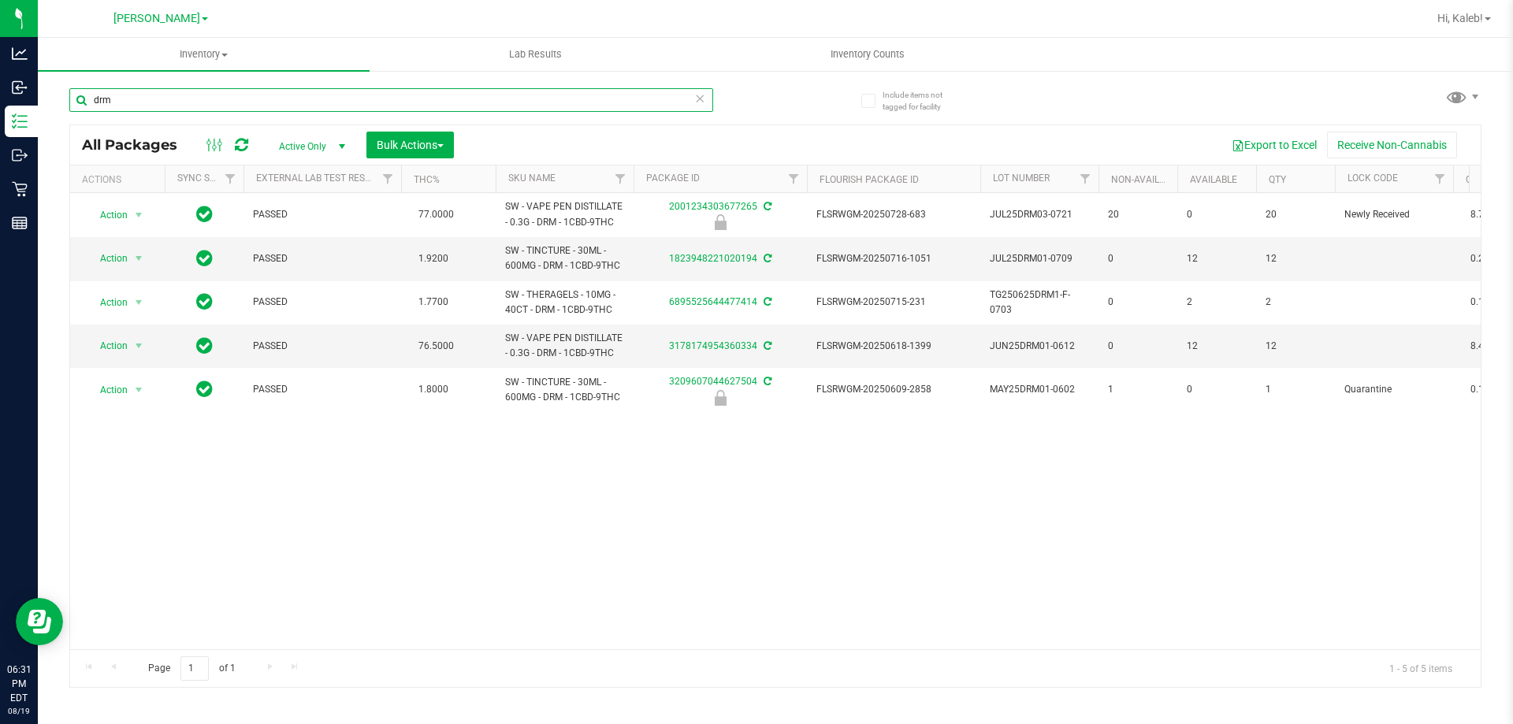
type input "drm"
click at [705, 100] on icon at bounding box center [699, 97] width 11 height 19
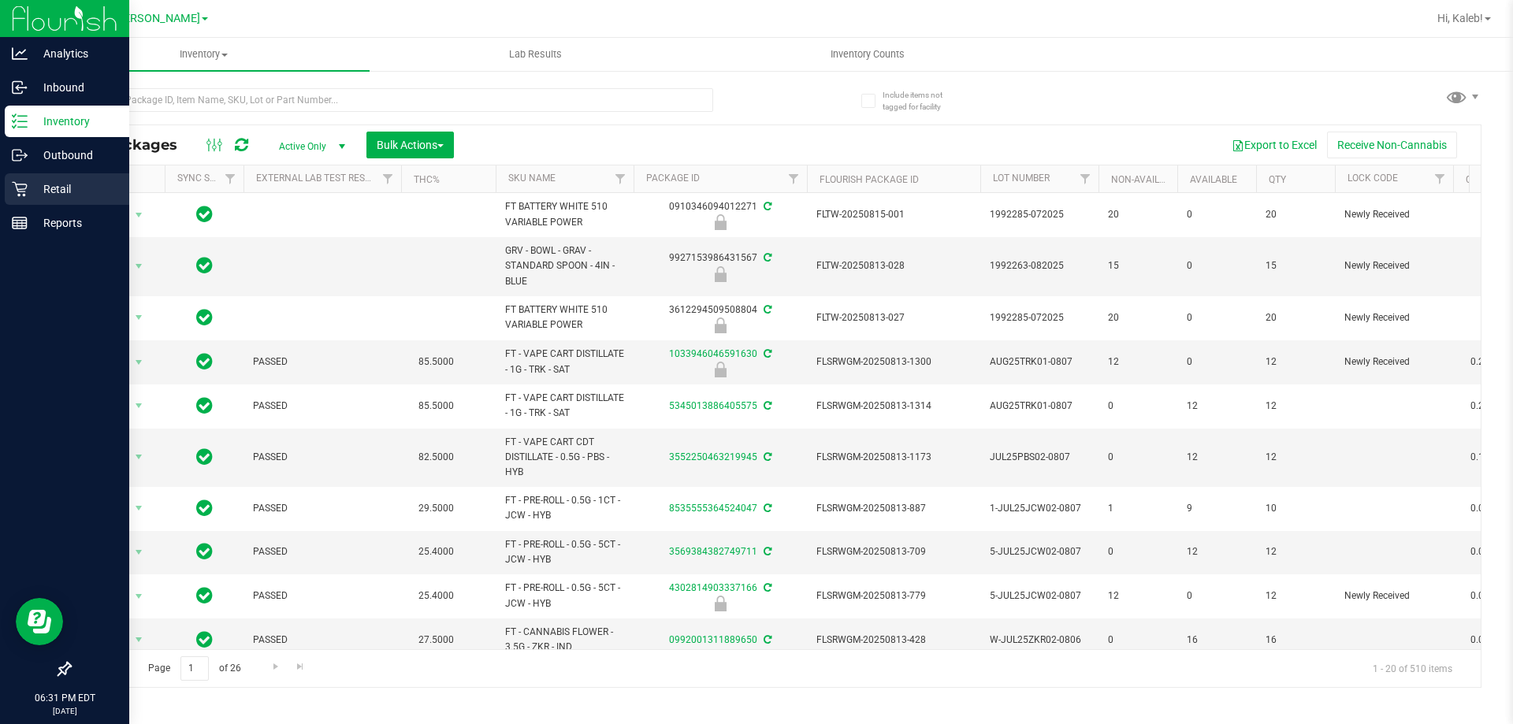
click at [31, 195] on p "Retail" at bounding box center [75, 189] width 95 height 19
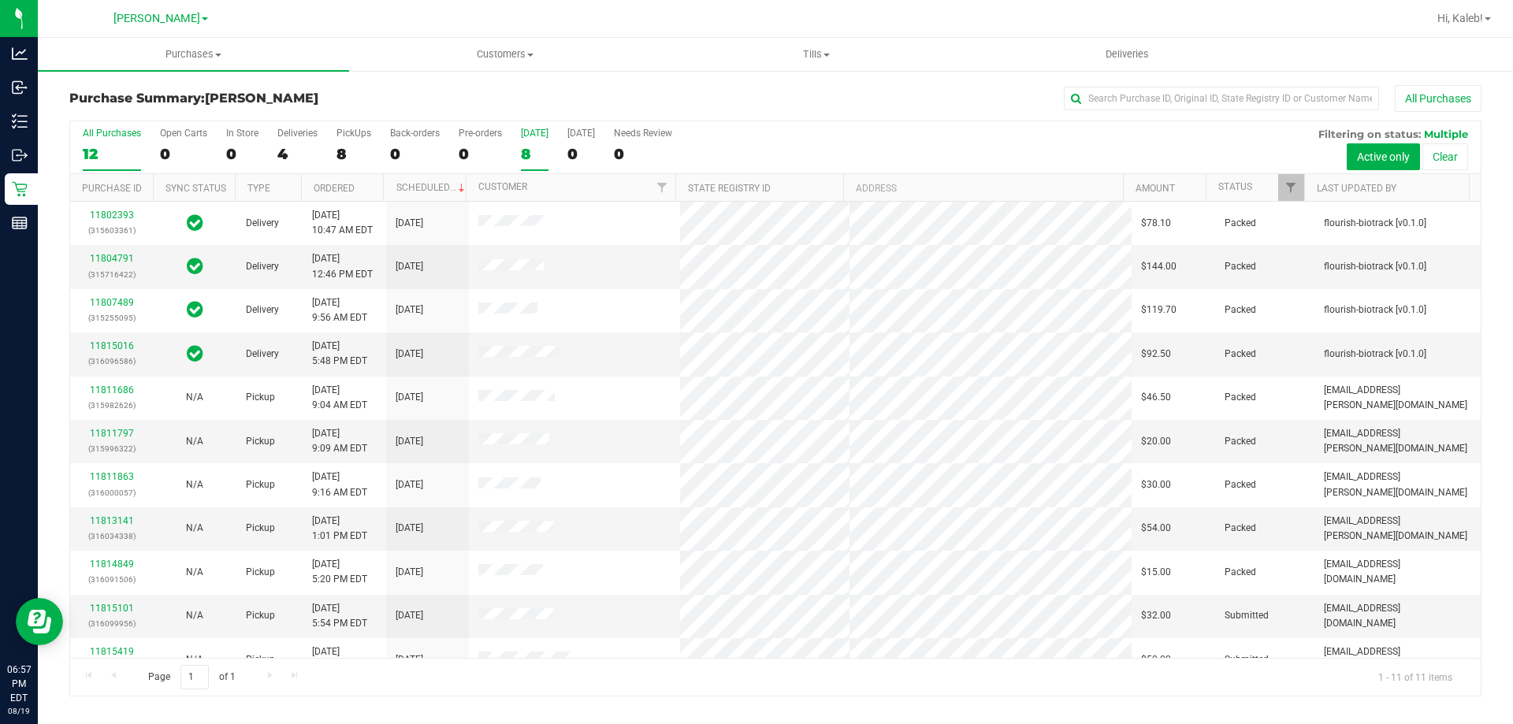
click at [545, 145] on div "8" at bounding box center [535, 154] width 28 height 18
click at [0, 0] on input "Today 8" at bounding box center [0, 0] width 0 height 0
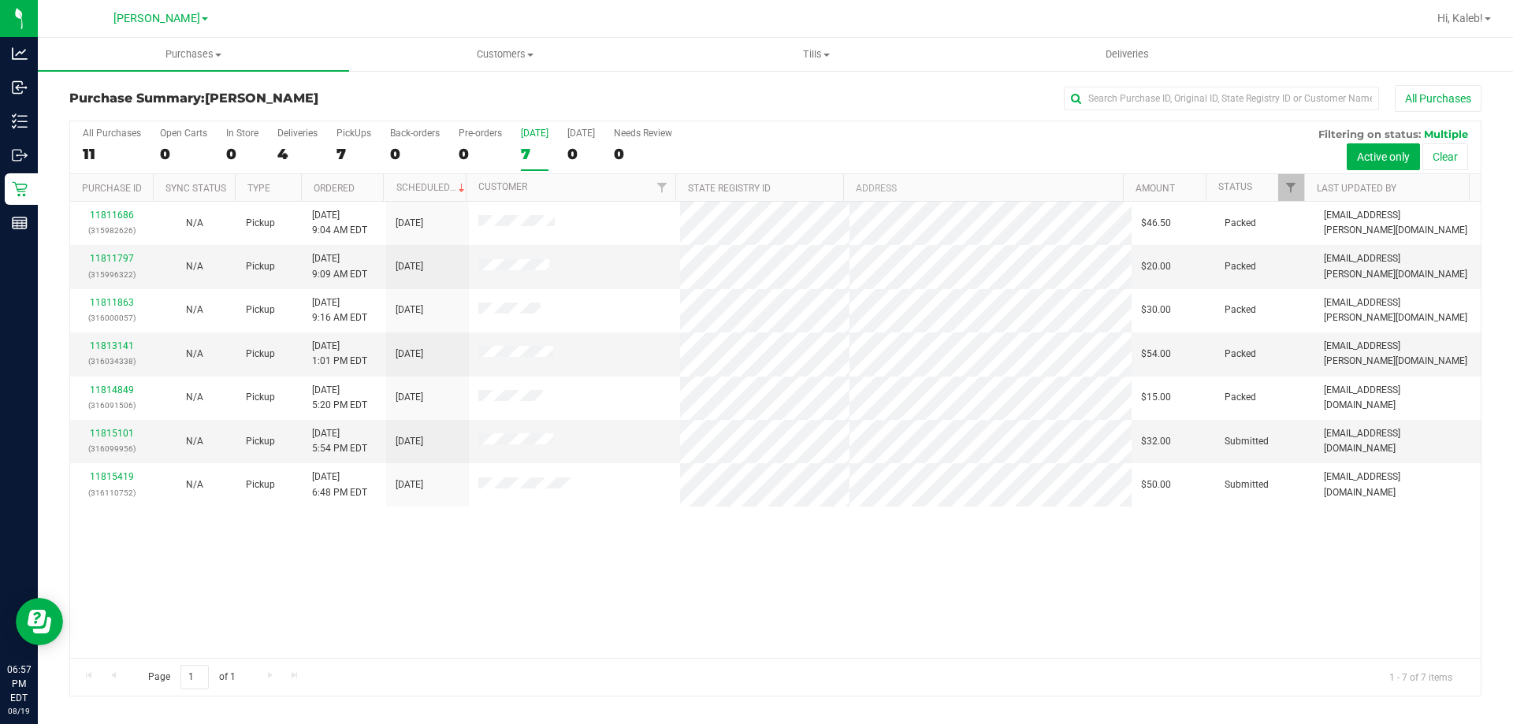
click at [572, 528] on div "11811686 (315982626) N/A Pickup 8/19/2025 9:04 AM EDT 8/19/2025 $46.50 Packed r…" at bounding box center [775, 430] width 1411 height 456
click at [122, 257] on link "11811797" at bounding box center [112, 258] width 44 height 11
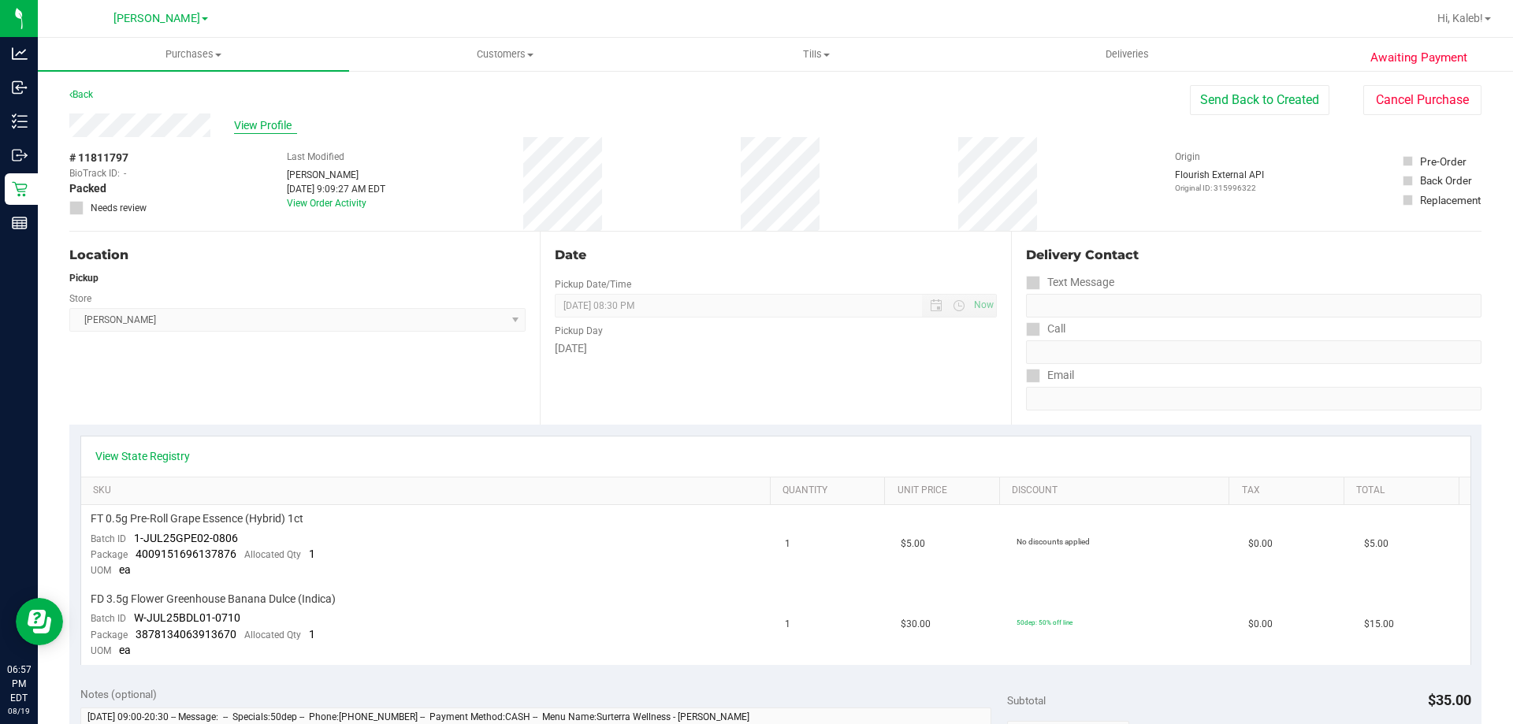
click at [251, 127] on span "View Profile" at bounding box center [265, 125] width 63 height 17
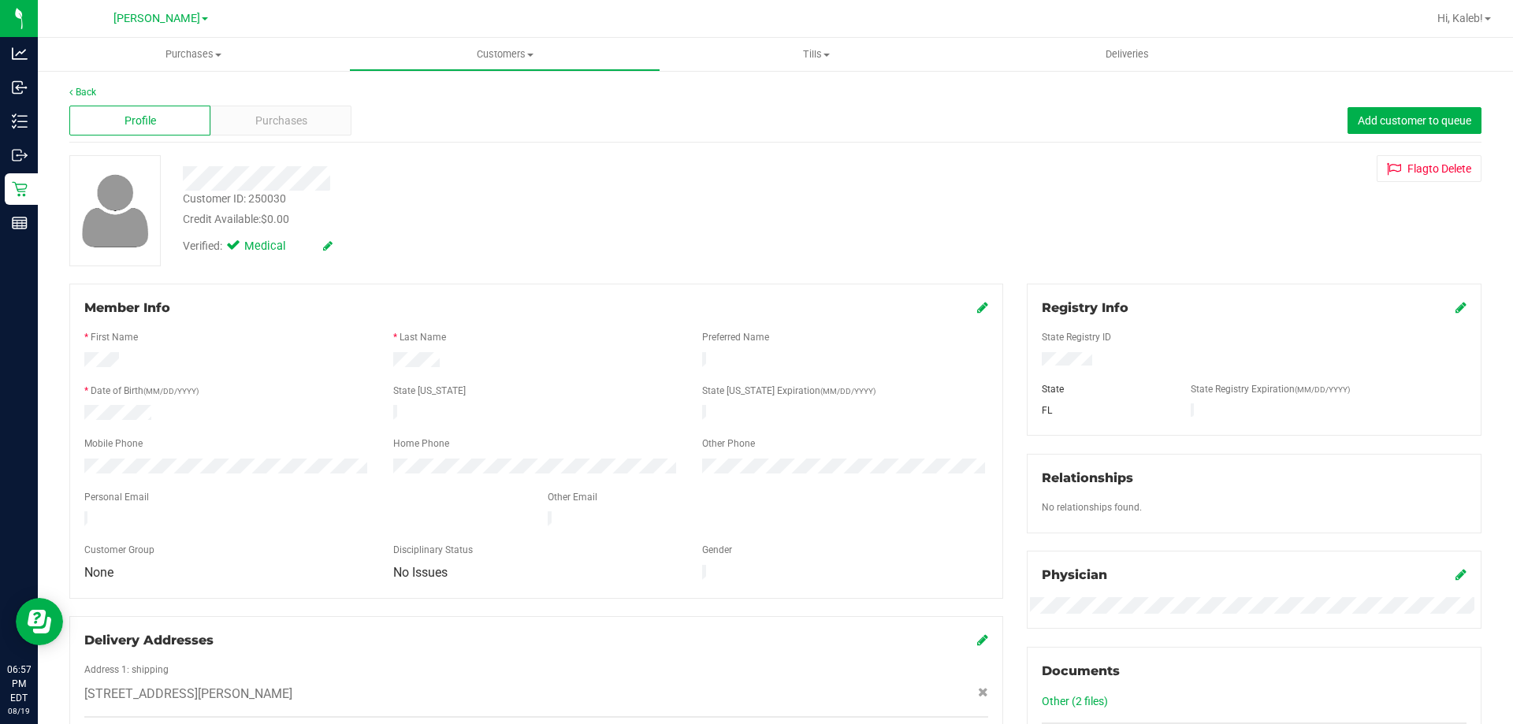
click at [251, 127] on div "Purchases" at bounding box center [280, 121] width 141 height 30
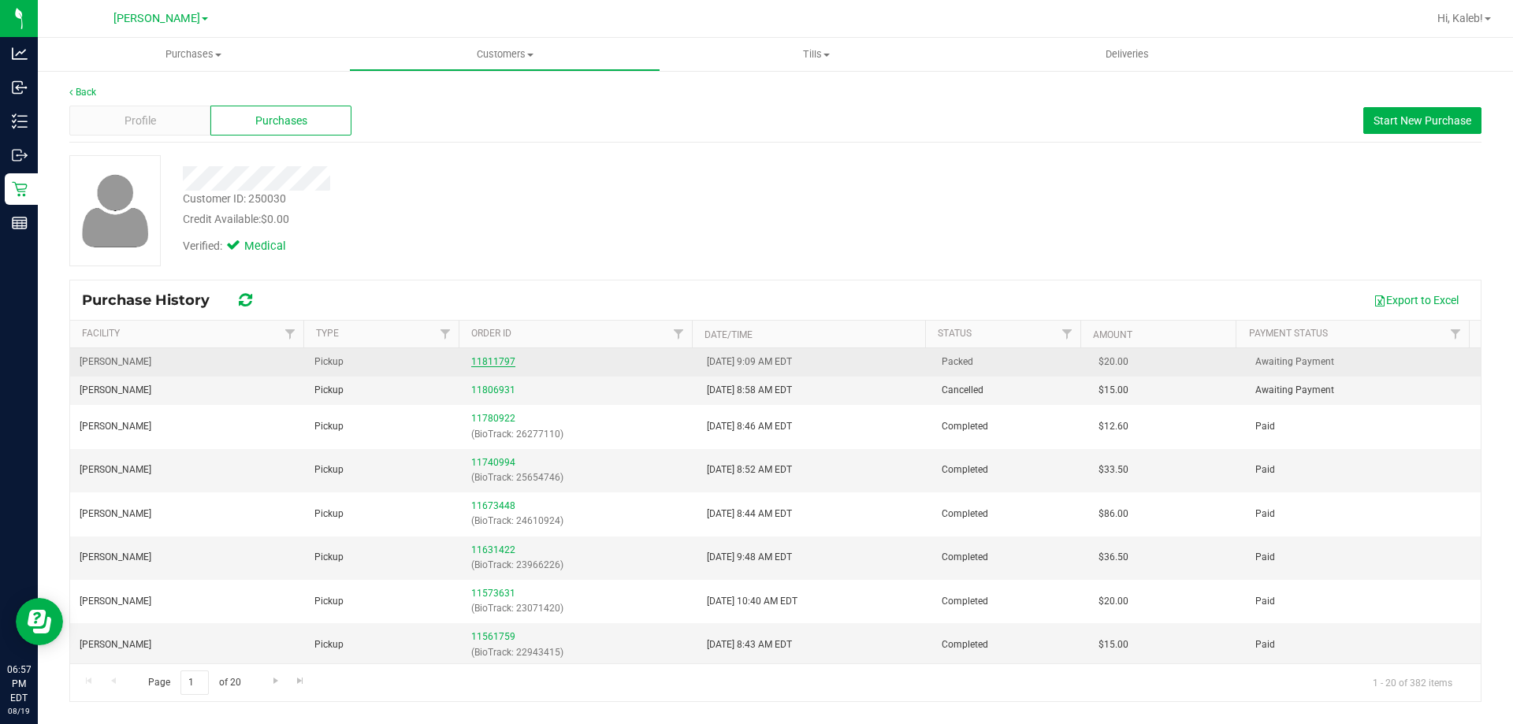
click at [499, 356] on div "11811797" at bounding box center [579, 362] width 216 height 15
click at [498, 369] on div "11811797" at bounding box center [579, 362] width 216 height 15
click at [500, 366] on link "11811797" at bounding box center [493, 361] width 44 height 11
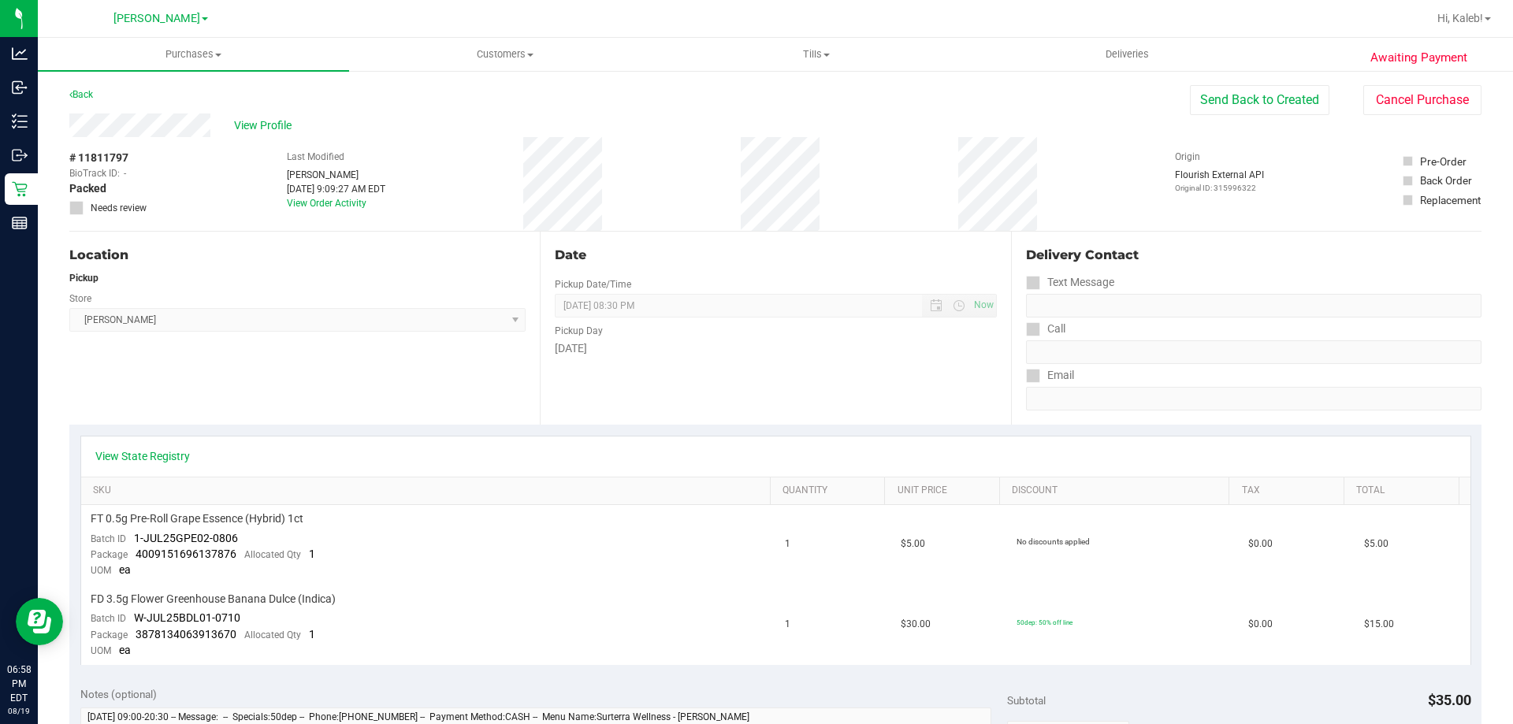
click at [298, 141] on div "Last Modified Rosaelena Zuniga-villegas Aug 19, 2025 9:09:27 AM EDT View Order …" at bounding box center [336, 184] width 99 height 94
click at [284, 122] on span "View Profile" at bounding box center [265, 125] width 63 height 17
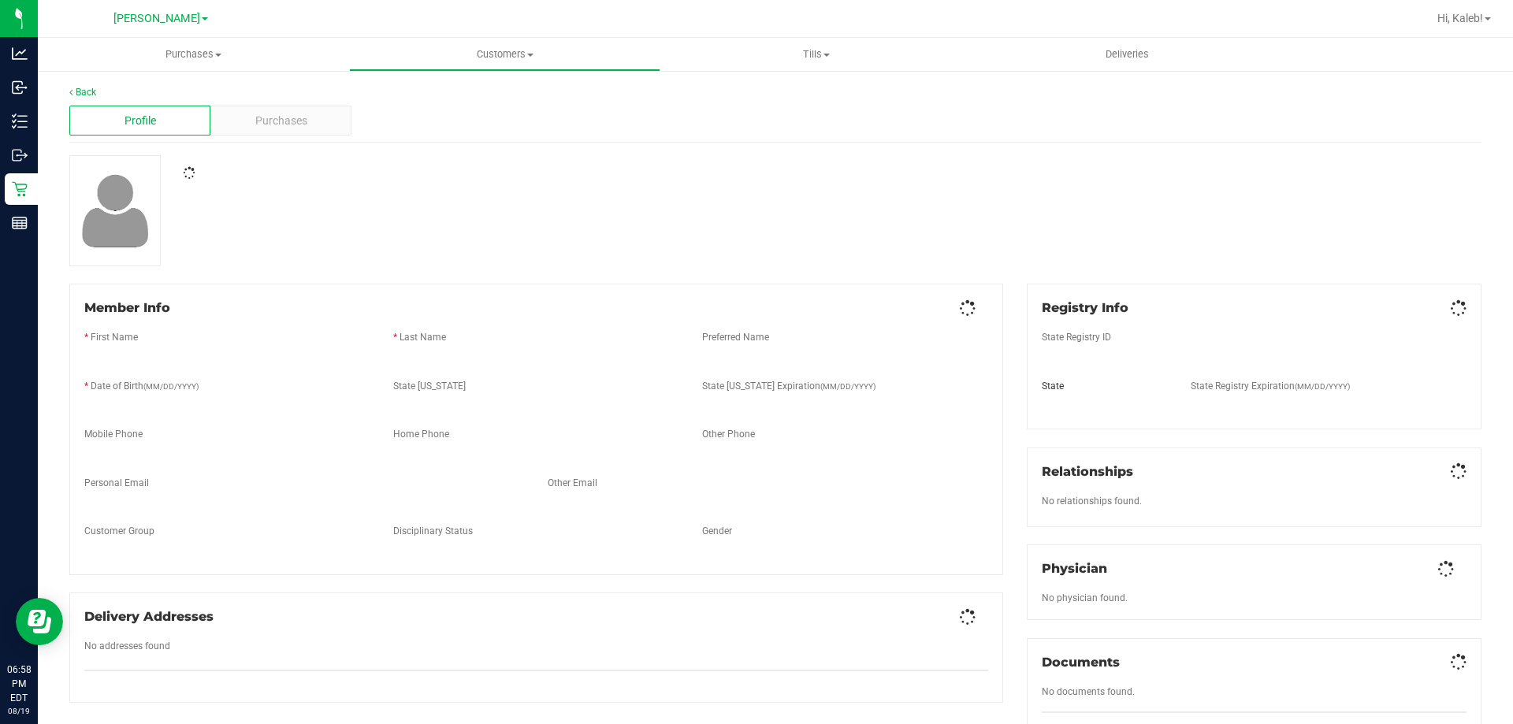
click at [284, 121] on span "Purchases" at bounding box center [281, 121] width 52 height 17
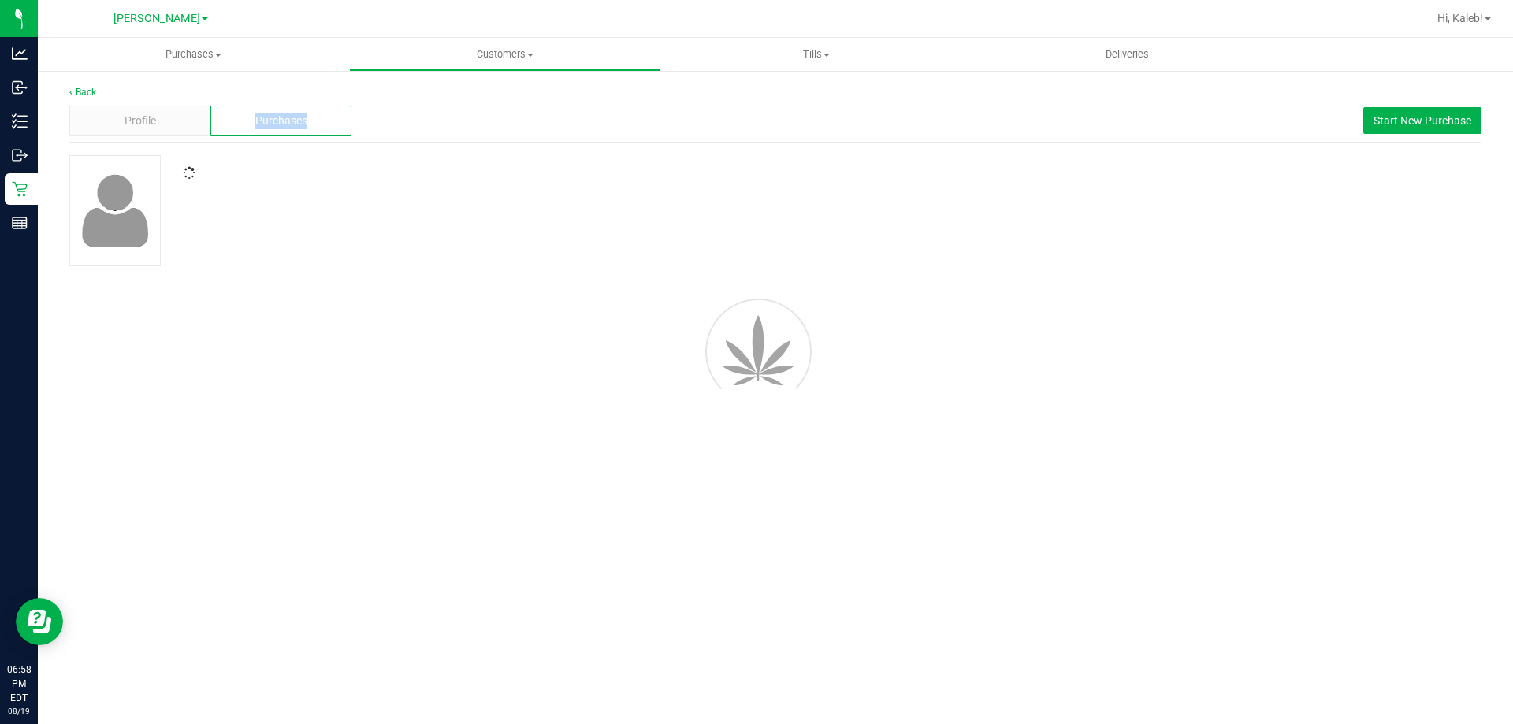
click at [284, 121] on span "Purchases" at bounding box center [281, 121] width 52 height 17
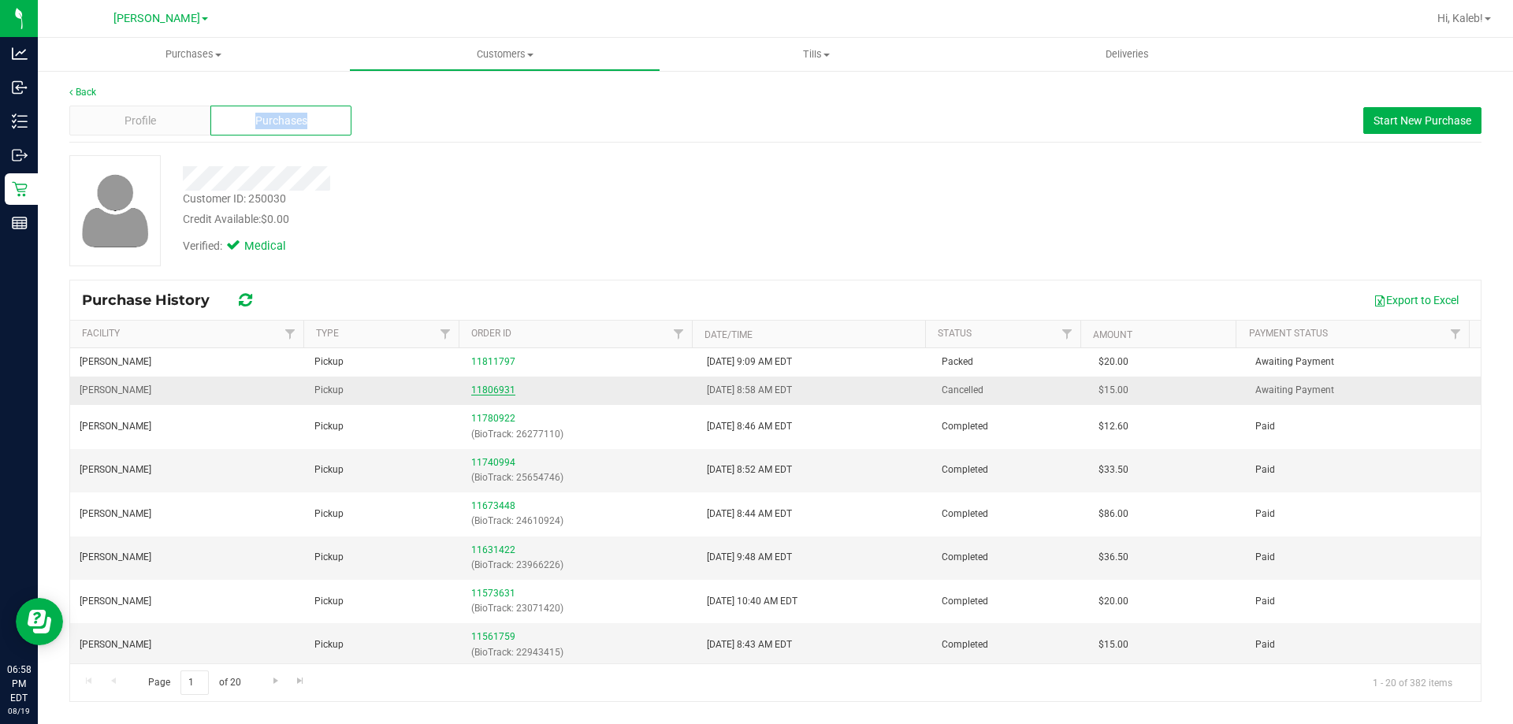
click at [485, 391] on link "11806931" at bounding box center [493, 390] width 44 height 11
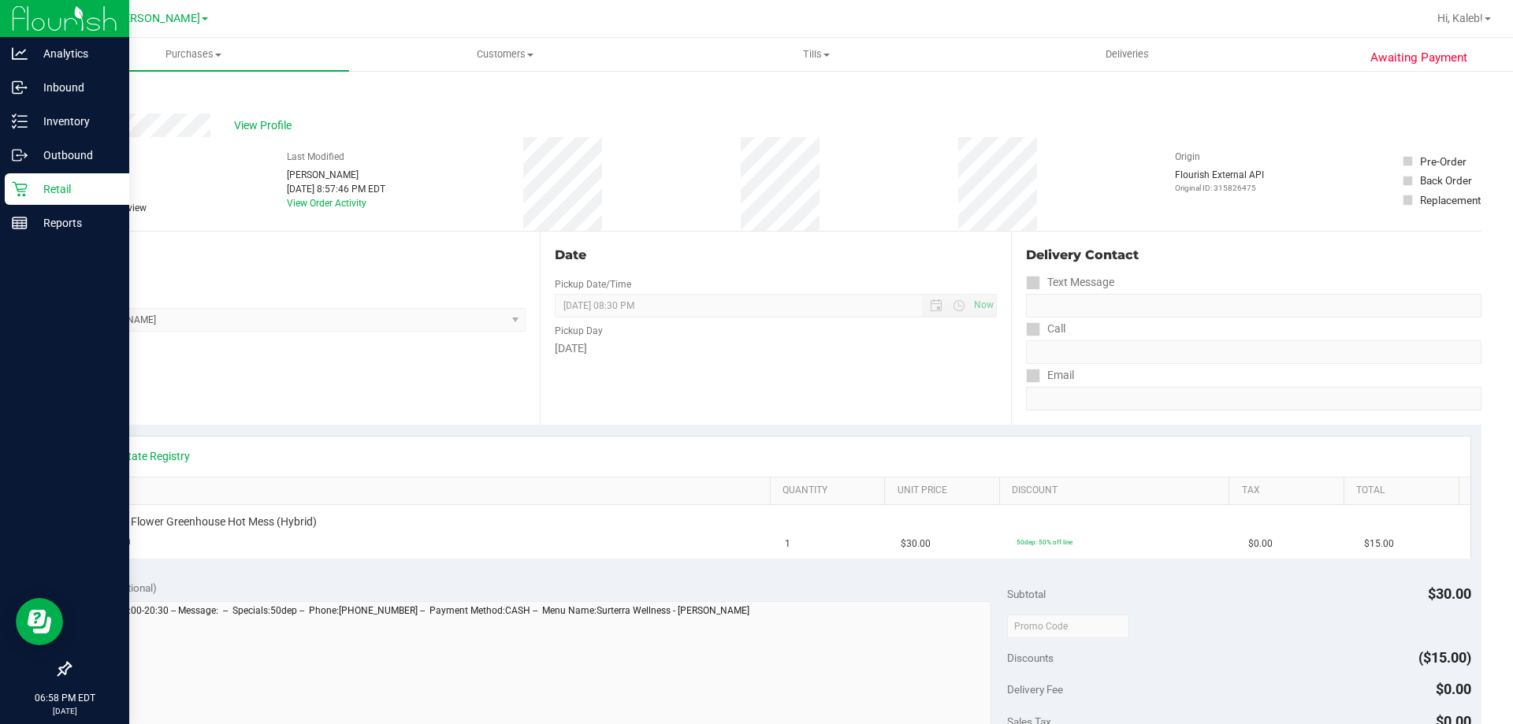
click at [29, 193] on p "Retail" at bounding box center [75, 189] width 95 height 19
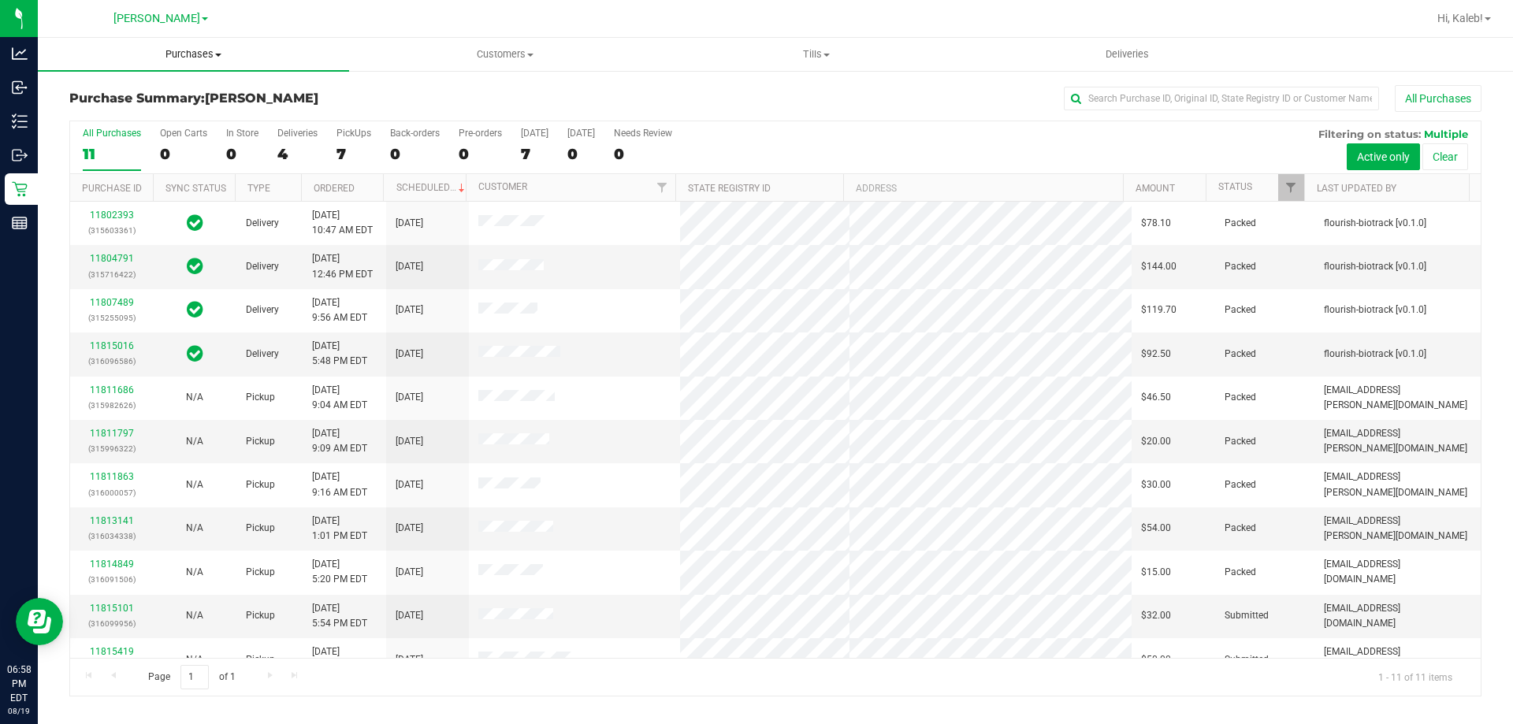
click at [218, 62] on uib-tab-heading "Purchases Summary of purchases Fulfillment All purchases" at bounding box center [193, 54] width 311 height 33
drag, startPoint x: 389, startPoint y: 106, endPoint x: 313, endPoint y: 147, distance: 86.4
click at [387, 106] on div "Purchase Summary: Brandon WC All Purchases" at bounding box center [775, 102] width 1412 height 35
click at [284, 157] on div "4" at bounding box center [297, 154] width 40 height 18
click at [0, 0] on input "Deliveries 4" at bounding box center [0, 0] width 0 height 0
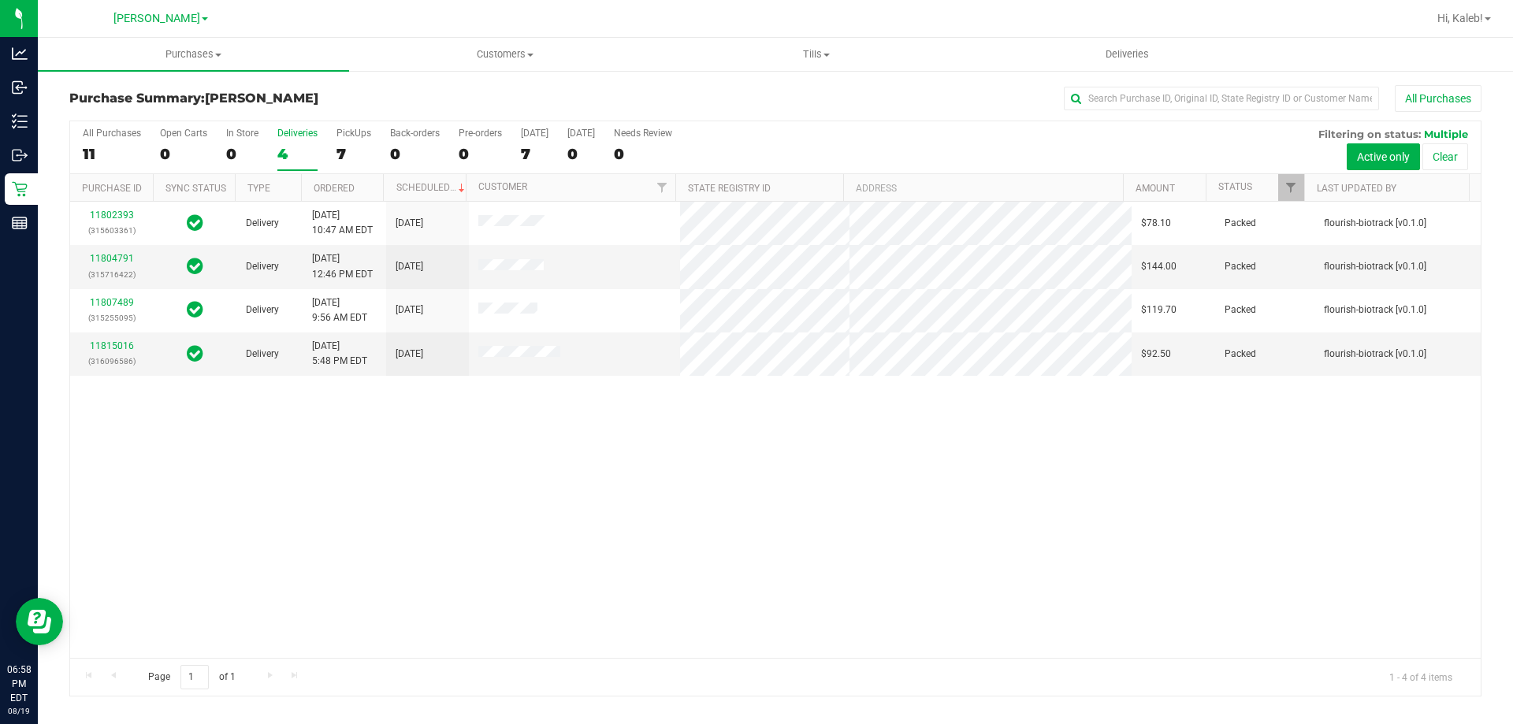
click at [363, 426] on div "11802393 (315603361) Delivery 8/17/2025 10:47 AM EDT 8/22/2025 $78.10 Packed fl…" at bounding box center [775, 430] width 1411 height 456
click at [148, 50] on span "Purchases" at bounding box center [193, 54] width 311 height 14
click at [132, 117] on span "Fulfillment" at bounding box center [87, 113] width 98 height 13
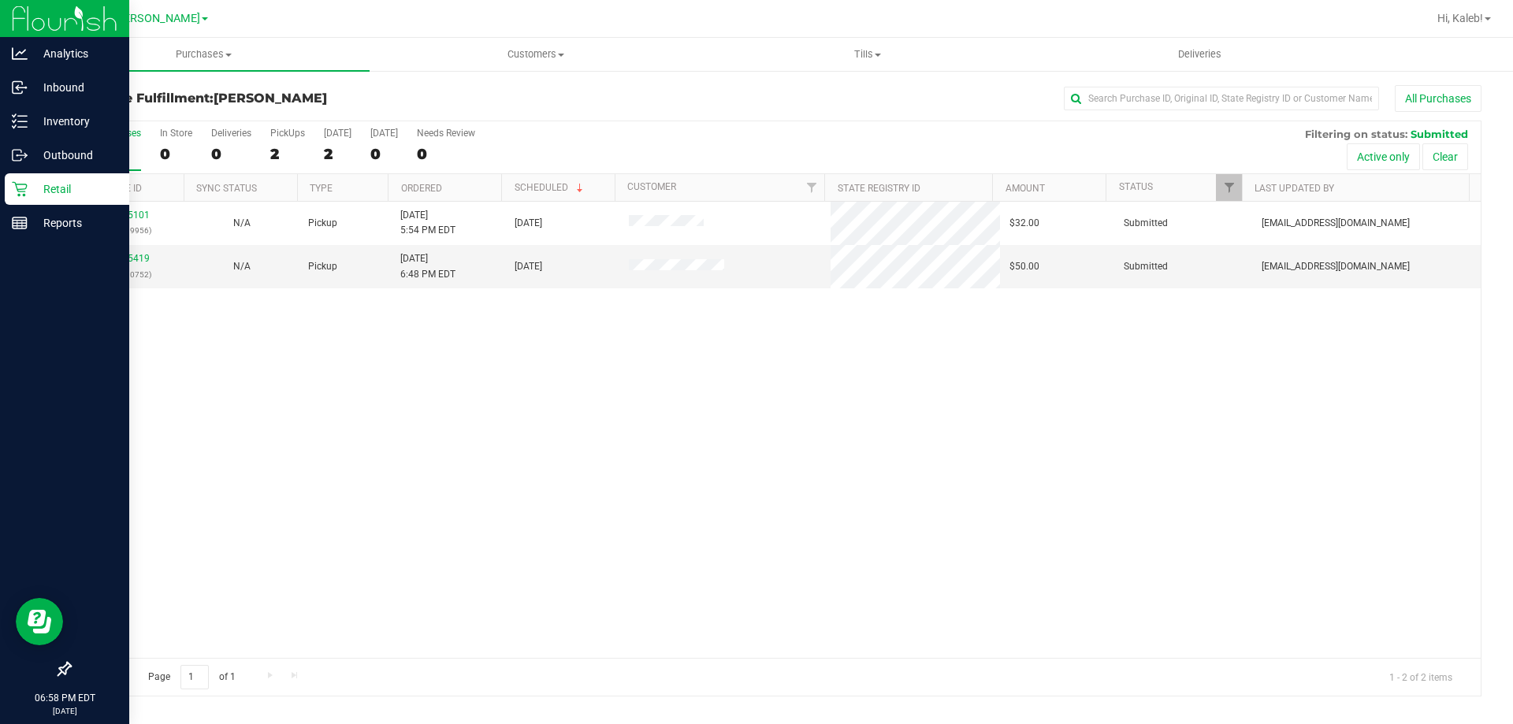
click at [11, 175] on div "Retail" at bounding box center [67, 189] width 125 height 32
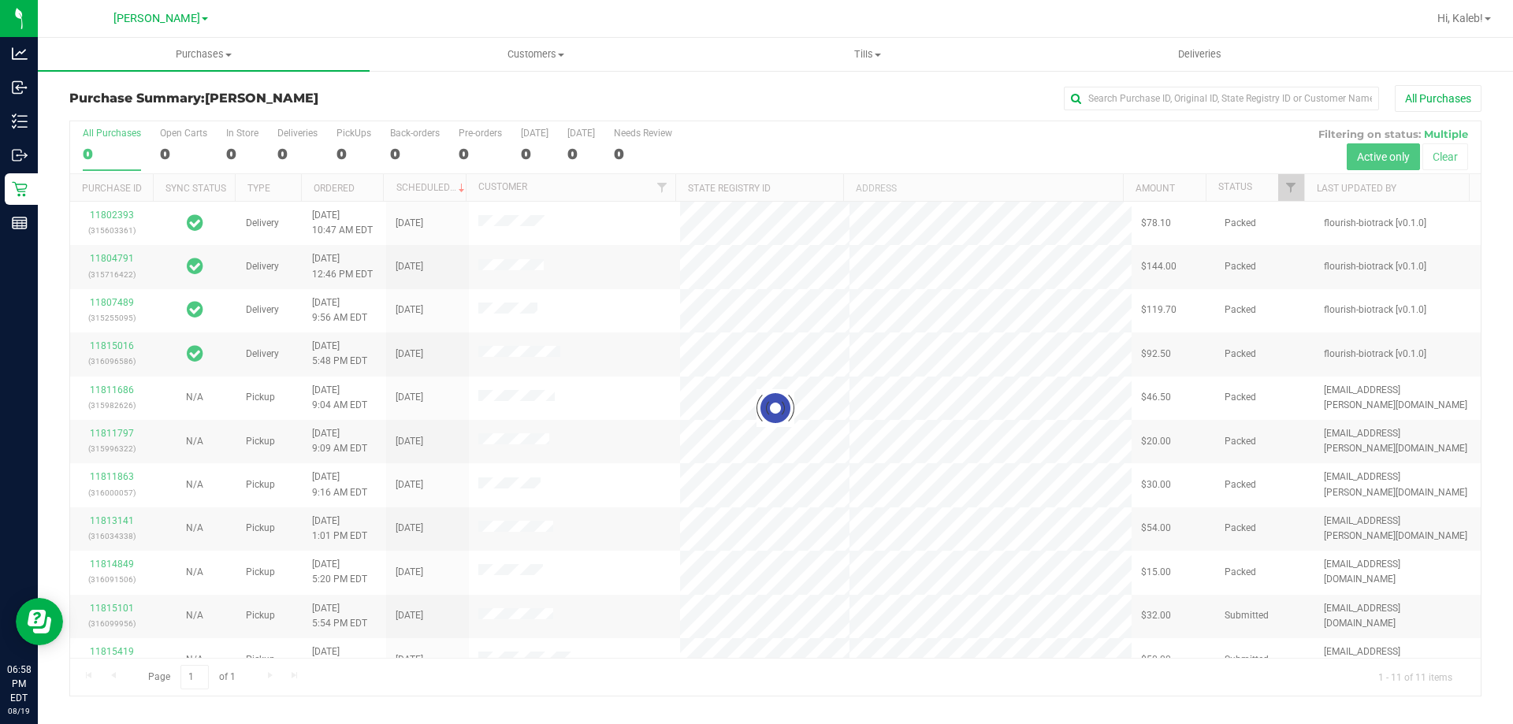
click at [523, 153] on div at bounding box center [775, 408] width 1411 height 575
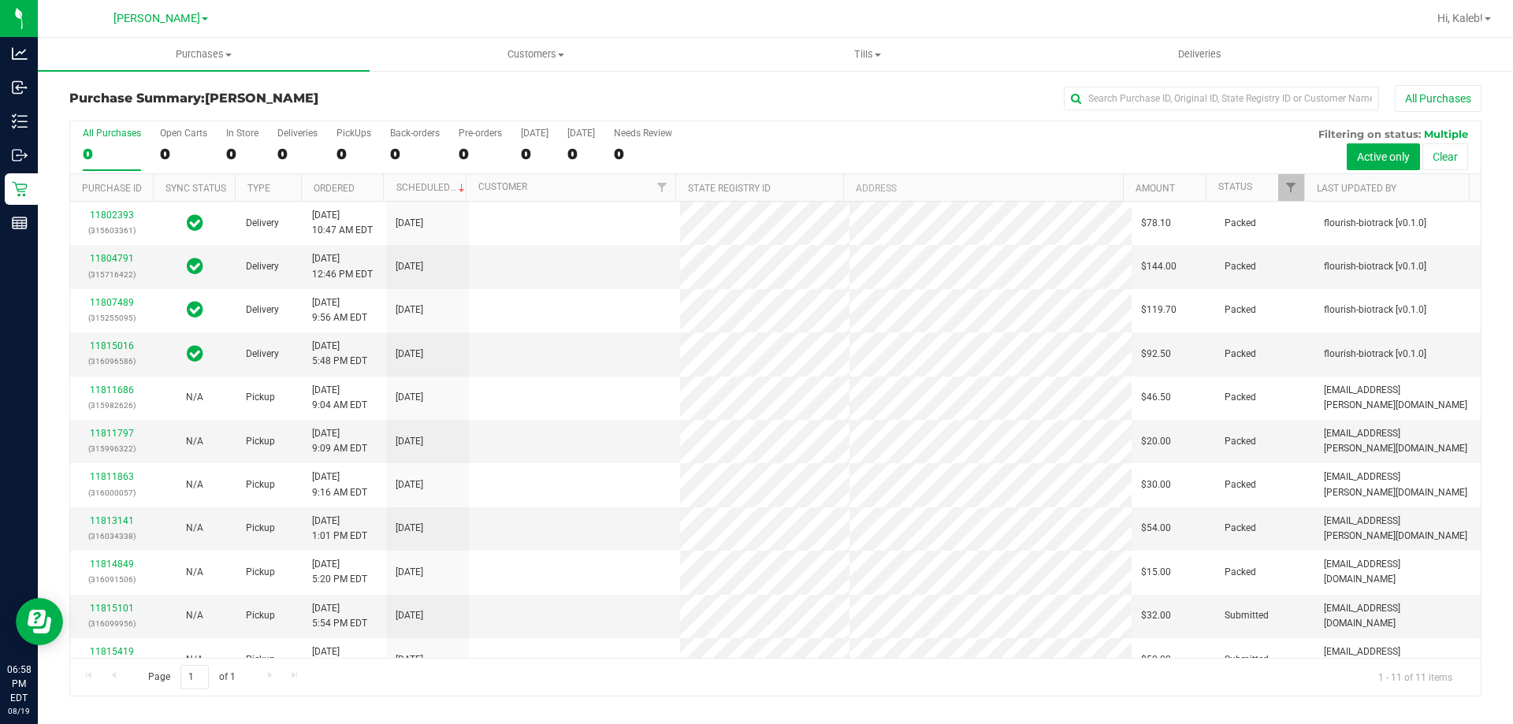
click at [523, 153] on div "0" at bounding box center [535, 154] width 28 height 18
click at [0, 0] on input "Today 0" at bounding box center [0, 0] width 0 height 0
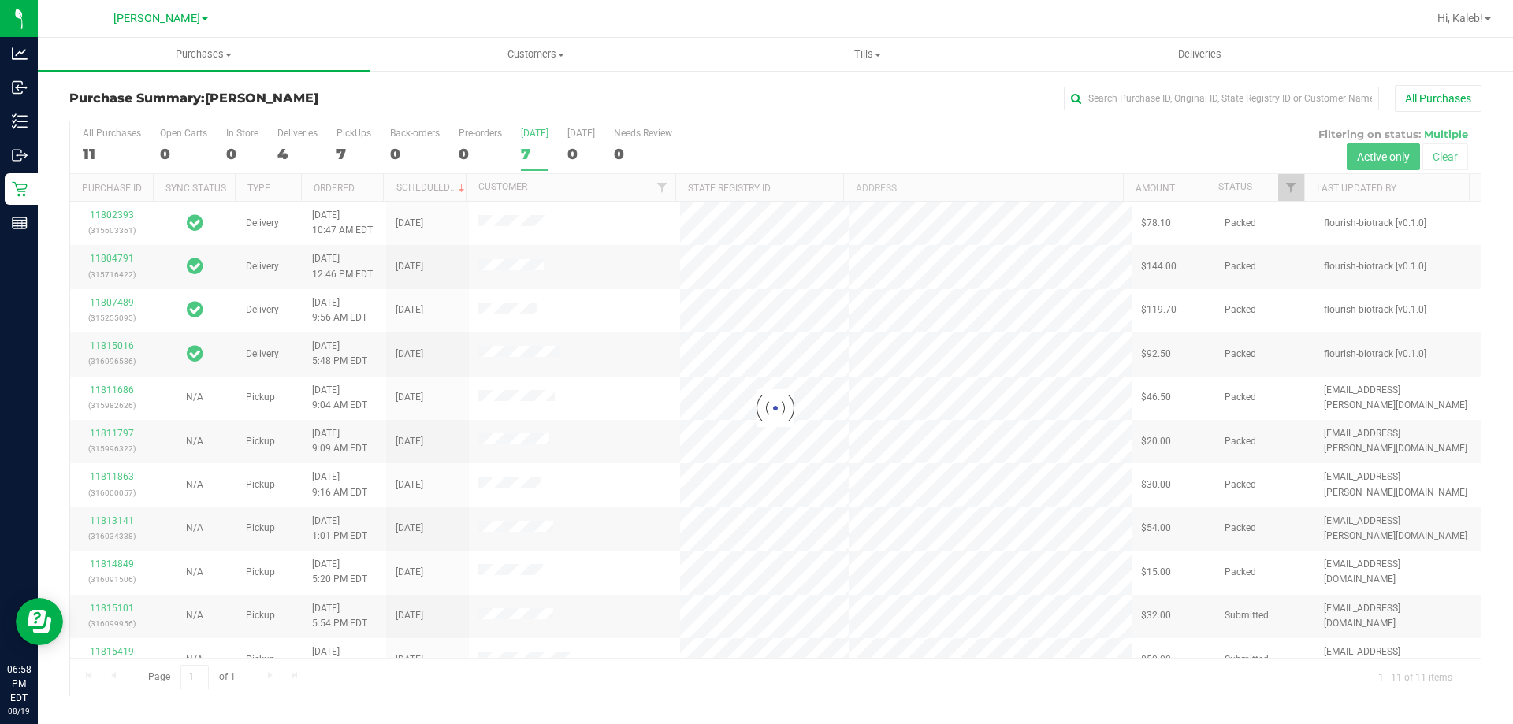
click at [523, 153] on div at bounding box center [775, 408] width 1411 height 575
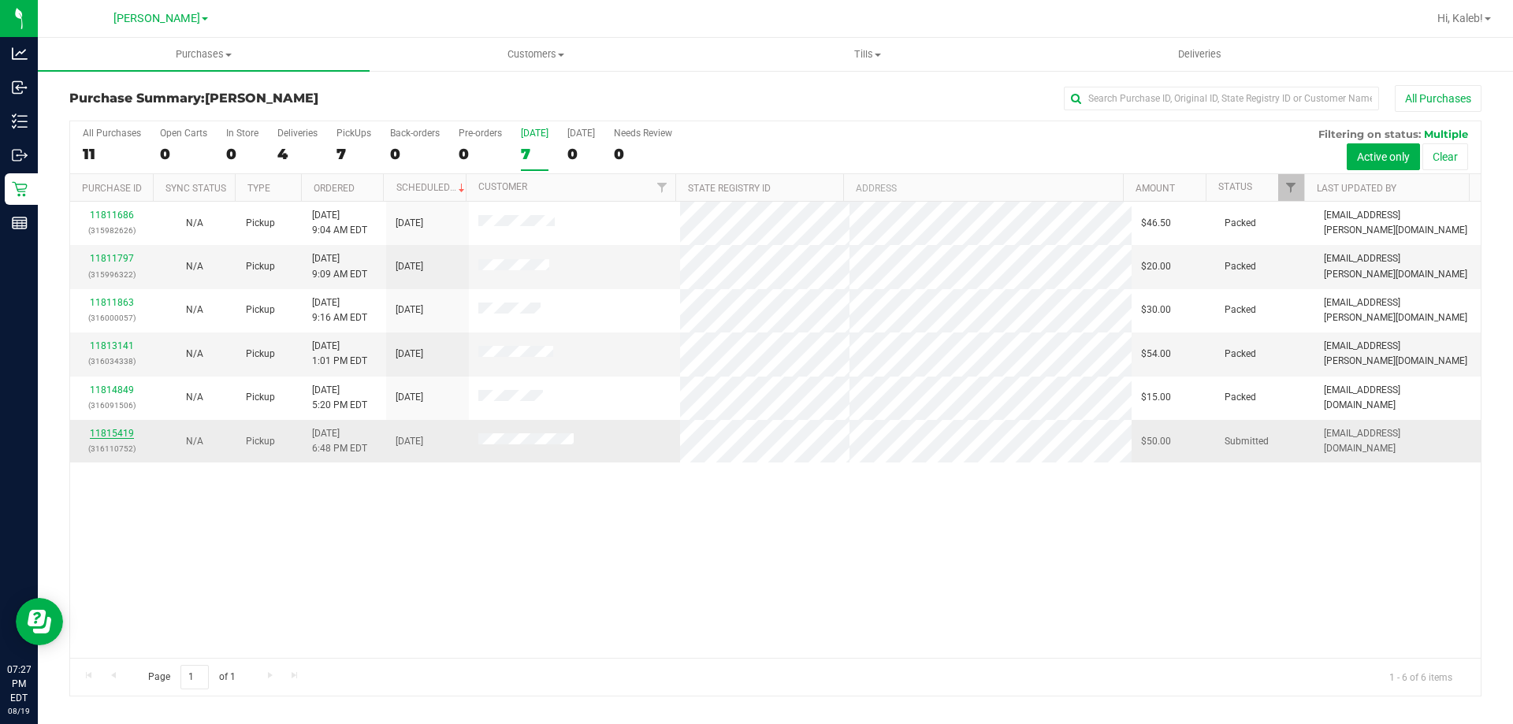
click at [122, 431] on link "11815419" at bounding box center [112, 433] width 44 height 11
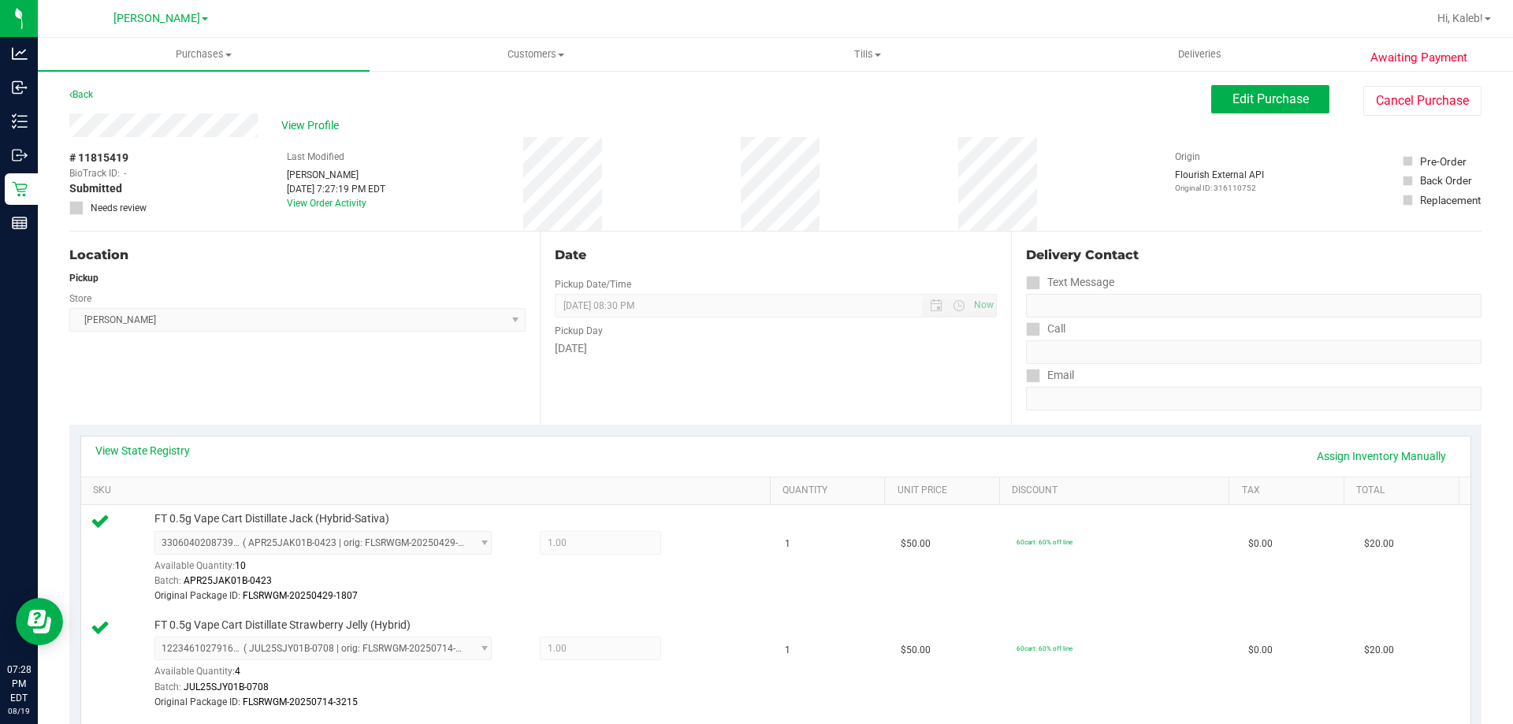
click at [198, 70] on link "Purchases Summary of purchases Fulfillment All purchases" at bounding box center [204, 54] width 332 height 33
click at [124, 113] on span "Fulfillment" at bounding box center [87, 113] width 98 height 13
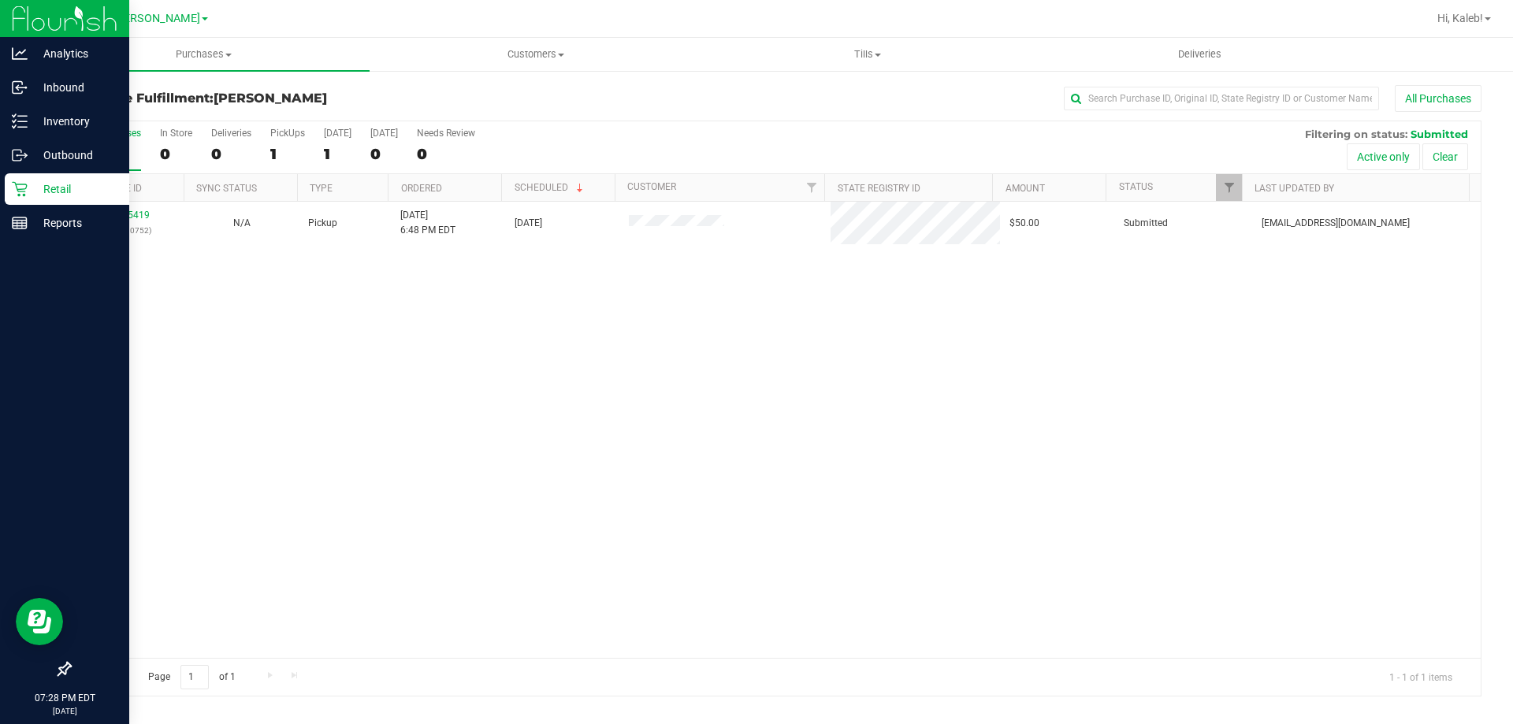
click at [69, 184] on p "Retail" at bounding box center [75, 189] width 95 height 19
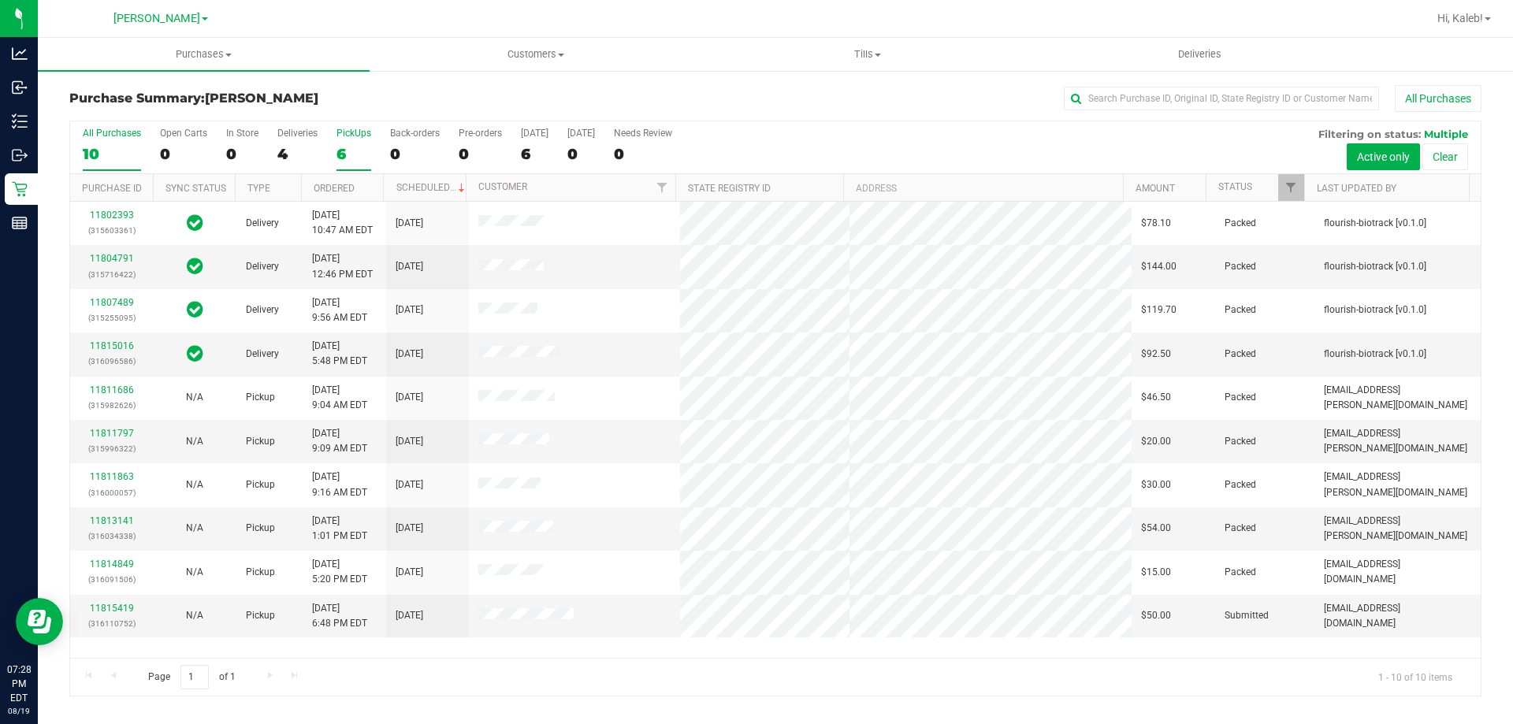
click at [359, 143] on label "PickUps 6" at bounding box center [354, 149] width 35 height 43
click at [0, 0] on input "PickUps 6" at bounding box center [0, 0] width 0 height 0
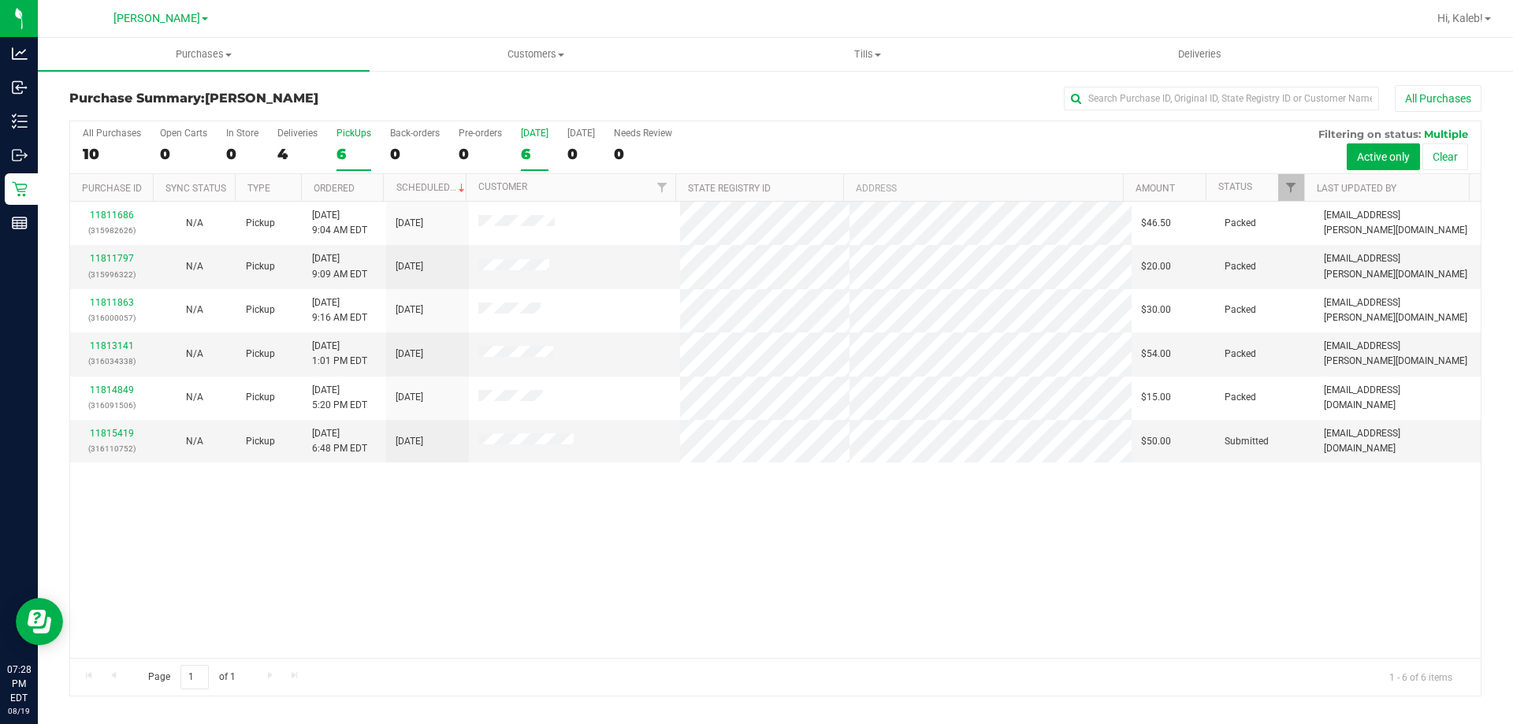
click at [527, 152] on div "6" at bounding box center [535, 154] width 28 height 18
click at [0, 0] on input "Today 6" at bounding box center [0, 0] width 0 height 0
click at [780, 481] on div "11811686 (315982626) N/A Pickup 8/19/2025 9:04 AM EDT 8/19/2025 $46.50 Packed r…" at bounding box center [775, 430] width 1411 height 456
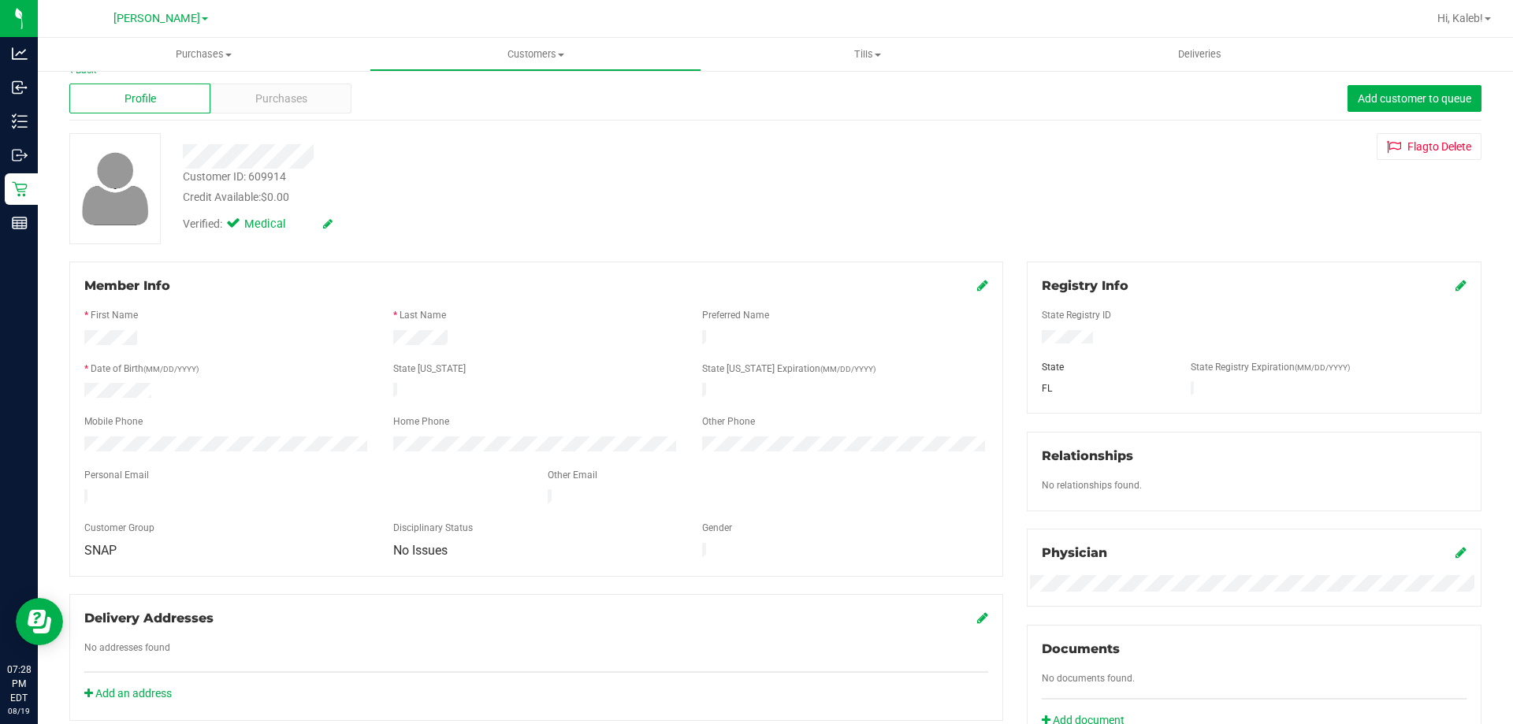
scroll to position [21, 0]
click at [279, 92] on span "Purchases" at bounding box center [281, 99] width 52 height 17
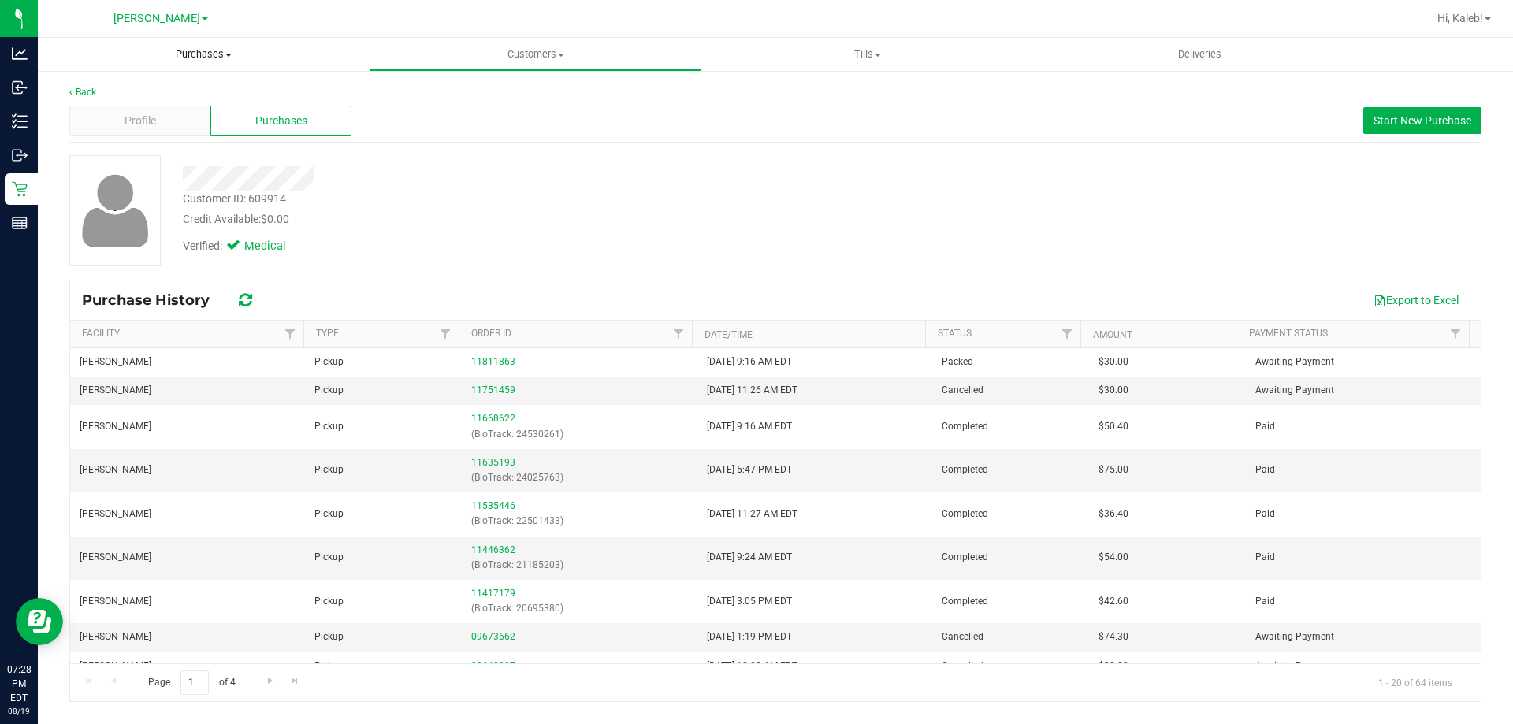
click at [190, 52] on span "Purchases" at bounding box center [204, 54] width 332 height 14
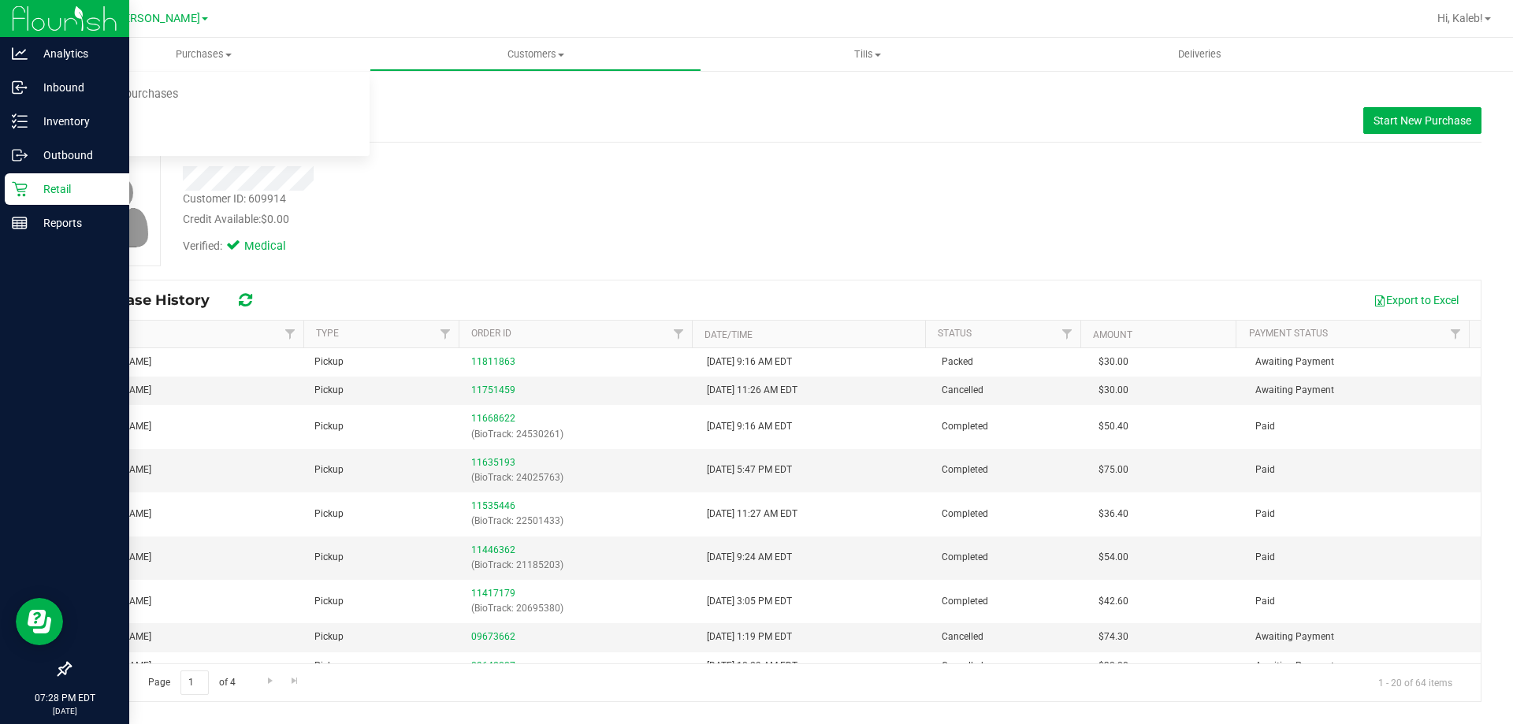
click at [26, 195] on icon at bounding box center [20, 189] width 16 height 16
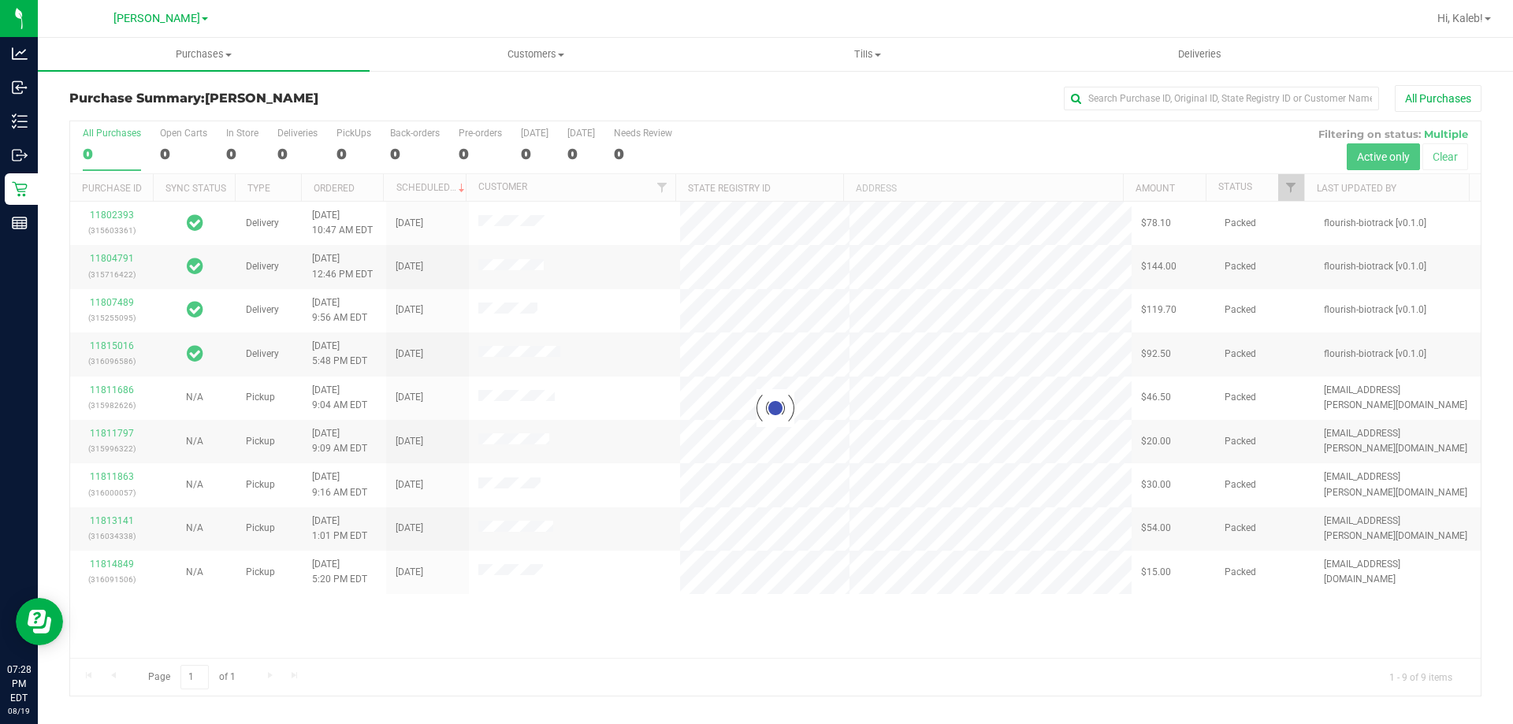
click at [529, 154] on div at bounding box center [775, 408] width 1411 height 575
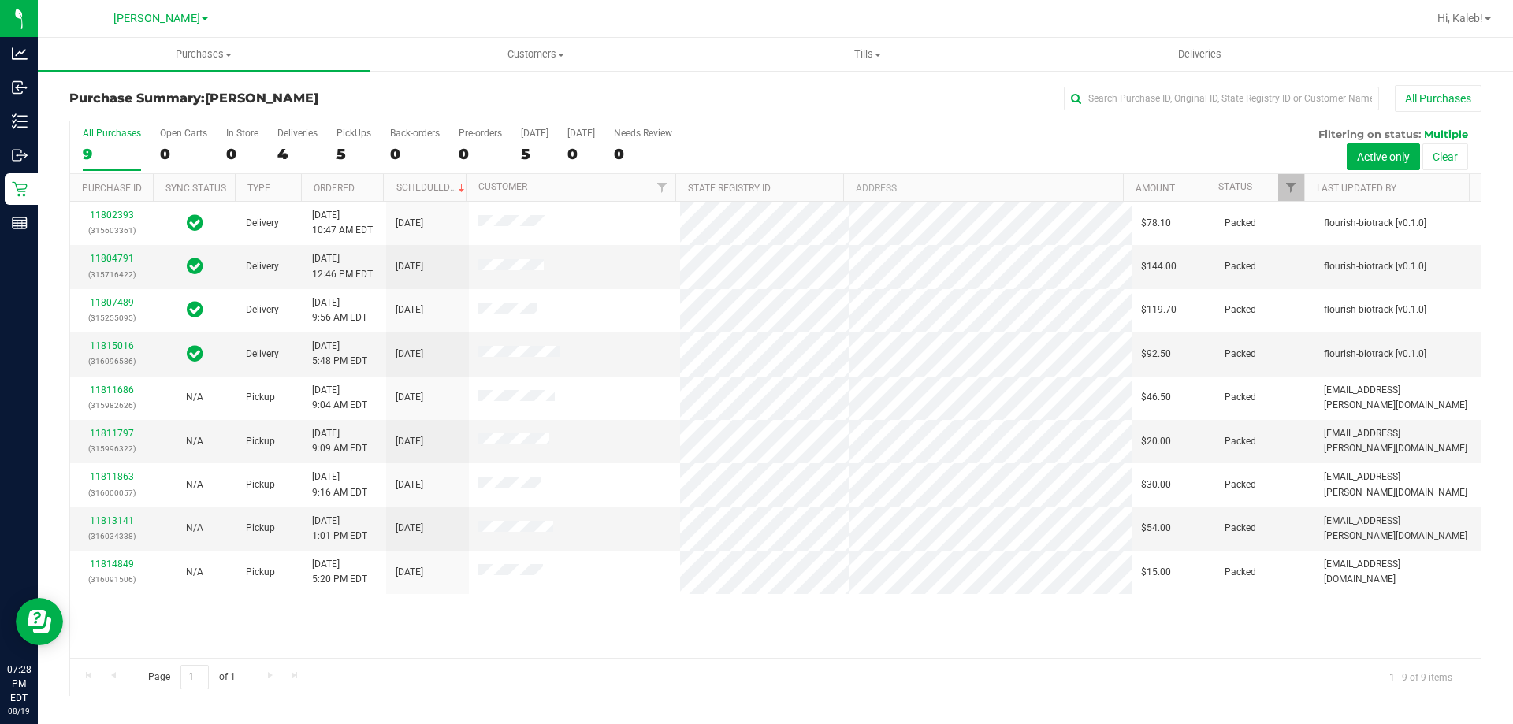
click at [529, 154] on div "5" at bounding box center [535, 154] width 28 height 18
click at [0, 0] on input "Today 5" at bounding box center [0, 0] width 0 height 0
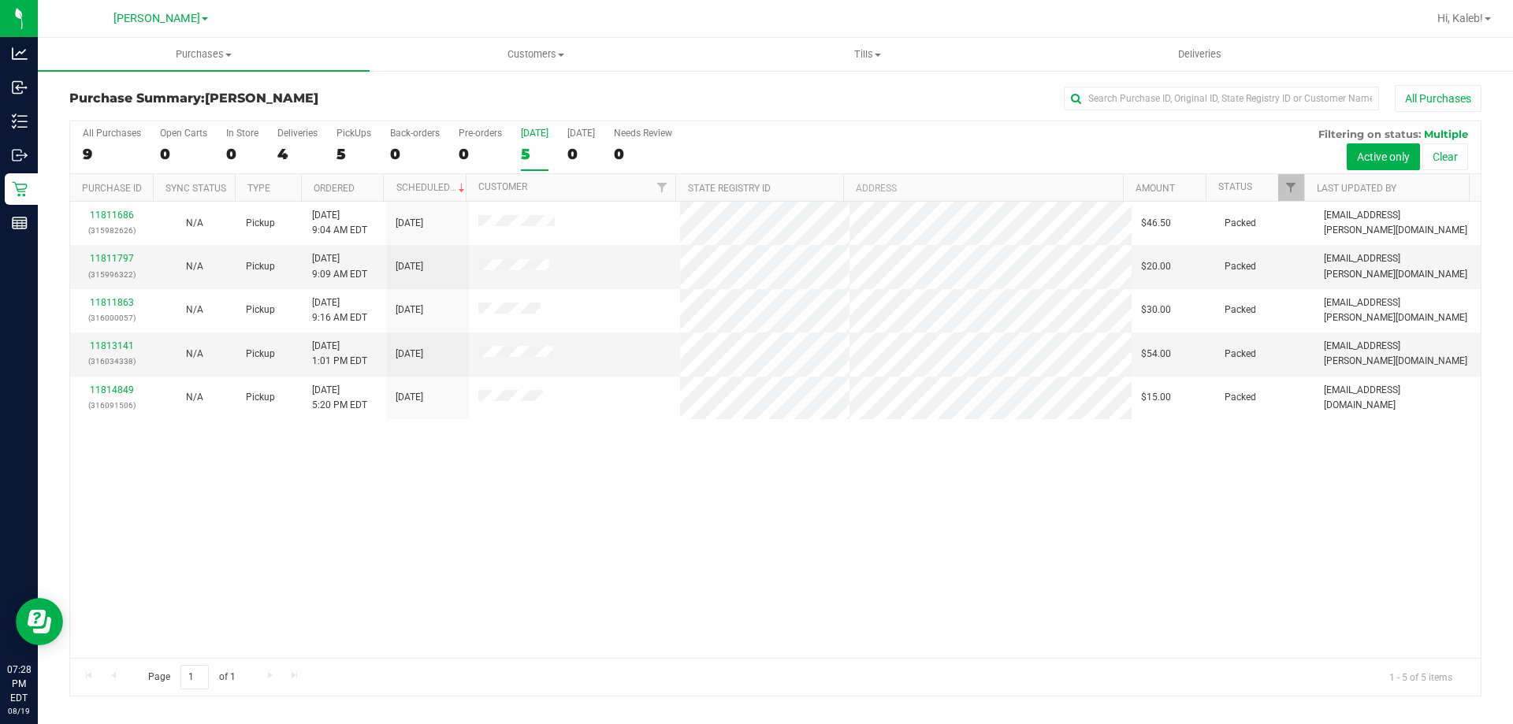
click at [539, 457] on div "11811686 (315982626) N/A Pickup 8/19/2025 9:04 AM EDT 8/19/2025 $46.50 Packed r…" at bounding box center [775, 430] width 1411 height 456
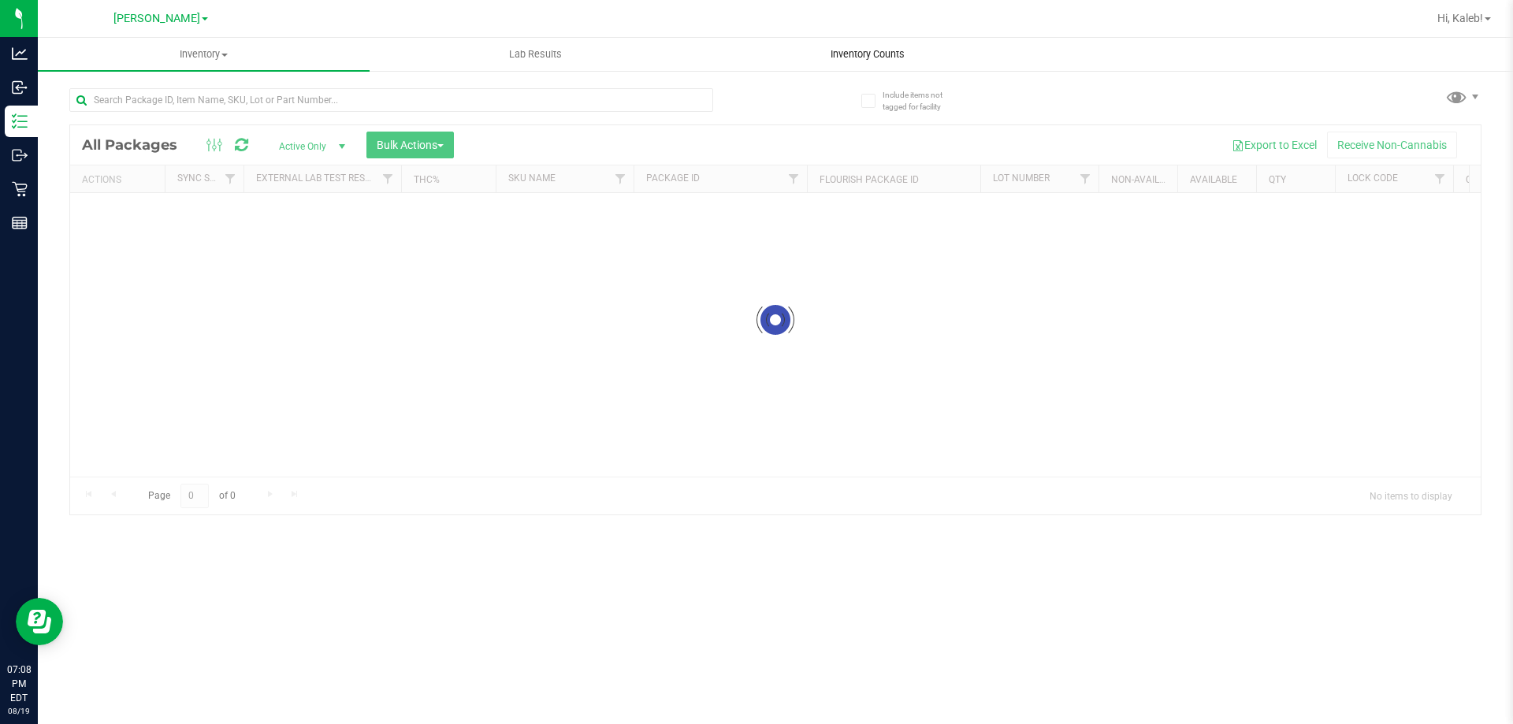
click at [854, 61] on uib-tab-heading "Inventory Counts" at bounding box center [867, 55] width 330 height 32
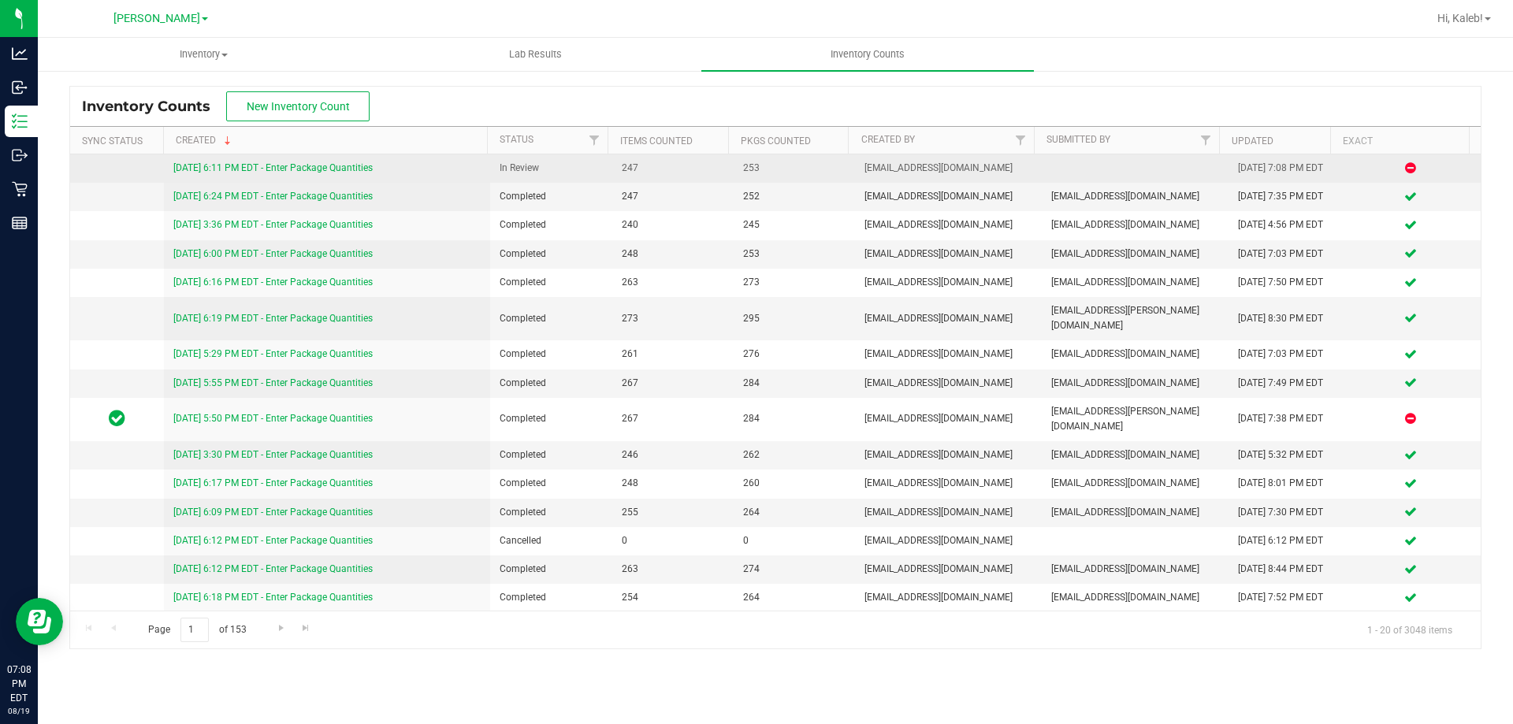
click at [359, 158] on td "[DATE] 6:11 PM EDT - Enter Package Quantities" at bounding box center [327, 168] width 327 height 28
click at [356, 169] on link "[DATE] 6:11 PM EDT - Enter Package Quantities" at bounding box center [272, 167] width 199 height 11
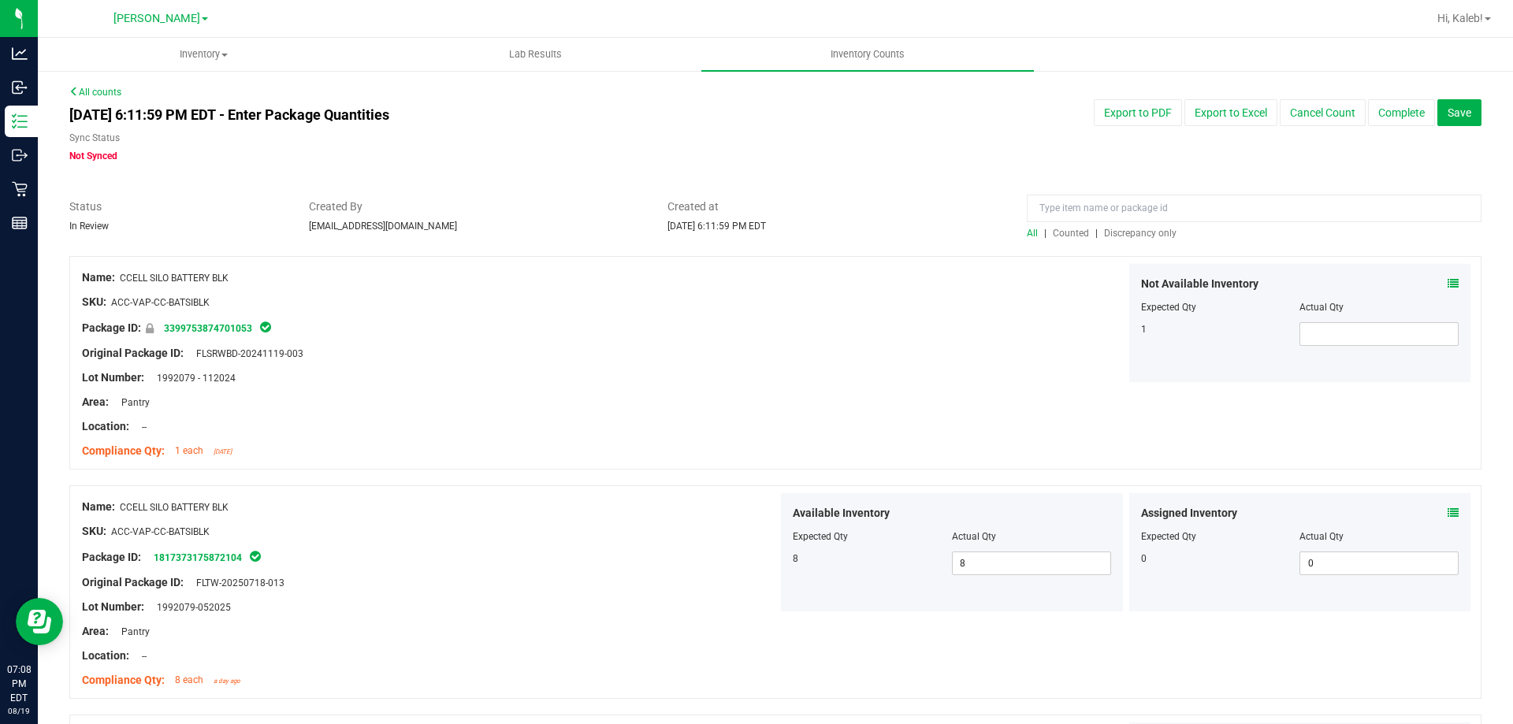
click at [1127, 228] on span "Discrepancy only" at bounding box center [1140, 233] width 73 height 11
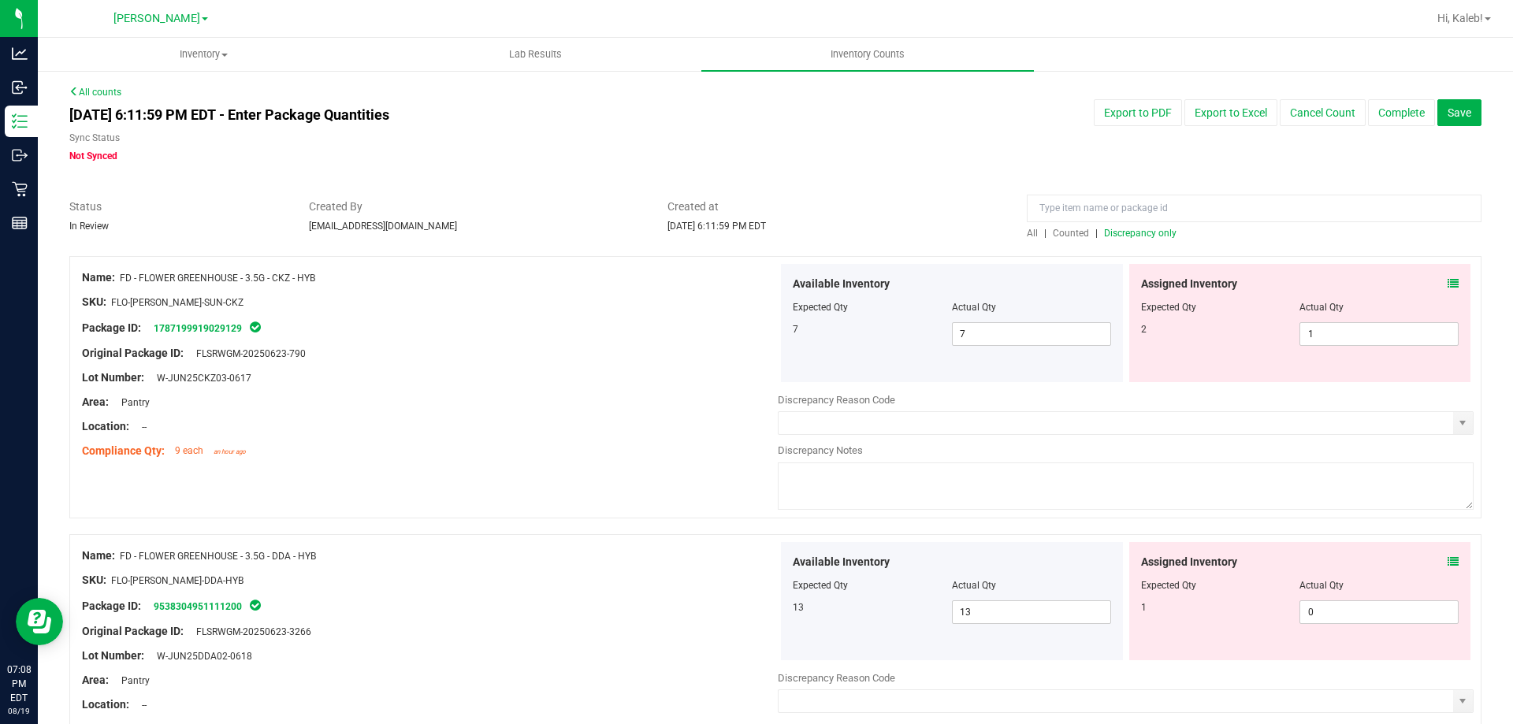
click at [1448, 283] on icon at bounding box center [1453, 283] width 11 height 11
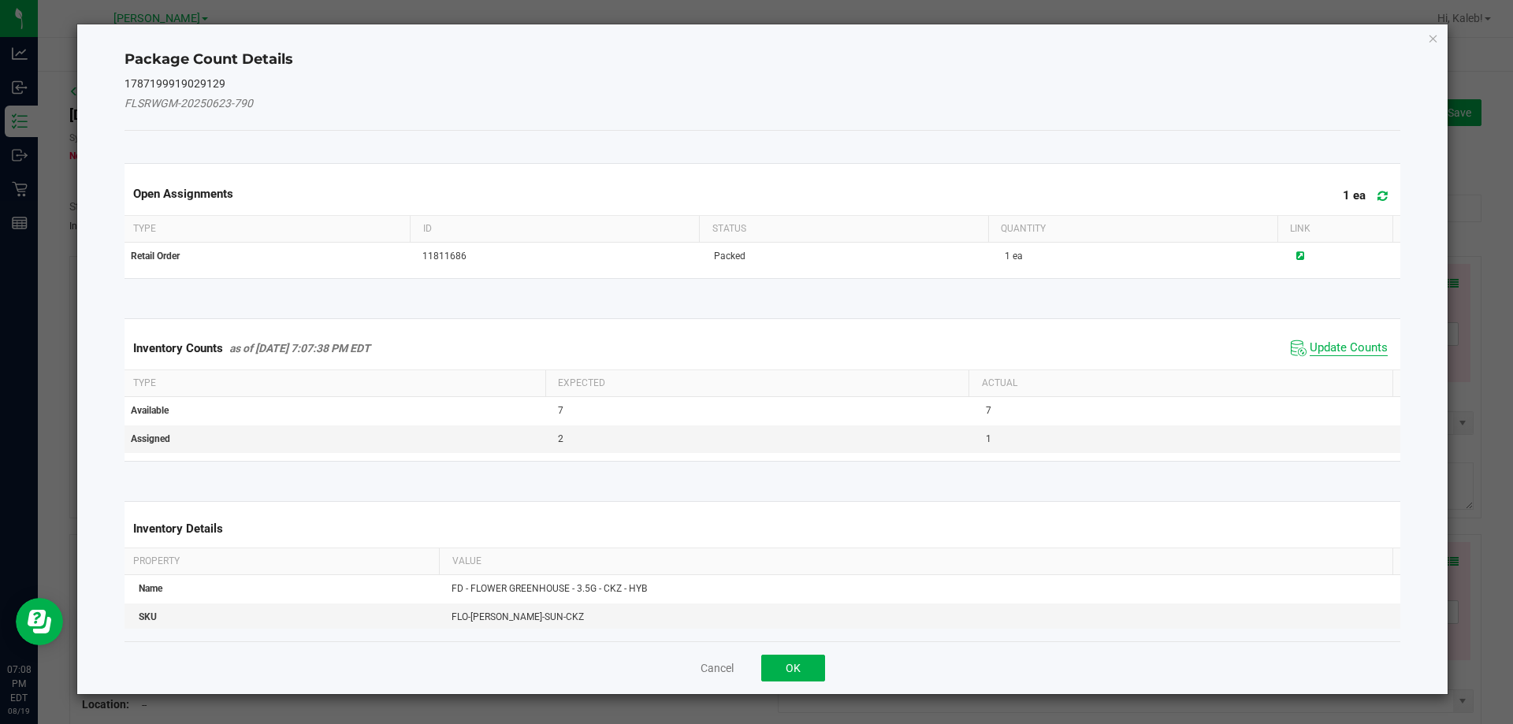
click at [1341, 348] on span "Update Counts" at bounding box center [1349, 348] width 78 height 16
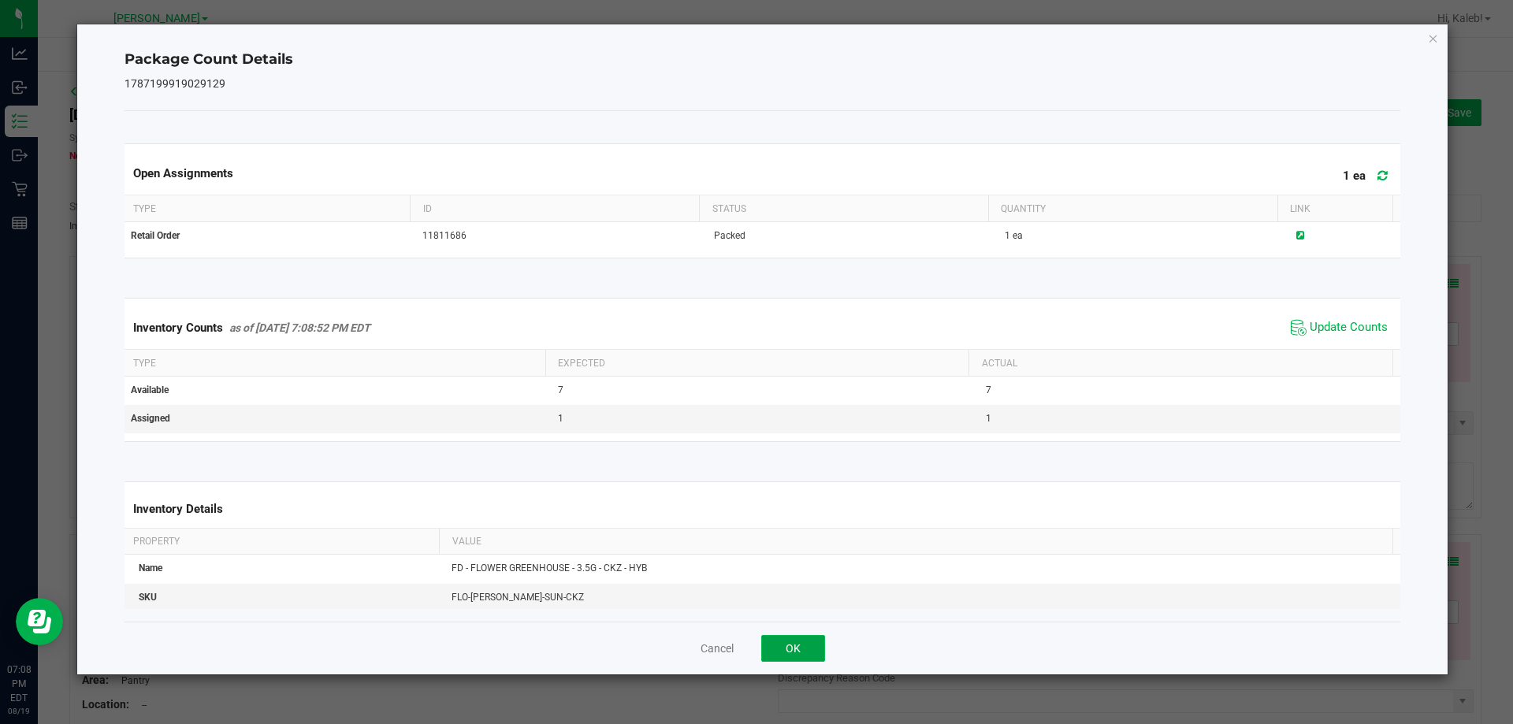
click at [773, 649] on button "OK" at bounding box center [793, 648] width 64 height 27
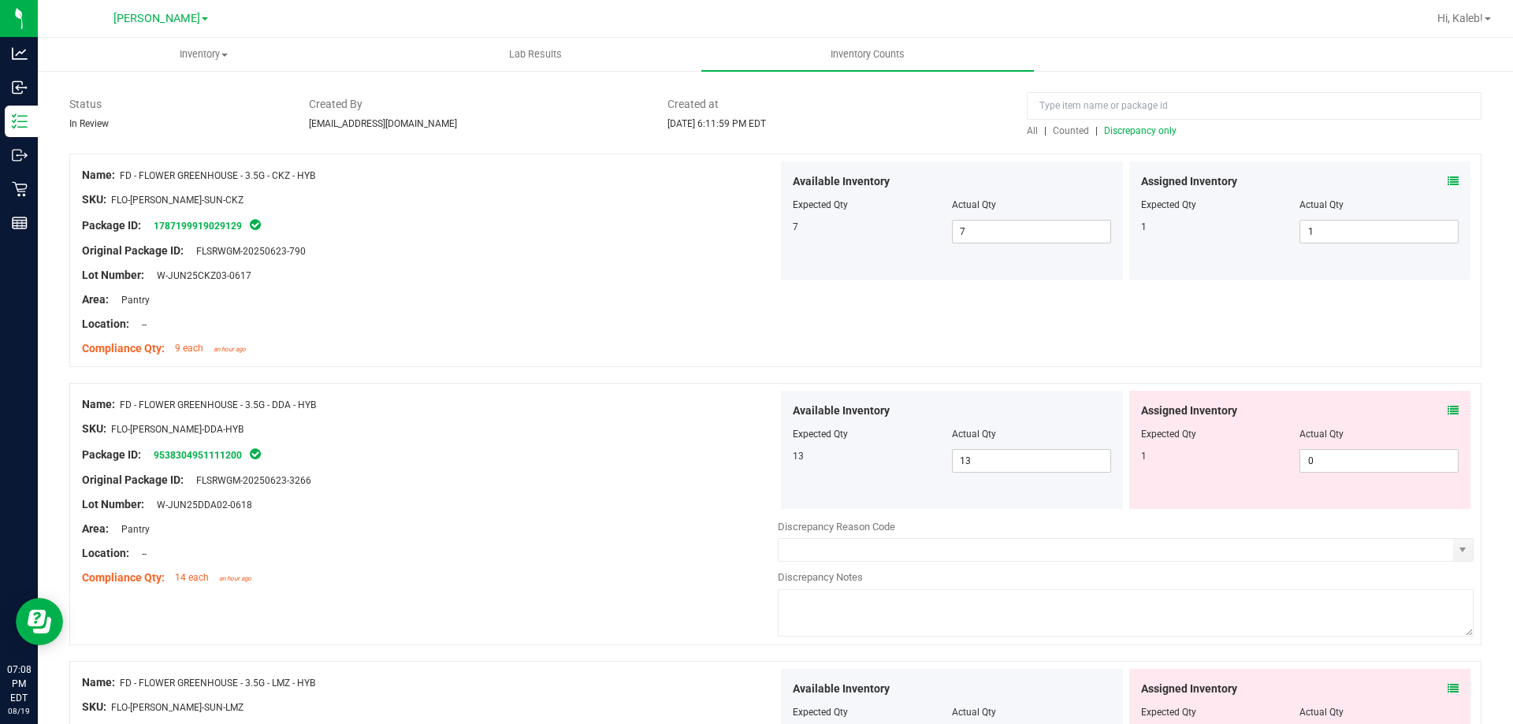
scroll to position [236, 0]
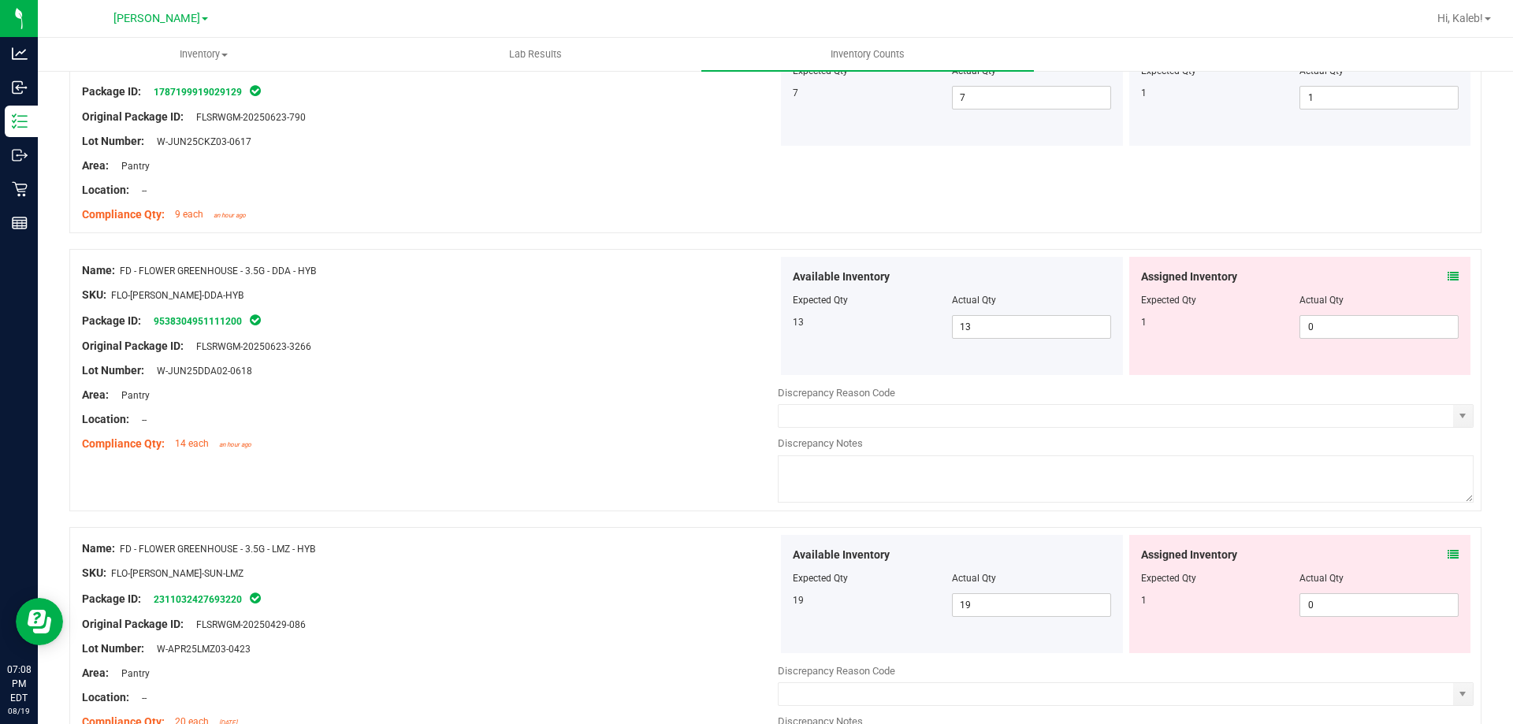
click at [1427, 277] on div "Assigned Inventory" at bounding box center [1300, 277] width 318 height 17
click at [1448, 277] on icon at bounding box center [1453, 276] width 11 height 11
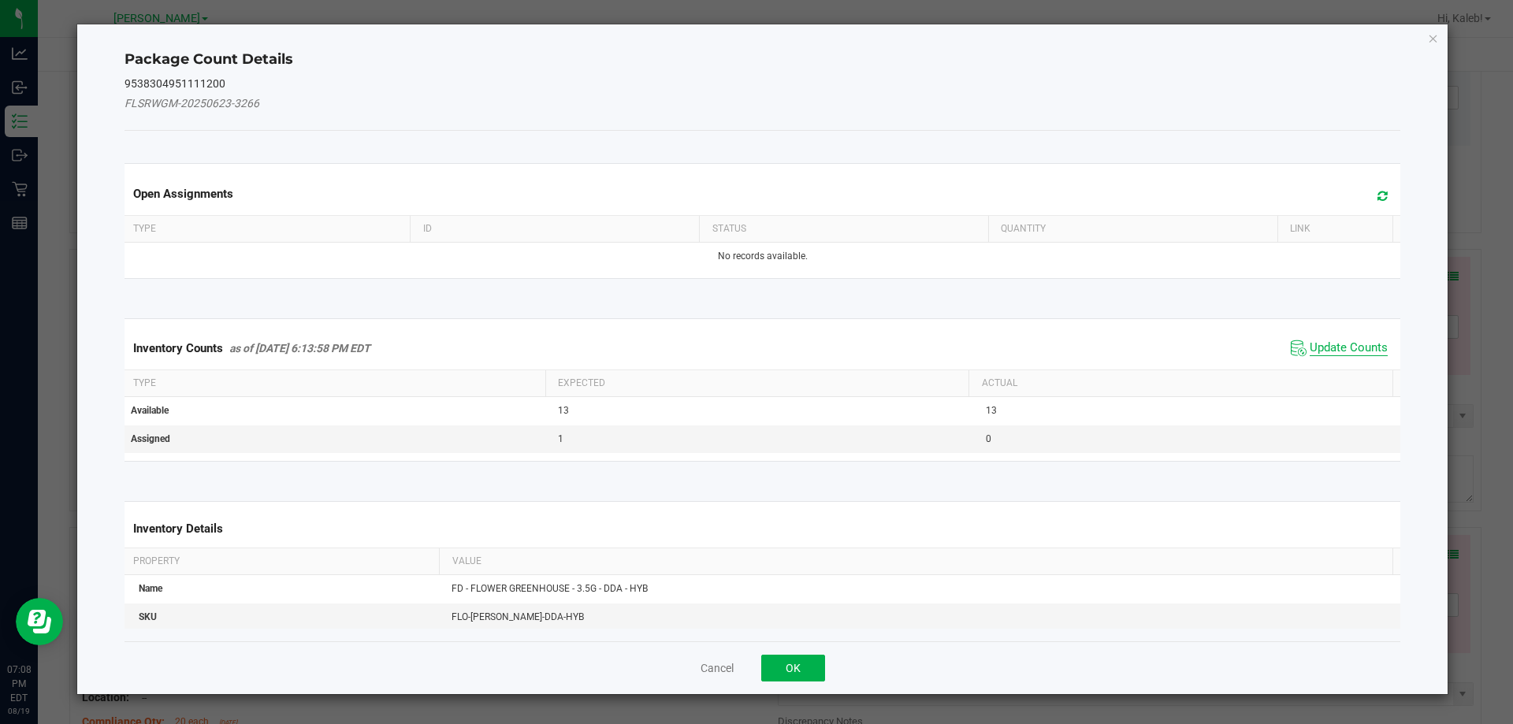
click at [1321, 348] on span "Update Counts" at bounding box center [1349, 348] width 78 height 16
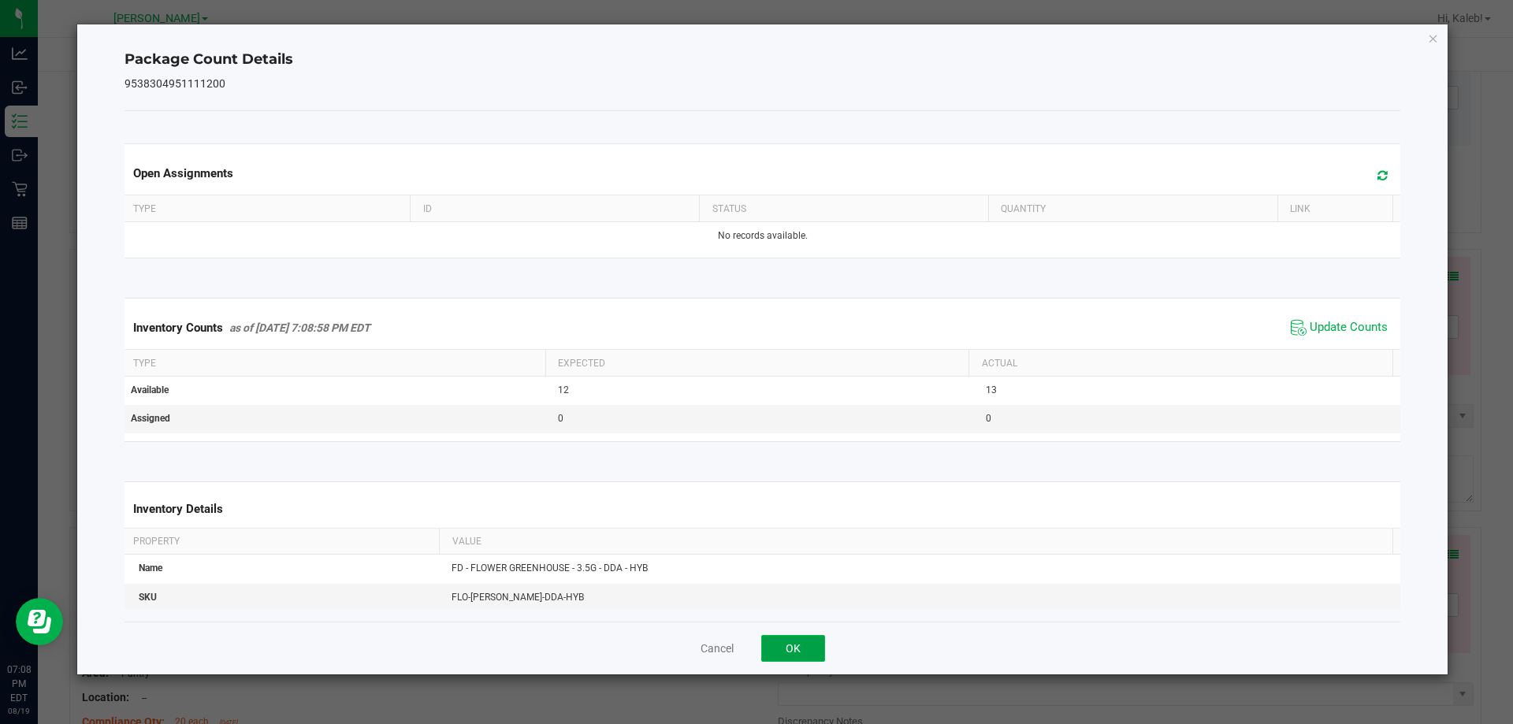
click at [796, 646] on button "OK" at bounding box center [793, 648] width 64 height 27
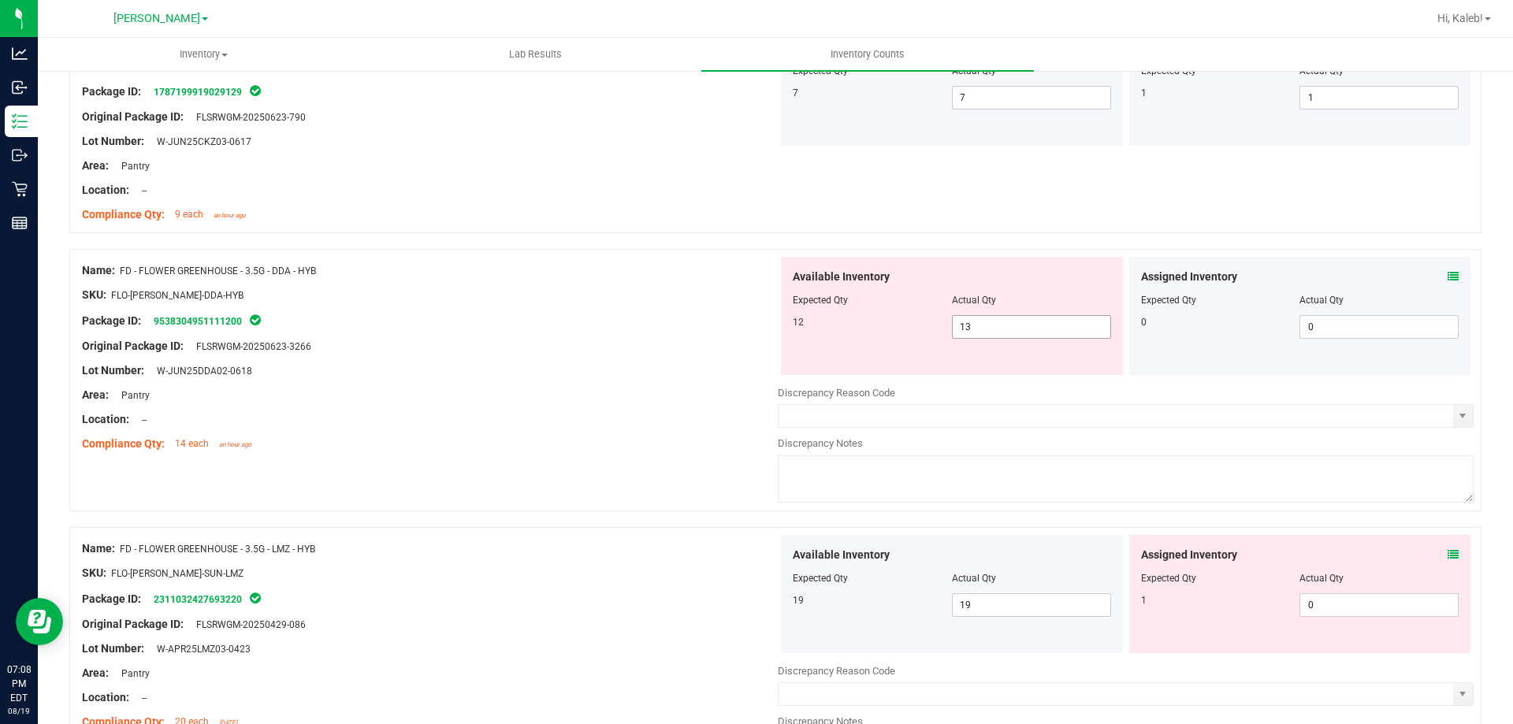
click at [1029, 330] on span "13 13" at bounding box center [1031, 327] width 159 height 24
click at [1029, 330] on input "13" at bounding box center [1032, 327] width 158 height 22
type input "12"
click at [1419, 567] on div "Assigned Inventory Expected Qty Actual Qty 1 0 0" at bounding box center [1300, 594] width 342 height 118
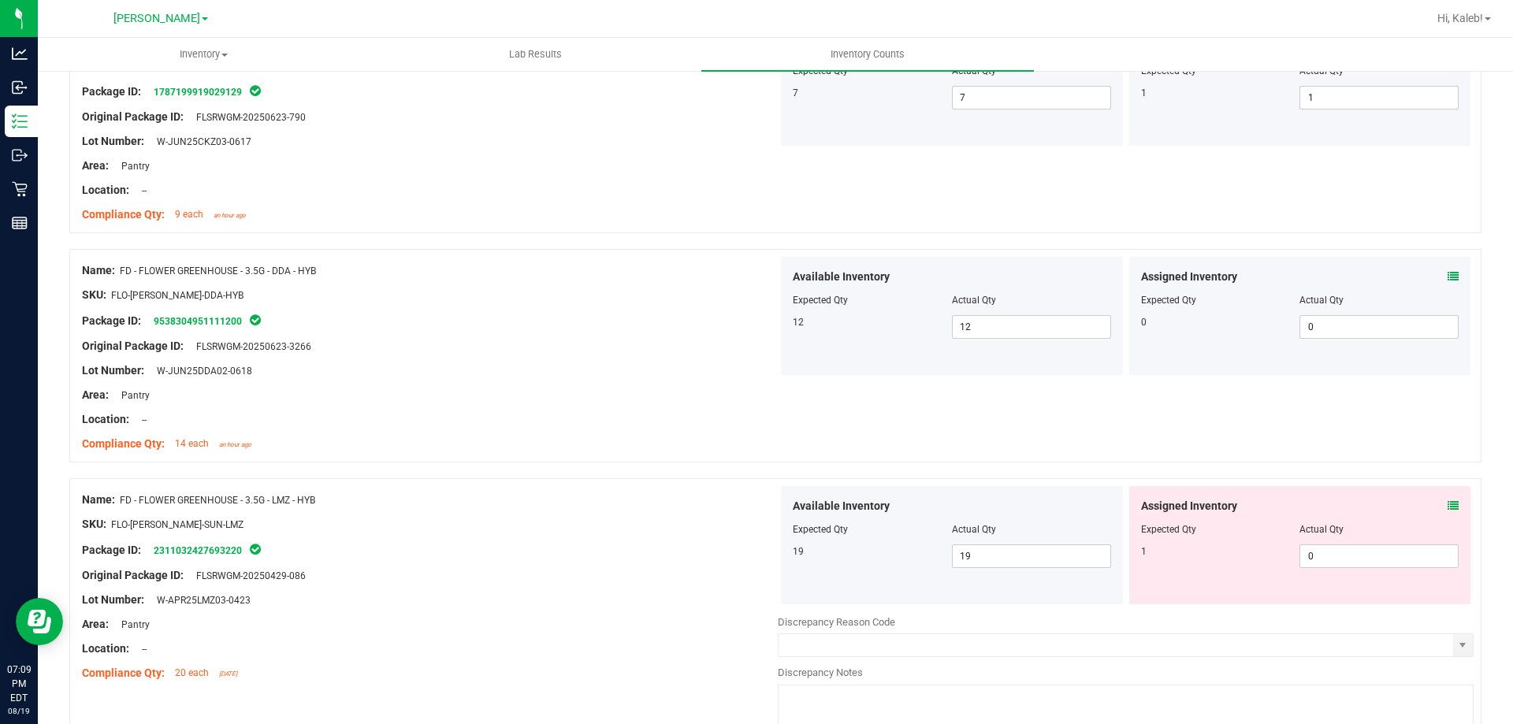
click at [1448, 511] on span at bounding box center [1453, 506] width 11 height 17
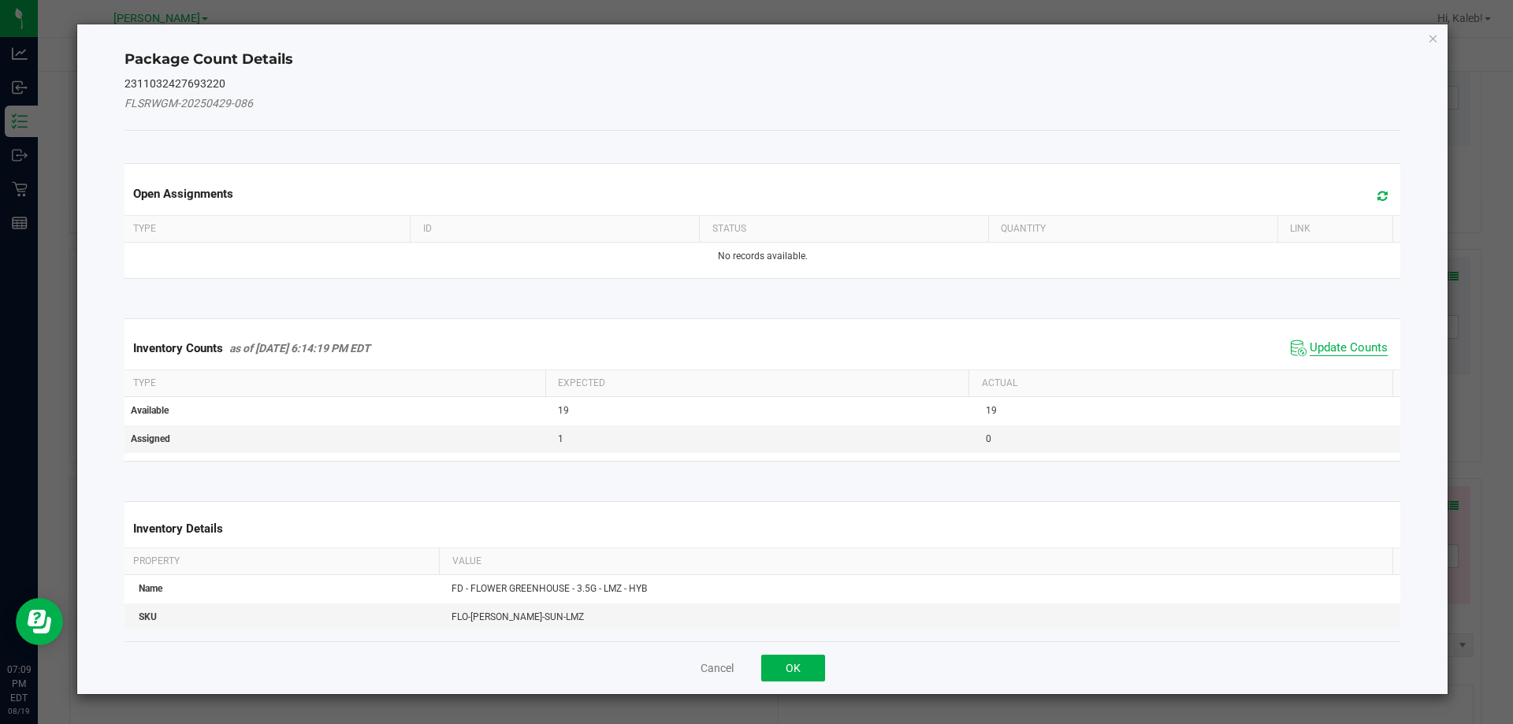
click at [1315, 342] on span "Update Counts" at bounding box center [1349, 348] width 78 height 16
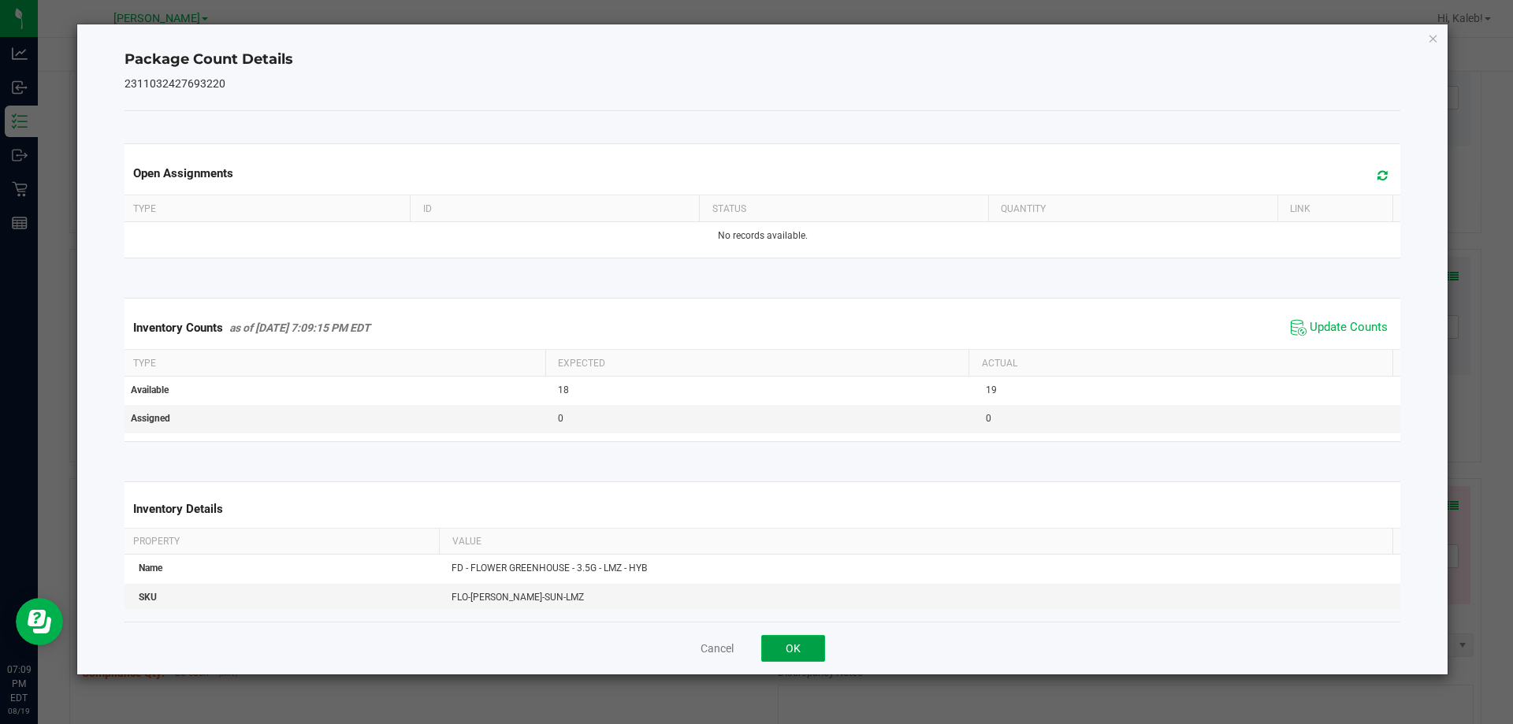
click at [776, 659] on button "OK" at bounding box center [793, 648] width 64 height 27
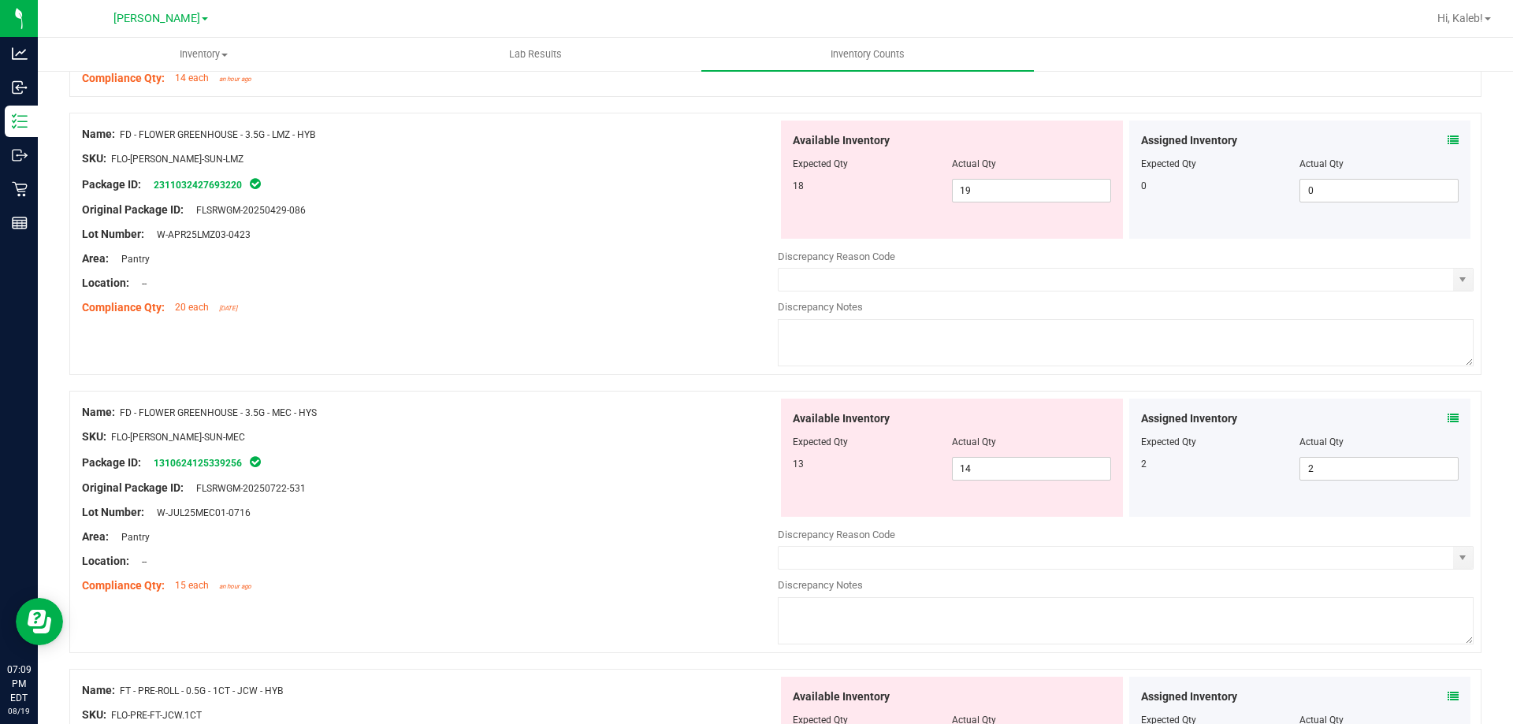
scroll to position [631, 0]
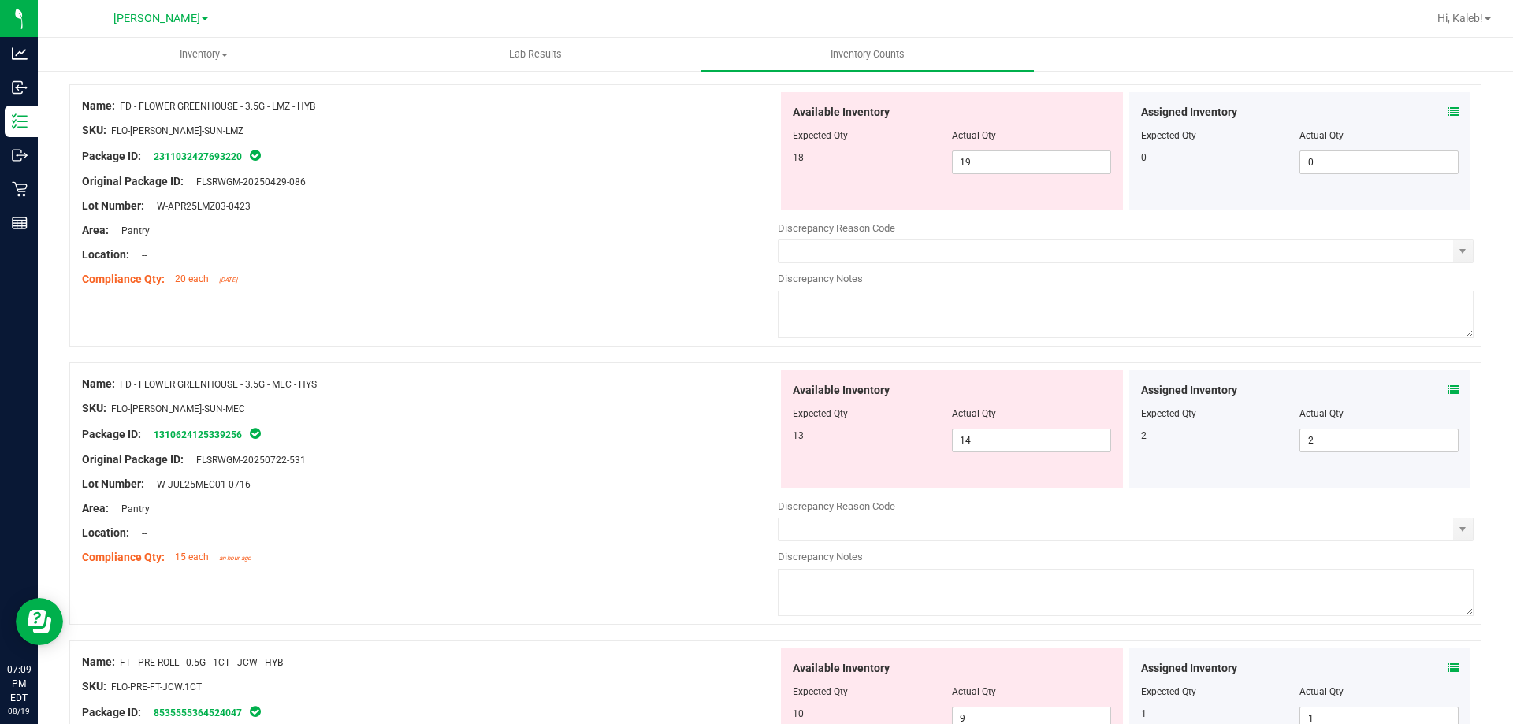
click at [1448, 390] on icon at bounding box center [1453, 390] width 11 height 11
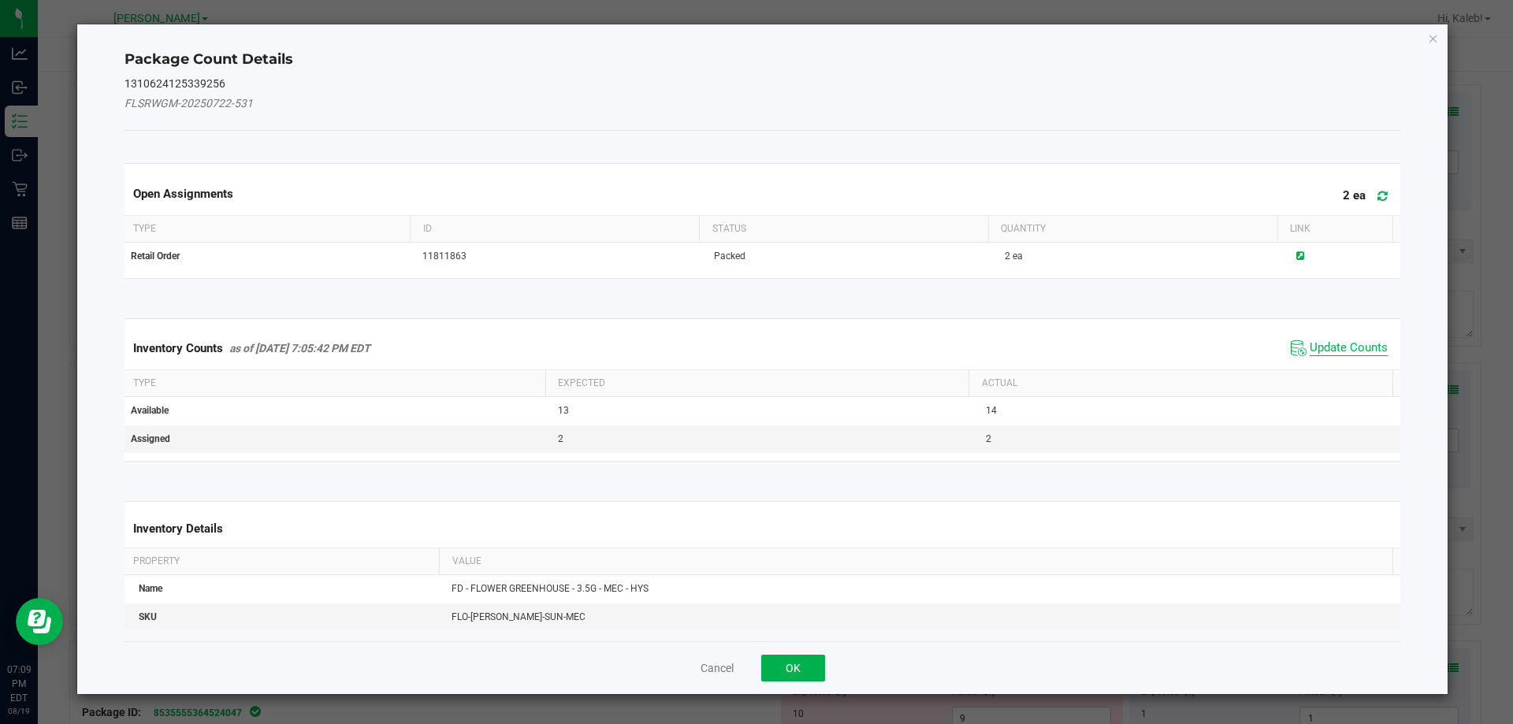
click at [1348, 340] on span "Update Counts" at bounding box center [1349, 348] width 78 height 16
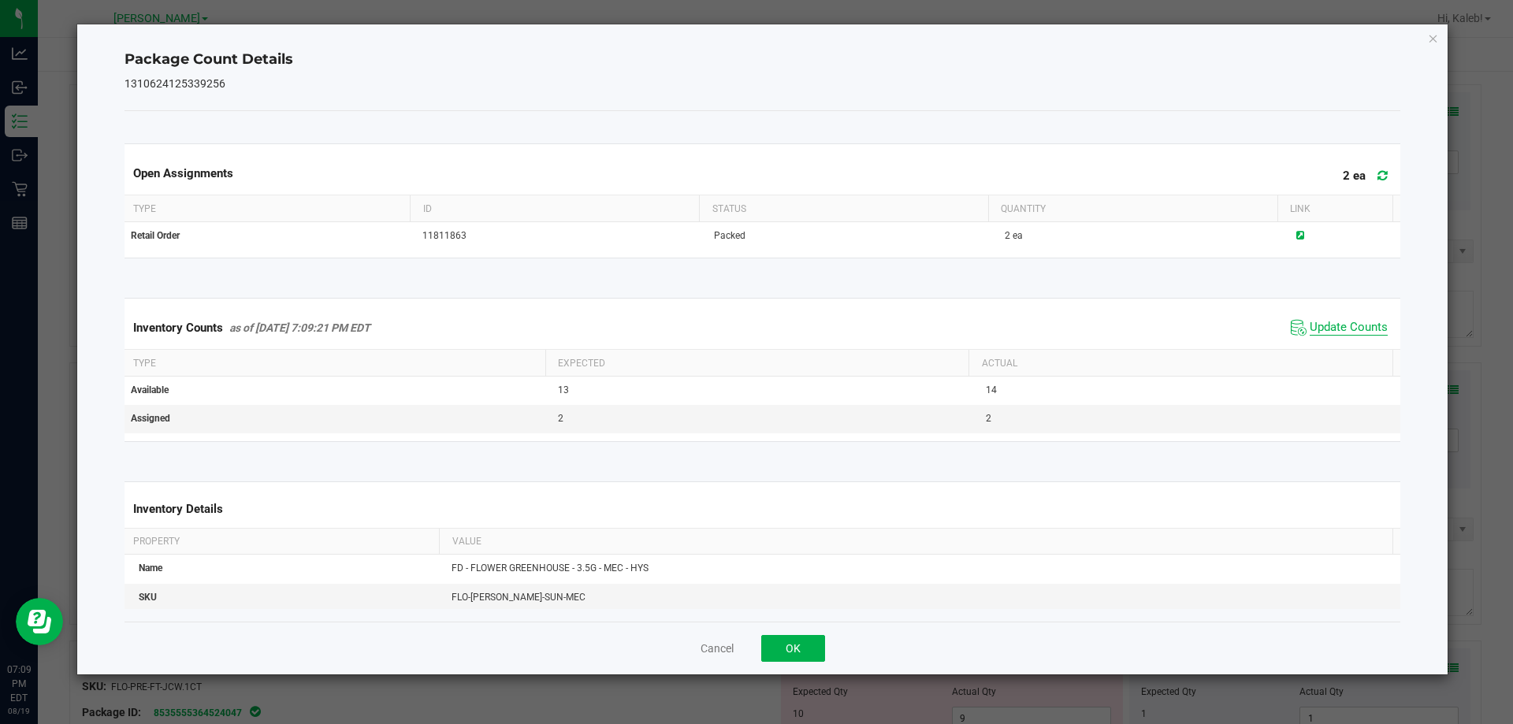
click at [1333, 323] on span "Update Counts" at bounding box center [1349, 328] width 78 height 16
drag, startPoint x: 746, startPoint y: 670, endPoint x: 785, endPoint y: 644, distance: 46.6
click at [747, 670] on div "Cancel OK" at bounding box center [763, 648] width 1277 height 53
click at [790, 644] on button "OK" at bounding box center [793, 648] width 64 height 27
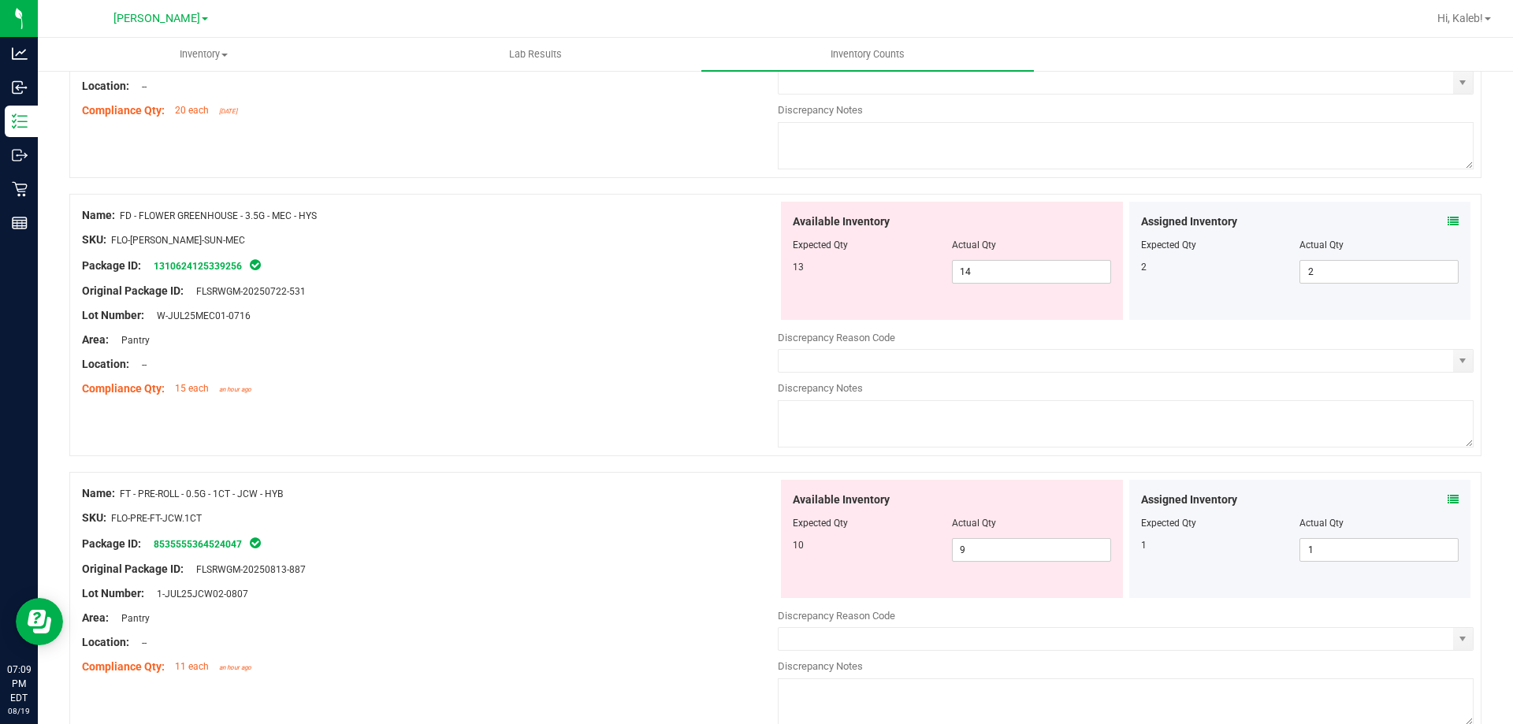
scroll to position [946, 0]
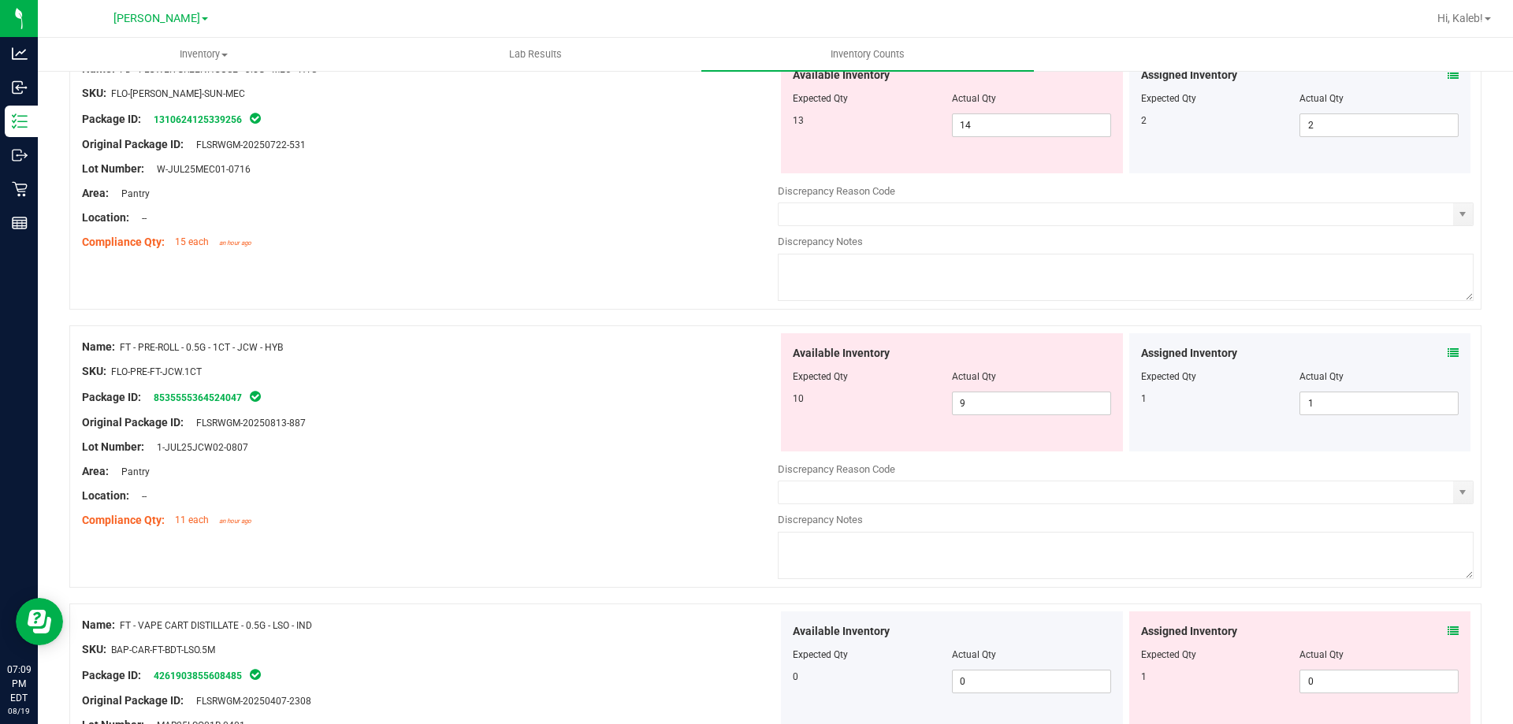
click at [1448, 354] on icon at bounding box center [1453, 353] width 11 height 11
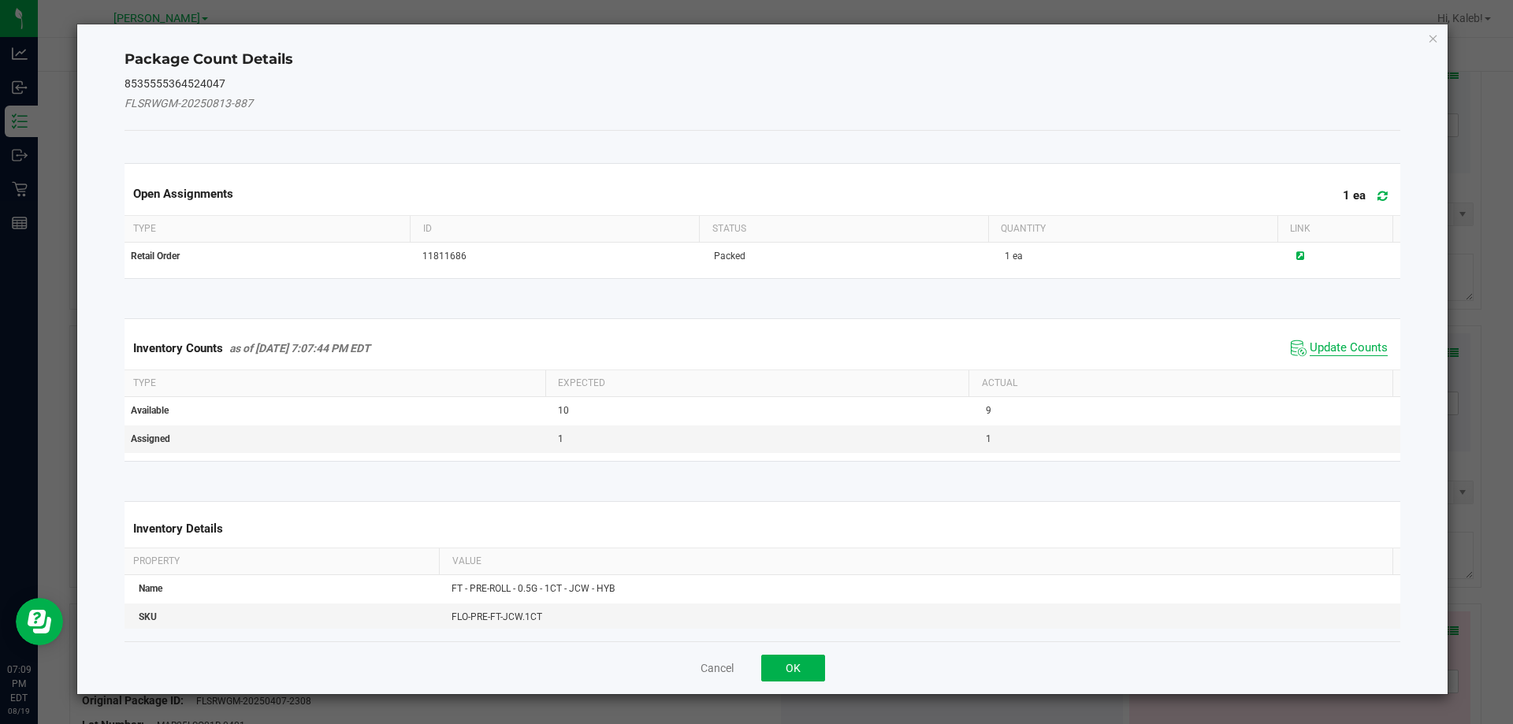
click at [1356, 341] on span "Update Counts" at bounding box center [1349, 348] width 78 height 16
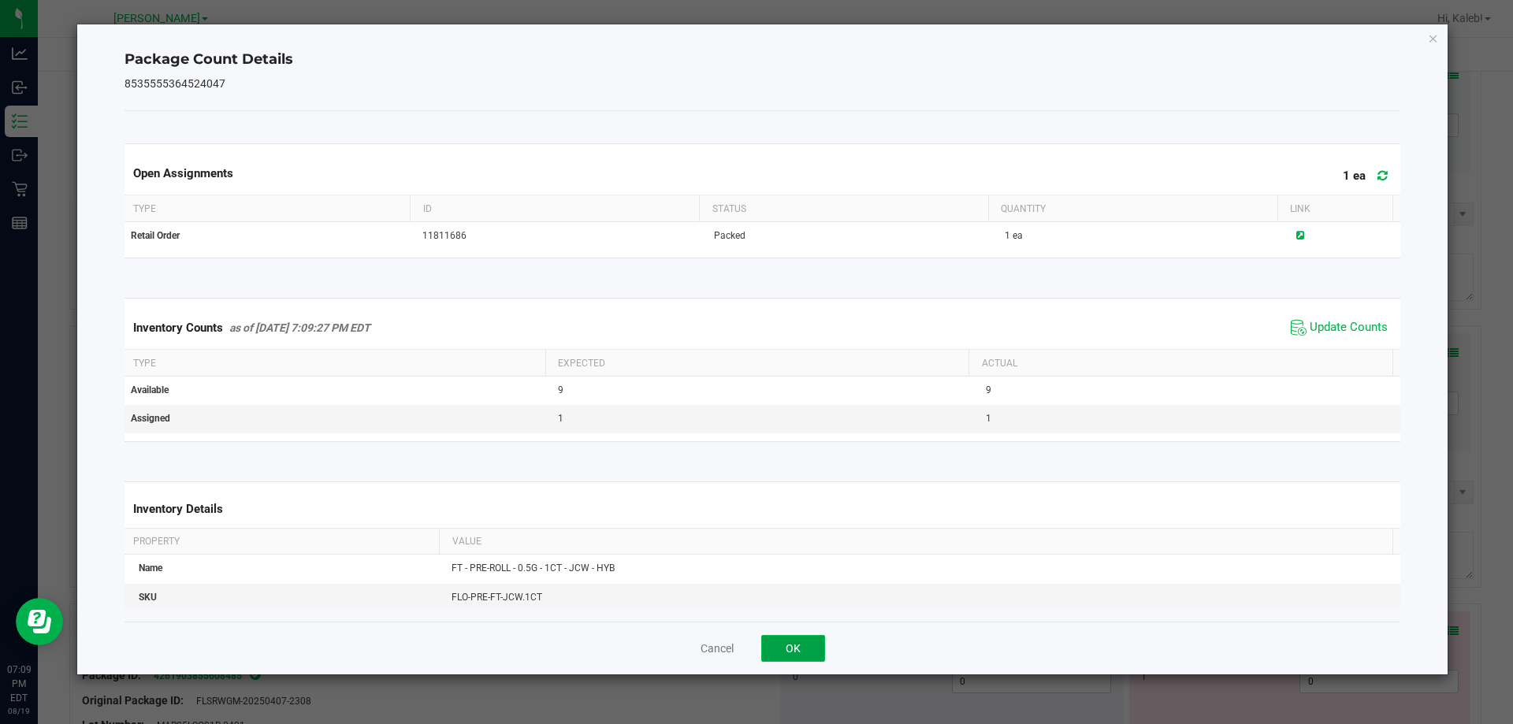
click at [764, 661] on button "OK" at bounding box center [793, 648] width 64 height 27
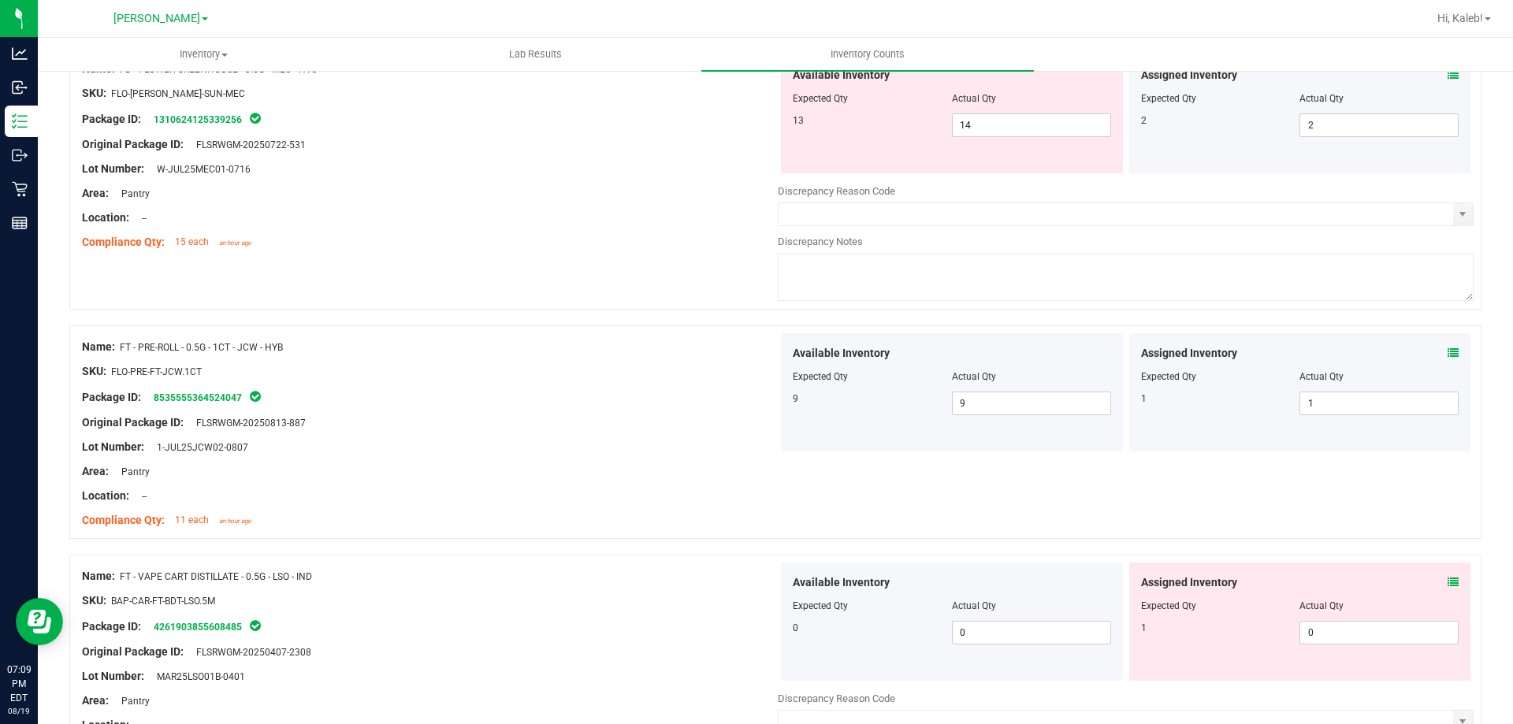
scroll to position [1025, 0]
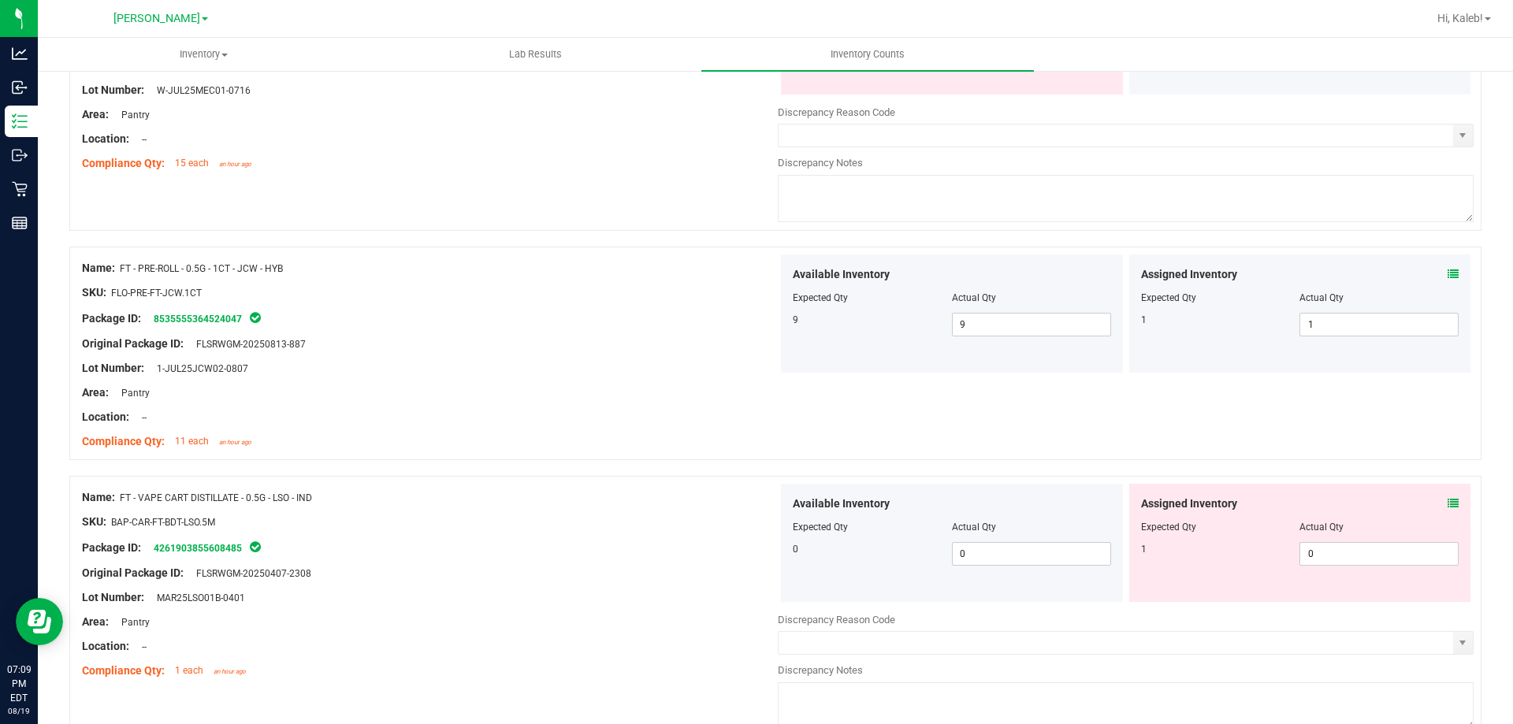
click at [1448, 508] on icon at bounding box center [1453, 503] width 11 height 11
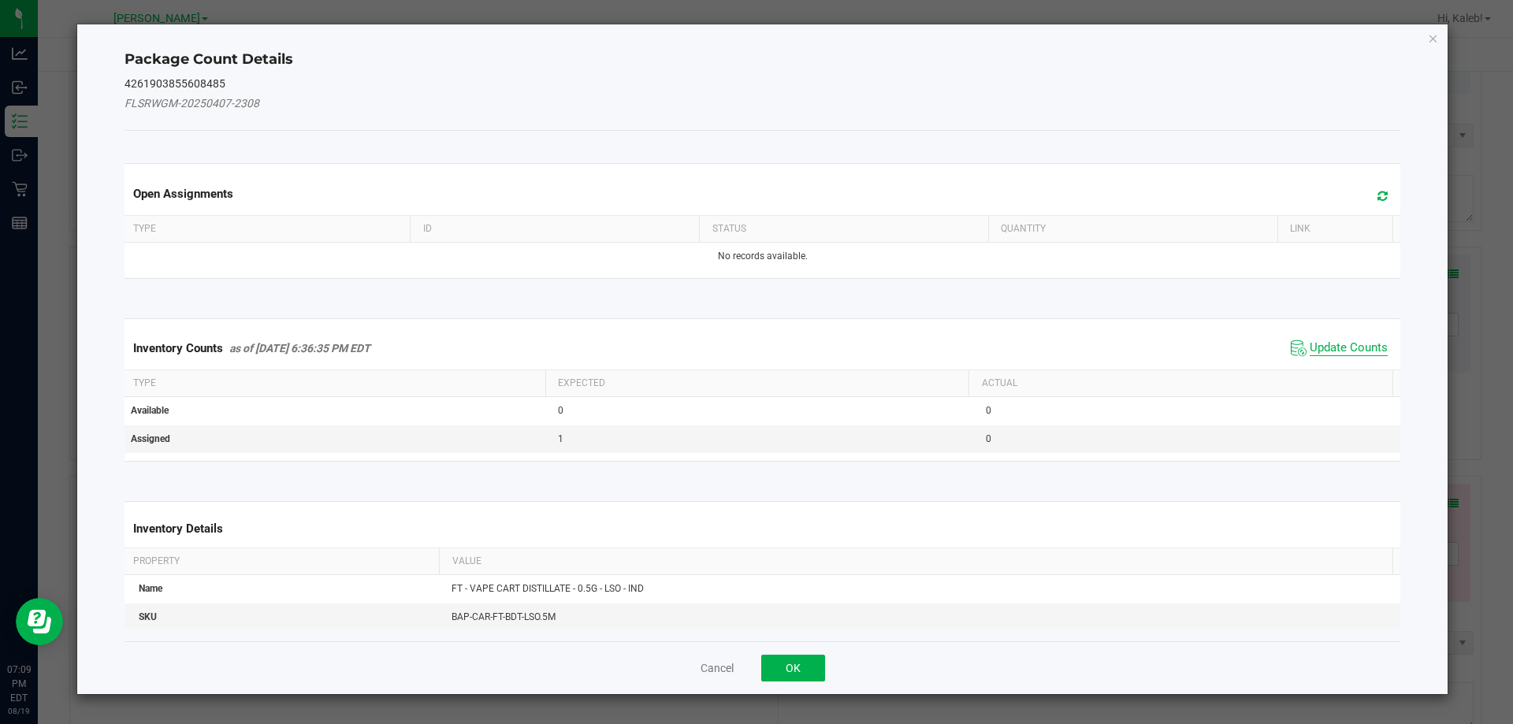
click at [1348, 352] on span "Update Counts" at bounding box center [1349, 348] width 78 height 16
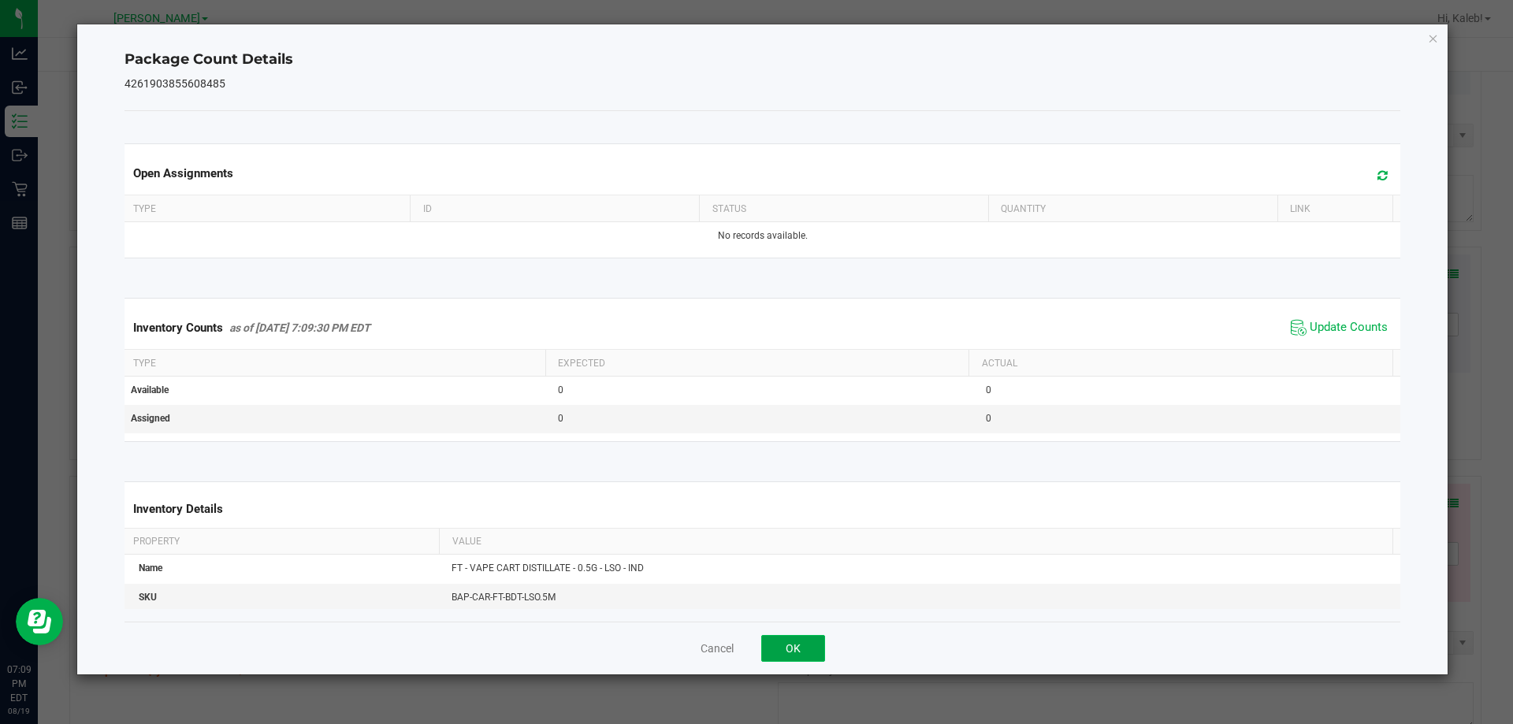
click at [798, 638] on button "OK" at bounding box center [793, 648] width 64 height 27
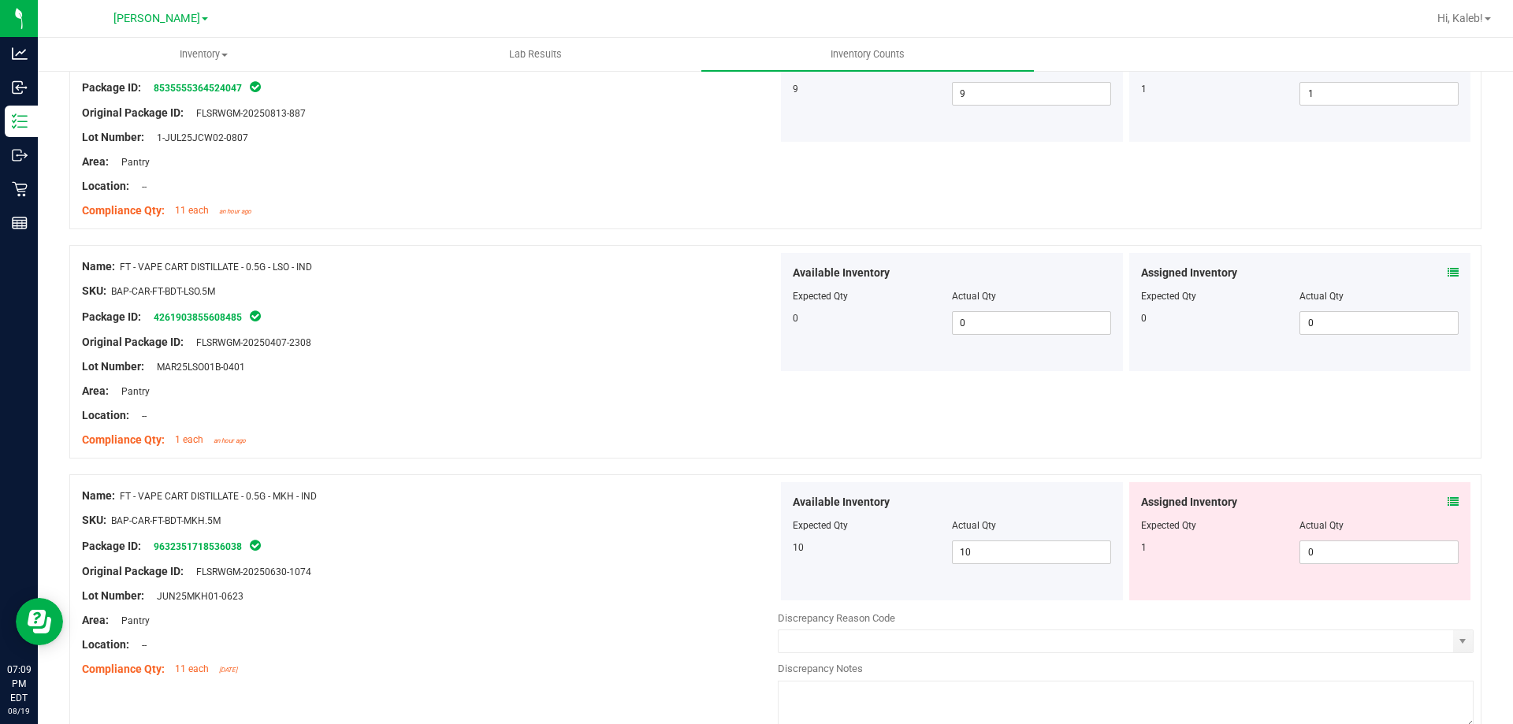
scroll to position [1261, 0]
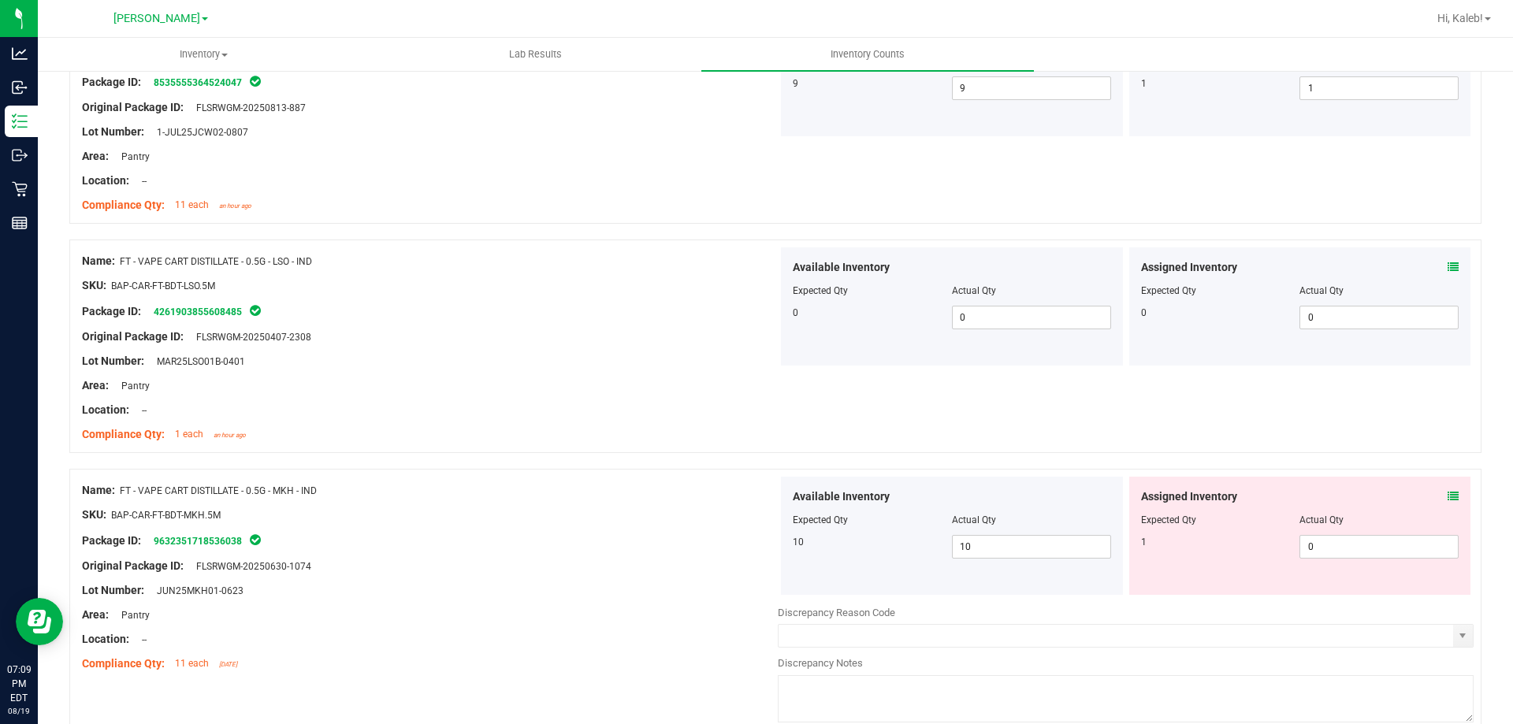
drag, startPoint x: 1425, startPoint y: 497, endPoint x: 1445, endPoint y: 496, distance: 20.5
click at [1426, 497] on div "Assigned Inventory" at bounding box center [1300, 497] width 318 height 17
click at [1448, 494] on div "Assigned Inventory Expected Qty Actual Qty 1 0 0" at bounding box center [1300, 536] width 342 height 118
click at [1447, 492] on div "Assigned Inventory Expected Qty Actual Qty 1 0 0" at bounding box center [1300, 536] width 342 height 118
click at [1448, 494] on icon at bounding box center [1453, 496] width 11 height 11
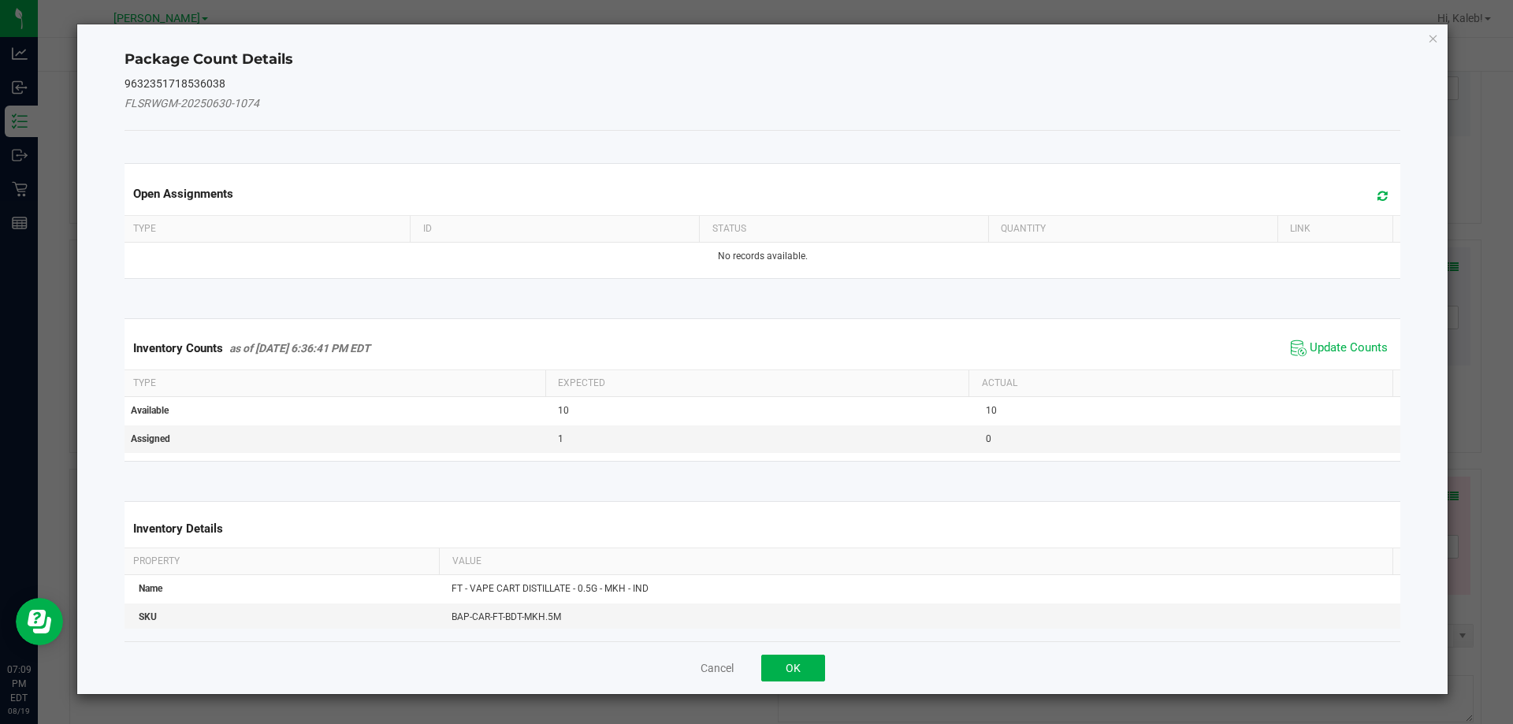
click at [1329, 357] on span "Update Counts" at bounding box center [1339, 349] width 105 height 24
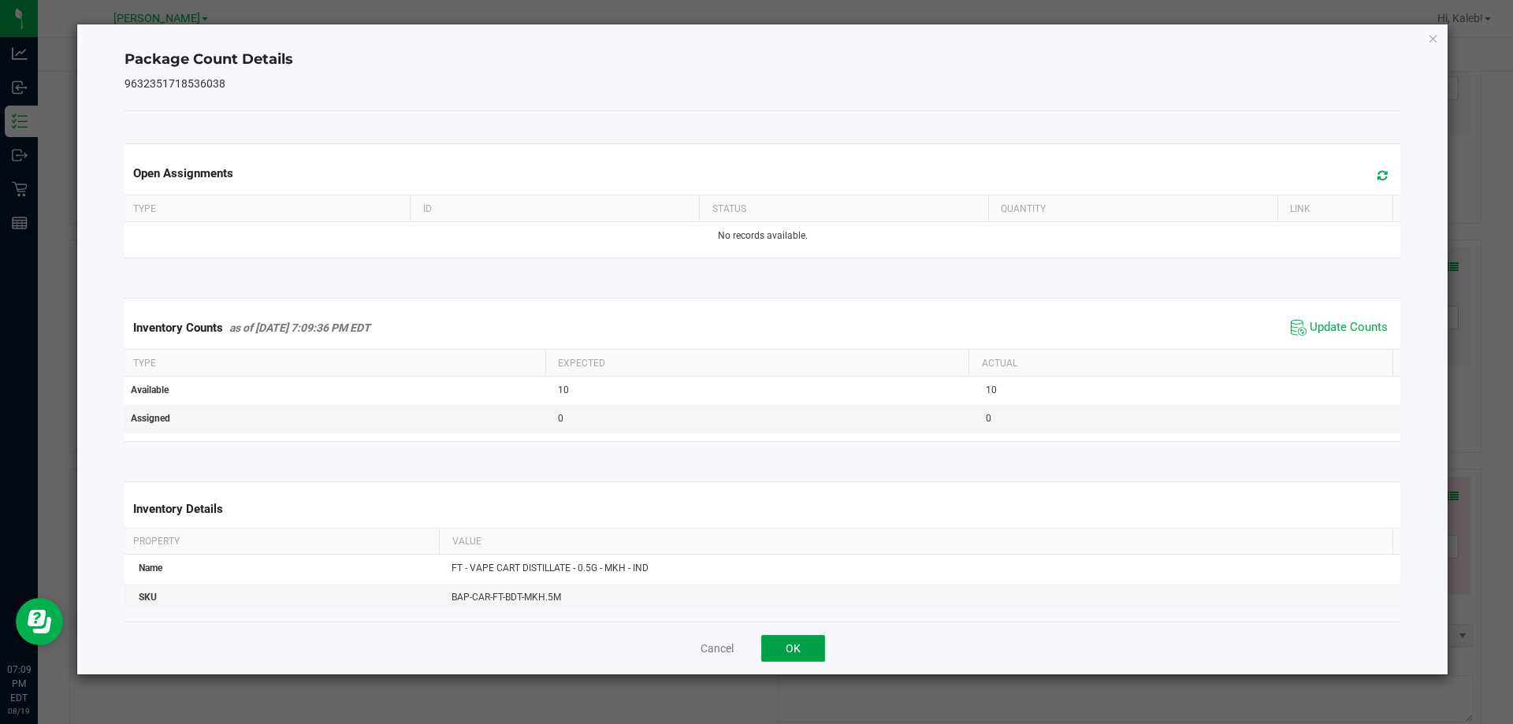
click at [798, 657] on button "OK" at bounding box center [793, 648] width 64 height 27
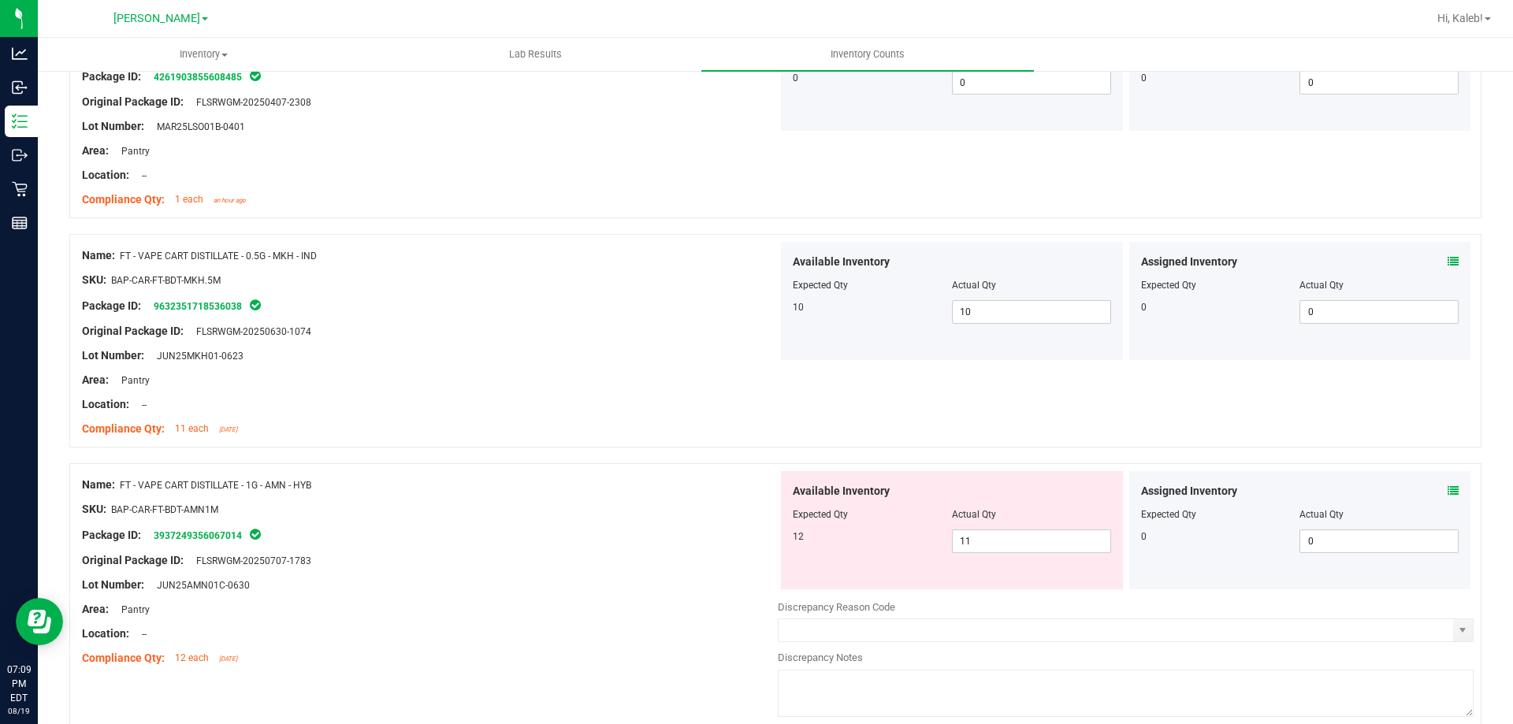
scroll to position [1497, 0]
click at [1448, 493] on icon at bounding box center [1453, 489] width 11 height 11
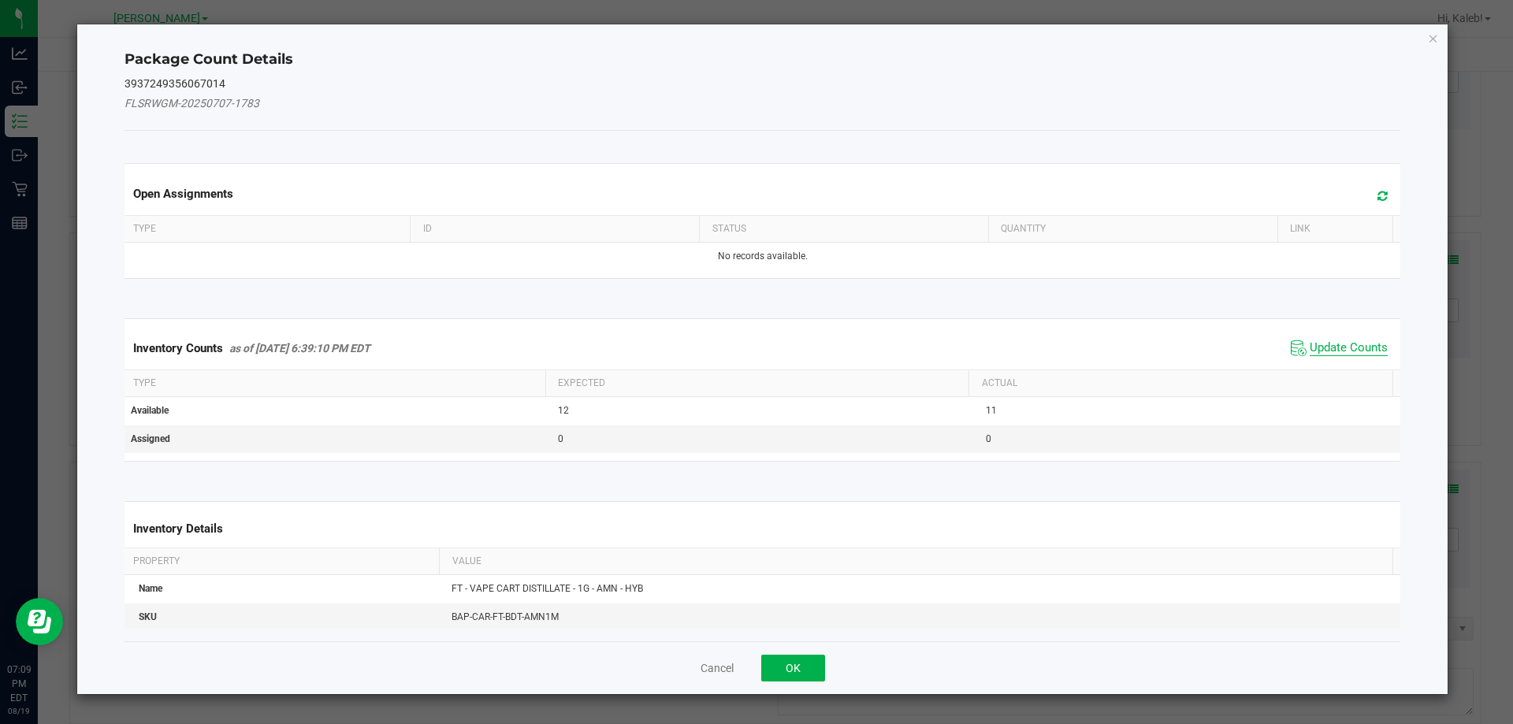
click at [1336, 345] on span "Update Counts" at bounding box center [1349, 348] width 78 height 16
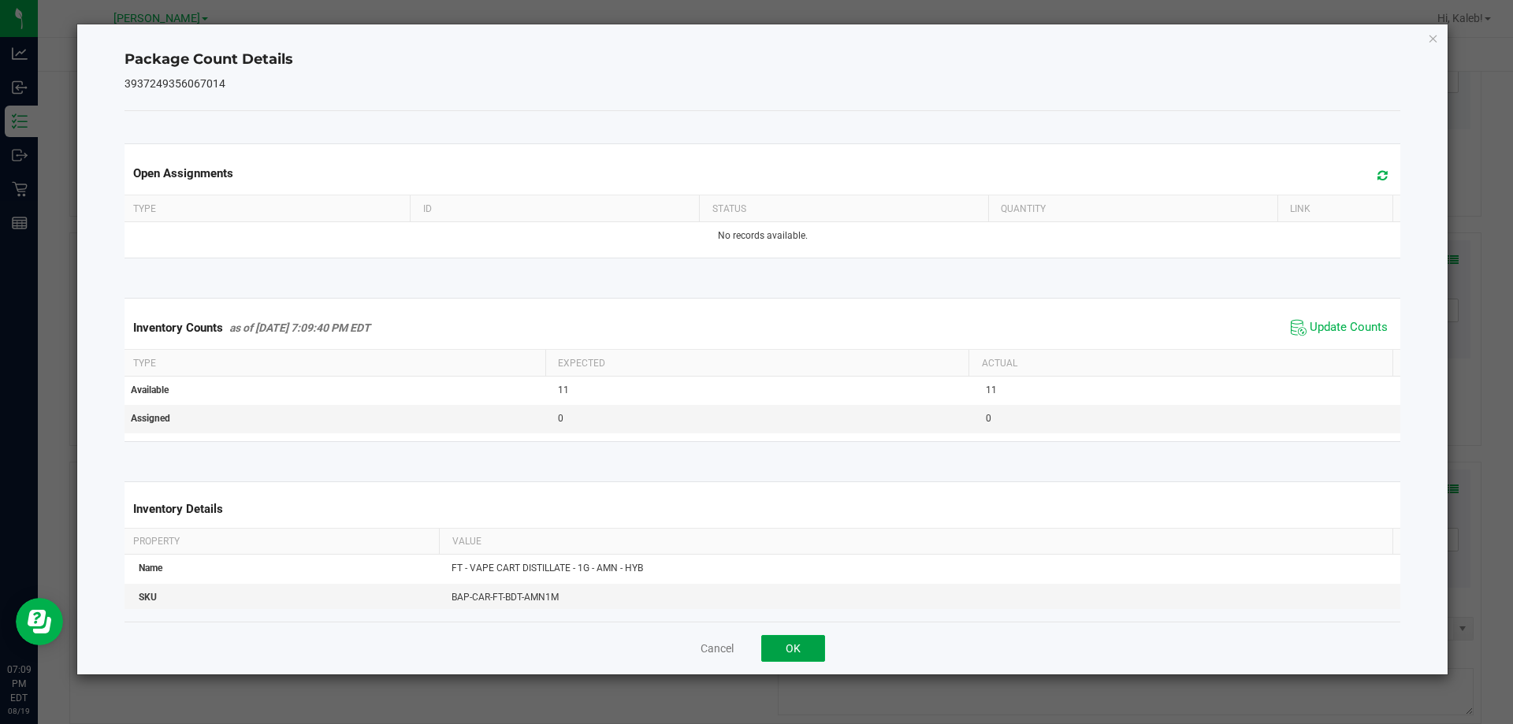
click at [814, 640] on button "OK" at bounding box center [793, 648] width 64 height 27
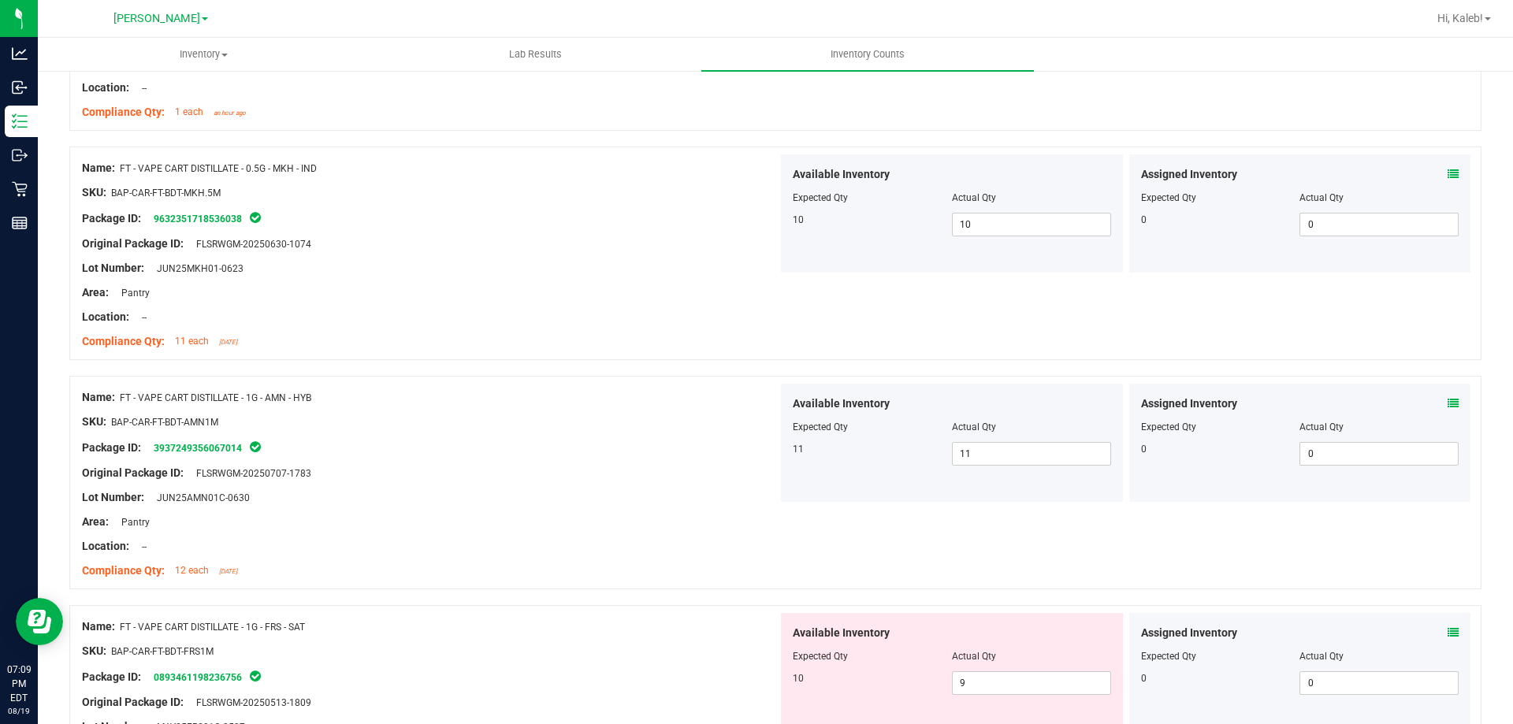
scroll to position [1655, 0]
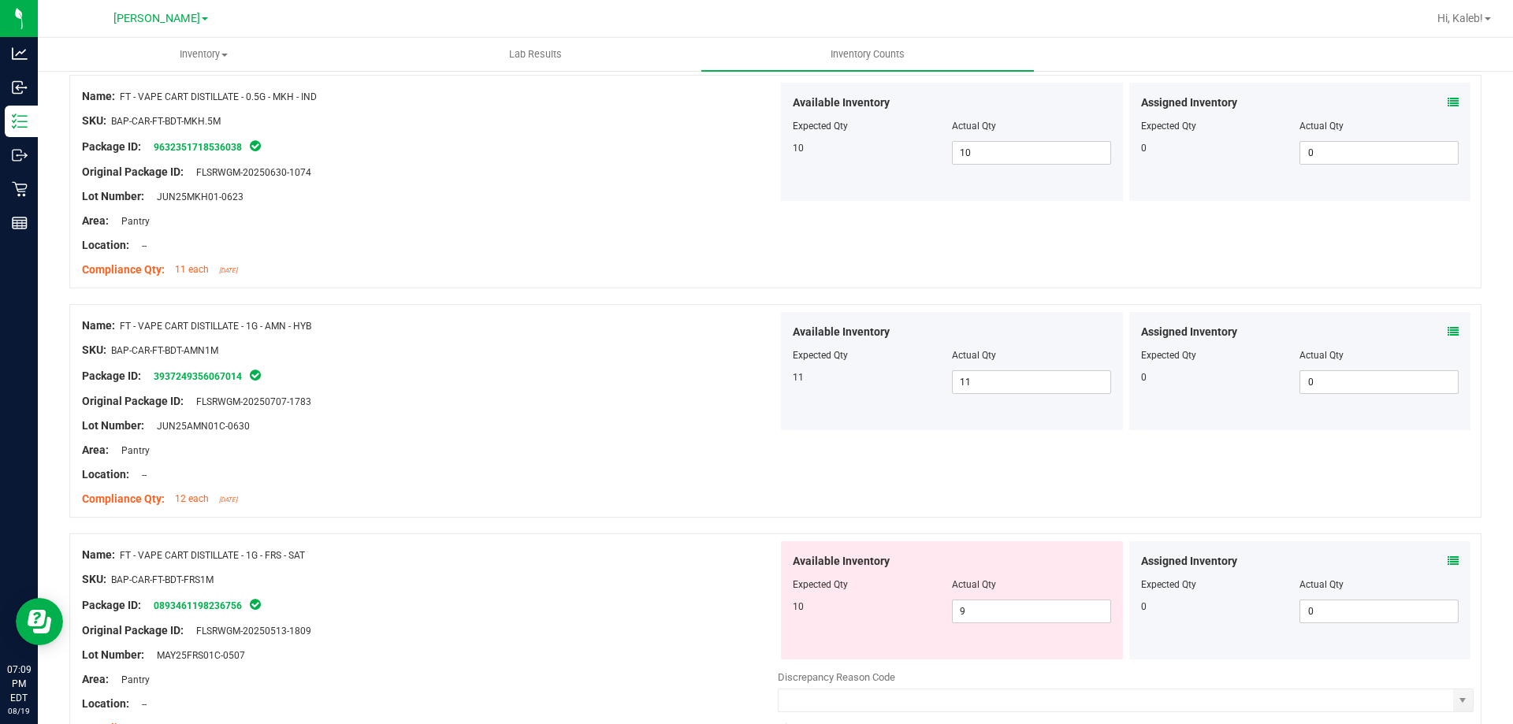
click at [1449, 552] on div "Assigned Inventory Expected Qty Actual Qty 0 0 0" at bounding box center [1300, 600] width 342 height 118
click at [1430, 560] on div "Assigned Inventory" at bounding box center [1300, 561] width 318 height 17
click at [1448, 561] on div "Assigned Inventory Expected Qty Actual Qty 0 0 0" at bounding box center [1300, 600] width 342 height 118
click at [1432, 558] on div "Assigned Inventory" at bounding box center [1300, 561] width 318 height 17
click at [1448, 564] on icon at bounding box center [1453, 561] width 11 height 11
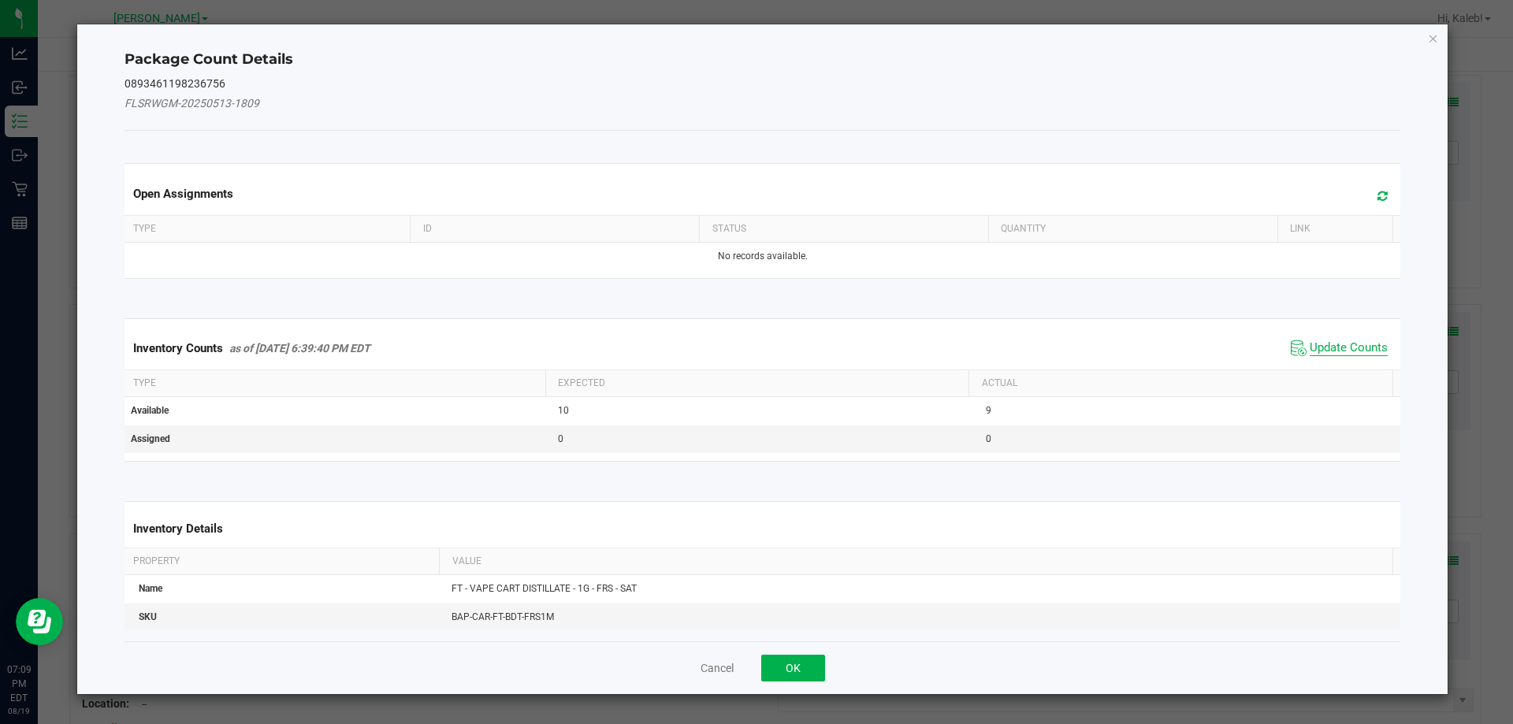
click at [1328, 349] on span "Update Counts" at bounding box center [1349, 348] width 78 height 16
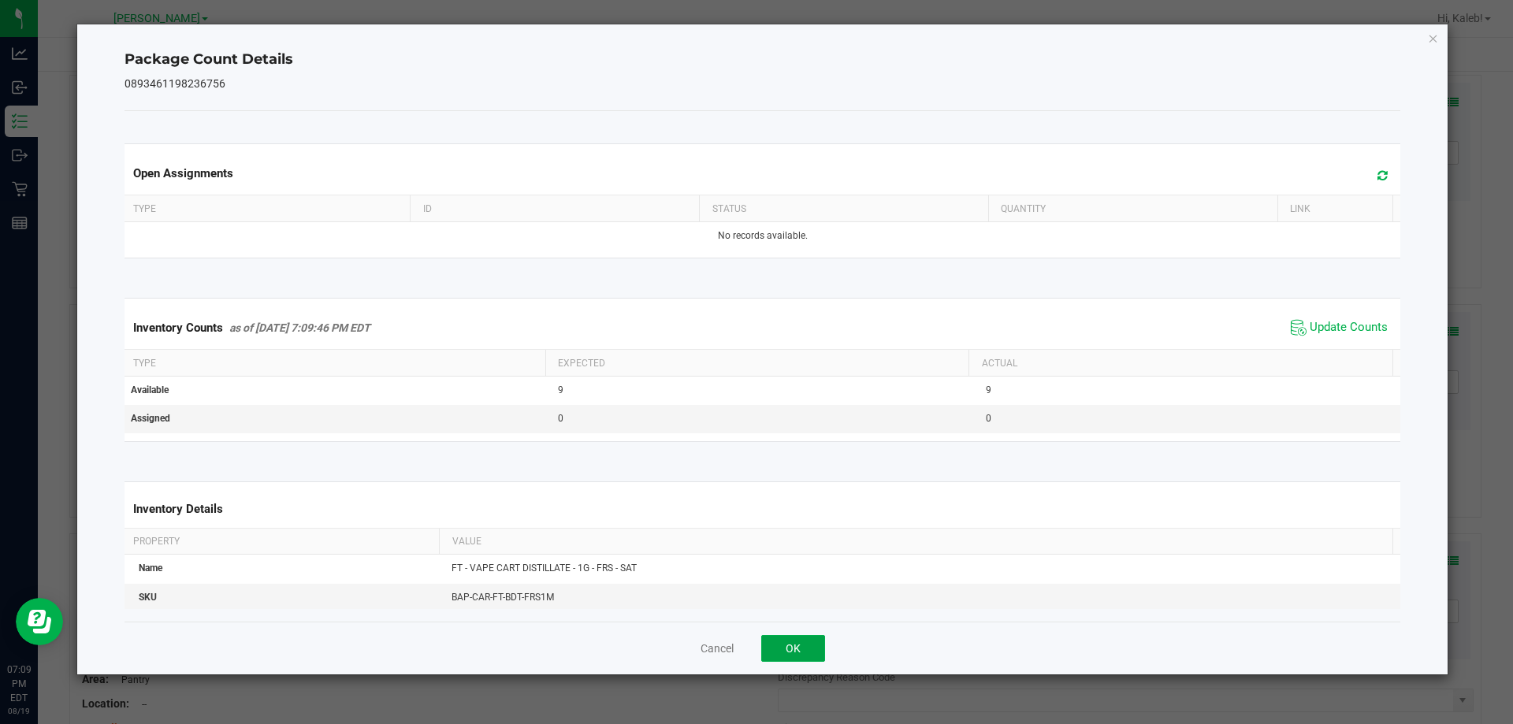
click at [813, 645] on button "OK" at bounding box center [793, 648] width 64 height 27
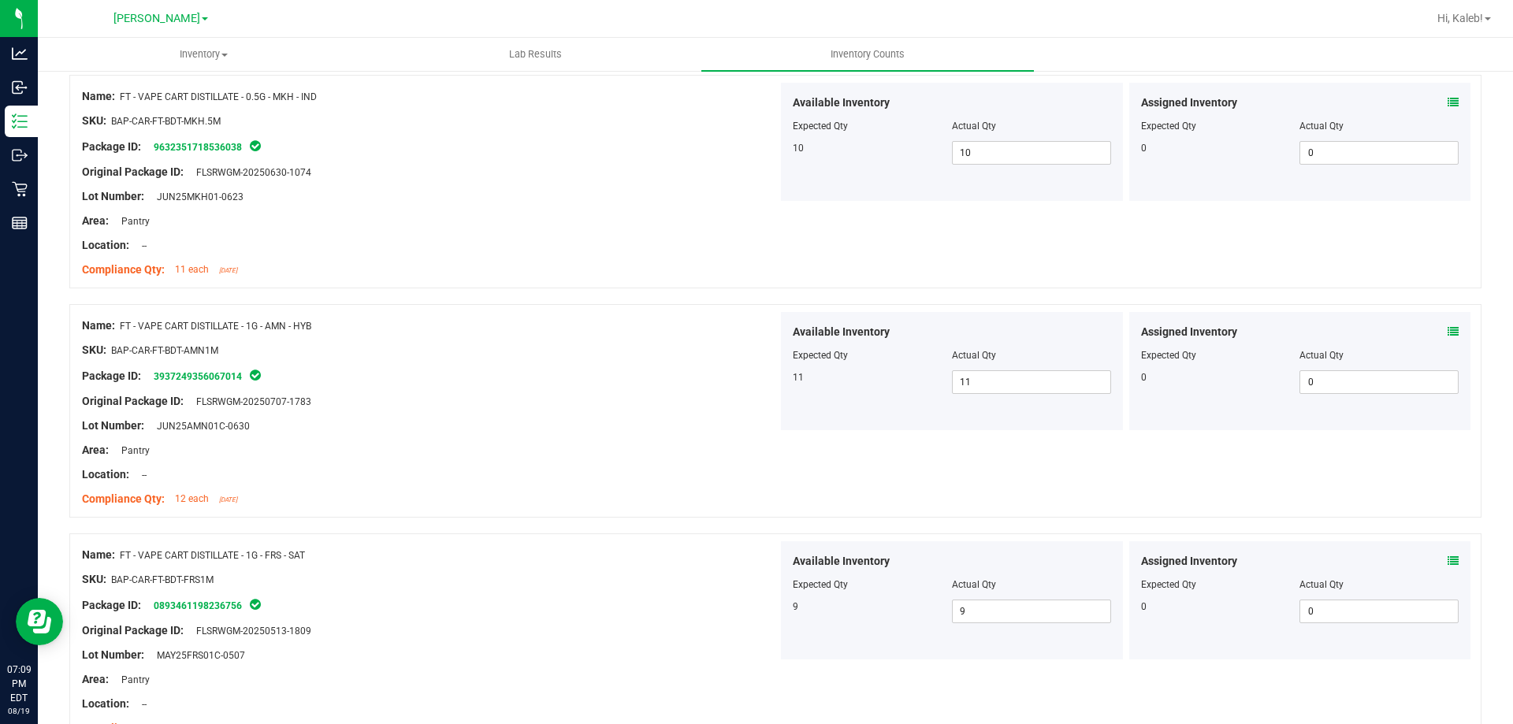
scroll to position [1970, 0]
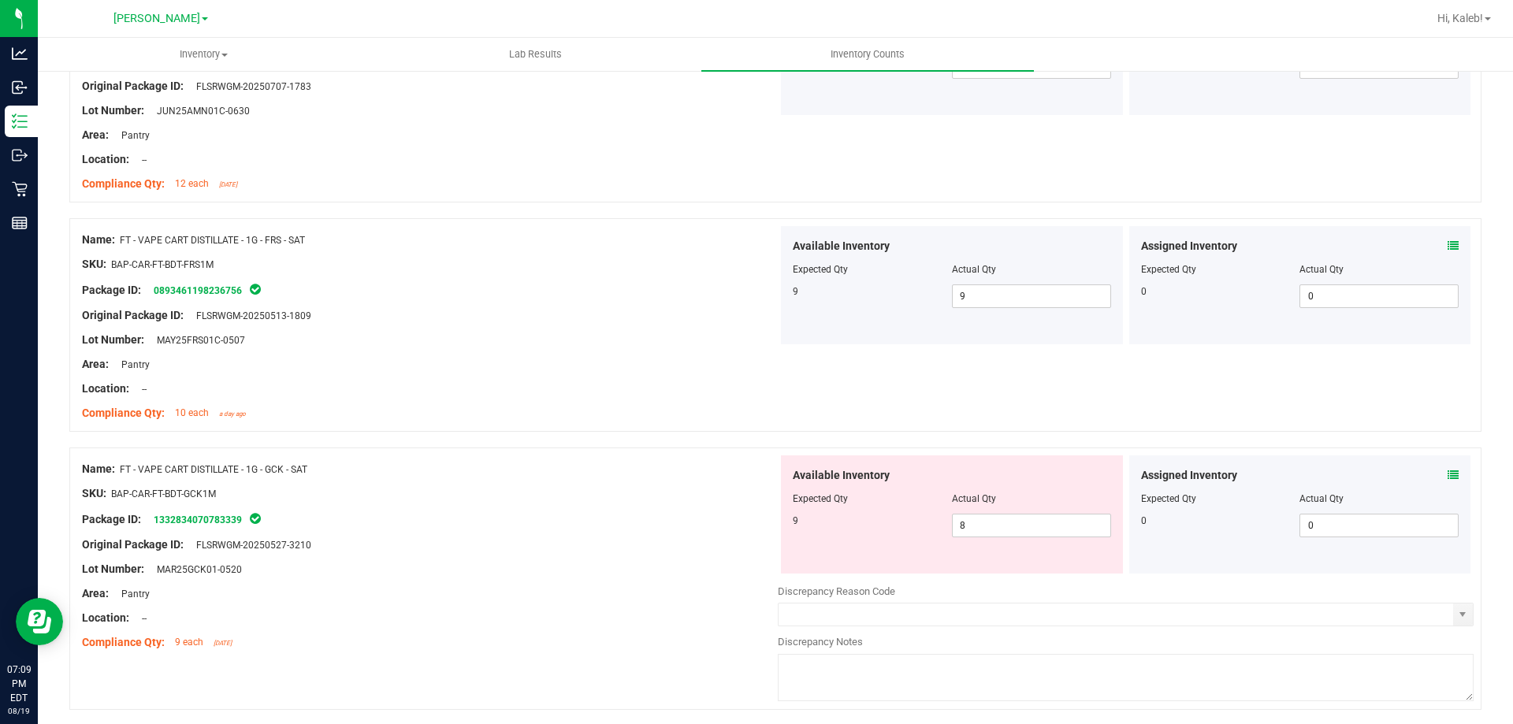
click at [1448, 481] on span at bounding box center [1453, 475] width 11 height 17
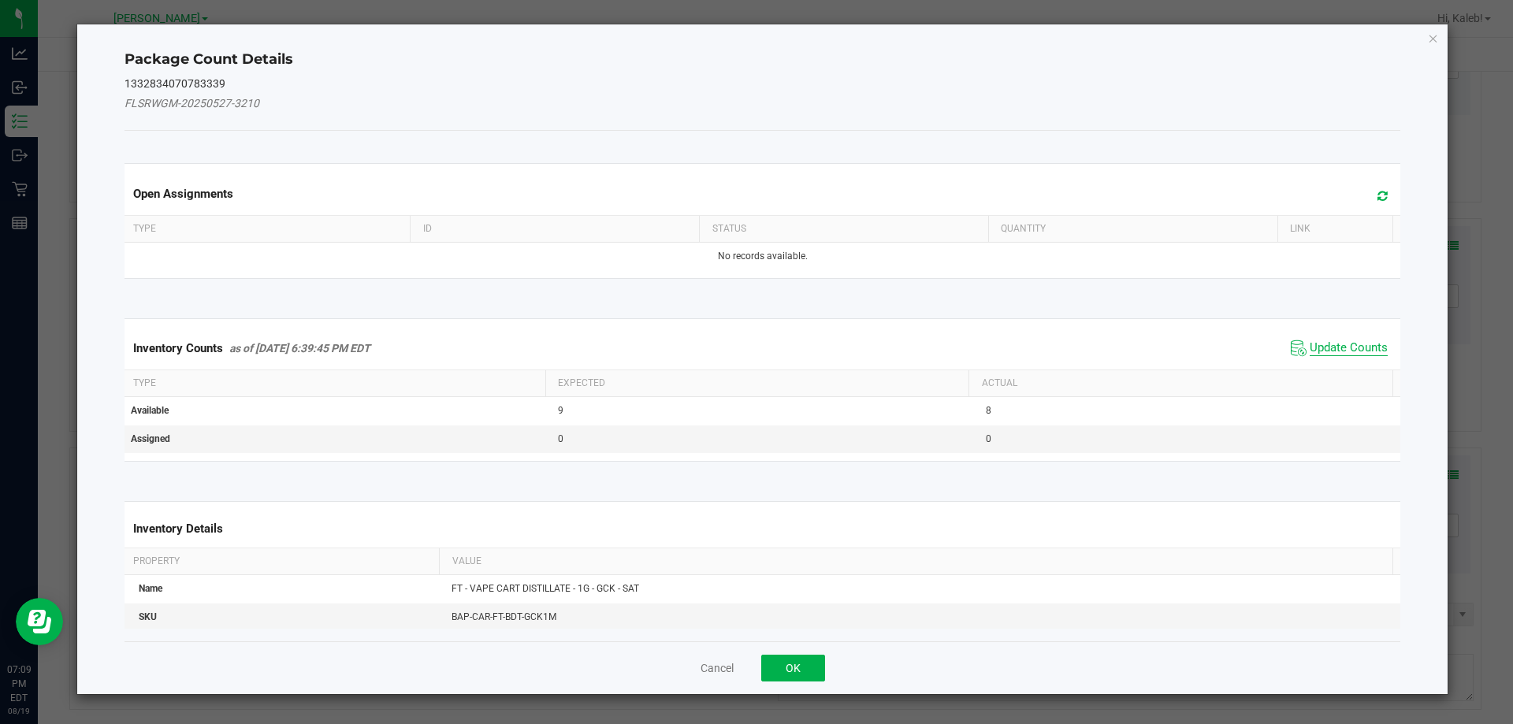
click at [1343, 348] on span "Update Counts" at bounding box center [1349, 348] width 78 height 16
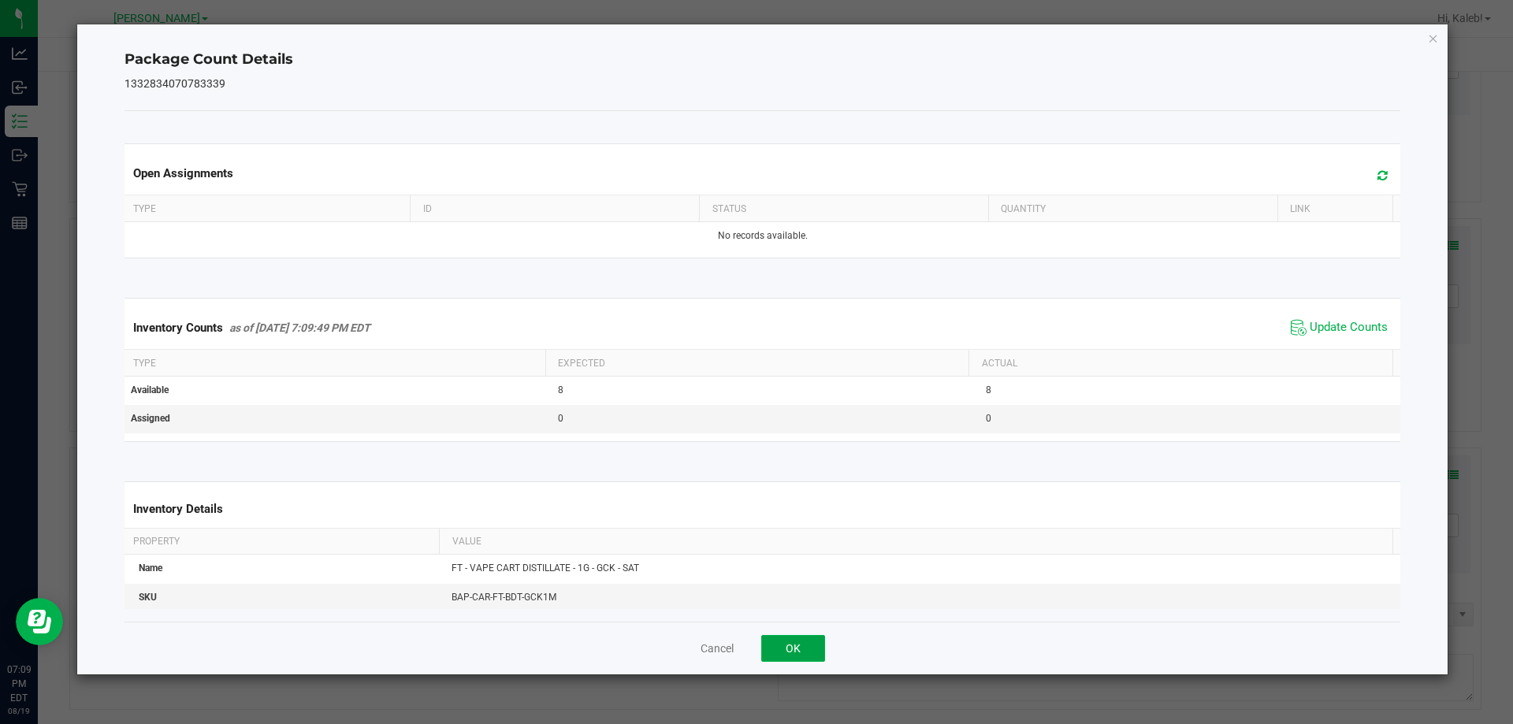
drag, startPoint x: 791, startPoint y: 659, endPoint x: 795, endPoint y: 645, distance: 14.0
click at [792, 659] on button "OK" at bounding box center [793, 648] width 64 height 27
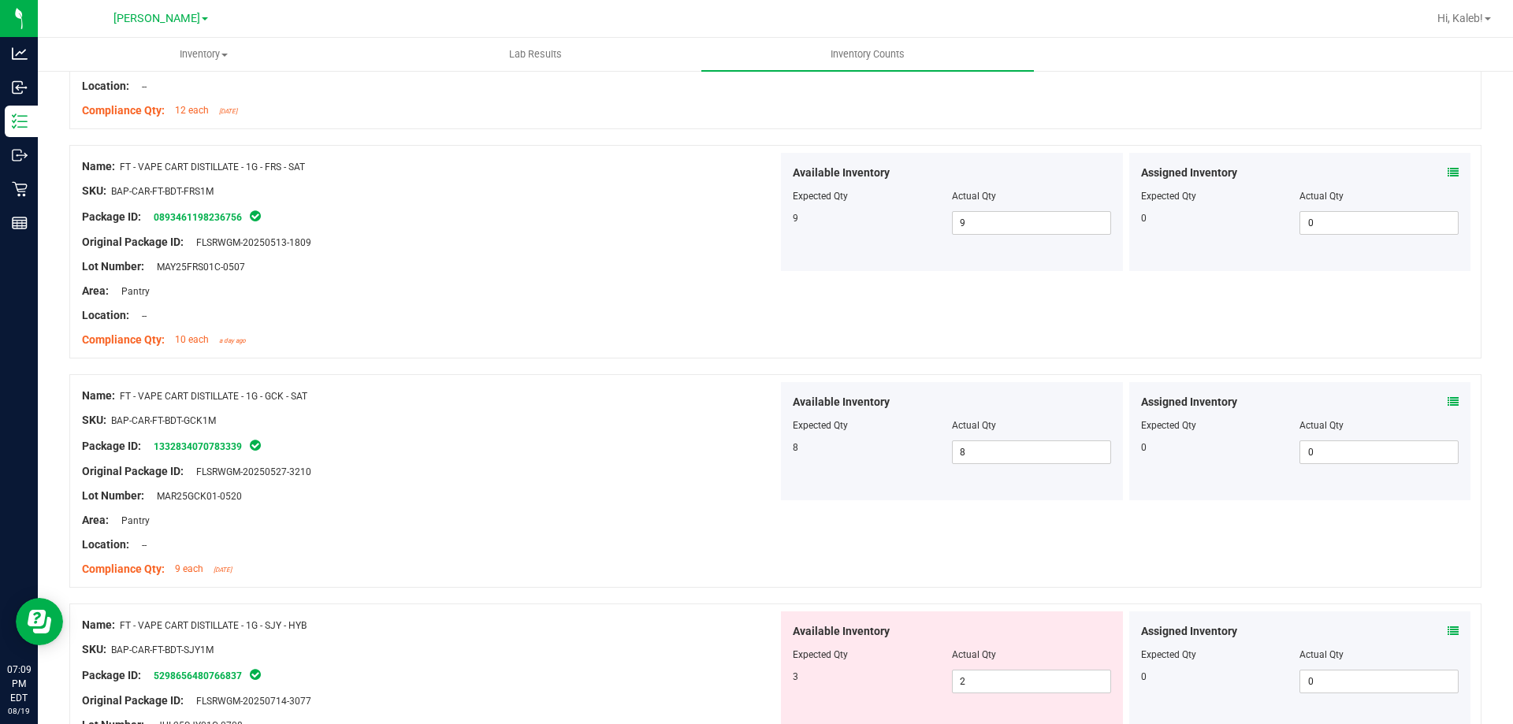
scroll to position [2286, 0]
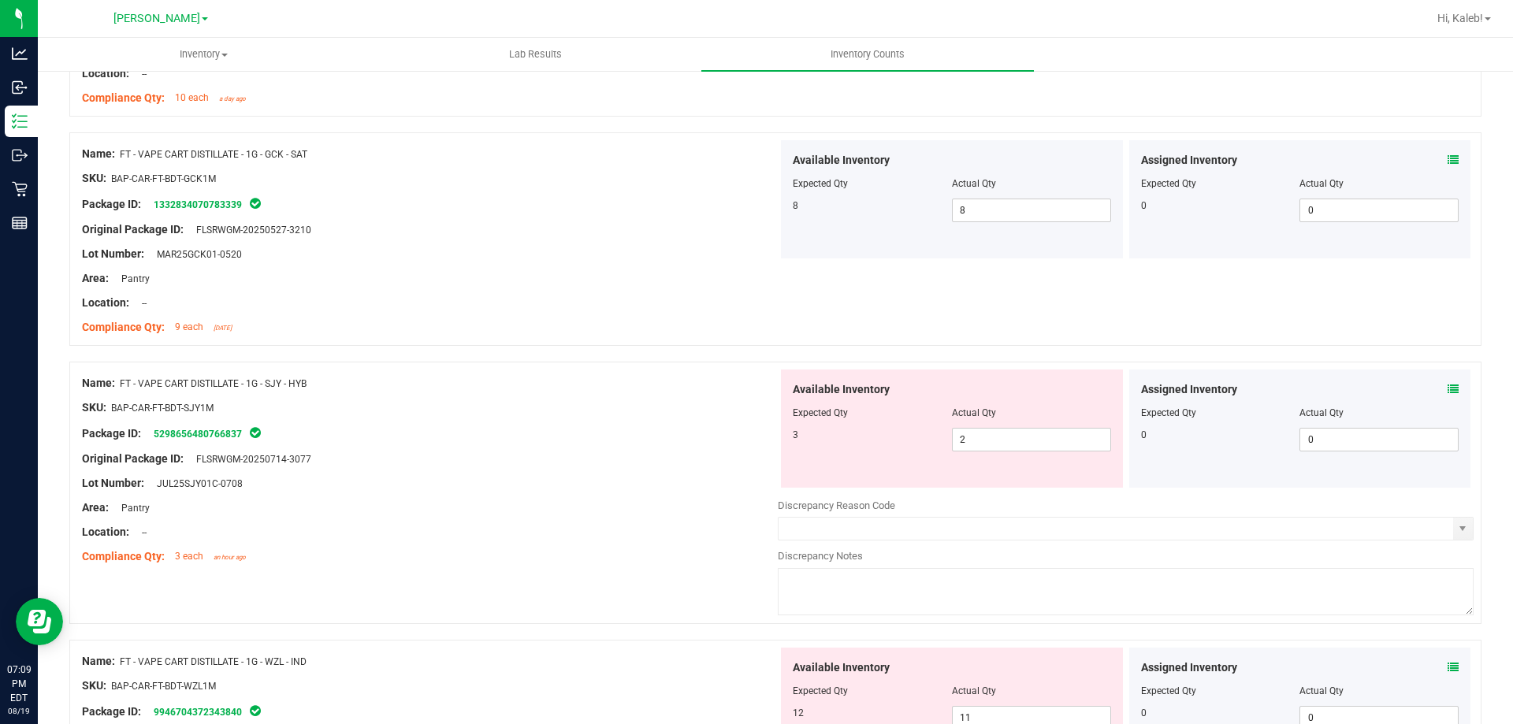
click at [1433, 388] on div "Assigned Inventory" at bounding box center [1300, 389] width 318 height 17
click at [1438, 390] on div "Assigned Inventory" at bounding box center [1300, 389] width 318 height 17
click at [1448, 390] on icon at bounding box center [1453, 389] width 11 height 11
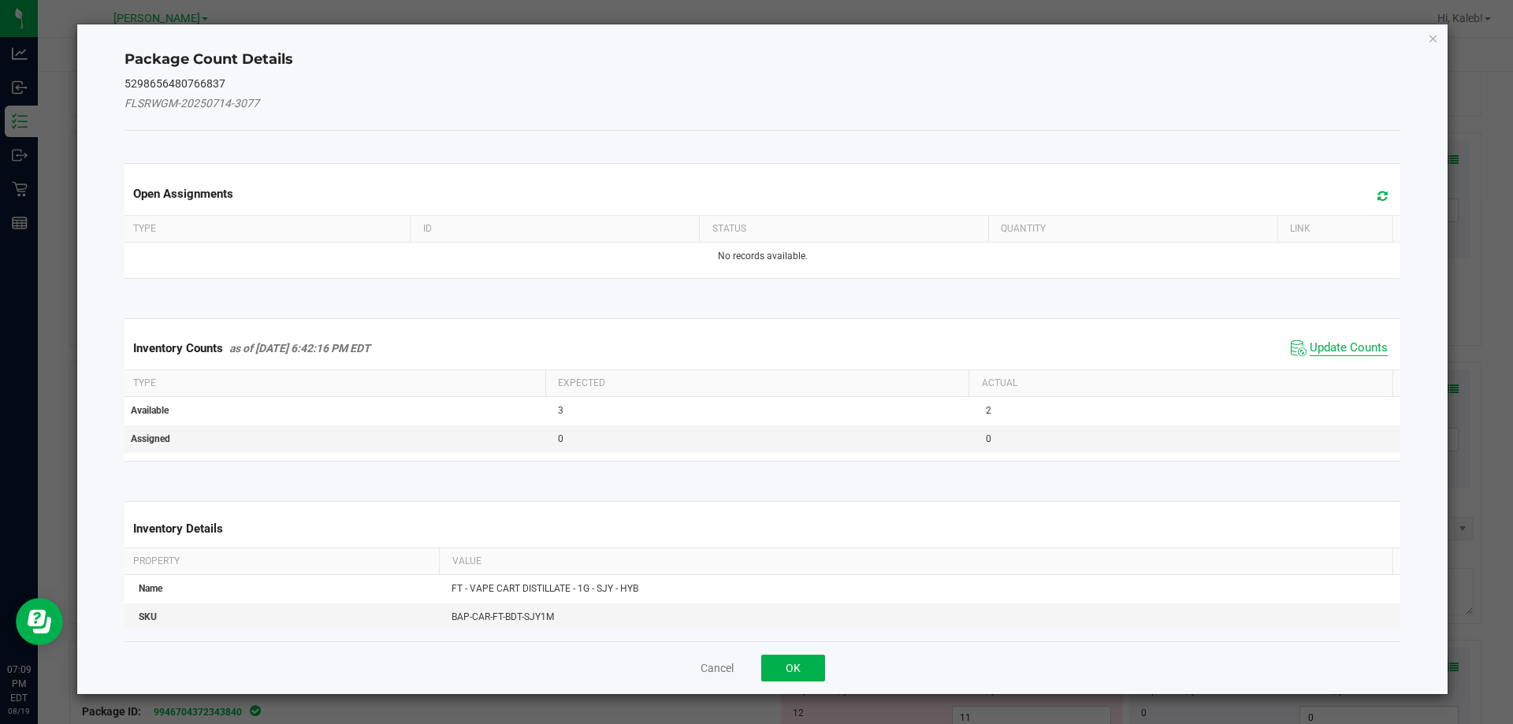
click at [1370, 346] on span "Update Counts" at bounding box center [1349, 348] width 78 height 16
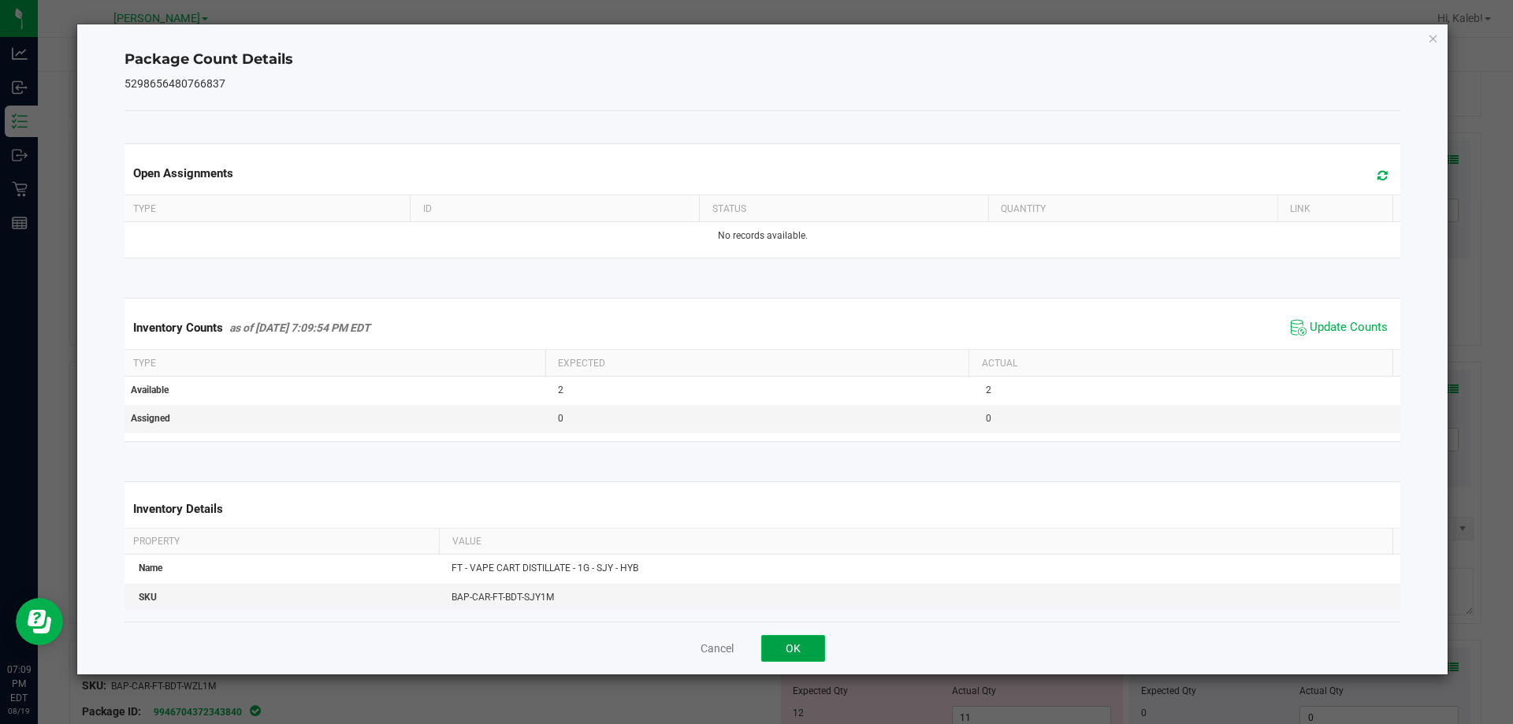
click at [802, 635] on button "OK" at bounding box center [793, 648] width 64 height 27
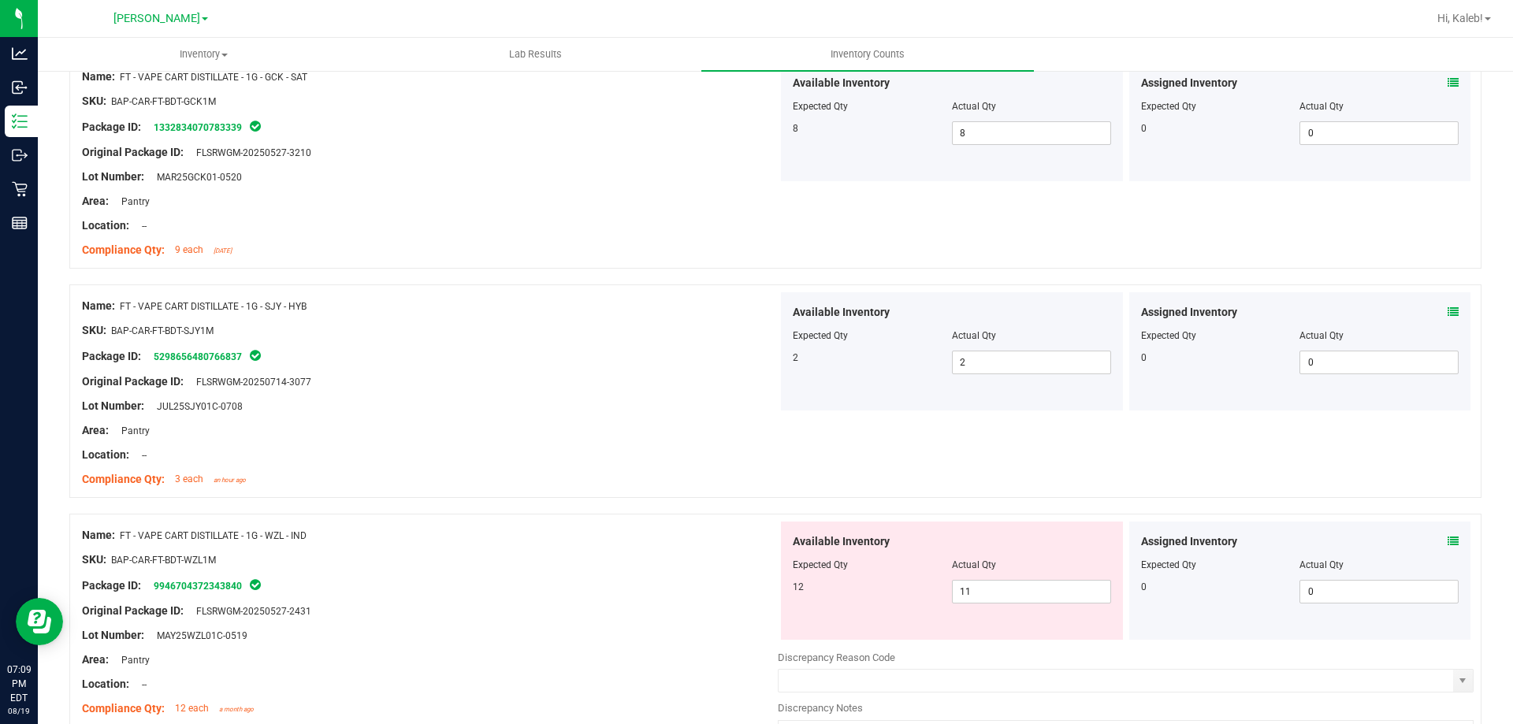
scroll to position [2680, 0]
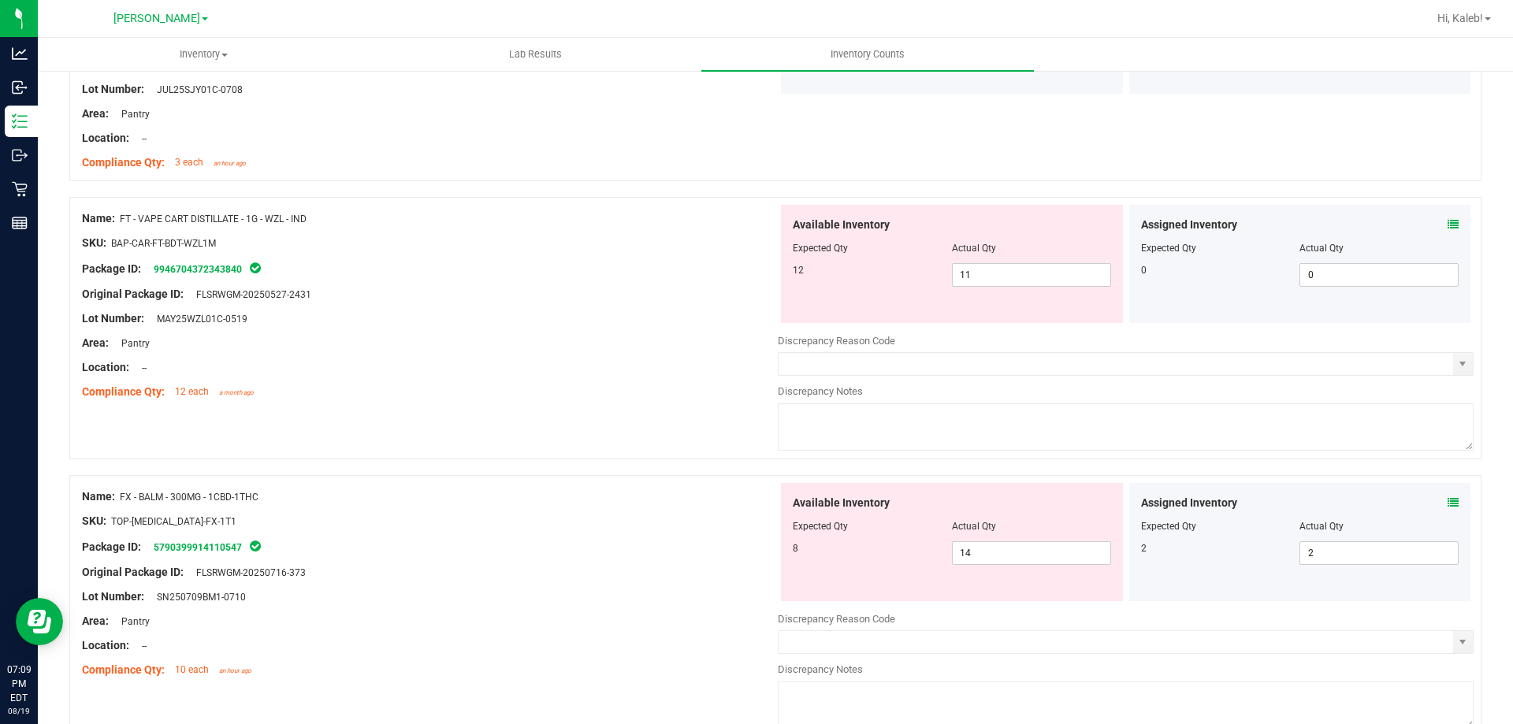
click at [1448, 227] on icon at bounding box center [1453, 224] width 11 height 11
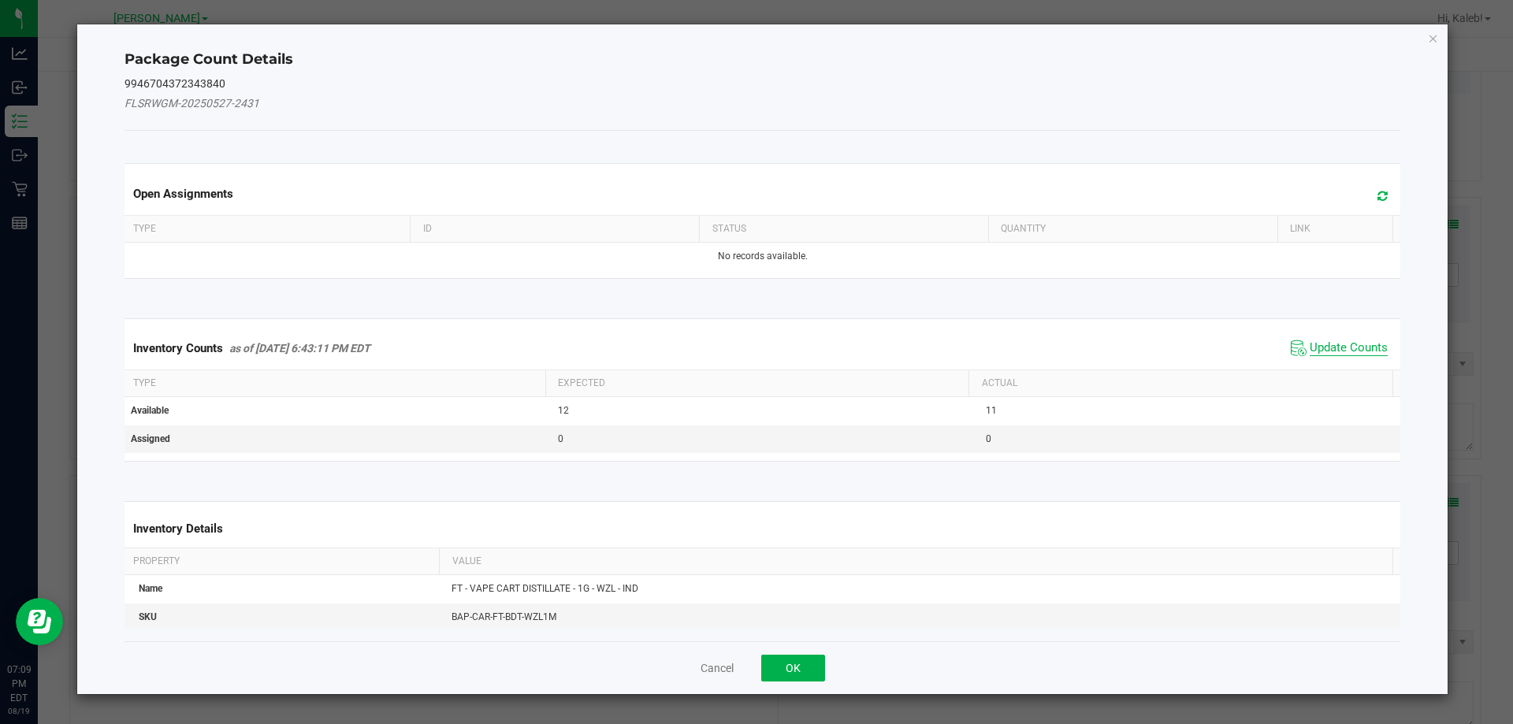
click at [1348, 344] on span "Update Counts" at bounding box center [1349, 348] width 78 height 16
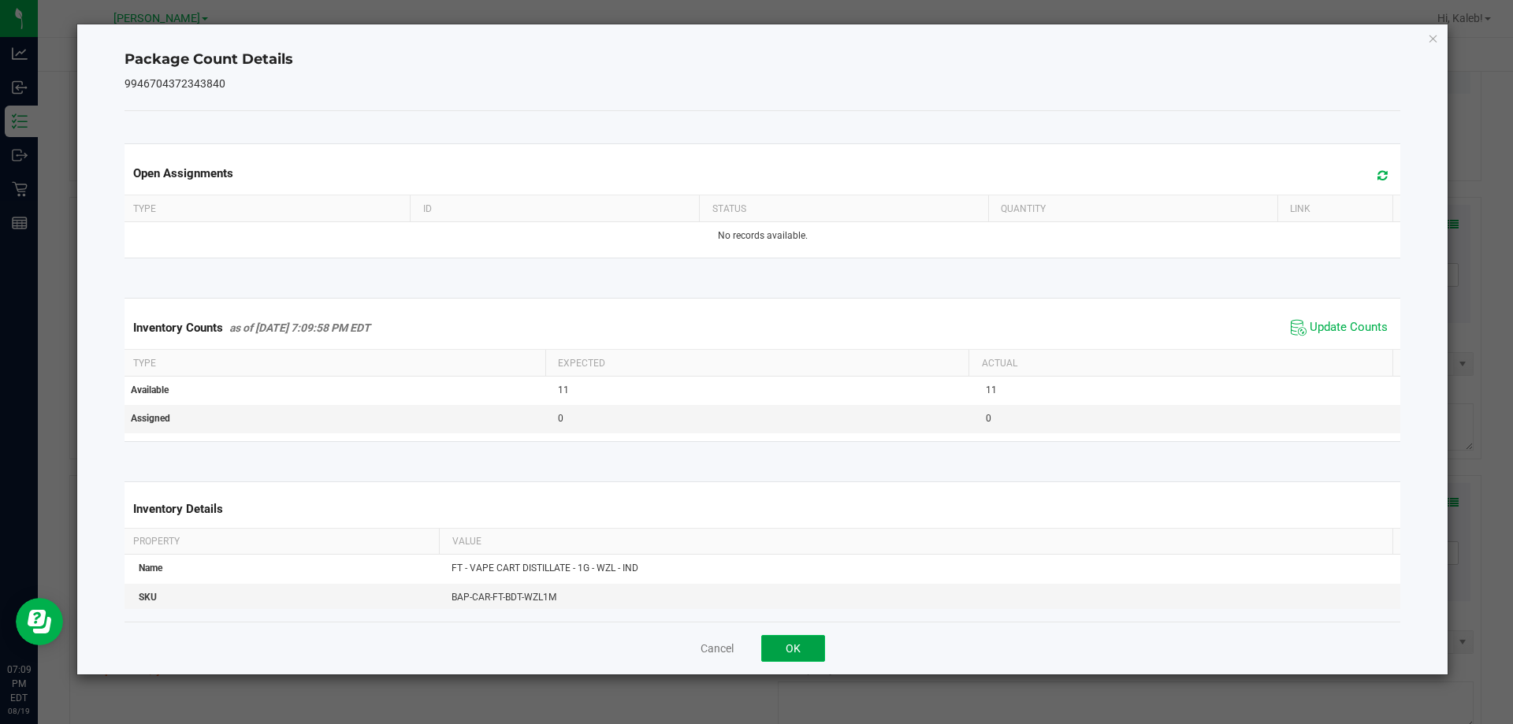
click at [783, 655] on button "OK" at bounding box center [793, 648] width 64 height 27
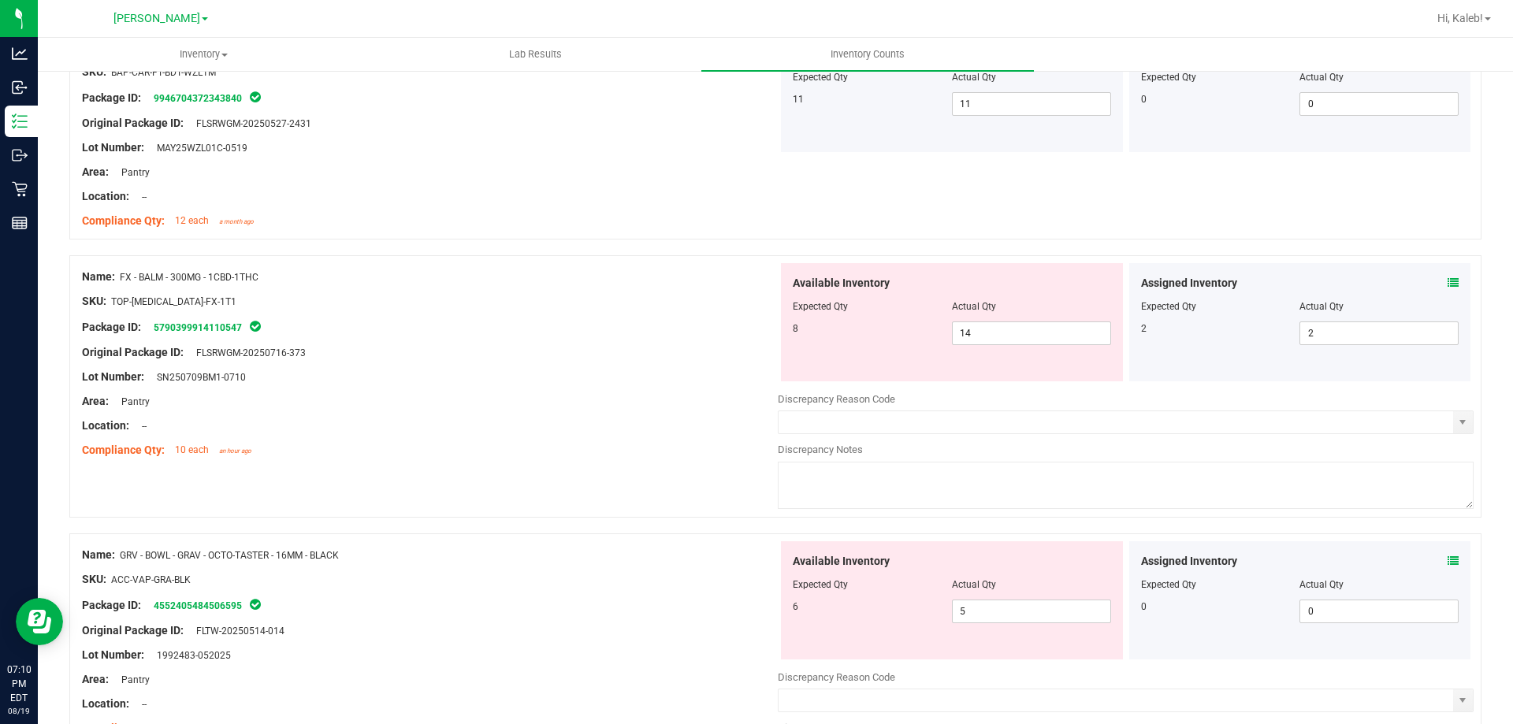
scroll to position [2995, 0]
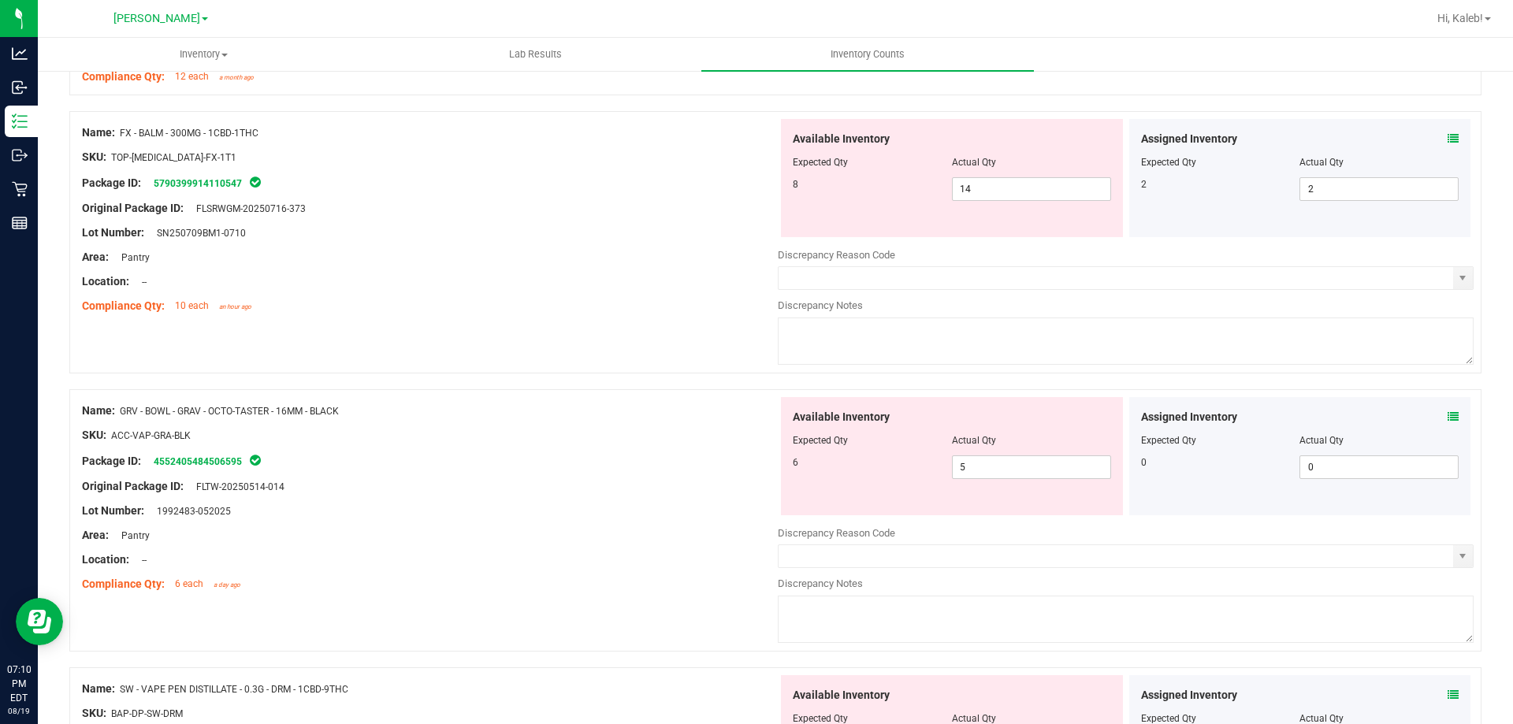
click at [1448, 137] on icon at bounding box center [1453, 138] width 11 height 11
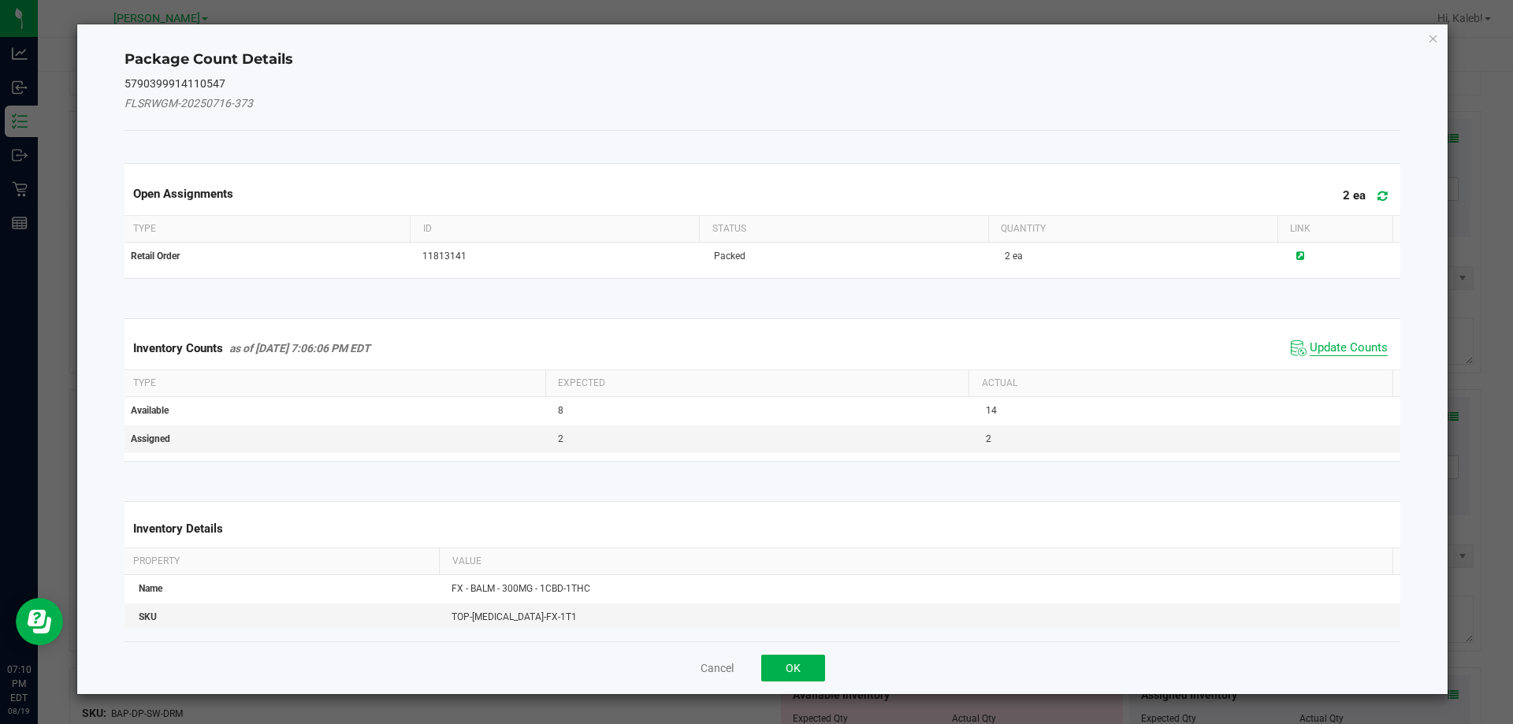
click at [1342, 342] on span "Update Counts" at bounding box center [1349, 348] width 78 height 16
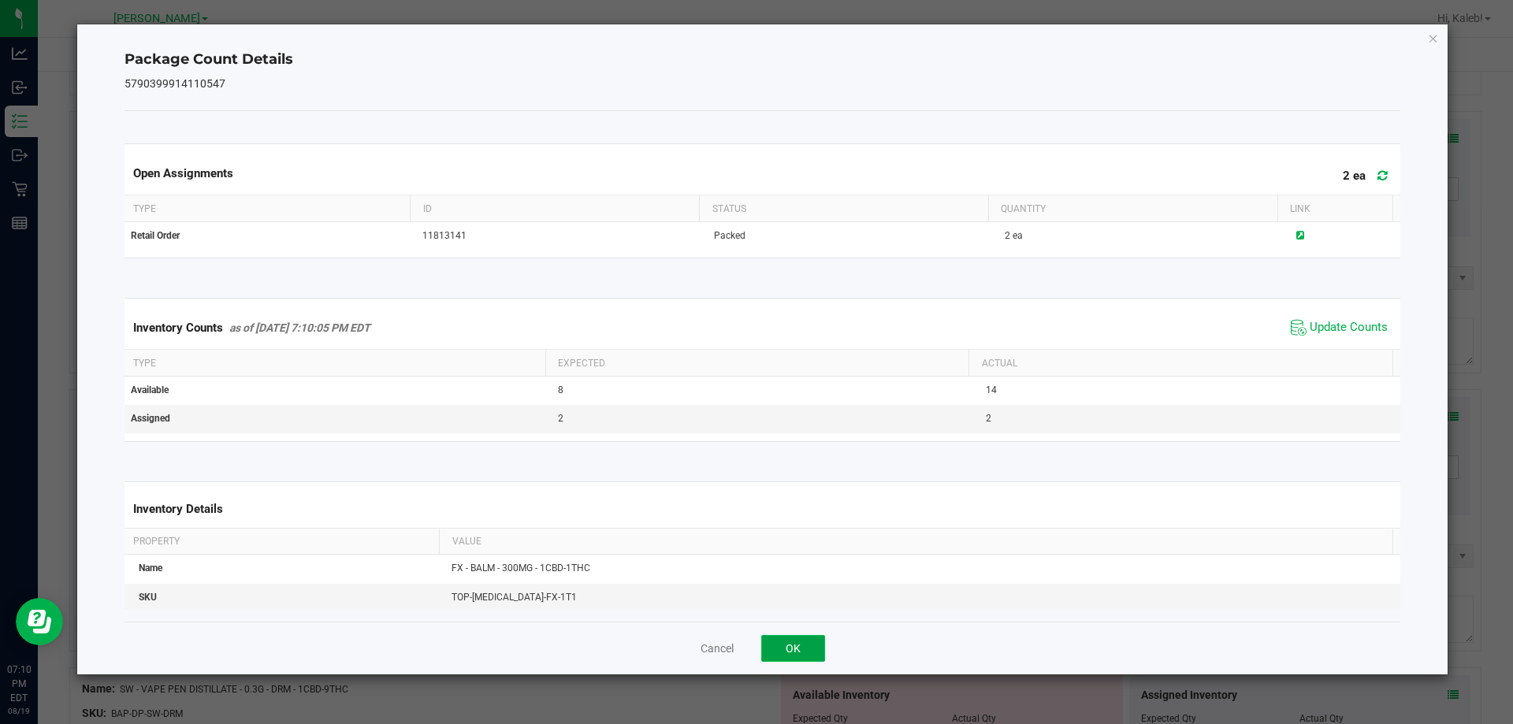
click at [809, 647] on button "OK" at bounding box center [793, 648] width 64 height 27
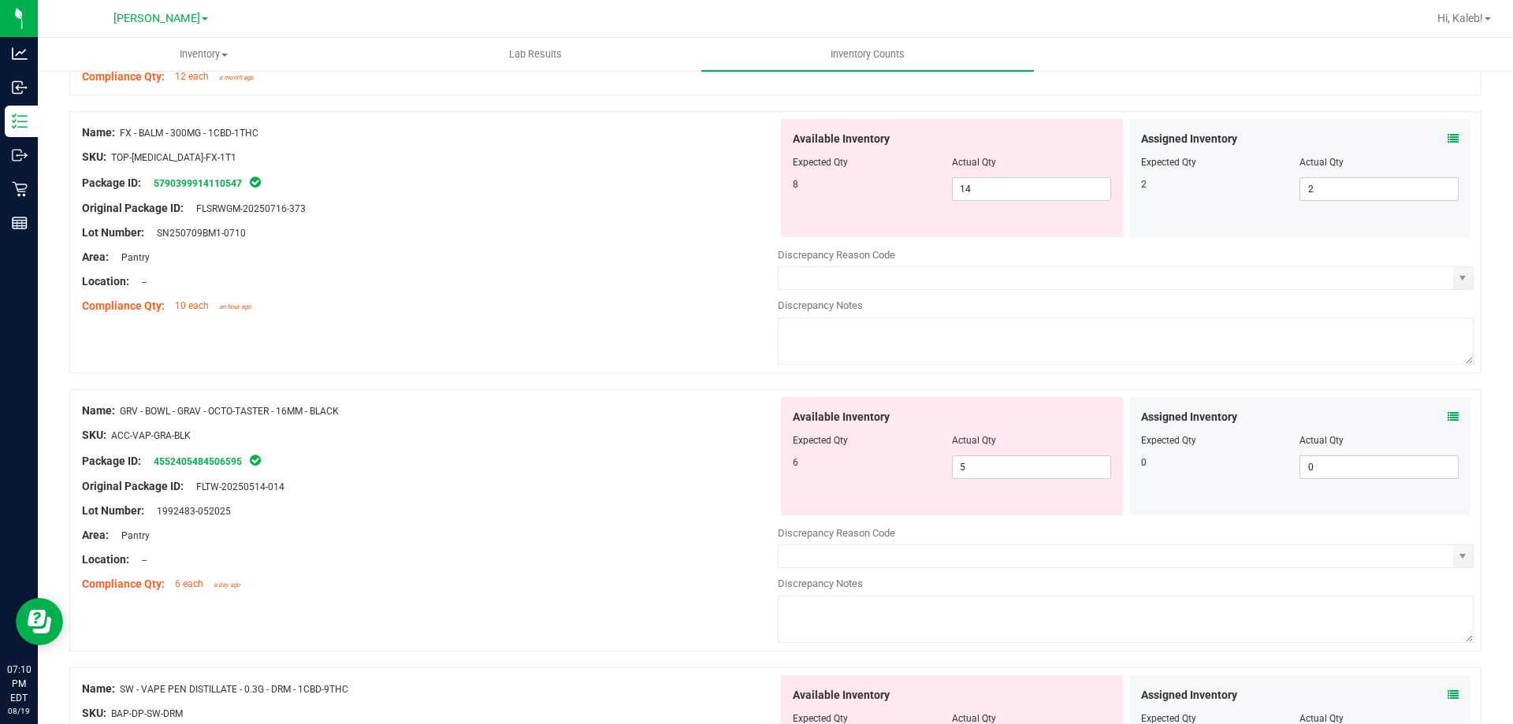
click at [1433, 414] on div "Assigned Inventory" at bounding box center [1300, 417] width 318 height 17
click at [1448, 418] on icon at bounding box center [1453, 416] width 11 height 11
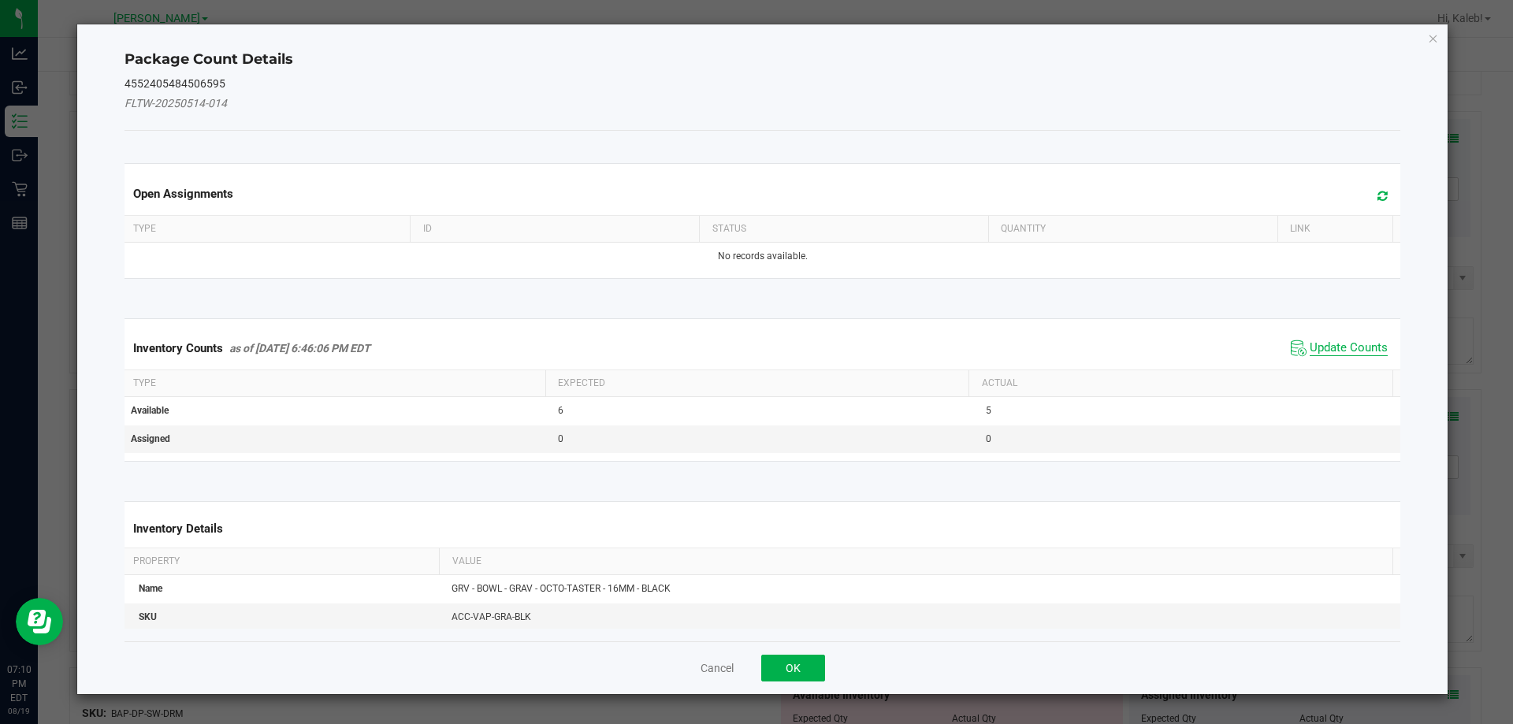
drag, startPoint x: 1350, startPoint y: 325, endPoint x: 1335, endPoint y: 354, distance: 32.1
click at [1346, 332] on kendo-grid "Inventory Counts as of [DATE] 6:46:06 PM EDT Update Counts Type Expected Actual…" at bounding box center [763, 389] width 1300 height 143
click at [1335, 354] on span "Update Counts" at bounding box center [1349, 348] width 78 height 16
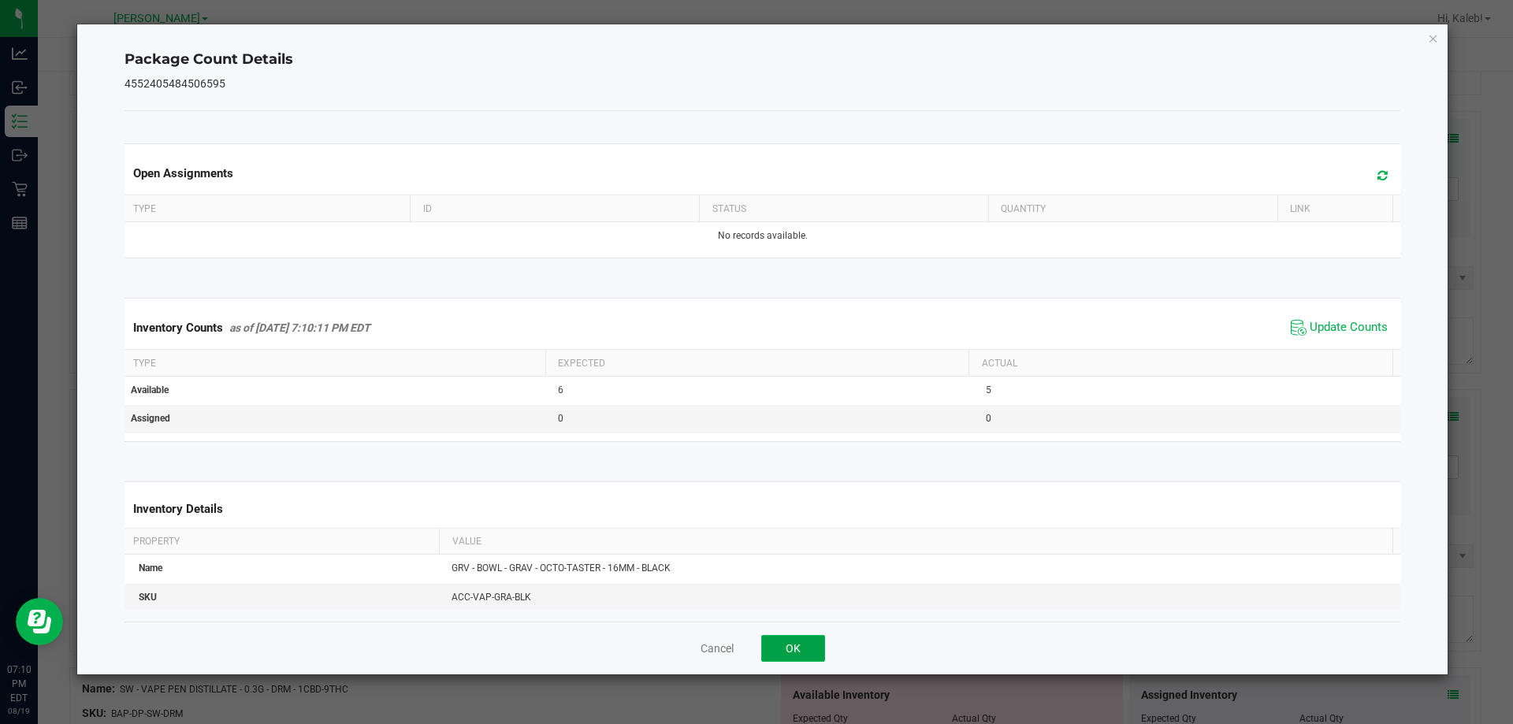
click at [803, 648] on button "OK" at bounding box center [793, 648] width 64 height 27
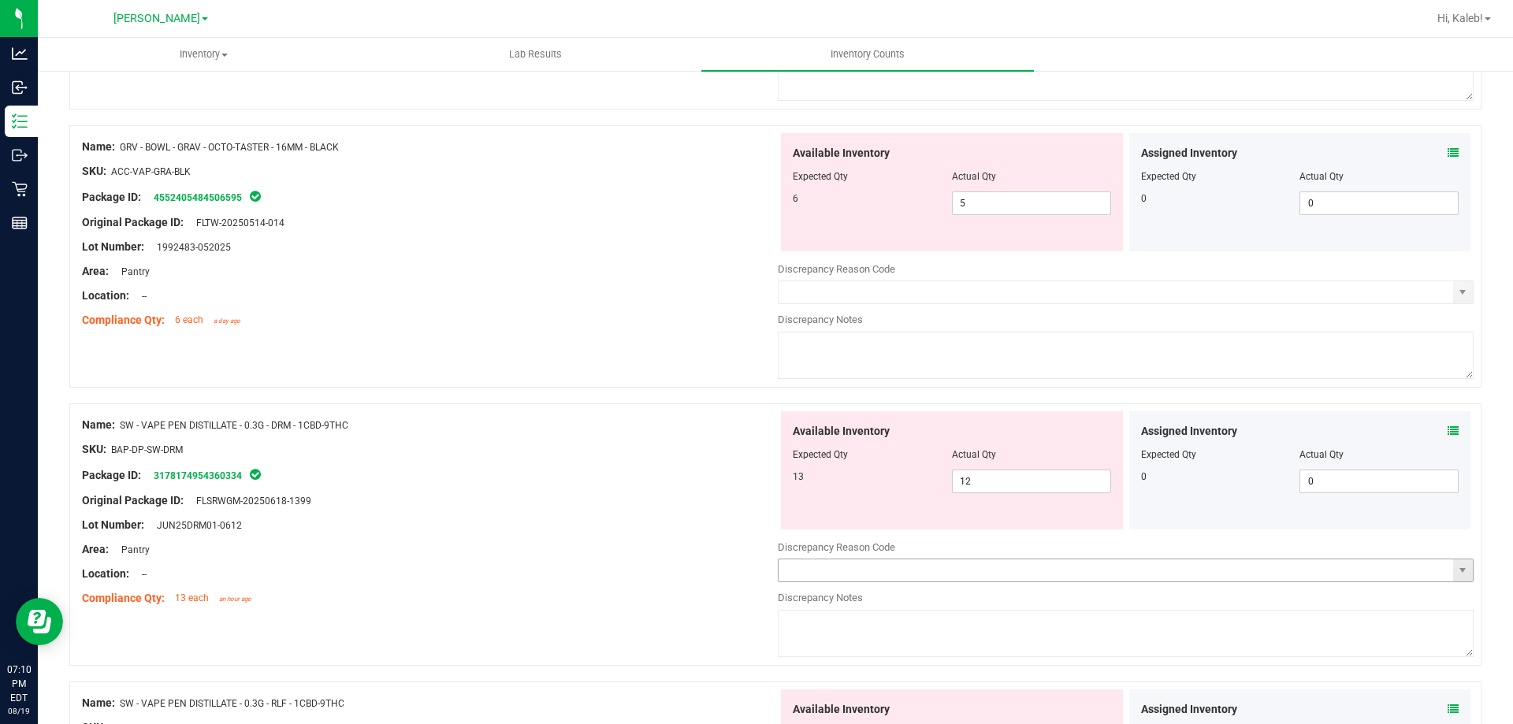
scroll to position [3310, 0]
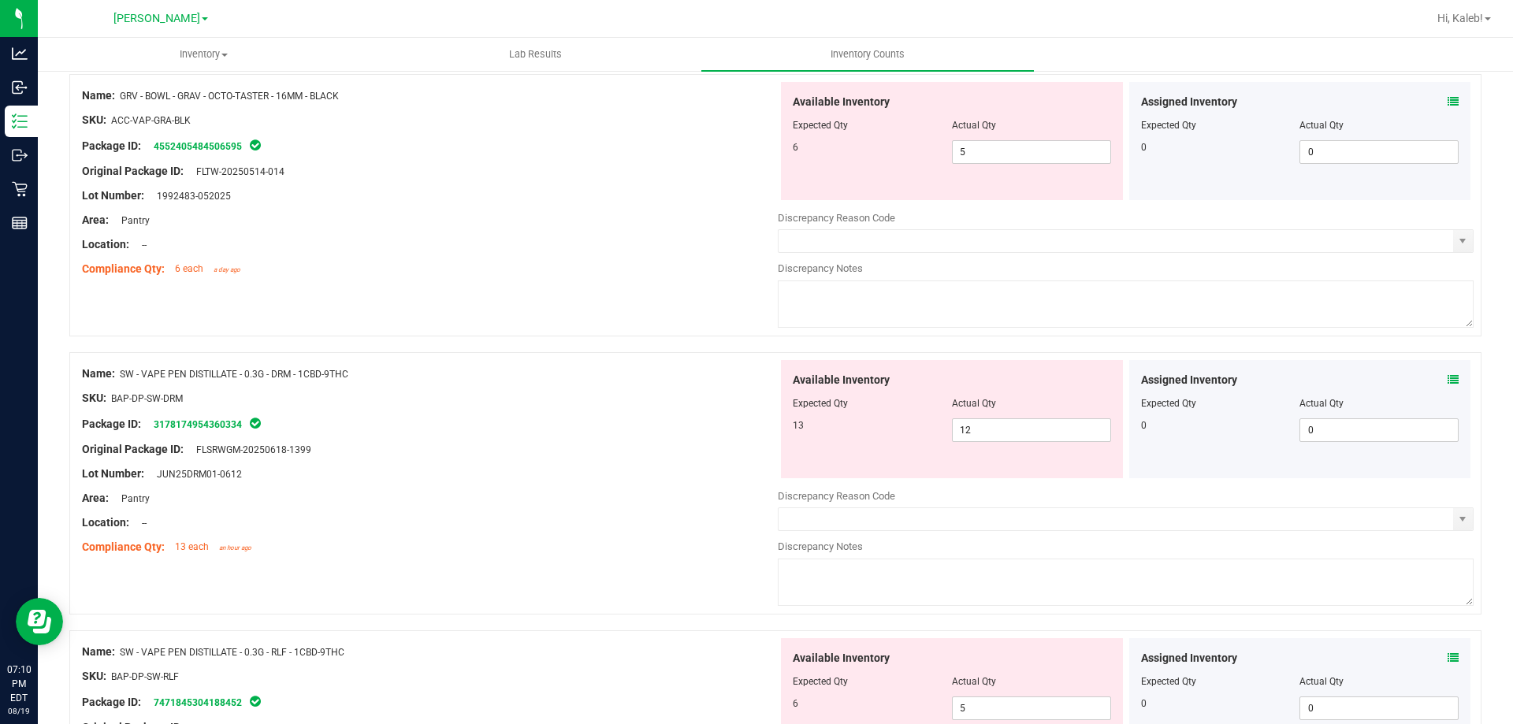
click at [1448, 373] on span at bounding box center [1453, 380] width 11 height 17
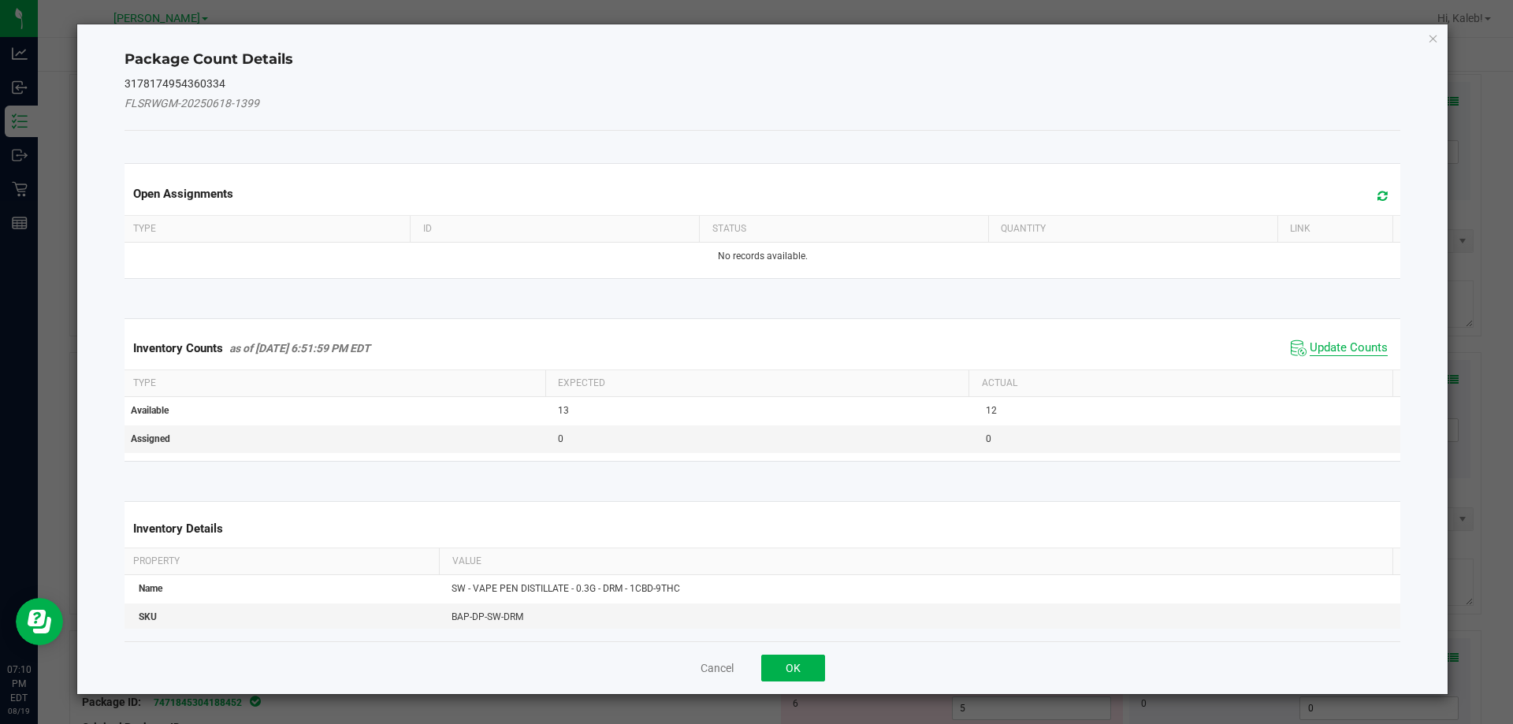
click at [1344, 343] on span "Update Counts" at bounding box center [1349, 348] width 78 height 16
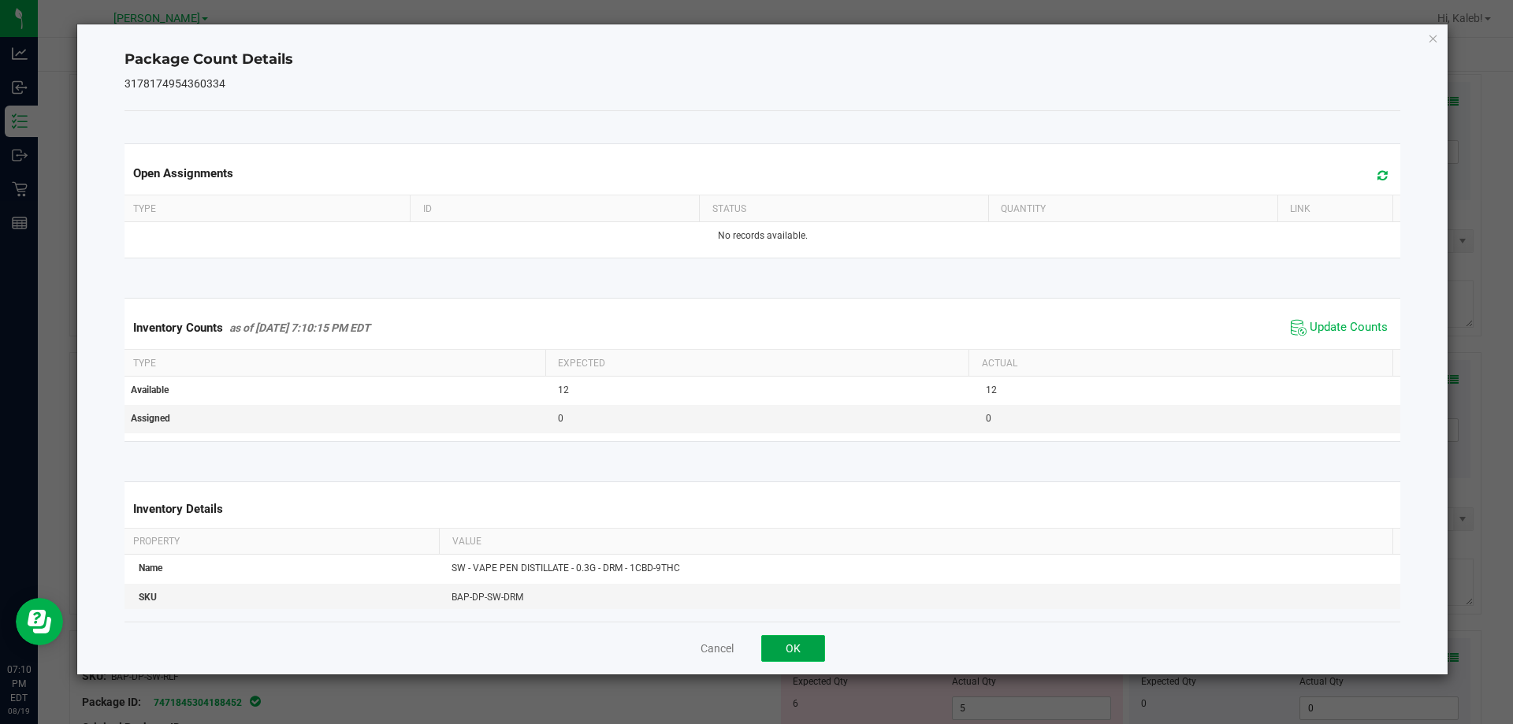
click at [800, 652] on button "OK" at bounding box center [793, 648] width 64 height 27
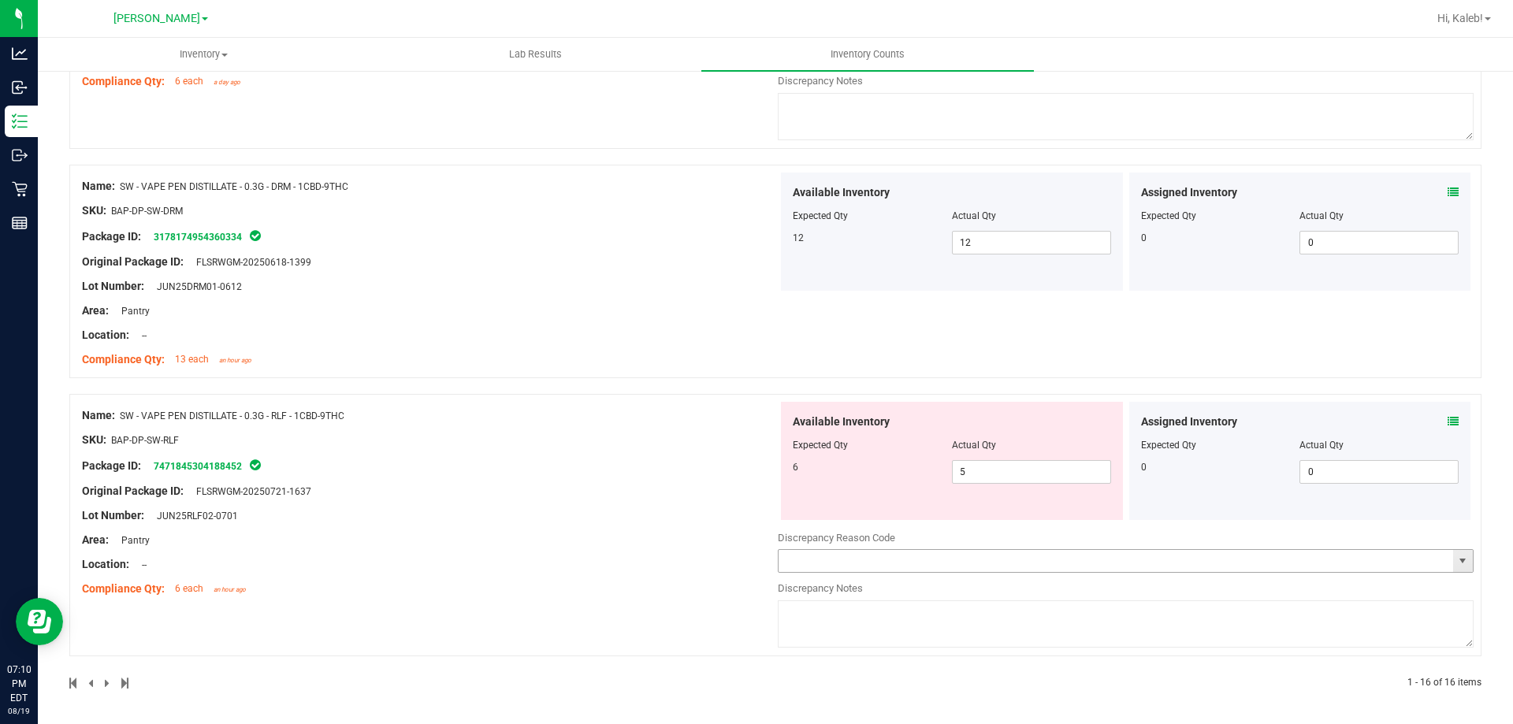
scroll to position [3499, 0]
drag, startPoint x: 1441, startPoint y: 409, endPoint x: 1434, endPoint y: 422, distance: 14.9
click at [1438, 413] on div "Assigned Inventory Expected Qty Actual Qty 0 0 0" at bounding box center [1300, 459] width 342 height 118
click at [1434, 426] on div "Assigned Inventory" at bounding box center [1300, 420] width 318 height 17
click at [1435, 426] on div "Assigned Inventory" at bounding box center [1300, 420] width 318 height 17
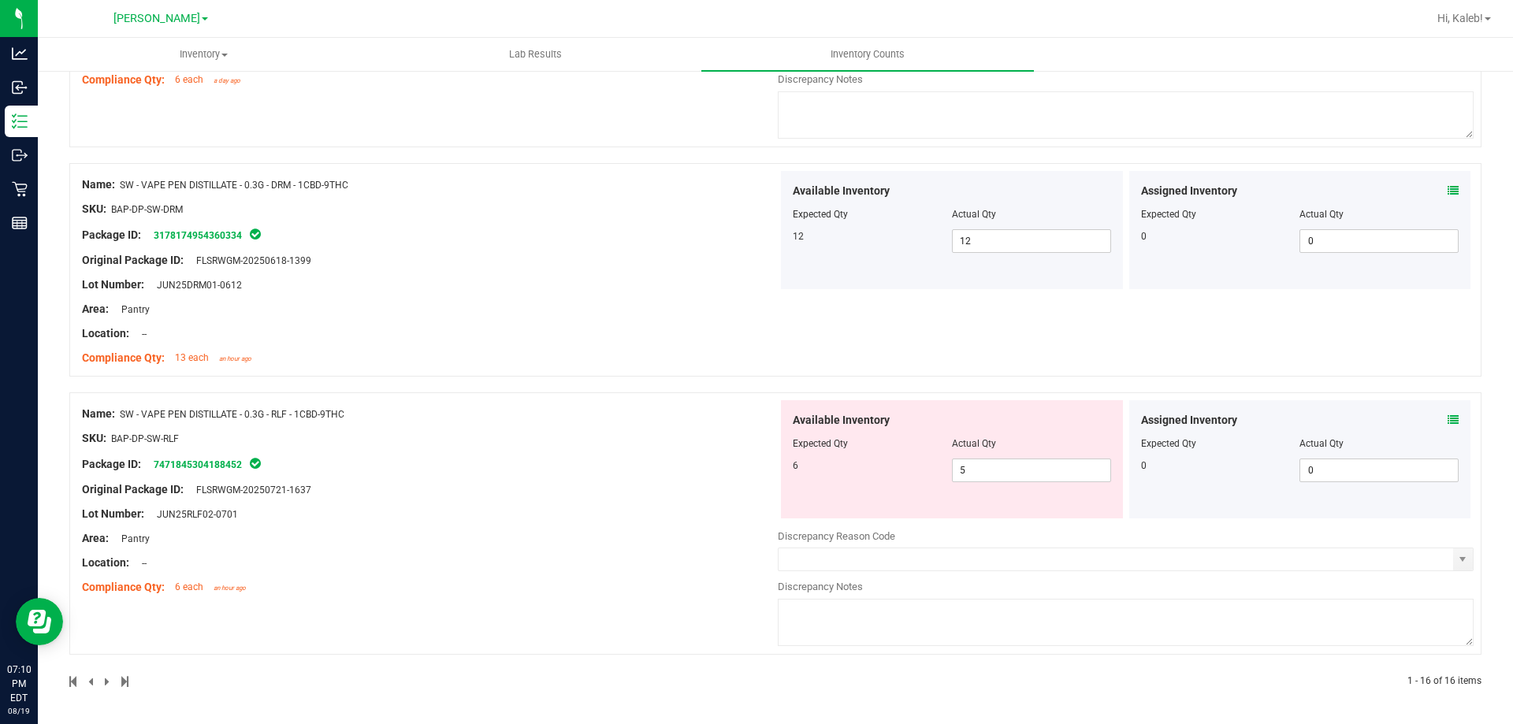
click at [1448, 421] on icon at bounding box center [1453, 420] width 11 height 11
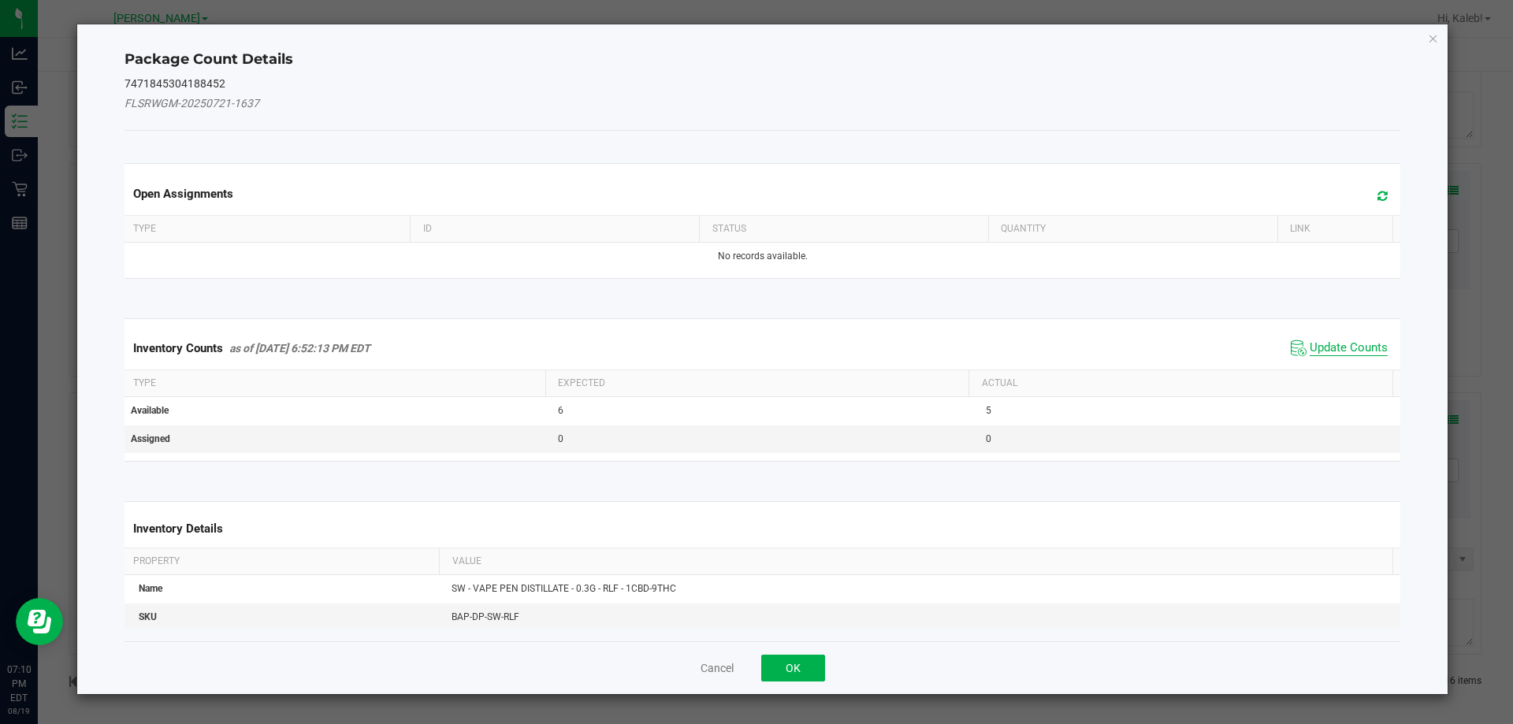
click at [1341, 340] on span "Update Counts" at bounding box center [1349, 348] width 78 height 16
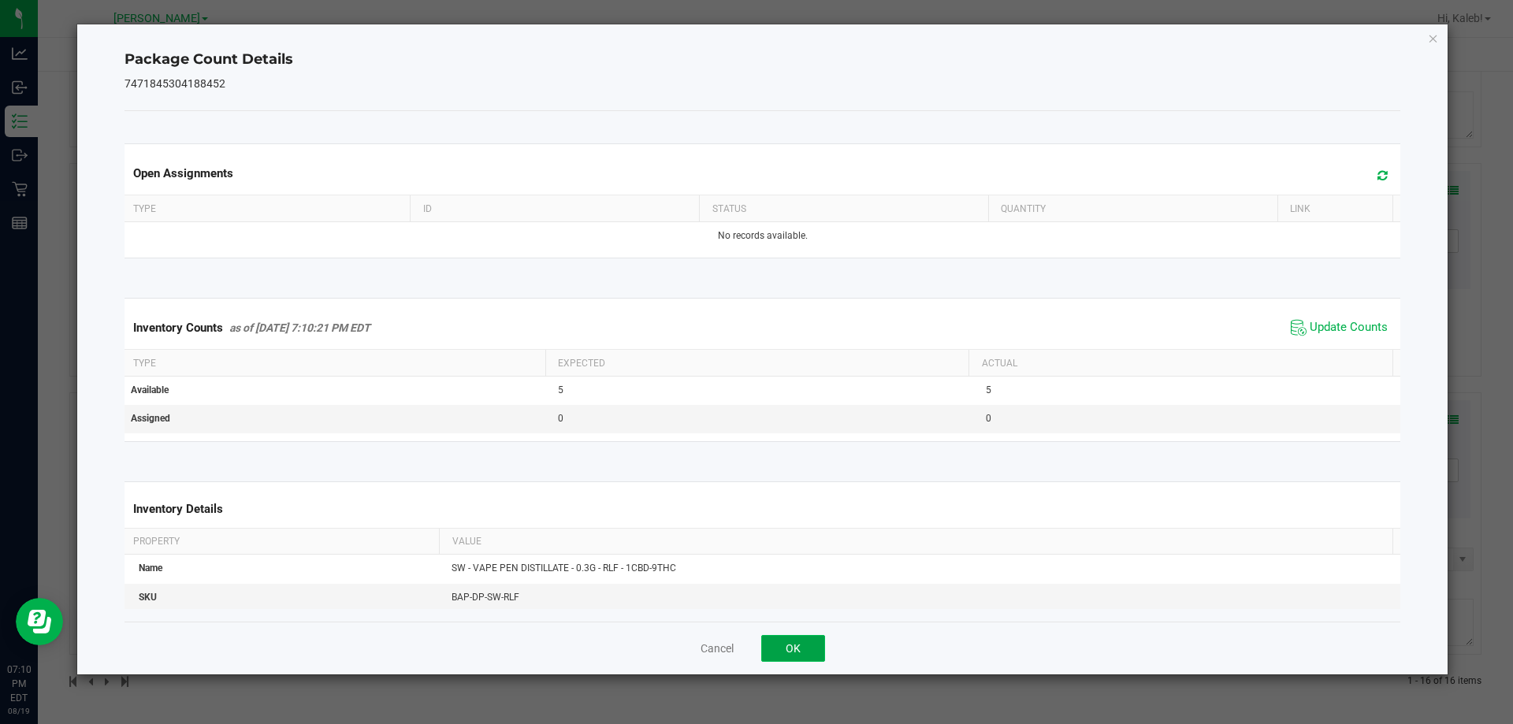
click at [787, 648] on button "OK" at bounding box center [793, 648] width 64 height 27
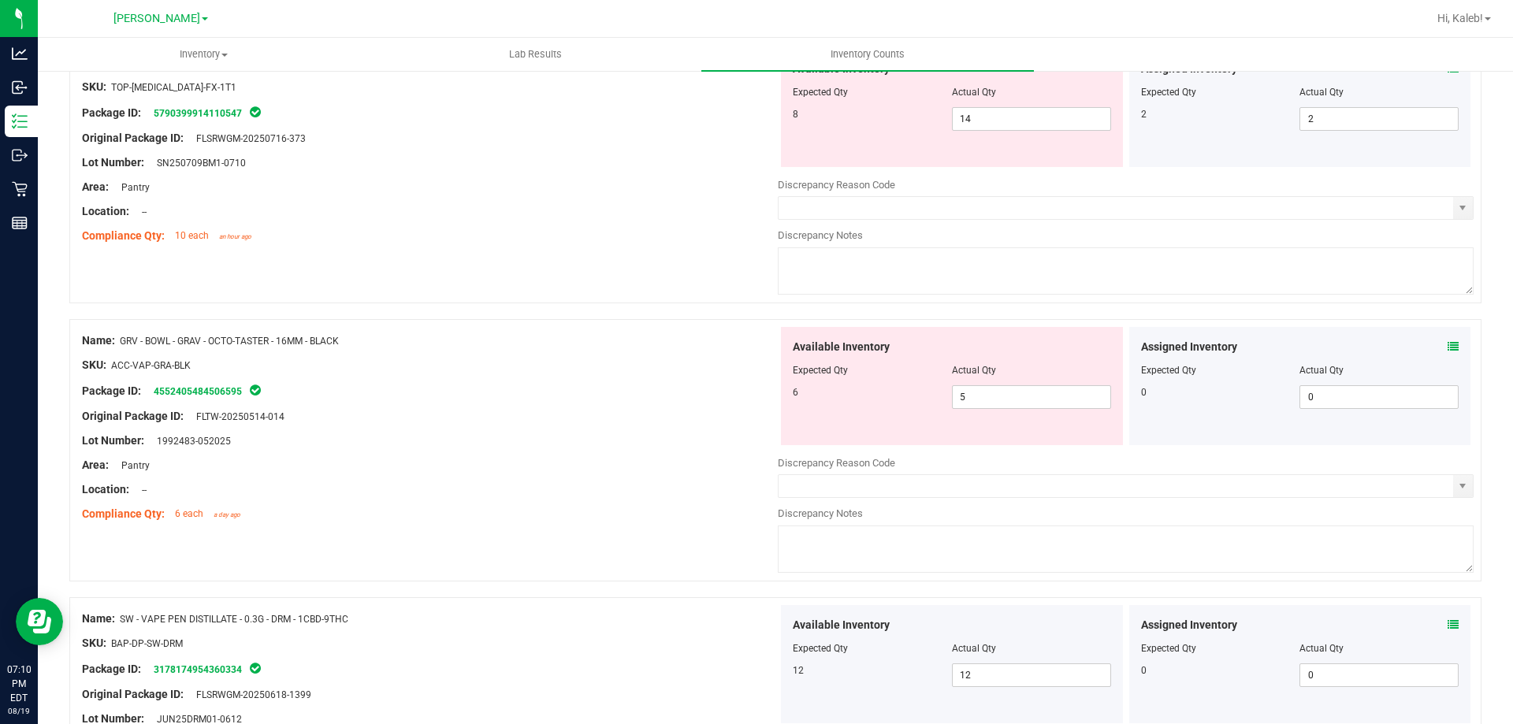
scroll to position [0, 0]
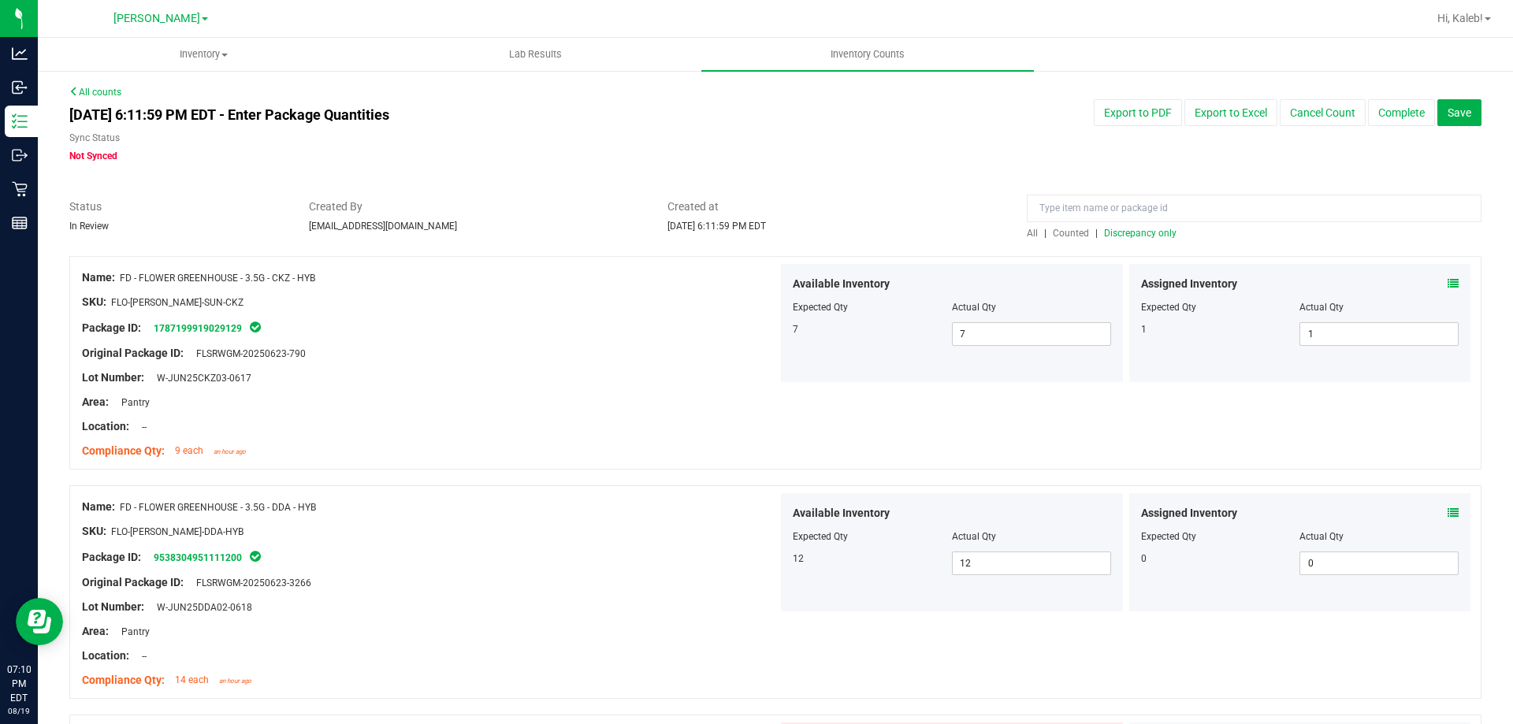
click at [1162, 234] on span "Discrepancy only" at bounding box center [1140, 233] width 73 height 11
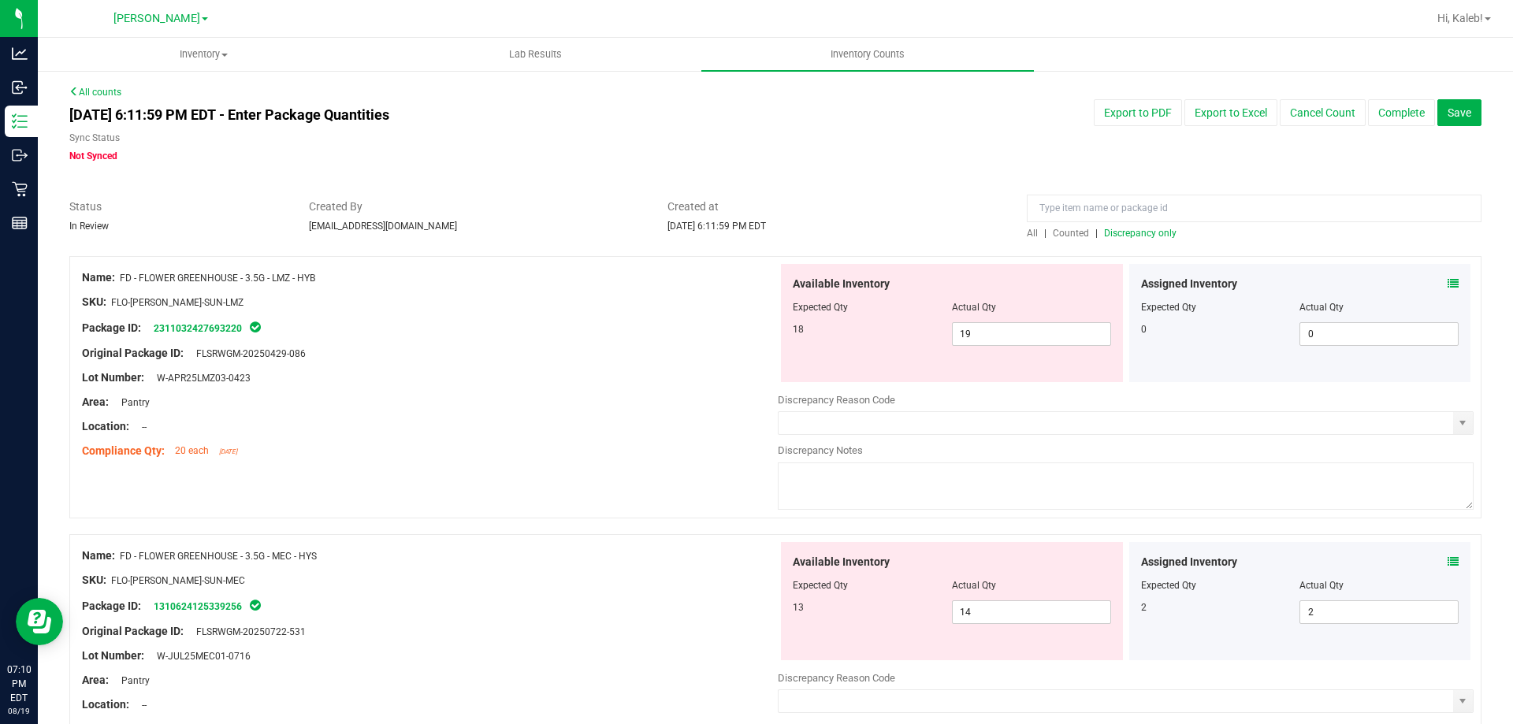
click at [604, 389] on div at bounding box center [430, 390] width 696 height 8
click at [975, 322] on span "19 19" at bounding box center [1031, 334] width 159 height 24
click at [974, 323] on span "19 19" at bounding box center [1031, 334] width 159 height 24
click at [972, 325] on input "19" at bounding box center [1032, 334] width 158 height 22
click at [970, 325] on input "19" at bounding box center [1032, 334] width 158 height 22
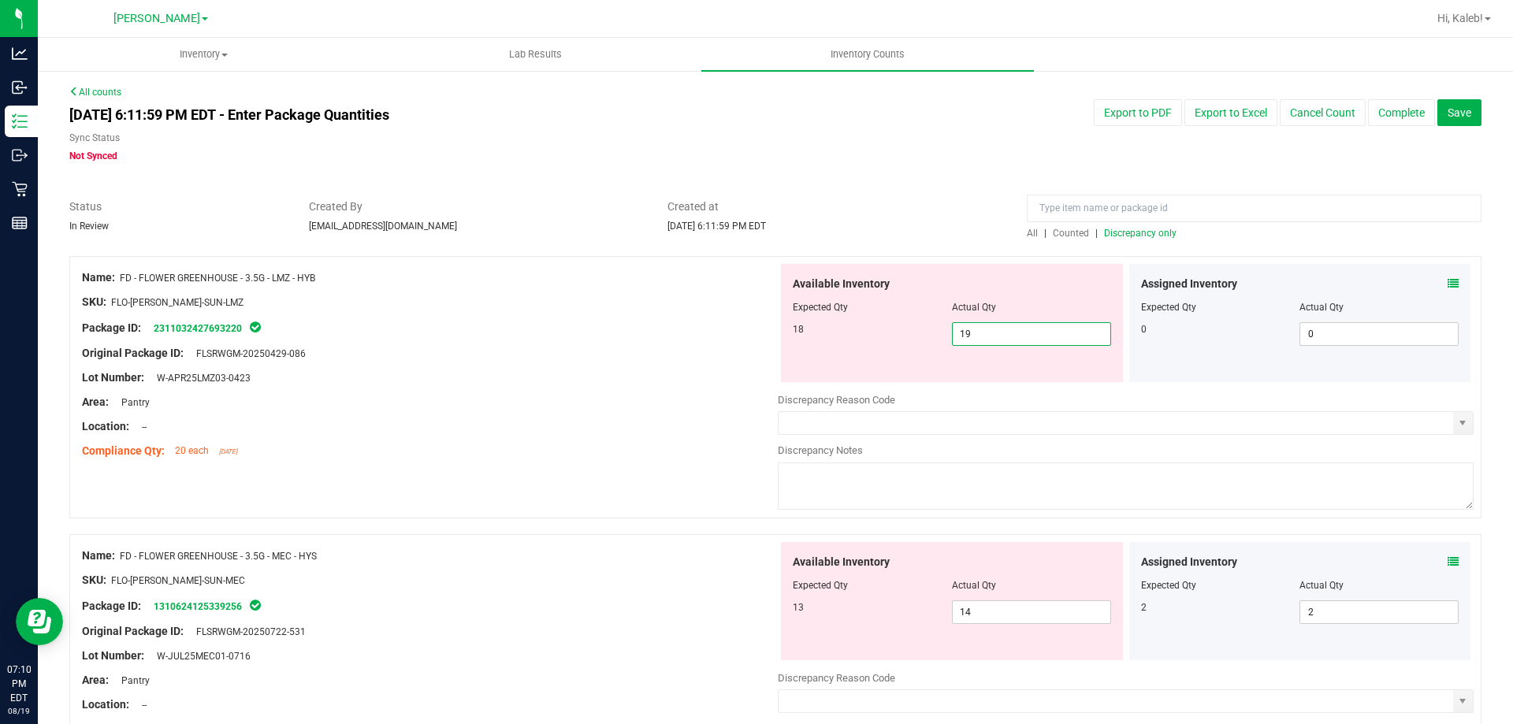
click at [970, 325] on input "19" at bounding box center [1032, 334] width 158 height 22
type input "18"
click at [616, 366] on div at bounding box center [430, 366] width 696 height 8
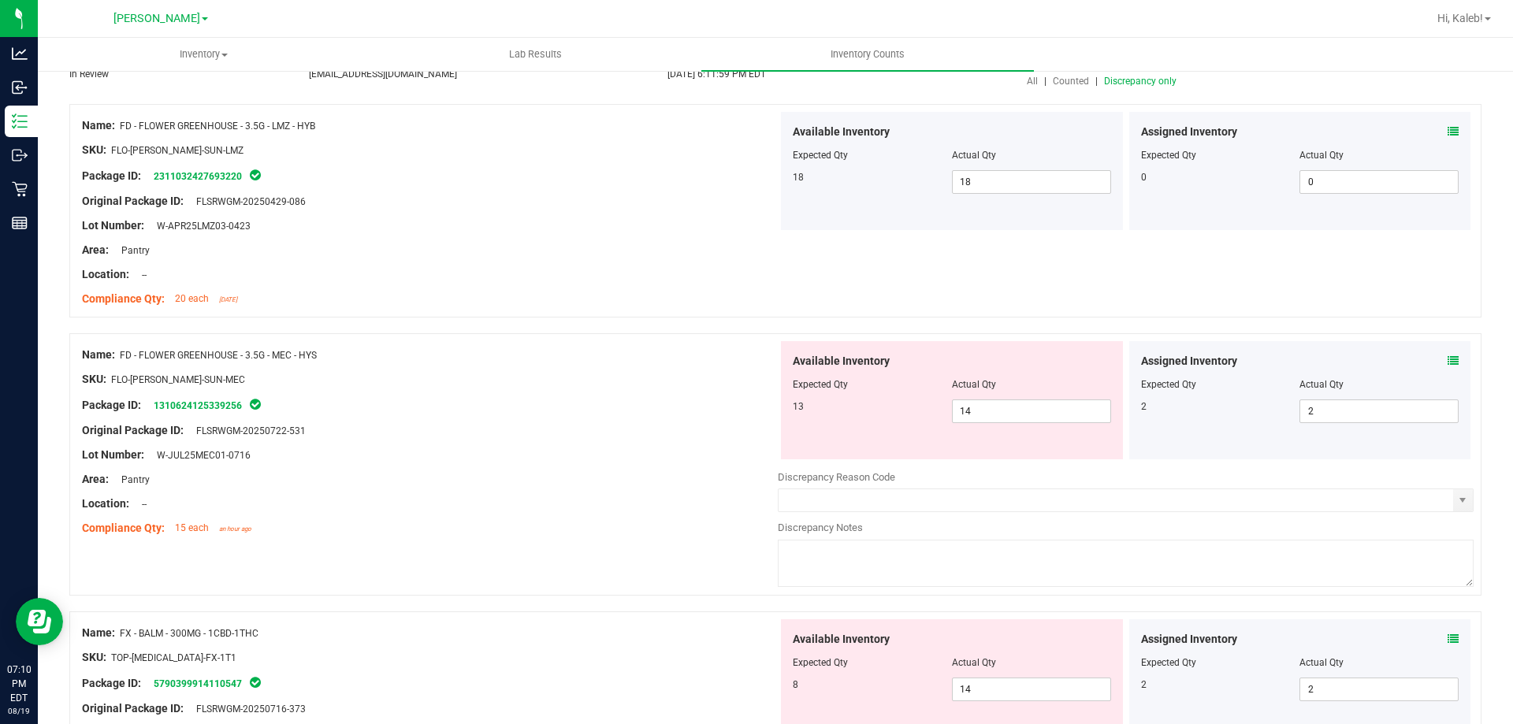
scroll to position [158, 0]
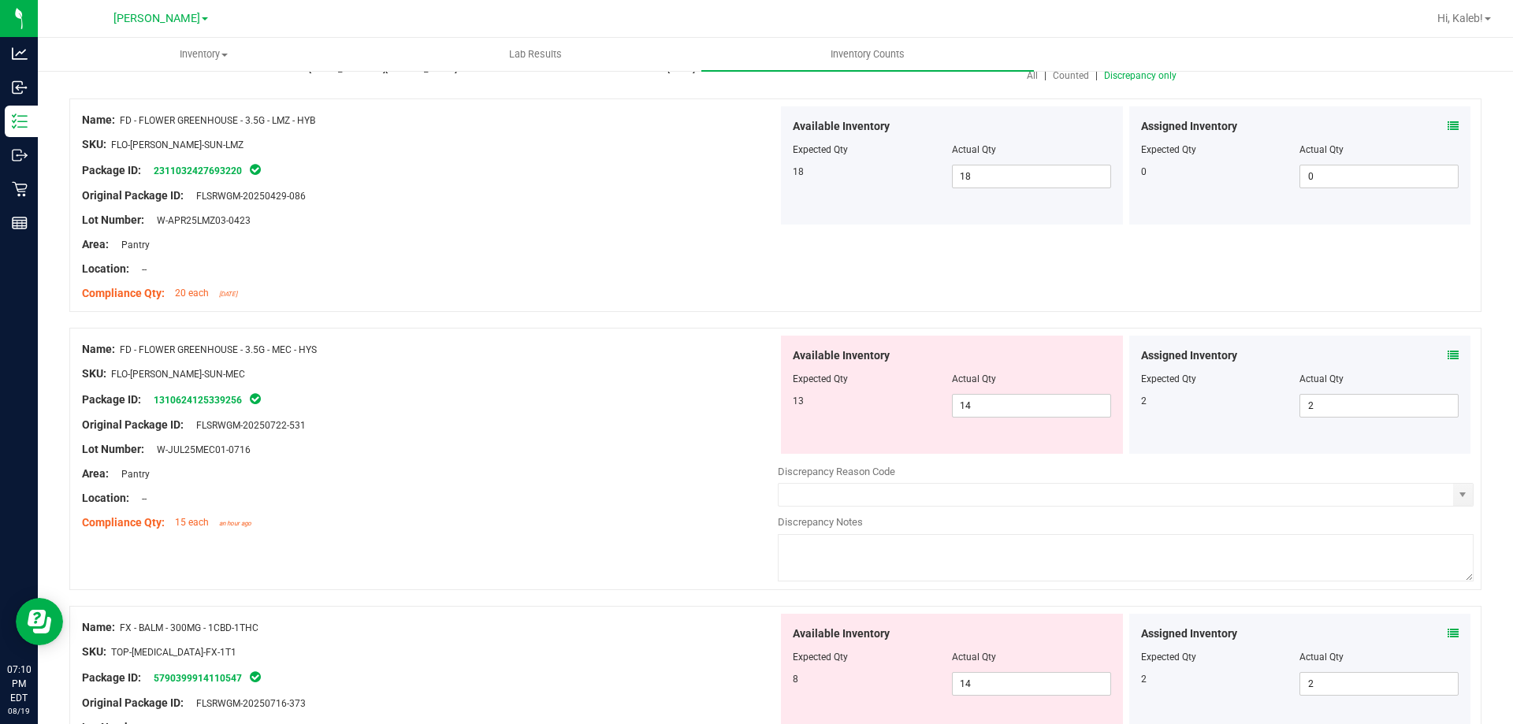
click at [617, 389] on div at bounding box center [430, 386] width 696 height 8
click at [1003, 406] on span "14 14" at bounding box center [1031, 406] width 159 height 24
click at [1003, 406] on input "14" at bounding box center [1032, 406] width 158 height 22
type input "13"
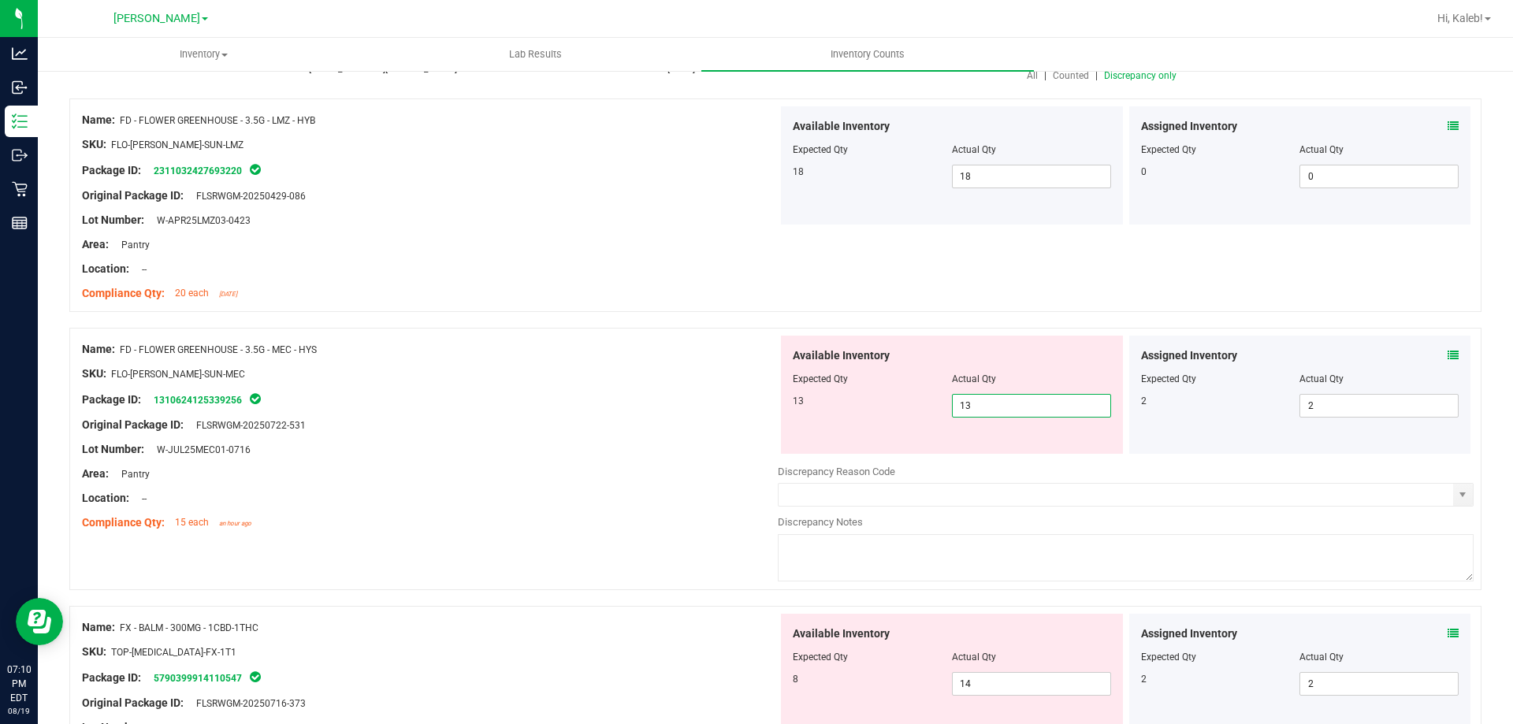
click at [735, 445] on div "Lot Number: W-JUL25MEC01-0716" at bounding box center [430, 449] width 696 height 17
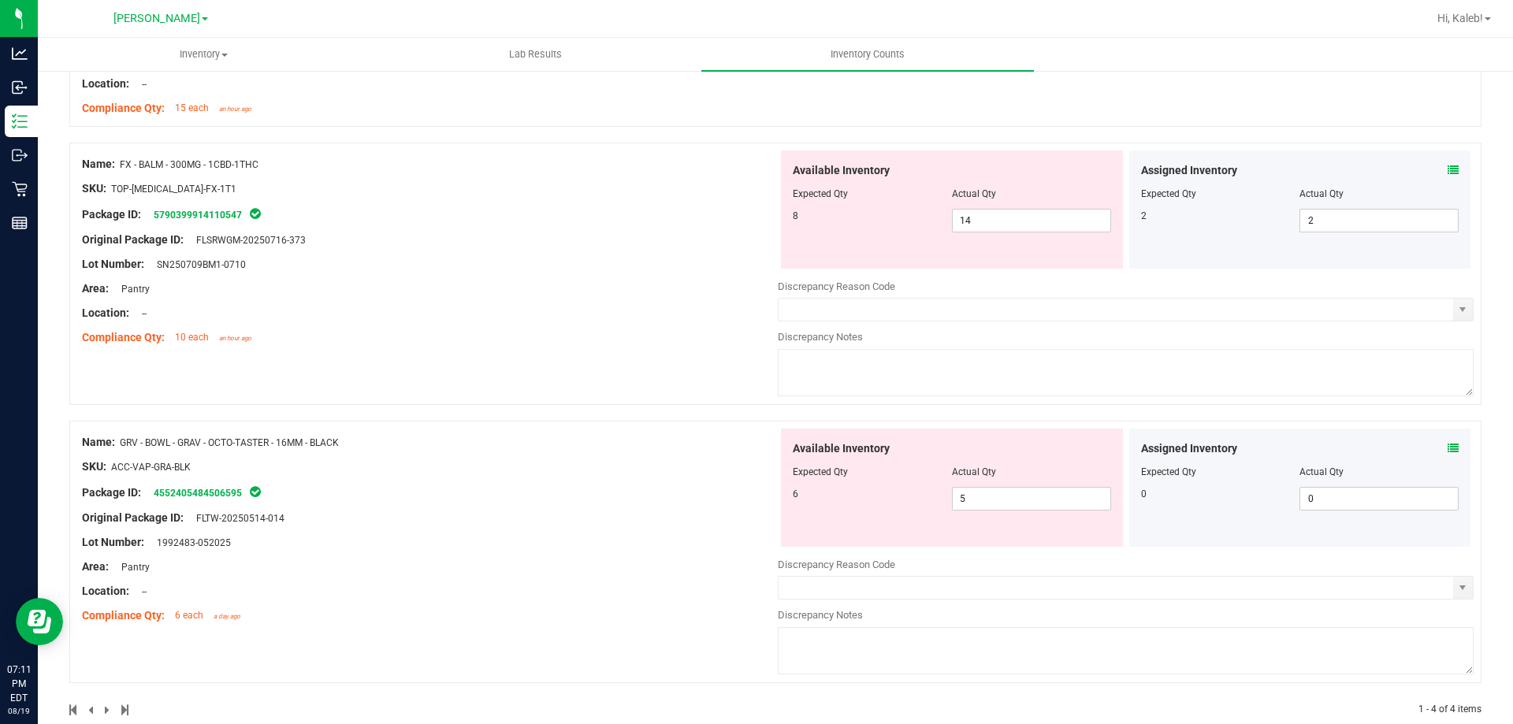
scroll to position [601, 0]
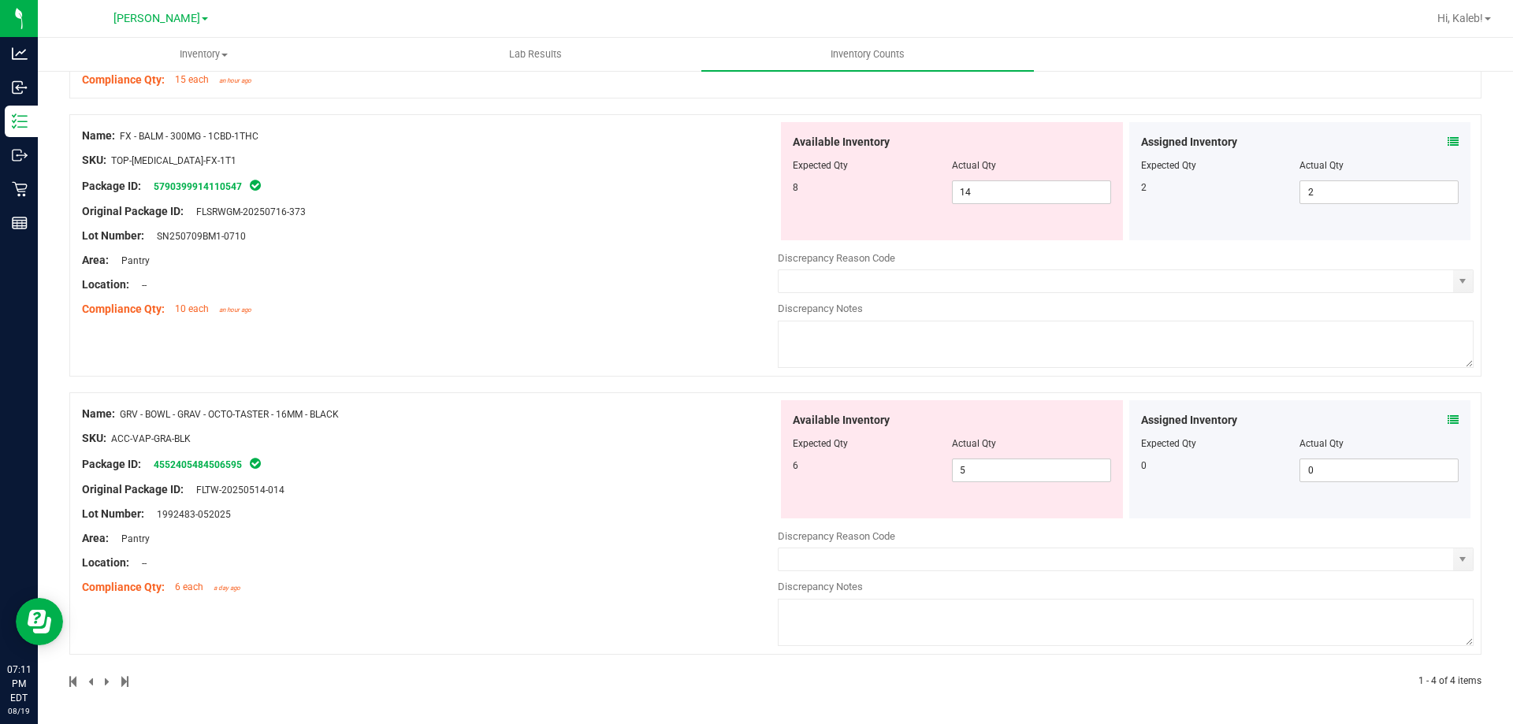
drag, startPoint x: 1267, startPoint y: 457, endPoint x: 1262, endPoint y: 441, distance: 17.2
click at [1267, 451] on div at bounding box center [1300, 455] width 318 height 8
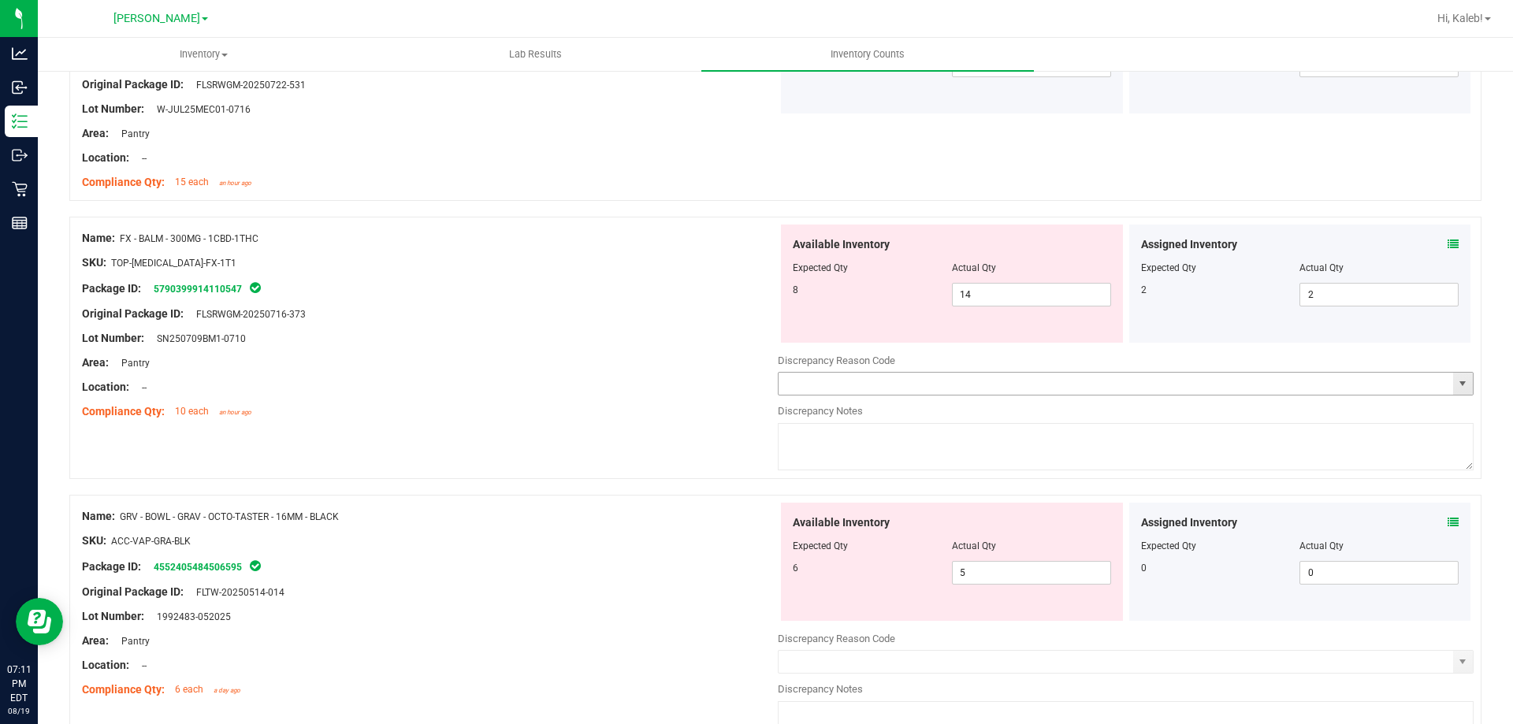
scroll to position [522, 0]
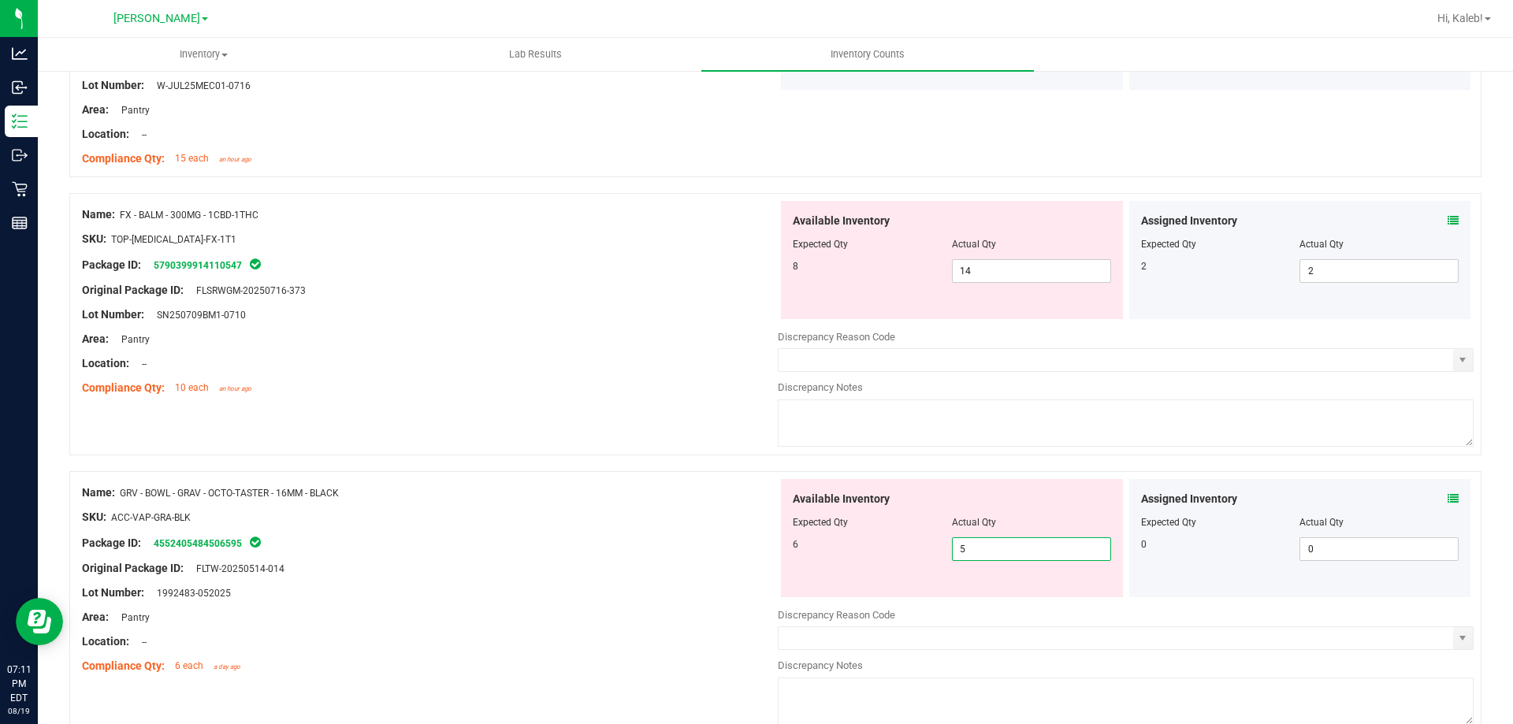
click at [958, 547] on span "5 5" at bounding box center [1031, 550] width 159 height 24
click at [958, 547] on input "5" at bounding box center [1032, 549] width 158 height 22
type input "6"
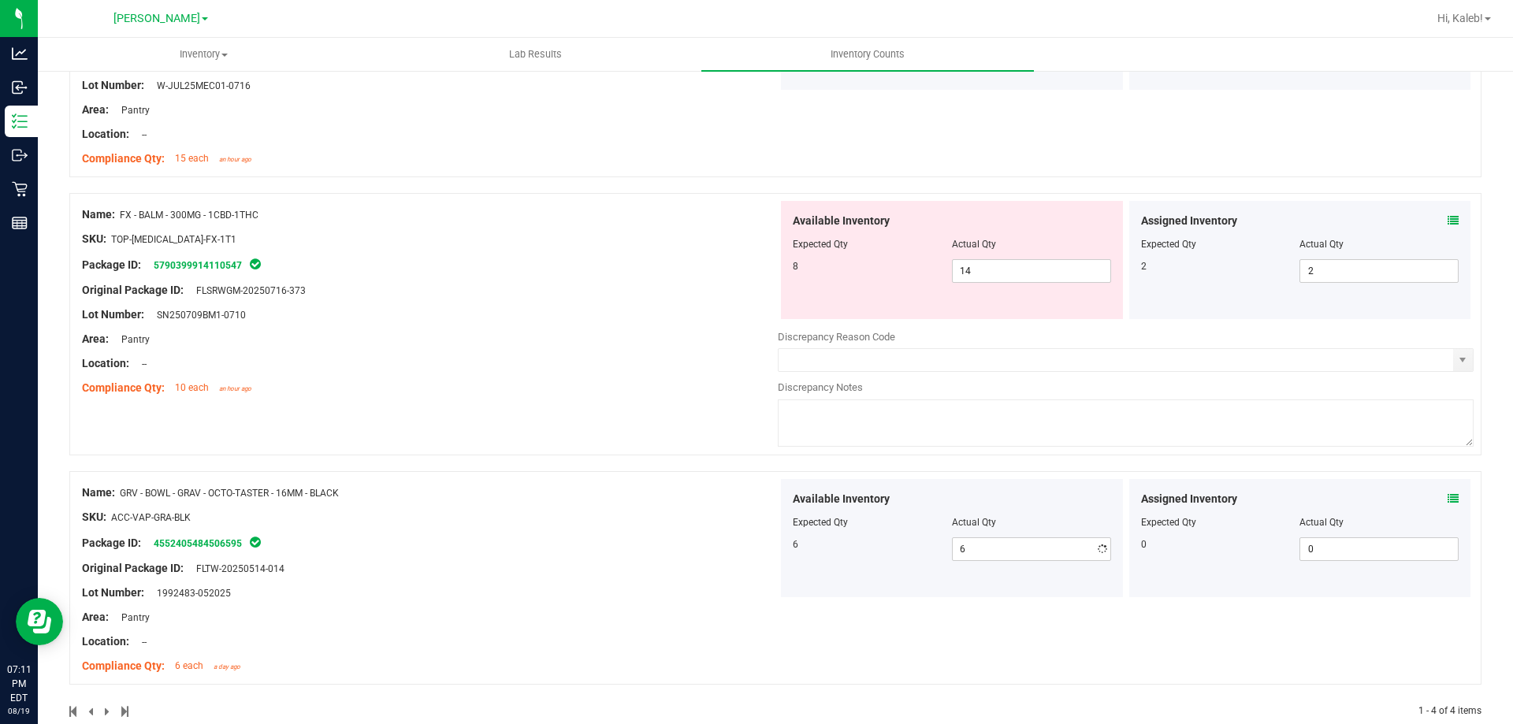
click at [743, 361] on div "Location: --" at bounding box center [430, 363] width 696 height 17
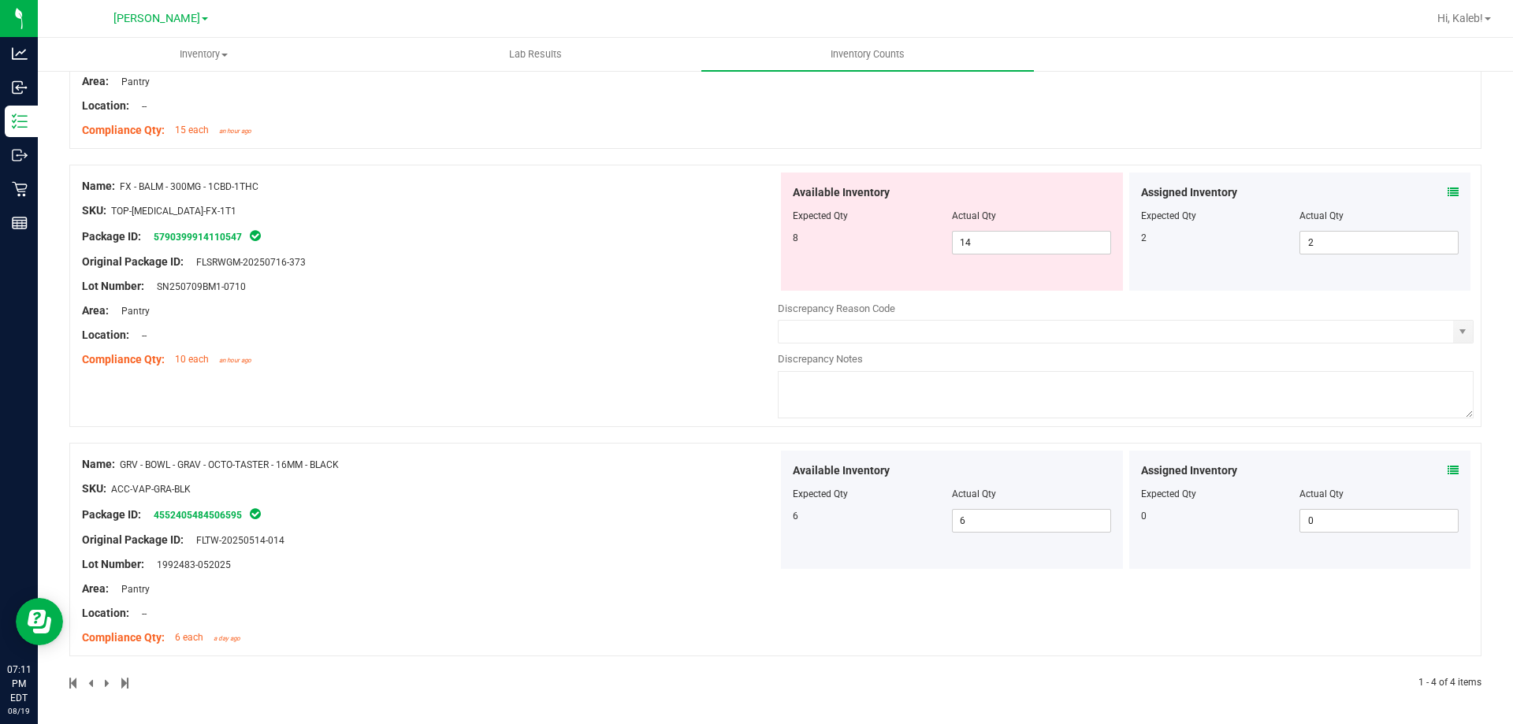
scroll to position [552, 0]
click at [1041, 242] on span "14 14" at bounding box center [1031, 241] width 159 height 24
click at [1041, 242] on input "14" at bounding box center [1032, 241] width 158 height 22
type input "8"
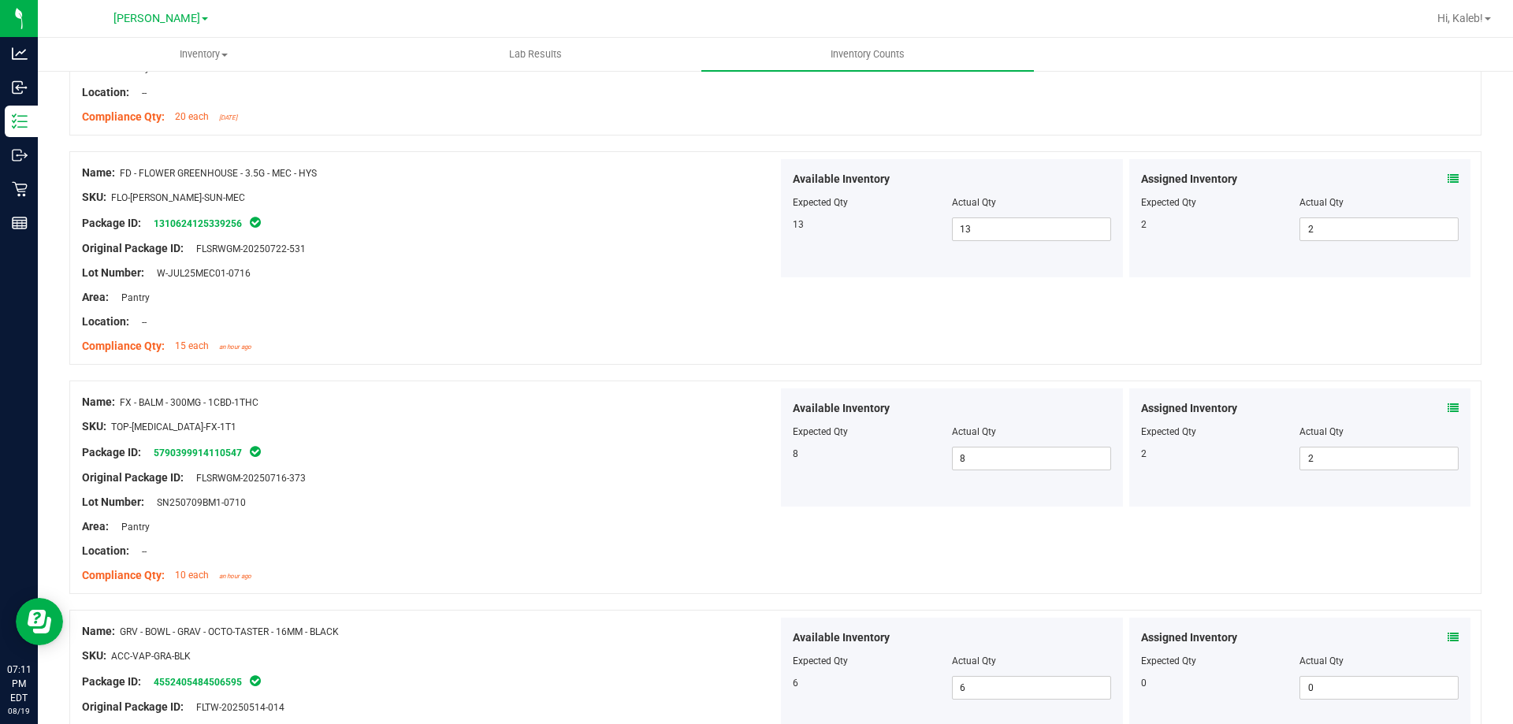
scroll to position [0, 0]
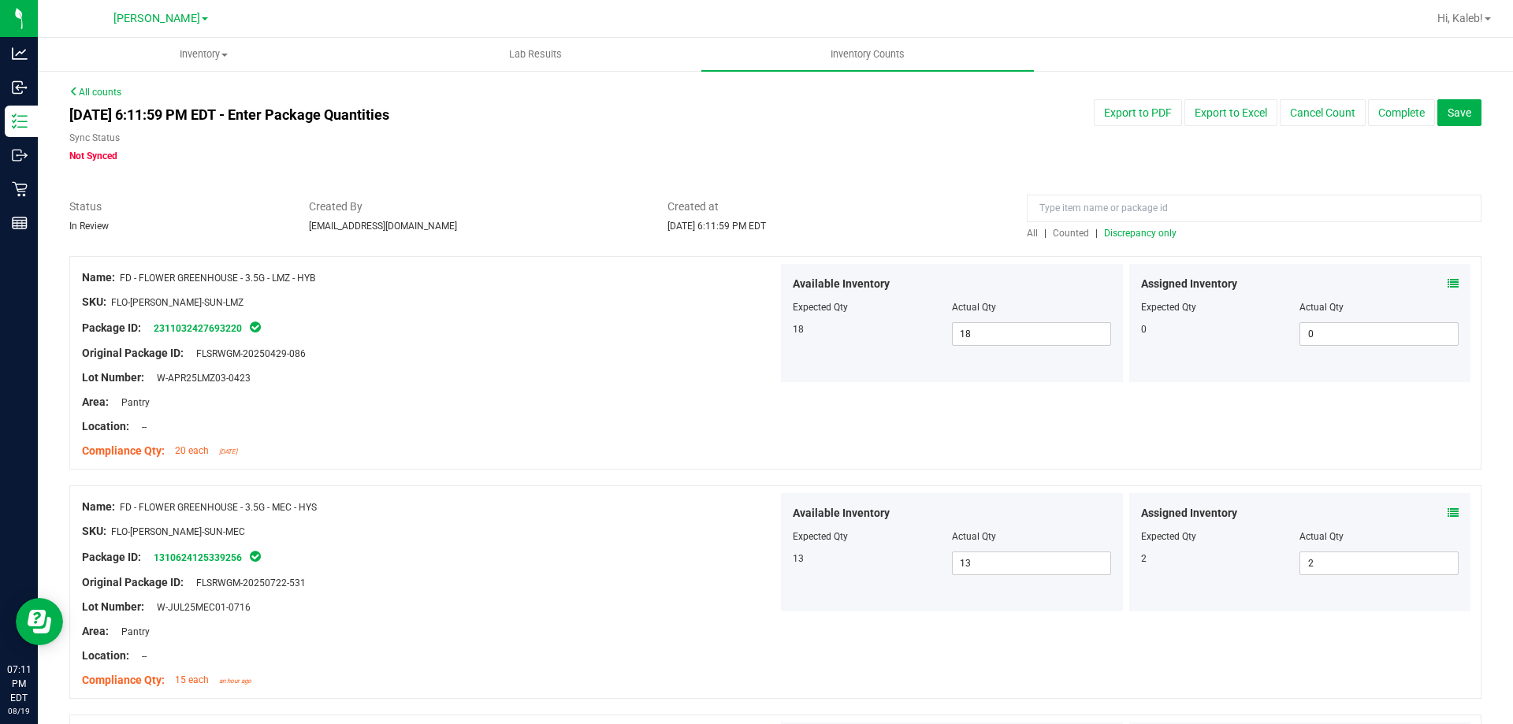
click at [1107, 228] on span "Discrepancy only" at bounding box center [1140, 233] width 73 height 11
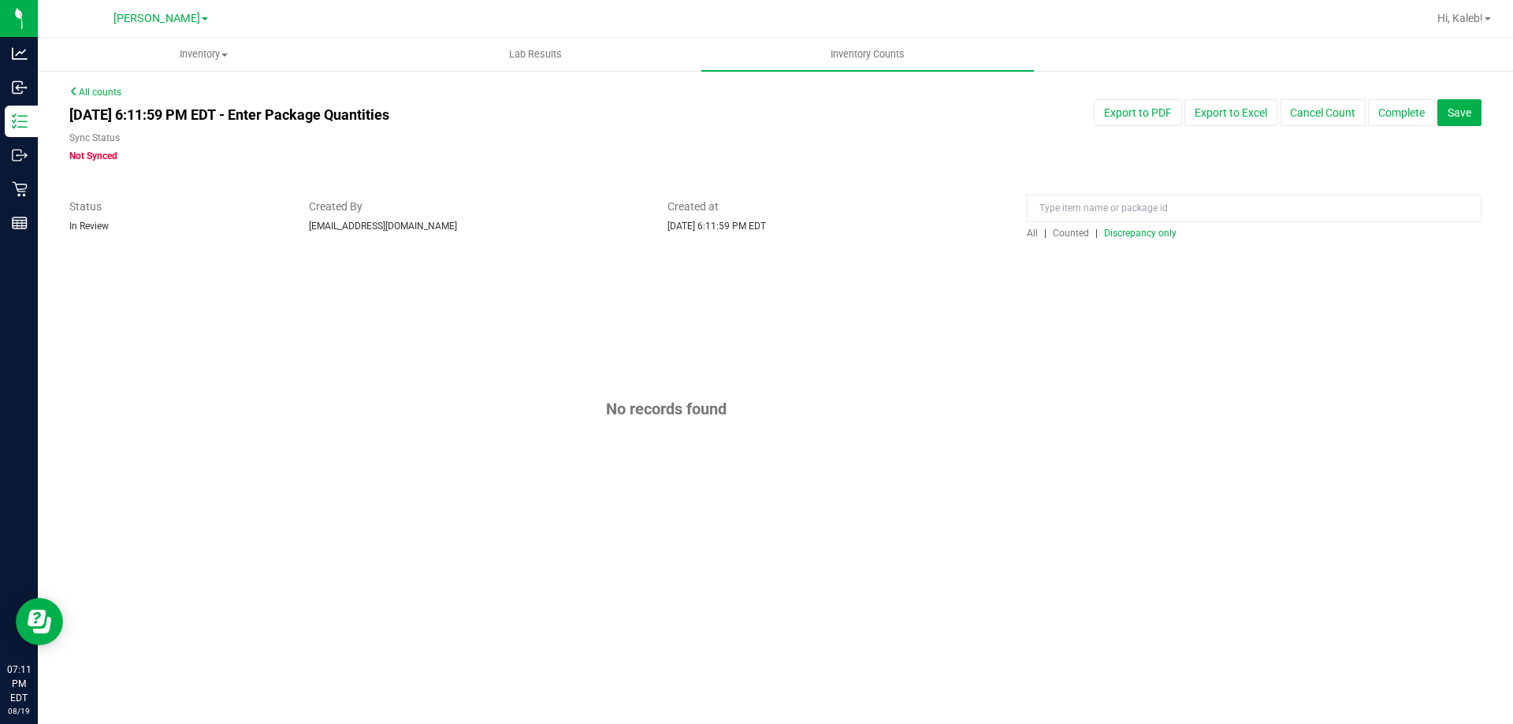
click at [641, 240] on div at bounding box center [775, 248] width 1412 height 16
click at [1430, 110] on button "Complete" at bounding box center [1401, 112] width 67 height 27
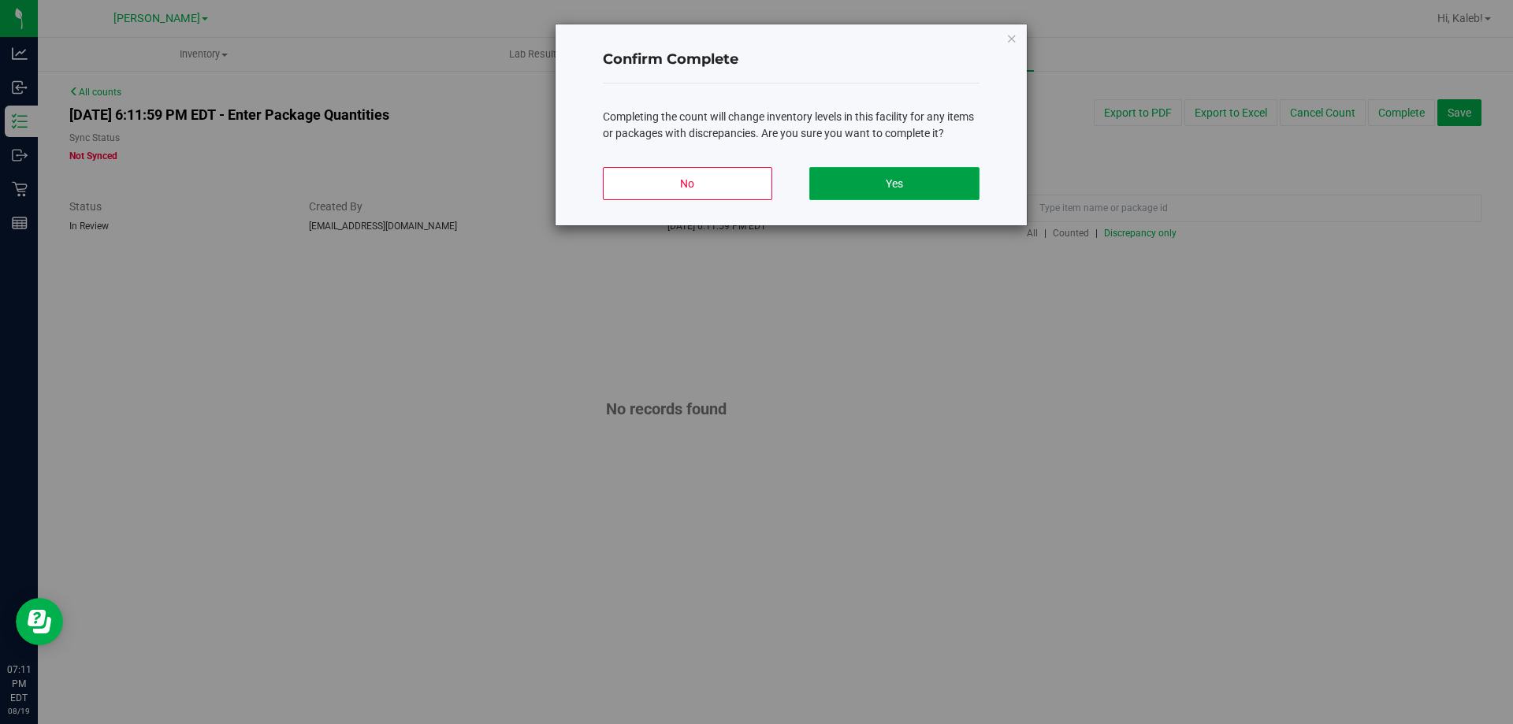
click at [876, 174] on button "Yes" at bounding box center [893, 183] width 169 height 33
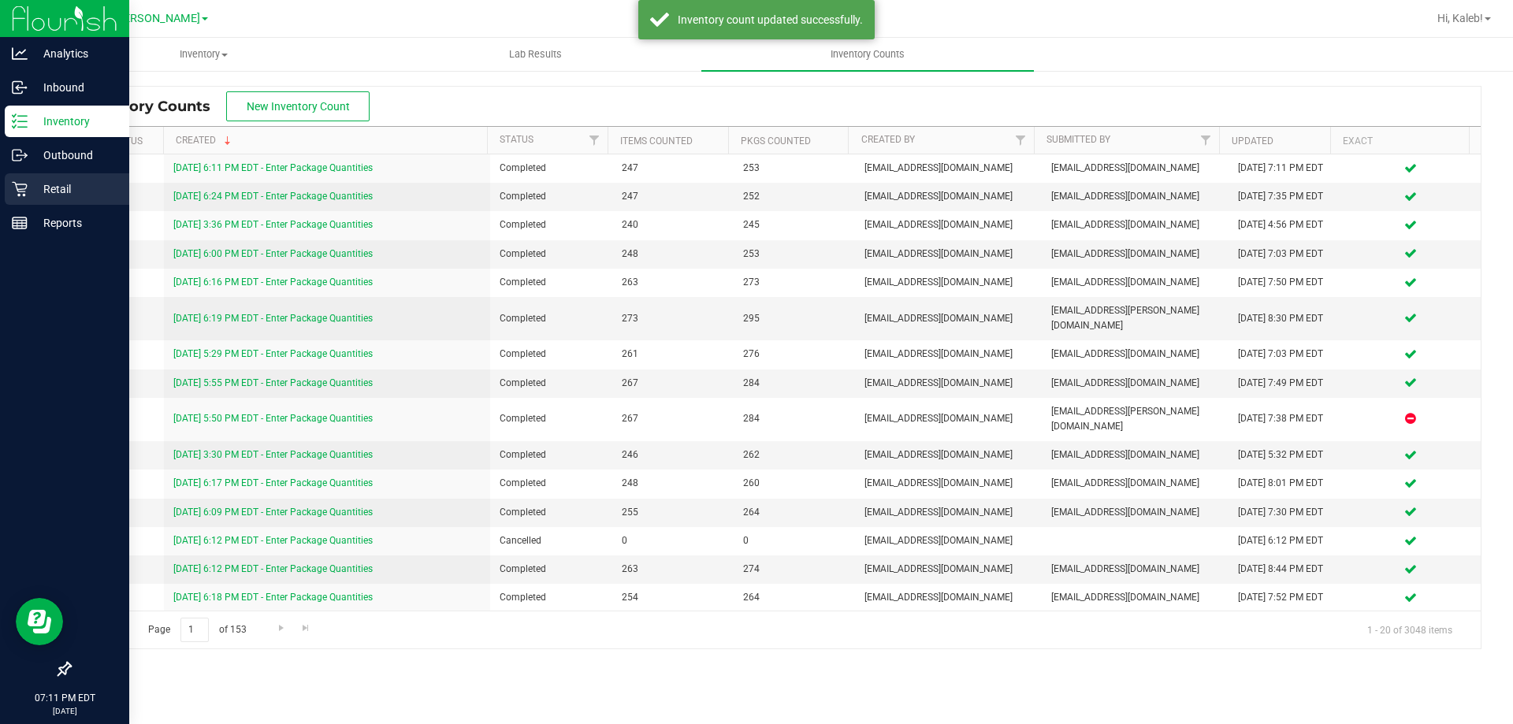
click at [8, 184] on div "Retail" at bounding box center [67, 189] width 125 height 32
